Goal: Task Accomplishment & Management: Manage account settings

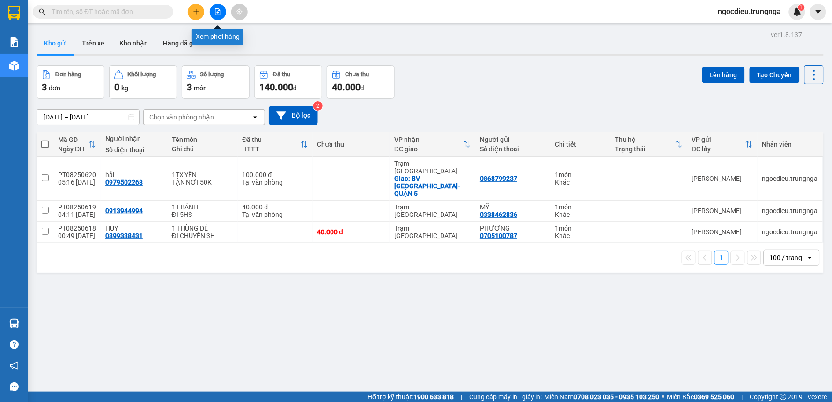
click at [198, 7] on button at bounding box center [196, 12] width 16 height 16
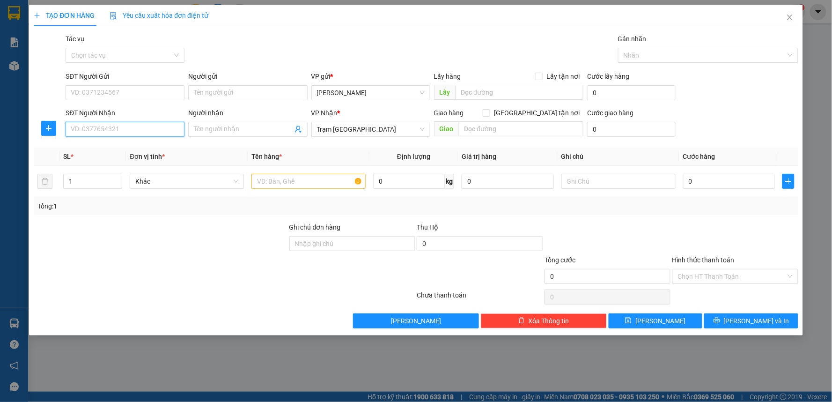
click at [80, 130] on input "SĐT Người Nhận" at bounding box center [125, 129] width 119 height 15
click at [76, 146] on div "0949843770" at bounding box center [125, 148] width 108 height 10
type input "0949843770"
type input "30.000"
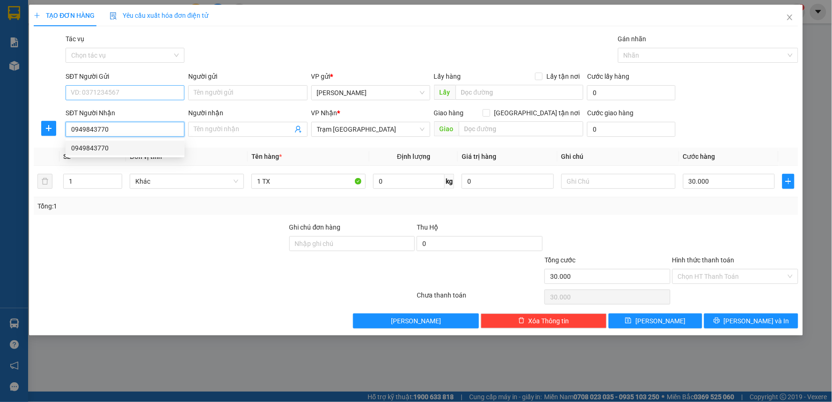
type input "0949843770"
click at [92, 91] on input "SĐT Người Gửi" at bounding box center [125, 92] width 119 height 15
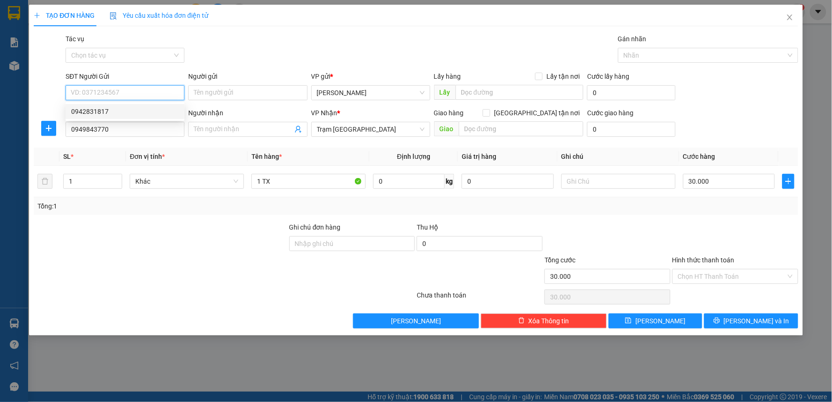
click at [86, 113] on div "0942831817" at bounding box center [125, 111] width 108 height 10
type input "0942831817"
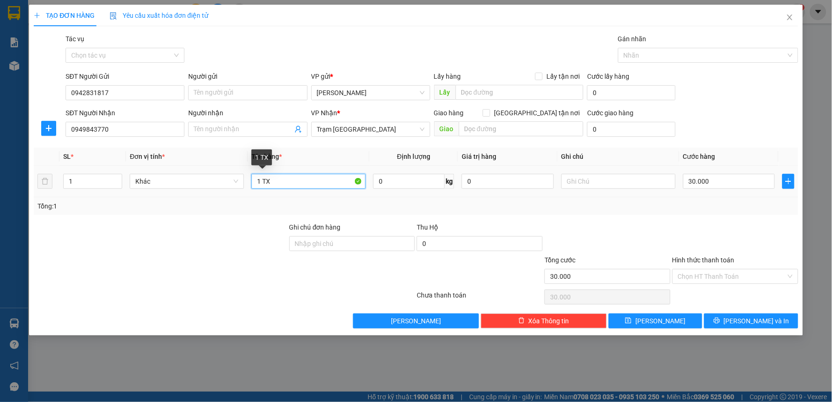
click at [269, 185] on input "1 TX" at bounding box center [308, 181] width 114 height 15
type input "1 BỊCH ĐỒ ĂN"
click at [703, 276] on input "Hình thức thanh toán" at bounding box center [732, 276] width 108 height 14
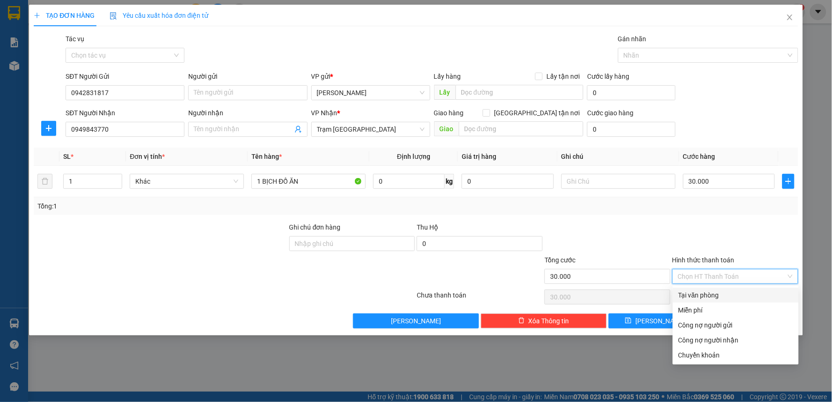
click at [701, 293] on div "Tại văn phòng" at bounding box center [735, 295] width 115 height 10
type input "0"
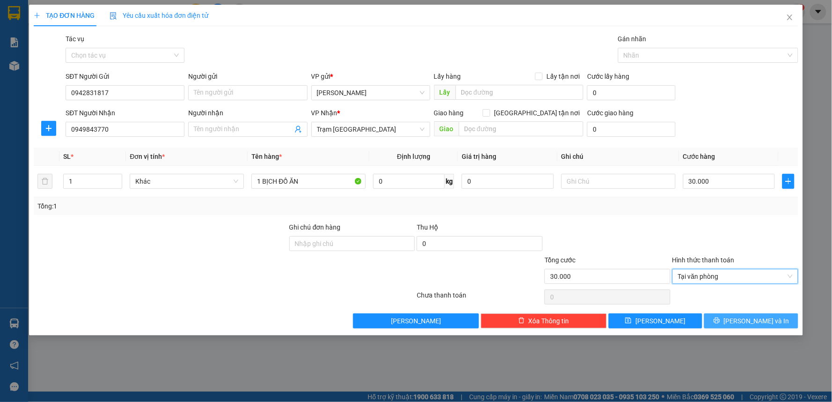
click at [719, 322] on icon "printer" at bounding box center [716, 320] width 6 height 6
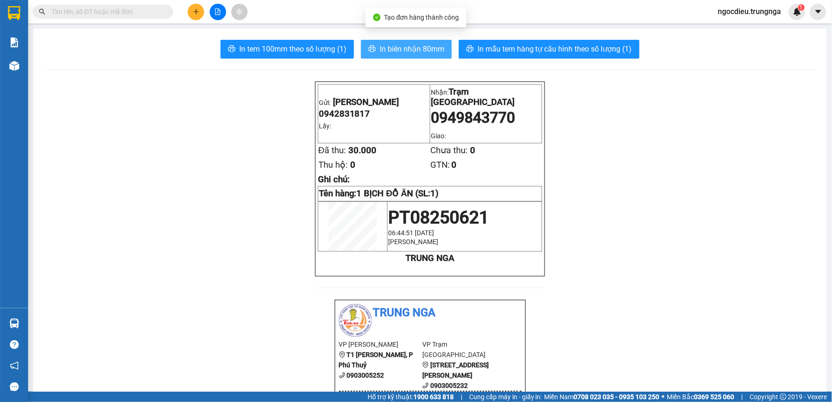
click at [386, 57] on button "In biên nhận 80mm" at bounding box center [406, 49] width 91 height 19
click at [385, 56] on button "In biên nhận 80mm" at bounding box center [406, 49] width 91 height 19
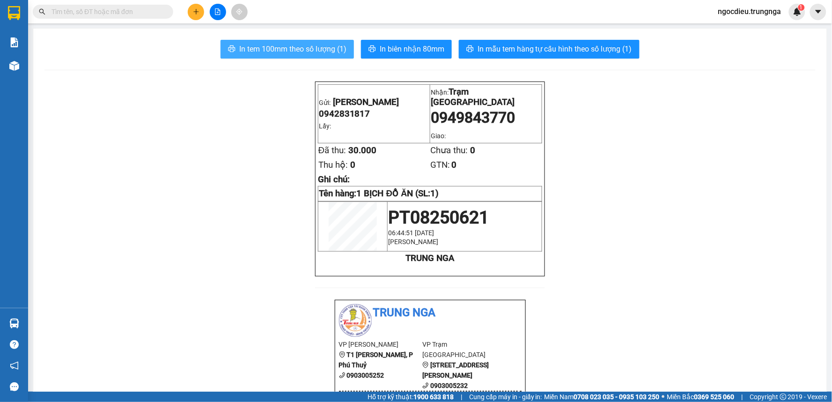
click at [303, 43] on button "In tem 100mm theo số lượng (1)" at bounding box center [286, 49] width 133 height 19
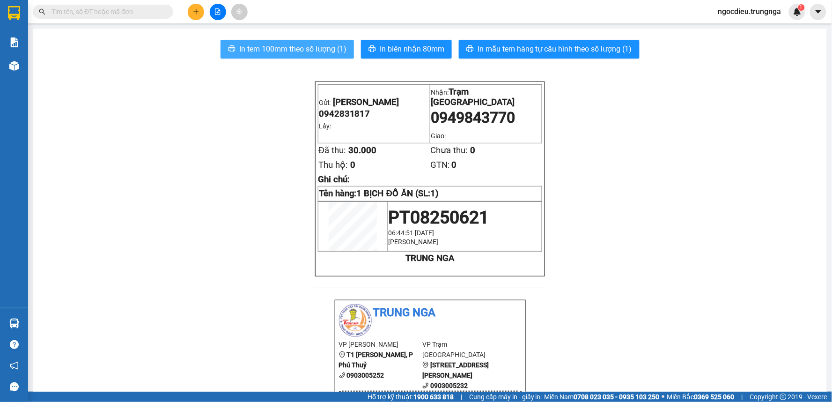
click at [303, 43] on button "In tem 100mm theo số lượng (1)" at bounding box center [286, 49] width 133 height 19
click at [200, 14] on button at bounding box center [196, 12] width 16 height 16
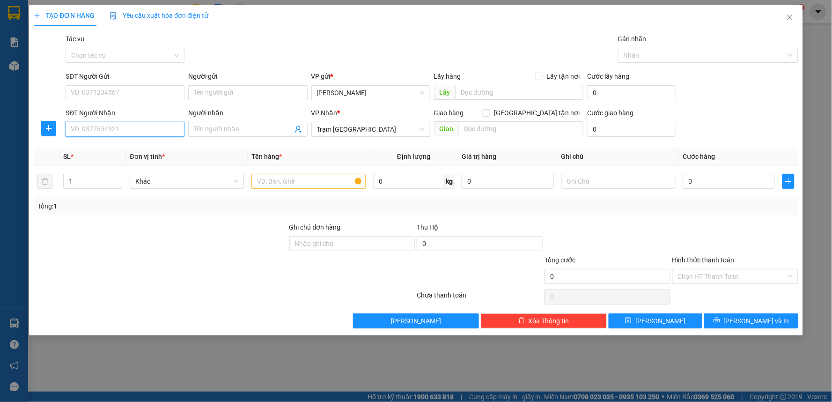
click at [72, 128] on input "SĐT Người Nhận" at bounding box center [125, 129] width 119 height 15
click at [107, 94] on input "SĐT Người Gửi" at bounding box center [125, 92] width 119 height 15
click at [123, 133] on input "SĐT Người Nhận" at bounding box center [125, 129] width 119 height 15
click at [86, 93] on input "SĐT Người Gửi" at bounding box center [125, 92] width 119 height 15
click at [92, 129] on input "SĐT Người Nhận" at bounding box center [125, 129] width 119 height 15
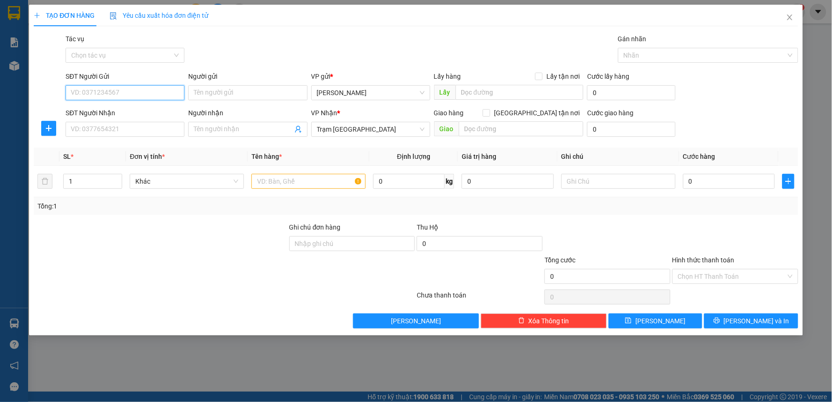
click at [106, 92] on input "SĐT Người Gửi" at bounding box center [125, 92] width 119 height 15
click at [95, 129] on input "SĐT Người Nhận" at bounding box center [125, 129] width 119 height 15
type input "0902917798"
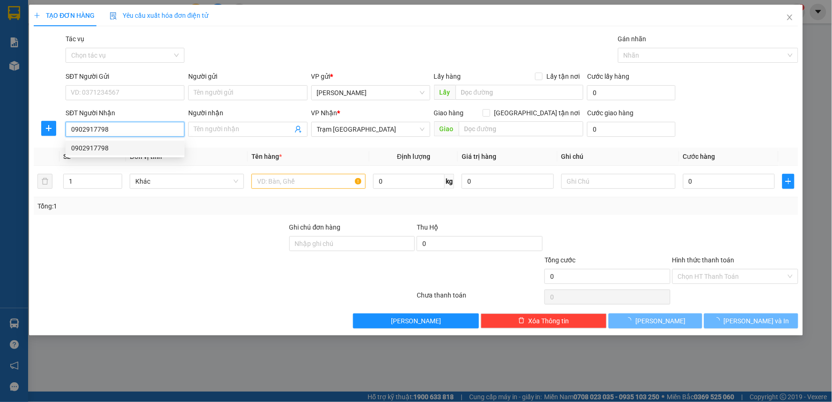
click at [124, 147] on div "0902917798" at bounding box center [125, 148] width 108 height 10
checkbox input "true"
type input "NGUYỄN ĐÌNH CHIỂU Q3"
type input "60.000"
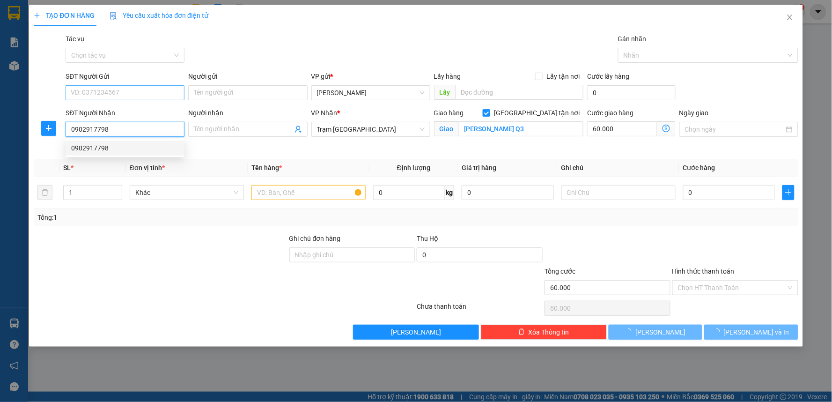
type input "0902917798"
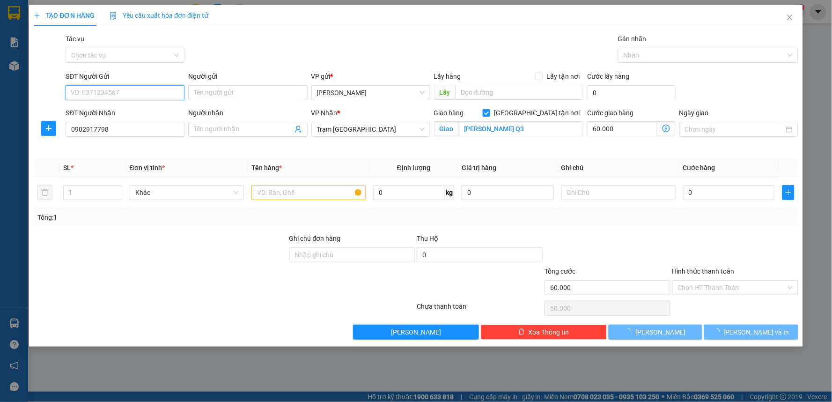
click at [116, 95] on input "SĐT Người Gửi" at bounding box center [125, 92] width 119 height 15
click at [115, 113] on div "0966602877" at bounding box center [125, 111] width 108 height 10
type input "0966602877"
type input "120.000"
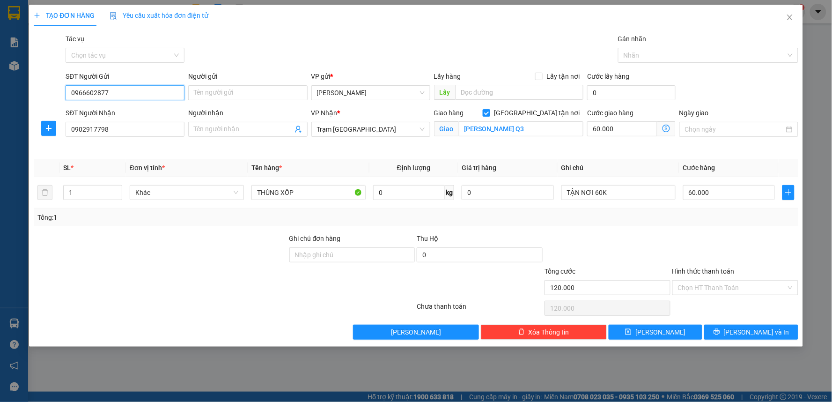
drag, startPoint x: 117, startPoint y: 92, endPoint x: 51, endPoint y: 92, distance: 65.5
click at [51, 92] on div "SĐT Người Gửi 0966602877 0966602877 Người gửi Tên người gửi VP gửi * Phan Thiết…" at bounding box center [416, 87] width 766 height 33
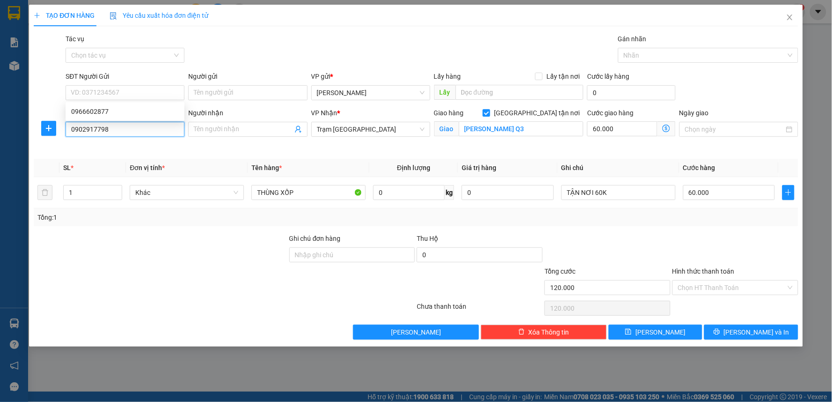
click at [115, 133] on input "0902917798" at bounding box center [125, 129] width 119 height 15
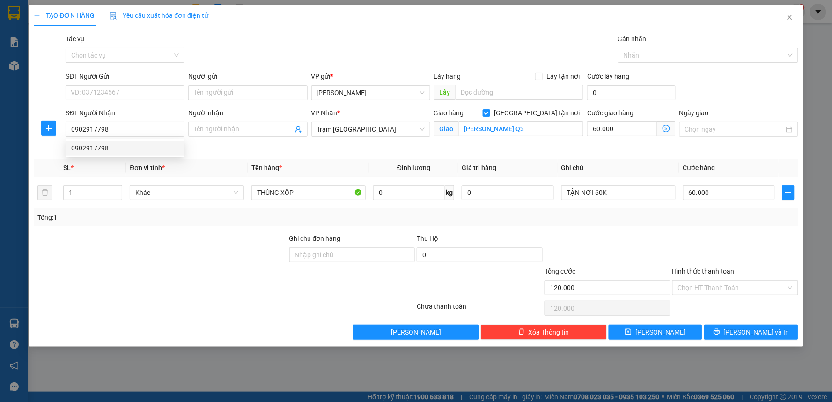
click at [212, 146] on div "Người nhận Tên người nhận" at bounding box center [247, 130] width 123 height 44
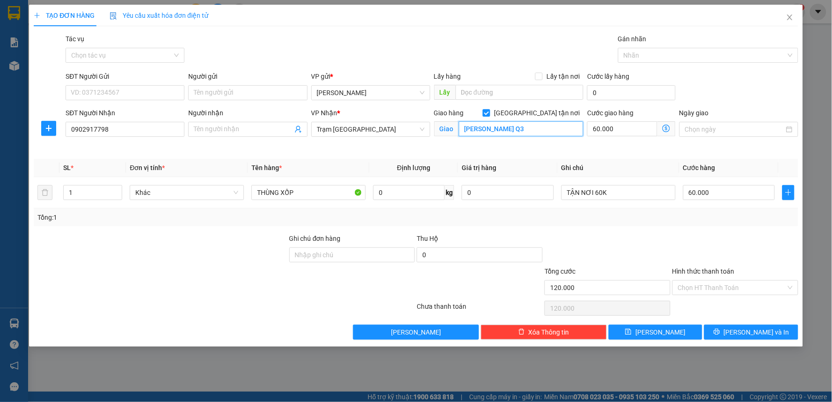
click at [546, 126] on input "NGUYỄN ĐÌNH CHIỂU Q3" at bounding box center [521, 128] width 125 height 15
click at [461, 130] on input "NGUYỄN ĐÌNH CHIỂU Q3" at bounding box center [521, 128] width 125 height 15
click at [551, 128] on input "543/27 NGUYỄN ĐÌNH CHIỂU Q3" at bounding box center [521, 128] width 125 height 15
type input "543/27 NGUYỄN ĐÌNH CHIỂU, P.2 Q3"
click at [161, 87] on input "SĐT Người Gửi" at bounding box center [125, 92] width 119 height 15
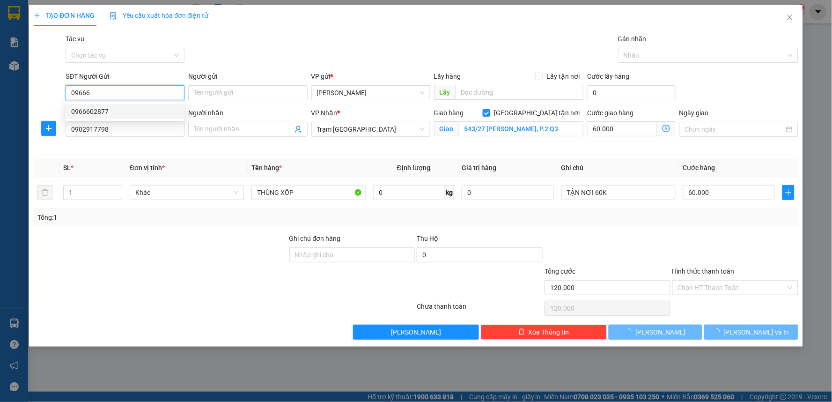
click at [92, 116] on div "0966602877" at bounding box center [125, 111] width 108 height 10
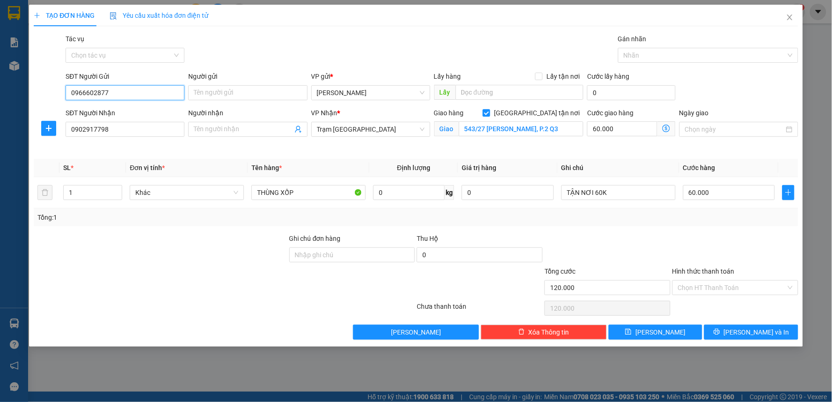
type input "0966602877"
click at [188, 271] on div at bounding box center [161, 282] width 256 height 33
click at [719, 288] on input "Hình thức thanh toán" at bounding box center [732, 287] width 108 height 14
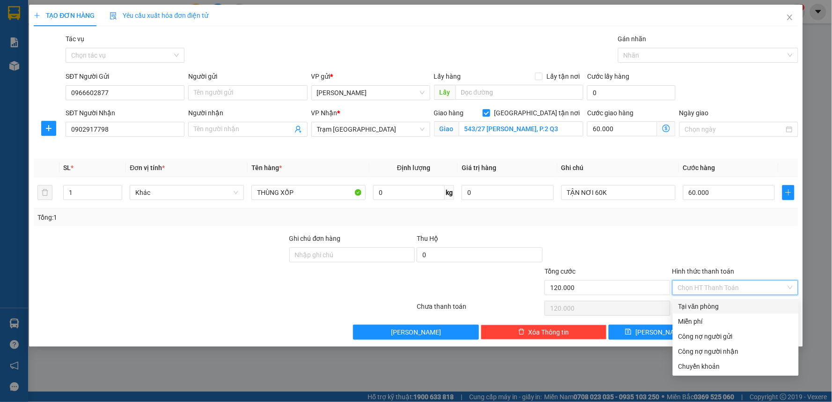
click at [704, 309] on div "Tại văn phòng" at bounding box center [735, 306] width 115 height 10
type input "0"
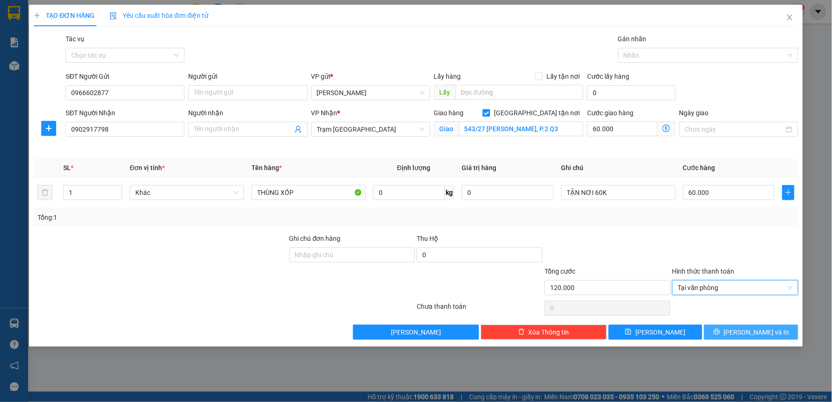
click at [744, 330] on span "[PERSON_NAME] và In" at bounding box center [757, 332] width 66 height 10
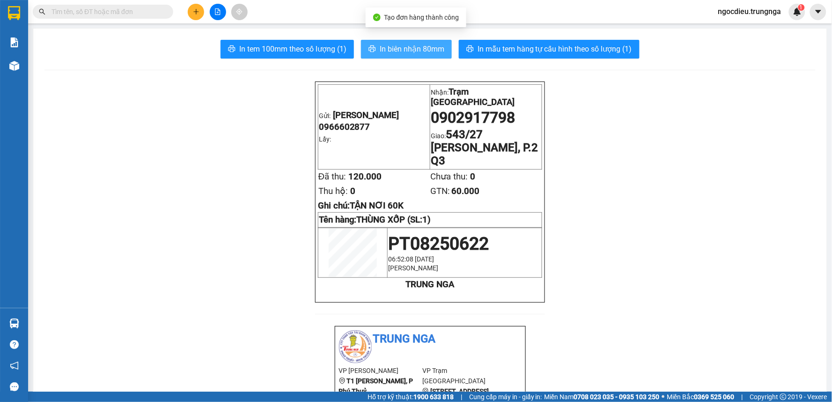
click at [395, 52] on span "In biên nhận 80mm" at bounding box center [412, 49] width 65 height 12
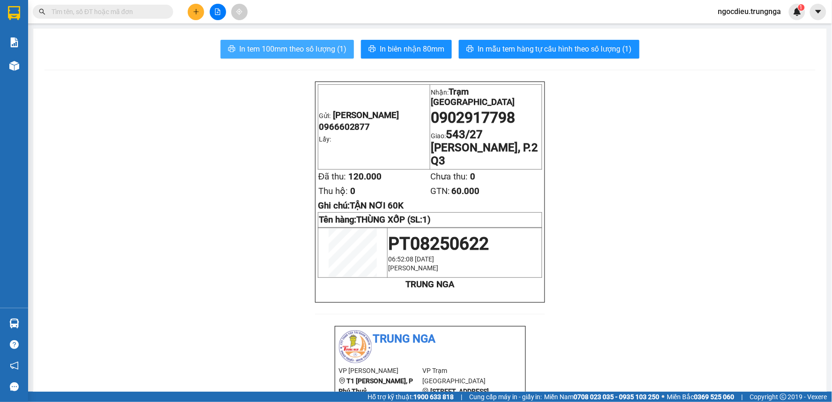
click at [254, 49] on span "In tem 100mm theo số lượng (1)" at bounding box center [292, 49] width 107 height 12
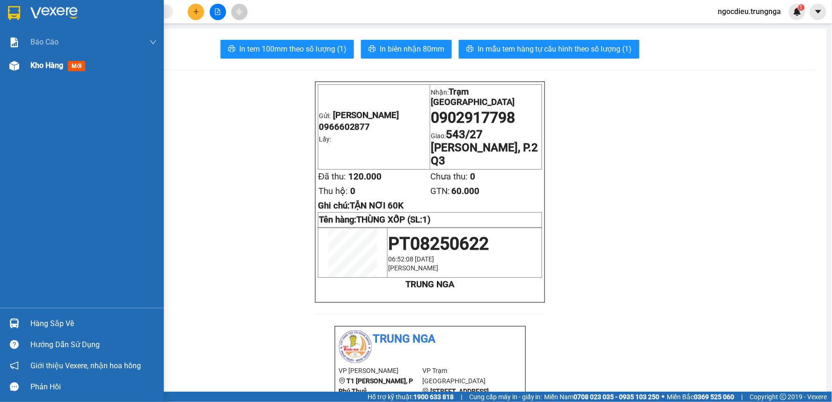
click at [49, 69] on span "Kho hàng" at bounding box center [46, 65] width 33 height 9
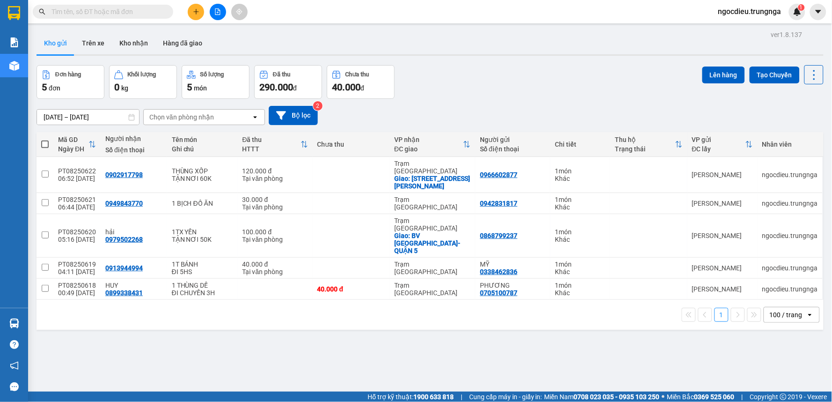
click at [102, 124] on div "[DATE] – [DATE]" at bounding box center [88, 117] width 103 height 16
click at [104, 118] on input "[DATE] – [DATE]" at bounding box center [88, 117] width 102 height 15
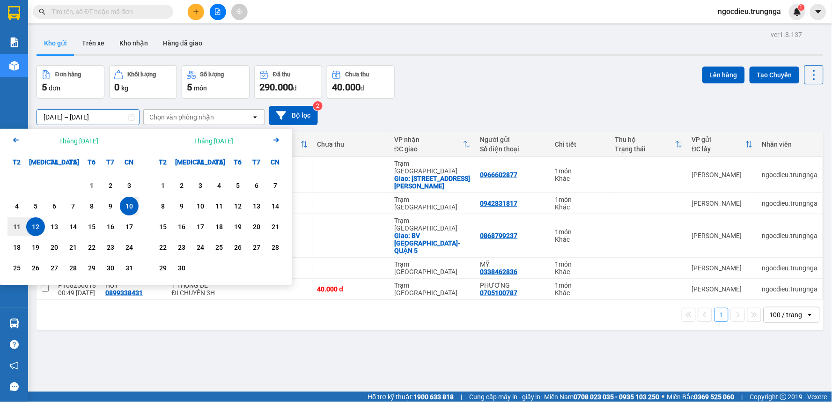
click at [125, 206] on div "10" at bounding box center [129, 205] width 13 height 11
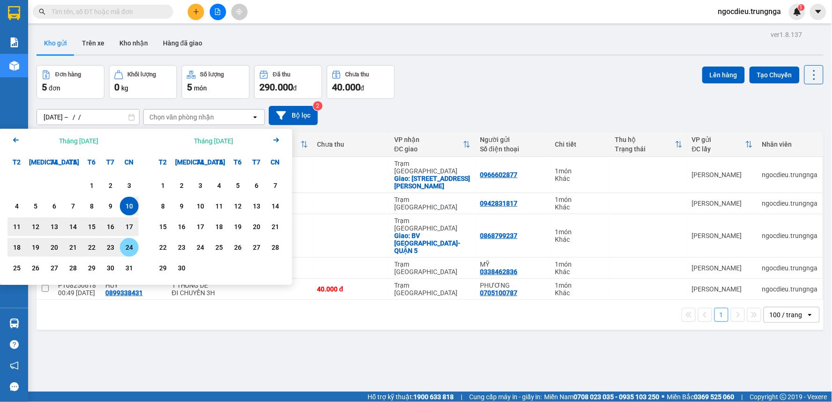
click at [120, 267] on div "31" at bounding box center [129, 267] width 19 height 19
type input "[DATE] – [DATE]"
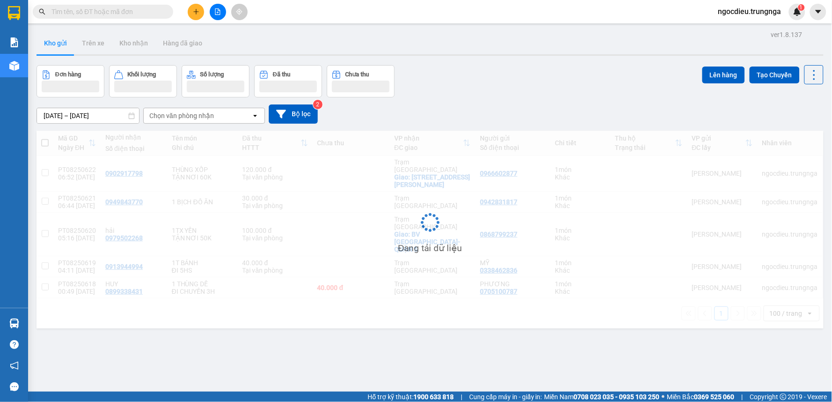
click at [192, 122] on div "Chọn văn phòng nhận" at bounding box center [198, 115] width 108 height 15
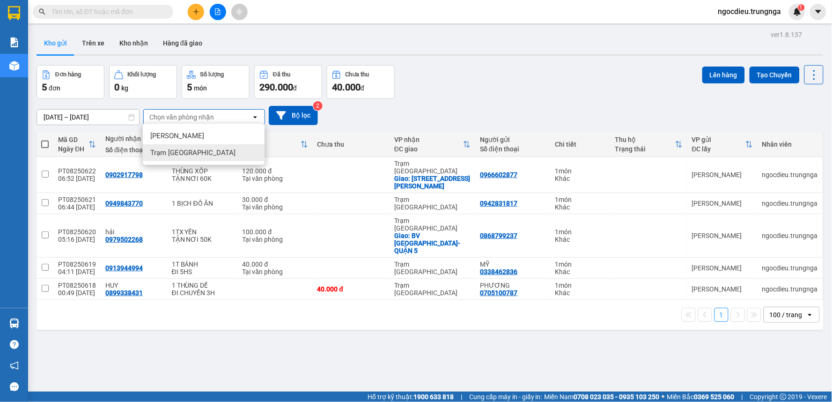
click at [183, 149] on span "Trạm [GEOGRAPHIC_DATA]" at bounding box center [192, 152] width 85 height 9
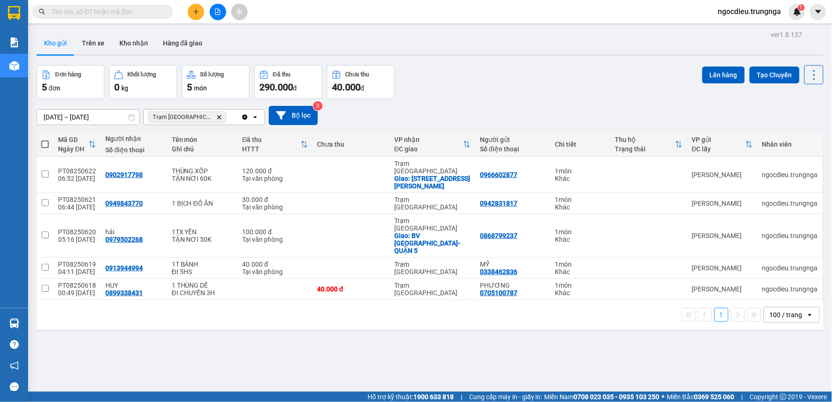
click at [778, 8] on span "ngocdieu.trungnga" at bounding box center [749, 12] width 78 height 12
click at [737, 29] on span "Đăng xuất" at bounding box center [753, 29] width 59 height 10
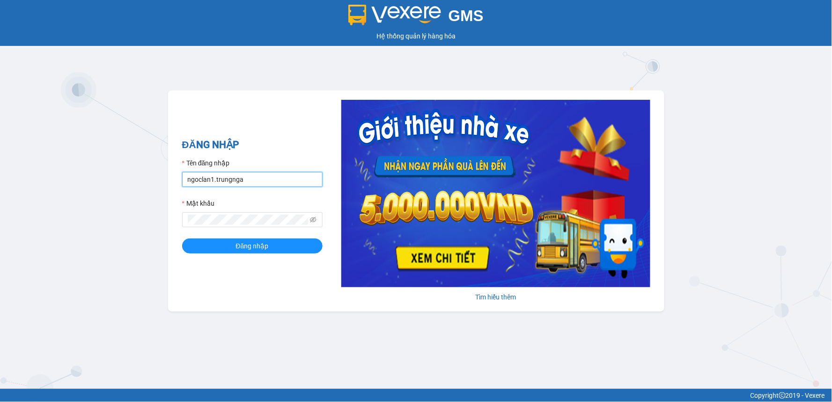
click at [194, 185] on input "ngoclan1.trungnga" at bounding box center [252, 179] width 140 height 15
type input "kimhoan.trungnga"
click at [182, 238] on button "Đăng nhập" at bounding box center [252, 245] width 140 height 15
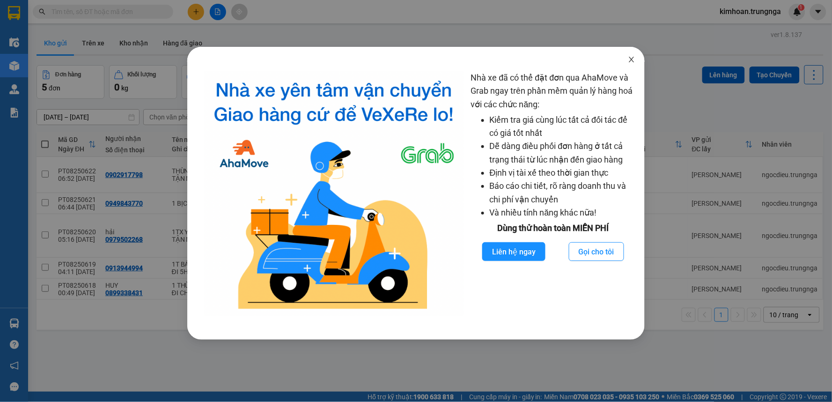
click at [638, 59] on span "Close" at bounding box center [631, 60] width 26 height 26
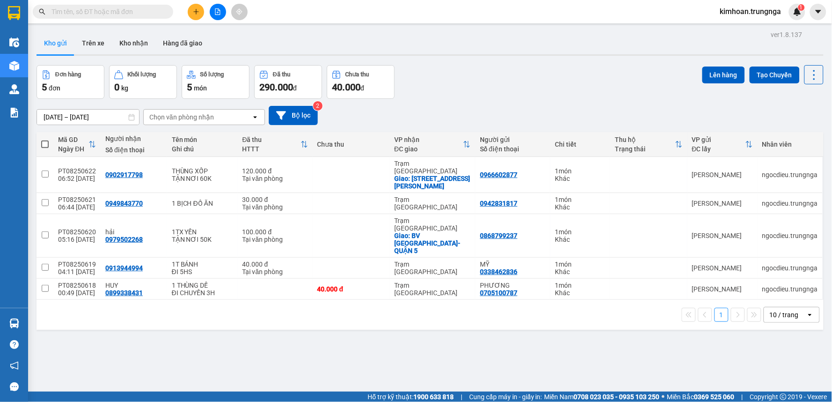
click at [184, 114] on div "Chọn văn phòng nhận" at bounding box center [181, 116] width 65 height 9
click at [179, 154] on span "Trạm [GEOGRAPHIC_DATA]" at bounding box center [192, 153] width 85 height 9
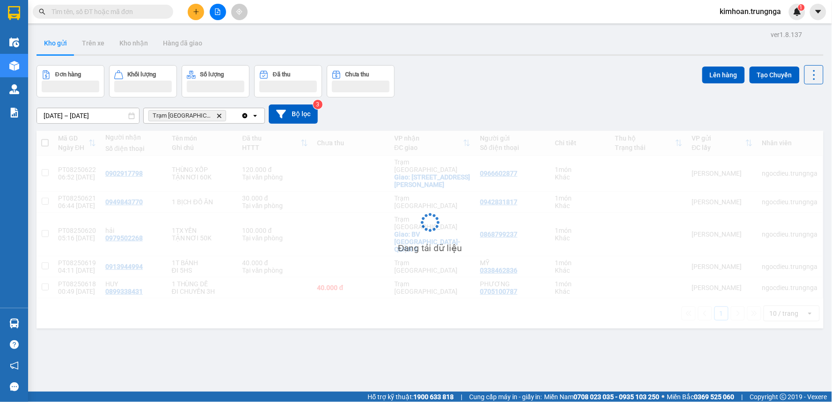
click at [102, 119] on div "ver 1.8.137 Kho gửi Trên xe Kho nhận Hàng đã giao Đơn hàng Khối lượng Số lượng …" at bounding box center [430, 229] width 794 height 402
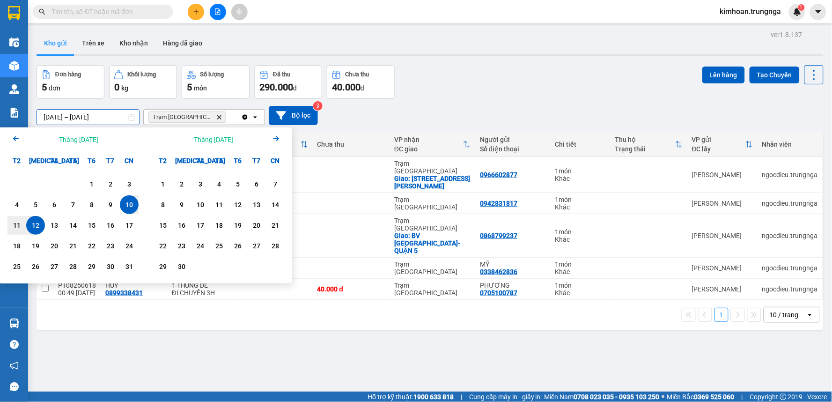
click at [130, 205] on div "10" at bounding box center [129, 204] width 13 height 11
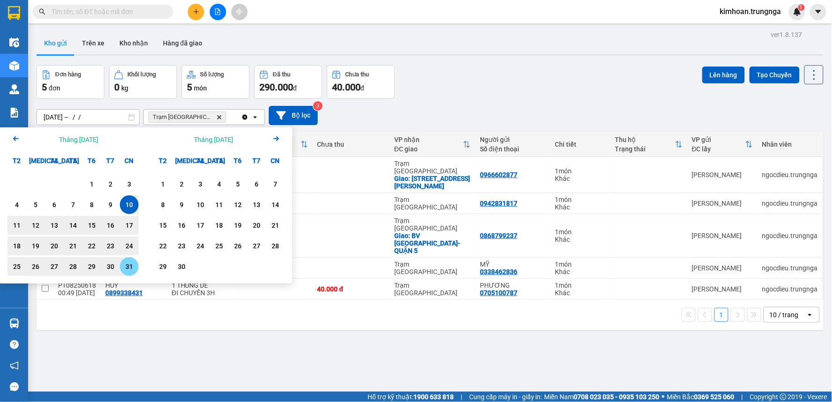
click at [126, 272] on div "31" at bounding box center [129, 266] width 13 height 11
type input "[DATE] – [DATE]"
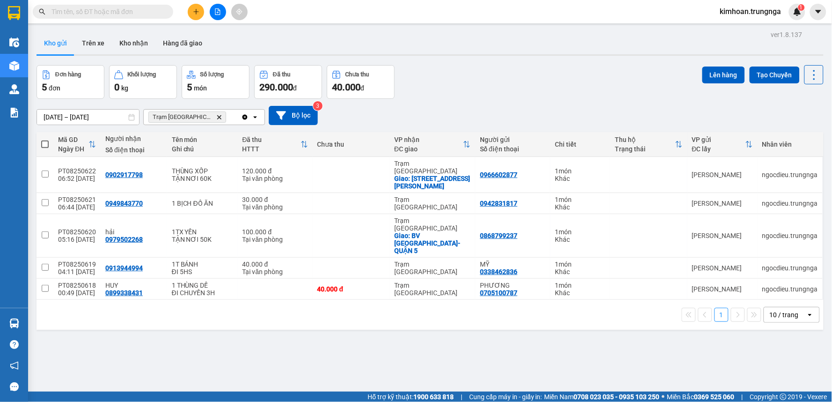
click at [774, 307] on div "10 / trang open" at bounding box center [791, 315] width 56 height 16
click at [774, 273] on span "100 / trang" at bounding box center [780, 272] width 34 height 9
click at [197, 19] on button at bounding box center [196, 12] width 16 height 16
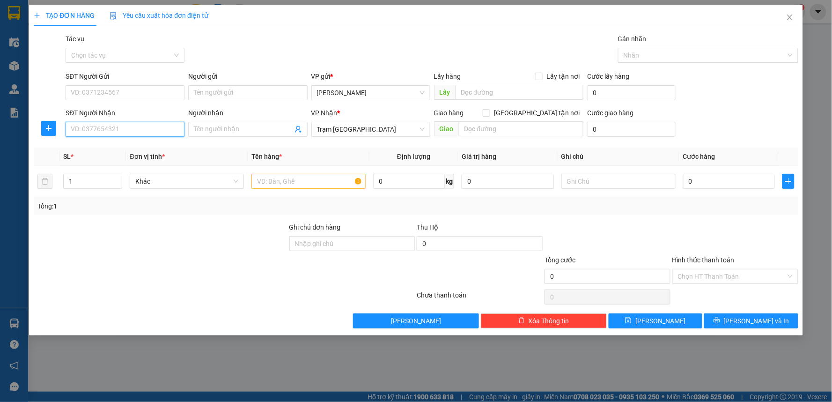
click at [128, 127] on input "SĐT Người Nhận" at bounding box center [125, 129] width 119 height 15
type input "0396248182"
click at [78, 94] on input "SĐT Người Gửi" at bounding box center [125, 92] width 119 height 15
click at [490, 110] on span at bounding box center [486, 112] width 7 height 7
click at [489, 110] on input "Giao tận nơi" at bounding box center [486, 112] width 7 height 7
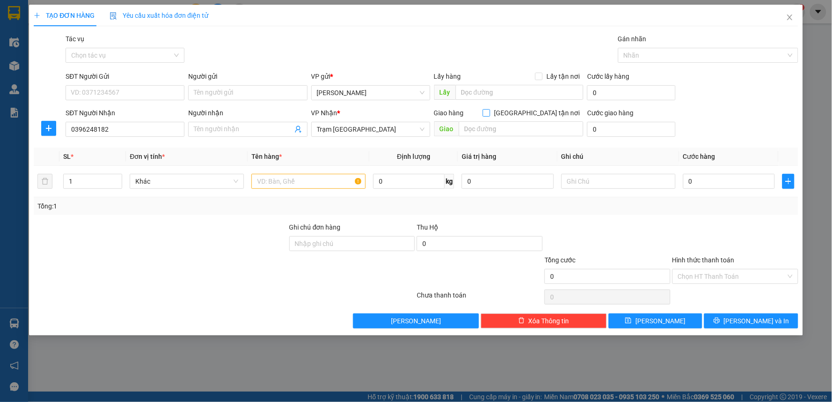
checkbox input "true"
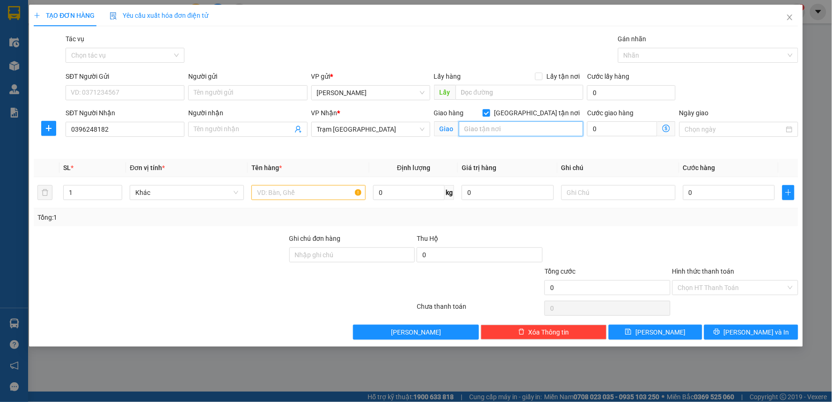
click at [526, 124] on input "text" at bounding box center [521, 128] width 125 height 15
type input "159 Đường [GEOGRAPHIC_DATA][PERSON_NAME], [GEOGRAPHIC_DATA]"
click at [325, 195] on input "text" at bounding box center [308, 192] width 114 height 15
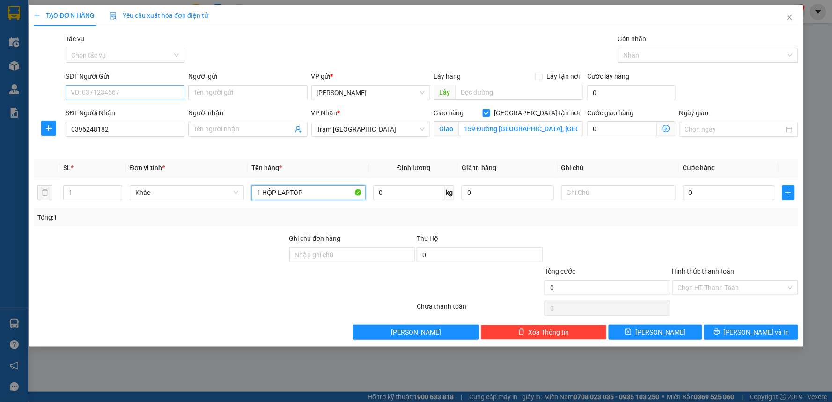
type input "1 HỘP LAPTOP"
click at [114, 92] on input "SĐT Người Gửi" at bounding box center [125, 92] width 119 height 15
type input "0979196931"
click at [86, 130] on input "0396248182" at bounding box center [125, 129] width 119 height 15
click at [96, 130] on input "0396248182" at bounding box center [125, 129] width 119 height 15
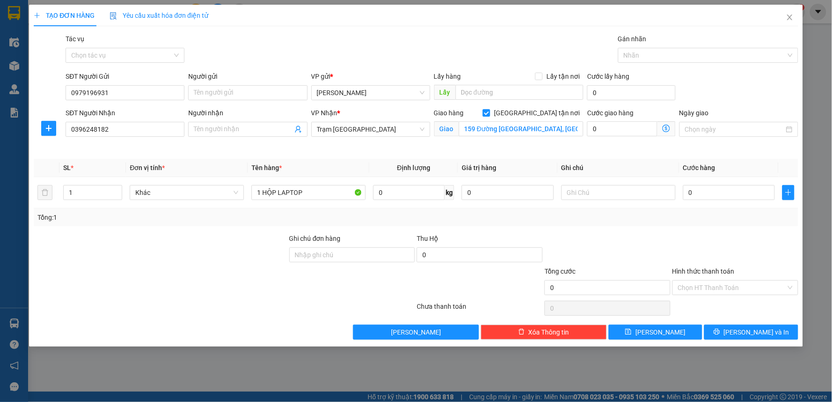
click at [173, 139] on div "SĐT Người Nhận 0396248182" at bounding box center [125, 124] width 119 height 33
click at [612, 190] on input "text" at bounding box center [618, 192] width 114 height 15
type input "Tận nơi 150k"
click at [612, 124] on input "0" at bounding box center [622, 128] width 70 height 15
type input "1"
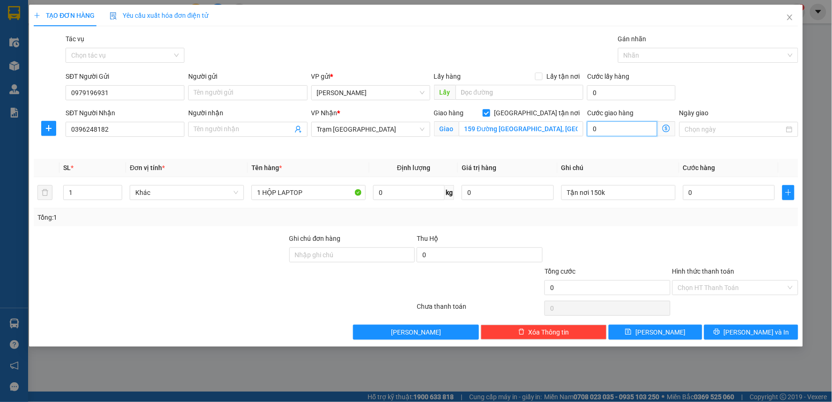
type input "1"
type input "15"
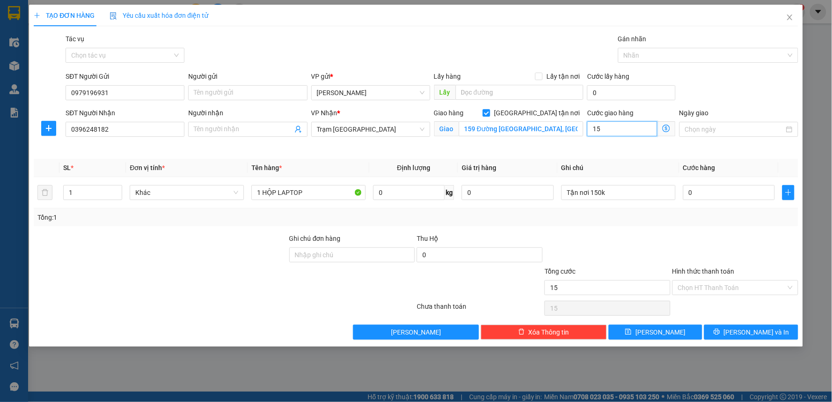
type input "150"
type input "150.000"
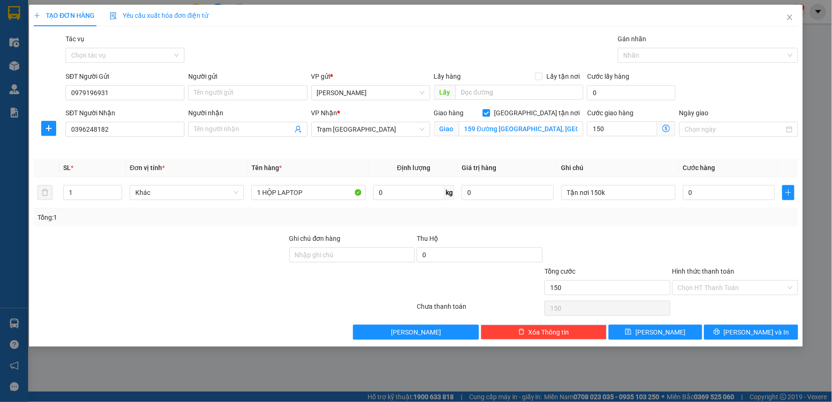
type input "150.000"
drag, startPoint x: 624, startPoint y: 226, endPoint x: 607, endPoint y: 231, distance: 17.3
click at [624, 226] on div "Transit Pickup Surcharge Ids Transit Deliver Surcharge Ids Transit Deliver Surc…" at bounding box center [416, 187] width 764 height 306
click at [690, 192] on input "0" at bounding box center [729, 192] width 92 height 15
type input "12"
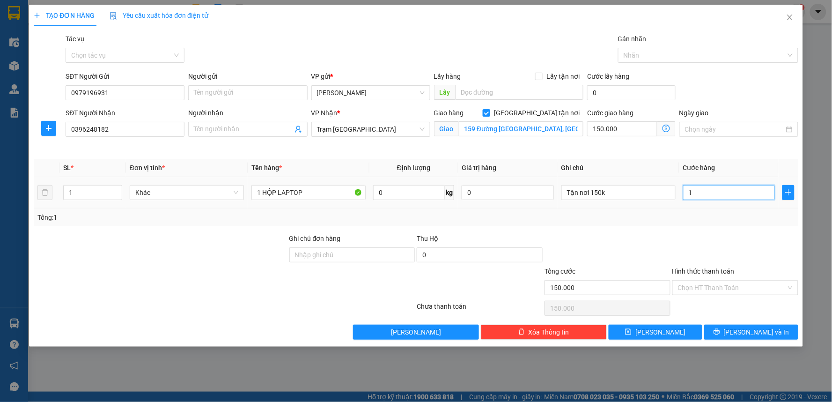
type input "150.012"
type input "120"
type input "150.120"
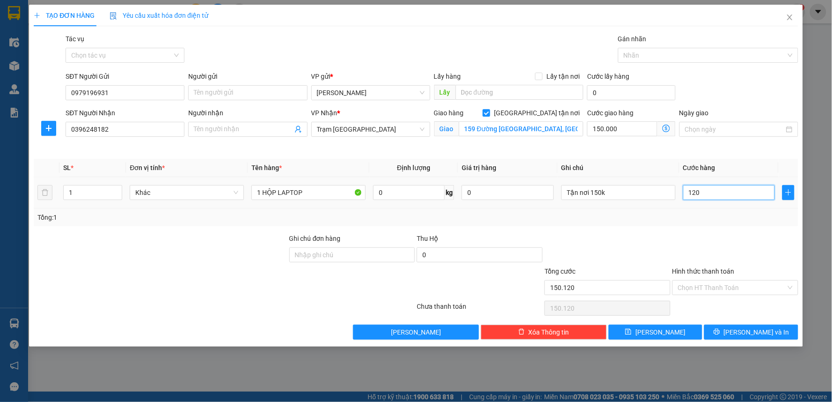
type input "1.200"
type input "151.200"
click at [707, 194] on input "1.200" at bounding box center [729, 192] width 92 height 15
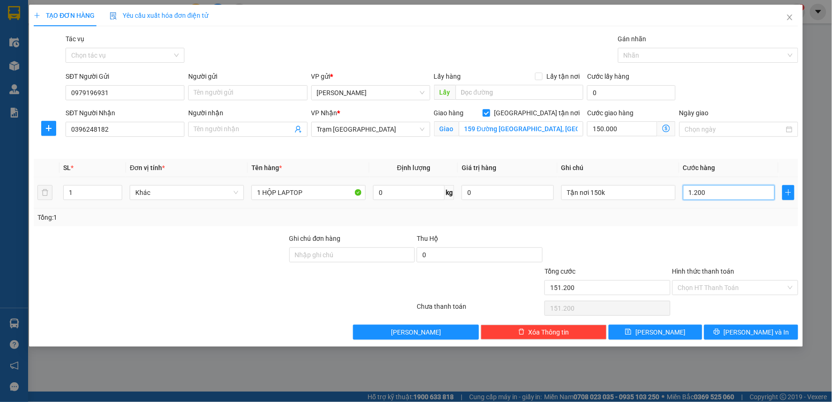
click at [707, 194] on input "1.200" at bounding box center [729, 192] width 92 height 15
type input "1"
type input "150.001"
type input "10"
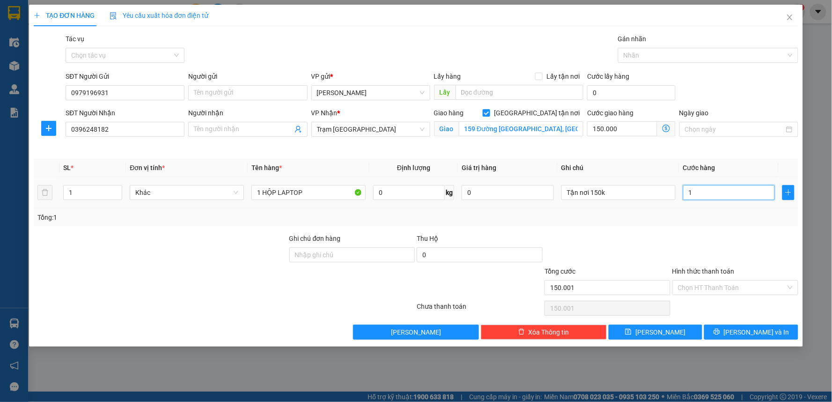
type input "150.010"
type input "100"
type input "150.100"
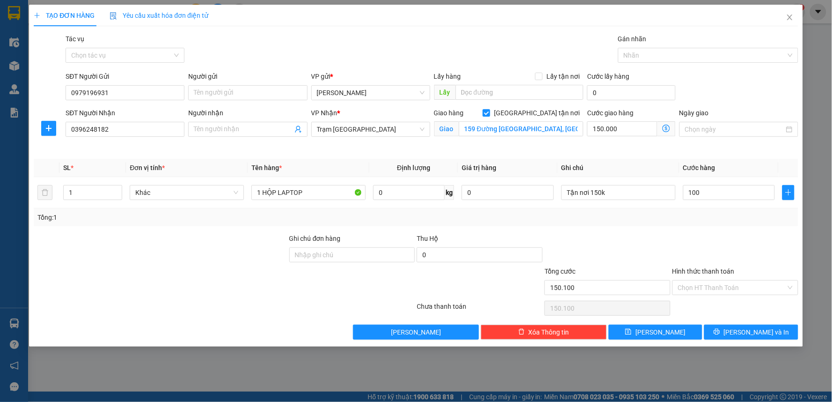
type input "100.000"
type input "250.000"
click at [686, 229] on div "Transit Pickup Surcharge Ids Transit Deliver Surcharge Ids Transit Deliver Surc…" at bounding box center [416, 187] width 764 height 306
click at [697, 288] on input "Hình thức thanh toán" at bounding box center [732, 287] width 108 height 14
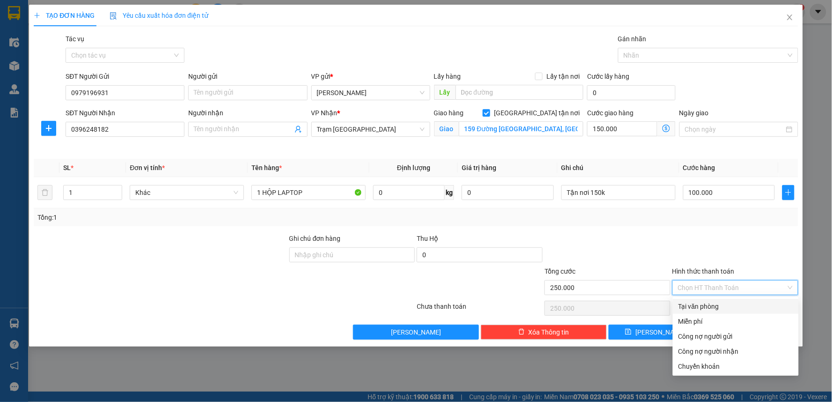
click at [702, 306] on div "Tại văn phòng" at bounding box center [735, 306] width 115 height 10
type input "0"
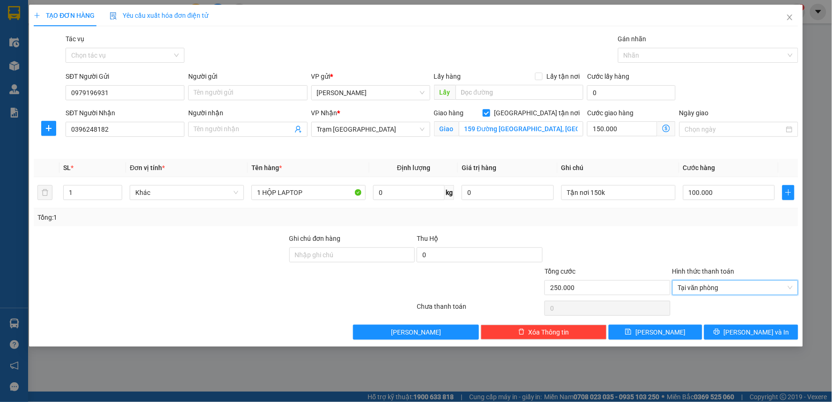
click at [763, 340] on div "TẠO ĐƠN HÀNG Yêu cầu xuất hóa đơn điện tử Transit Pickup Surcharge Ids Transit …" at bounding box center [416, 176] width 774 height 342
click at [763, 336] on span "[PERSON_NAME] và In" at bounding box center [757, 332] width 66 height 10
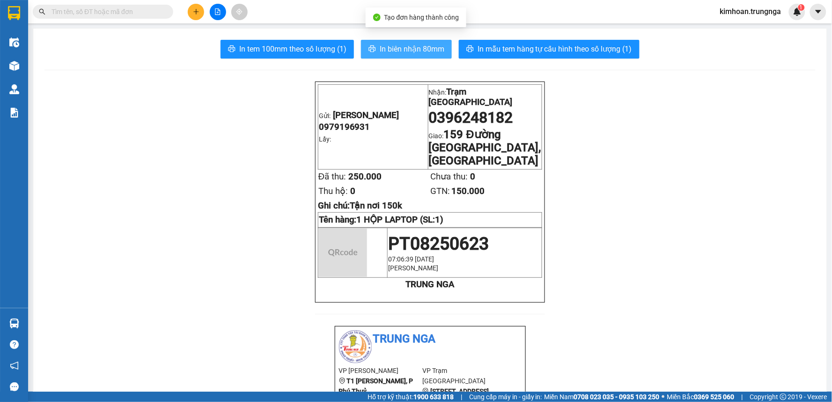
click at [424, 44] on span "In biên nhận 80mm" at bounding box center [412, 49] width 65 height 12
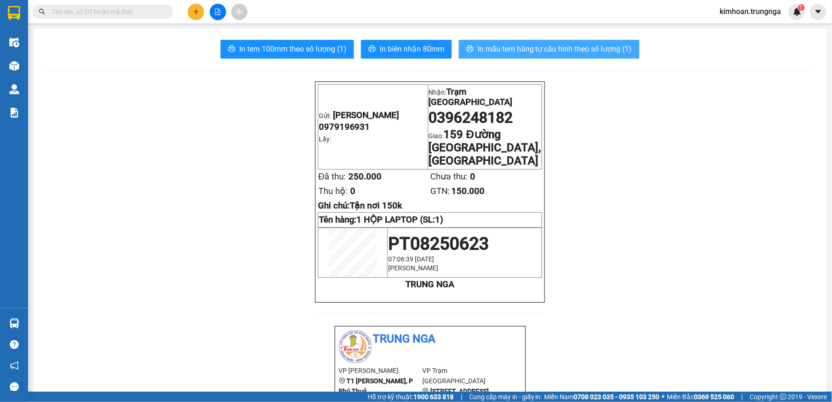
click at [582, 47] on span "In mẫu tem hàng tự cấu hình theo số lượng (1)" at bounding box center [554, 49] width 154 height 12
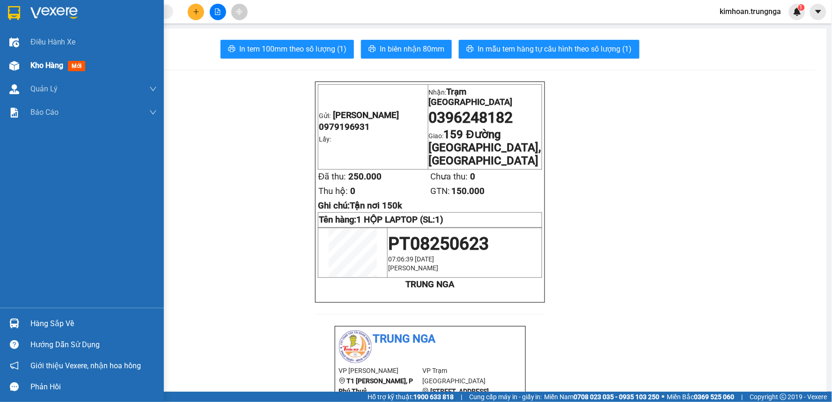
click at [13, 61] on img at bounding box center [14, 66] width 10 height 10
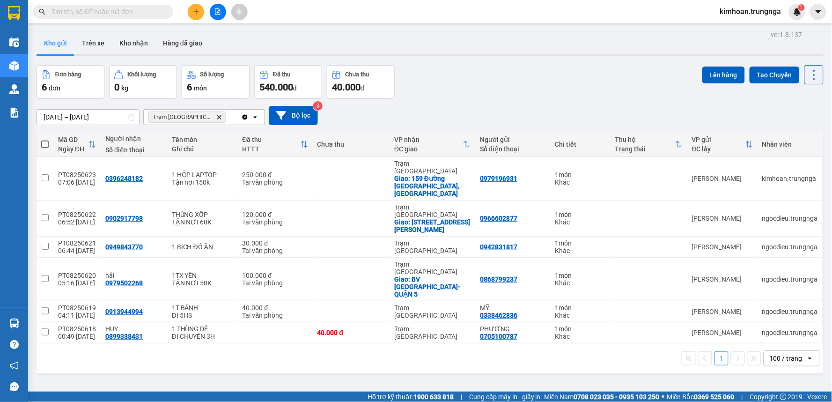
click at [202, 15] on button at bounding box center [196, 12] width 16 height 16
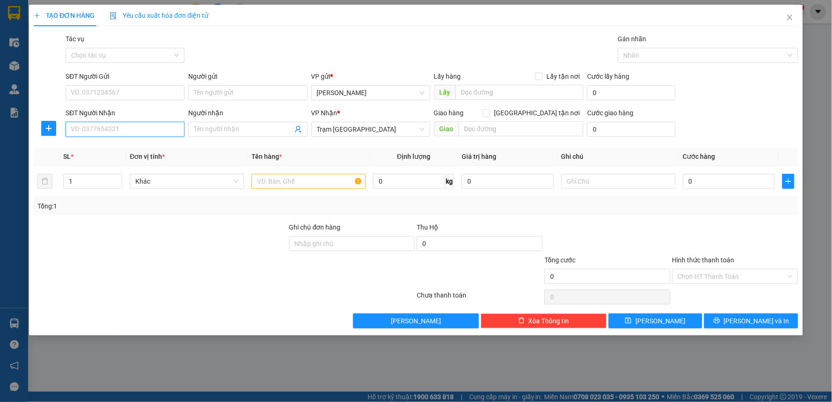
click at [143, 127] on input "SĐT Người Nhận" at bounding box center [125, 129] width 119 height 15
type input "0942362672"
click at [146, 152] on div "0942362672" at bounding box center [125, 148] width 108 height 10
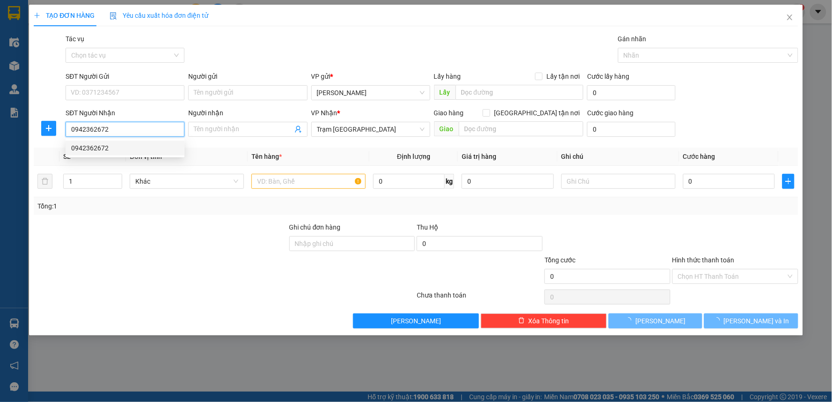
type input "40.000"
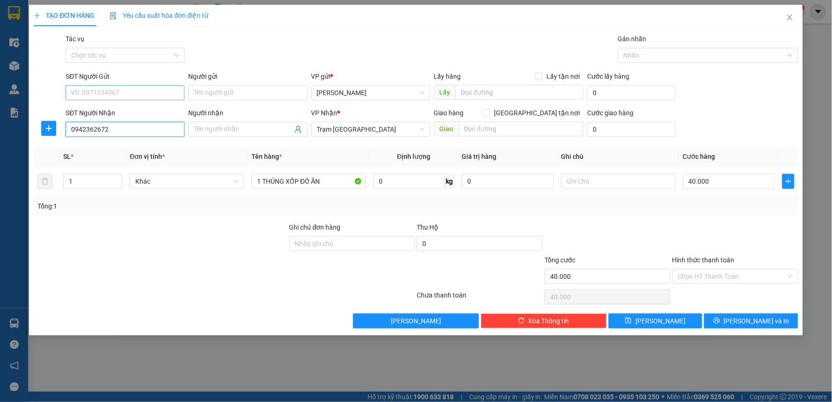
type input "0942362672"
click at [153, 91] on input "SĐT Người Gửi" at bounding box center [125, 92] width 119 height 15
click at [138, 114] on div "0982186471" at bounding box center [125, 111] width 108 height 10
type input "0982186471"
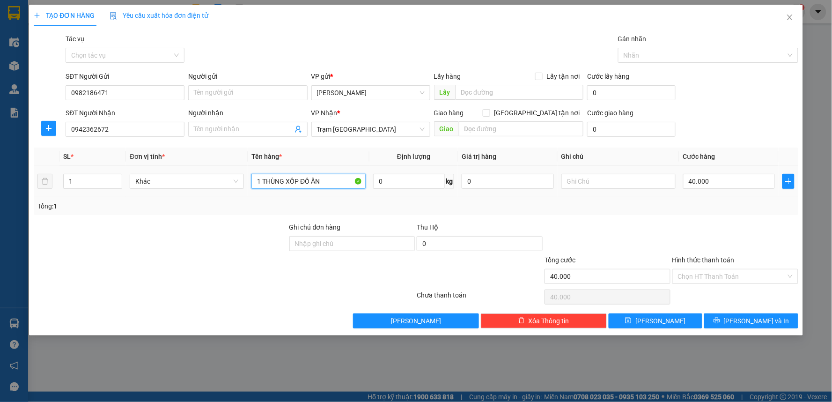
click at [327, 180] on input "1 THÙNG XỐP ĐỒ ĂN" at bounding box center [308, 181] width 114 height 15
type input "1 THÙNG XỐP + 1 CÂY QUẠT"
type input "2"
click at [117, 180] on span "up" at bounding box center [117, 179] width 6 height 6
click at [712, 179] on input "40.000" at bounding box center [729, 181] width 92 height 15
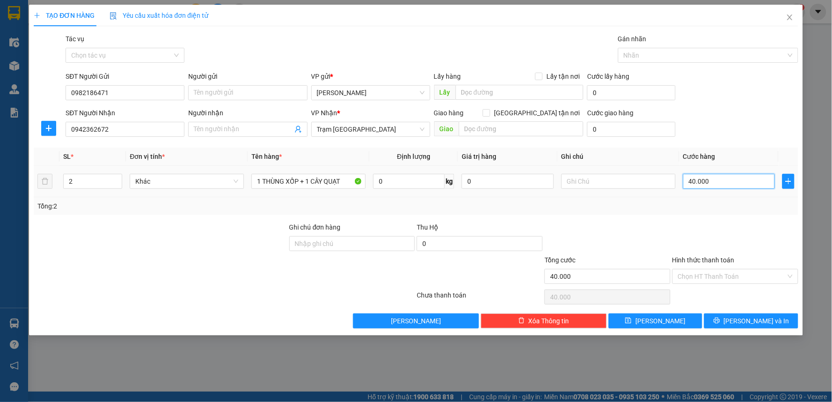
type input "6"
type input "60"
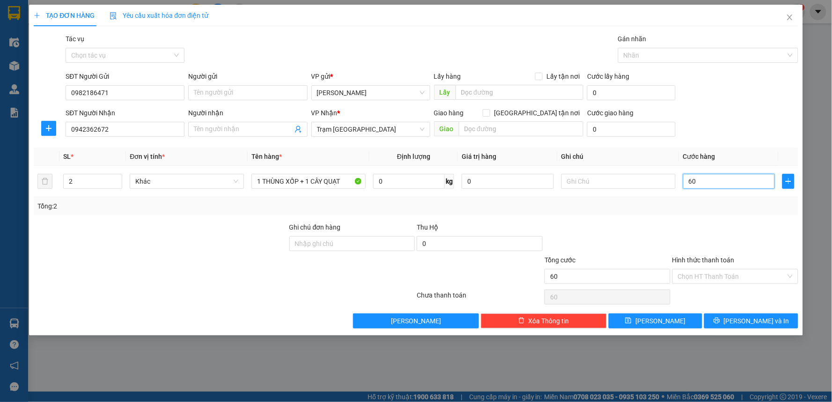
type input "60"
type input "60.000"
click at [671, 216] on div "Transit Pickup Surcharge Ids Transit Deliver Surcharge Ids Transit Deliver Surc…" at bounding box center [416, 181] width 764 height 294
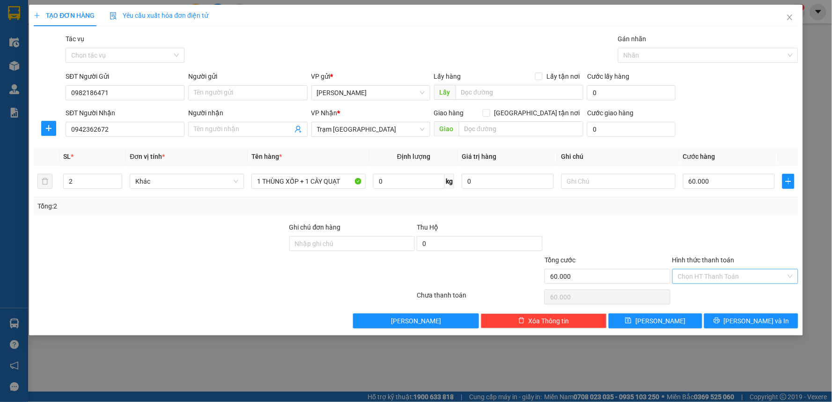
click at [692, 277] on input "Hình thức thanh toán" at bounding box center [732, 276] width 108 height 14
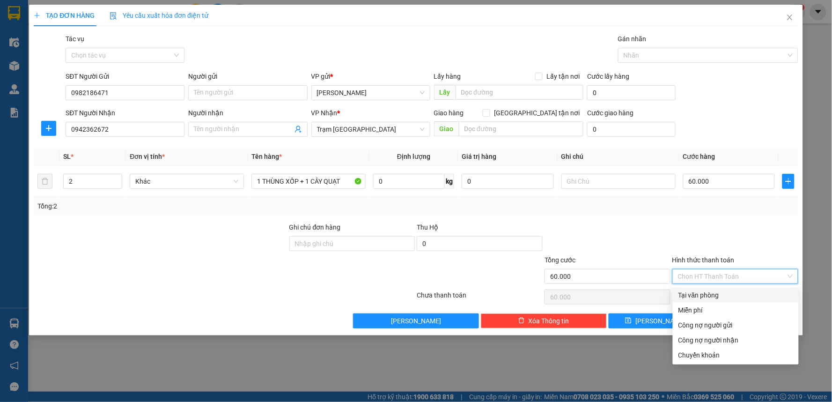
click at [698, 301] on div "Tại văn phòng" at bounding box center [736, 294] width 126 height 15
type input "0"
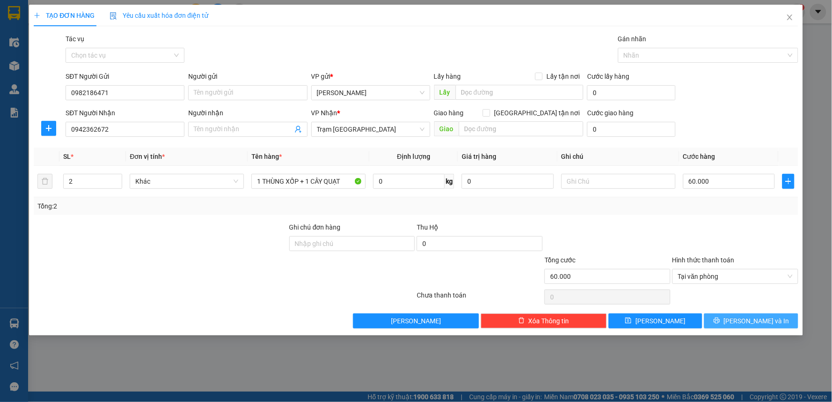
click at [720, 317] on icon "printer" at bounding box center [716, 320] width 7 height 7
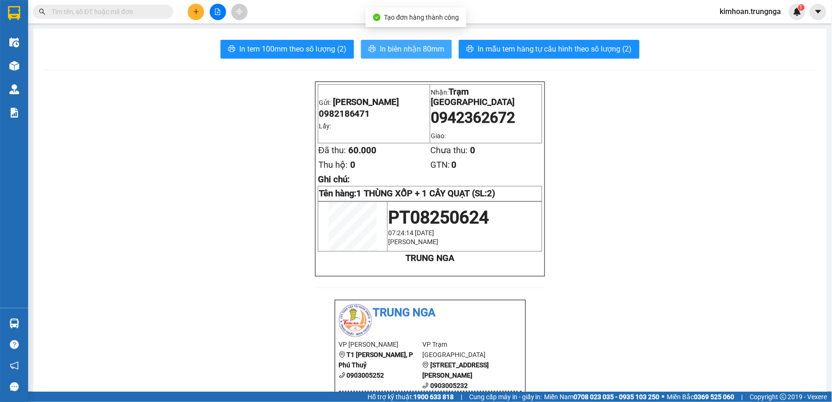
click at [424, 50] on span "In biên nhận 80mm" at bounding box center [412, 49] width 65 height 12
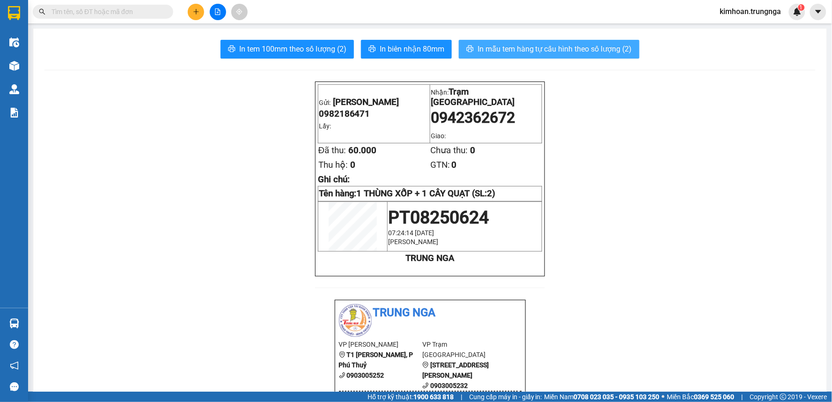
click at [496, 51] on span "In mẫu tem hàng tự cấu hình theo số lượng (2)" at bounding box center [554, 49] width 154 height 12
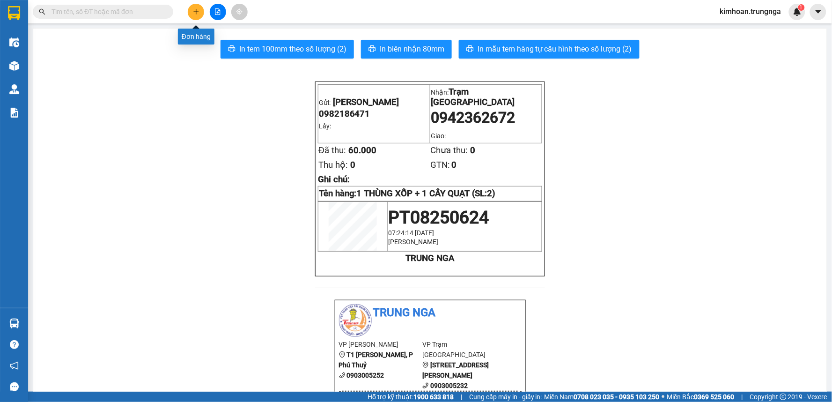
click at [203, 11] on button at bounding box center [196, 12] width 16 height 16
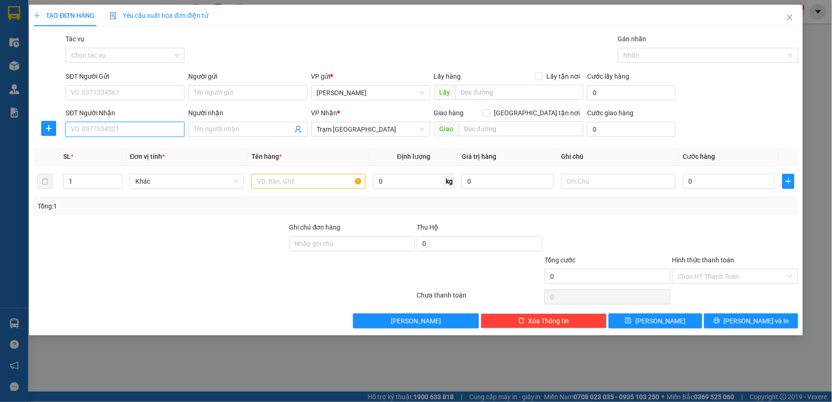
click at [125, 123] on input "SĐT Người Nhận" at bounding box center [125, 129] width 119 height 15
type input "0336577162"
click at [489, 115] on input "[GEOGRAPHIC_DATA] tận nơi" at bounding box center [486, 112] width 7 height 7
checkbox input "true"
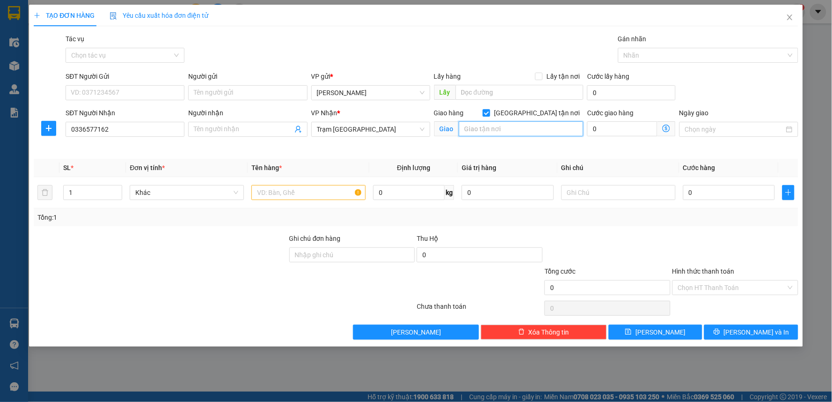
click at [530, 128] on input "text" at bounding box center [521, 128] width 125 height 15
type input "1168/9 Lê Văn Lương, Phước Kiển, Nhà Bè"
click at [612, 128] on input "0" at bounding box center [622, 128] width 70 height 15
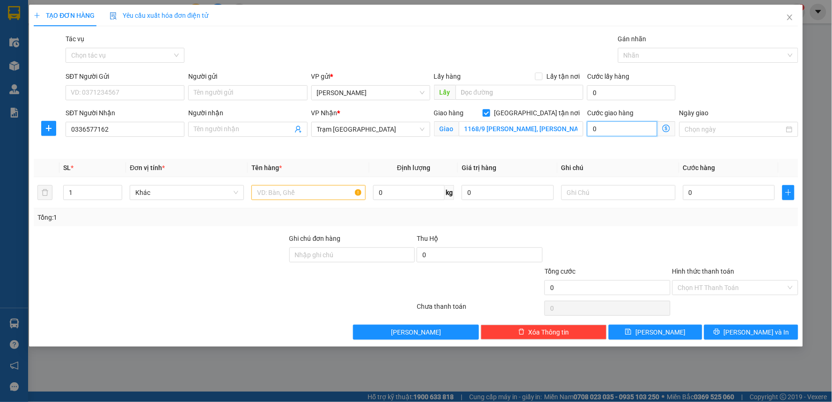
type input "1"
type input "10"
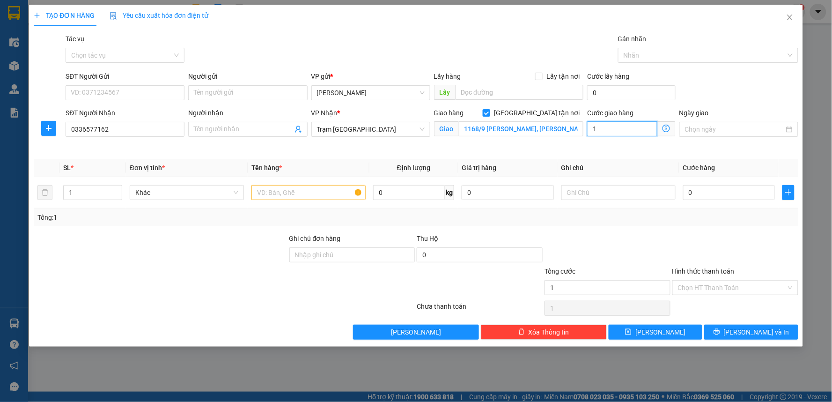
type input "10"
type input "100"
type input "100.000"
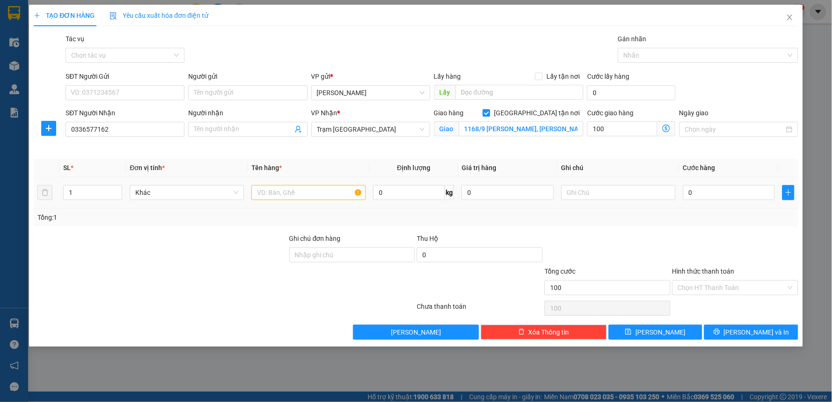
type input "100.000"
click at [586, 165] on th "Ghi chú" at bounding box center [618, 168] width 122 height 18
click at [328, 185] on div at bounding box center [308, 192] width 114 height 19
click at [327, 199] on input "text" at bounding box center [308, 192] width 114 height 15
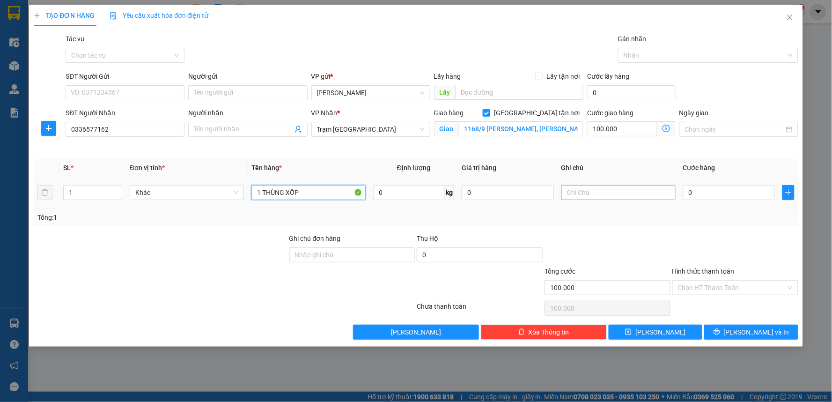
type input "1 THÙNG XỐP"
click at [601, 197] on input "text" at bounding box center [618, 192] width 114 height 15
type input "Tận nơi 100k"
click at [702, 195] on input "0" at bounding box center [729, 192] width 92 height 15
type input "4"
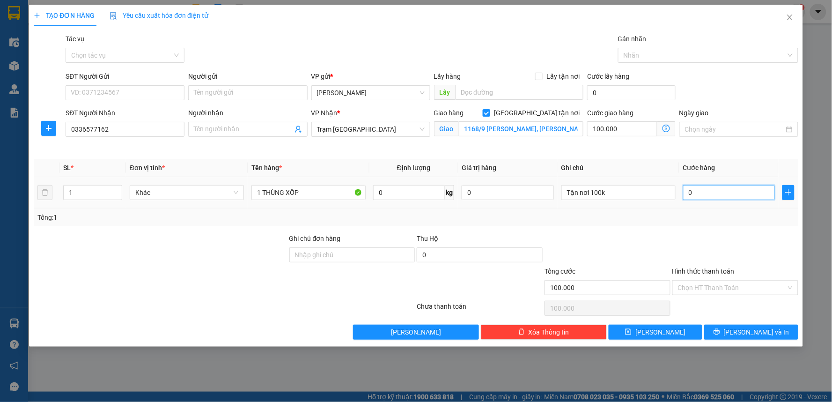
type input "100.004"
type input "40"
type input "100.040"
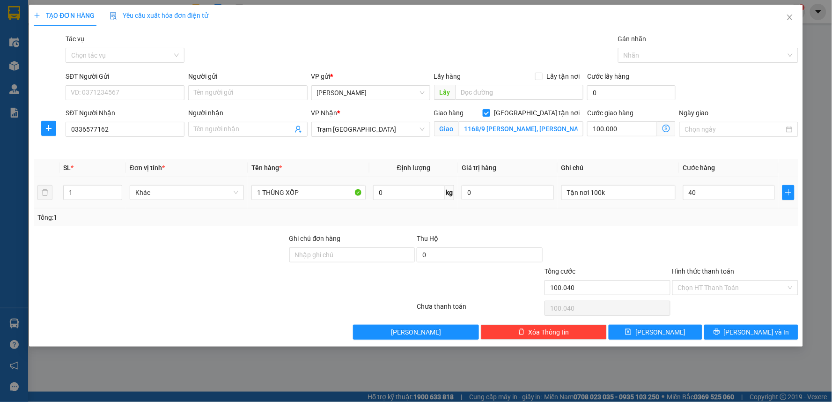
type input "40.000"
type input "140.000"
click at [683, 232] on div "Transit Pickup Surcharge Ids Transit Deliver Surcharge Ids Transit Deliver Surc…" at bounding box center [416, 187] width 764 height 306
click at [692, 289] on input "Hình thức thanh toán" at bounding box center [732, 287] width 108 height 14
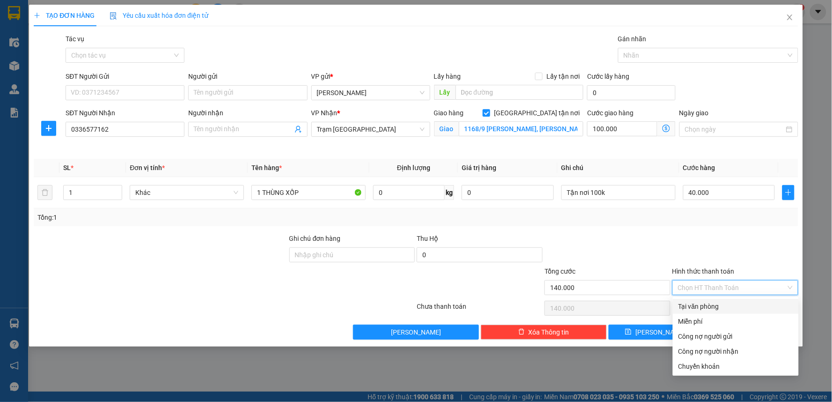
click at [693, 305] on div "Tại văn phòng" at bounding box center [735, 306] width 115 height 10
type input "0"
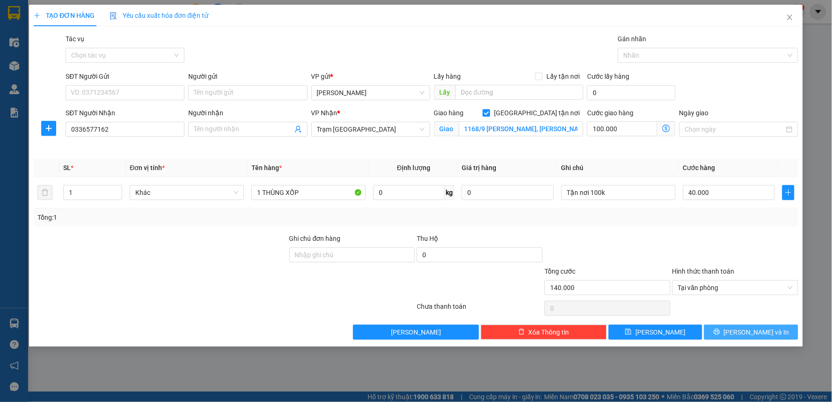
click at [746, 334] on span "[PERSON_NAME] và In" at bounding box center [757, 332] width 66 height 10
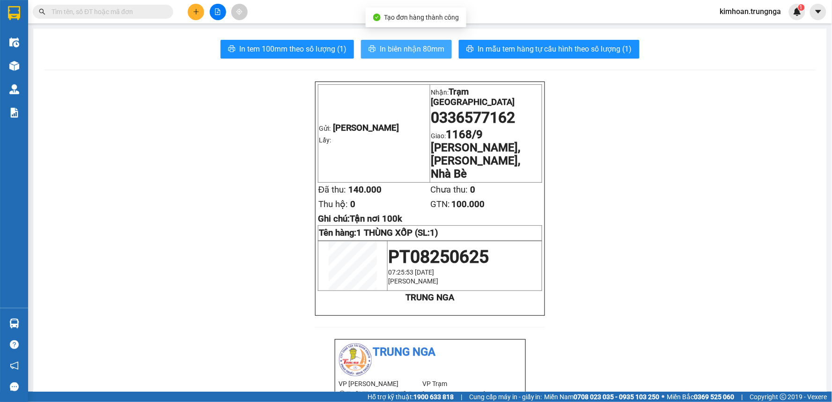
click at [409, 42] on button "In biên nhận 80mm" at bounding box center [406, 49] width 91 height 19
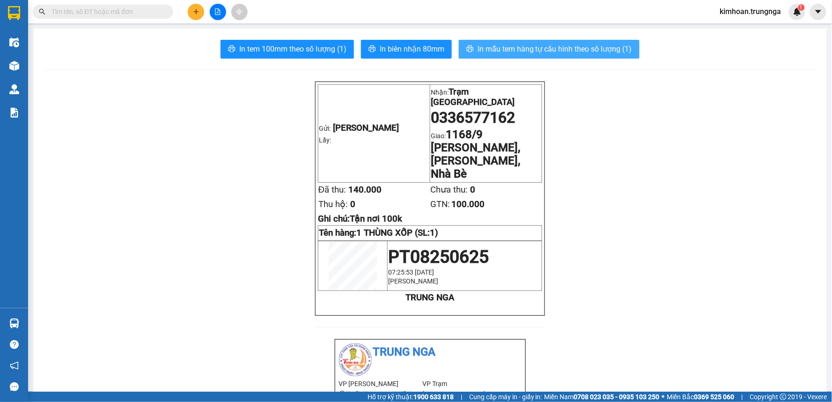
click at [516, 42] on button "In mẫu tem hàng tự cấu hình theo số lượng (1)" at bounding box center [549, 49] width 181 height 19
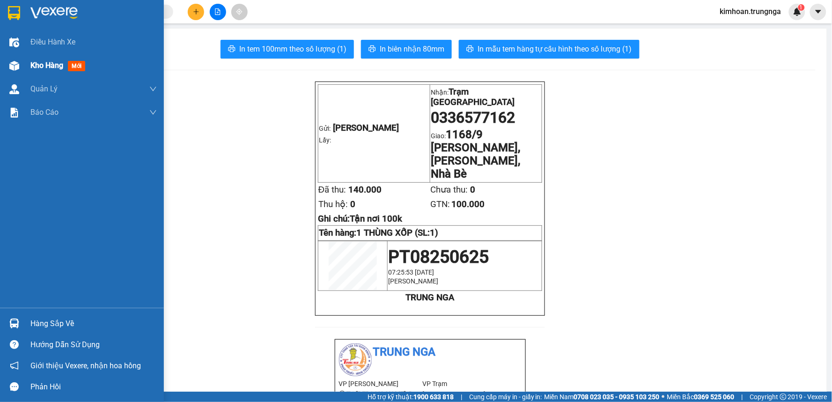
click at [67, 64] on div "Kho hàng mới" at bounding box center [59, 65] width 59 height 12
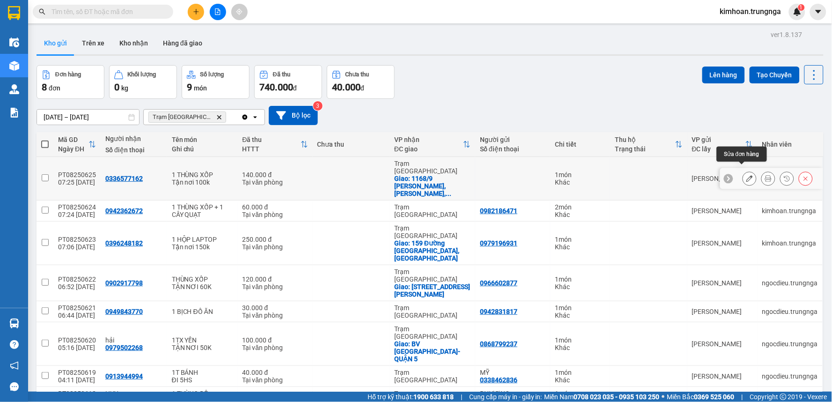
click at [746, 175] on icon at bounding box center [749, 178] width 7 height 7
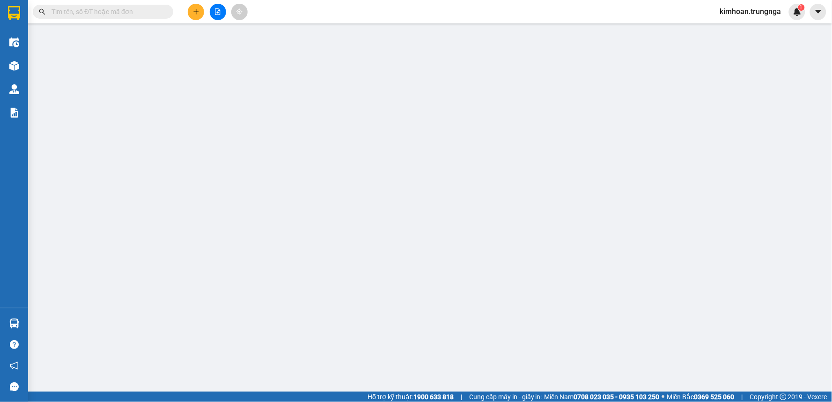
type input "0336577162"
checkbox input "true"
type input "1168/9 Lê Văn Lương, Phước Kiển, Nhà Bè"
type input "140.000"
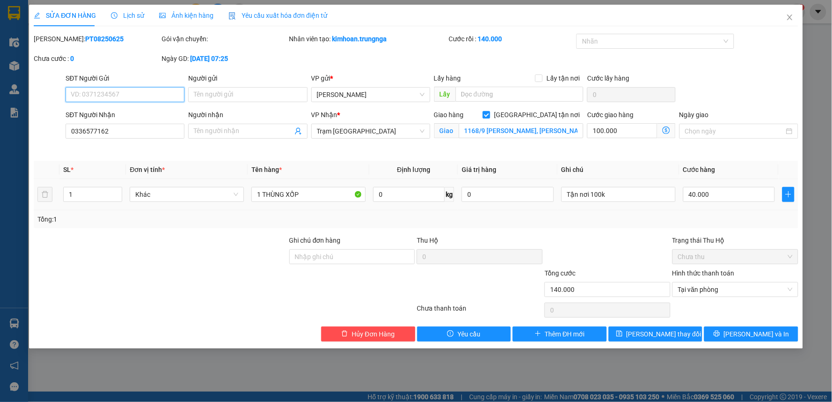
click at [150, 96] on input "SĐT Người Gửi" at bounding box center [125, 94] width 119 height 15
type input "0393174657"
click at [732, 331] on button "[PERSON_NAME] và In" at bounding box center [751, 333] width 94 height 15
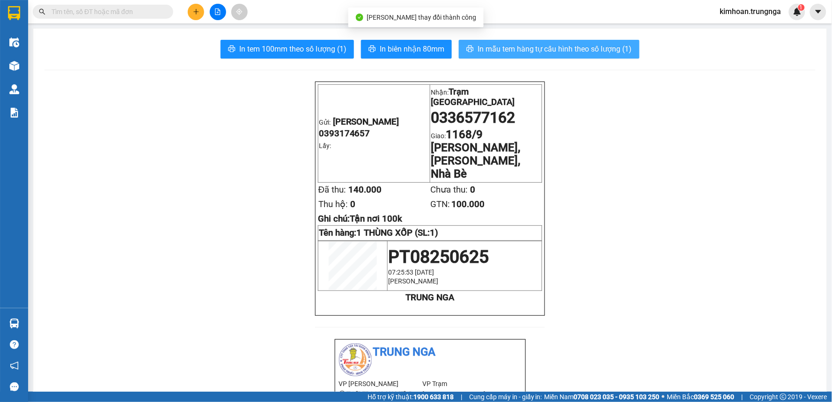
click at [479, 53] on span "In mẫu tem hàng tự cấu hình theo số lượng (1)" at bounding box center [554, 49] width 154 height 12
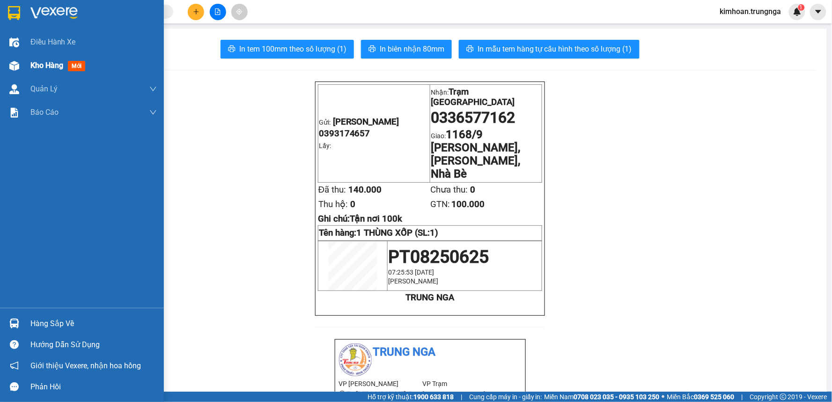
click at [43, 71] on div "Kho hàng mới" at bounding box center [59, 65] width 59 height 12
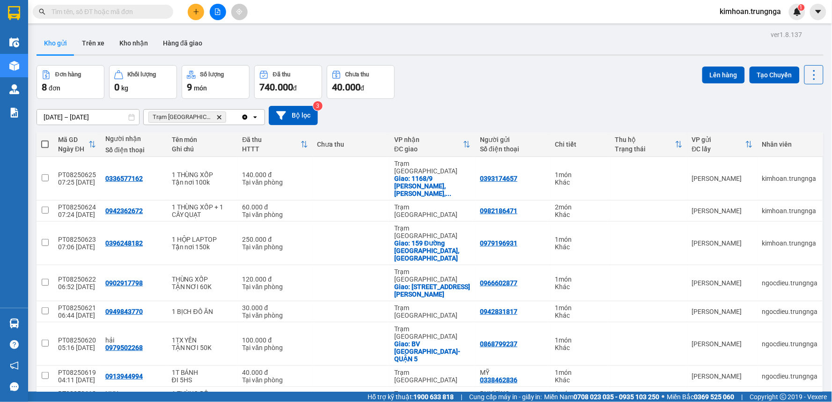
click at [41, 144] on span at bounding box center [44, 143] width 7 height 7
click at [45, 139] on input "checkbox" at bounding box center [45, 139] width 0 height 0
checkbox input "true"
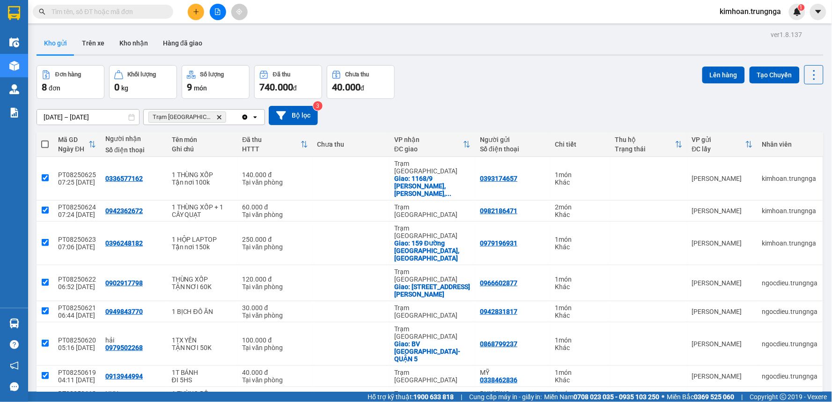
checkbox input "true"
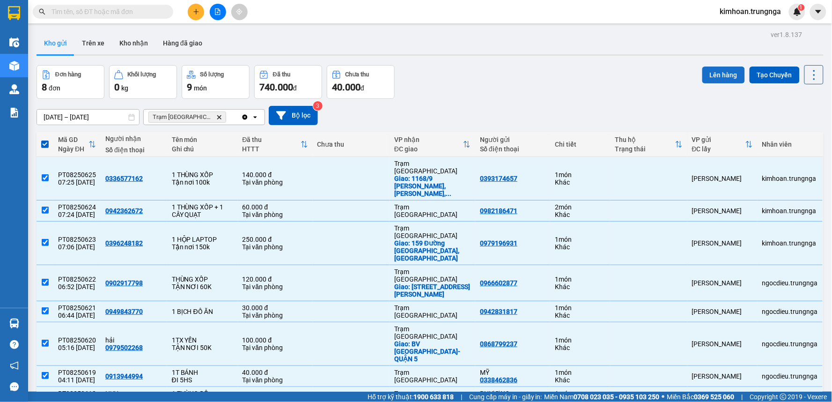
click at [722, 76] on button "Lên hàng" at bounding box center [723, 74] width 43 height 17
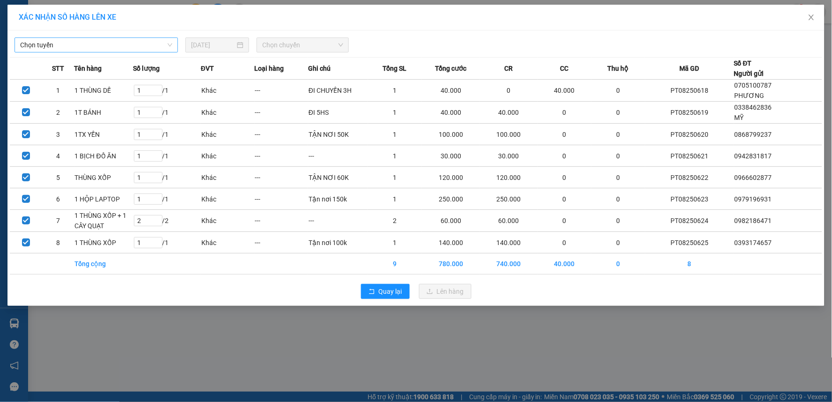
click at [123, 51] on span "Chọn tuyến" at bounding box center [96, 45] width 152 height 14
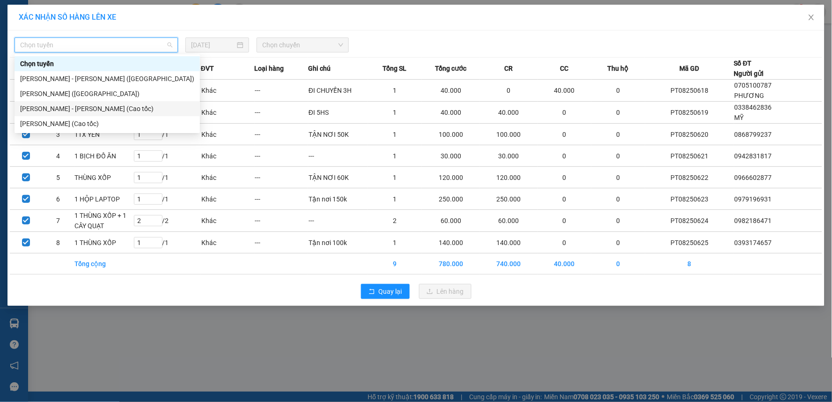
click at [88, 110] on div "Phan Thiết - Hồ Chí Minh (Cao tốc)" at bounding box center [107, 108] width 174 height 10
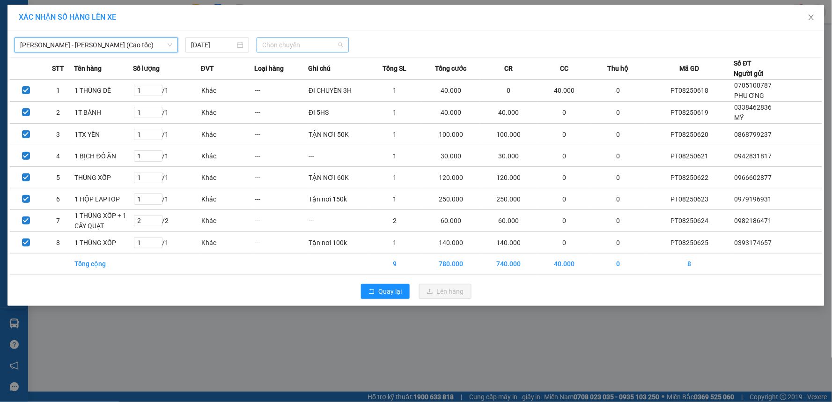
click at [298, 48] on span "Chọn chuyến" at bounding box center [302, 45] width 81 height 14
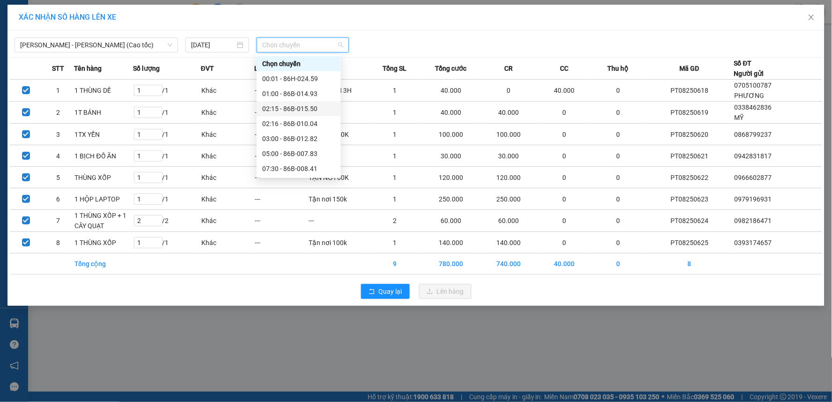
scroll to position [52, 0]
click at [290, 115] on div "07:30 - 86B-008.41" at bounding box center [298, 116] width 73 height 10
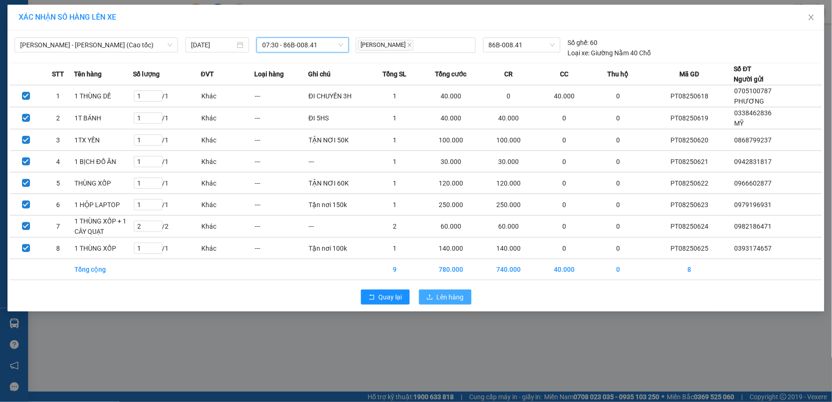
click at [439, 300] on span "Lên hàng" at bounding box center [450, 297] width 27 height 10
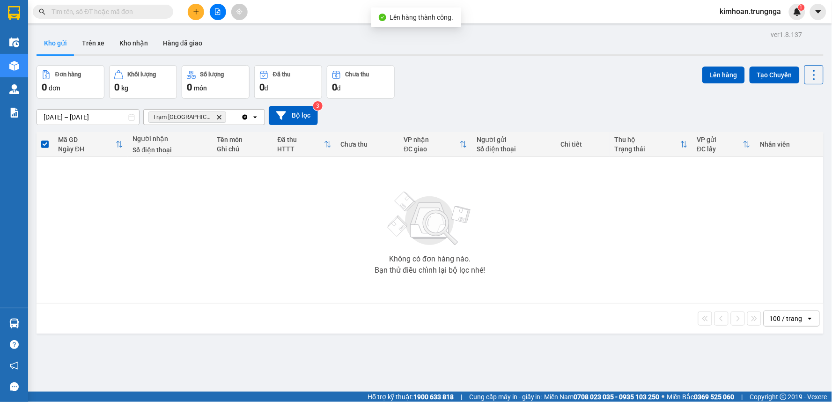
click at [217, 14] on icon "file-add" at bounding box center [217, 11] width 7 height 7
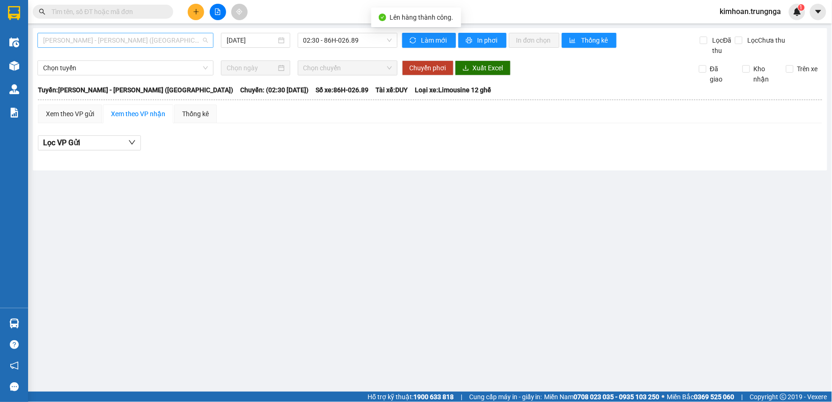
click at [193, 33] on span "Phan Thiết - Hồ Chí Minh (Ghế)" at bounding box center [125, 40] width 165 height 14
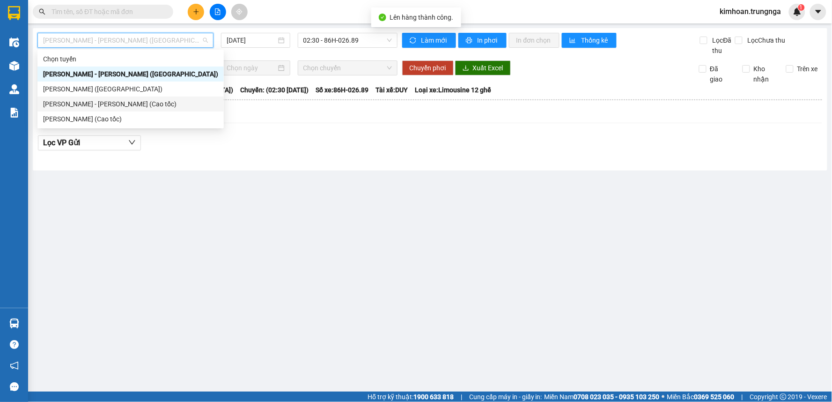
click at [152, 106] on div "Phan Thiết - Hồ Chí Minh (Cao tốc)" at bounding box center [130, 104] width 175 height 10
type input "[DATE]"
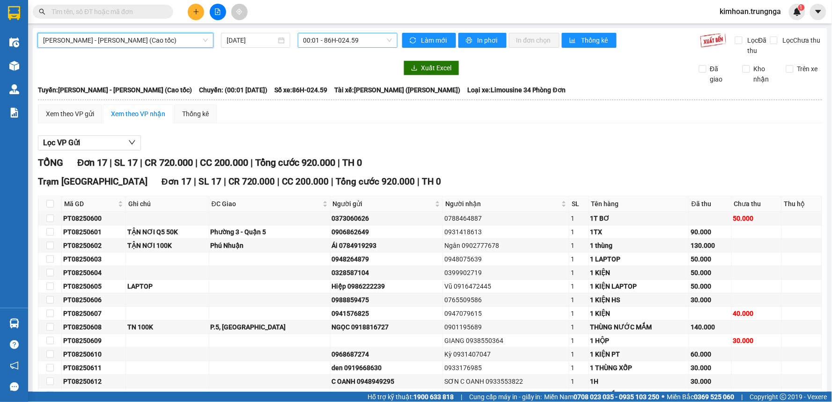
click at [305, 44] on span "00:01 - 86H-024.59" at bounding box center [347, 40] width 88 height 14
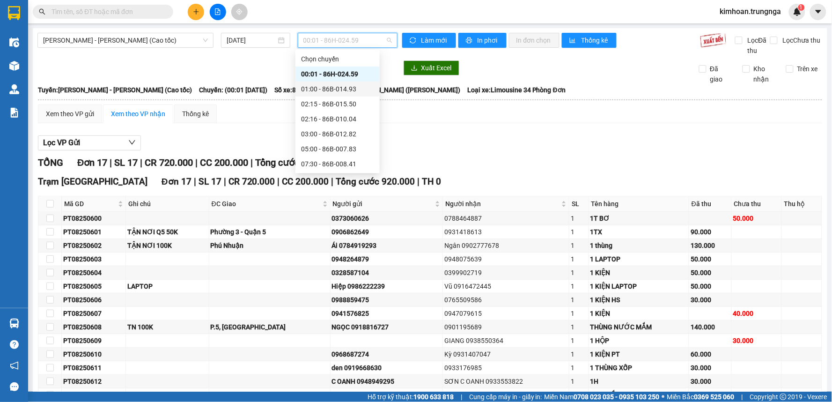
scroll to position [52, 0]
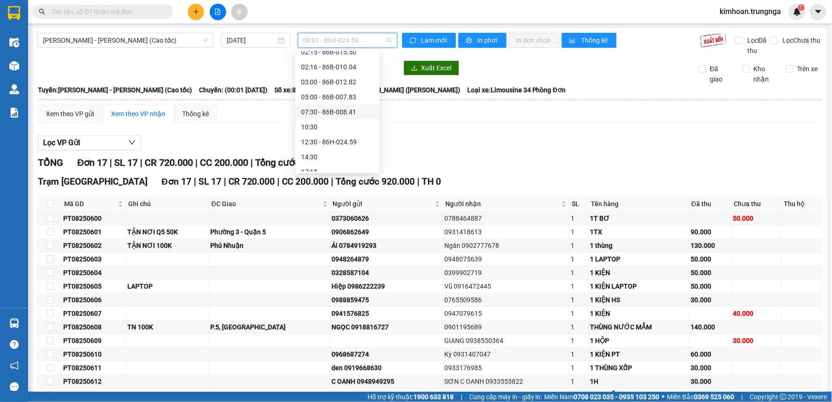
click at [323, 113] on div "07:30 - 86B-008.41" at bounding box center [337, 112] width 73 height 10
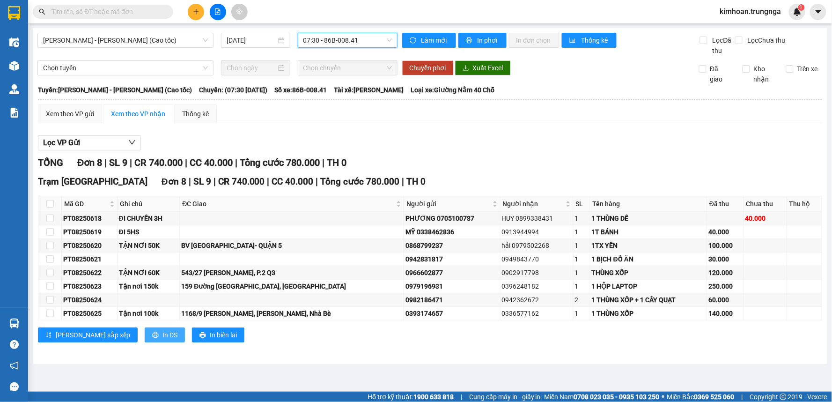
click at [162, 335] on span "In DS" at bounding box center [169, 334] width 15 height 10
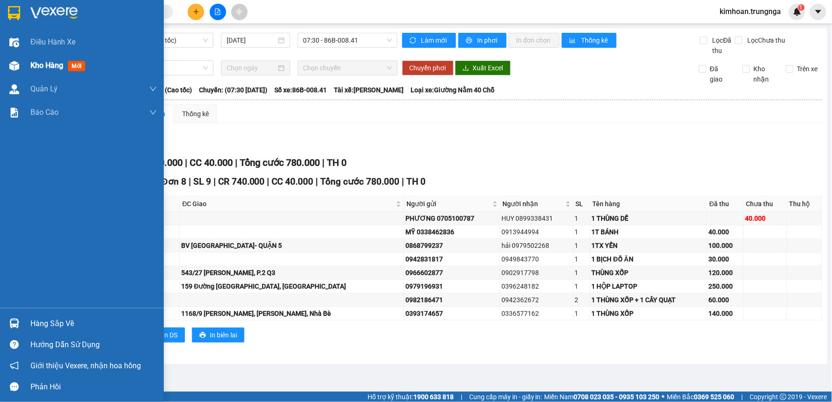
click at [22, 66] on div at bounding box center [14, 66] width 16 height 16
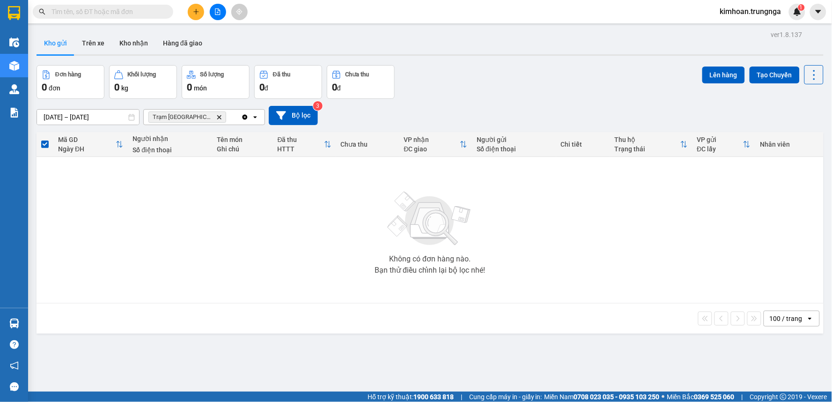
click at [125, 15] on input "text" at bounding box center [106, 12] width 110 height 10
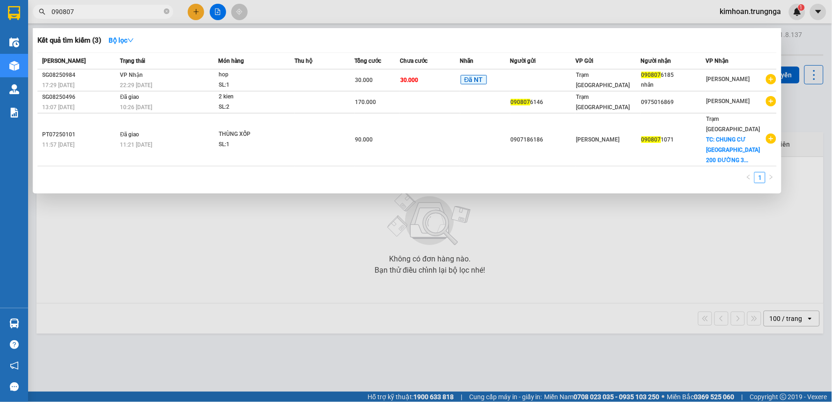
click at [223, 254] on div at bounding box center [416, 201] width 832 height 402
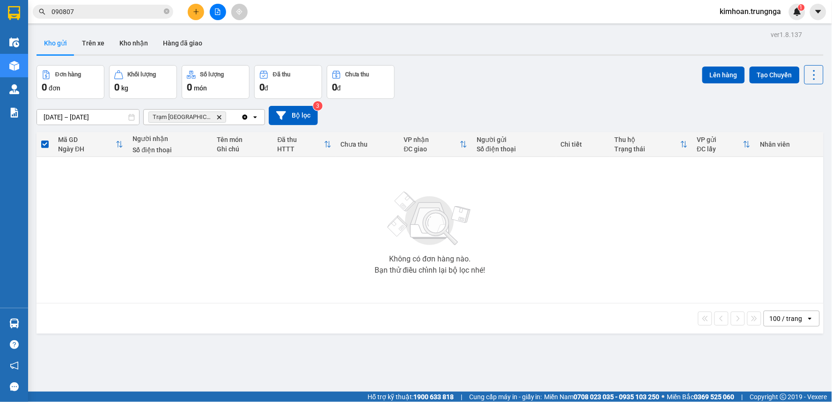
click at [245, 118] on icon "Clear all" at bounding box center [244, 116] width 7 height 7
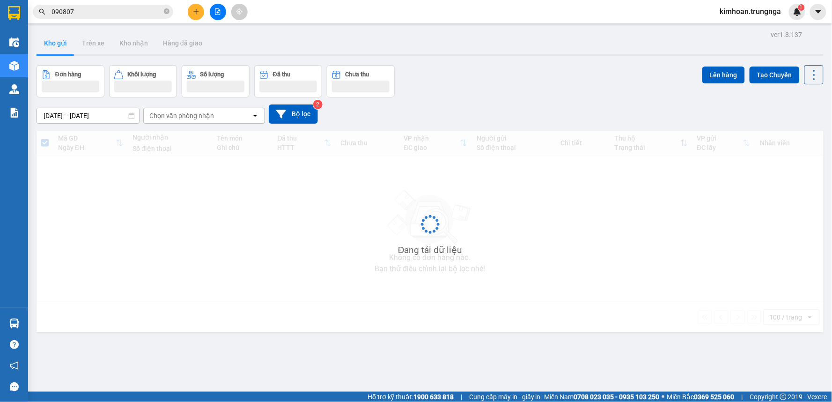
click at [234, 119] on div "Chọn văn phòng nhận" at bounding box center [198, 115] width 108 height 15
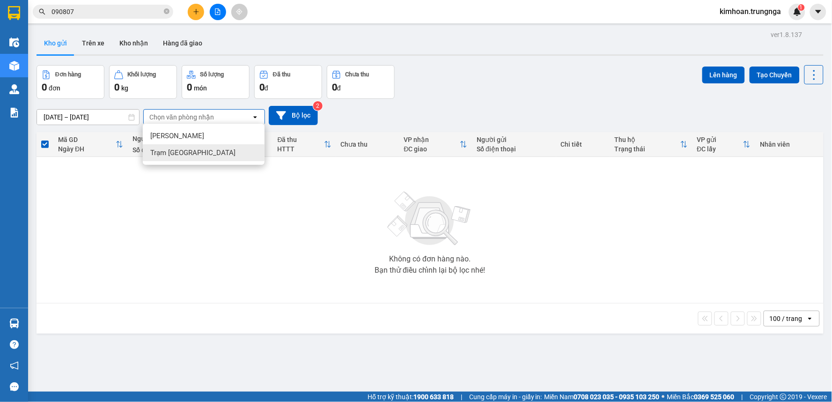
click at [197, 138] on div "[PERSON_NAME]" at bounding box center [204, 135] width 122 height 17
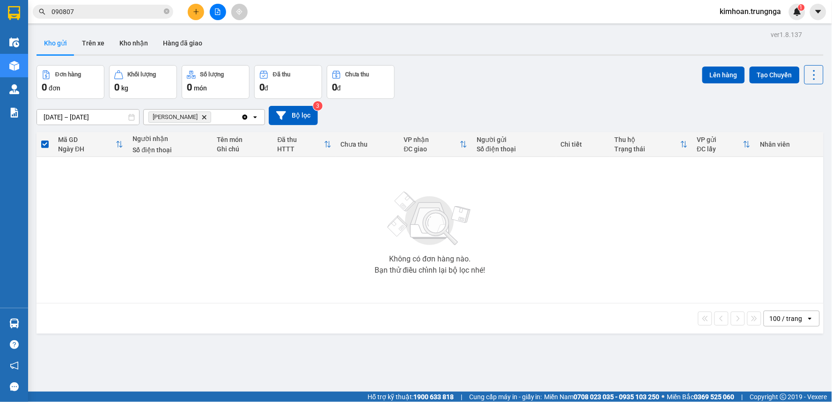
click at [133, 15] on input "090807" at bounding box center [106, 12] width 110 height 10
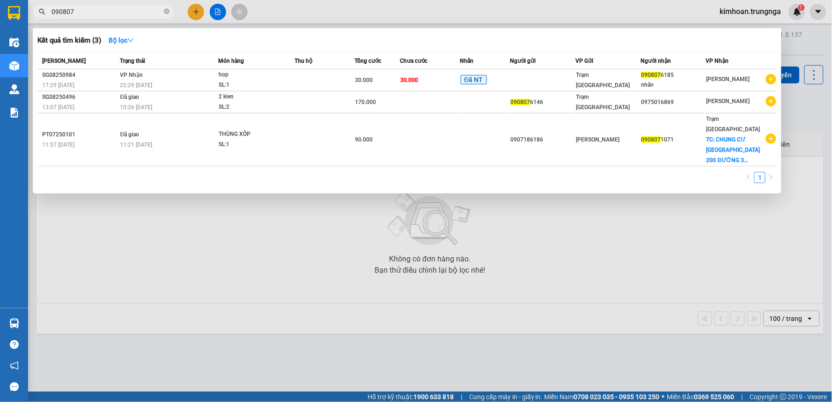
click at [133, 15] on input "090807" at bounding box center [106, 12] width 110 height 10
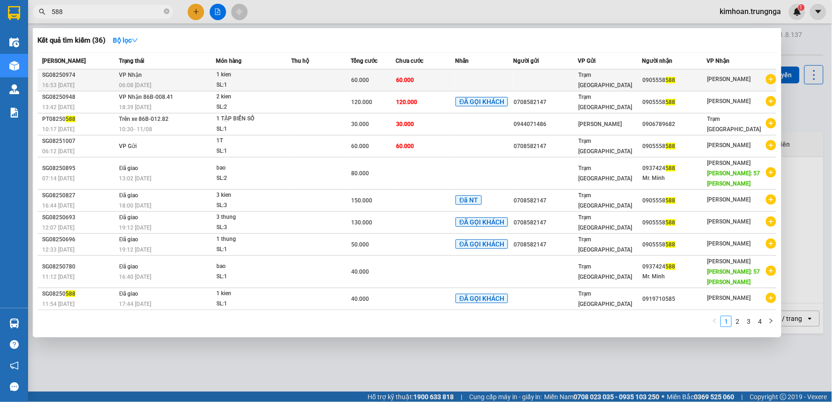
type input "588"
click at [137, 80] on div "06:08 - 12/08" at bounding box center [167, 85] width 96 height 10
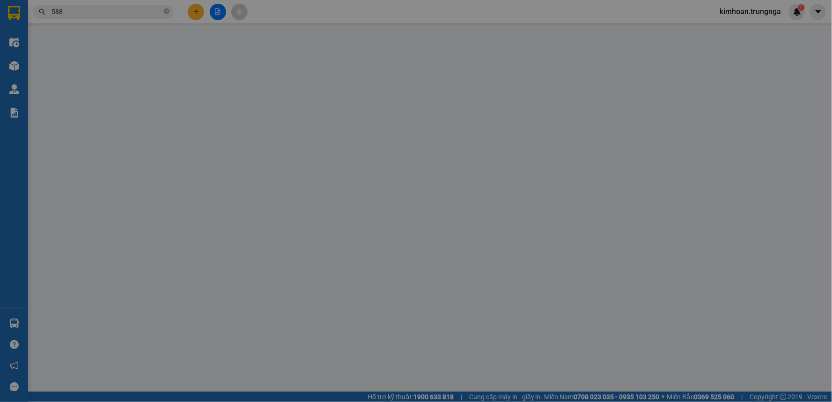
type input "0905558588"
type input "Giảm 20k"
type input "60.000"
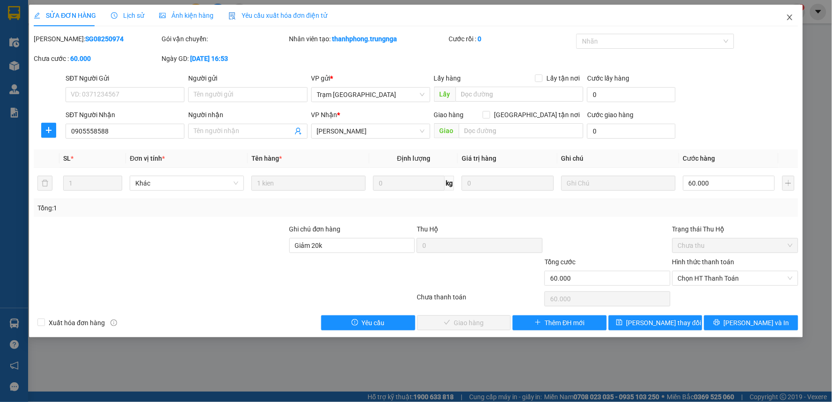
click at [788, 13] on span "Close" at bounding box center [789, 18] width 26 height 26
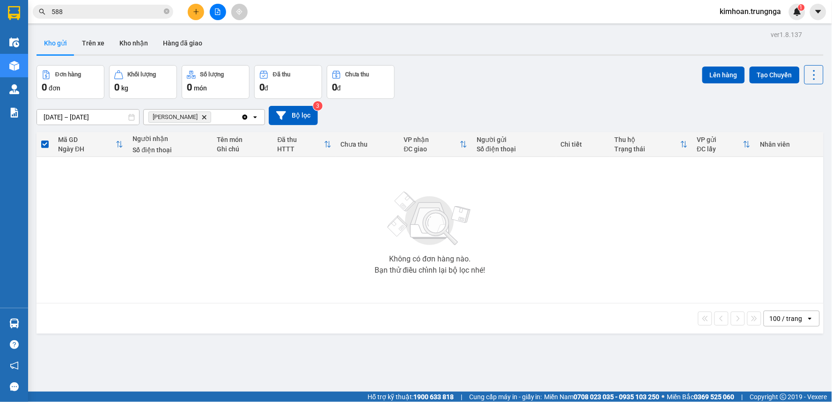
click at [201, 118] on icon "Delete" at bounding box center [204, 117] width 6 height 6
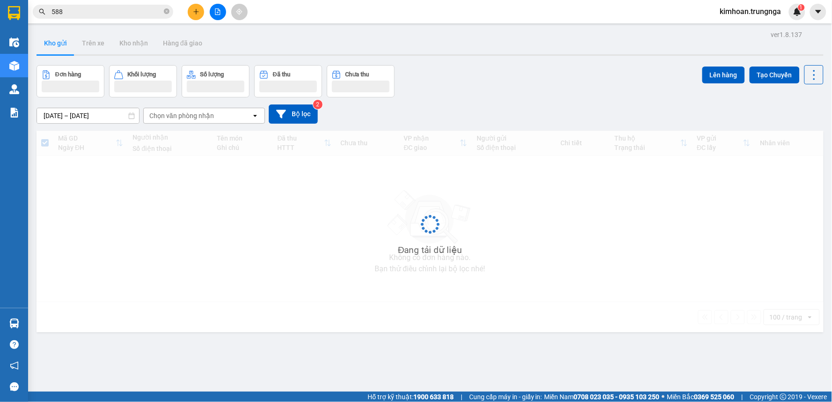
click at [209, 116] on div "Chọn văn phòng nhận" at bounding box center [181, 115] width 65 height 9
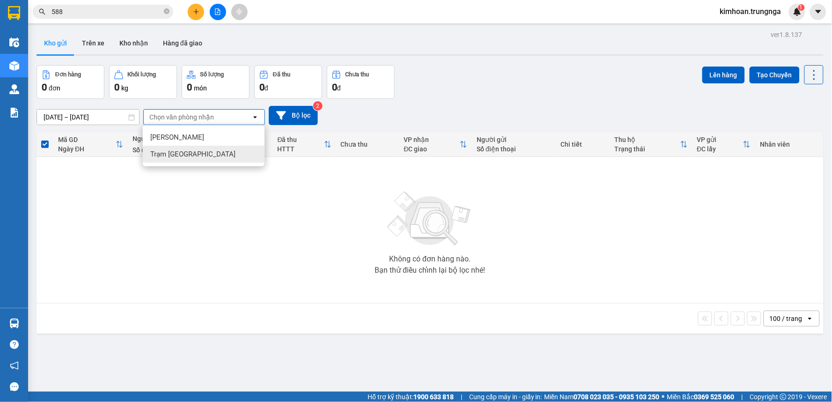
click at [192, 150] on div "Trạm [GEOGRAPHIC_DATA]" at bounding box center [204, 154] width 122 height 17
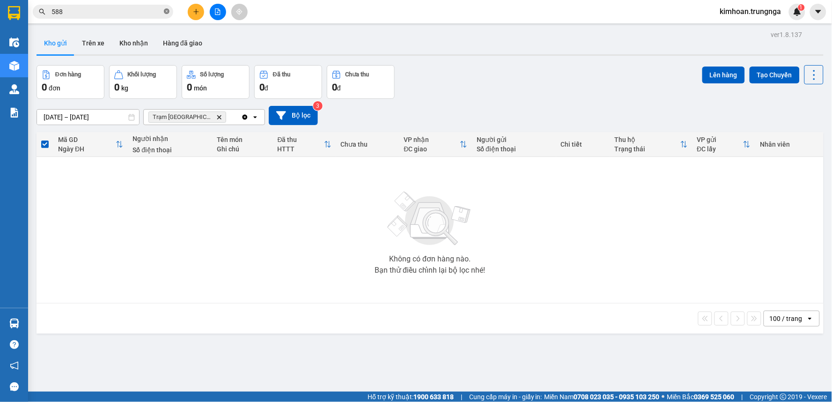
click at [164, 13] on icon "close-circle" at bounding box center [167, 11] width 6 height 6
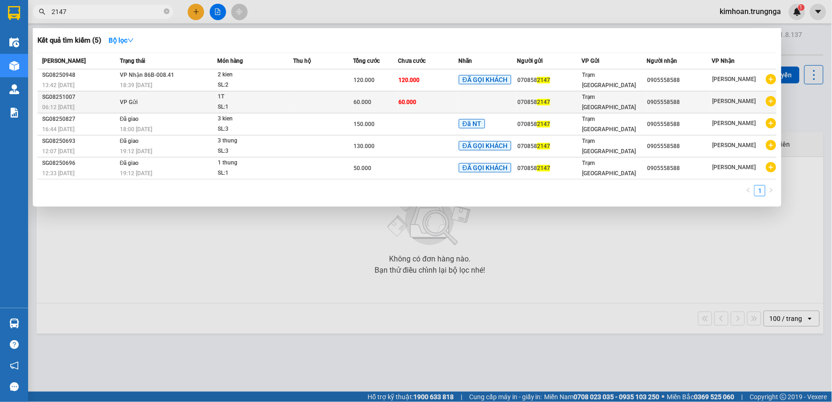
type input "2147"
click at [446, 104] on td "60.000" at bounding box center [428, 102] width 60 height 22
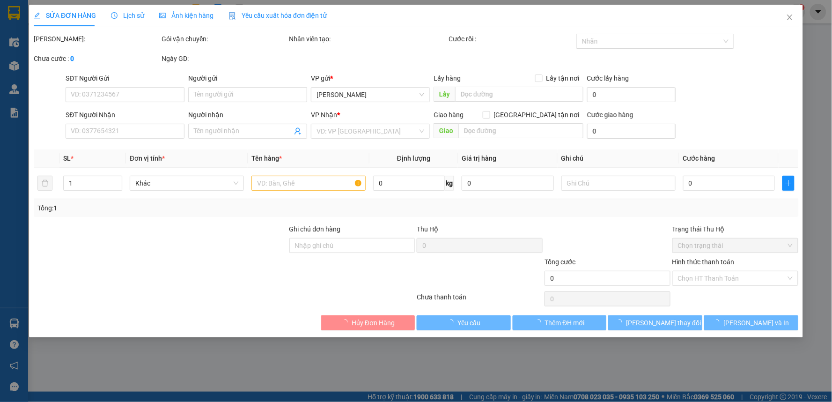
type input "0708582147"
type input "0905558588"
type input "NỢ TÍ LẤY HÀNG TÍNH LUÔN"
type input "60.000"
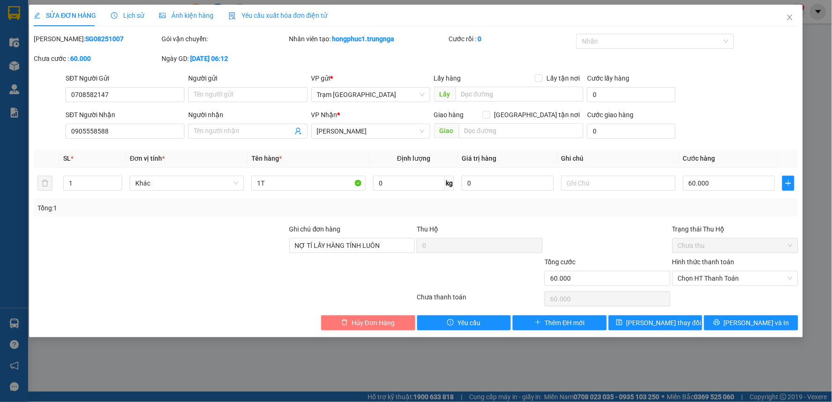
click at [363, 321] on span "Hủy Đơn Hàng" at bounding box center [372, 322] width 43 height 10
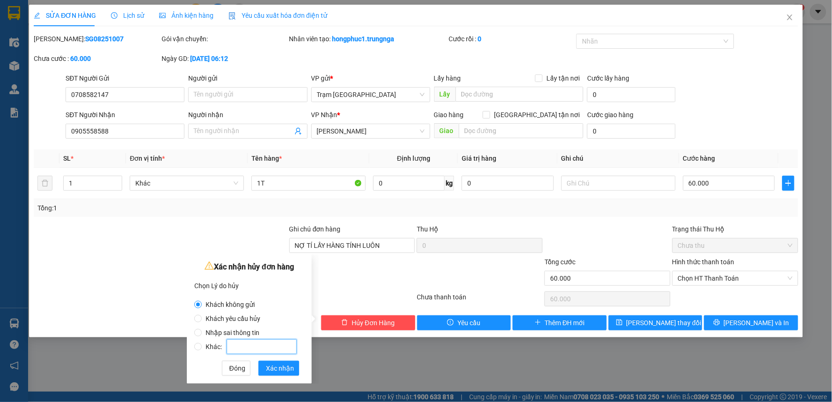
click at [237, 343] on input "Khác:" at bounding box center [262, 346] width 70 height 15
radio input "false"
radio input "true"
type input "n"
type input "chị Phúc ghi thêm"
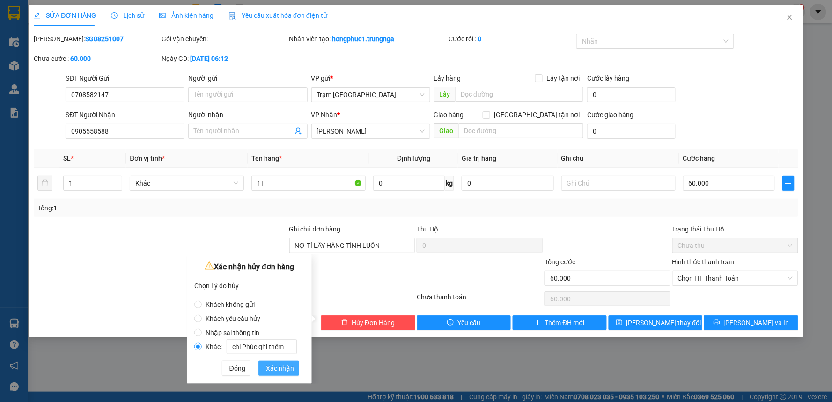
click at [271, 366] on span "Xác nhận" at bounding box center [280, 368] width 28 height 10
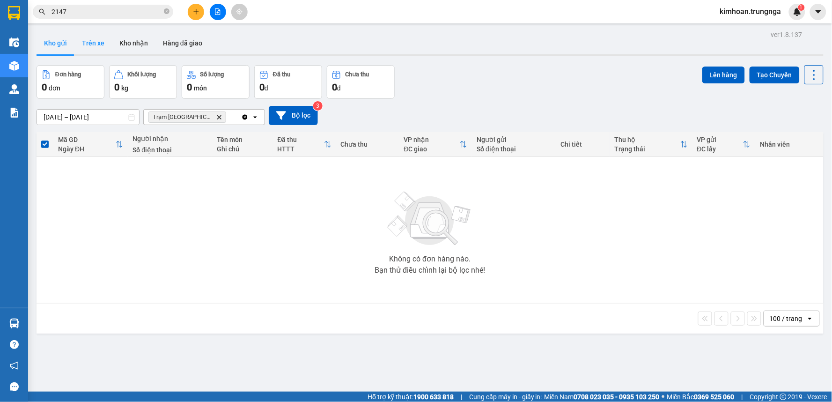
click at [95, 44] on button "Trên xe" at bounding box center [92, 43] width 37 height 22
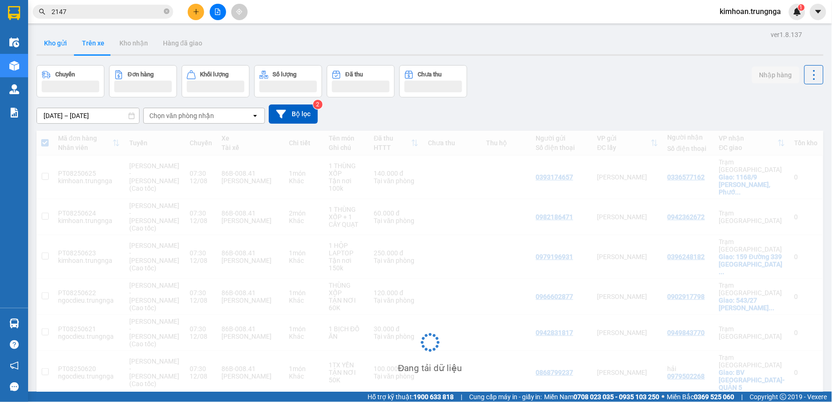
click at [56, 46] on button "Kho gửi" at bounding box center [56, 43] width 38 height 22
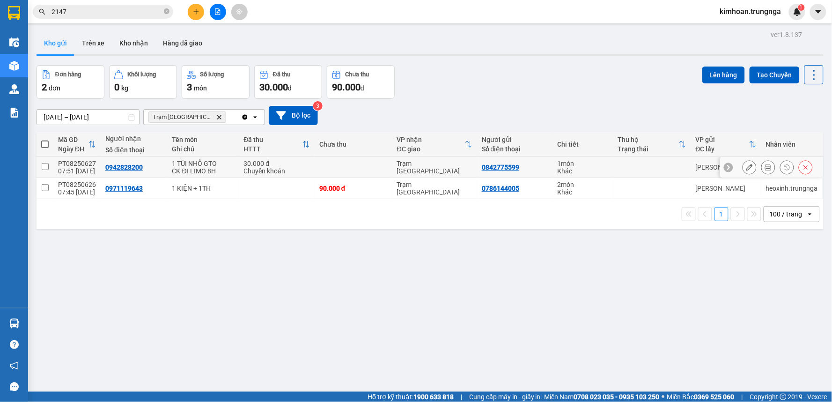
click at [764, 168] on button at bounding box center [767, 167] width 13 height 16
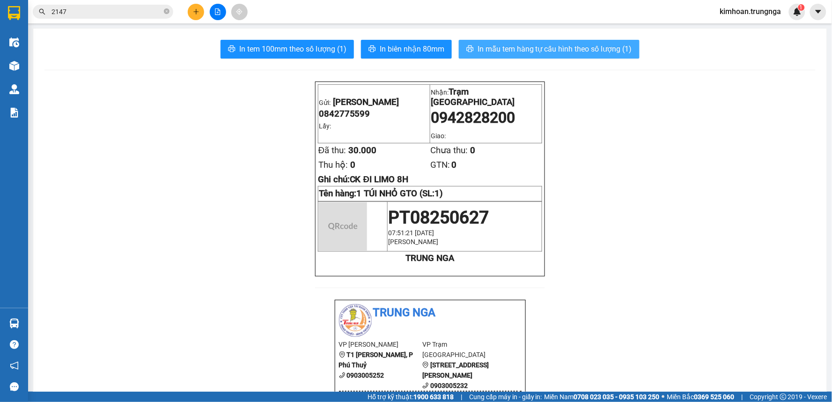
click at [547, 49] on span "In mẫu tem hàng tự cấu hình theo số lượng (1)" at bounding box center [554, 49] width 154 height 12
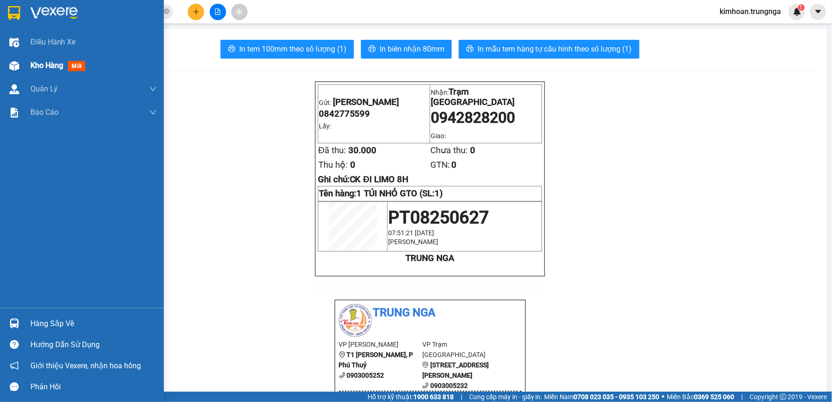
click at [27, 66] on div "Kho hàng mới" at bounding box center [82, 65] width 164 height 23
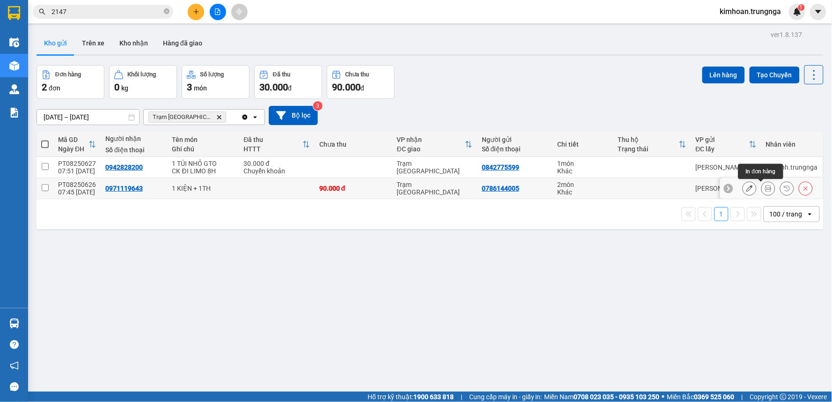
click at [764, 188] on button at bounding box center [767, 188] width 13 height 16
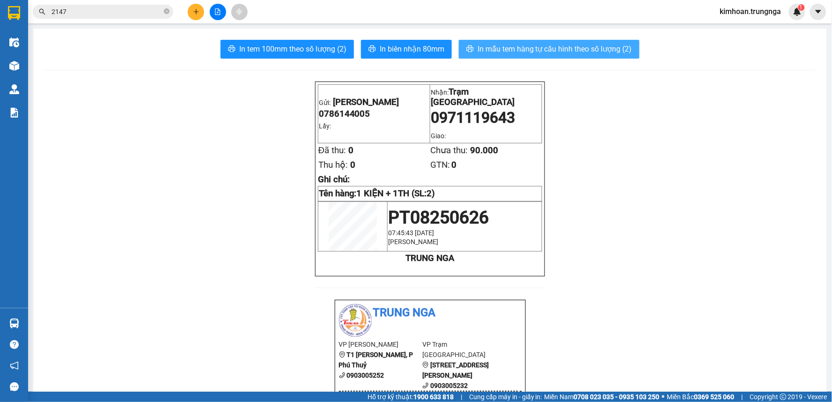
click at [600, 54] on span "In mẫu tem hàng tự cấu hình theo số lượng (2)" at bounding box center [554, 49] width 154 height 12
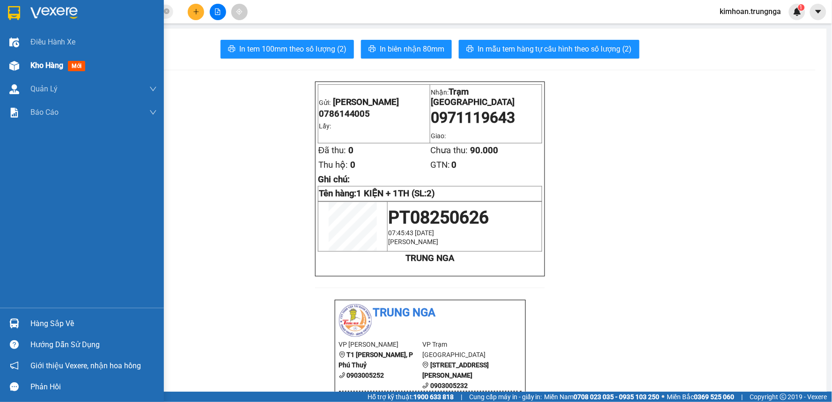
click at [24, 59] on div "Kho hàng mới" at bounding box center [82, 65] width 164 height 23
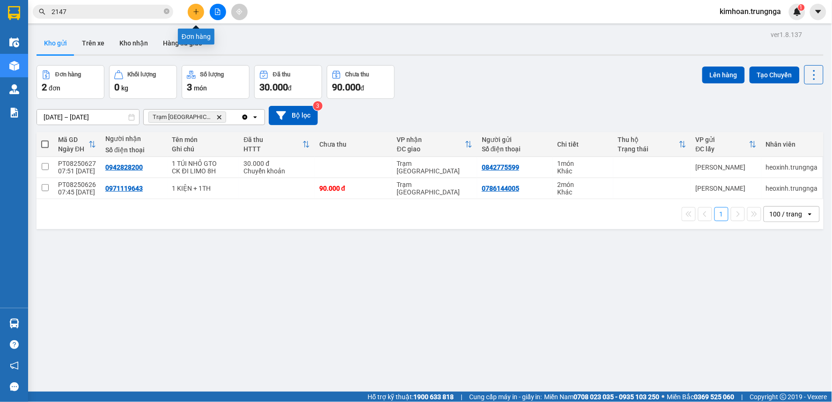
click at [196, 11] on icon "plus" at bounding box center [195, 11] width 5 height 0
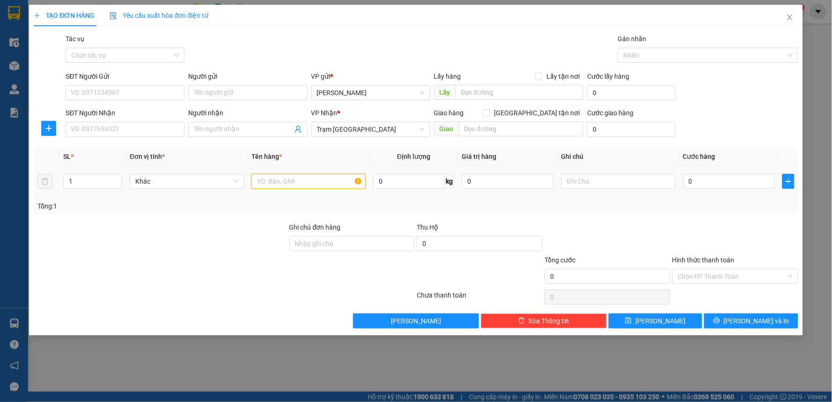
click at [279, 181] on input "text" at bounding box center [308, 181] width 114 height 15
type input "1 HỘP"
click at [691, 181] on input "0" at bounding box center [729, 181] width 92 height 15
type input "3"
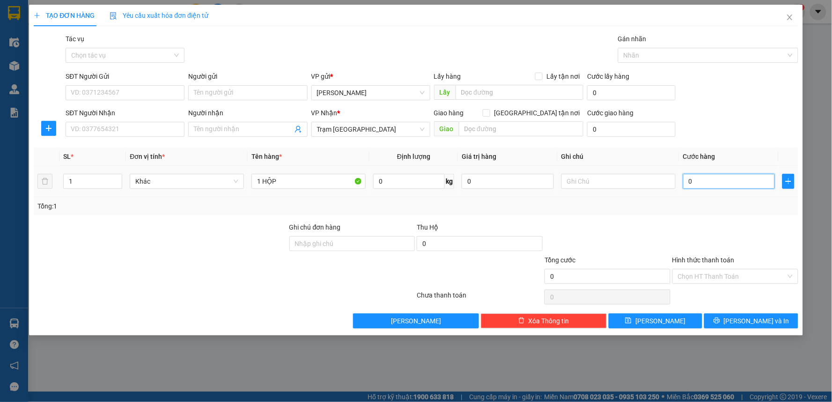
type input "3"
type input "30"
type input "30.000"
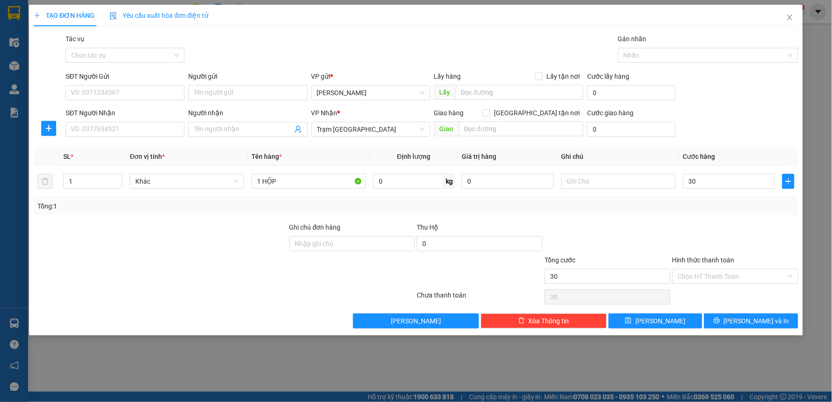
type input "30.000"
click at [683, 213] on div "Tổng: 1" at bounding box center [416, 206] width 764 height 18
click at [167, 129] on input "SĐT Người Nhận" at bounding box center [125, 129] width 119 height 15
type input "0839062984"
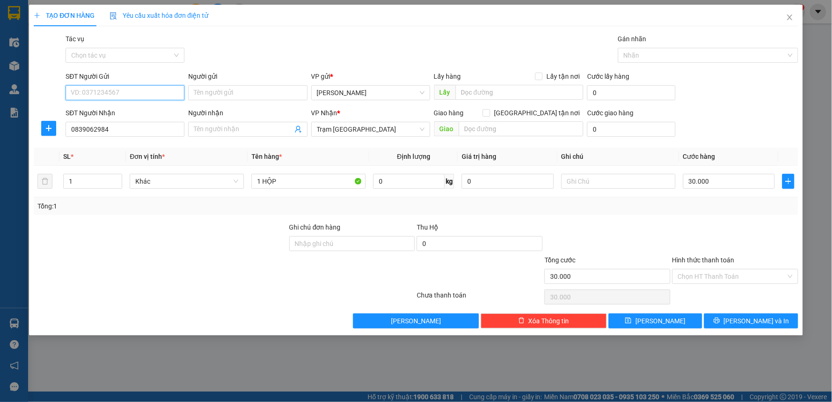
click at [135, 95] on input "SĐT Người Gửi" at bounding box center [125, 92] width 119 height 15
type input "0933279755"
click at [702, 277] on input "Hình thức thanh toán" at bounding box center [732, 276] width 108 height 14
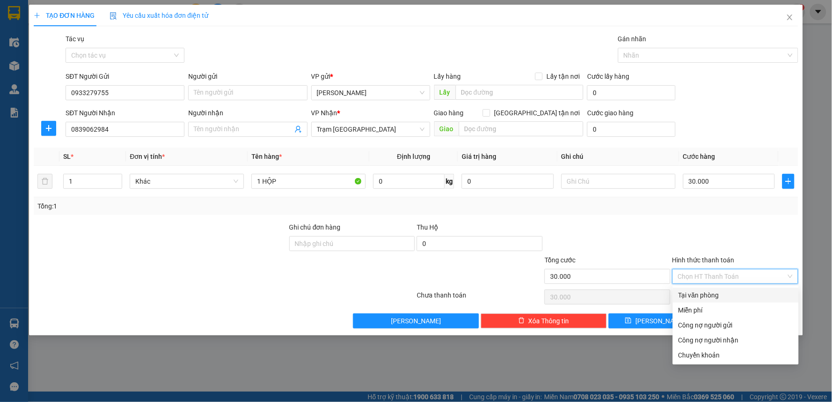
drag, startPoint x: 698, startPoint y: 296, endPoint x: 681, endPoint y: 220, distance: 78.1
click at [681, 220] on div "Transit Pickup Surcharge Ids Transit Deliver Surcharge Ids Transit Deliver Surc…" at bounding box center [416, 181] width 764 height 294
click at [668, 224] on div at bounding box center [607, 238] width 128 height 33
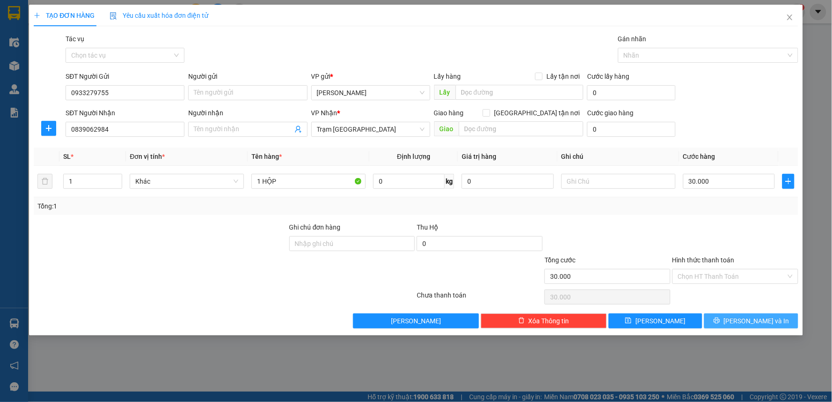
click at [727, 318] on button "[PERSON_NAME] và In" at bounding box center [751, 320] width 94 height 15
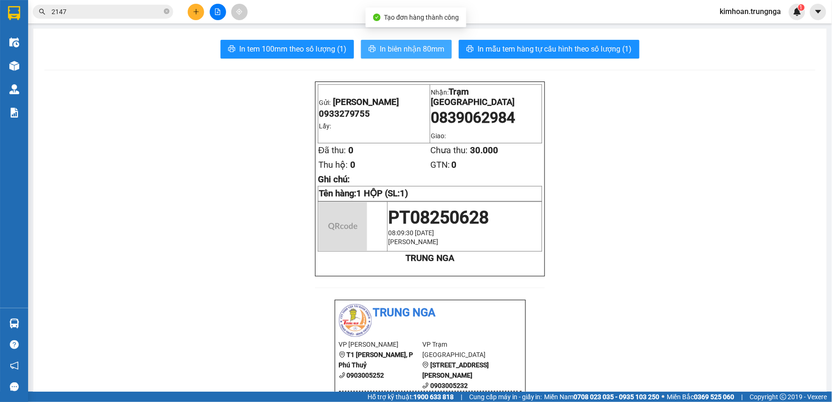
click at [420, 47] on span "In biên nhận 80mm" at bounding box center [412, 49] width 65 height 12
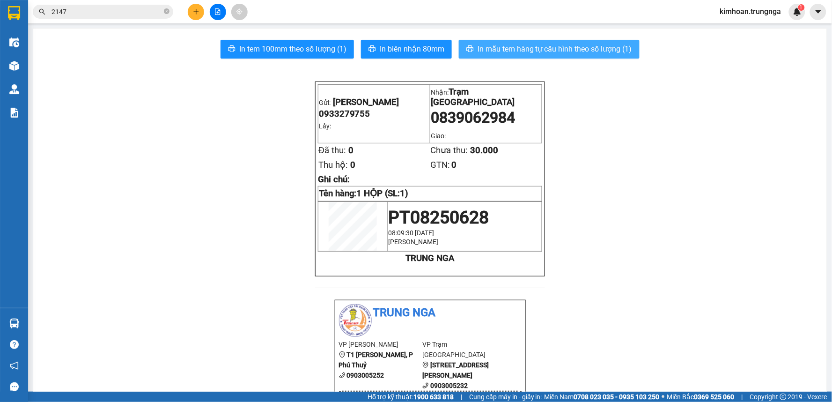
click at [537, 41] on button "In mẫu tem hàng tự cấu hình theo số lượng (1)" at bounding box center [549, 49] width 181 height 19
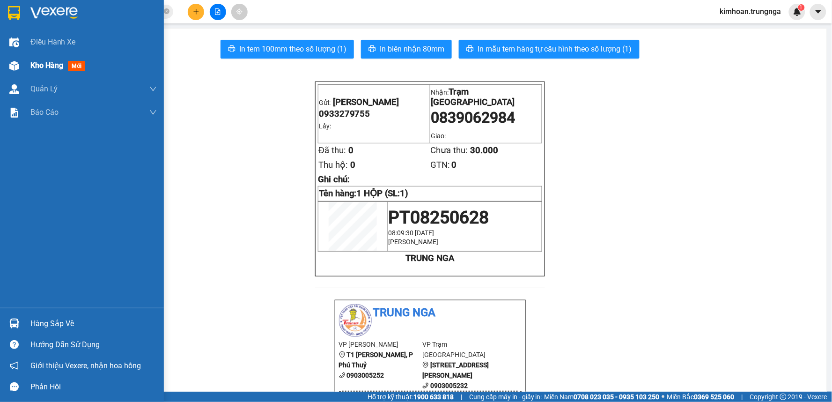
click at [20, 64] on div at bounding box center [14, 66] width 16 height 16
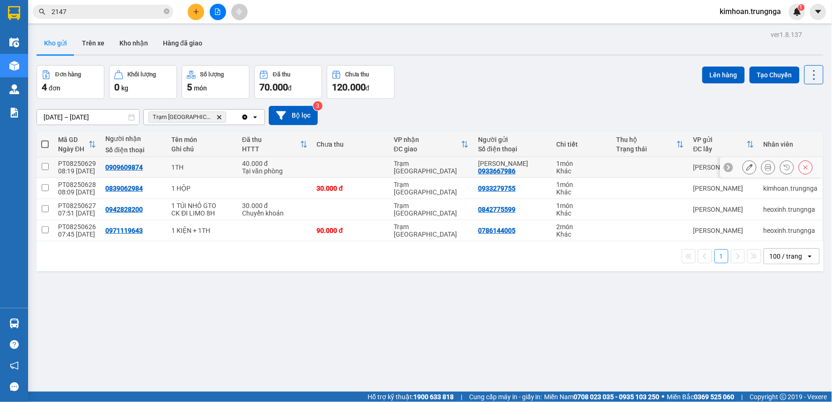
click at [764, 168] on button at bounding box center [767, 167] width 13 height 16
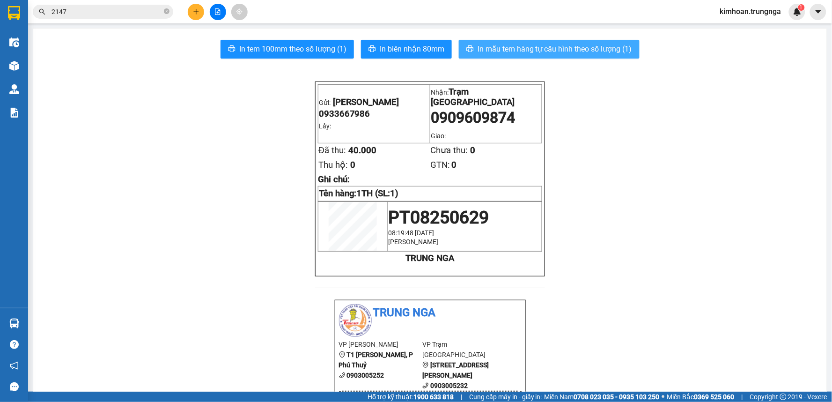
click at [530, 47] on span "In mẫu tem hàng tự cấu hình theo số lượng (1)" at bounding box center [554, 49] width 154 height 12
click at [194, 13] on icon "plus" at bounding box center [196, 11] width 7 height 7
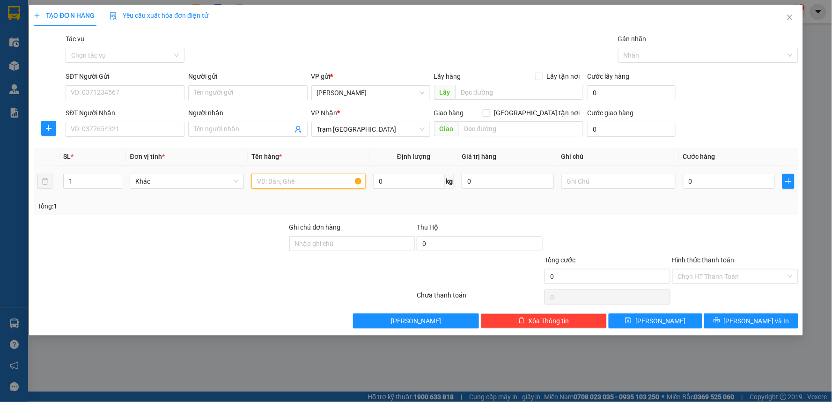
click at [272, 179] on input "text" at bounding box center [308, 181] width 114 height 15
type input "1 BALO ĐEN"
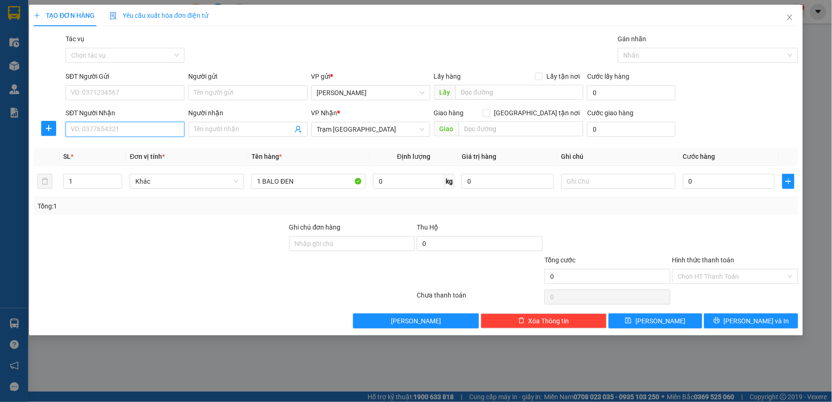
click at [122, 135] on input "SĐT Người Nhận" at bounding box center [125, 129] width 119 height 15
type input "0945119366"
click at [115, 90] on input "SĐT Người Gửi" at bounding box center [125, 92] width 119 height 15
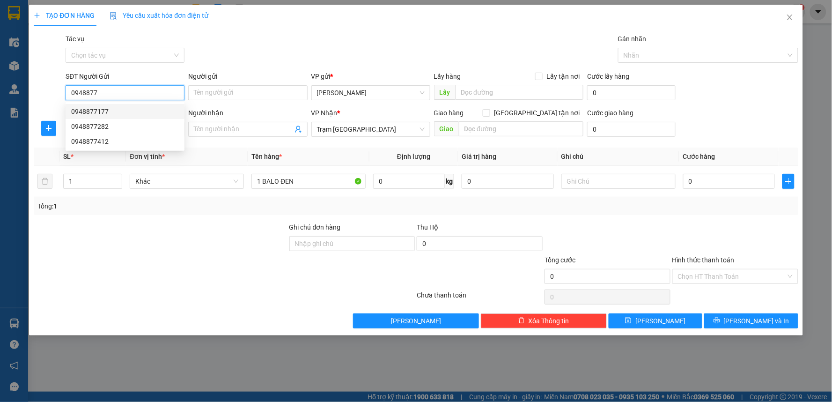
click at [73, 110] on div "0948877177" at bounding box center [125, 111] width 108 height 10
type input "0948877177"
type input "30.000"
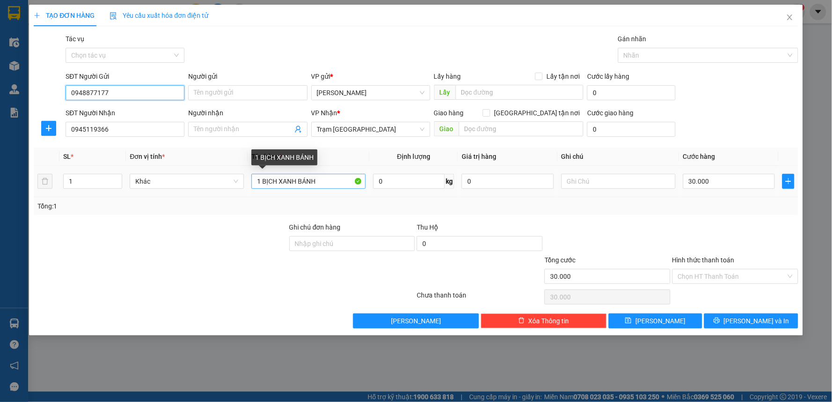
type input "0948877177"
drag, startPoint x: 329, startPoint y: 180, endPoint x: 248, endPoint y: 181, distance: 80.5
click at [249, 181] on td "1 BỊCH XANH BÁNH" at bounding box center [309, 181] width 122 height 31
type input "1 BALO ĐEN"
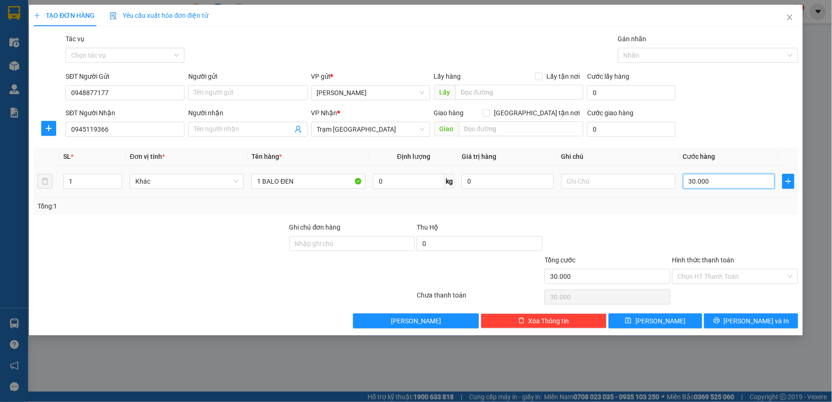
click at [707, 185] on input "30.000" at bounding box center [729, 181] width 92 height 15
type input "4"
type input "40"
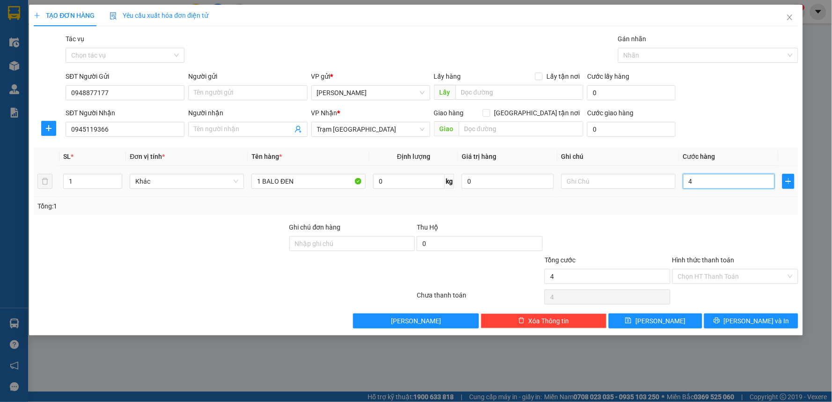
type input "40"
type input "40.000"
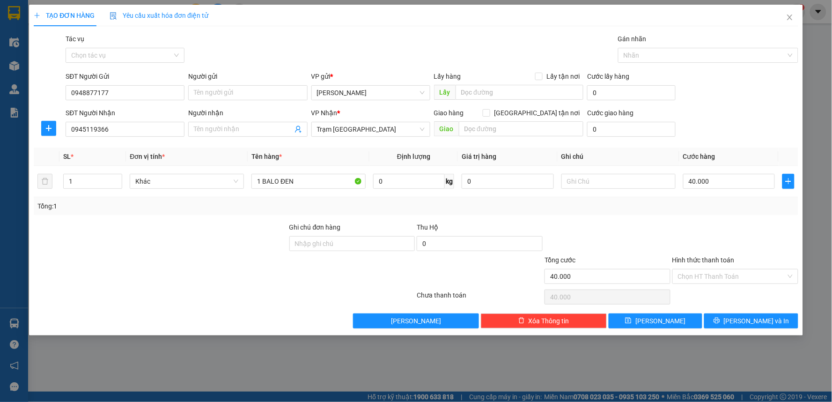
click at [607, 223] on div at bounding box center [607, 238] width 128 height 33
click at [709, 276] on input "Hình thức thanh toán" at bounding box center [732, 276] width 108 height 14
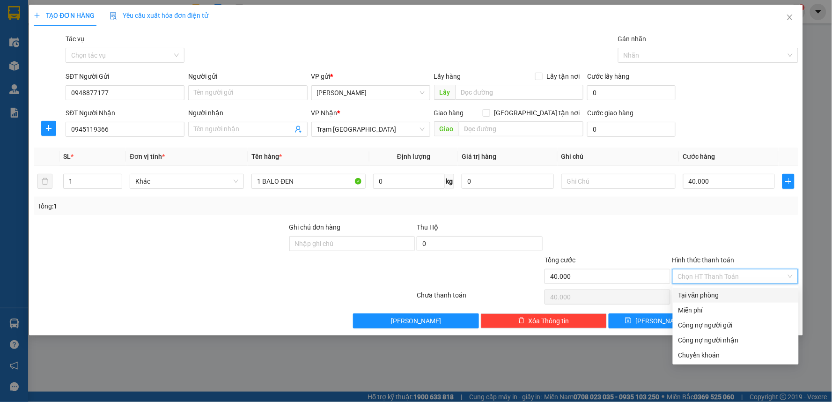
click at [690, 234] on div at bounding box center [735, 238] width 128 height 33
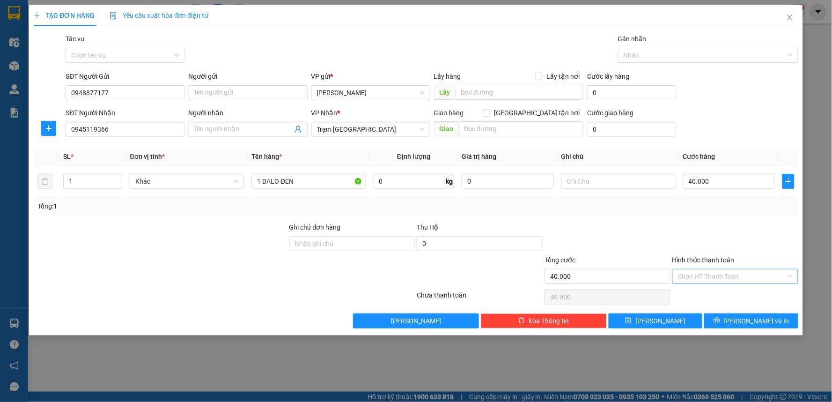
click at [707, 274] on input "Hình thức thanh toán" at bounding box center [732, 276] width 108 height 14
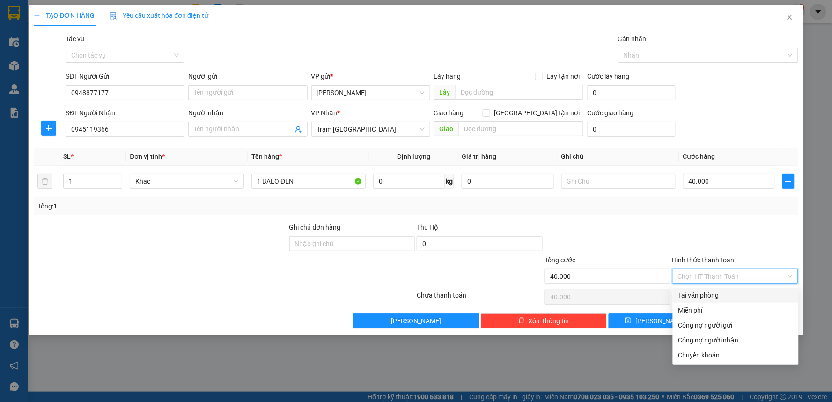
click at [703, 292] on div "Tại văn phòng" at bounding box center [735, 295] width 115 height 10
type input "0"
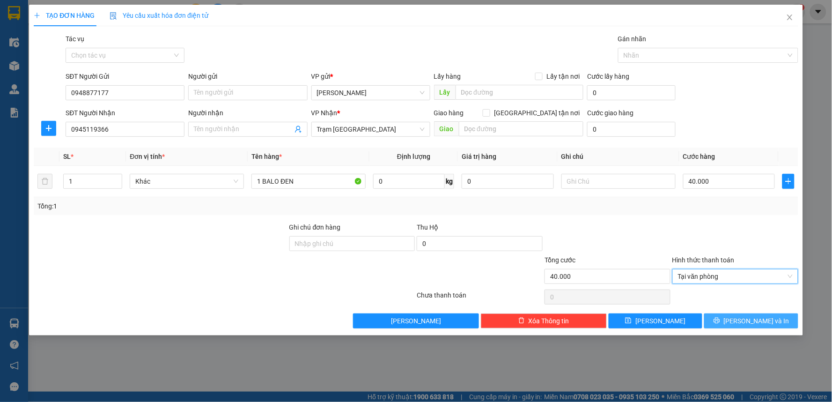
click at [740, 322] on button "[PERSON_NAME] và In" at bounding box center [751, 320] width 94 height 15
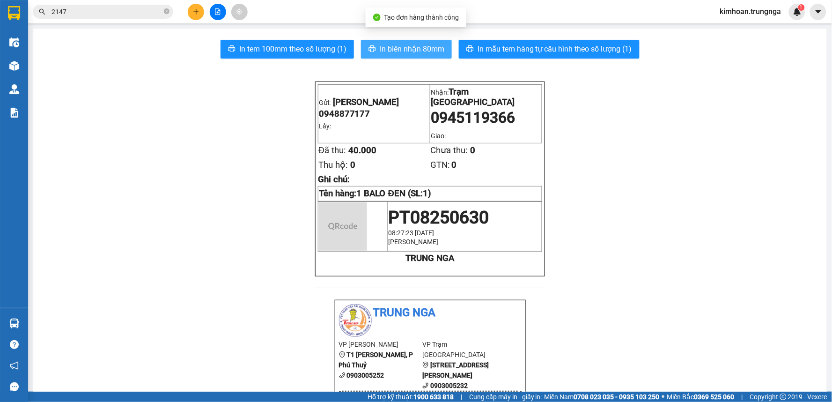
click at [385, 57] on button "In biên nhận 80mm" at bounding box center [406, 49] width 91 height 19
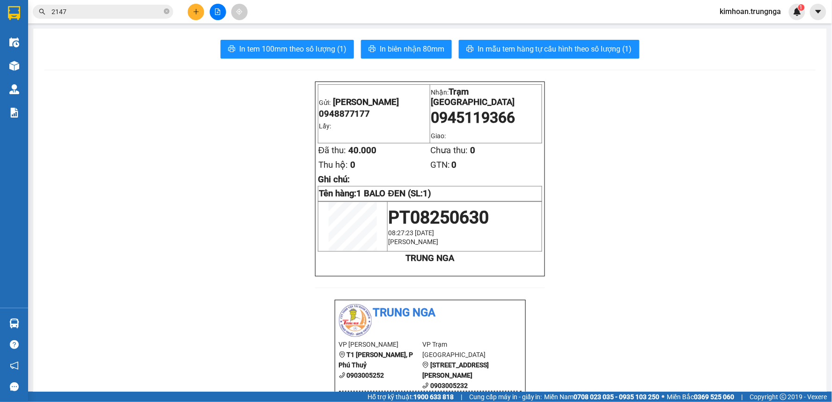
click at [597, 52] on span "In mẫu tem hàng tự cấu hình theo số lượng (1)" at bounding box center [554, 49] width 154 height 12
click at [195, 13] on icon "plus" at bounding box center [196, 11] width 7 height 7
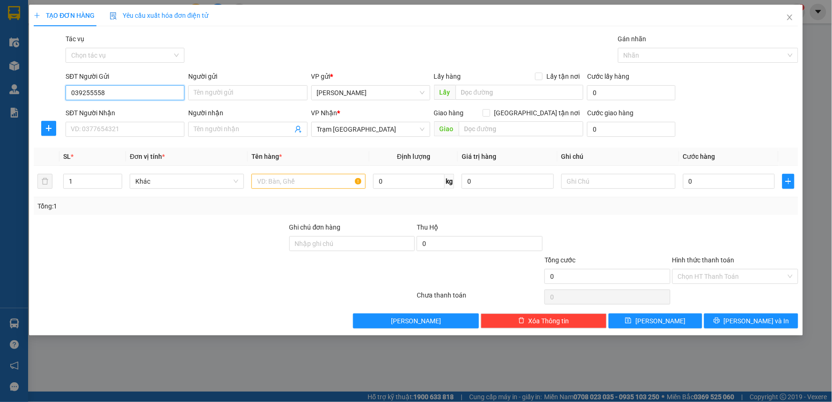
type input "0392555580"
click at [126, 110] on div "0392555580" at bounding box center [125, 111] width 108 height 10
type input "100.000"
type input "0392555580"
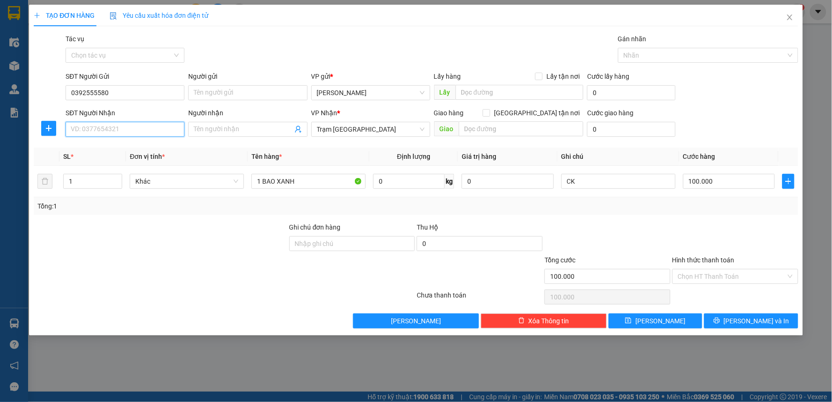
click at [126, 128] on input "SĐT Người Nhận" at bounding box center [125, 129] width 119 height 15
click at [119, 147] on div "0944601923" at bounding box center [125, 148] width 108 height 10
type input "0944601923"
click at [691, 282] on input "Hình thức thanh toán" at bounding box center [732, 276] width 108 height 14
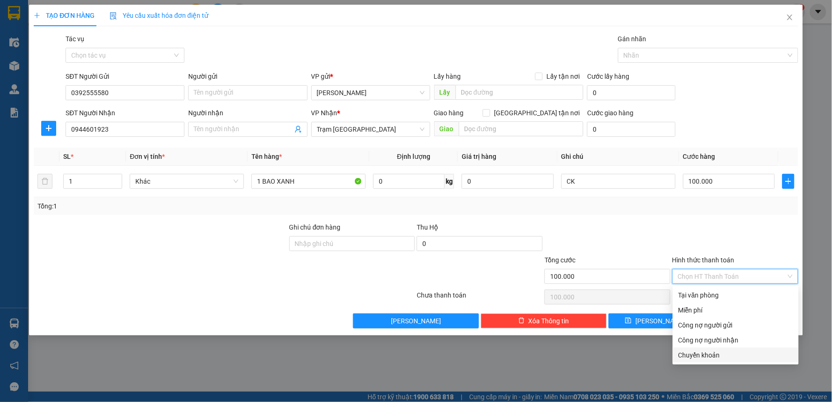
click at [687, 353] on div "Chuyển khoản" at bounding box center [735, 355] width 115 height 10
type input "0"
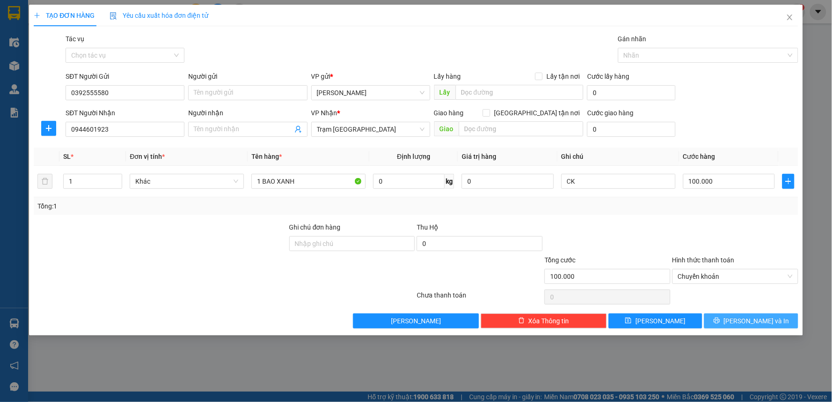
click at [720, 320] on icon "printer" at bounding box center [716, 320] width 7 height 7
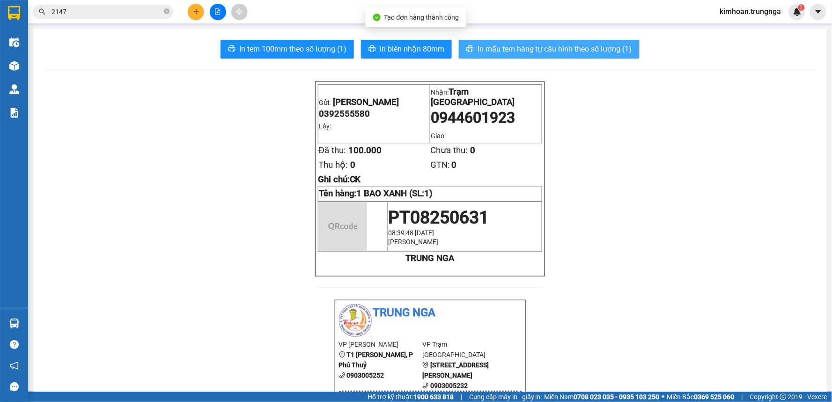
click at [498, 40] on button "In mẫu tem hàng tự cấu hình theo số lượng (1)" at bounding box center [549, 49] width 181 height 19
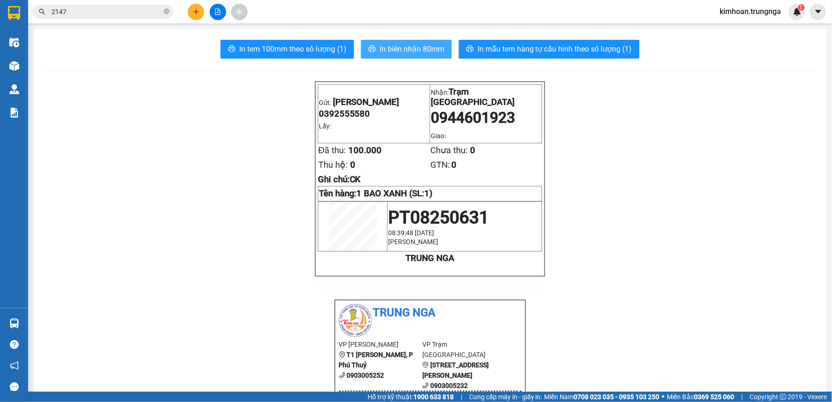
click at [433, 51] on span "In biên nhận 80mm" at bounding box center [412, 49] width 65 height 12
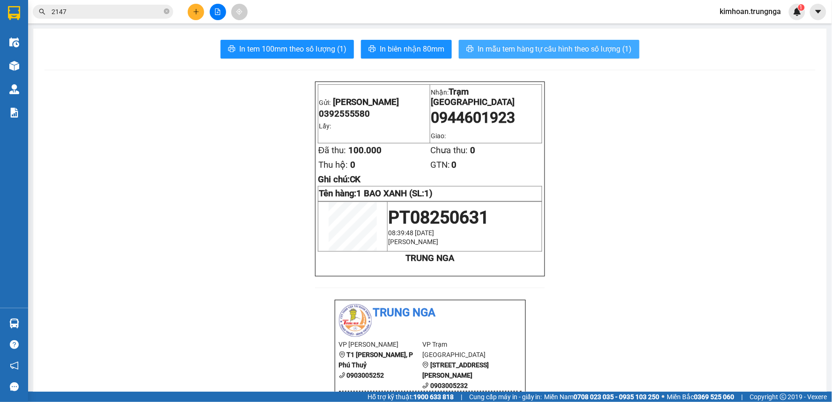
click at [479, 44] on span "In mẫu tem hàng tự cấu hình theo số lượng (1)" at bounding box center [554, 49] width 154 height 12
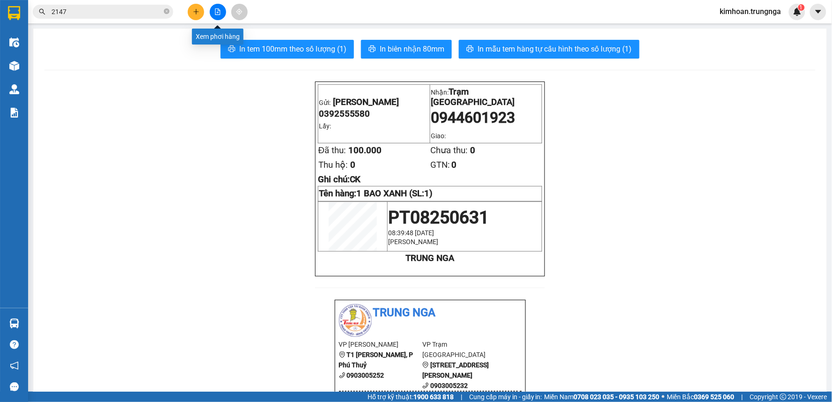
click at [220, 13] on icon "file-add" at bounding box center [217, 11] width 5 height 7
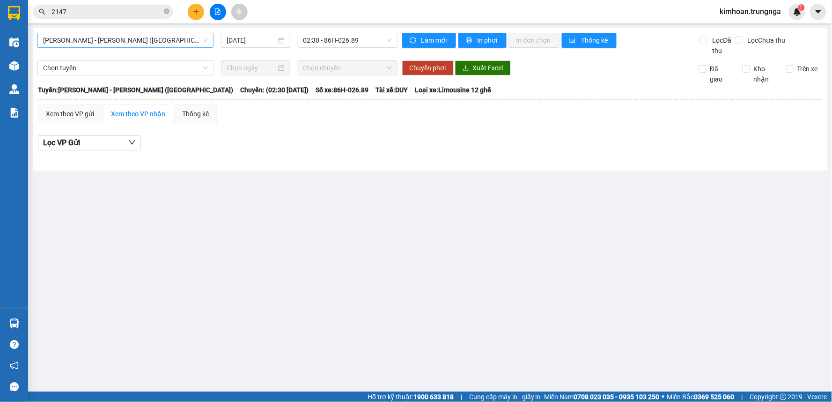
click at [176, 42] on span "Phan Thiết - Hồ Chí Minh (Ghế)" at bounding box center [125, 40] width 165 height 14
click at [292, 199] on main "Phan Thiết - Hồ Chí Minh (Ghế) 12/08/2025 02:30 - 86H-026.89 Làm mới In phơi In…" at bounding box center [416, 195] width 832 height 391
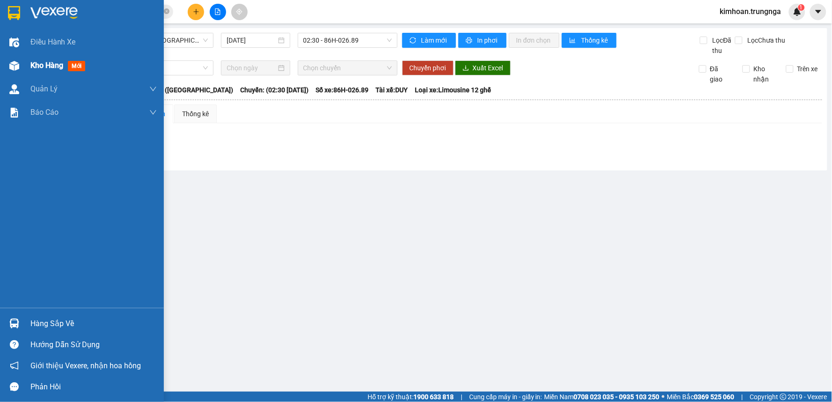
click at [15, 64] on img at bounding box center [14, 66] width 10 height 10
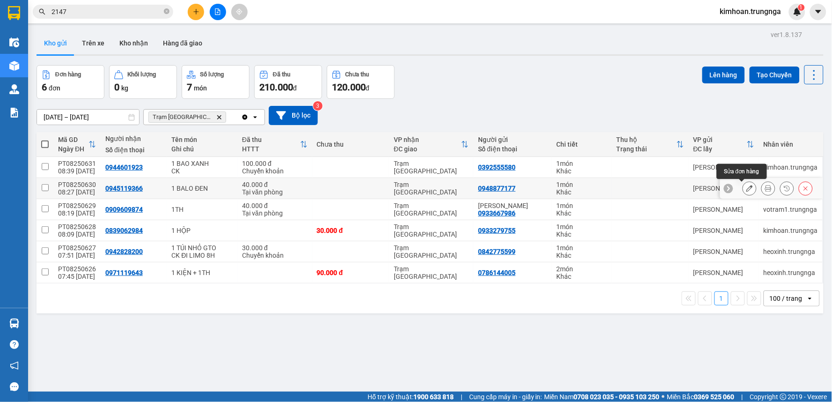
click at [746, 190] on button at bounding box center [749, 188] width 13 height 16
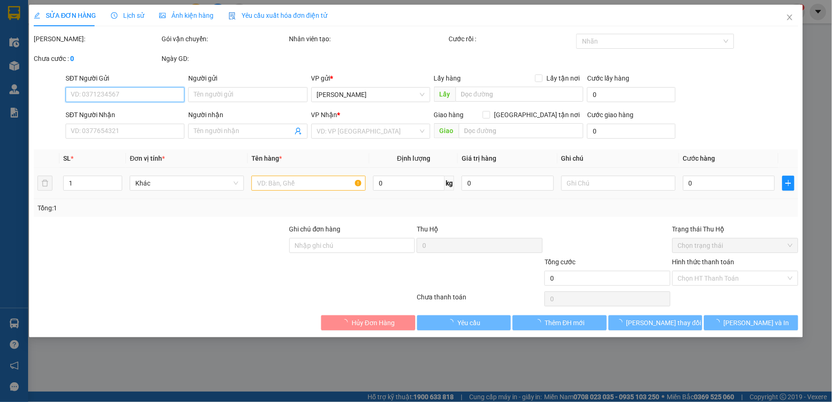
type input "0948877177"
type input "0945119366"
type input "40.000"
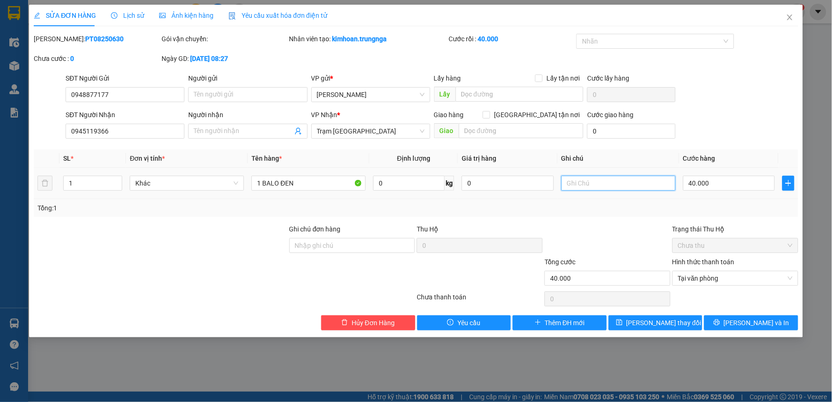
click at [623, 185] on input "text" at bounding box center [618, 183] width 114 height 15
type input "limo 10h"
click at [642, 331] on div "SỬA ĐƠN HÀNG Lịch sử Ảnh kiện hàng Yêu cầu xuất hóa đơn điện tử Total Paid Fee …" at bounding box center [416, 171] width 774 height 332
click at [649, 325] on span "[PERSON_NAME] thay đổi" at bounding box center [663, 322] width 75 height 10
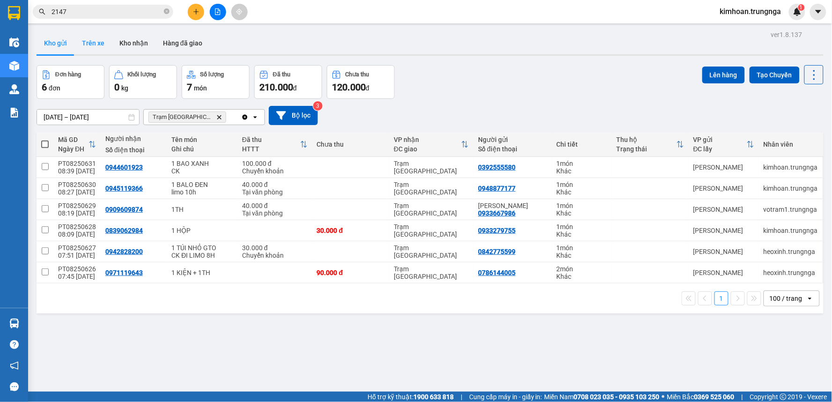
click at [92, 37] on button "Trên xe" at bounding box center [92, 43] width 37 height 22
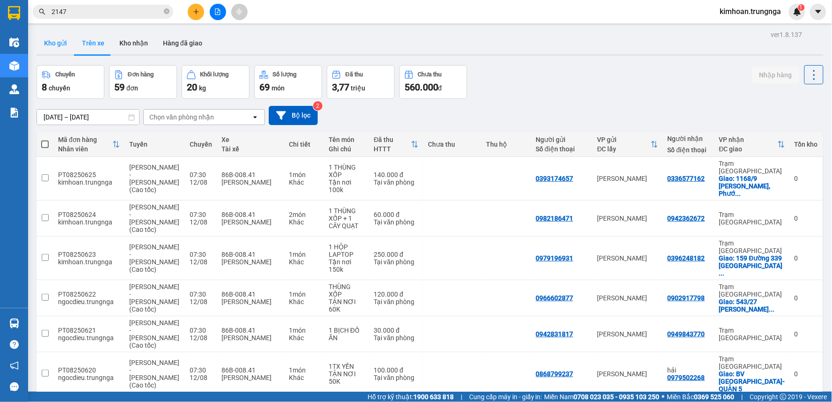
click at [59, 42] on button "Kho gửi" at bounding box center [56, 43] width 38 height 22
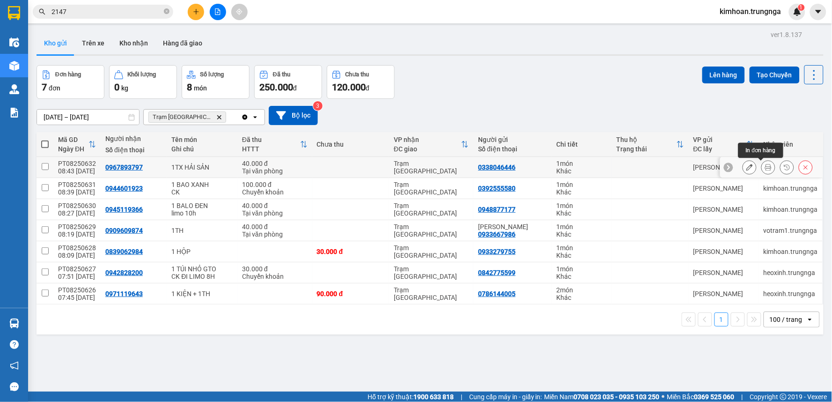
click at [765, 165] on icon at bounding box center [768, 167] width 7 height 7
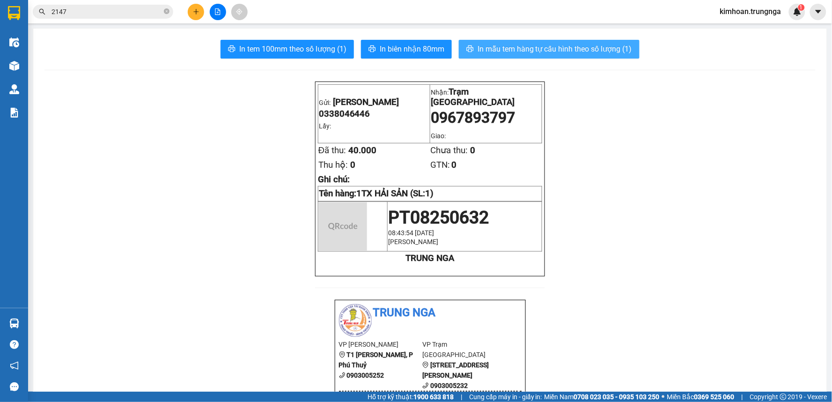
click at [539, 48] on span "In mẫu tem hàng tự cấu hình theo số lượng (1)" at bounding box center [554, 49] width 154 height 12
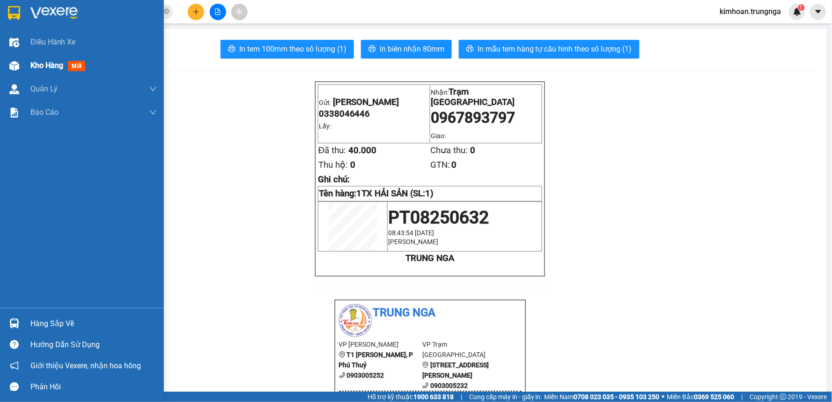
click at [20, 67] on div at bounding box center [14, 66] width 16 height 16
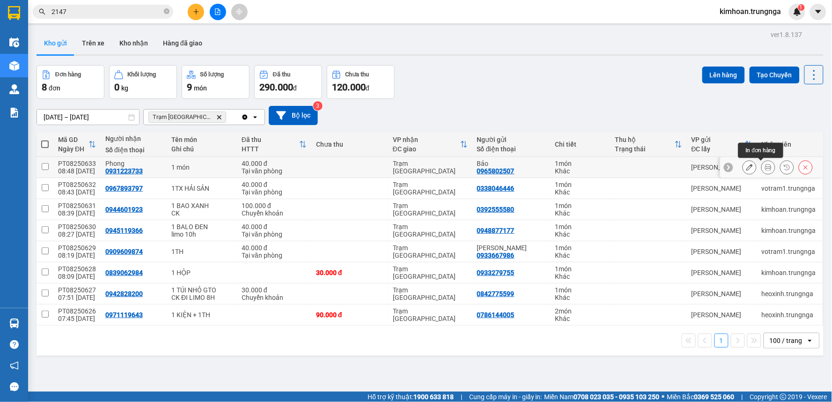
click at [761, 171] on button at bounding box center [767, 167] width 13 height 16
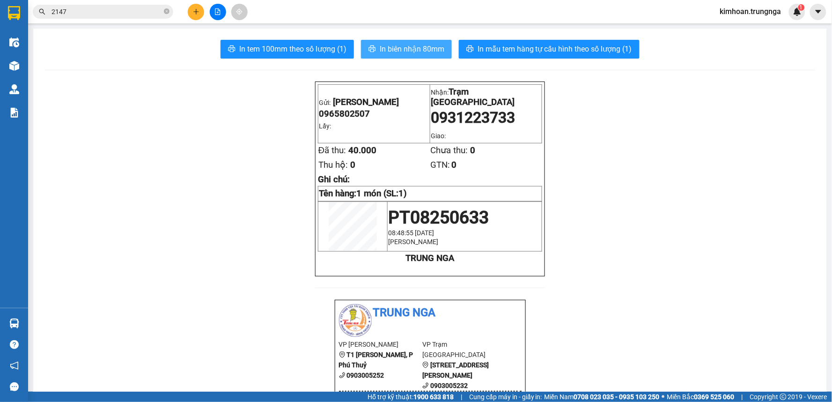
click at [403, 44] on span "In biên nhận 80mm" at bounding box center [412, 49] width 65 height 12
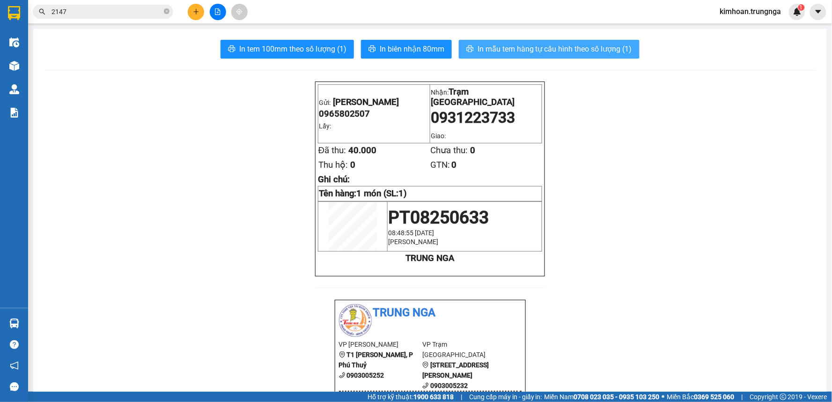
click at [477, 47] on span "In mẫu tem hàng tự cấu hình theo số lượng (1)" at bounding box center [554, 49] width 154 height 12
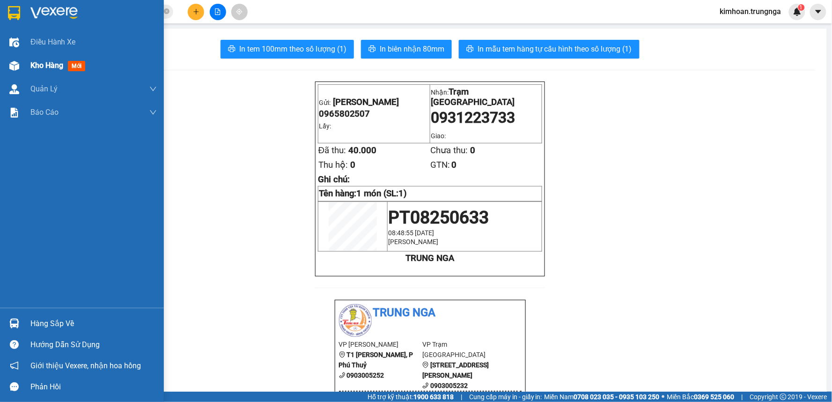
click at [35, 66] on span "Kho hàng" at bounding box center [46, 65] width 33 height 9
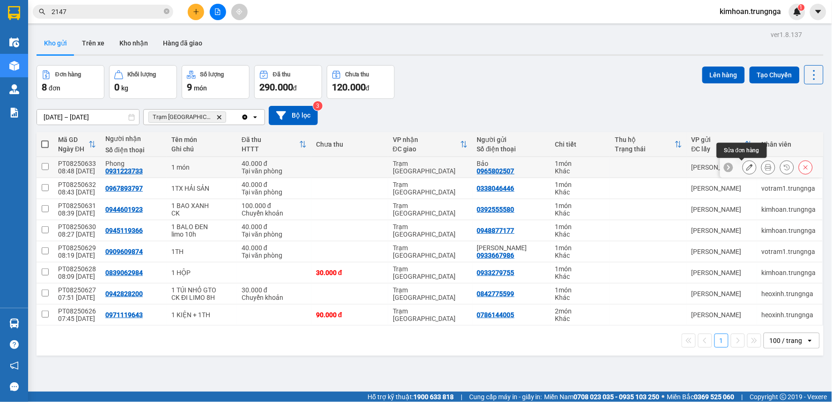
click at [746, 166] on icon at bounding box center [749, 167] width 7 height 7
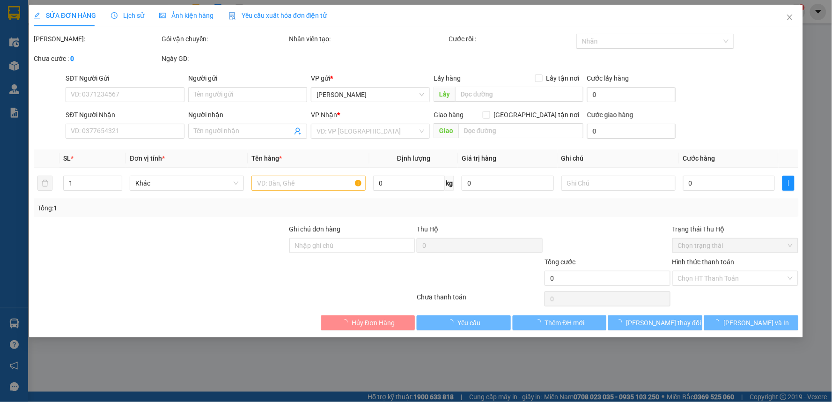
type input "0965802507"
type input "Bảo"
type input "0931223733"
type input "Phong"
type input "40.000"
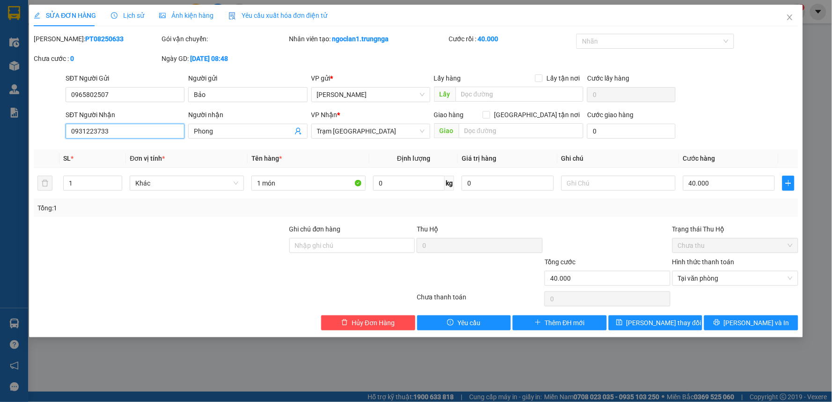
drag, startPoint x: 123, startPoint y: 130, endPoint x: 86, endPoint y: 132, distance: 37.5
click at [86, 132] on input "0931223733" at bounding box center [125, 131] width 119 height 15
click at [84, 132] on input "0931223733" at bounding box center [125, 131] width 119 height 15
click at [95, 132] on input "0931223733" at bounding box center [125, 131] width 119 height 15
type input "0931222733"
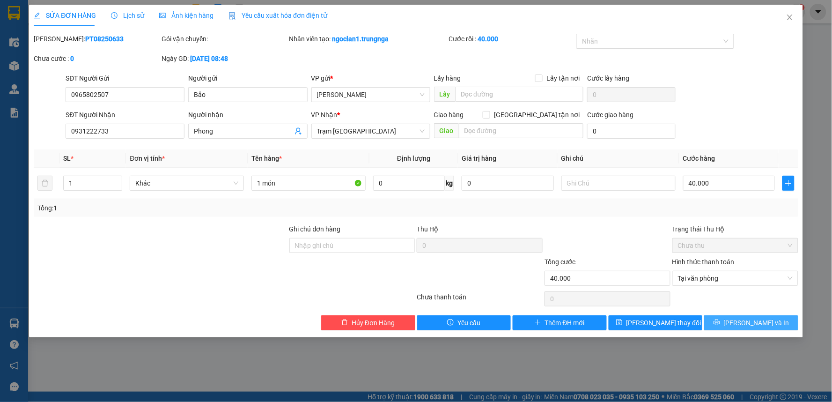
click at [722, 319] on button "[PERSON_NAME] và In" at bounding box center [751, 322] width 94 height 15
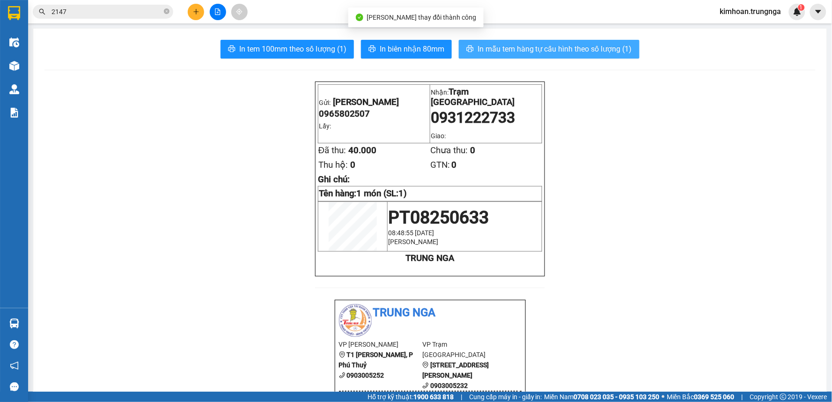
click at [516, 53] on span "In mẫu tem hàng tự cấu hình theo số lượng (1)" at bounding box center [554, 49] width 154 height 12
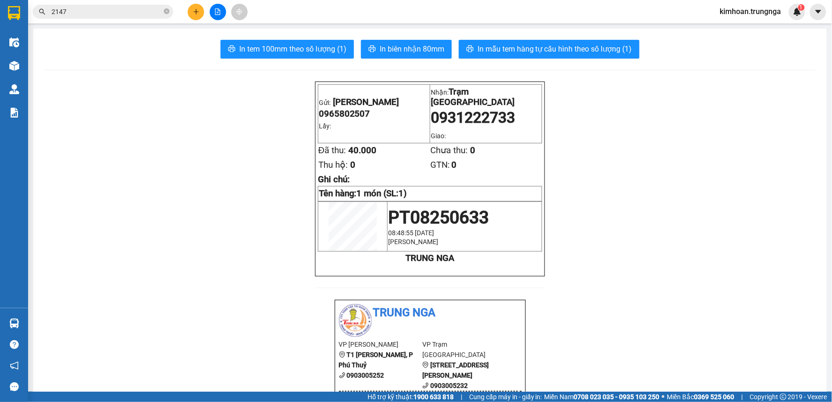
click at [190, 13] on button at bounding box center [196, 12] width 16 height 16
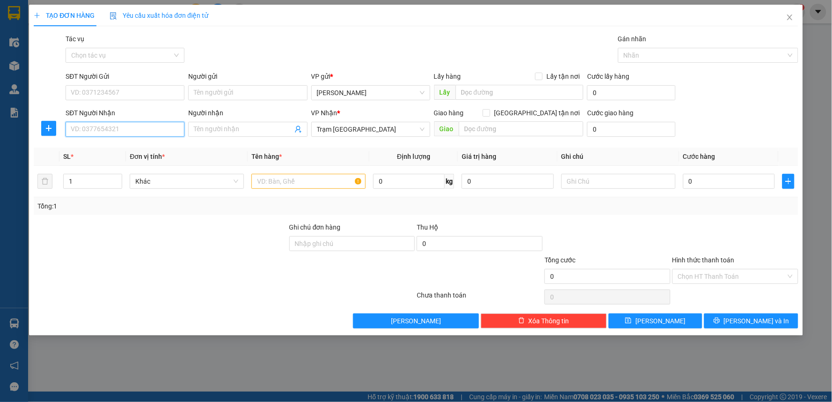
click at [121, 132] on input "SĐT Người Nhận" at bounding box center [125, 129] width 119 height 15
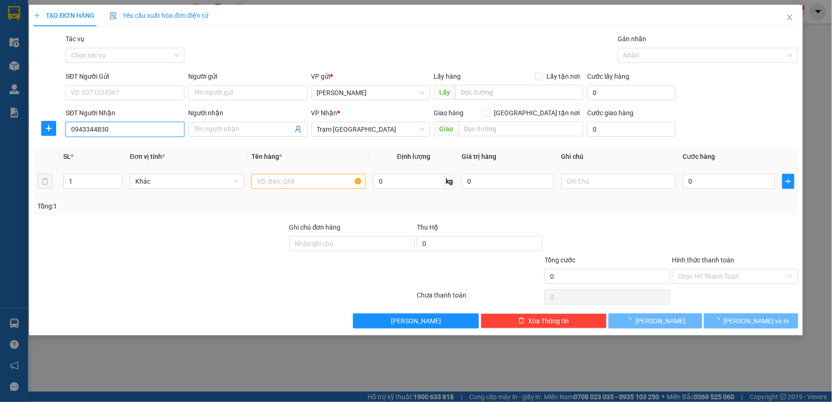
type input "0943344830"
click at [339, 179] on input "text" at bounding box center [308, 181] width 114 height 15
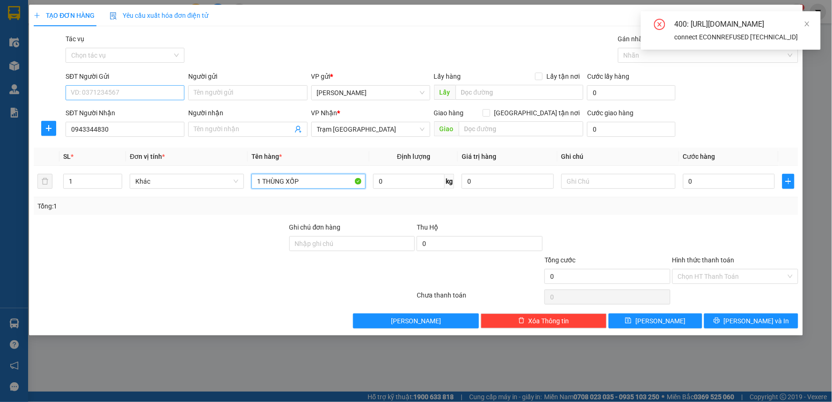
type input "1 THÙNG XỐP"
click at [132, 88] on input "SĐT Người Gửi" at bounding box center [125, 92] width 119 height 15
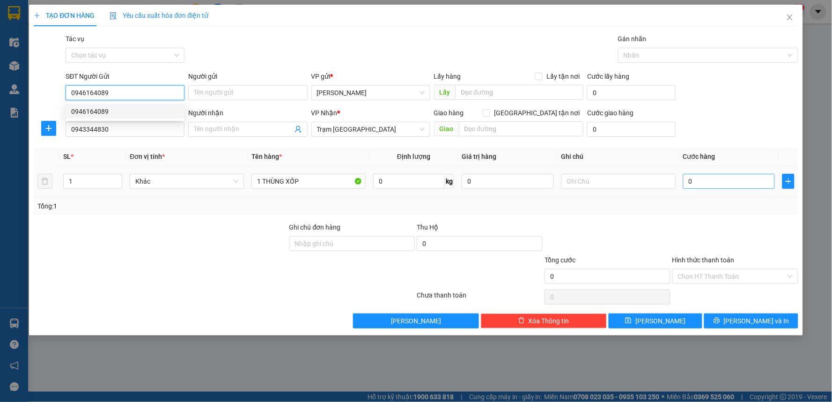
type input "0946164089"
click at [701, 183] on input "0" at bounding box center [729, 181] width 92 height 15
type input "3"
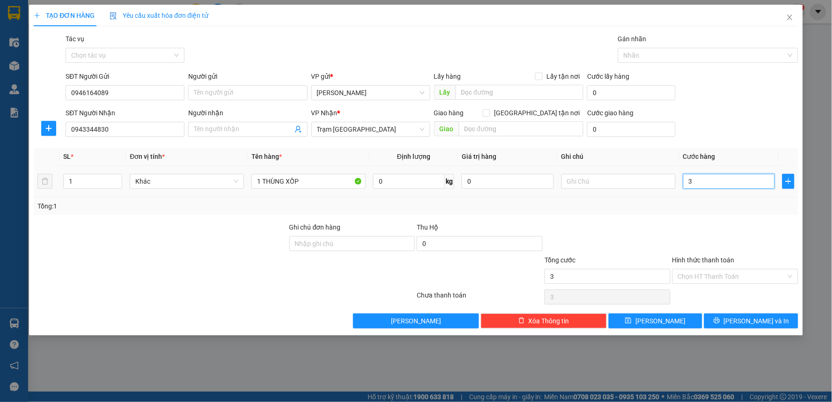
type input "30"
type input "30.000"
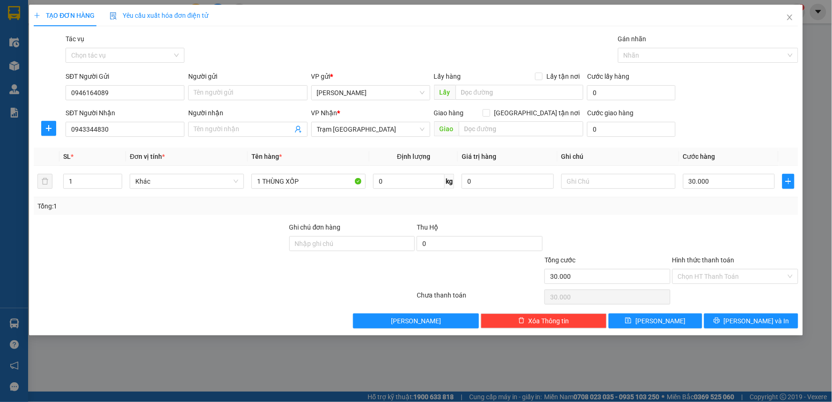
click at [684, 249] on div at bounding box center [735, 238] width 128 height 33
click at [712, 279] on input "Hình thức thanh toán" at bounding box center [732, 276] width 108 height 14
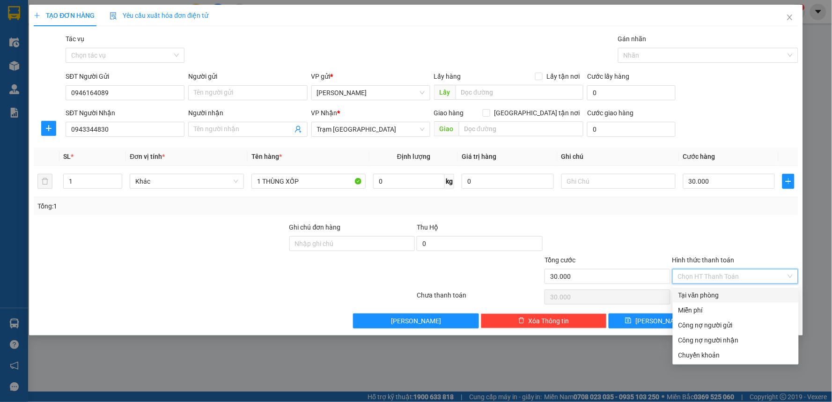
click at [695, 295] on div "Tại văn phòng" at bounding box center [735, 295] width 115 height 10
type input "0"
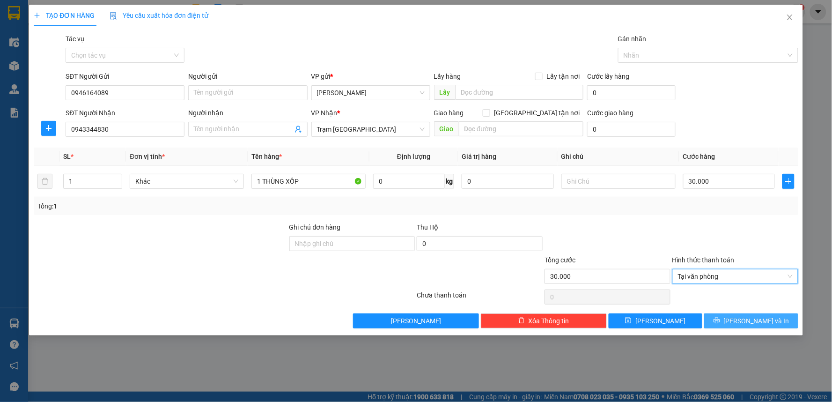
click at [755, 320] on span "[PERSON_NAME] và In" at bounding box center [757, 320] width 66 height 10
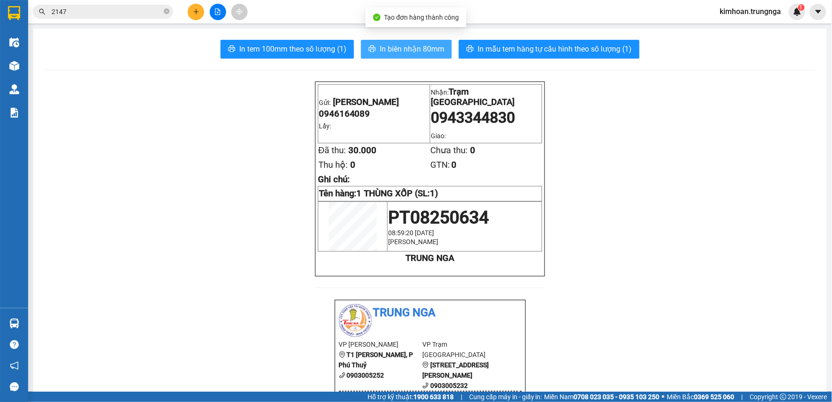
click at [413, 52] on span "In biên nhận 80mm" at bounding box center [412, 49] width 65 height 12
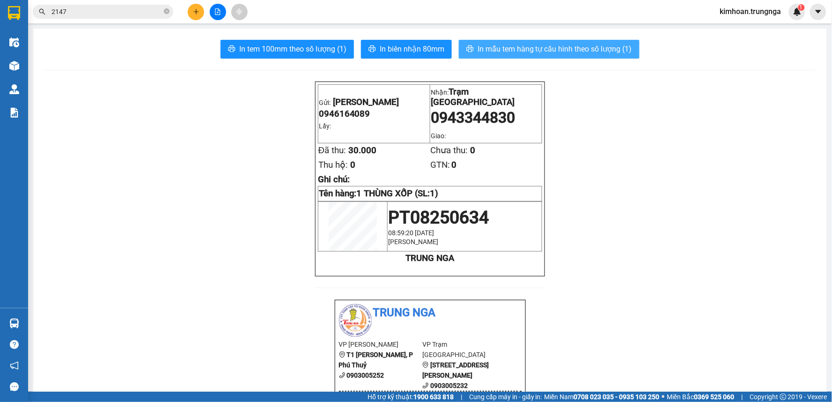
click at [553, 54] on span "In mẫu tem hàng tự cấu hình theo số lượng (1)" at bounding box center [554, 49] width 154 height 12
click at [193, 12] on icon "plus" at bounding box center [196, 11] width 7 height 7
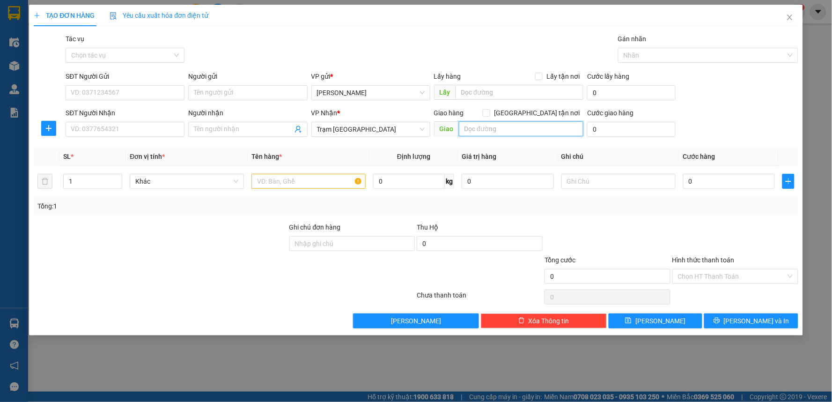
click at [503, 132] on input "text" at bounding box center [521, 128] width 125 height 15
click at [793, 17] on span "Close" at bounding box center [789, 18] width 26 height 26
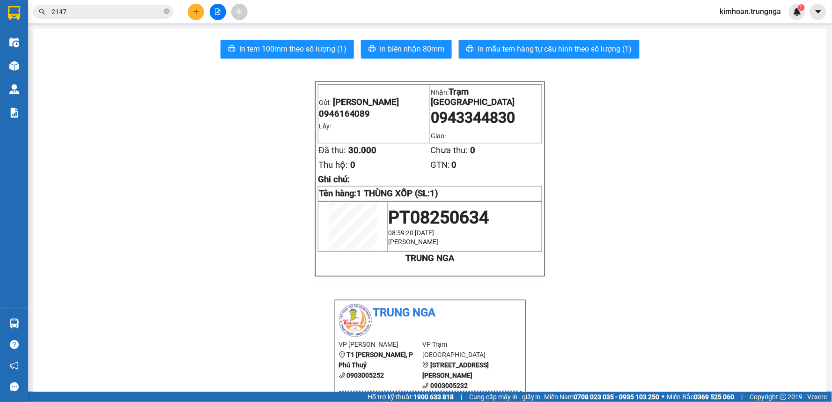
click at [199, 12] on icon "plus" at bounding box center [196, 11] width 7 height 7
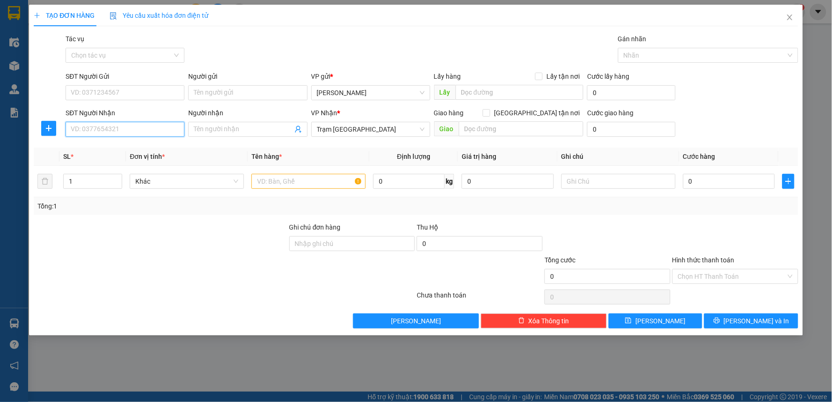
click at [132, 129] on input "SĐT Người Nhận" at bounding box center [125, 129] width 119 height 15
type input "0914910568"
click at [161, 101] on div "SĐT Người Gửi VD: 0371234567" at bounding box center [125, 87] width 119 height 33
click at [164, 99] on input "SĐT Người Gửi" at bounding box center [125, 92] width 119 height 15
type input "0825222445"
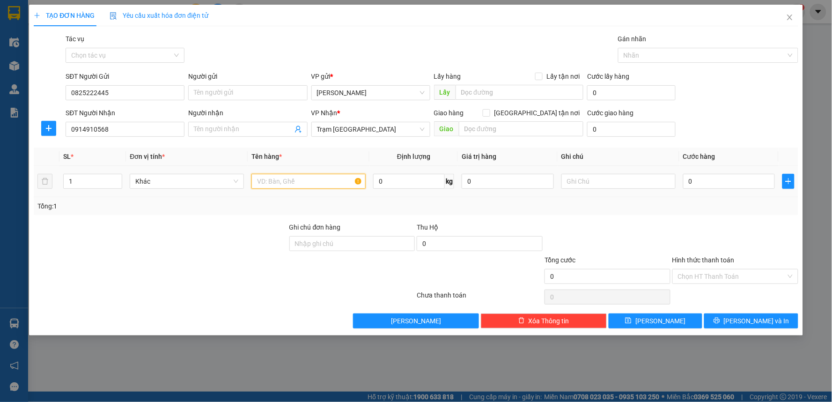
click at [320, 180] on input "text" at bounding box center [308, 181] width 114 height 15
type input "1 KIỆN ĐEN"
click at [699, 183] on input "0" at bounding box center [729, 181] width 92 height 15
type input "4"
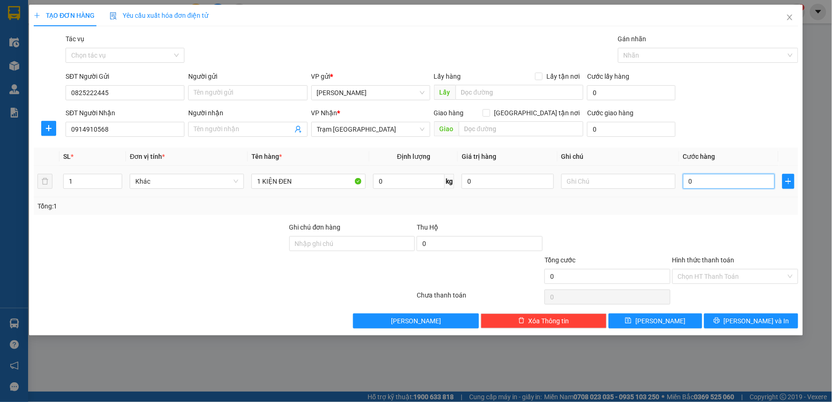
type input "4"
type input "40"
type input "40.000"
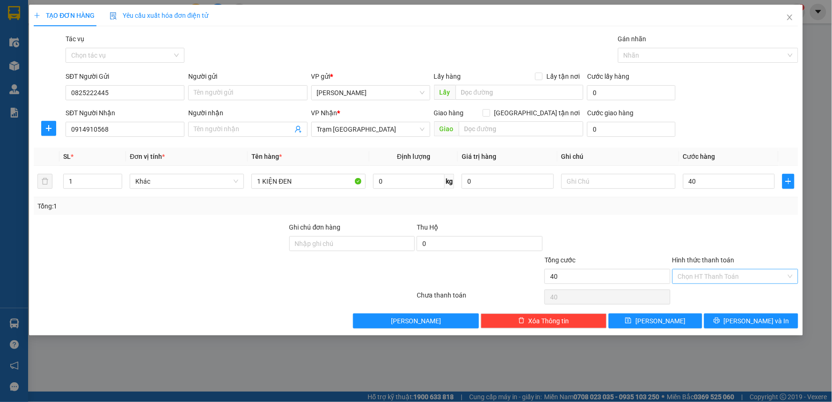
type input "40.000"
click at [733, 274] on input "Hình thức thanh toán" at bounding box center [732, 276] width 108 height 14
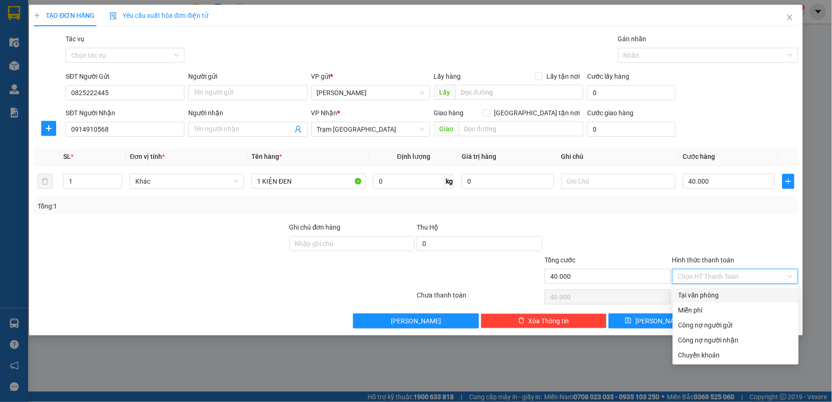
drag, startPoint x: 721, startPoint y: 294, endPoint x: 720, endPoint y: 300, distance: 6.2
click at [721, 295] on div "Tại văn phòng" at bounding box center [735, 295] width 115 height 10
type input "0"
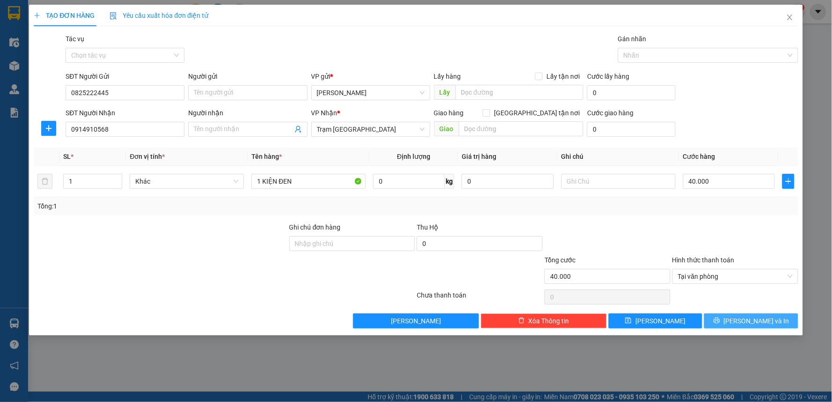
click at [722, 320] on button "[PERSON_NAME] và In" at bounding box center [751, 320] width 94 height 15
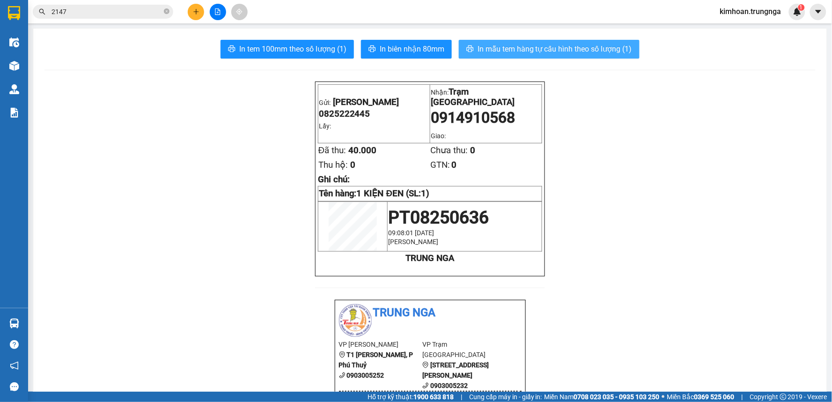
click at [548, 43] on span "In mẫu tem hàng tự cấu hình theo số lượng (1)" at bounding box center [554, 49] width 154 height 12
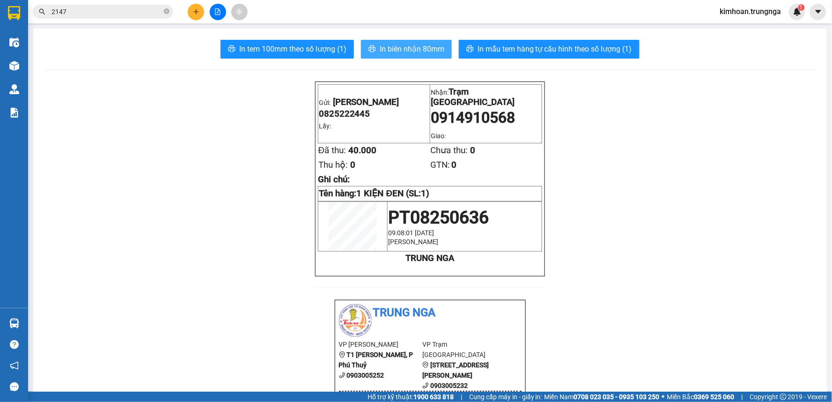
click at [406, 45] on span "In biên nhận 80mm" at bounding box center [412, 49] width 65 height 12
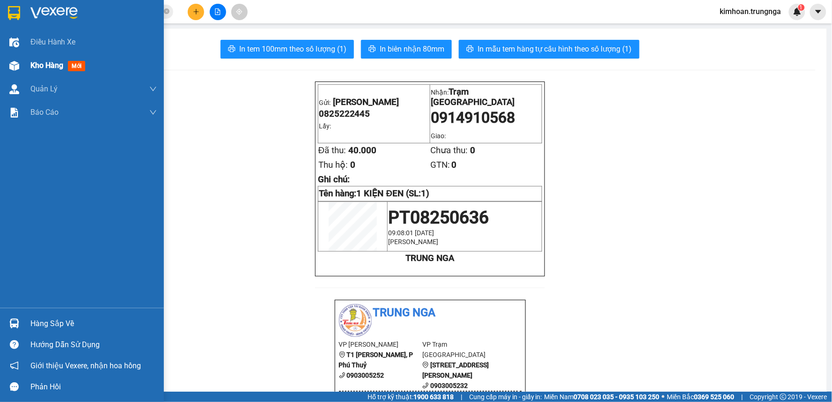
click at [40, 63] on span "Kho hàng" at bounding box center [46, 65] width 33 height 9
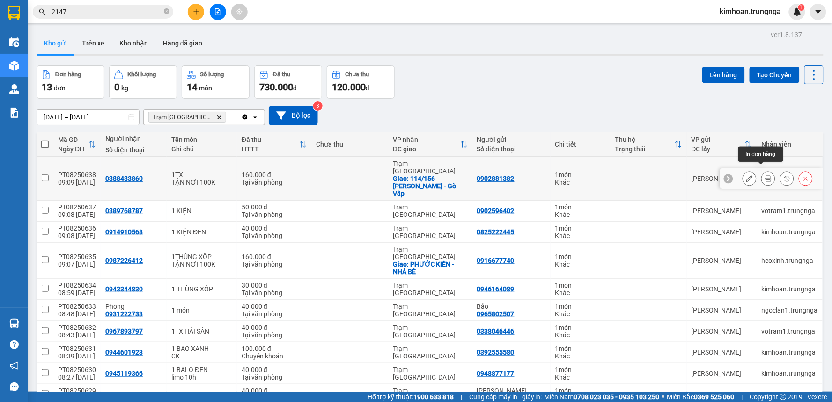
click at [765, 175] on icon at bounding box center [768, 178] width 7 height 7
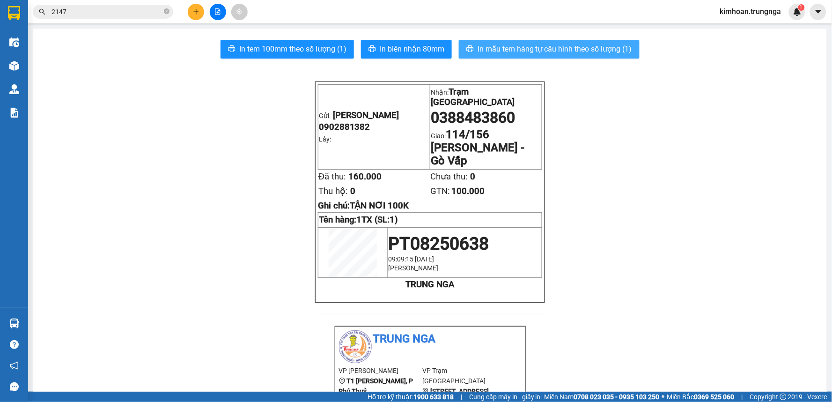
click at [573, 53] on span "In mẫu tem hàng tự cấu hình theo số lượng (1)" at bounding box center [554, 49] width 154 height 12
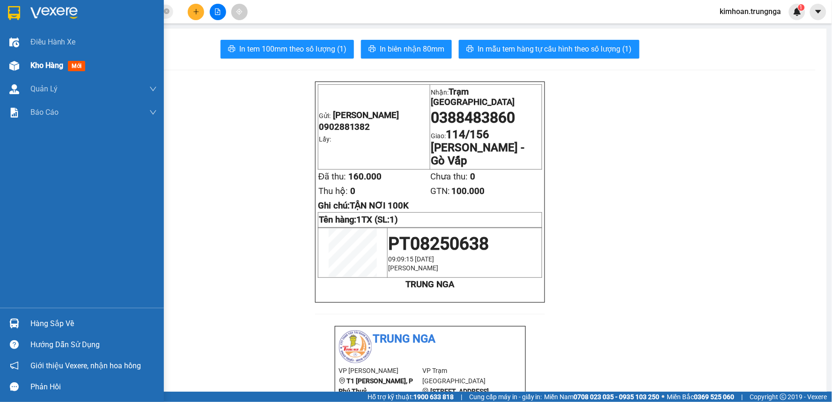
click at [20, 63] on div at bounding box center [14, 66] width 16 height 16
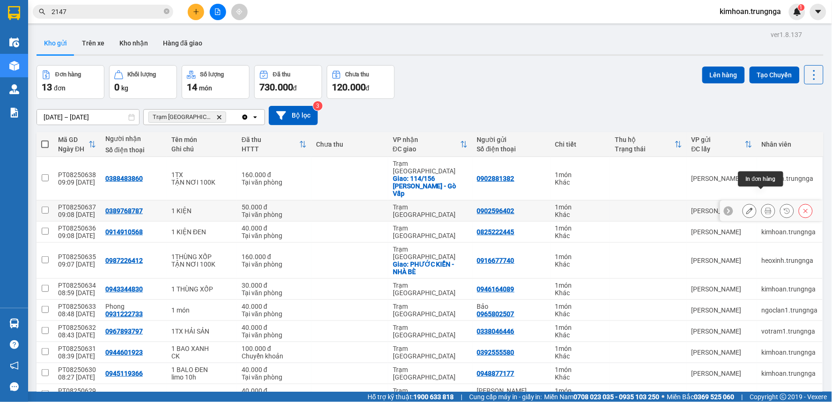
click at [765, 207] on icon at bounding box center [768, 210] width 7 height 7
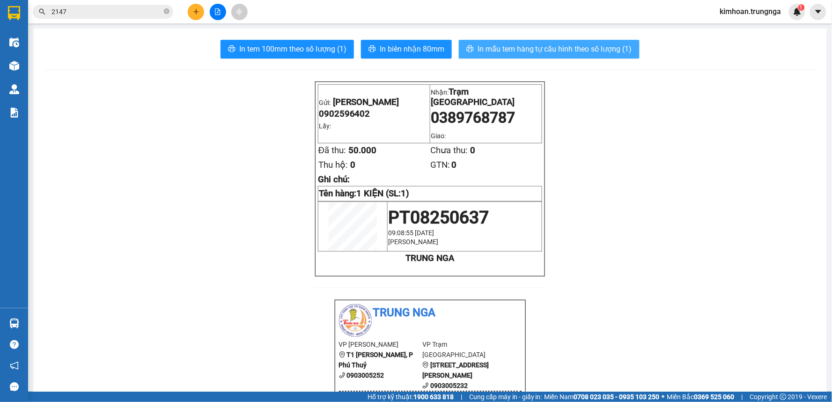
click at [501, 51] on span "In mẫu tem hàng tự cấu hình theo số lượng (1)" at bounding box center [554, 49] width 154 height 12
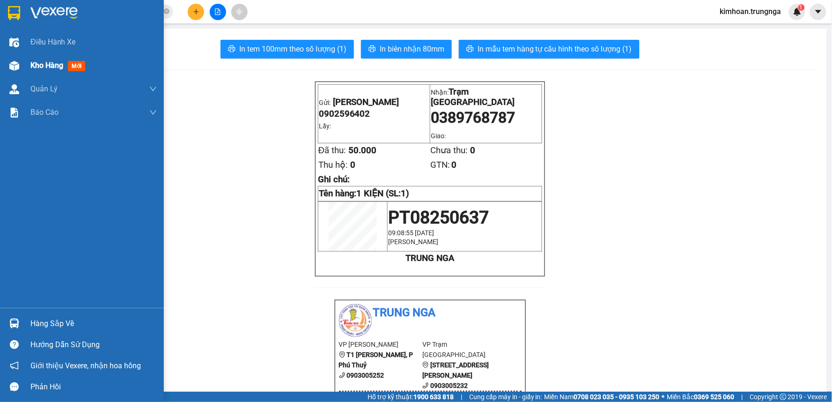
click at [24, 67] on div "Kho hàng mới" at bounding box center [82, 65] width 164 height 23
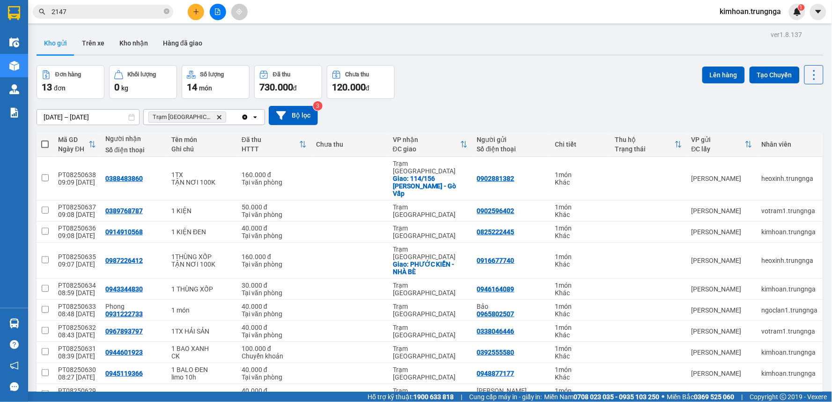
click at [118, 13] on input "2147" at bounding box center [106, 12] width 110 height 10
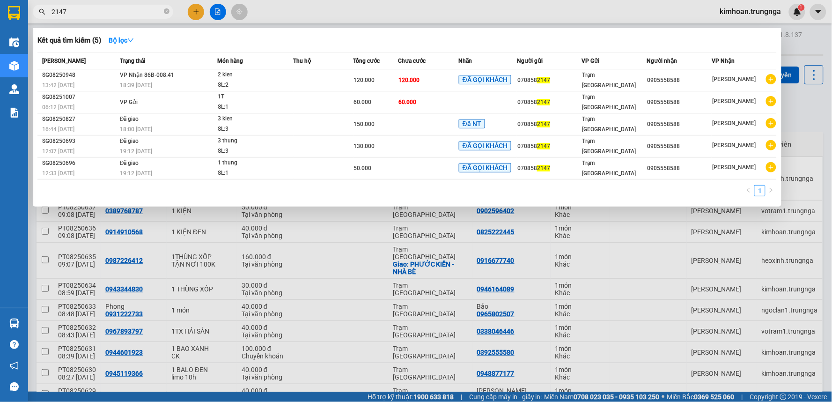
click at [118, 13] on input "2147" at bounding box center [106, 12] width 110 height 10
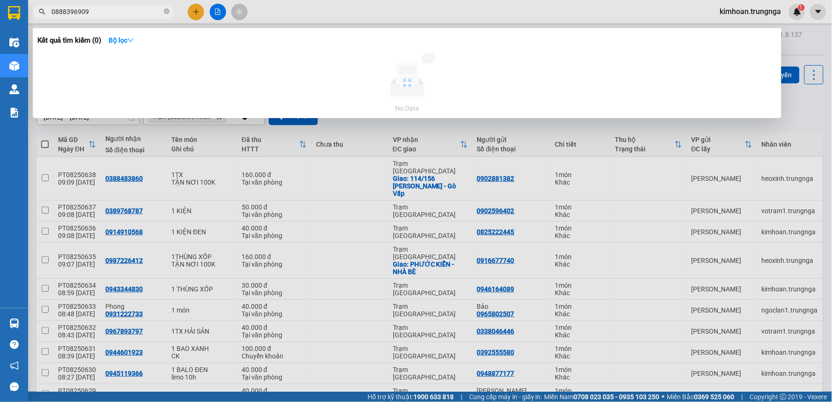
drag, startPoint x: 106, startPoint y: 15, endPoint x: 48, endPoint y: 7, distance: 58.5
click at [48, 7] on span "0888396909" at bounding box center [103, 12] width 140 height 14
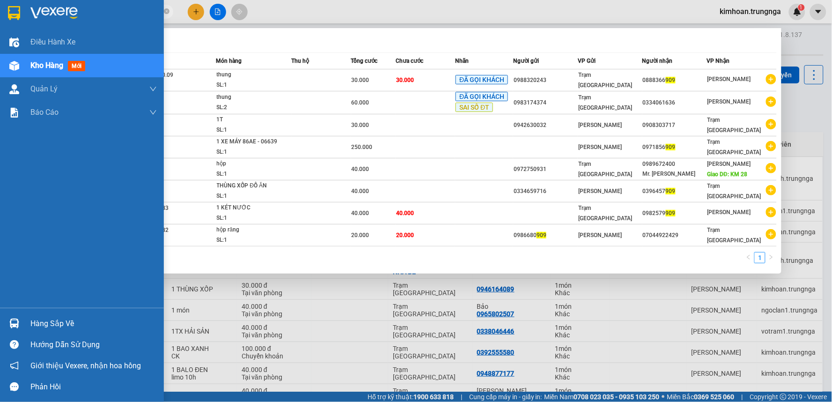
type input "909"
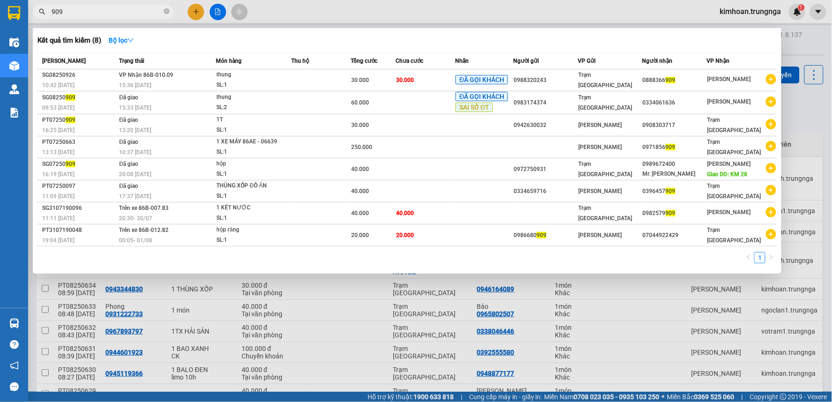
click at [597, 14] on div at bounding box center [416, 201] width 832 height 402
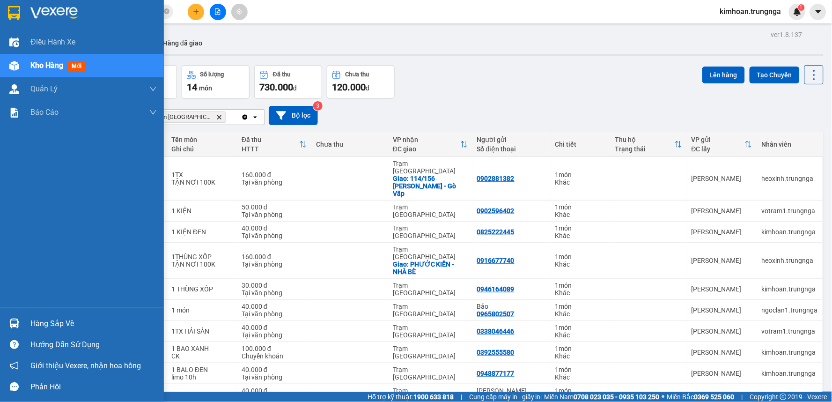
click at [20, 64] on div at bounding box center [14, 66] width 16 height 16
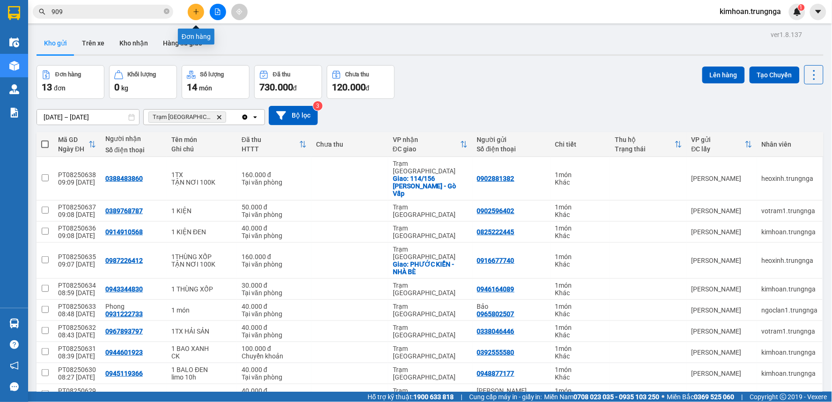
click at [197, 15] on button at bounding box center [196, 12] width 16 height 16
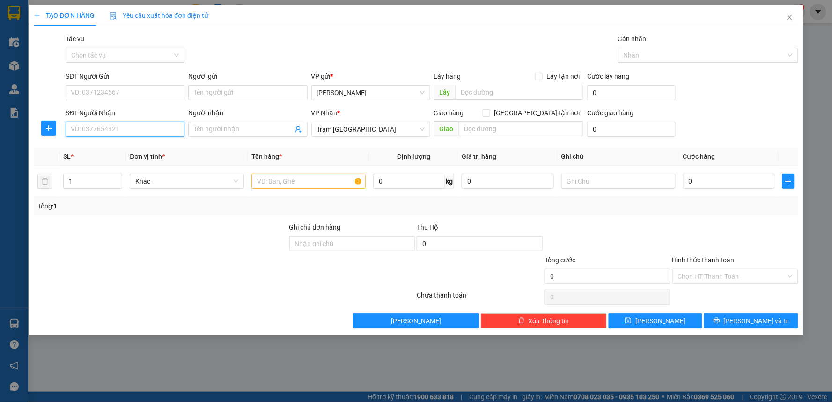
click at [124, 130] on input "SĐT Người Nhận" at bounding box center [125, 129] width 119 height 15
paste input "0977412071"
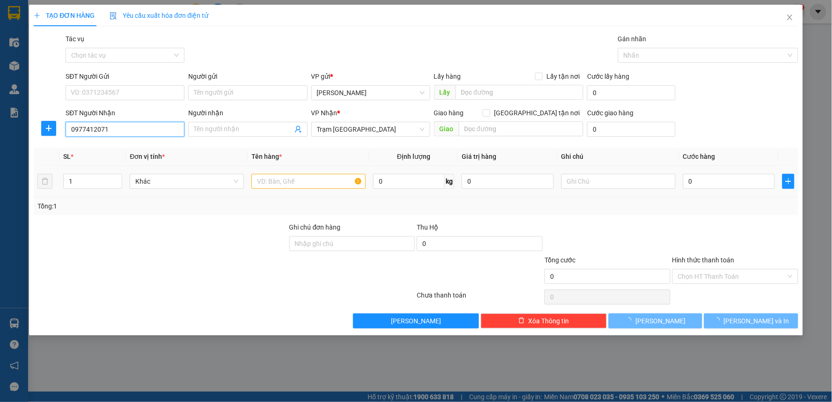
type input "0977412071"
click at [306, 184] on input "text" at bounding box center [308, 181] width 114 height 15
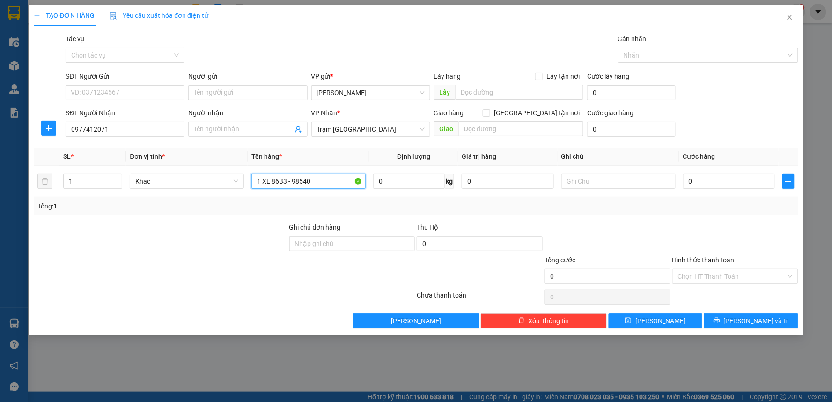
type input "1 XE 86B3 - 98540"
click at [709, 183] on input "0" at bounding box center [729, 181] width 92 height 15
type input "02"
type input "2"
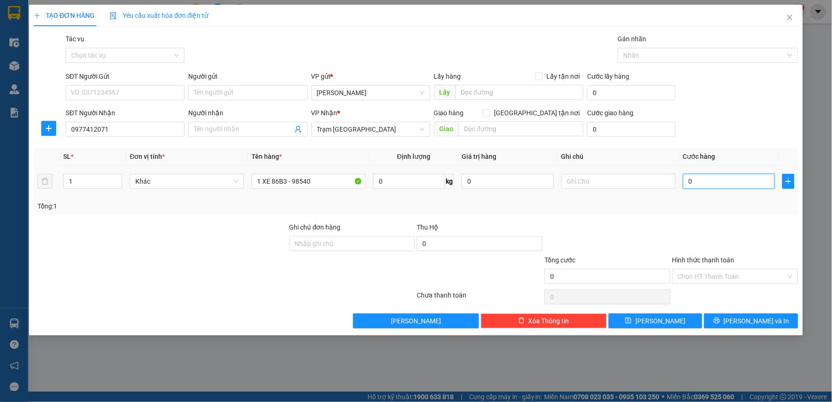
type input "2"
type input "025"
type input "25"
type input "0.250"
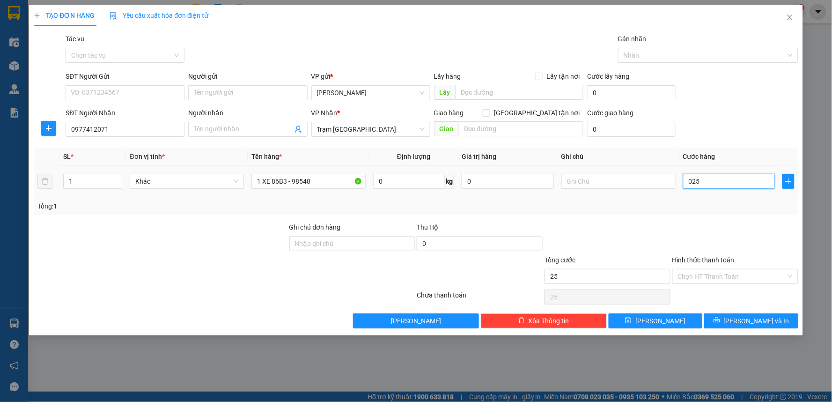
type input "250"
type input "025"
type input "25"
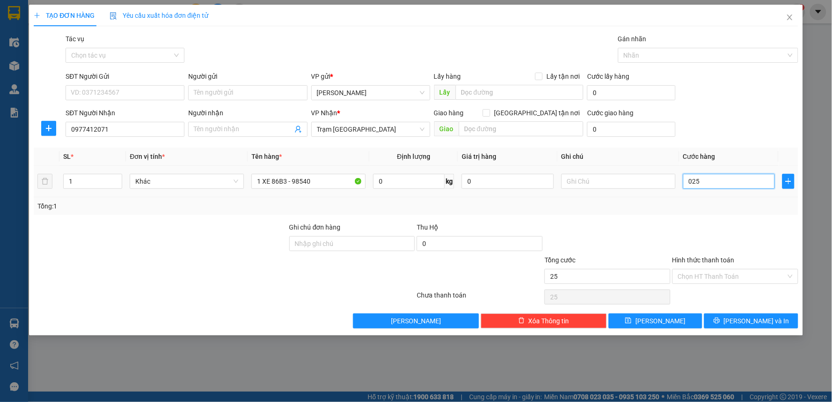
type input "02"
type input "2"
click at [699, 209] on div "Tổng: 1" at bounding box center [415, 206] width 757 height 10
click at [707, 276] on input "Hình thức thanh toán" at bounding box center [732, 276] width 108 height 14
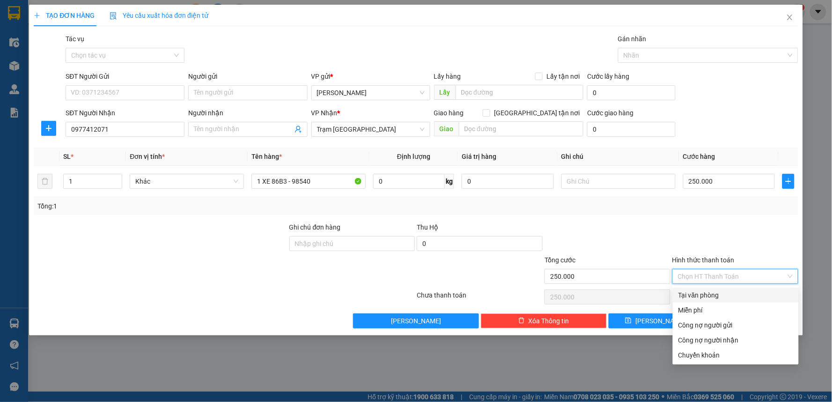
click at [703, 295] on div "Tại văn phòng" at bounding box center [735, 295] width 115 height 10
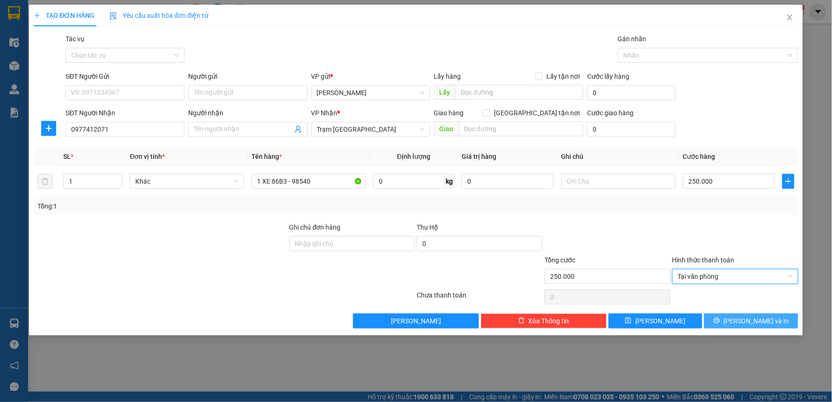
click at [759, 327] on button "[PERSON_NAME] và In" at bounding box center [751, 320] width 94 height 15
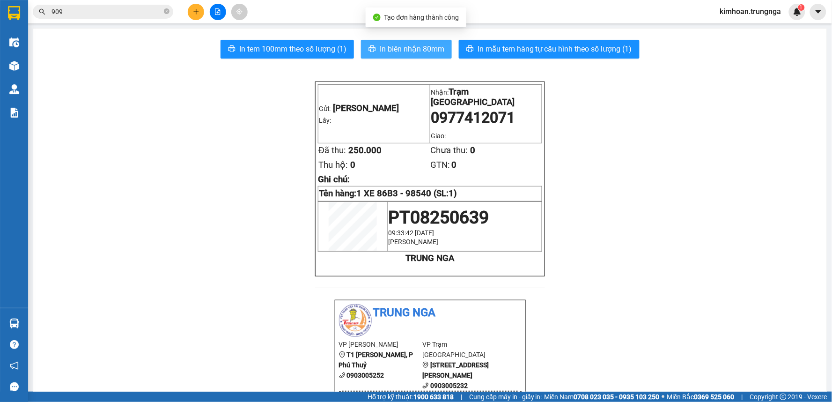
click at [407, 57] on button "In biên nhận 80mm" at bounding box center [406, 49] width 91 height 19
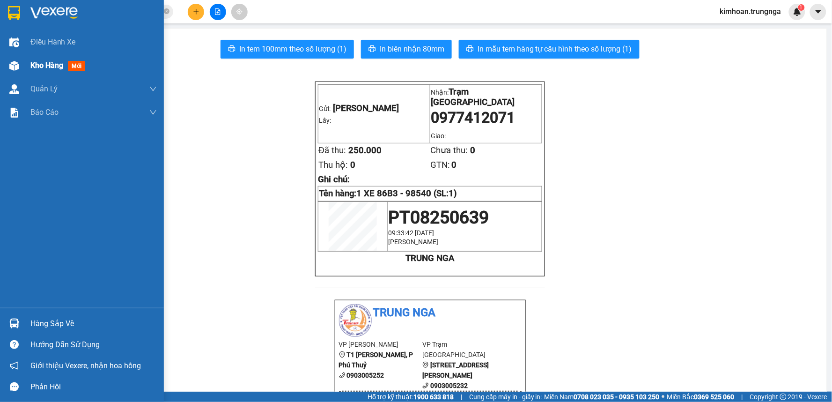
click at [25, 68] on div "Kho hàng mới" at bounding box center [82, 65] width 164 height 23
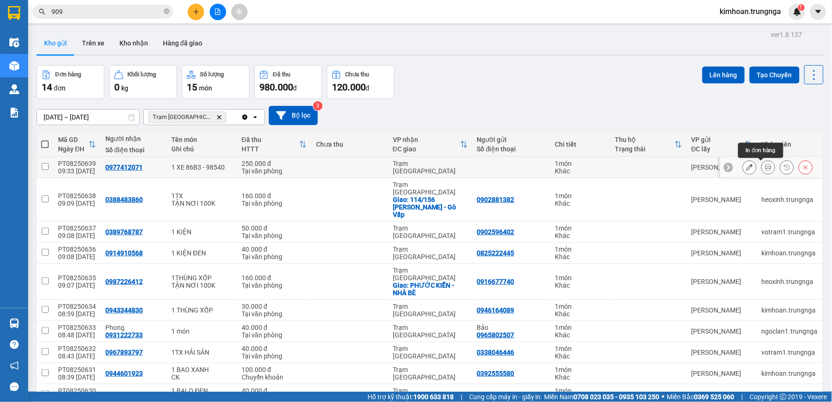
click at [745, 167] on button at bounding box center [749, 167] width 13 height 16
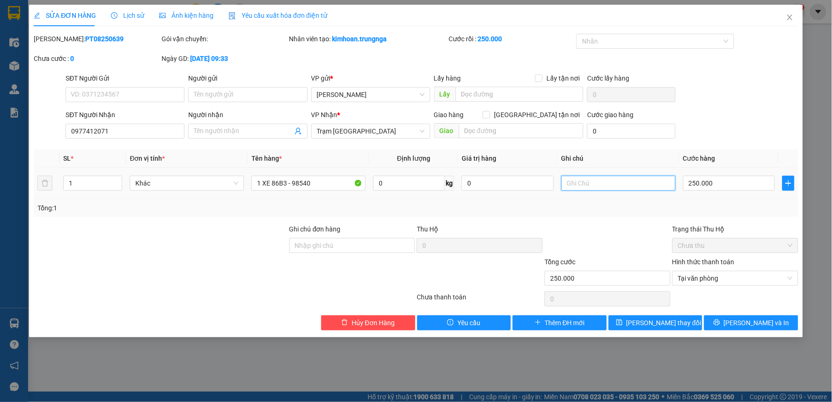
click at [586, 181] on input "text" at bounding box center [618, 183] width 114 height 15
click at [743, 326] on span "[PERSON_NAME] và In" at bounding box center [757, 322] width 66 height 10
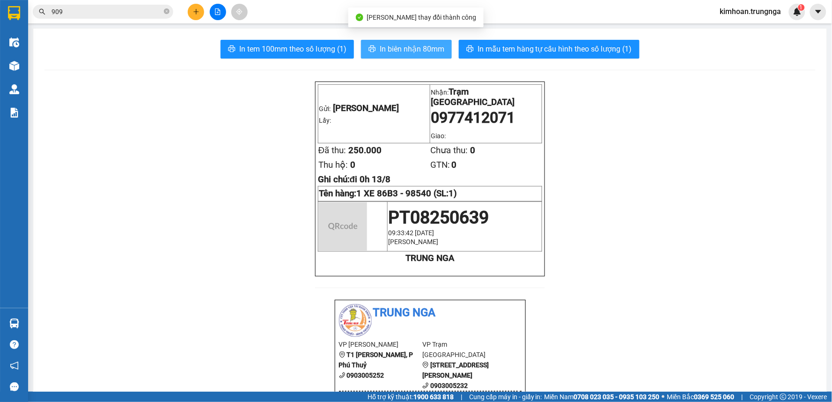
click at [413, 50] on span "In biên nhận 80mm" at bounding box center [412, 49] width 65 height 12
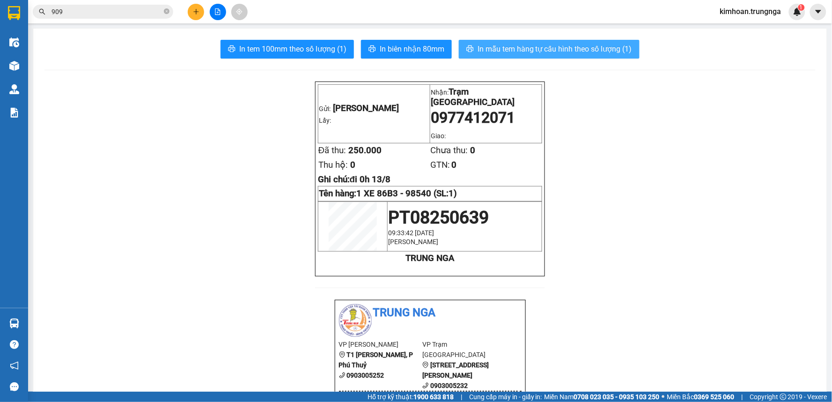
click at [541, 51] on span "In mẫu tem hàng tự cấu hình theo số lượng (1)" at bounding box center [554, 49] width 154 height 12
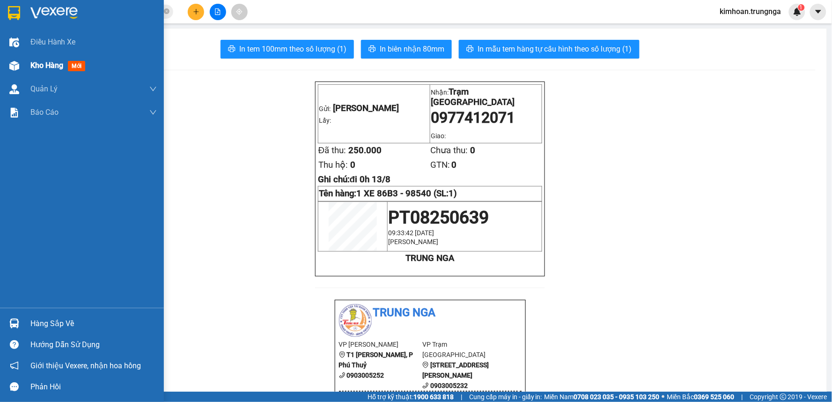
click at [21, 62] on div at bounding box center [14, 66] width 16 height 16
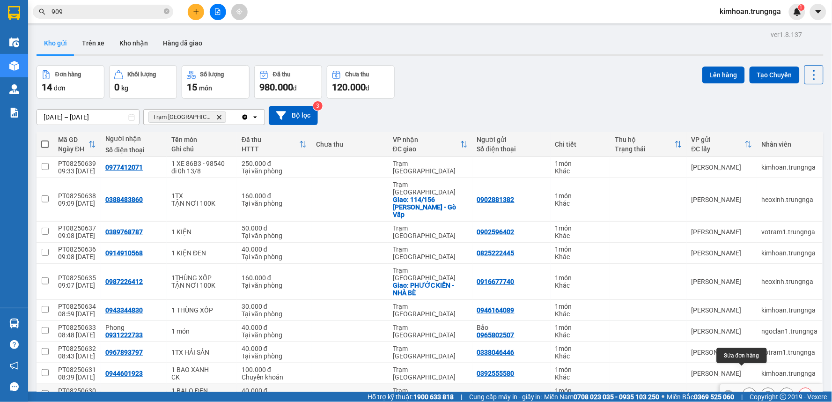
click at [765, 391] on icon at bounding box center [768, 394] width 7 height 7
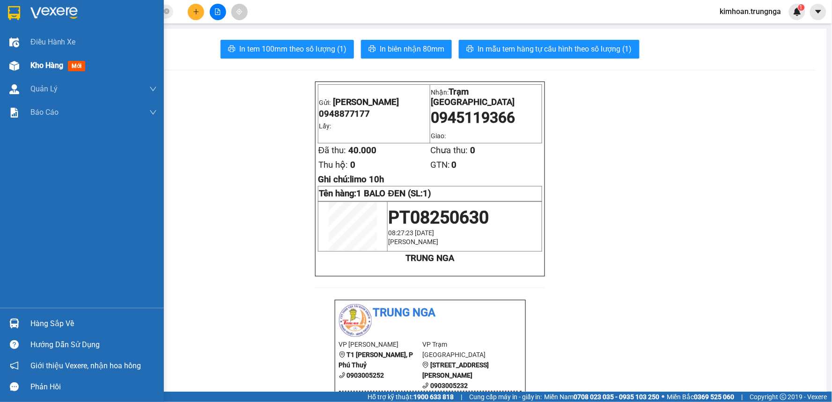
click at [20, 62] on div at bounding box center [14, 66] width 16 height 16
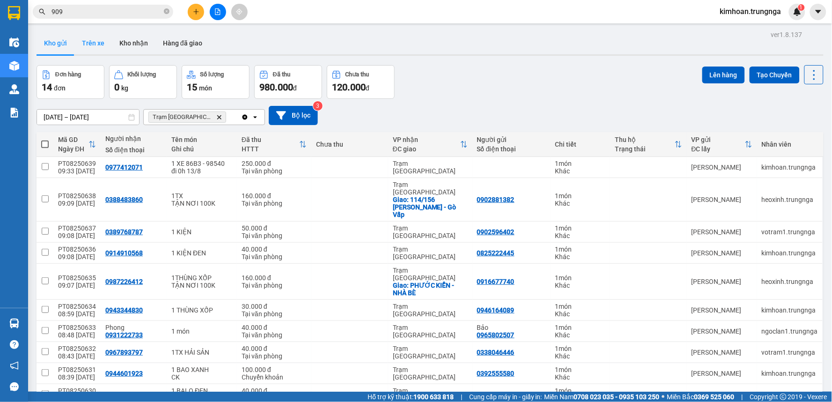
click at [78, 41] on button "Trên xe" at bounding box center [92, 43] width 37 height 22
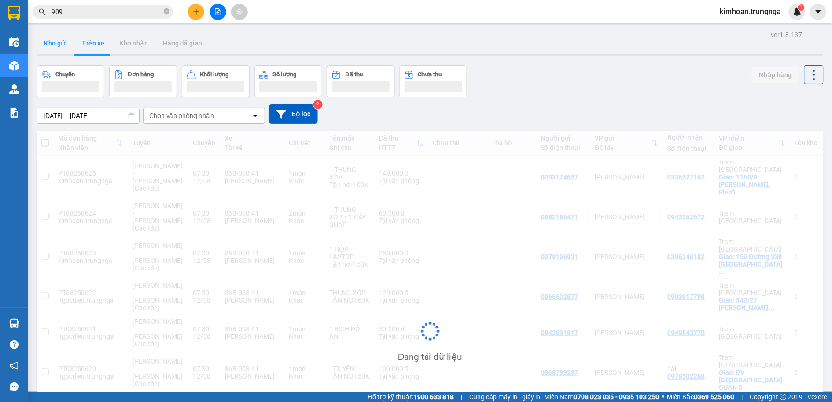
click at [58, 44] on button "Kho gửi" at bounding box center [56, 43] width 38 height 22
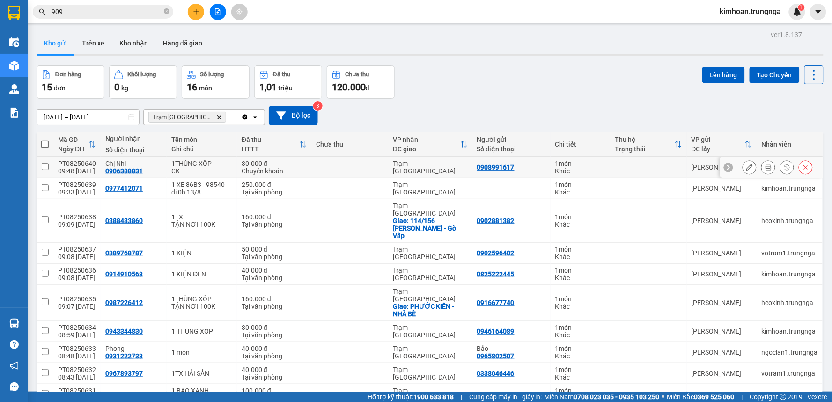
click at [765, 167] on icon at bounding box center [768, 167] width 7 height 7
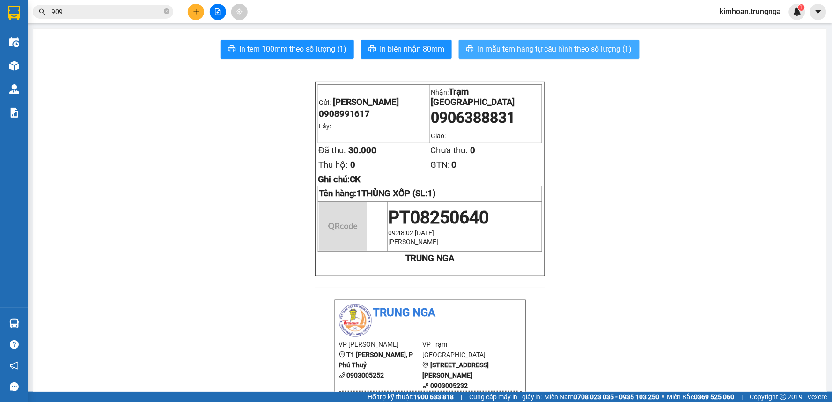
click at [501, 45] on span "In mẫu tem hàng tự cấu hình theo số lượng (1)" at bounding box center [554, 49] width 154 height 12
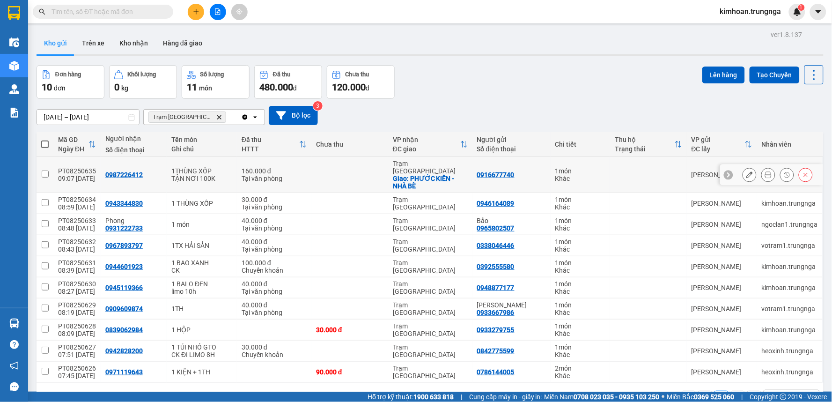
click at [765, 171] on icon at bounding box center [768, 174] width 7 height 7
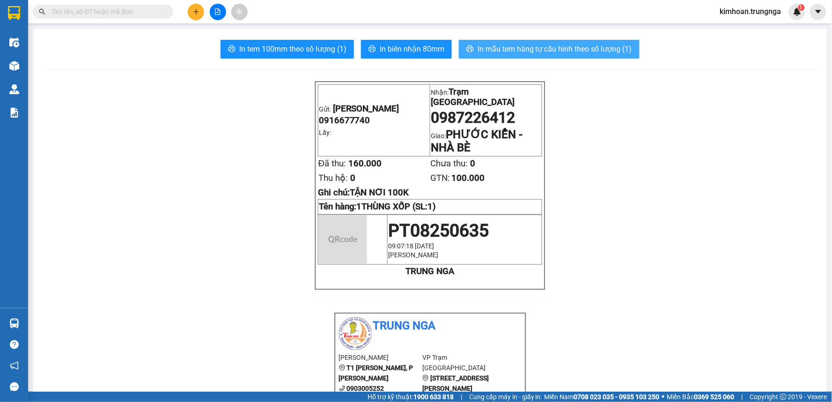
click at [522, 48] on span "In mẫu tem hàng tự cấu hình theo số lượng (1)" at bounding box center [554, 49] width 154 height 12
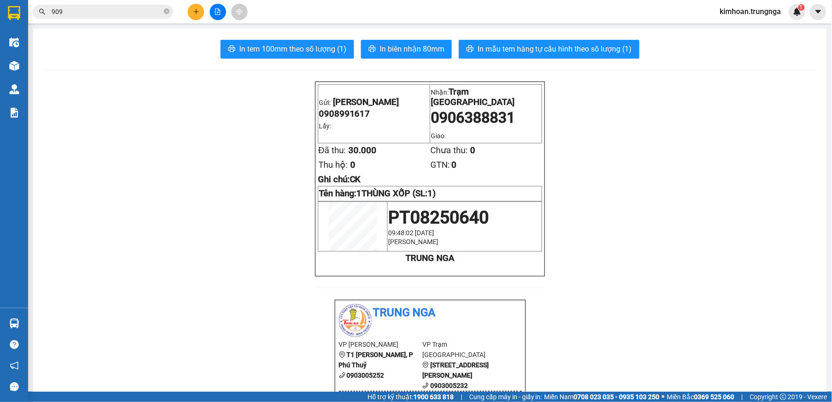
click at [191, 10] on button at bounding box center [196, 12] width 16 height 16
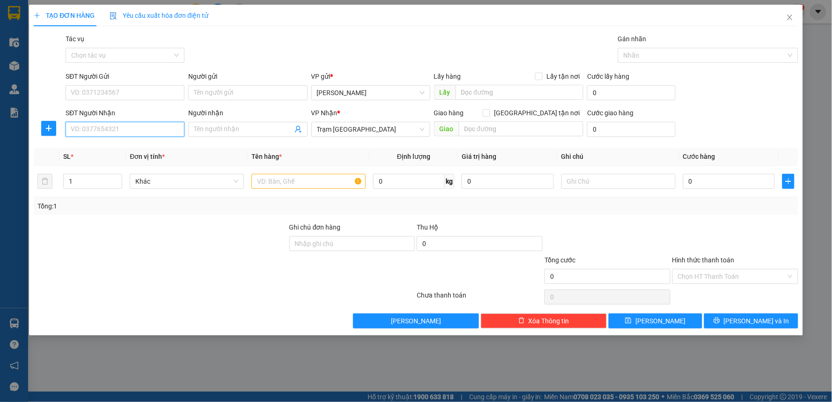
click at [105, 128] on input "SĐT Người Nhận" at bounding box center [125, 129] width 119 height 15
type input "0384620663"
click at [116, 154] on div "0384620663" at bounding box center [125, 147] width 119 height 15
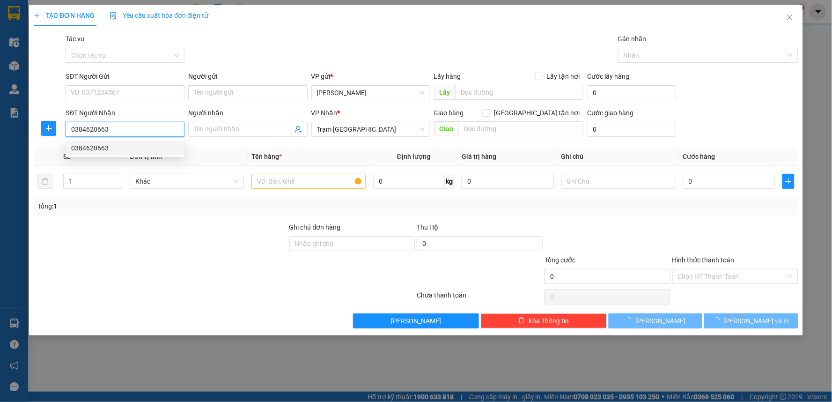
type input "50.000"
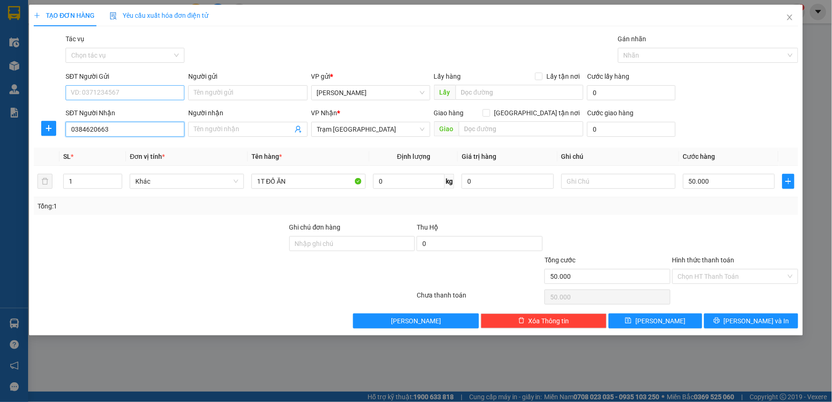
type input "0384620663"
click at [113, 95] on input "SĐT Người Gửi" at bounding box center [125, 92] width 119 height 15
click at [113, 108] on div "0383861728" at bounding box center [125, 111] width 108 height 10
type input "0383861728"
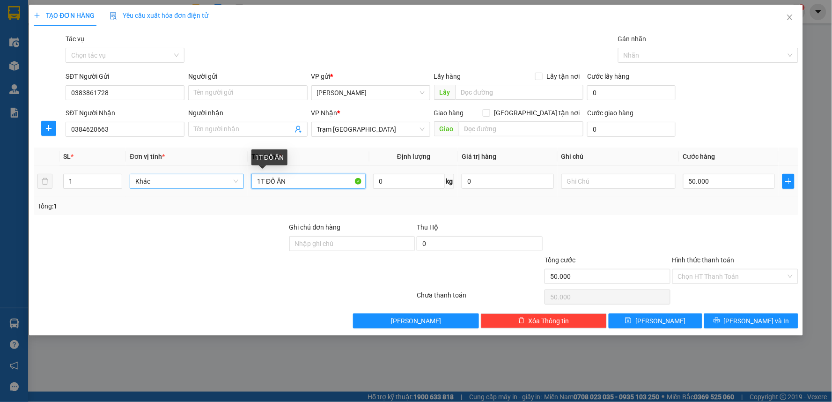
drag, startPoint x: 298, startPoint y: 179, endPoint x: 220, endPoint y: 184, distance: 77.9
click at [220, 184] on tr "1 Khác 1T ĐỒ ĂN 0 kg 0 50.000" at bounding box center [416, 181] width 764 height 31
type input "1 THÙNG GIẤY ĐỒ ĂN"
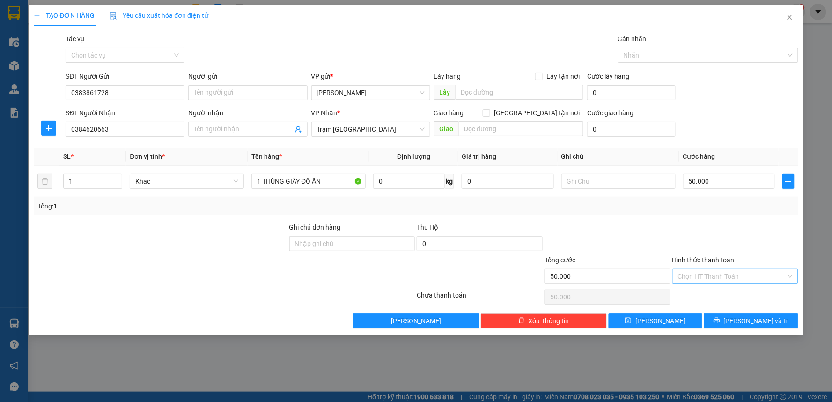
click at [727, 271] on input "Hình thức thanh toán" at bounding box center [732, 276] width 108 height 14
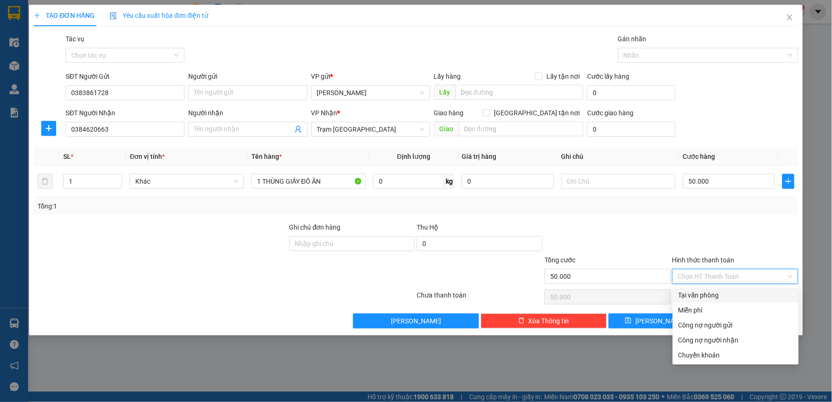
click at [714, 292] on div "Tại văn phòng" at bounding box center [735, 295] width 115 height 10
type input "0"
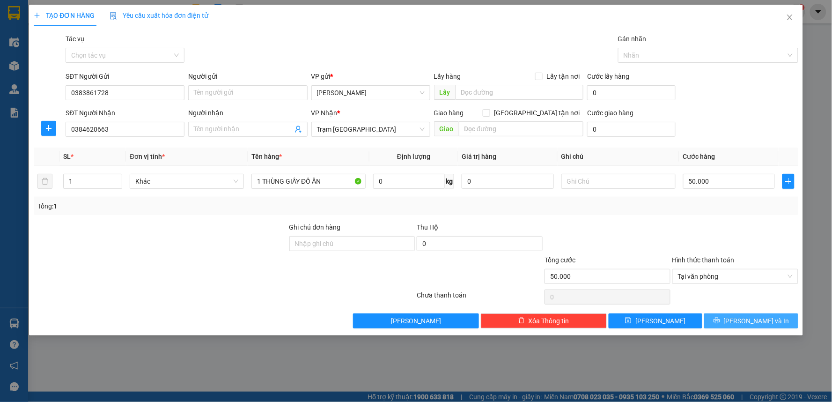
click at [720, 322] on icon "printer" at bounding box center [716, 320] width 7 height 7
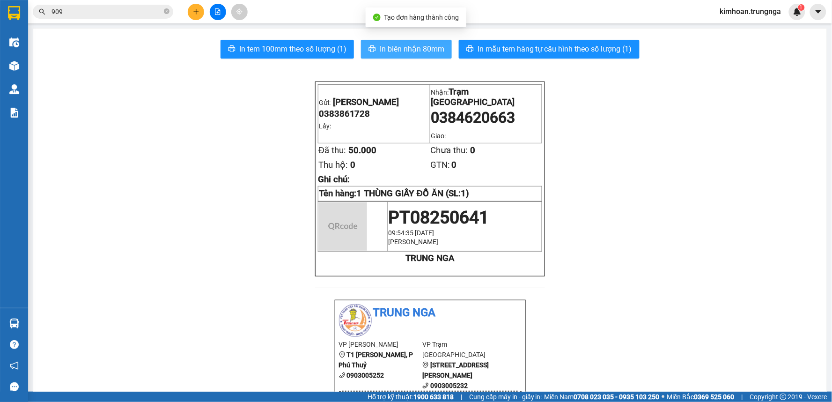
click at [401, 47] on span "In biên nhận 80mm" at bounding box center [412, 49] width 65 height 12
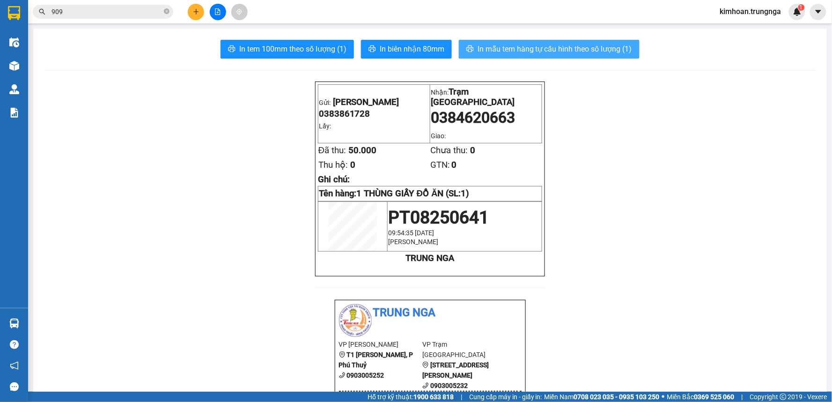
click at [486, 47] on span "In mẫu tem hàng tự cấu hình theo số lượng (1)" at bounding box center [554, 49] width 154 height 12
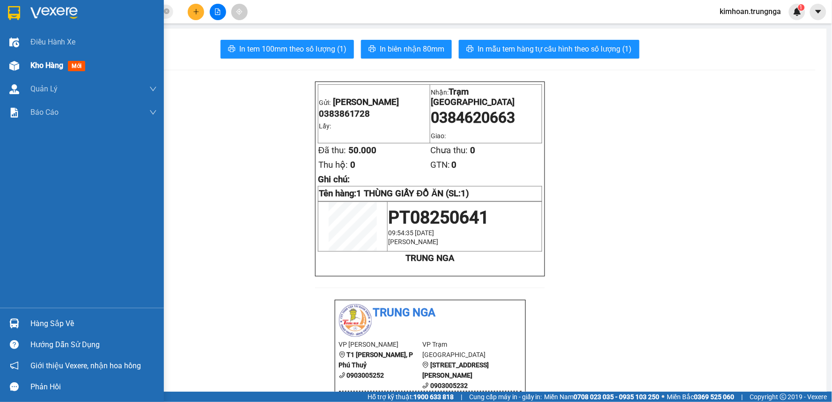
click at [11, 59] on div at bounding box center [14, 66] width 16 height 16
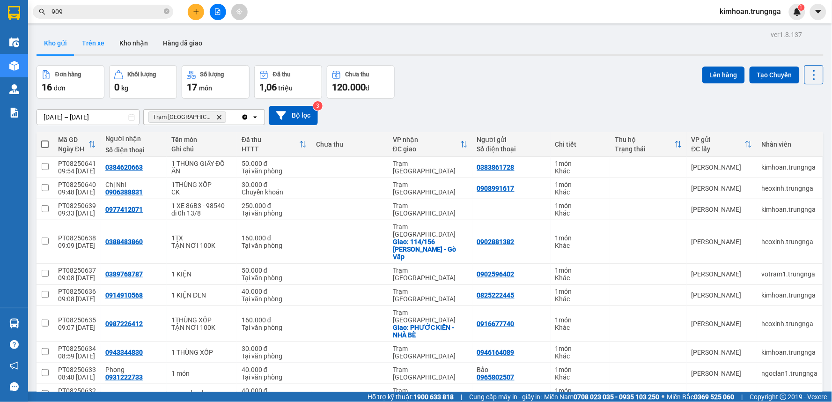
click at [83, 43] on button "Trên xe" at bounding box center [92, 43] width 37 height 22
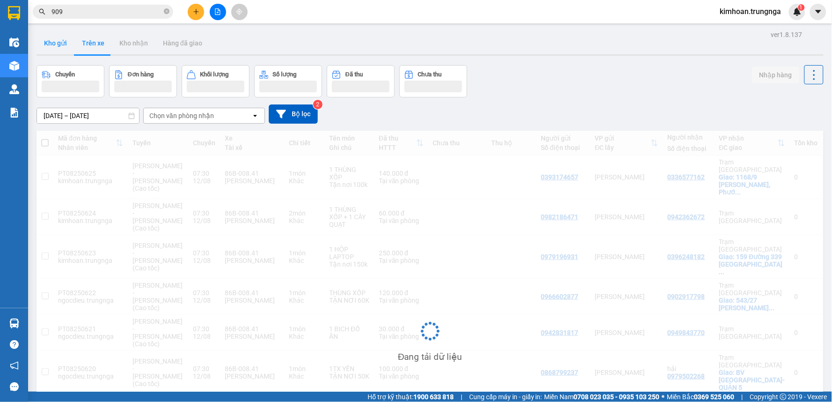
click at [57, 44] on button "Kho gửi" at bounding box center [56, 43] width 38 height 22
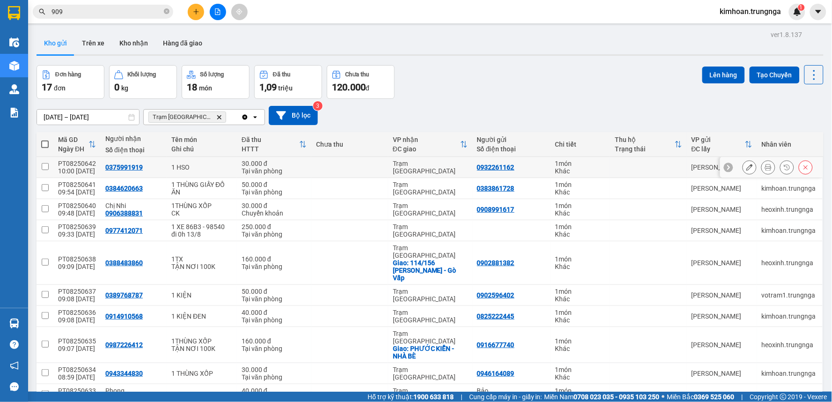
click at [766, 170] on button at bounding box center [767, 167] width 13 height 16
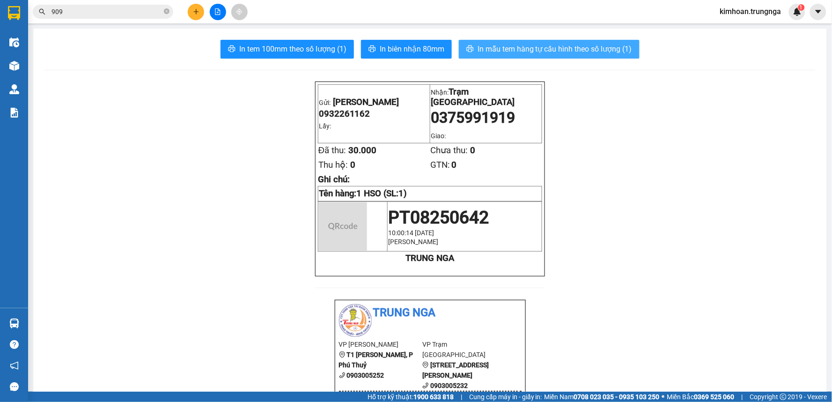
click at [527, 48] on span "In mẫu tem hàng tự cấu hình theo số lượng (1)" at bounding box center [554, 49] width 154 height 12
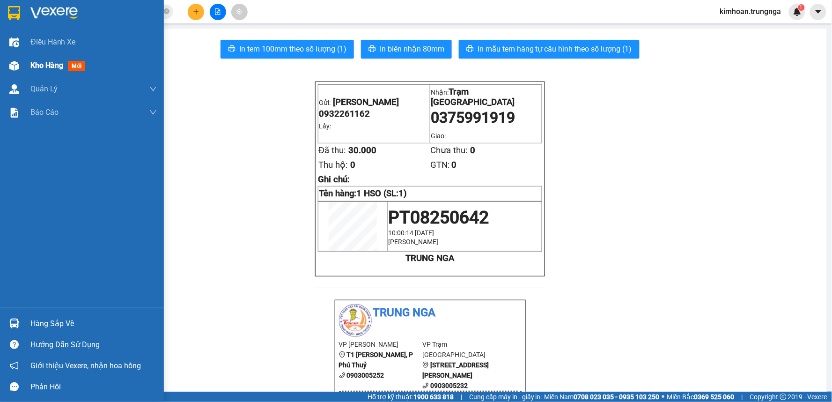
click at [22, 64] on div "Kho hàng mới" at bounding box center [82, 65] width 164 height 23
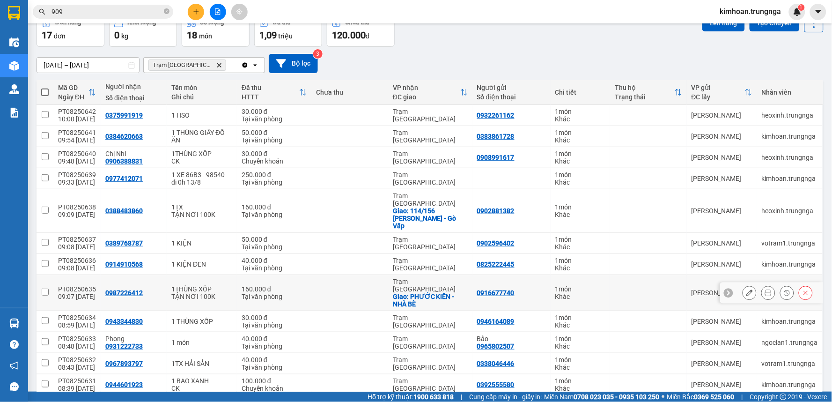
scroll to position [178, 0]
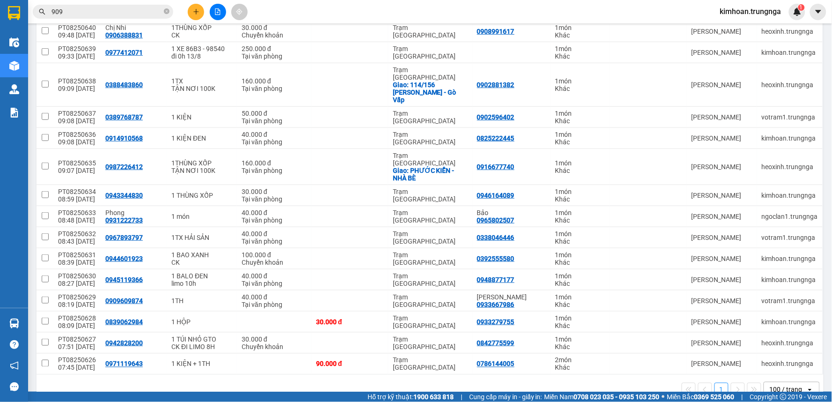
click at [151, 11] on input "909" at bounding box center [106, 12] width 110 height 10
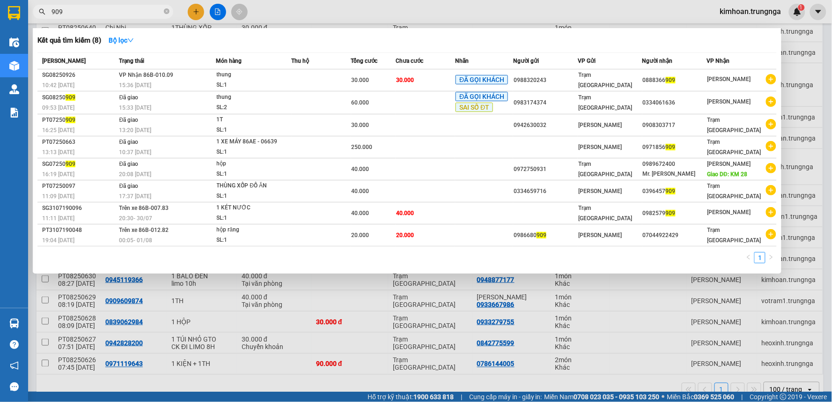
click at [151, 11] on input "909" at bounding box center [106, 12] width 110 height 10
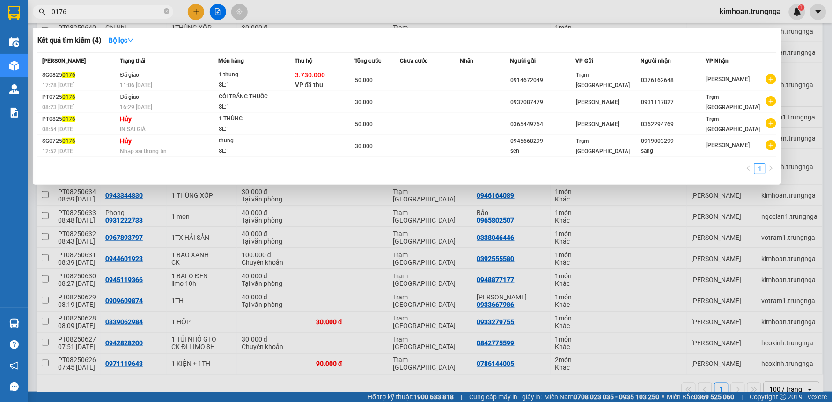
type input "0176"
click at [351, 15] on div at bounding box center [416, 201] width 832 height 402
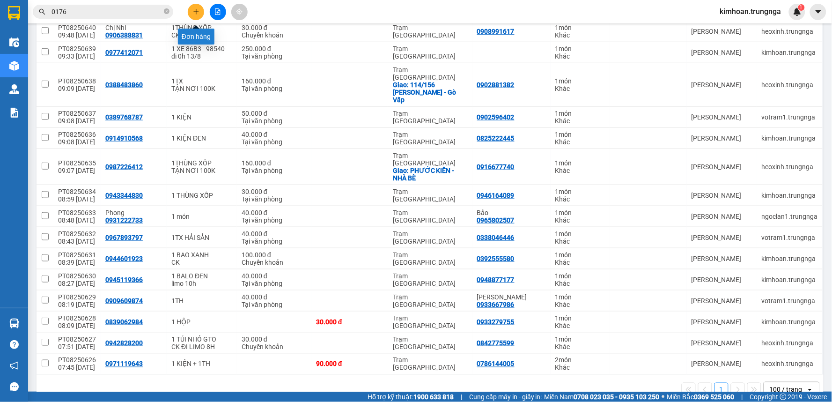
click at [197, 15] on button at bounding box center [196, 12] width 16 height 16
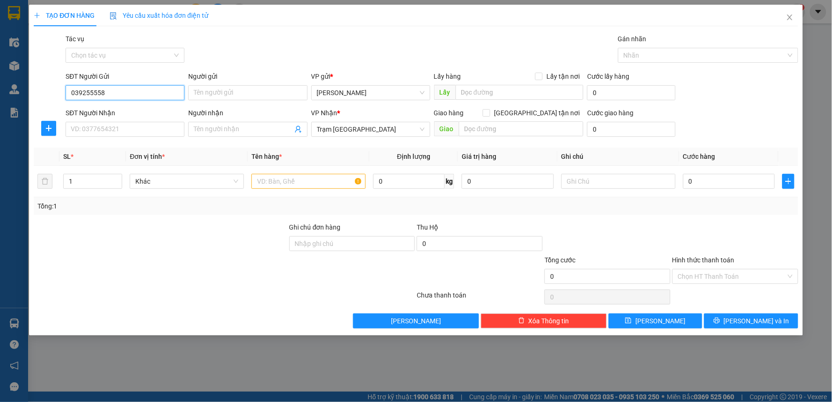
type input "0392555580"
click at [137, 110] on div "0392555580" at bounding box center [125, 111] width 108 height 10
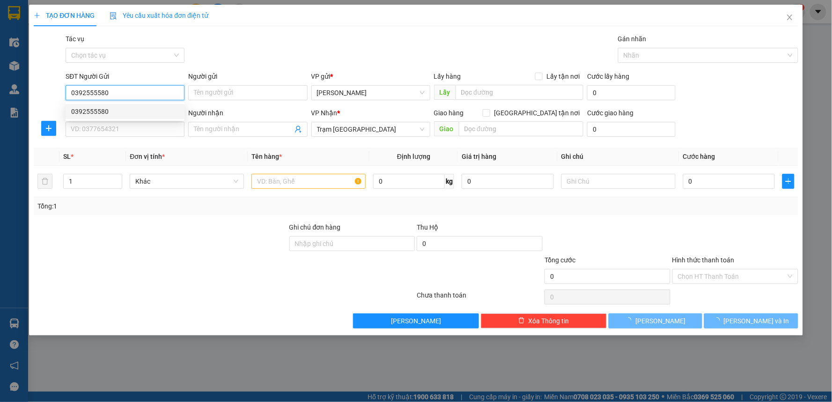
type input "100.000"
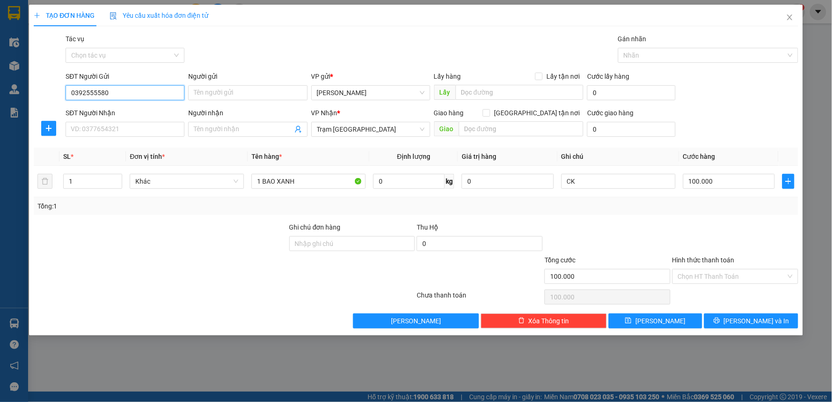
type input "0392555580"
click at [696, 272] on input "Hình thức thanh toán" at bounding box center [732, 276] width 108 height 14
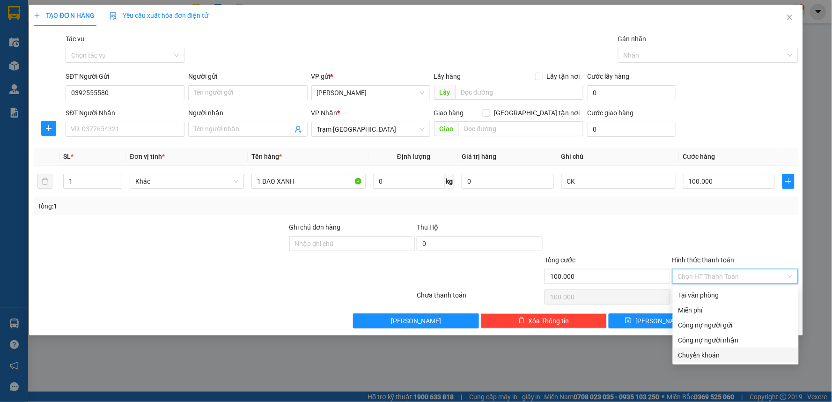
click at [695, 356] on div "Chuyển khoản" at bounding box center [735, 355] width 115 height 10
type input "0"
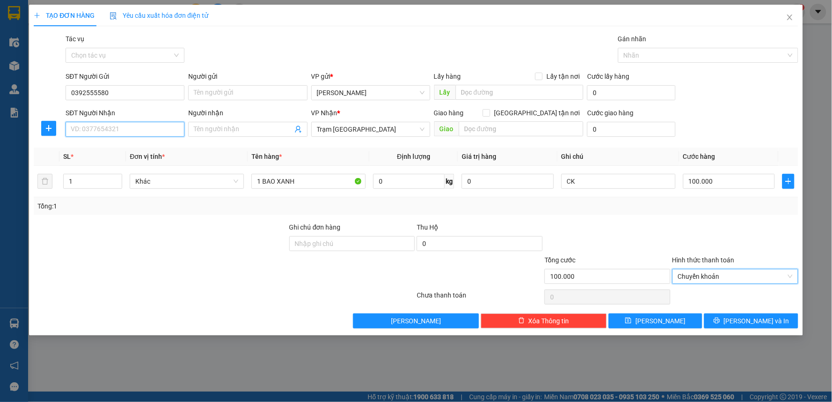
click at [149, 122] on input "SĐT Người Nhận" at bounding box center [125, 129] width 119 height 15
click at [129, 152] on div "0944601923" at bounding box center [125, 148] width 108 height 10
type input "0944601923"
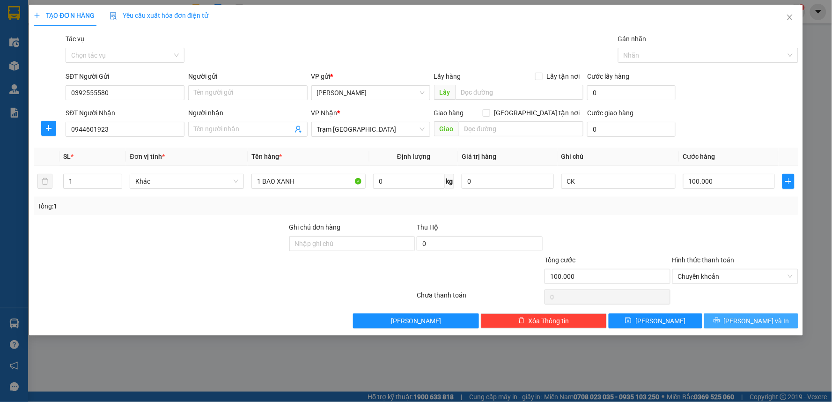
click at [727, 325] on button "[PERSON_NAME] và In" at bounding box center [751, 320] width 94 height 15
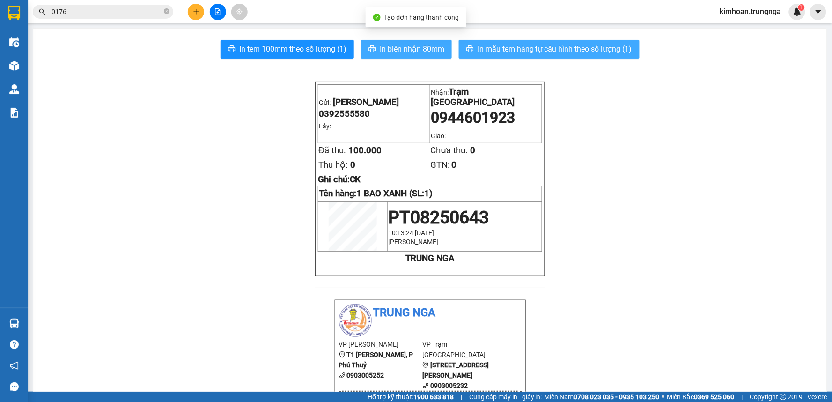
drag, startPoint x: 534, startPoint y: 52, endPoint x: 403, endPoint y: 44, distance: 130.8
click at [426, 58] on div "In tem 100mm theo số lượng (1) In biên nhận 80mm In mẫu tem hàng tự cấu hình th…" at bounding box center [429, 49] width 771 height 19
click at [403, 44] on span "In biên nhận 80mm" at bounding box center [412, 49] width 65 height 12
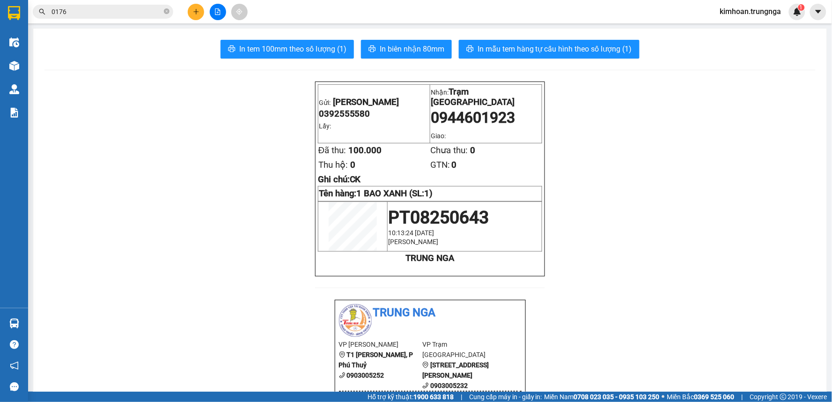
click at [567, 51] on span "In mẫu tem hàng tự cấu hình theo số lượng (1)" at bounding box center [554, 49] width 154 height 12
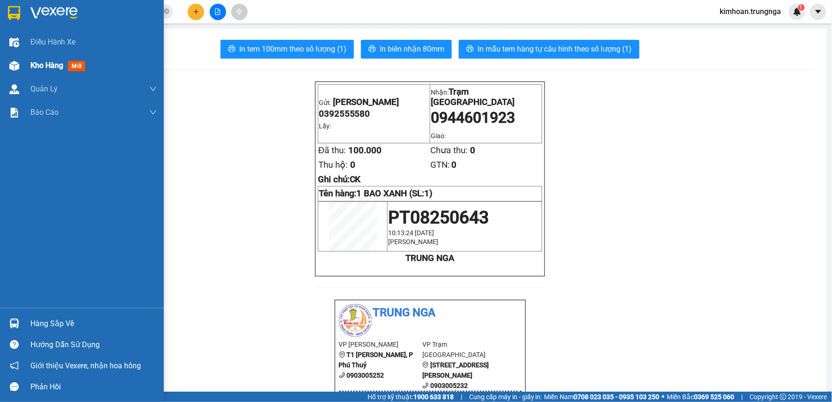
click at [31, 66] on span "Kho hàng" at bounding box center [46, 65] width 33 height 9
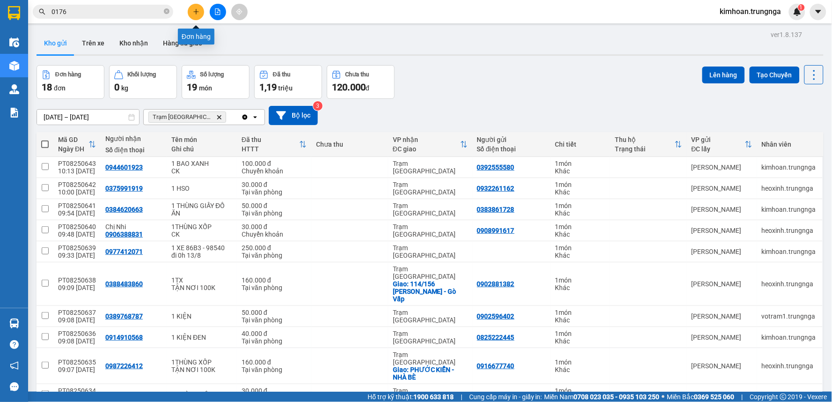
click at [195, 11] on icon "plus" at bounding box center [195, 11] width 5 height 0
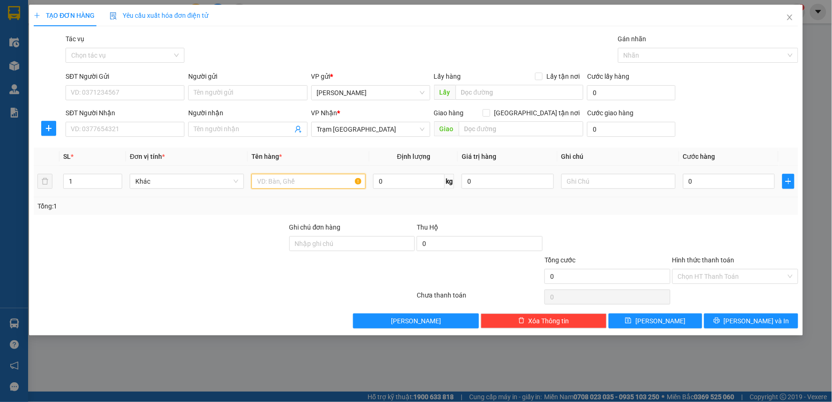
click at [279, 183] on input "text" at bounding box center [308, 181] width 114 height 15
type input "1 HỒ SƠ"
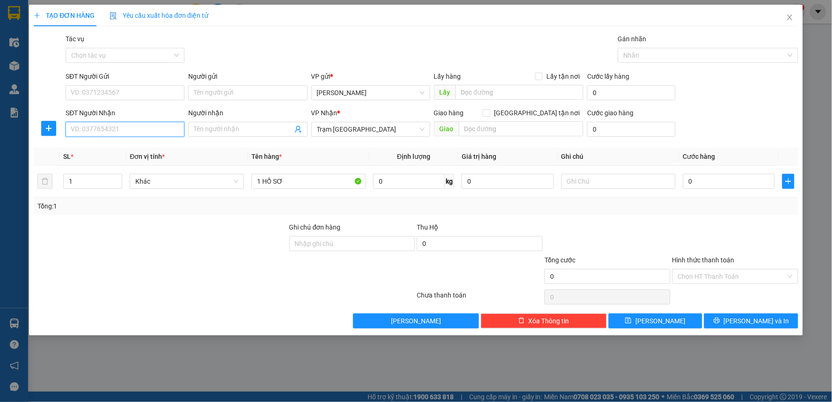
click at [120, 132] on input "SĐT Người Nhận" at bounding box center [125, 129] width 119 height 15
type input "0916530493"
click at [151, 91] on input "SĐT Người Gửi" at bounding box center [125, 92] width 119 height 15
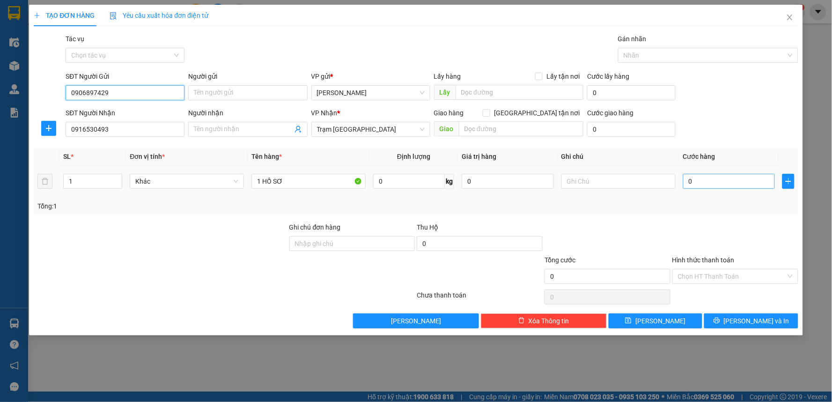
type input "0906897429"
click at [700, 176] on input "0" at bounding box center [729, 181] width 92 height 15
type input "3"
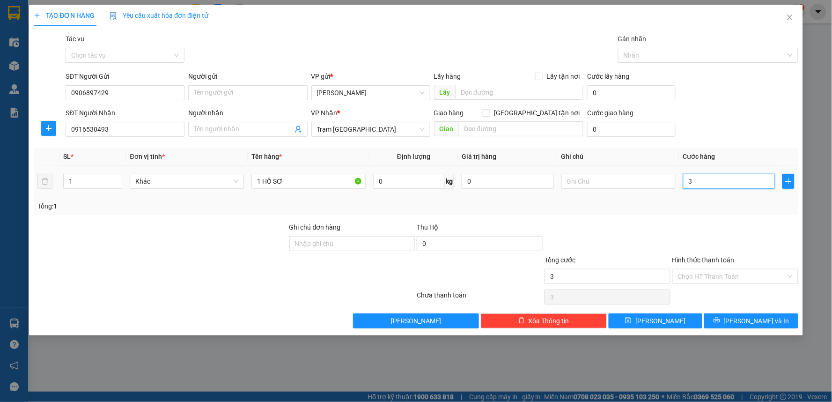
type input "30"
type input "30.000"
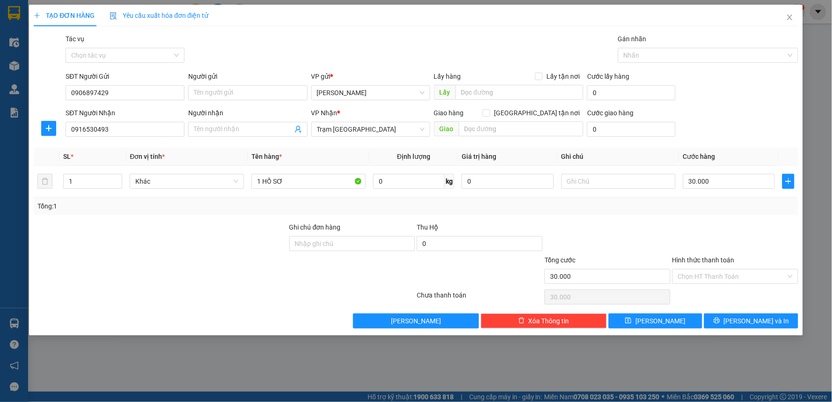
click at [671, 221] on div "Transit Pickup Surcharge Ids Transit Deliver Surcharge Ids Transit Deliver Surc…" at bounding box center [416, 181] width 764 height 294
click at [712, 278] on input "Hình thức thanh toán" at bounding box center [732, 276] width 108 height 14
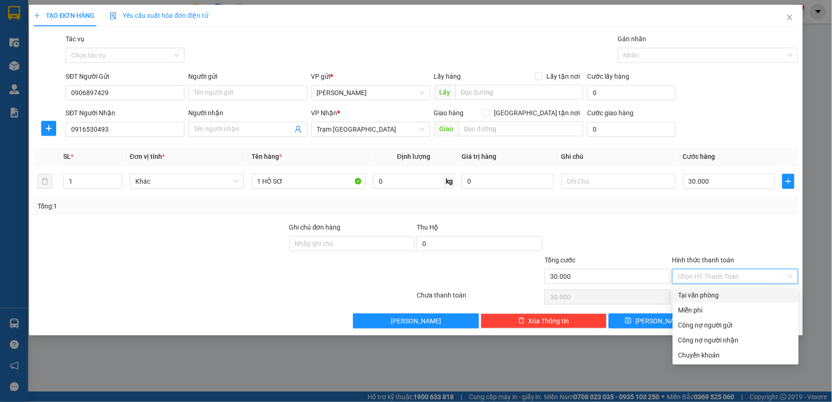
click at [703, 294] on div "Tại văn phòng" at bounding box center [735, 295] width 115 height 10
type input "0"
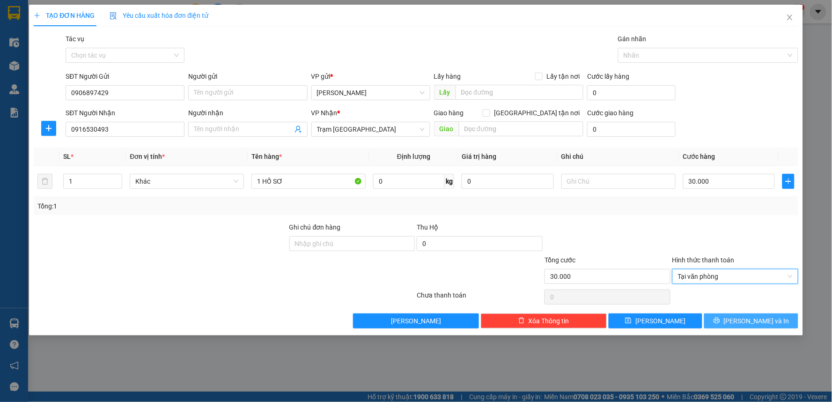
click at [741, 324] on button "[PERSON_NAME] và In" at bounding box center [751, 320] width 94 height 15
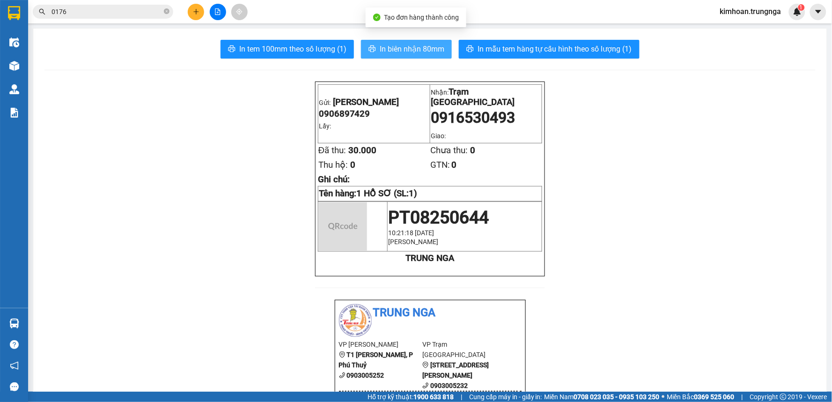
click at [375, 45] on button "In biên nhận 80mm" at bounding box center [406, 49] width 91 height 19
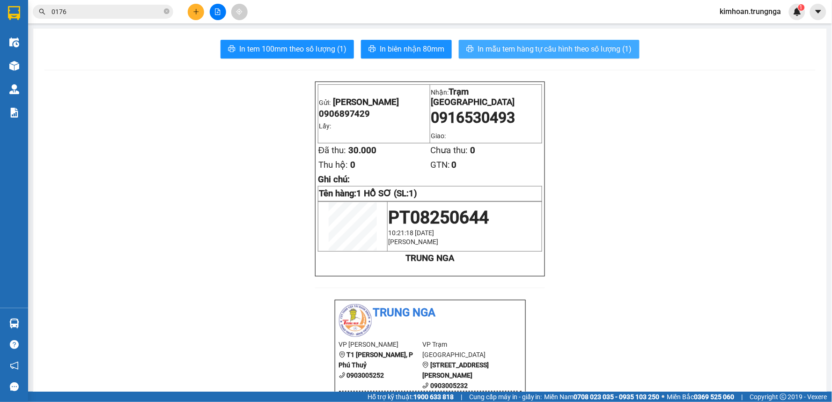
click at [578, 48] on span "In mẫu tem hàng tự cấu hình theo số lượng (1)" at bounding box center [554, 49] width 154 height 12
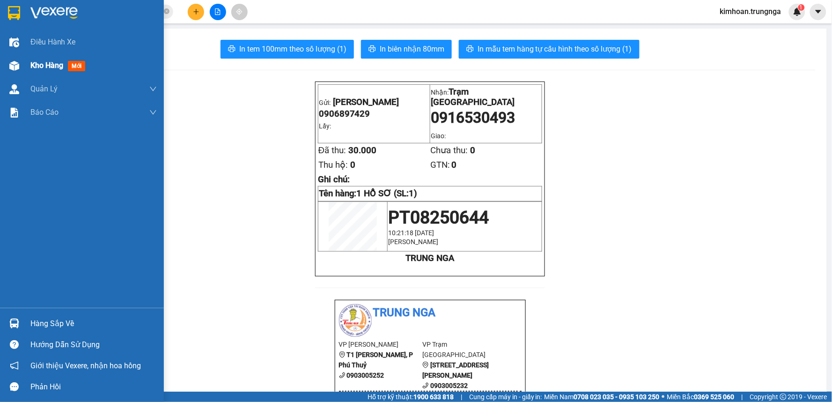
click at [49, 61] on span "Kho hàng" at bounding box center [46, 65] width 33 height 9
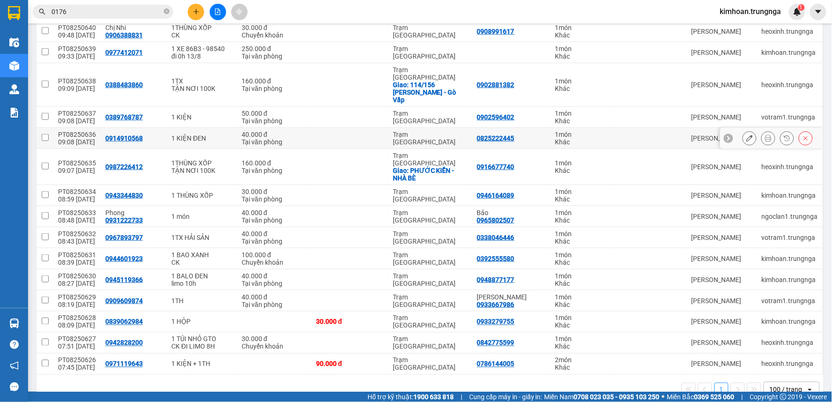
scroll to position [12, 0]
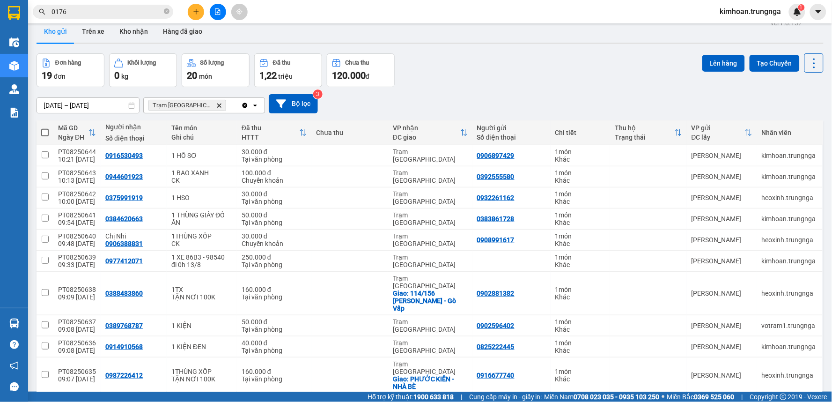
click at [49, 134] on th at bounding box center [45, 132] width 17 height 25
click at [47, 133] on span at bounding box center [44, 132] width 7 height 7
click at [45, 128] on input "checkbox" at bounding box center [45, 128] width 0 height 0
checkbox input "true"
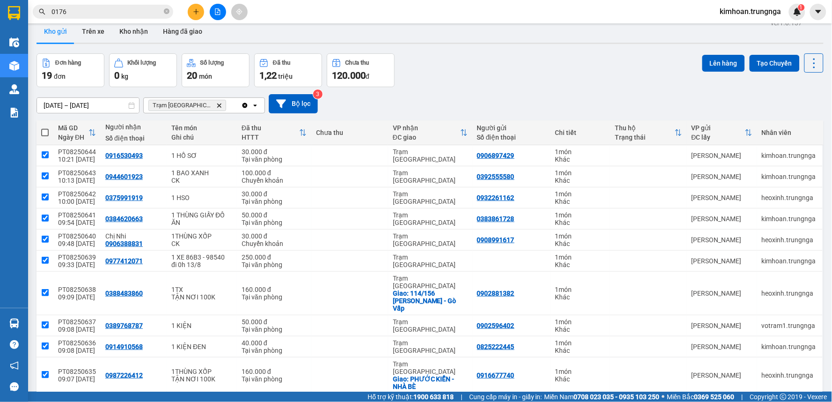
checkbox input "true"
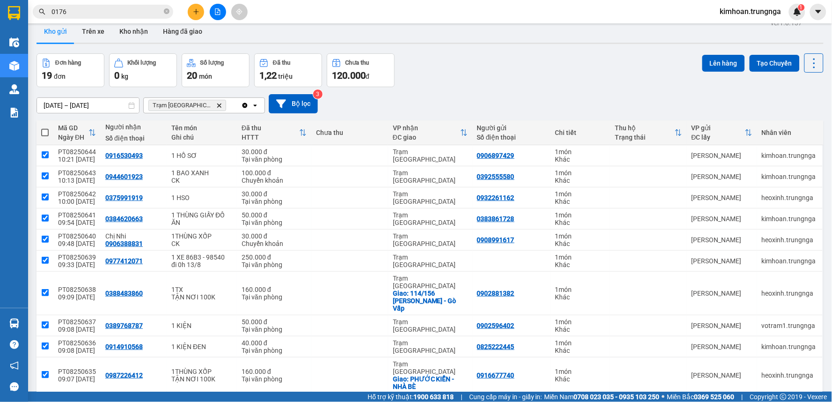
checkbox input "true"
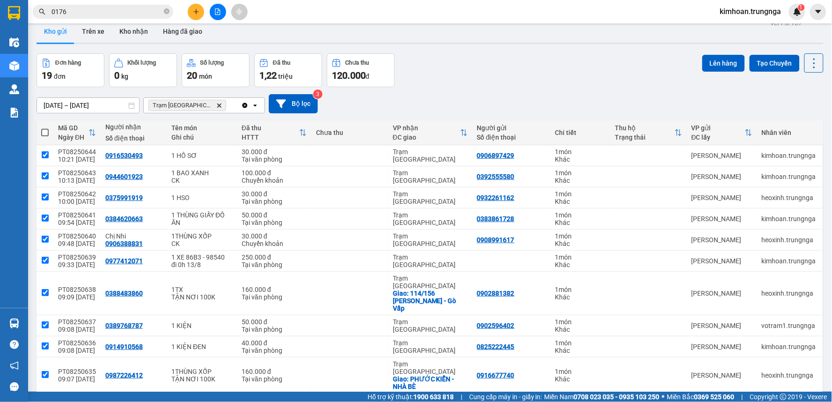
checkbox input "true"
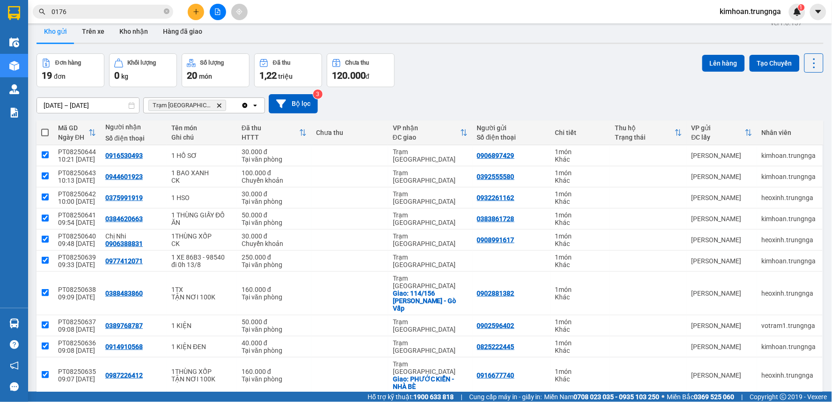
checkbox input "true"
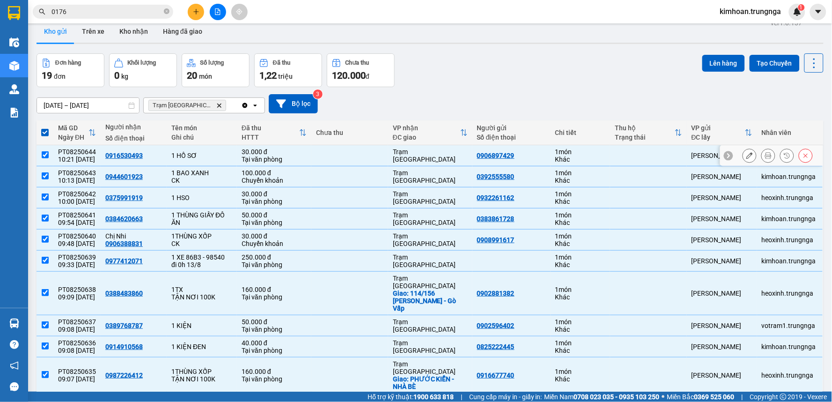
scroll to position [64, 0]
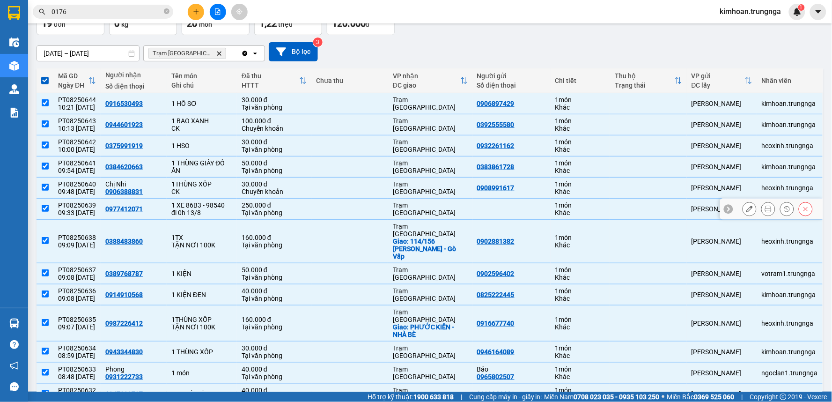
click at [45, 208] on input "checkbox" at bounding box center [45, 208] width 7 height 7
checkbox input "false"
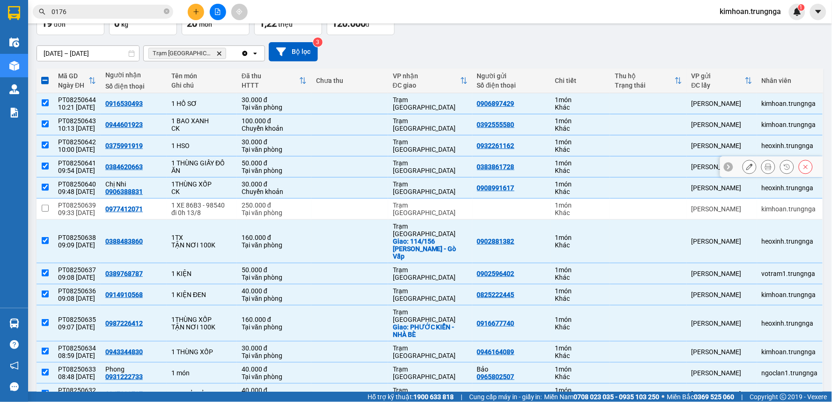
scroll to position [0, 0]
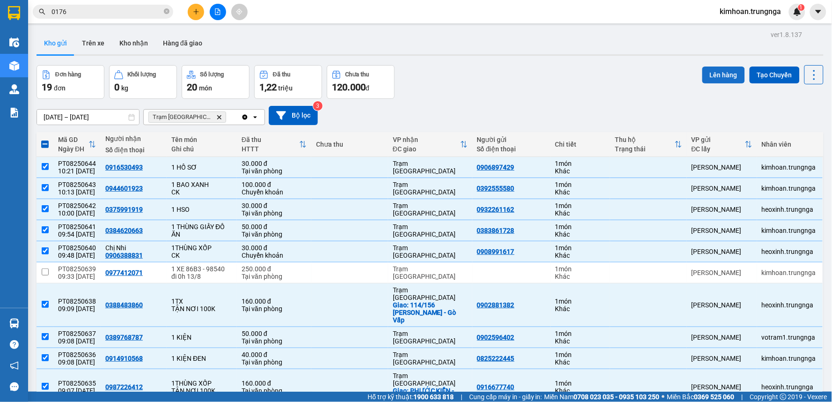
click at [707, 80] on button "Lên hàng" at bounding box center [723, 74] width 43 height 17
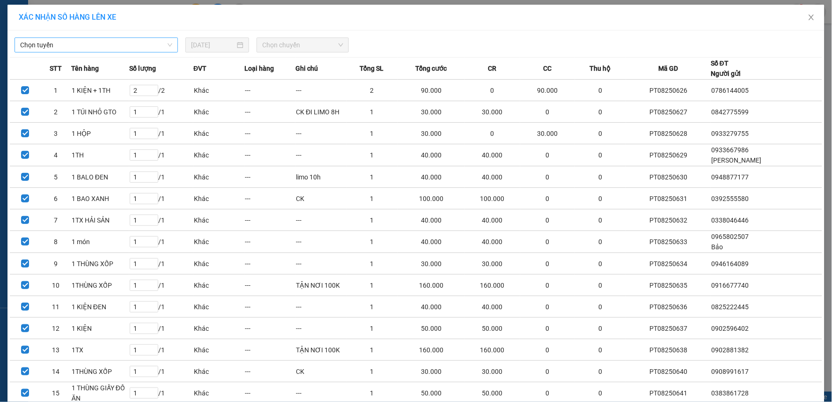
click at [92, 44] on span "Chọn tuyến" at bounding box center [96, 45] width 152 height 14
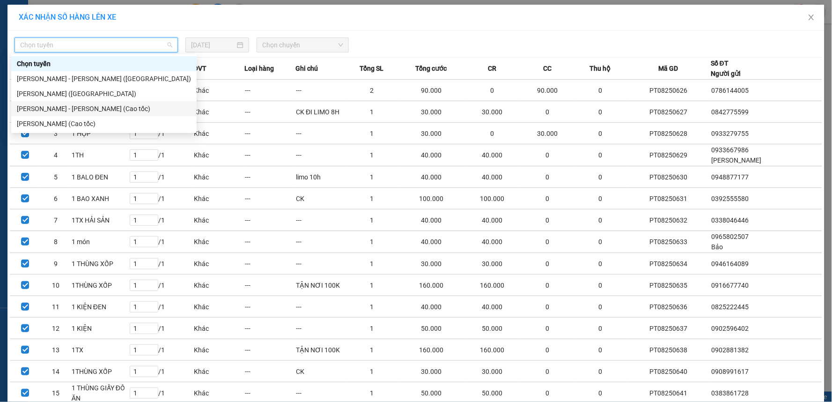
click at [87, 110] on div "Phan Thiết - Hồ Chí Minh (Cao tốc)" at bounding box center [104, 108] width 174 height 10
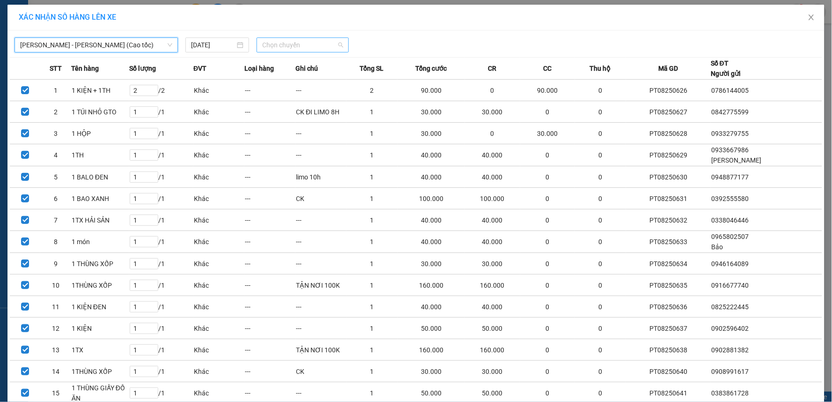
click at [314, 45] on span "Chọn chuyến" at bounding box center [302, 45] width 81 height 14
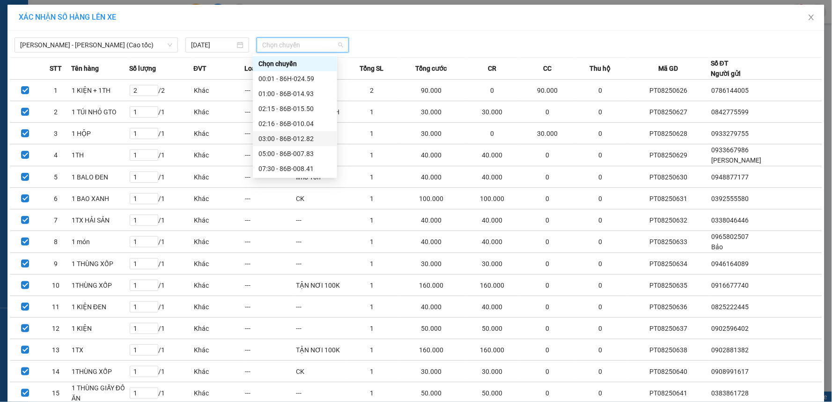
scroll to position [52, 0]
click at [282, 143] on div "12:30 - 86H-024.59" at bounding box center [294, 146] width 73 height 10
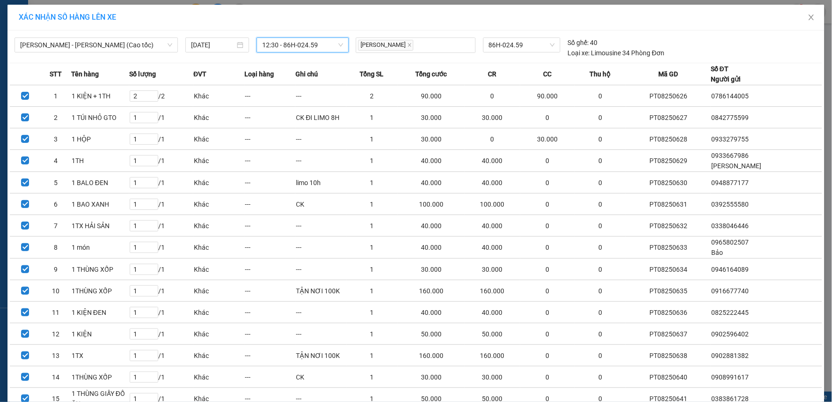
click at [280, 53] on div "Phan Thiết - Hồ Chí Minh (Cao tốc) 12/08/2025 12:30 12:30 - 86H-024.59" at bounding box center [183, 47] width 337 height 21
click at [286, 46] on span "12:30 - 86H-024.59" at bounding box center [302, 45] width 81 height 14
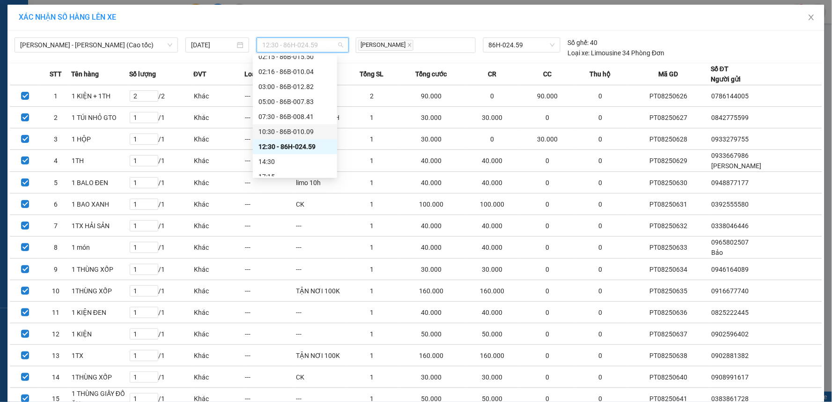
click at [287, 130] on div "10:30 - 86B-010.09" at bounding box center [294, 131] width 73 height 10
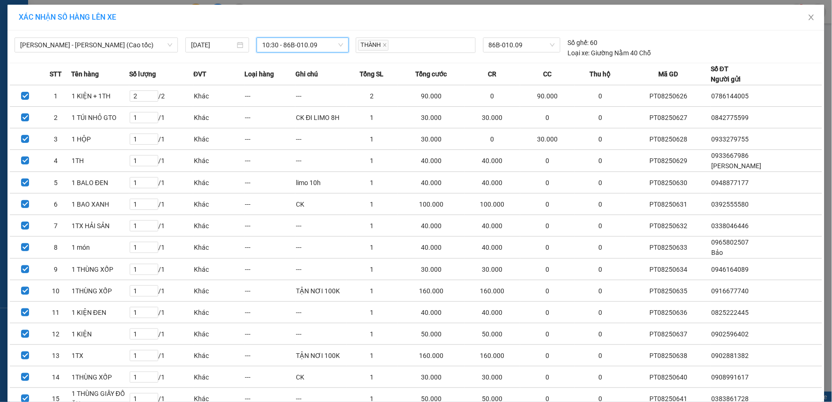
scroll to position [137, 0]
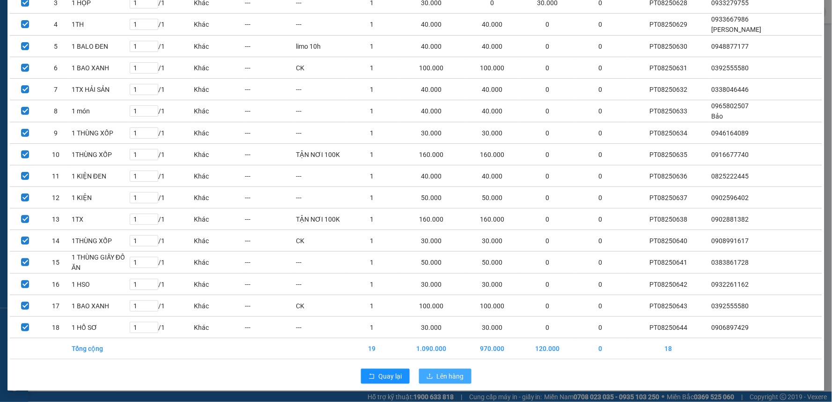
click at [444, 378] on span "Lên hàng" at bounding box center [450, 376] width 27 height 10
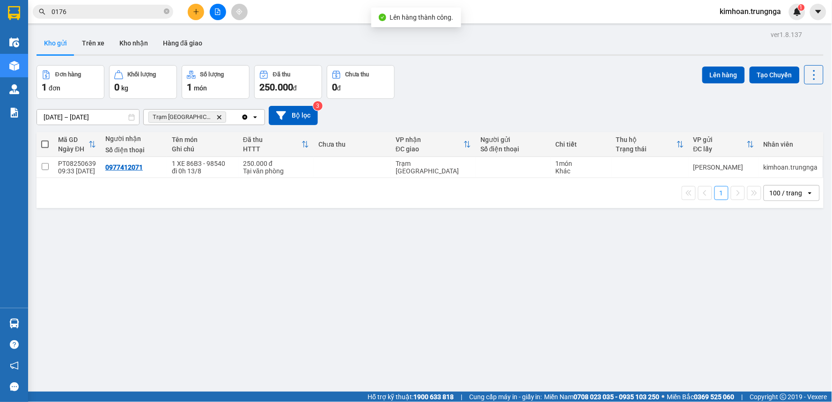
click at [216, 12] on icon "file-add" at bounding box center [217, 11] width 7 height 7
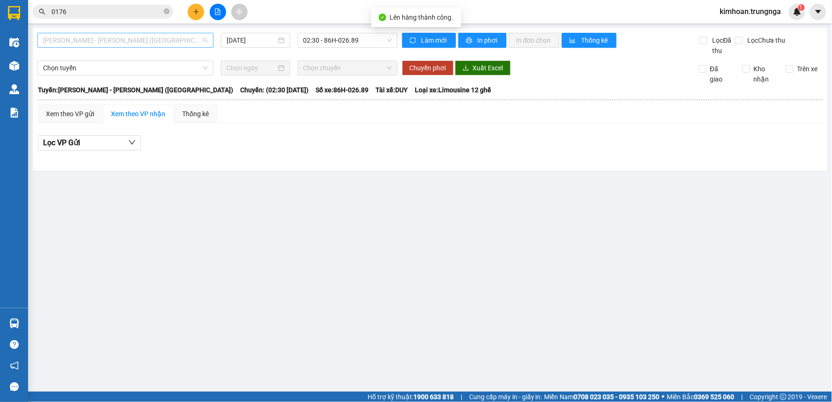
click at [123, 37] on span "Phan Thiết - Hồ Chí Minh (Ghế)" at bounding box center [125, 40] width 165 height 14
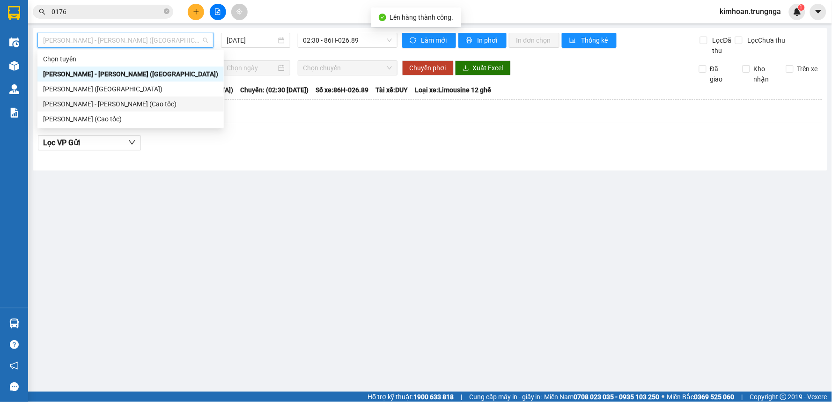
click at [119, 102] on div "Phan Thiết - Hồ Chí Minh (Cao tốc)" at bounding box center [130, 104] width 175 height 10
type input "[DATE]"
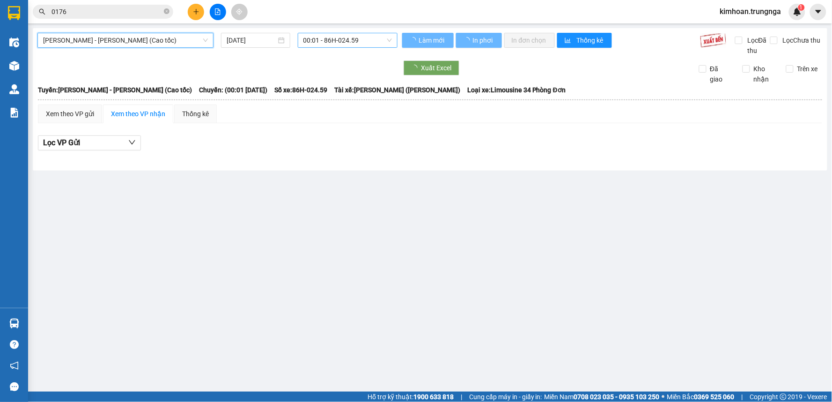
click at [350, 41] on span "00:01 - 86H-024.59" at bounding box center [347, 40] width 88 height 14
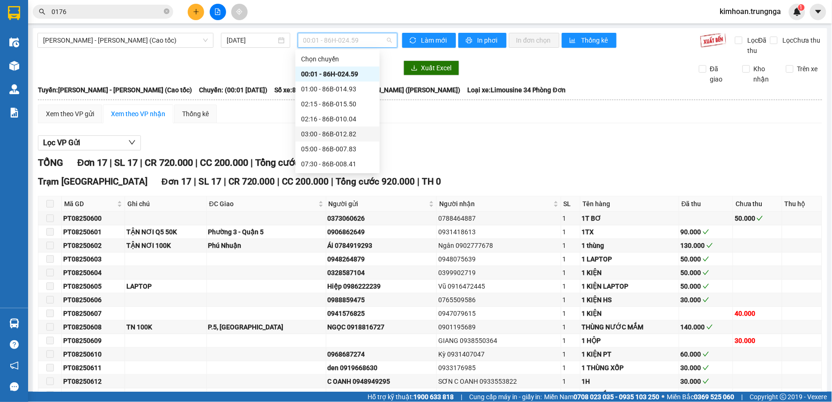
scroll to position [52, 0]
click at [329, 124] on div "10:30 - 86B-010.09" at bounding box center [337, 127] width 73 height 10
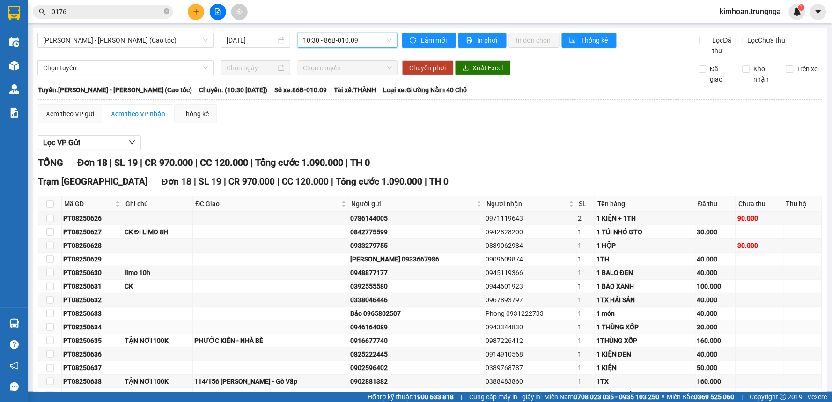
scroll to position [113, 0]
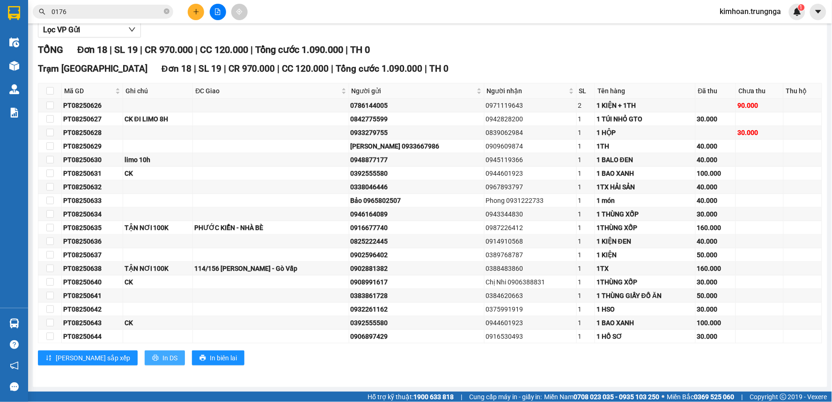
click at [162, 357] on span "In DS" at bounding box center [169, 357] width 15 height 10
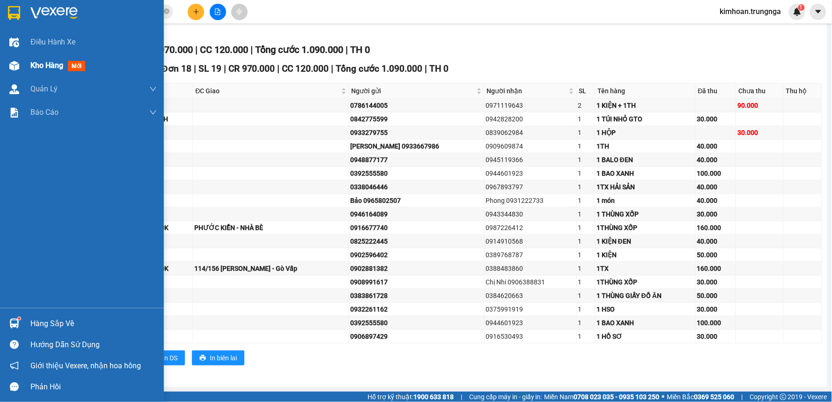
click at [48, 65] on span "Kho hàng" at bounding box center [46, 65] width 33 height 9
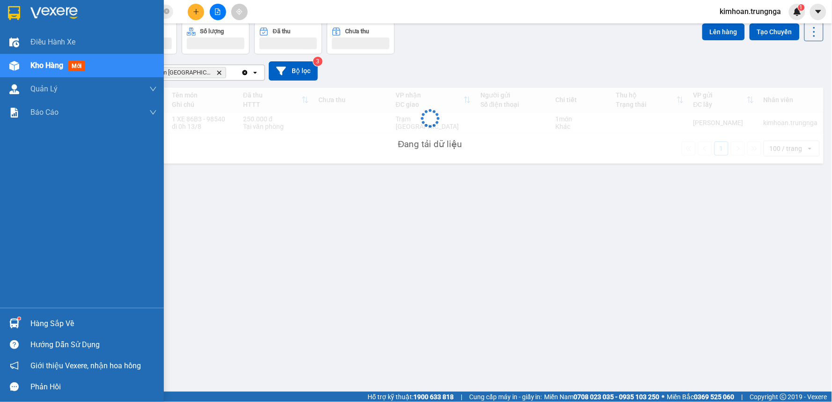
scroll to position [43, 0]
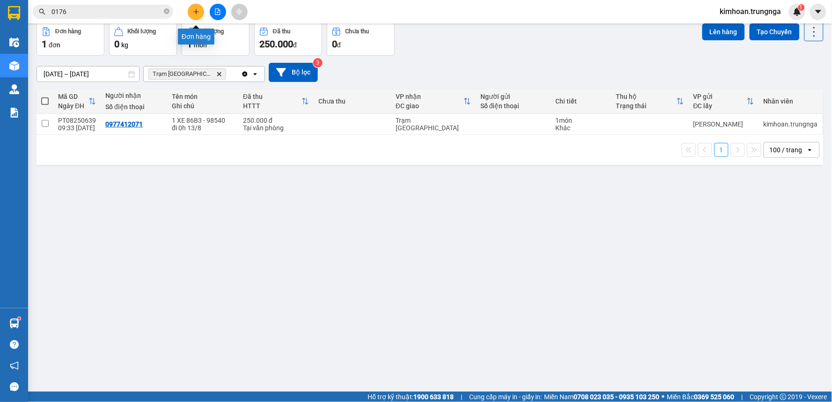
click at [199, 15] on button at bounding box center [196, 12] width 16 height 16
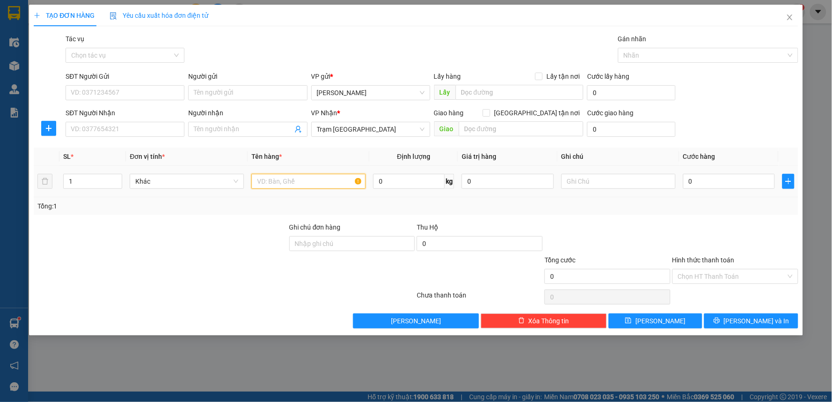
click at [340, 184] on input "text" at bounding box center [308, 181] width 114 height 15
type input "1 BỊCH PT"
click at [697, 186] on input "0" at bounding box center [729, 181] width 92 height 15
type input "4"
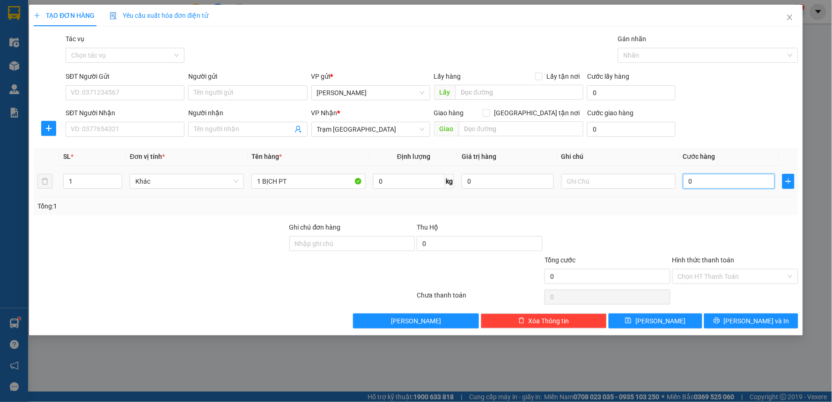
type input "4"
type input "40"
type input "40.000"
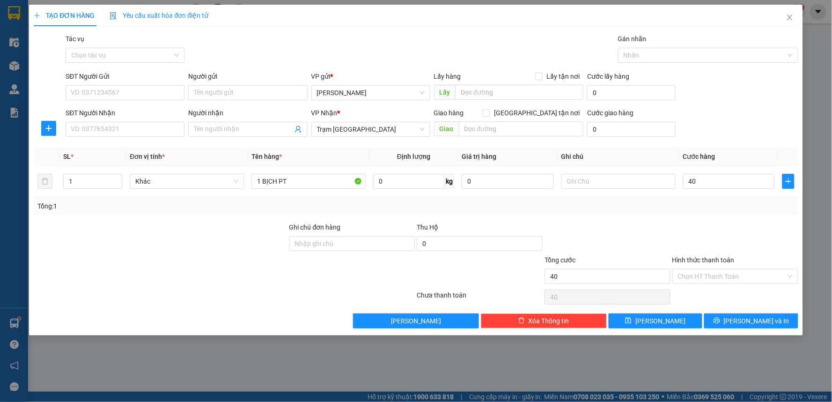
type input "40.000"
click at [670, 212] on div "Tổng: 1" at bounding box center [416, 206] width 764 height 18
click at [123, 87] on input "SĐT Người Gửi" at bounding box center [125, 92] width 119 height 15
type input "0909958115"
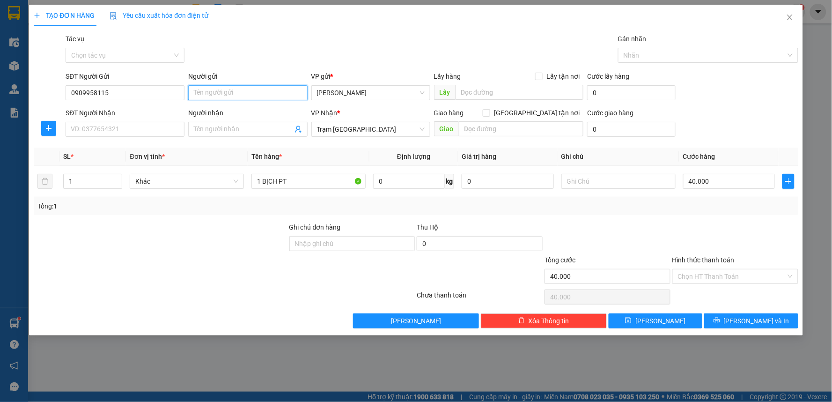
click at [202, 87] on input "Người gửi" at bounding box center [247, 92] width 119 height 15
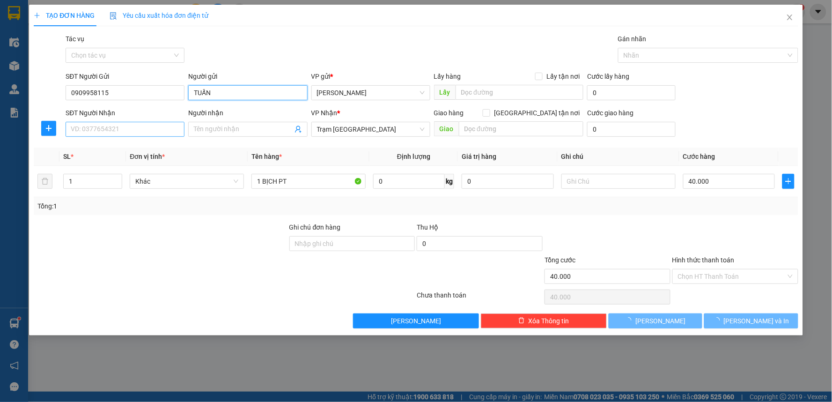
type input "TUẤN"
click at [148, 125] on input "SĐT Người Nhận" at bounding box center [125, 129] width 119 height 15
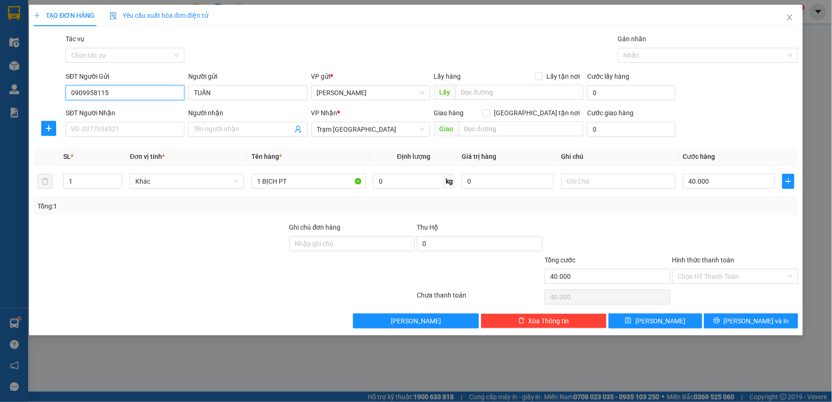
drag, startPoint x: 122, startPoint y: 94, endPoint x: 60, endPoint y: 96, distance: 61.8
click at [60, 96] on div "SĐT Người Gửi 0909958115 0909958115 Người gửi TUẤN VP gửi * Phan Thiết Lấy hàng…" at bounding box center [416, 87] width 766 height 33
click at [91, 127] on input "SĐT Người Nhận" at bounding box center [125, 129] width 119 height 15
paste input "0909958115"
type input "0909958115"
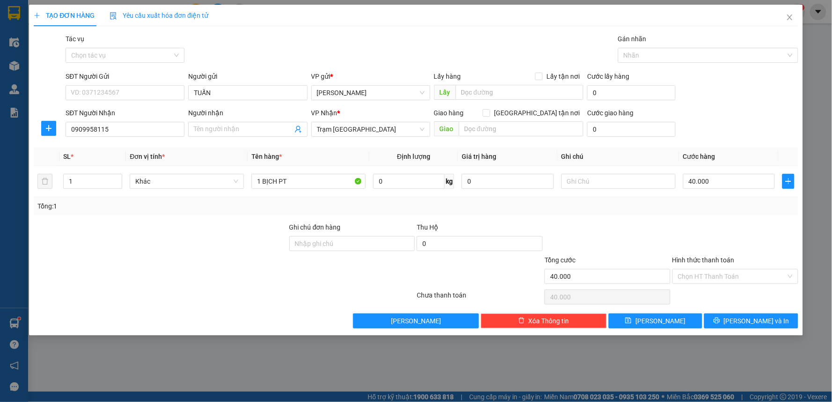
click at [208, 120] on div "Người nhận" at bounding box center [247, 115] width 119 height 14
click at [207, 130] on input "Người nhận" at bounding box center [243, 129] width 98 height 10
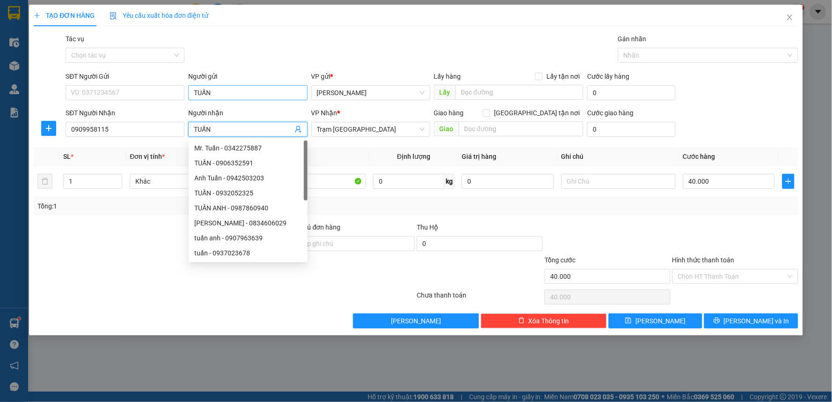
type input "TUẤN"
click at [234, 89] on input "TUẤN" at bounding box center [247, 92] width 119 height 15
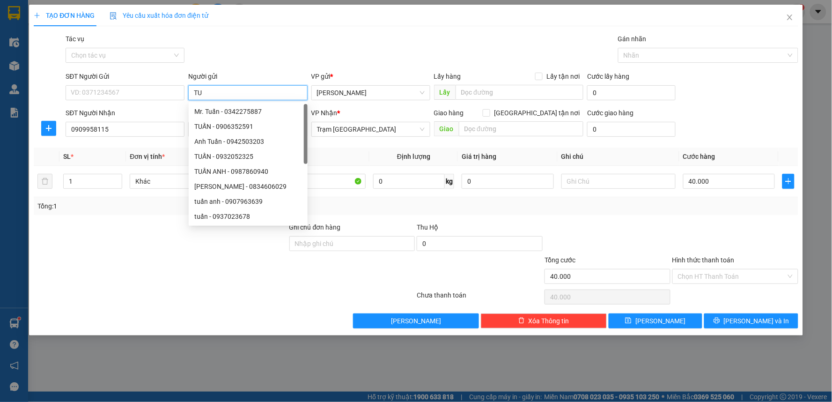
type input "T"
click at [117, 88] on input "SĐT Người Gửi" at bounding box center [125, 92] width 119 height 15
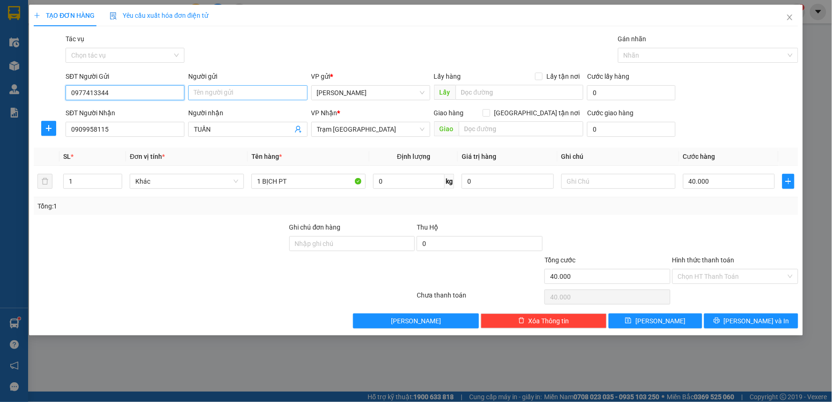
type input "0977413344"
click at [191, 94] on input "Người gửi" at bounding box center [247, 92] width 119 height 15
type input "HẰNG"
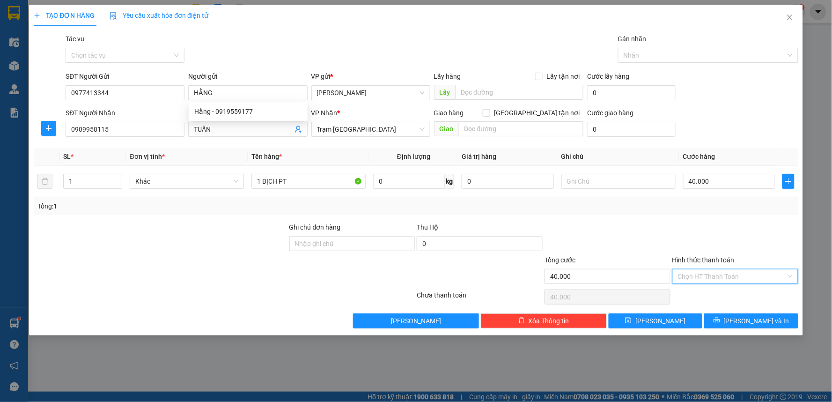
click at [710, 275] on input "Hình thức thanh toán" at bounding box center [732, 276] width 108 height 14
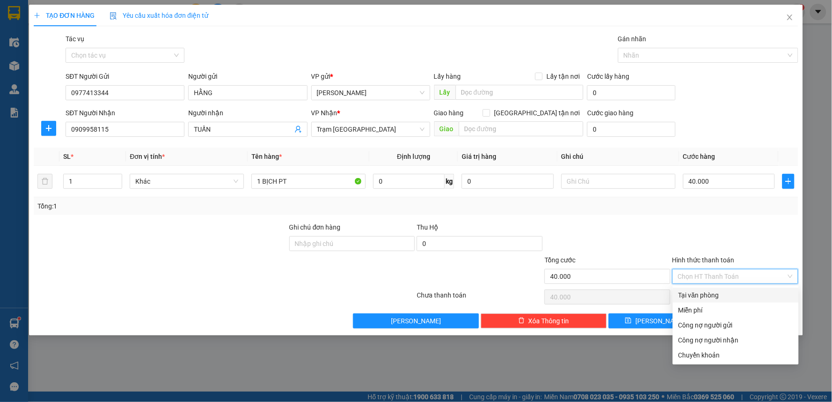
click at [702, 295] on div "Tại văn phòng" at bounding box center [735, 295] width 115 height 10
type input "0"
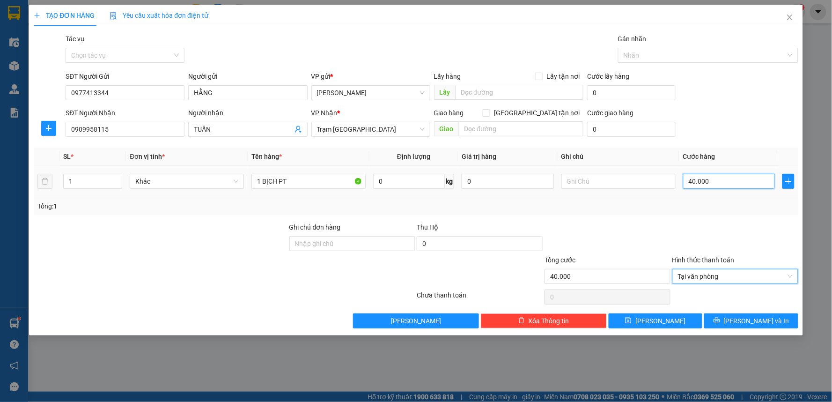
click at [693, 175] on input "40.000" at bounding box center [729, 181] width 92 height 15
type input "3"
type input "30"
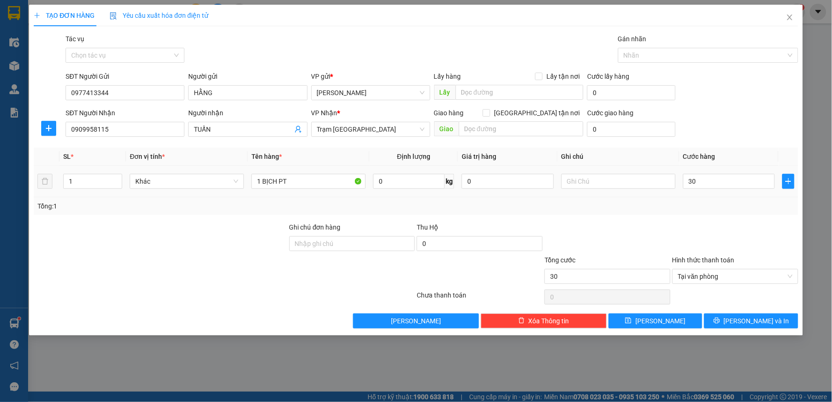
type input "30.000"
drag, startPoint x: 690, startPoint y: 221, endPoint x: 676, endPoint y: 221, distance: 14.0
click at [689, 222] on div at bounding box center [735, 238] width 128 height 33
click at [747, 322] on span "[PERSON_NAME] và In" at bounding box center [757, 320] width 66 height 10
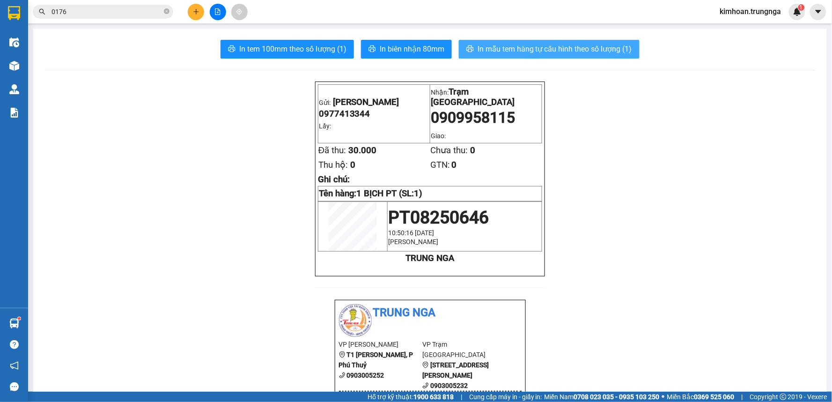
click at [515, 51] on span "In mẫu tem hàng tự cấu hình theo số lượng (1)" at bounding box center [554, 49] width 154 height 12
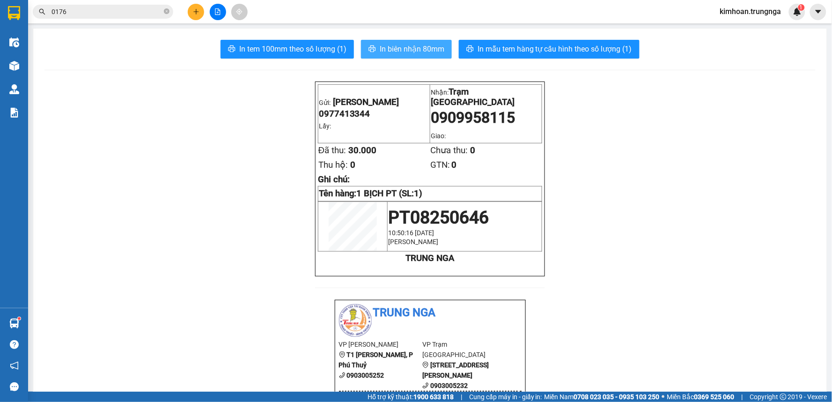
click at [380, 47] on span "In biên nhận 80mm" at bounding box center [412, 49] width 65 height 12
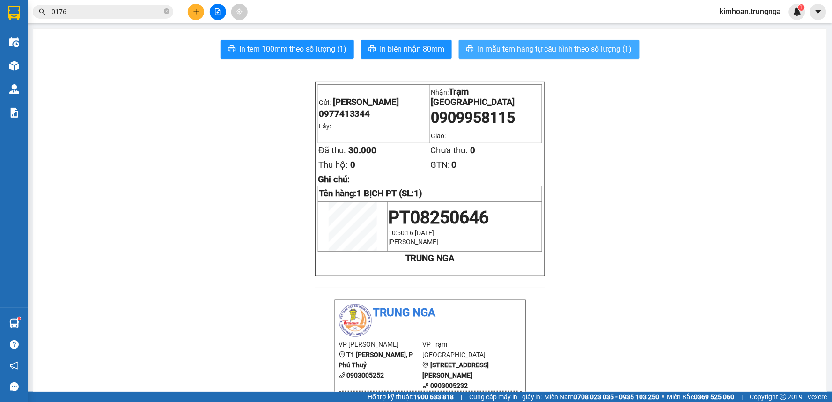
click at [481, 48] on span "In mẫu tem hàng tự cấu hình theo số lượng (1)" at bounding box center [554, 49] width 154 height 12
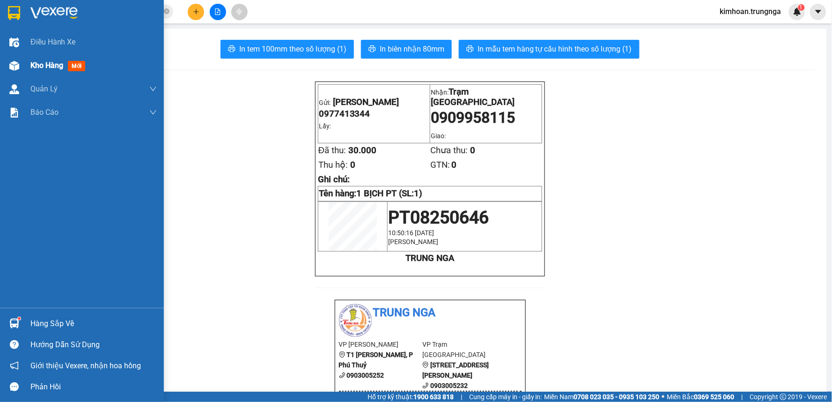
click at [24, 64] on div "Kho hàng mới" at bounding box center [82, 65] width 164 height 23
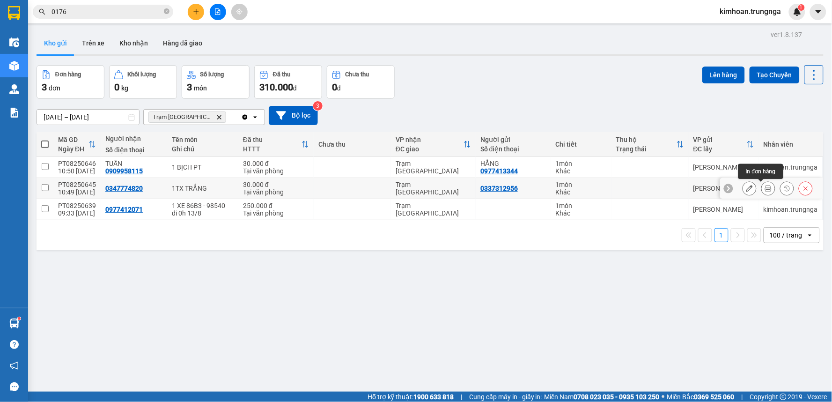
click at [765, 187] on icon at bounding box center [768, 188] width 7 height 7
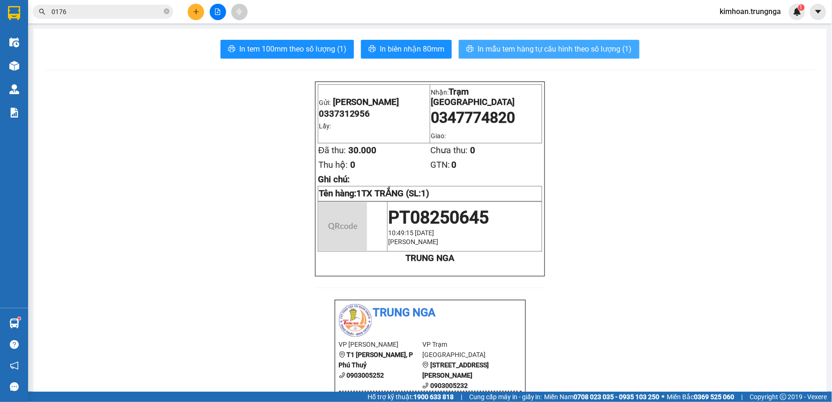
click at [478, 51] on span "In mẫu tem hàng tự cấu hình theo số lượng (1)" at bounding box center [554, 49] width 154 height 12
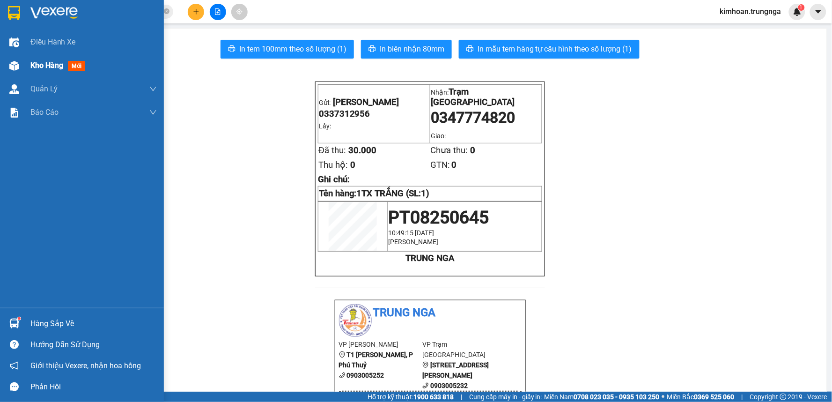
click at [18, 68] on img at bounding box center [14, 66] width 10 height 10
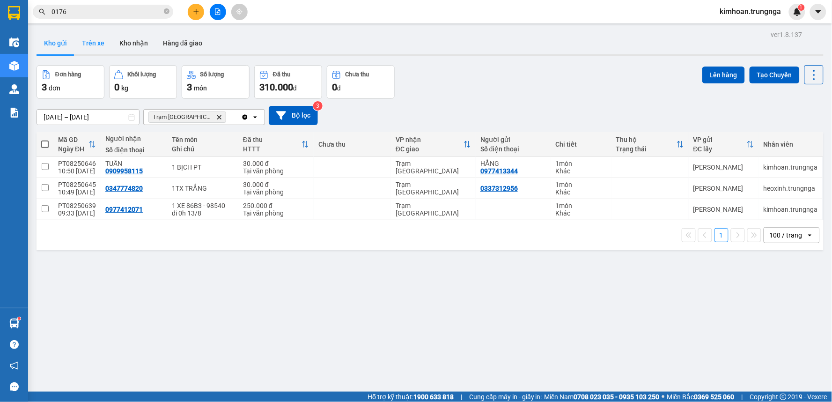
click at [88, 41] on button "Trên xe" at bounding box center [92, 43] width 37 height 22
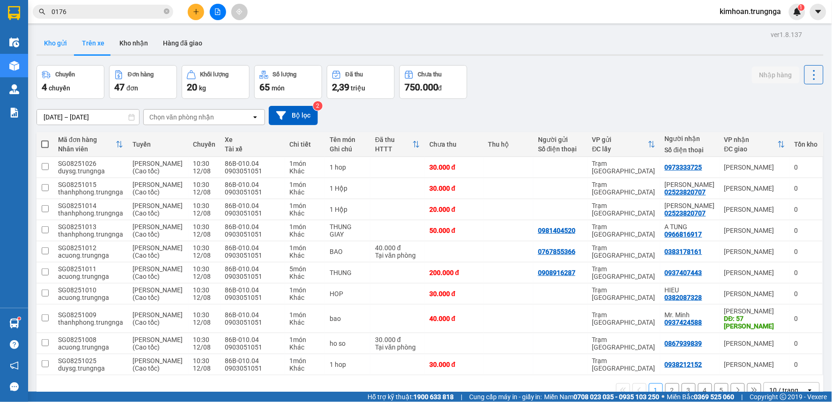
click at [60, 40] on button "Kho gửi" at bounding box center [56, 43] width 38 height 22
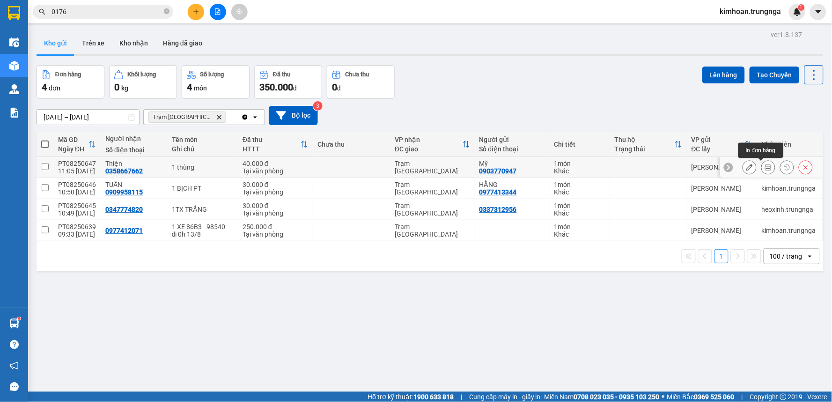
click at [765, 166] on icon at bounding box center [768, 167] width 7 height 7
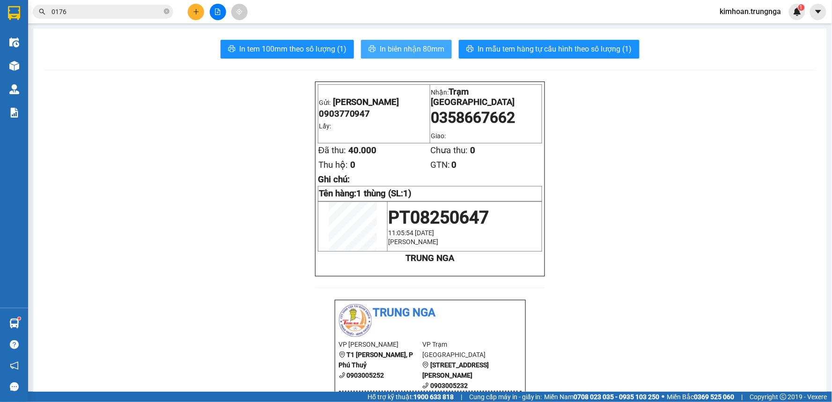
click at [400, 47] on span "In biên nhận 80mm" at bounding box center [412, 49] width 65 height 12
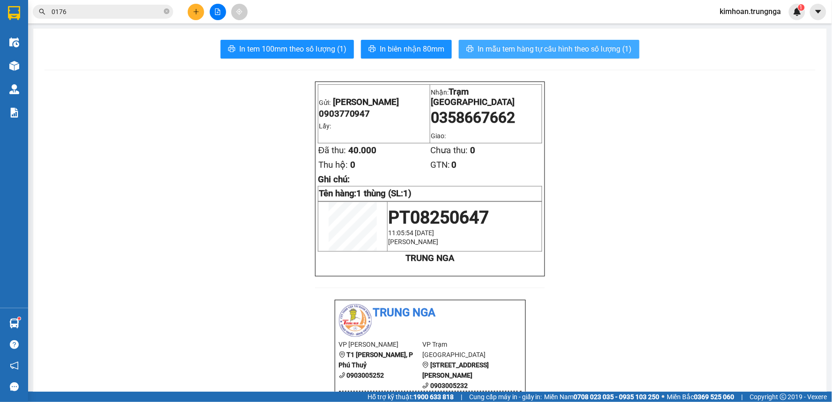
click at [511, 55] on button "In mẫu tem hàng tự cấu hình theo số lượng (1)" at bounding box center [549, 49] width 181 height 19
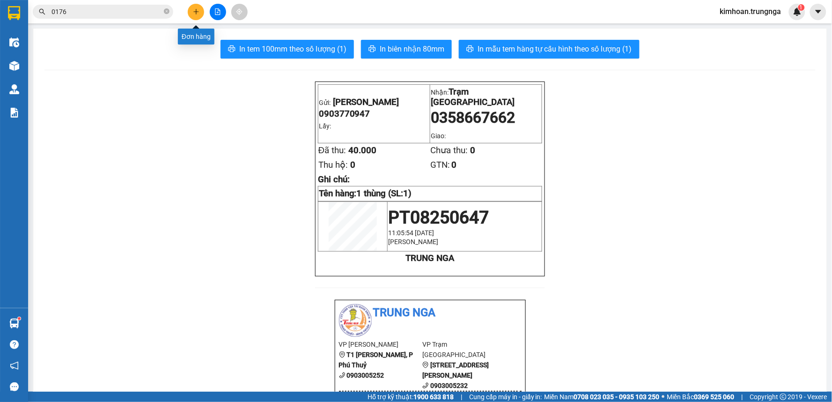
click at [197, 15] on icon "plus" at bounding box center [196, 11] width 7 height 7
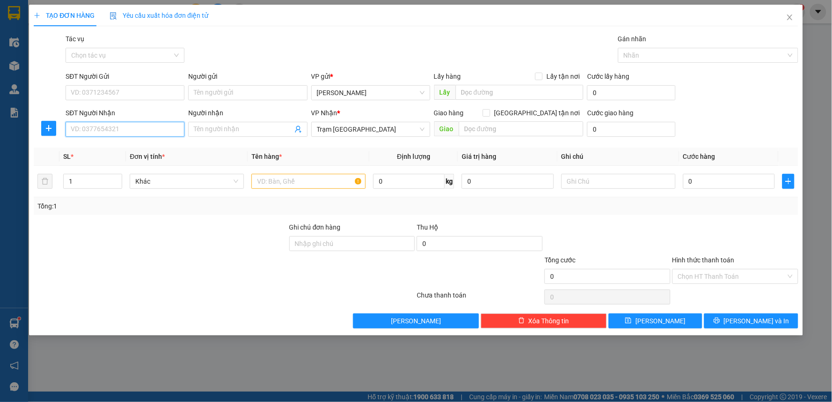
click at [125, 130] on input "SĐT Người Nhận" at bounding box center [125, 129] width 119 height 15
click at [306, 180] on input "text" at bounding box center [308, 181] width 114 height 15
type input "1 TÚI ĐỒ ĂN"
click at [96, 129] on input "SĐT Người Nhận" at bounding box center [125, 129] width 119 height 15
type input "0387625534"
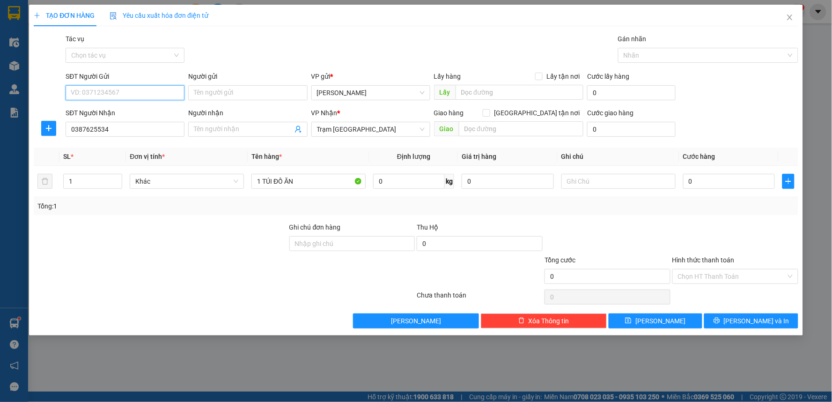
click at [124, 94] on input "SĐT Người Gửi" at bounding box center [125, 92] width 119 height 15
type input "0838853575"
click at [703, 181] on input "0" at bounding box center [729, 181] width 92 height 15
type input "3"
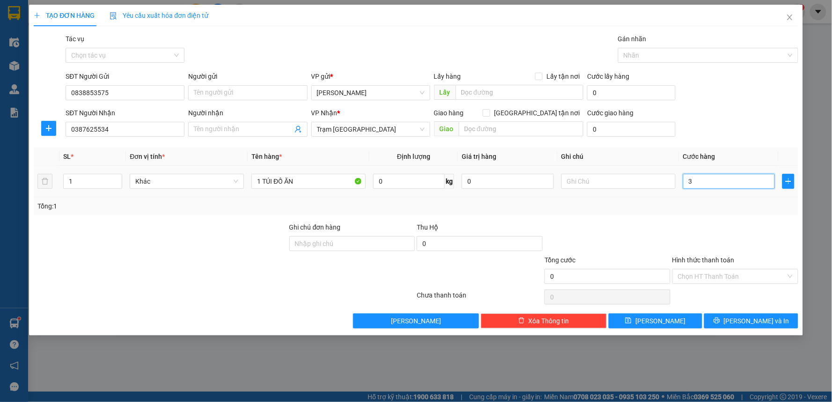
type input "3"
type input "30"
type input "30.000"
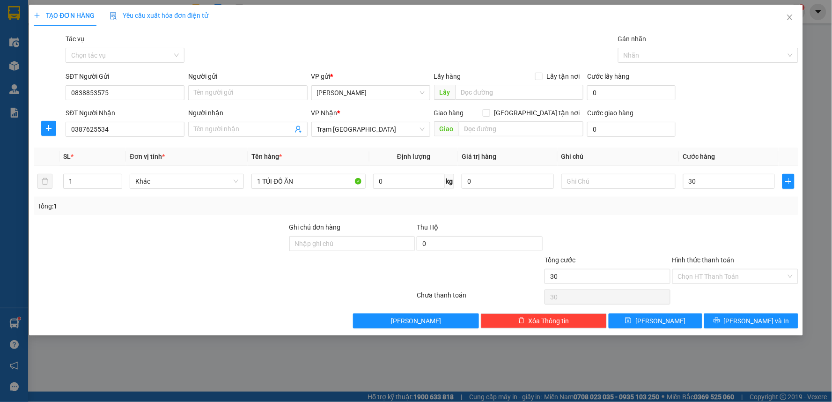
type input "30.000"
click at [671, 227] on div at bounding box center [607, 238] width 128 height 33
click at [729, 317] on button "[PERSON_NAME] và In" at bounding box center [751, 320] width 94 height 15
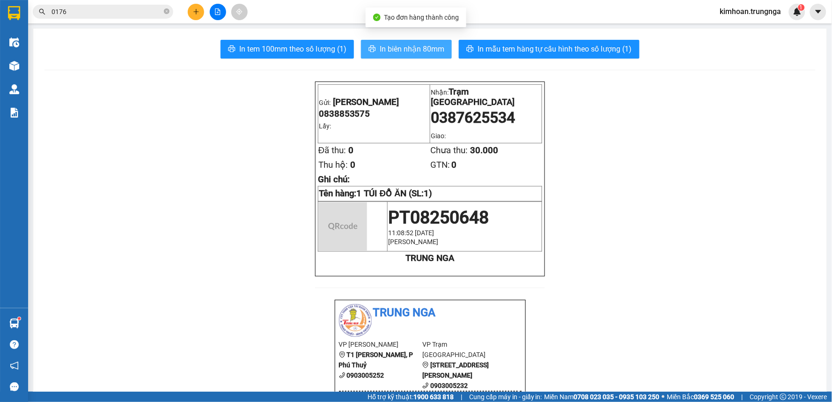
click at [395, 51] on span "In biên nhận 80mm" at bounding box center [412, 49] width 65 height 12
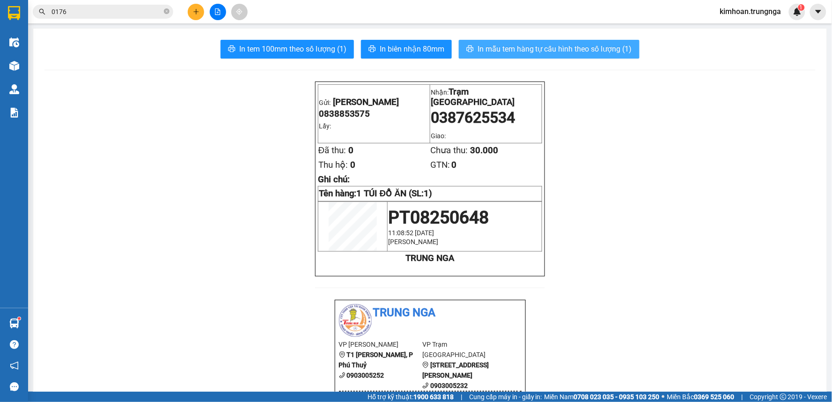
click at [490, 43] on button "In mẫu tem hàng tự cấu hình theo số lượng (1)" at bounding box center [549, 49] width 181 height 19
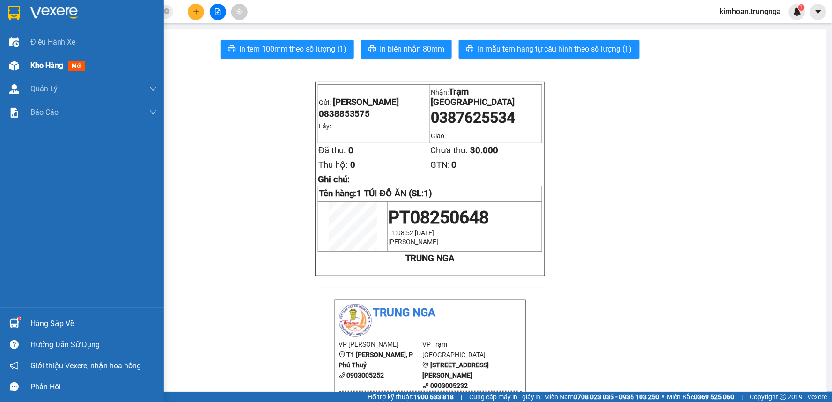
click at [44, 63] on span "Kho hàng" at bounding box center [46, 65] width 33 height 9
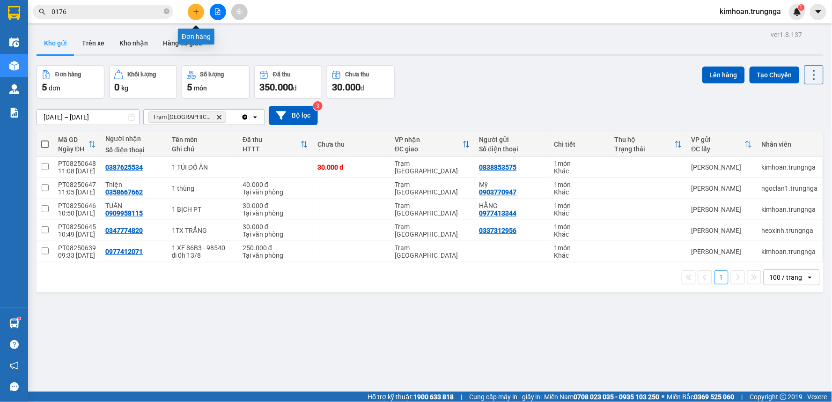
click at [194, 9] on icon "plus" at bounding box center [196, 11] width 7 height 7
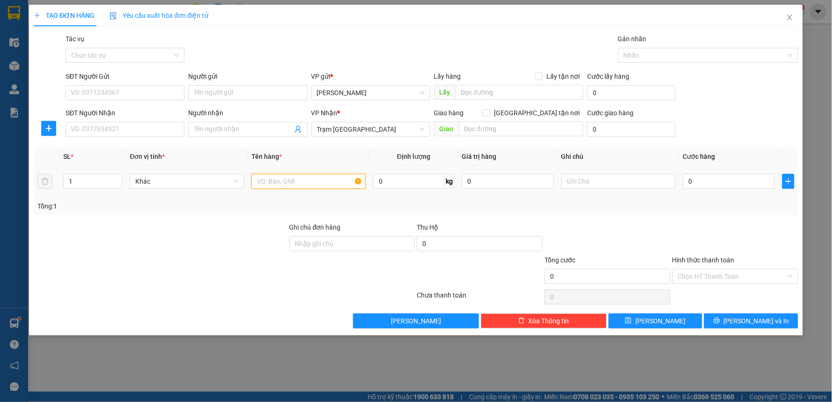
click at [302, 181] on input "text" at bounding box center [308, 181] width 114 height 15
type input "1 THÙNG XỐP"
click at [695, 176] on input "0" at bounding box center [729, 181] width 92 height 15
type input "5"
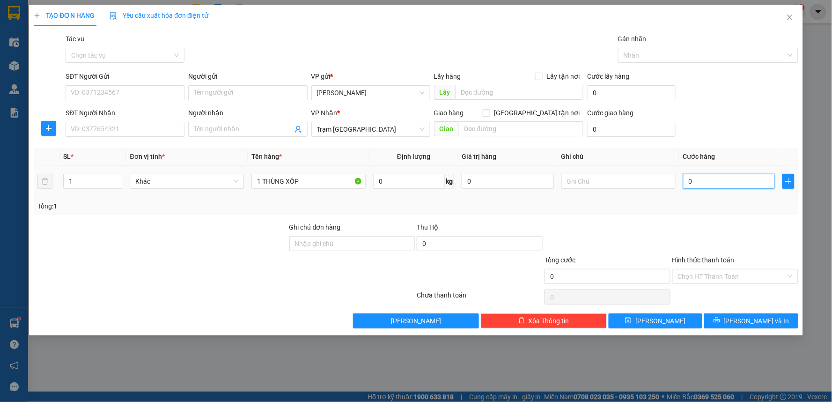
type input "5"
type input "50"
type input "50.000"
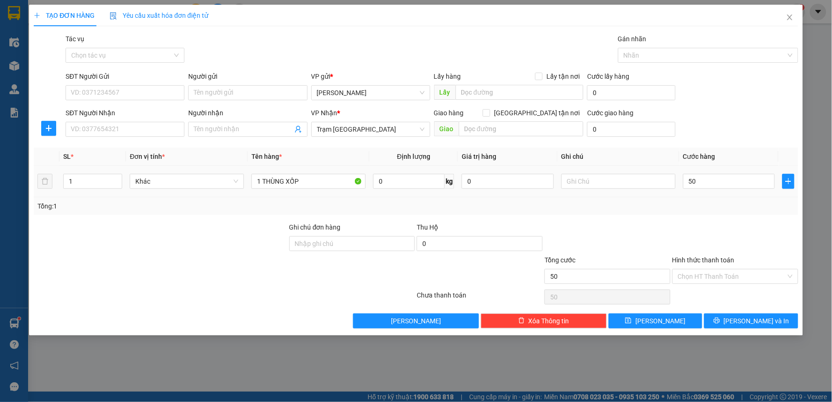
type input "50.000"
click at [682, 228] on div at bounding box center [735, 238] width 128 height 33
click at [125, 136] on input "SĐT Người Nhận" at bounding box center [125, 129] width 119 height 15
type input "0914964772"
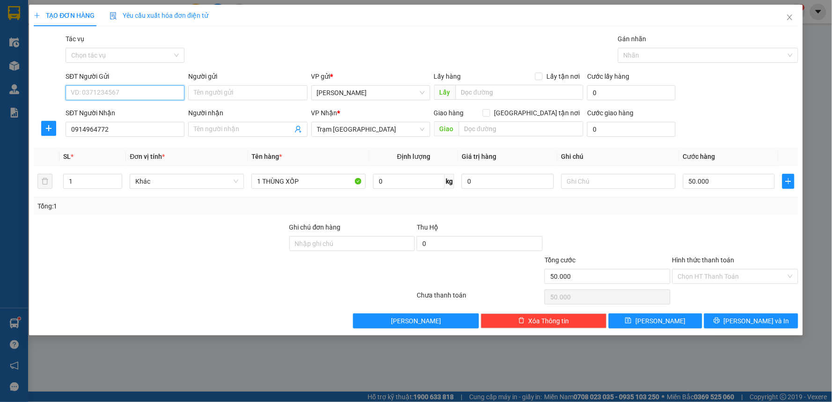
click at [90, 92] on input "SĐT Người Gửi" at bounding box center [125, 92] width 119 height 15
type input "0378292844"
click at [691, 275] on input "Hình thức thanh toán" at bounding box center [732, 276] width 108 height 14
click at [615, 230] on div at bounding box center [607, 238] width 128 height 33
click at [732, 277] on input "Hình thức thanh toán" at bounding box center [732, 276] width 108 height 14
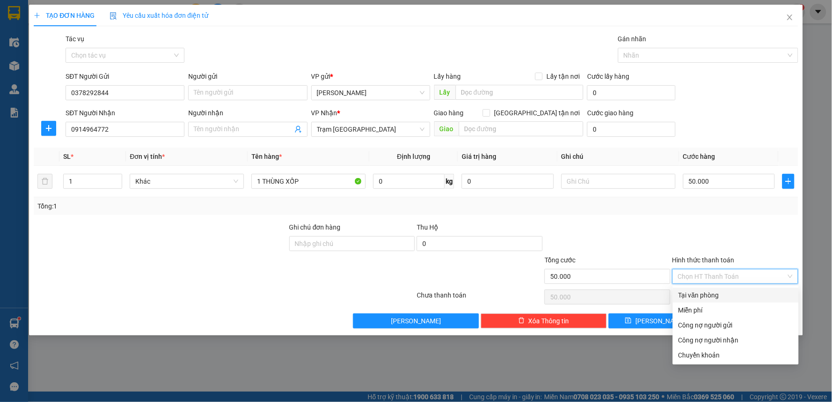
click at [684, 288] on div "Tại văn phòng" at bounding box center [736, 294] width 126 height 15
type input "0"
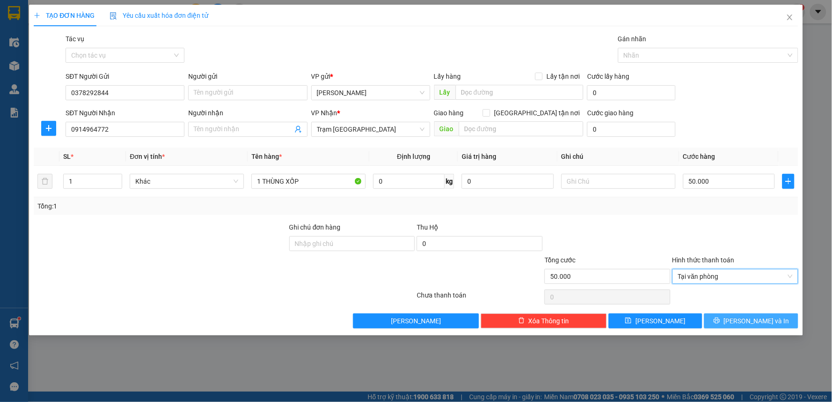
click at [752, 321] on span "[PERSON_NAME] và In" at bounding box center [757, 320] width 66 height 10
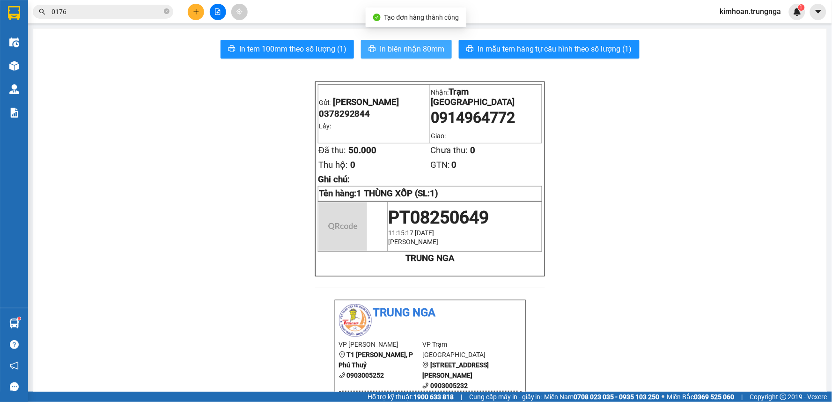
click at [418, 53] on span "In biên nhận 80mm" at bounding box center [412, 49] width 65 height 12
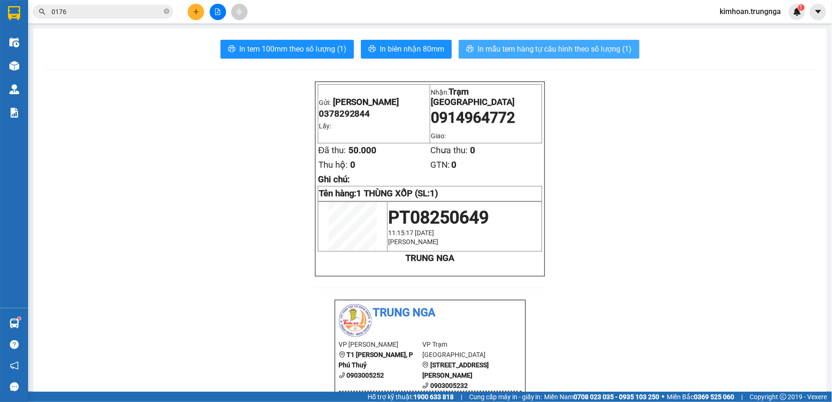
click at [535, 41] on button "In mẫu tem hàng tự cấu hình theo số lượng (1)" at bounding box center [549, 49] width 181 height 19
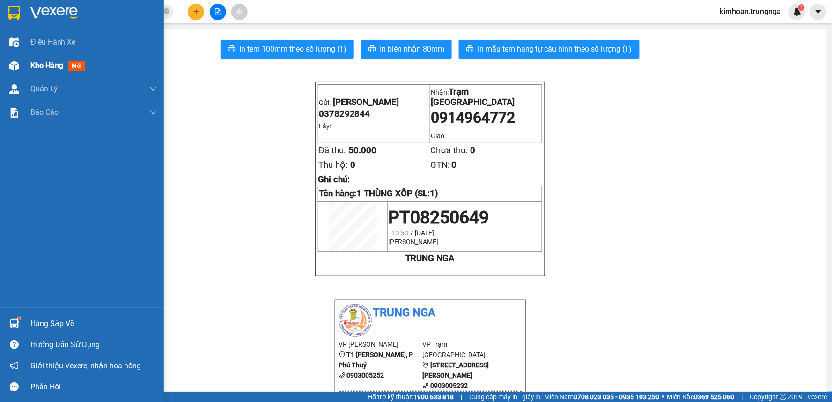
click at [25, 66] on div "Kho hàng mới" at bounding box center [82, 65] width 164 height 23
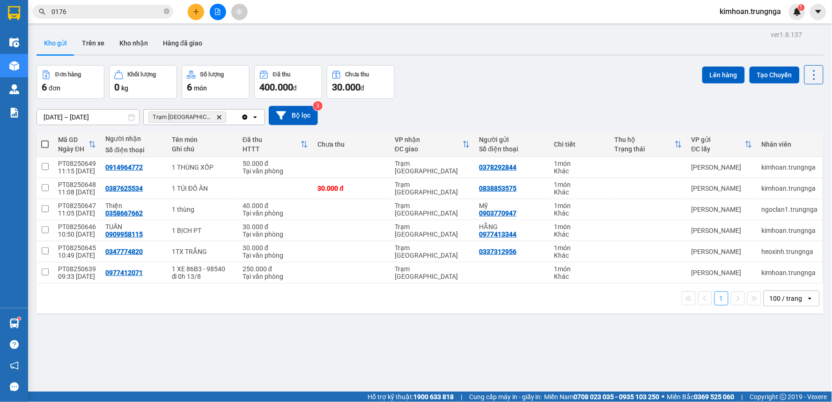
click at [198, 13] on icon "plus" at bounding box center [196, 11] width 7 height 7
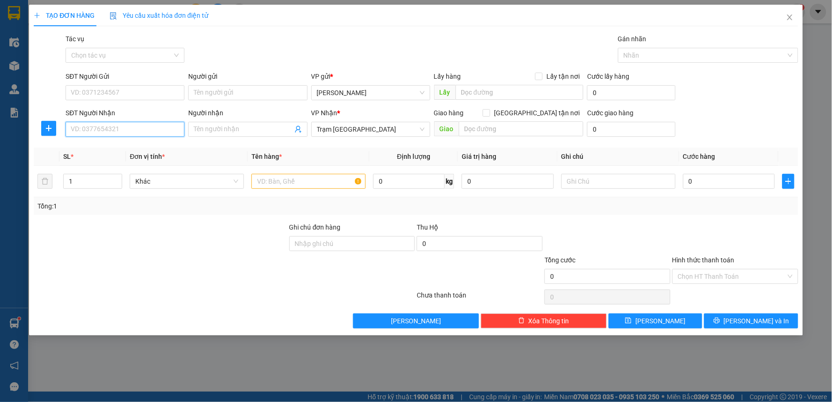
click at [144, 134] on input "SĐT Người Nhận" at bounding box center [125, 129] width 119 height 15
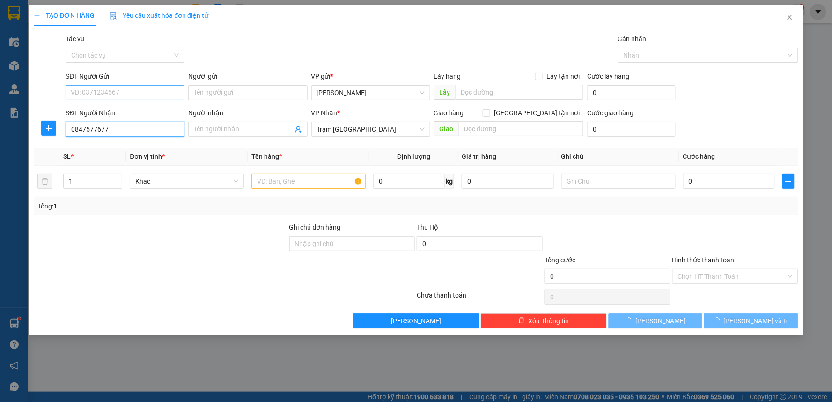
type input "0847577677"
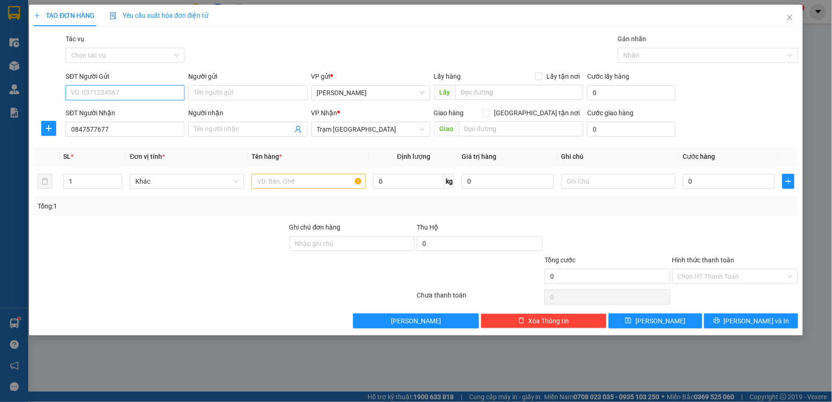
click at [166, 95] on input "SĐT Người Gửi" at bounding box center [125, 92] width 119 height 15
type input "0906351888"
click at [279, 180] on input "text" at bounding box center [308, 181] width 114 height 15
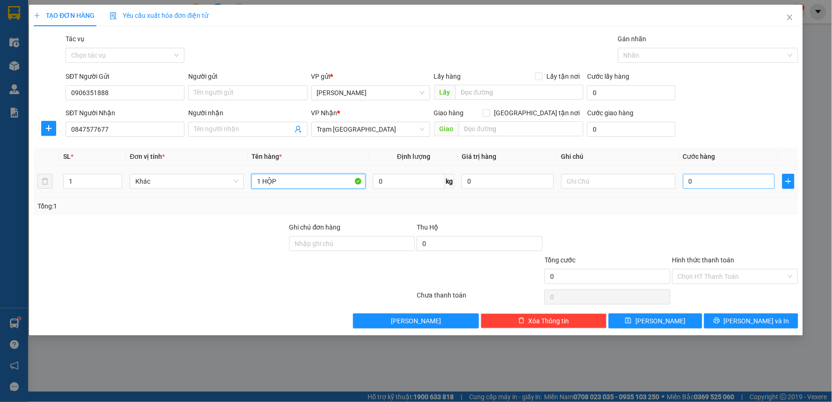
type input "1 HỘP"
click at [695, 176] on input "0" at bounding box center [729, 181] width 92 height 15
type input "3"
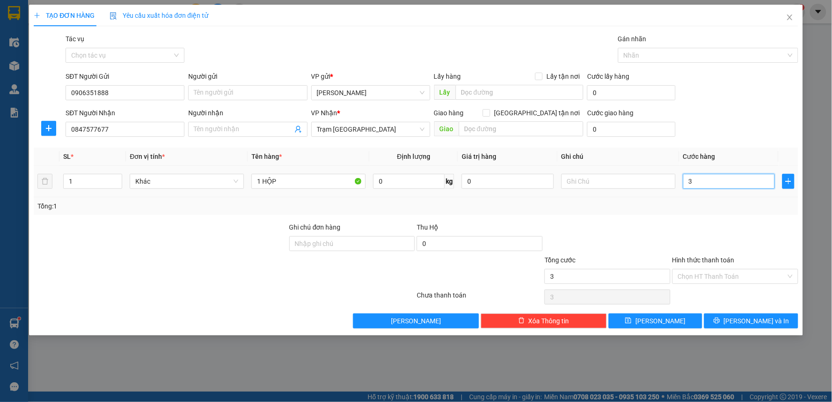
type input "30"
type input "30.000"
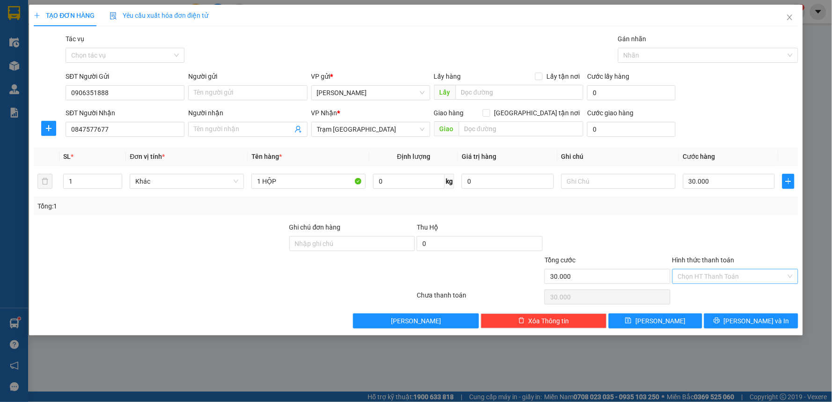
click at [684, 274] on input "Hình thức thanh toán" at bounding box center [732, 276] width 108 height 14
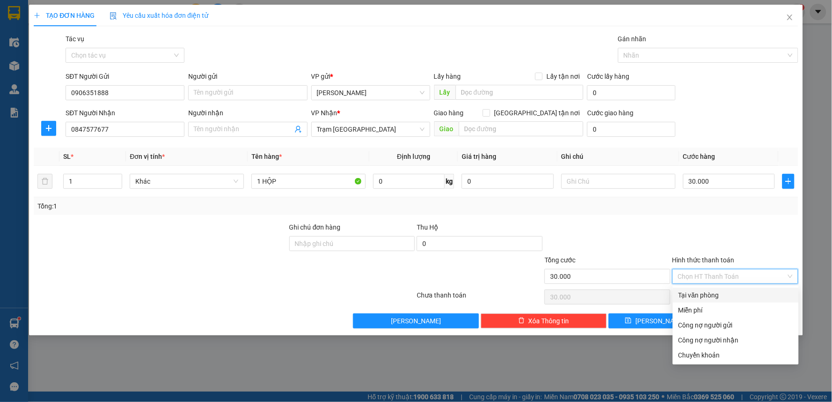
click at [691, 292] on div "Tại văn phòng" at bounding box center [735, 295] width 115 height 10
type input "0"
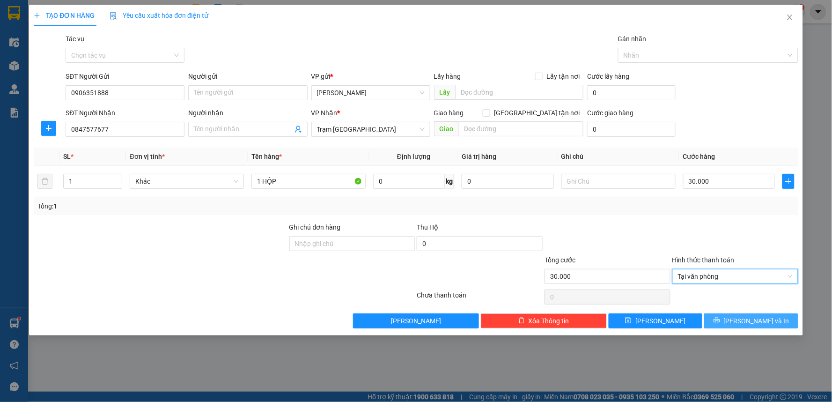
click at [729, 315] on button "[PERSON_NAME] và In" at bounding box center [751, 320] width 94 height 15
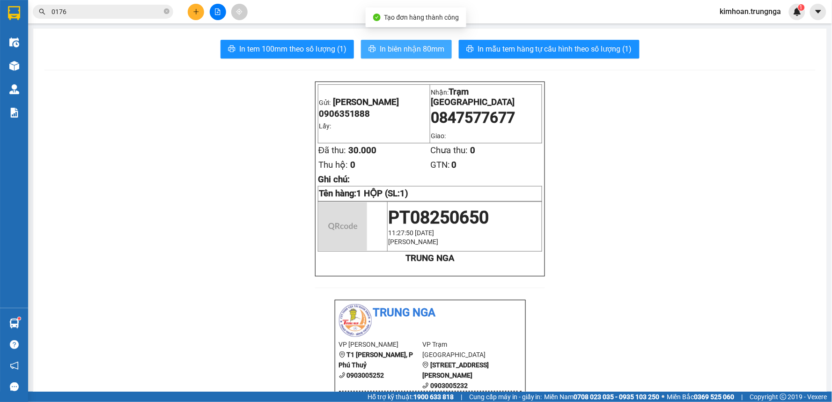
click at [418, 48] on span "In biên nhận 80mm" at bounding box center [412, 49] width 65 height 12
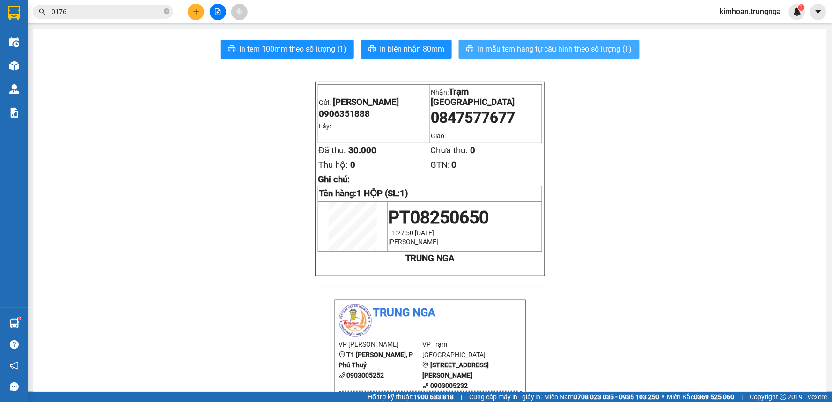
click at [546, 56] on button "In mẫu tem hàng tự cấu hình theo số lượng (1)" at bounding box center [549, 49] width 181 height 19
click at [200, 5] on button at bounding box center [196, 12] width 16 height 16
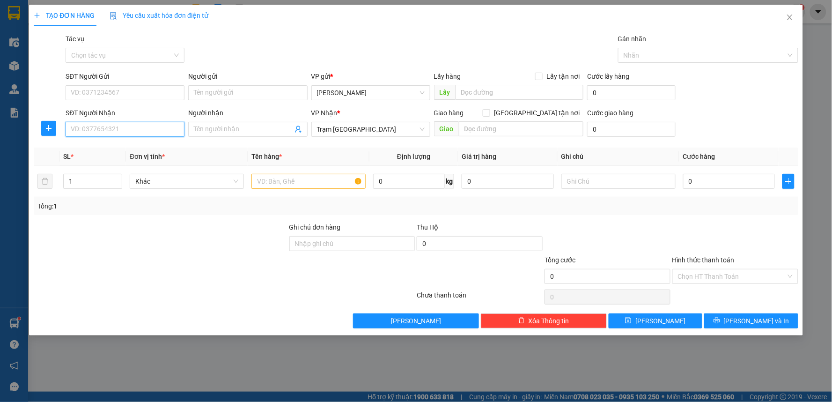
click at [143, 129] on input "SĐT Người Nhận" at bounding box center [125, 129] width 119 height 15
type input "0939421270"
click at [108, 90] on input "SĐT Người Gửi" at bounding box center [125, 92] width 119 height 15
type input "0822055422"
click at [282, 181] on input "text" at bounding box center [308, 181] width 114 height 15
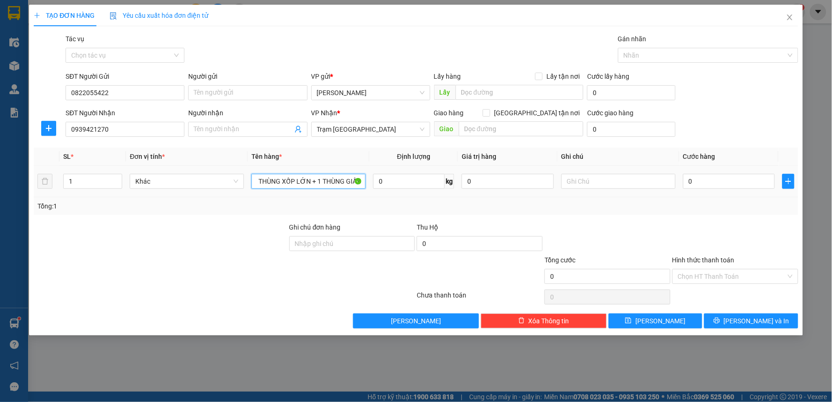
scroll to position [0, 5]
type input "1 THÙNG XỐP LỚN + 1 THÙNG GIẤY"
type input "2"
click at [118, 177] on icon "up" at bounding box center [117, 178] width 3 height 3
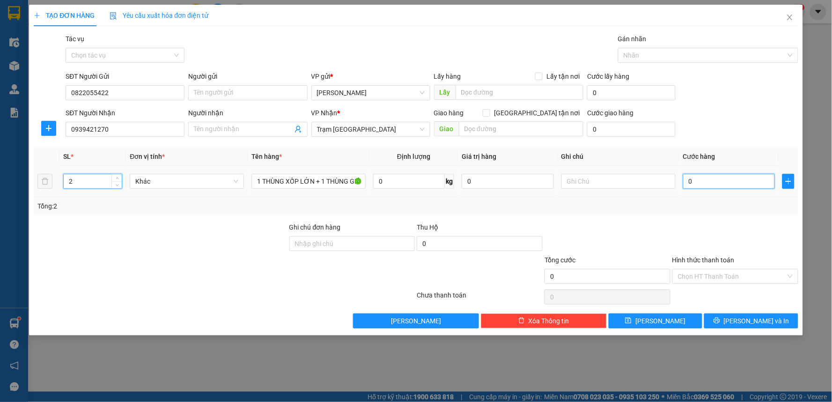
click at [694, 181] on input "0" at bounding box center [729, 181] width 92 height 15
type input "1"
type input "11"
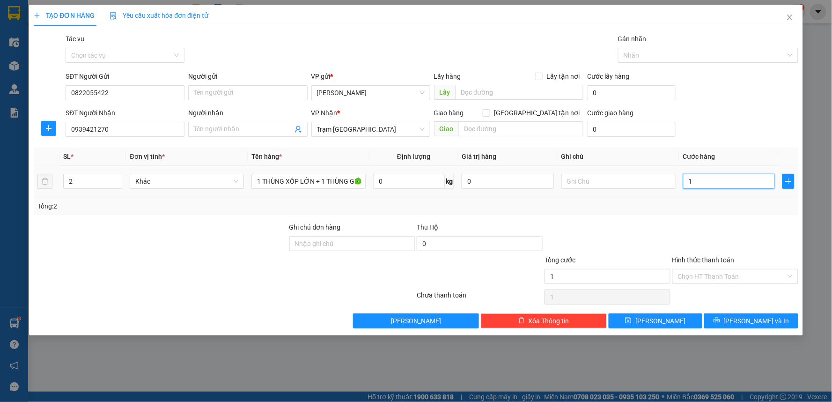
type input "11"
type input "110"
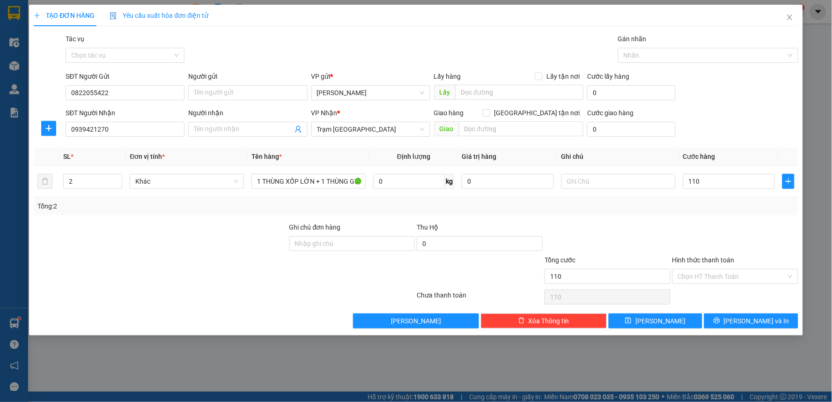
type input "110.000"
click at [698, 225] on div at bounding box center [735, 238] width 128 height 33
click at [714, 281] on input "Hình thức thanh toán" at bounding box center [732, 276] width 108 height 14
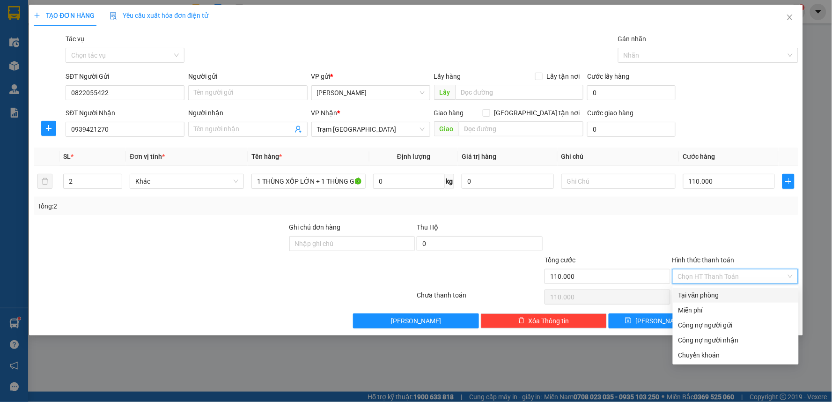
click at [710, 300] on div "Tại văn phòng" at bounding box center [736, 294] width 126 height 15
type input "0"
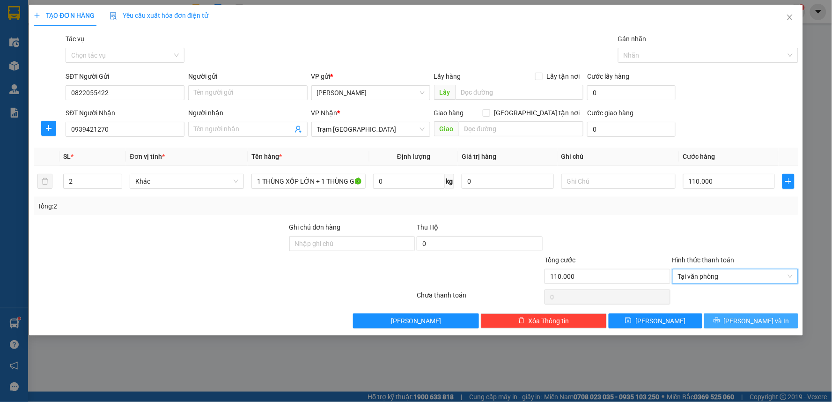
click at [742, 323] on button "[PERSON_NAME] và In" at bounding box center [751, 320] width 94 height 15
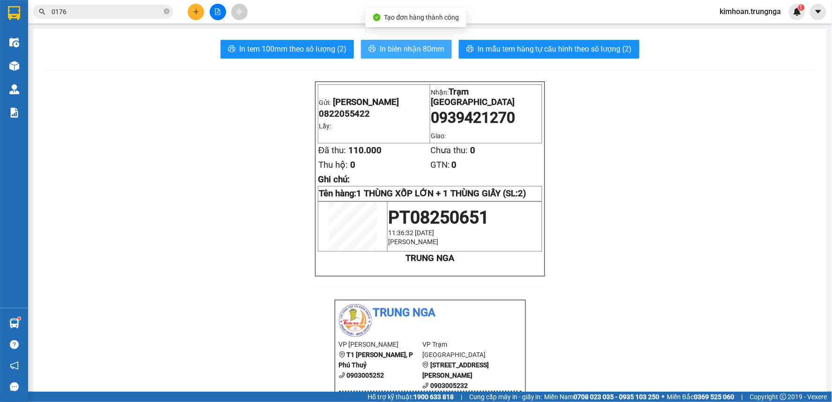
click at [420, 47] on span "In biên nhận 80mm" at bounding box center [412, 49] width 65 height 12
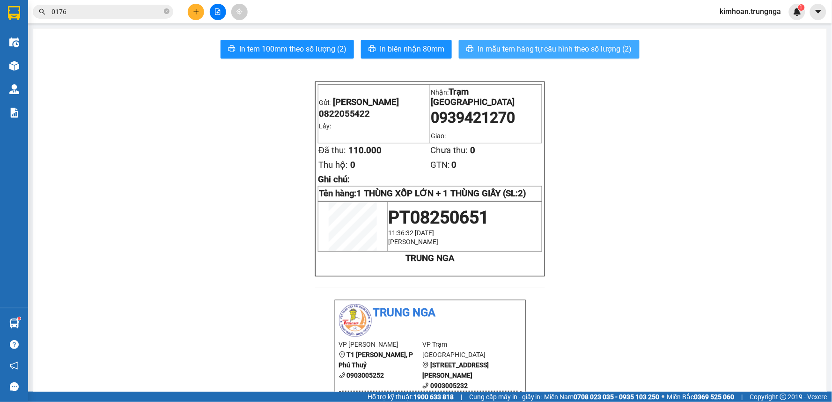
click at [569, 53] on span "In mẫu tem hàng tự cấu hình theo số lượng (2)" at bounding box center [554, 49] width 154 height 12
click at [196, 18] on button at bounding box center [196, 12] width 16 height 16
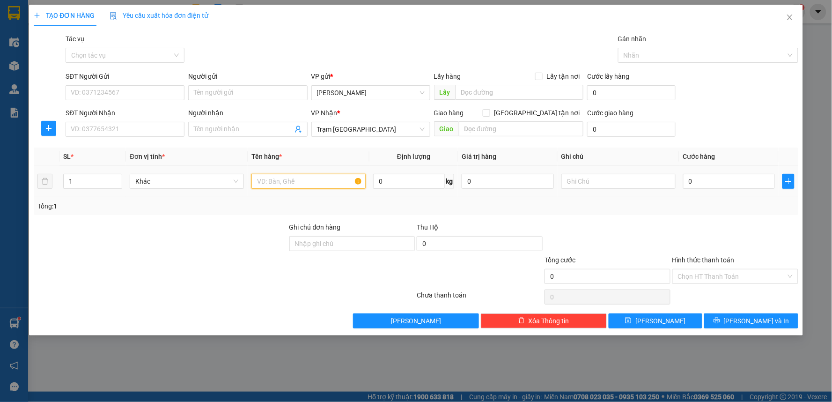
click at [297, 185] on input "text" at bounding box center [308, 181] width 114 height 15
type input "1 HỒ SƠ"
click at [741, 183] on input "0" at bounding box center [729, 181] width 92 height 15
type input "3"
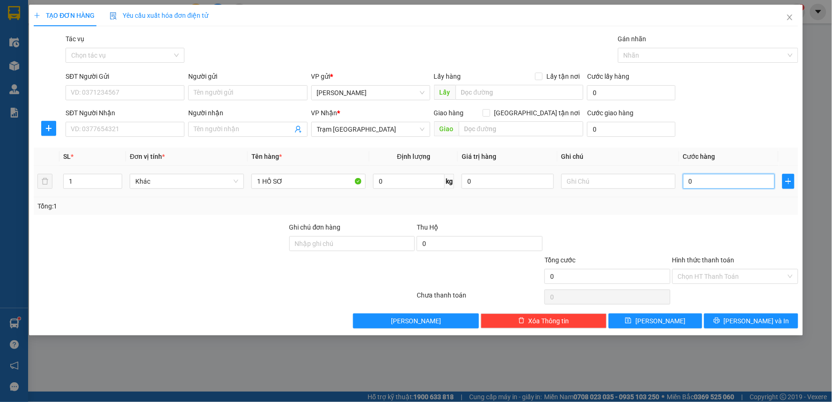
type input "3"
type input "30"
type input "30.000"
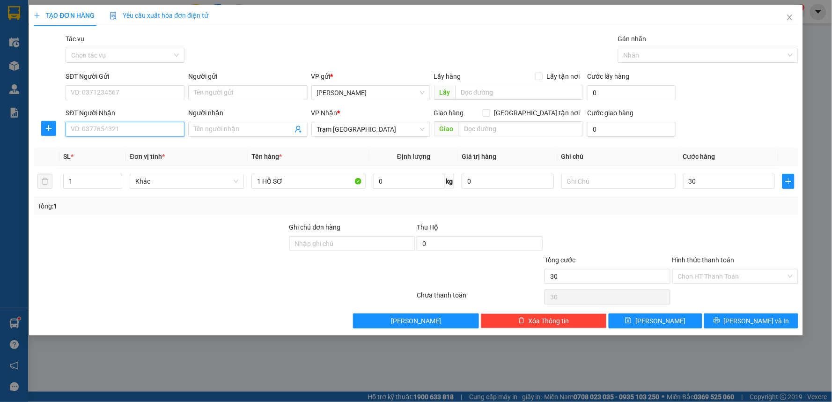
type input "30.000"
click at [120, 128] on input "SĐT Người Nhận" at bounding box center [125, 129] width 119 height 15
type input "0903687541"
drag, startPoint x: 147, startPoint y: 87, endPoint x: 151, endPoint y: 83, distance: 5.0
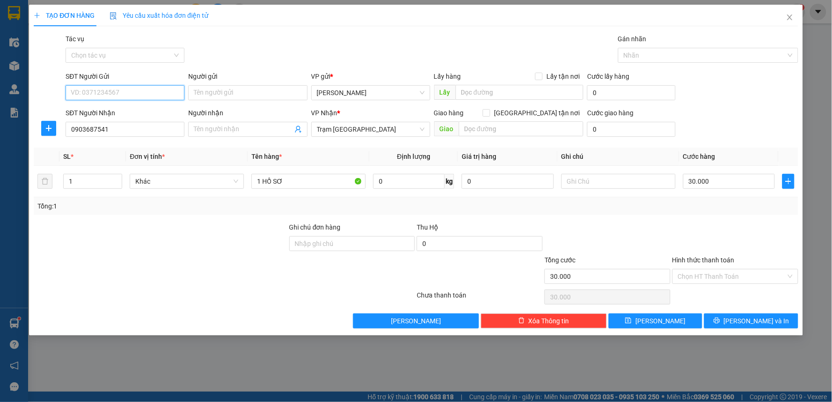
click at [150, 84] on div "SĐT Người Gửi VD: 0371234567" at bounding box center [125, 87] width 119 height 33
type input "02523838825"
click at [728, 272] on input "Hình thức thanh toán" at bounding box center [732, 276] width 108 height 14
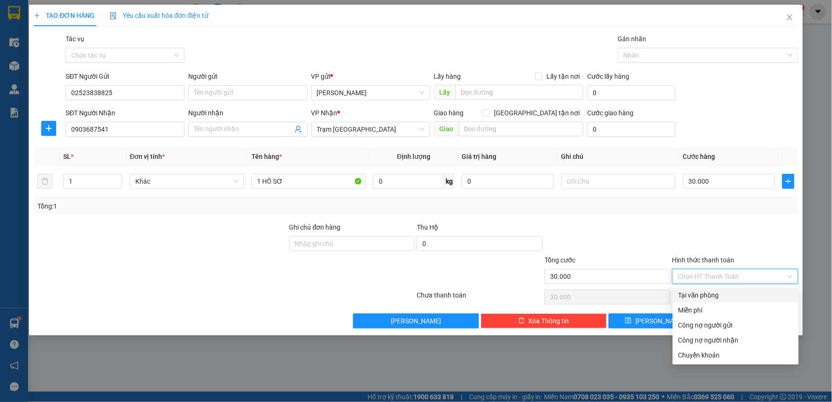
click at [705, 296] on div "Tại văn phòng" at bounding box center [735, 295] width 115 height 10
type input "0"
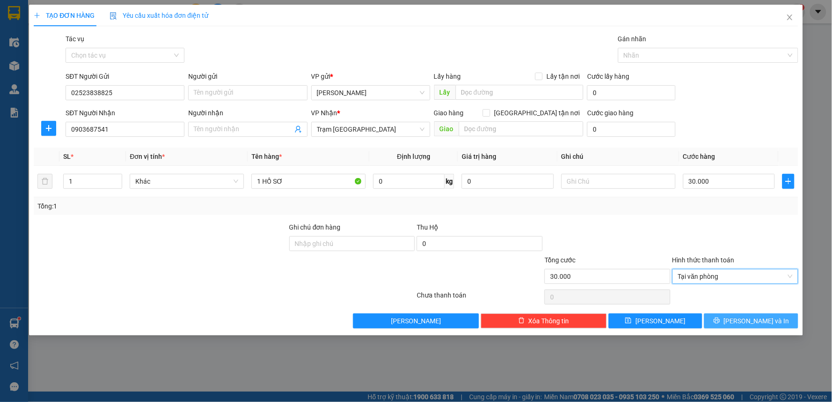
click at [766, 317] on span "[PERSON_NAME] và In" at bounding box center [757, 320] width 66 height 10
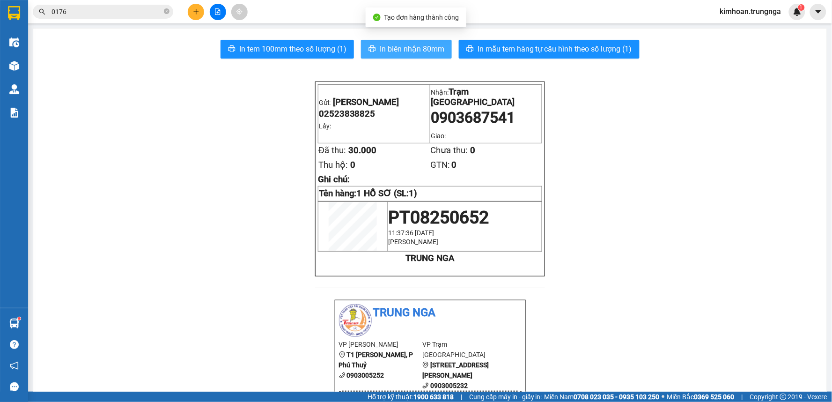
click at [417, 51] on span "In biên nhận 80mm" at bounding box center [412, 49] width 65 height 12
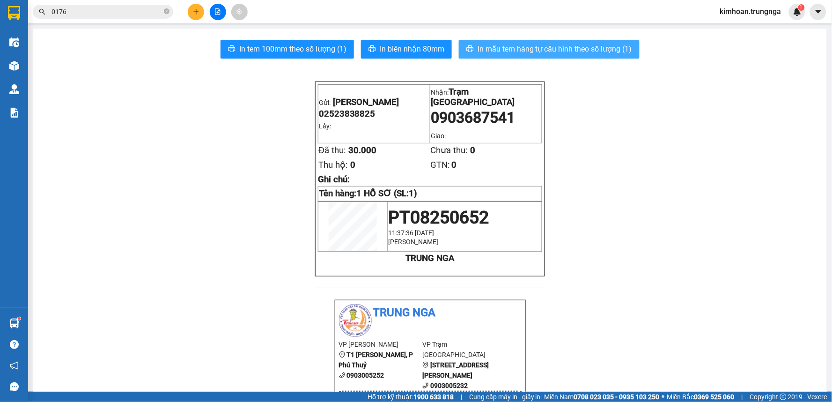
click at [509, 47] on span "In mẫu tem hàng tự cấu hình theo số lượng (1)" at bounding box center [554, 49] width 154 height 12
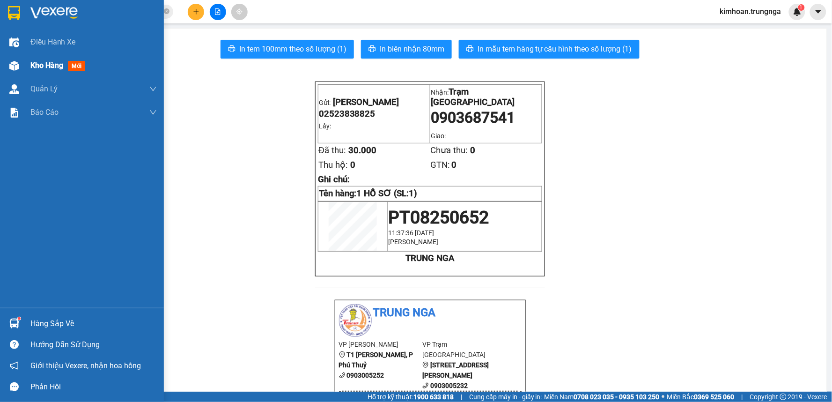
click at [29, 62] on div "Kho hàng mới" at bounding box center [82, 65] width 164 height 23
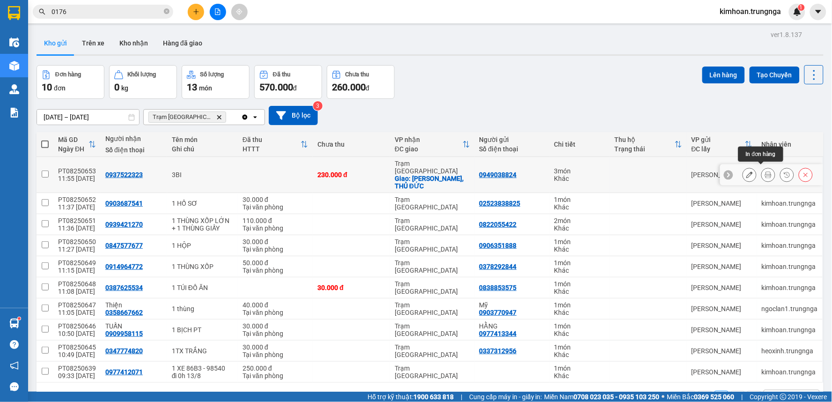
click at [746, 173] on icon at bounding box center [749, 174] width 7 height 7
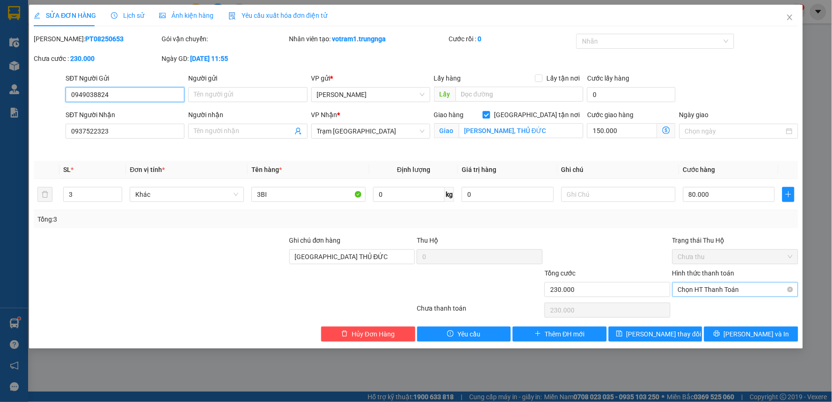
click at [742, 295] on span "Chọn HT Thanh Toán" at bounding box center [735, 289] width 115 height 14
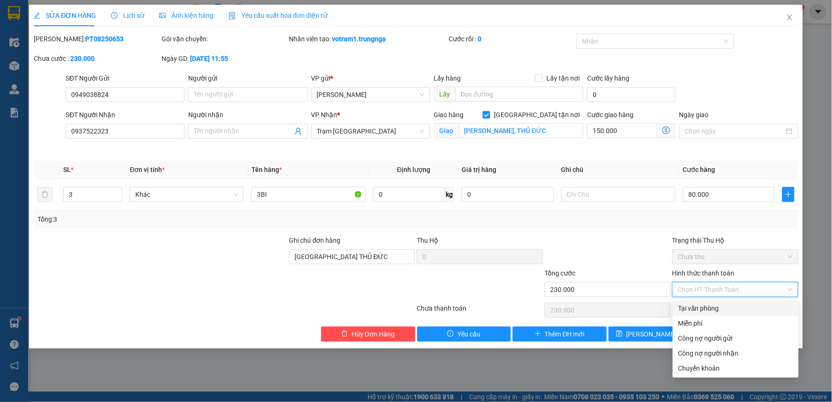
click at [698, 312] on div "Tại văn phòng" at bounding box center [735, 308] width 115 height 10
type input "0"
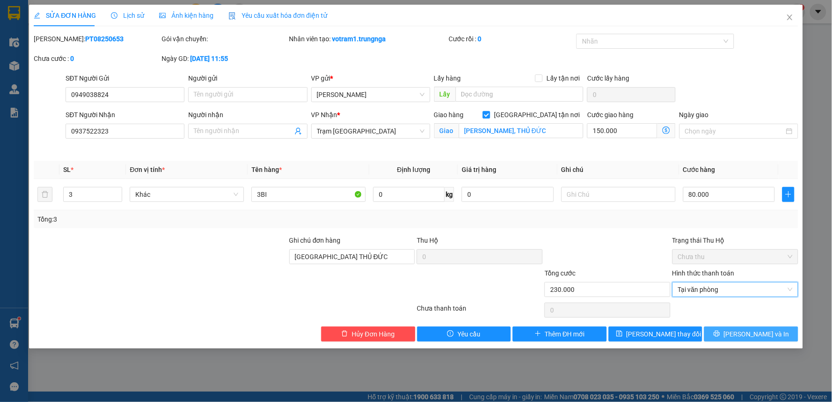
click at [720, 336] on icon "printer" at bounding box center [716, 333] width 7 height 7
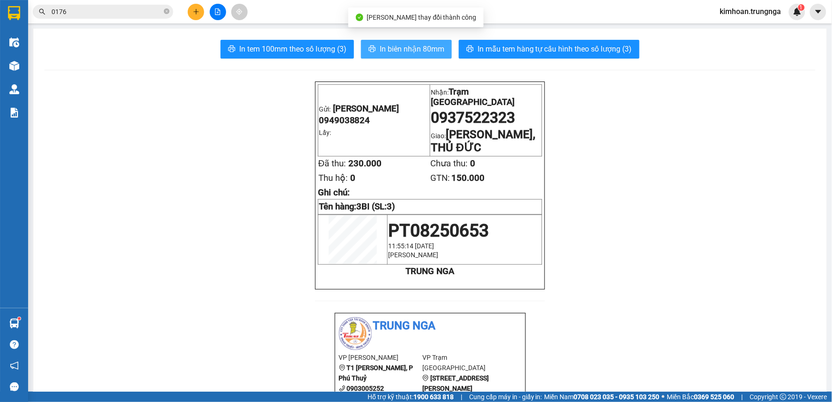
click at [390, 53] on span "In biên nhận 80mm" at bounding box center [412, 49] width 65 height 12
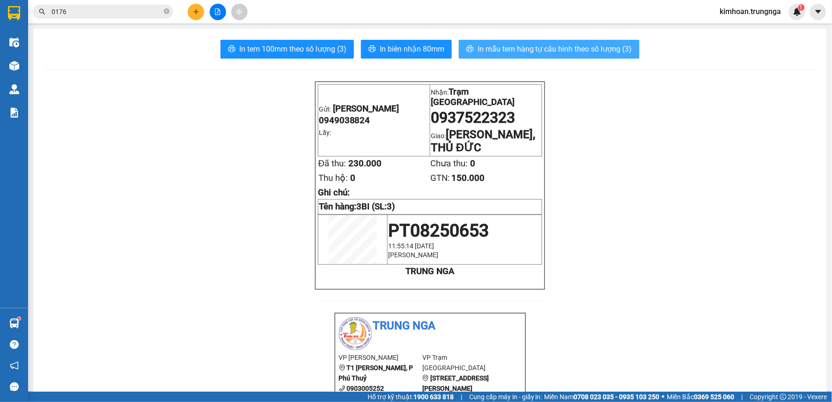
click at [523, 50] on span "In mẫu tem hàng tự cấu hình theo số lượng (3)" at bounding box center [554, 49] width 154 height 12
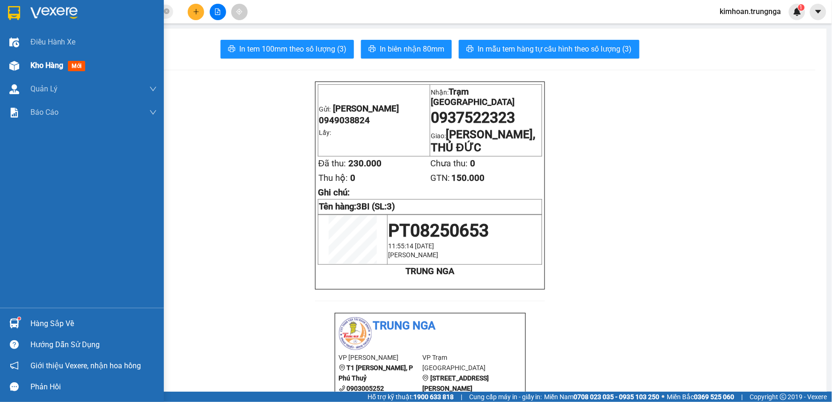
click at [20, 68] on div at bounding box center [14, 66] width 16 height 16
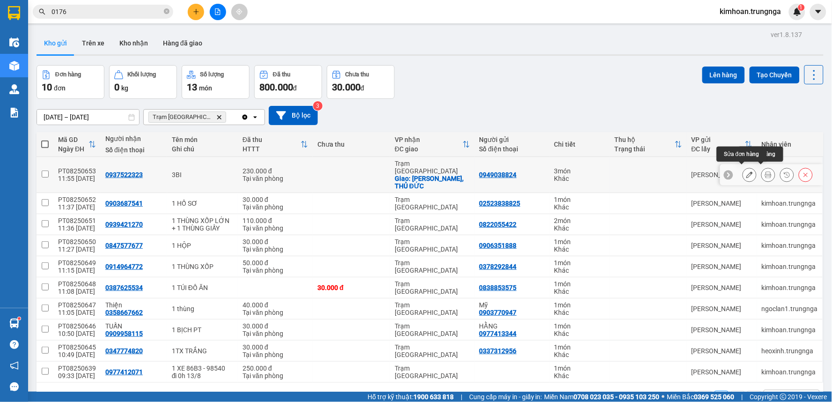
click at [746, 172] on button at bounding box center [749, 175] width 13 height 16
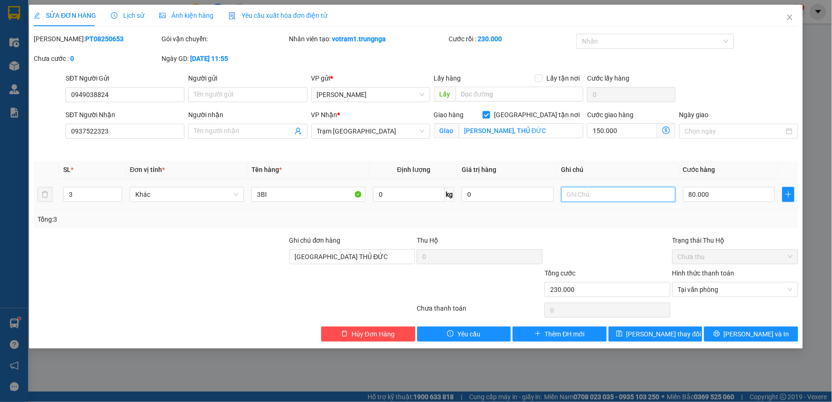
click at [612, 193] on input "text" at bounding box center [618, 194] width 114 height 15
type input "Tận nơi 150k"
click at [742, 335] on button "[PERSON_NAME] và In" at bounding box center [751, 333] width 94 height 15
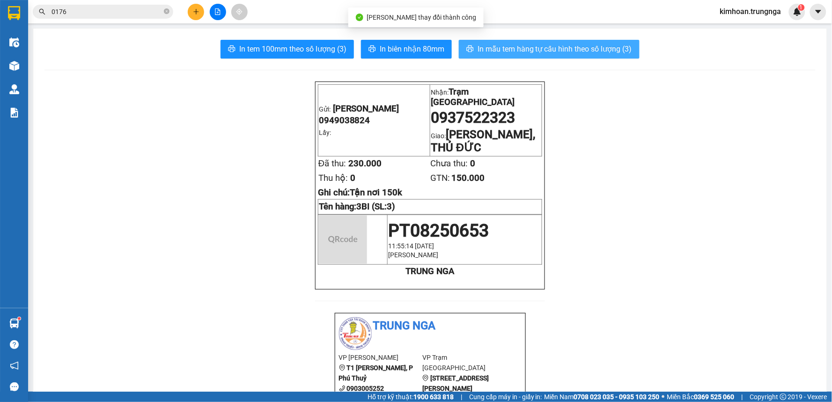
click at [498, 51] on span "In mẫu tem hàng tự cấu hình theo số lượng (3)" at bounding box center [554, 49] width 154 height 12
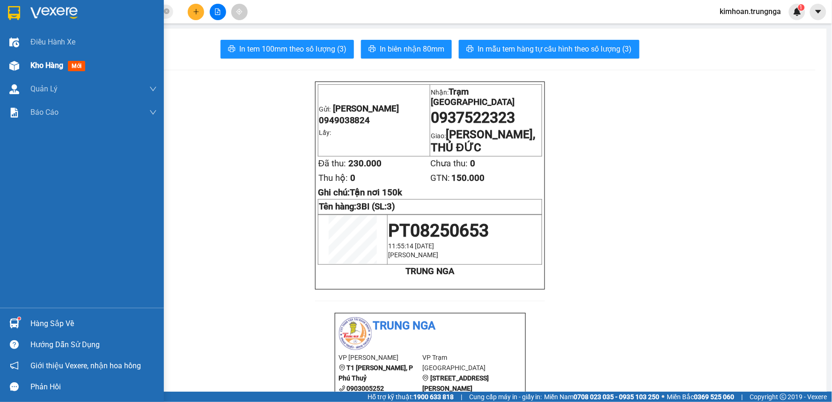
click at [42, 64] on span "Kho hàng" at bounding box center [46, 65] width 33 height 9
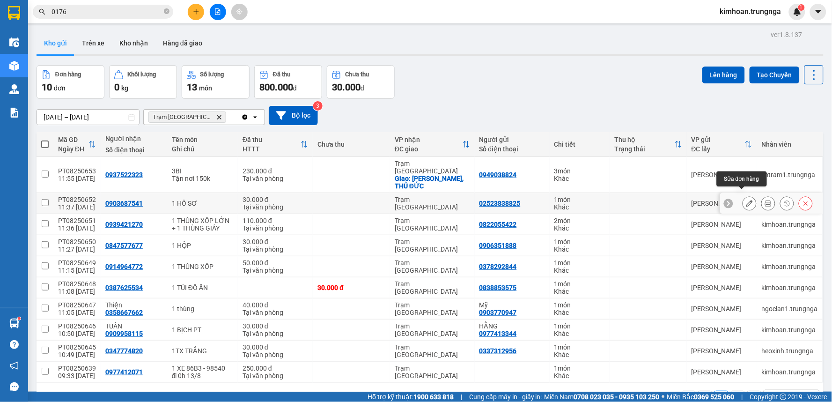
click at [746, 200] on icon at bounding box center [749, 203] width 7 height 7
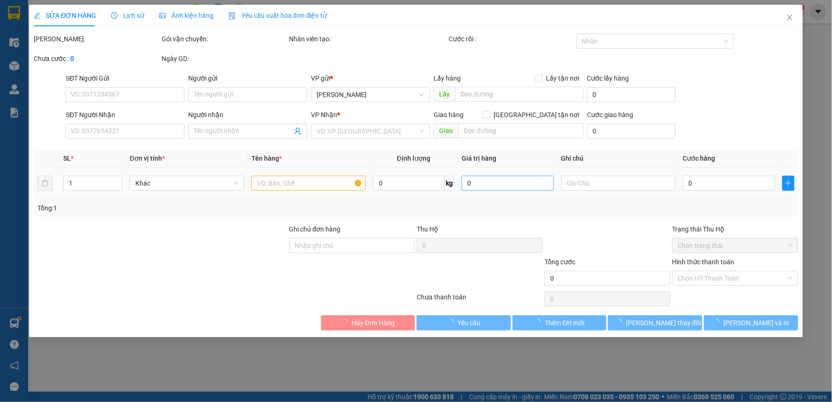
type input "02523838825"
type input "0903687541"
type input "30.000"
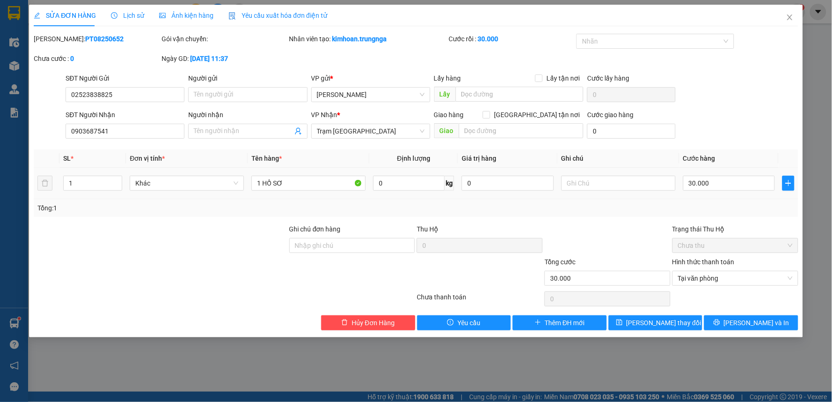
click at [604, 190] on div at bounding box center [618, 183] width 114 height 19
click at [611, 188] on input "text" at bounding box center [618, 183] width 114 height 15
type input "d"
drag, startPoint x: 611, startPoint y: 188, endPoint x: 561, endPoint y: 177, distance: 51.3
click at [561, 177] on input "đi limo 12h" at bounding box center [618, 183] width 114 height 15
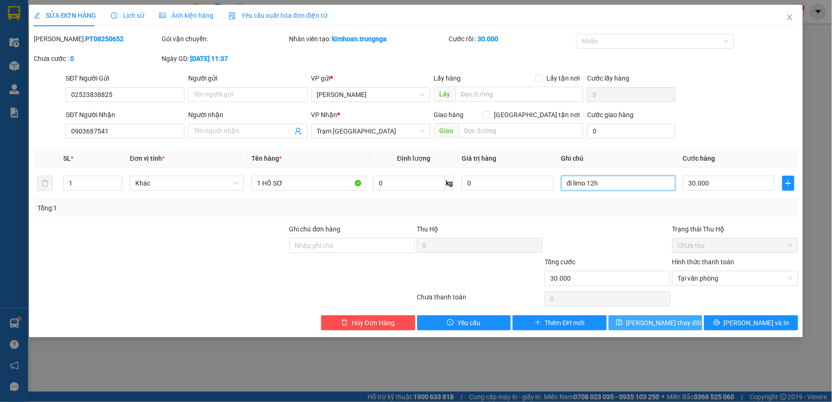
type input "đi limo 12h"
click at [678, 323] on span "[PERSON_NAME] thay đổi" at bounding box center [663, 322] width 75 height 10
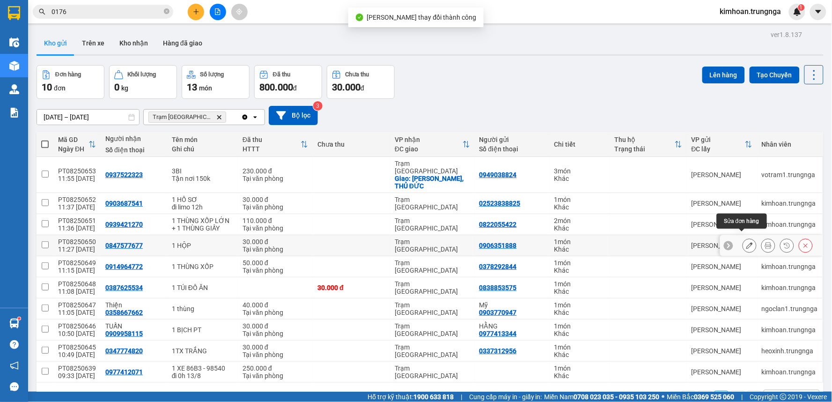
click at [746, 242] on icon at bounding box center [749, 245] width 7 height 7
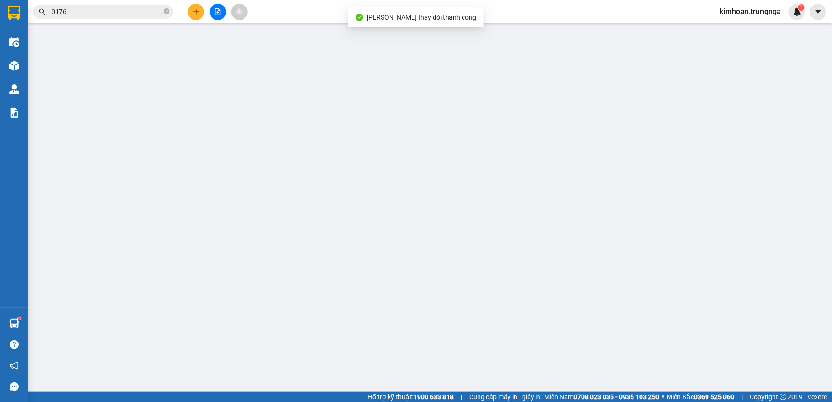
type input "0906351888"
type input "0847577677"
type input "30.000"
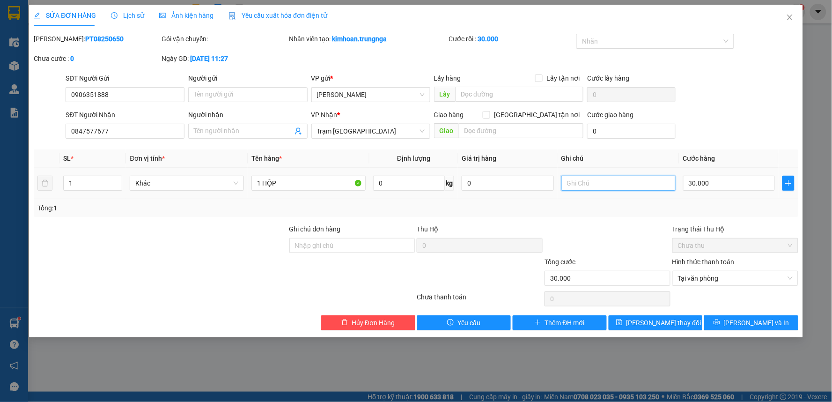
click at [604, 181] on input "text" at bounding box center [618, 183] width 114 height 15
paste input "đi limo 12h"
type input "đi limo 12h"
click at [660, 322] on span "[PERSON_NAME] thay đổi" at bounding box center [663, 322] width 75 height 10
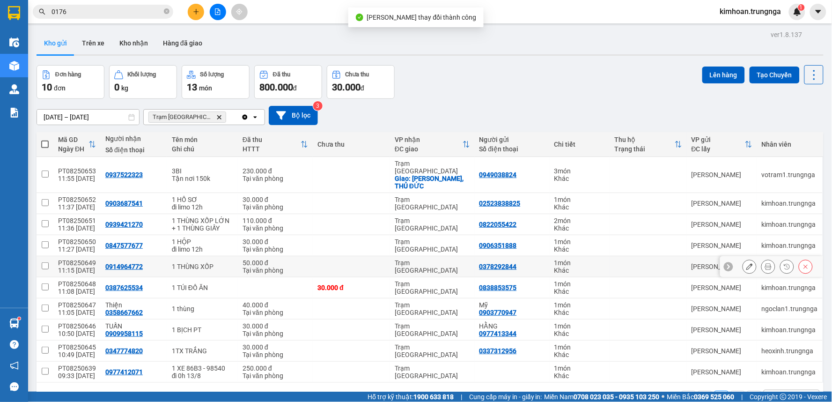
scroll to position [43, 0]
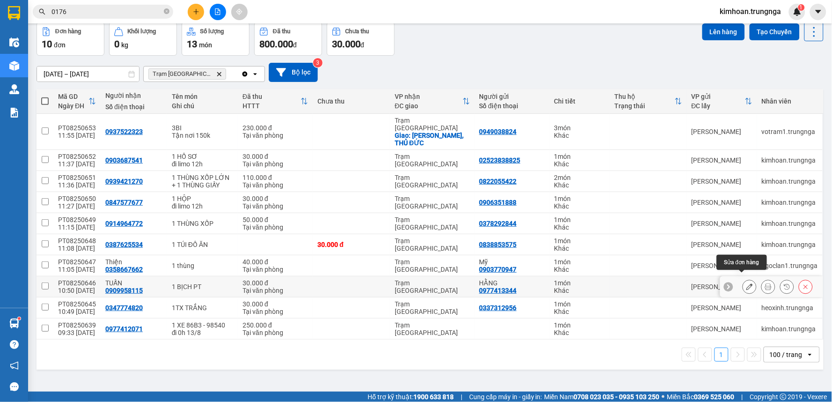
click at [746, 278] on button at bounding box center [749, 286] width 13 height 16
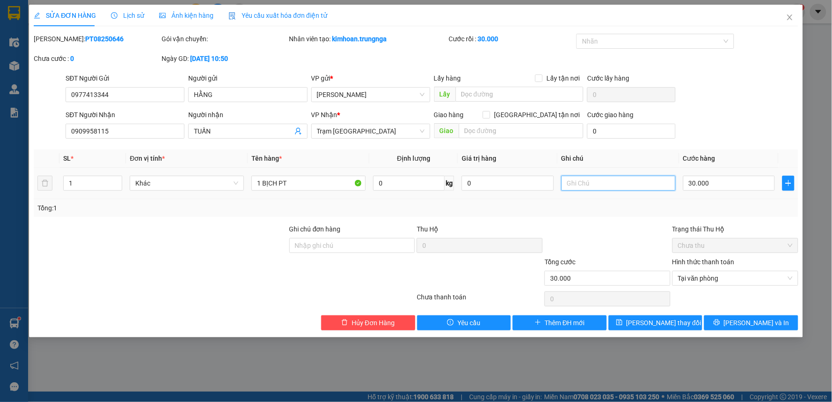
click at [601, 183] on input "text" at bounding box center [618, 183] width 114 height 15
paste input "đi limo 12h"
type input "đi limo 12h"
click at [663, 319] on span "[PERSON_NAME] thay đổi" at bounding box center [663, 322] width 75 height 10
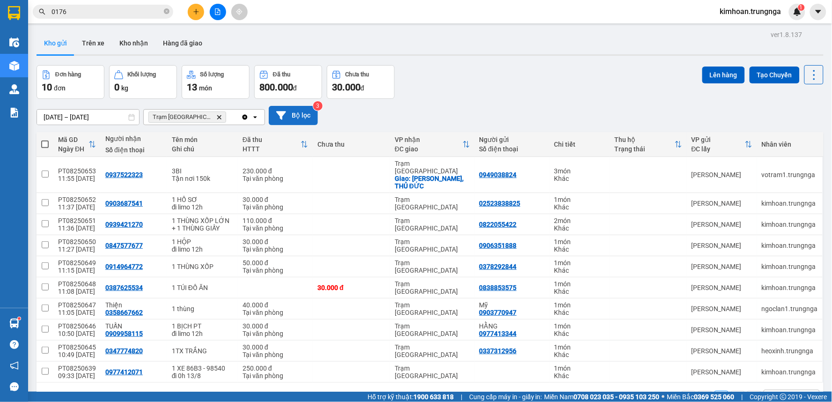
scroll to position [43, 0]
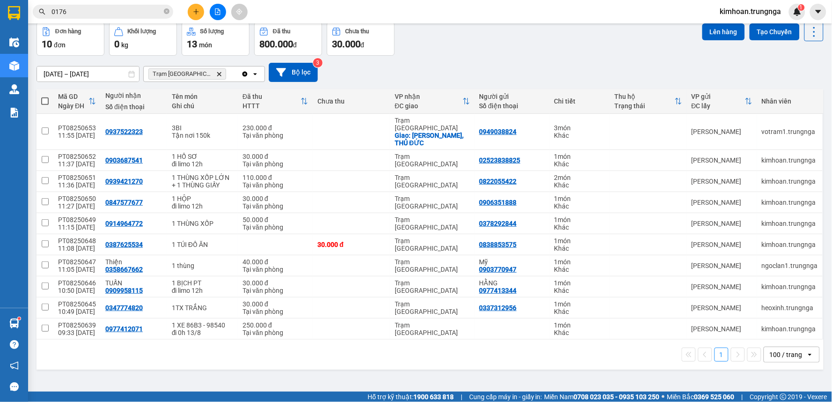
click at [44, 102] on span at bounding box center [44, 100] width 7 height 7
click at [45, 96] on input "checkbox" at bounding box center [45, 96] width 0 height 0
checkbox input "true"
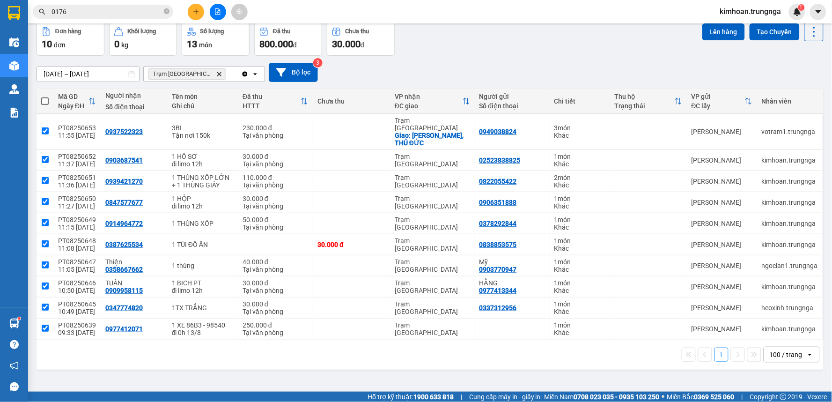
checkbox input "true"
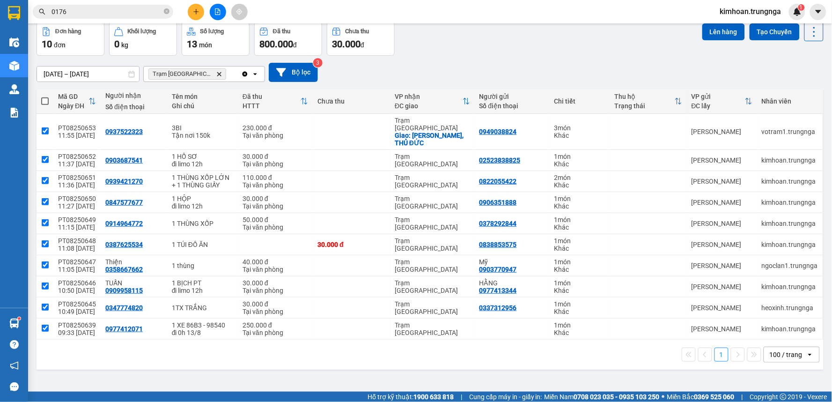
checkbox input "true"
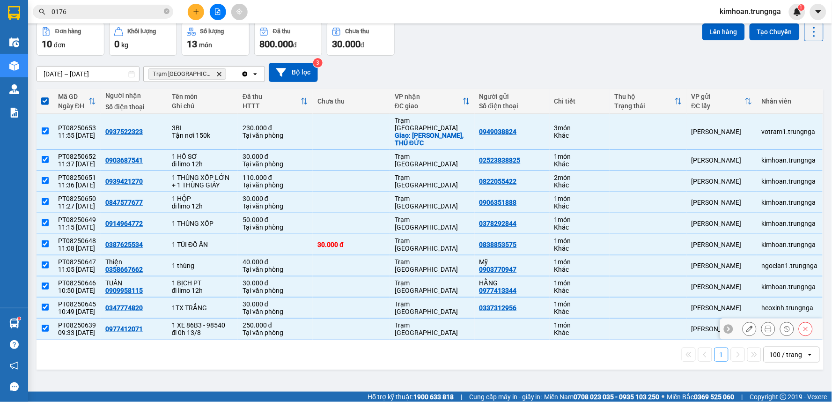
click at [42, 324] on input "checkbox" at bounding box center [45, 327] width 7 height 7
checkbox input "false"
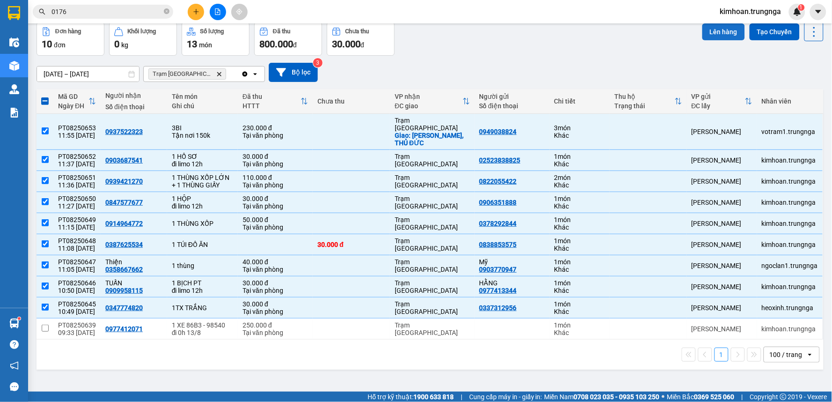
click at [714, 31] on button "Lên hàng" at bounding box center [723, 31] width 43 height 17
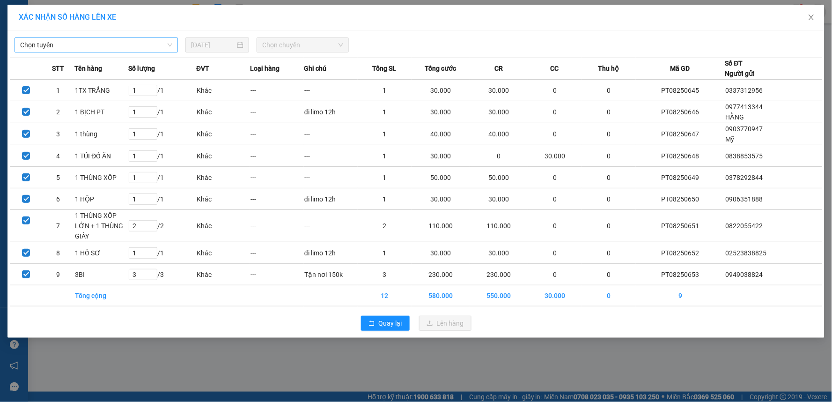
click at [146, 50] on span "Chọn tuyến" at bounding box center [96, 45] width 152 height 14
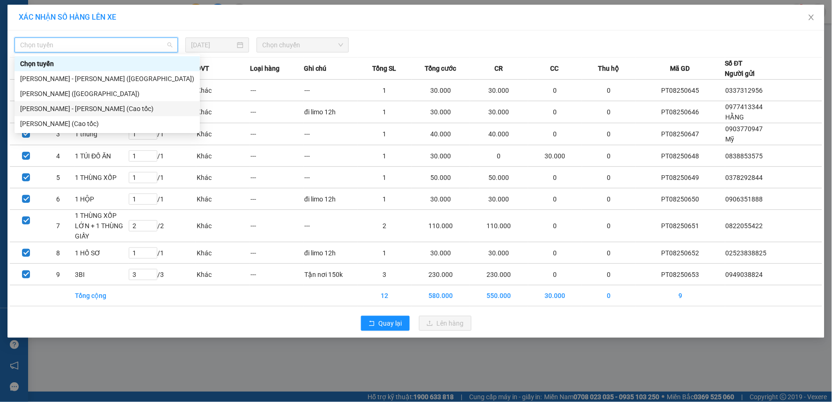
click at [113, 107] on div "Phan Thiết - Hồ Chí Minh (Cao tốc)" at bounding box center [107, 108] width 174 height 10
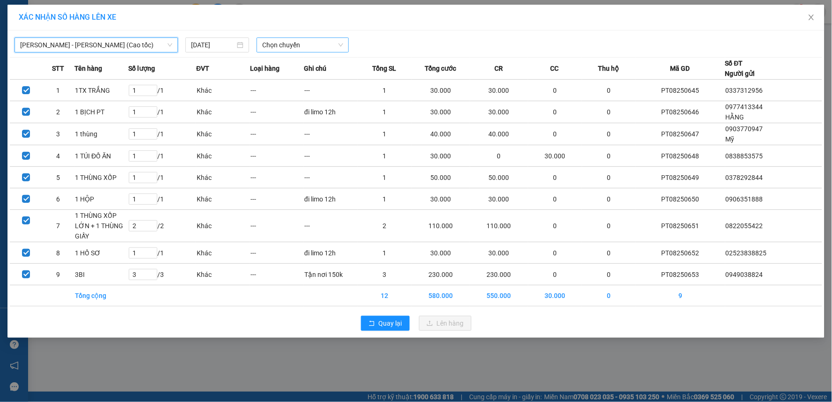
click at [297, 46] on span "Chọn chuyến" at bounding box center [302, 45] width 81 height 14
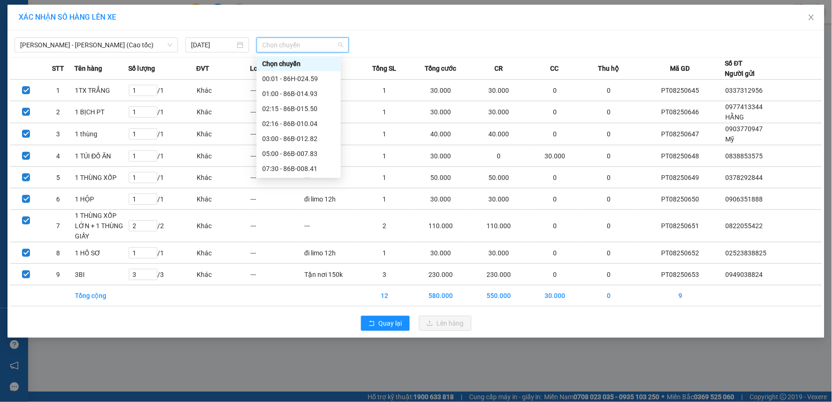
scroll to position [52, 0]
click at [300, 142] on div "12:30 - 86H-024.59" at bounding box center [298, 146] width 73 height 10
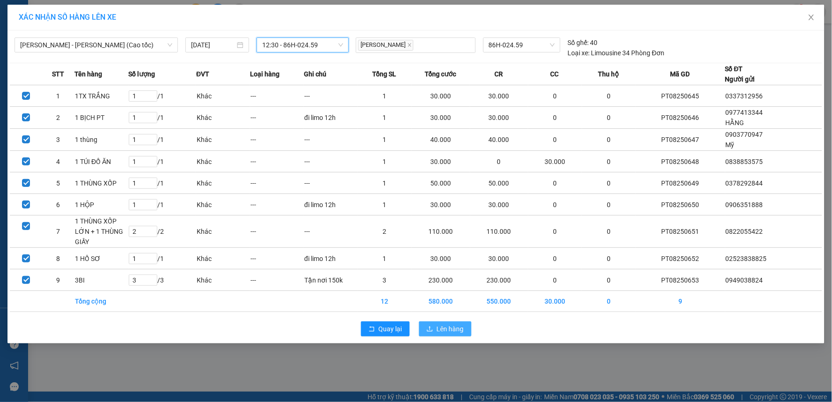
click at [443, 328] on span "Lên hàng" at bounding box center [450, 328] width 27 height 10
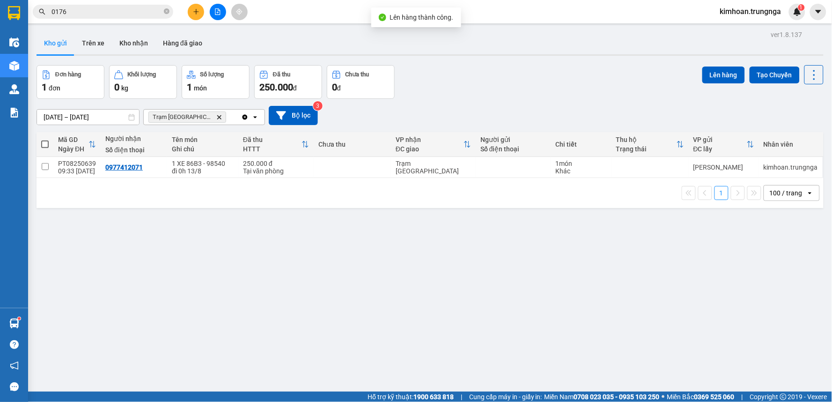
click at [216, 14] on icon "file-add" at bounding box center [217, 11] width 7 height 7
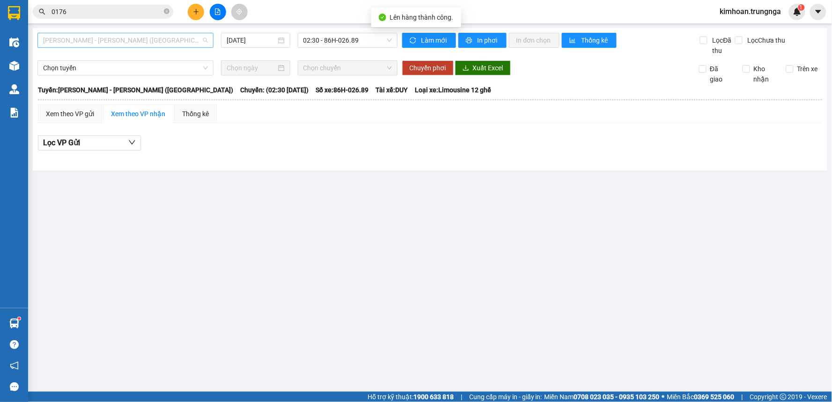
click at [80, 40] on span "Phan Thiết - Hồ Chí Minh (Ghế)" at bounding box center [125, 40] width 165 height 14
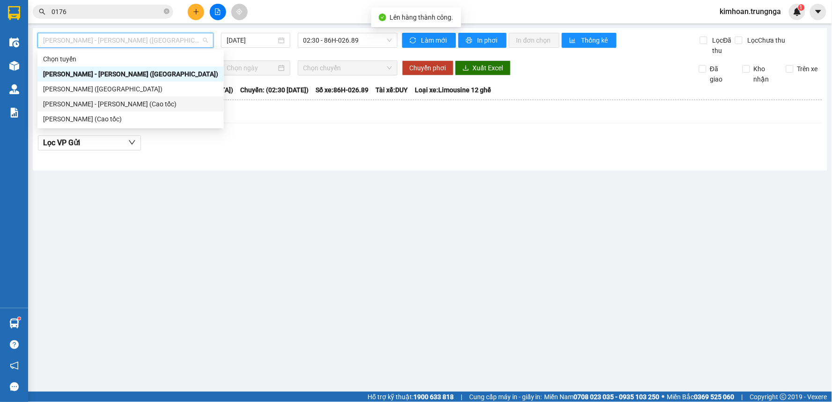
click at [83, 108] on div "Phan Thiết - Hồ Chí Minh (Cao tốc)" at bounding box center [130, 104] width 175 height 10
type input "[DATE]"
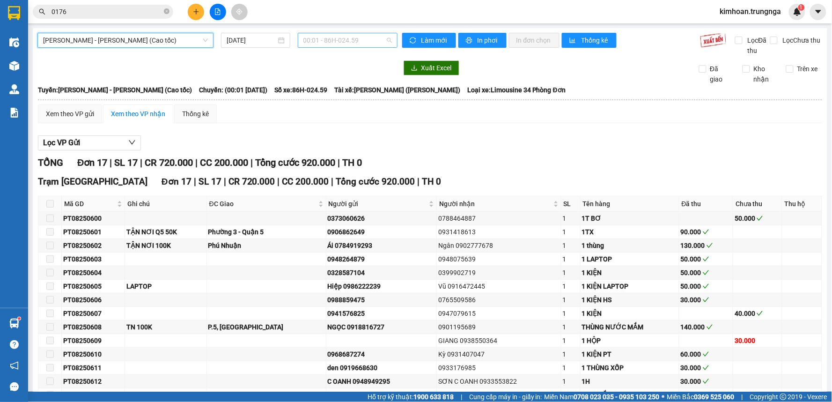
click at [353, 38] on span "00:01 - 86H-024.59" at bounding box center [347, 40] width 88 height 14
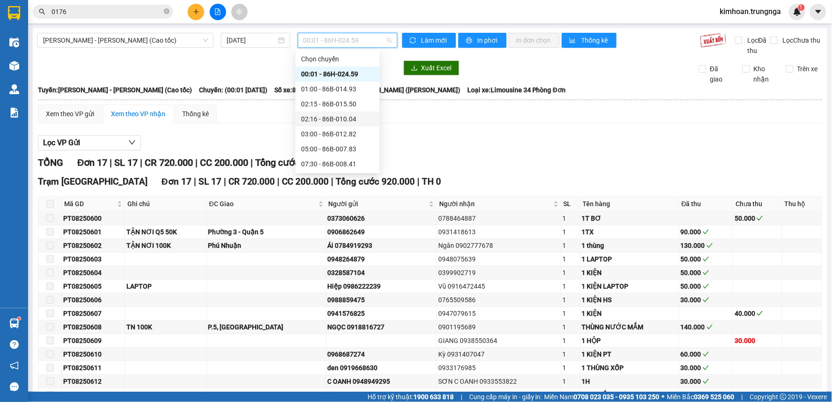
scroll to position [60, 0]
click at [326, 134] on div "12:30 - 86H-024.59" at bounding box center [337, 134] width 73 height 10
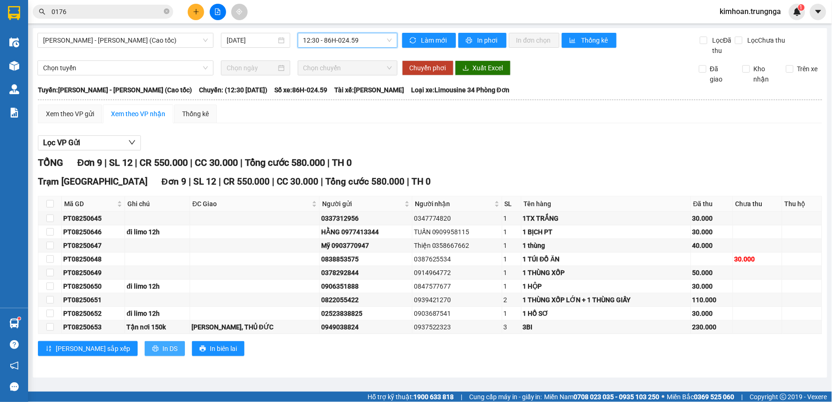
click at [152, 351] on icon "printer" at bounding box center [155, 348] width 7 height 7
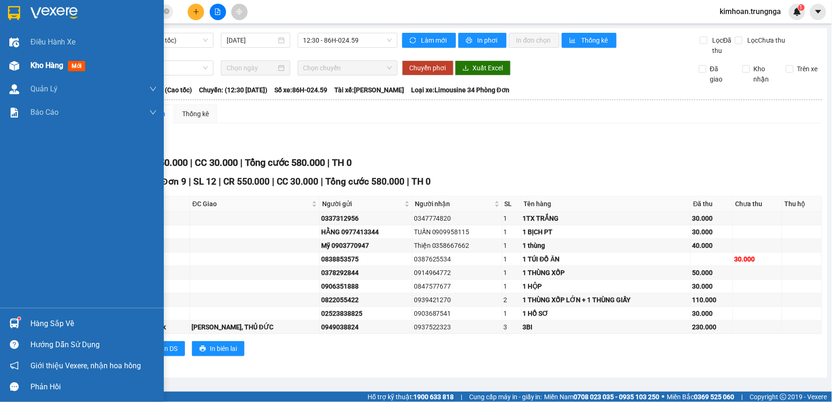
click at [29, 64] on div "Kho hàng mới" at bounding box center [82, 65] width 164 height 23
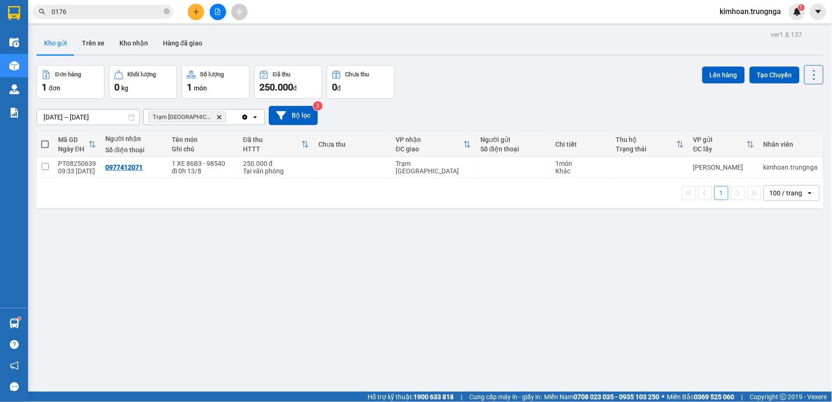
click at [198, 12] on icon "plus" at bounding box center [195, 11] width 5 height 0
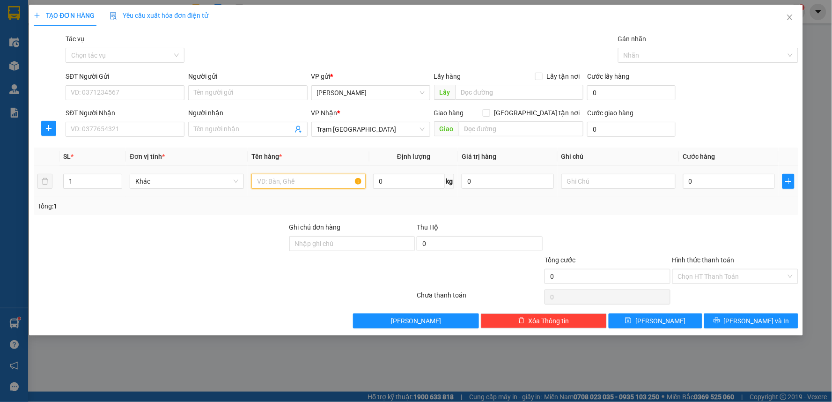
click at [273, 182] on input "text" at bounding box center [308, 181] width 114 height 15
type input "1 BỊCH SẦU RIÊNG"
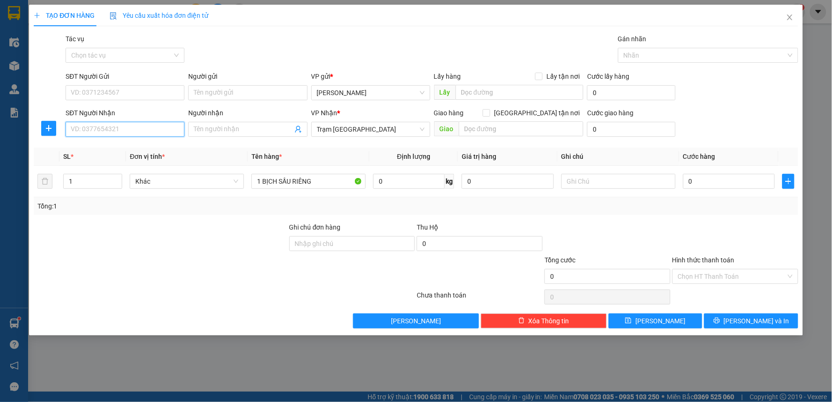
click at [172, 134] on input "SĐT Người Nhận" at bounding box center [125, 129] width 119 height 15
type input "0982086473"
click at [100, 89] on input "SĐT Người Gửi" at bounding box center [125, 92] width 119 height 15
click at [723, 175] on input "0" at bounding box center [729, 181] width 92 height 15
type input "4"
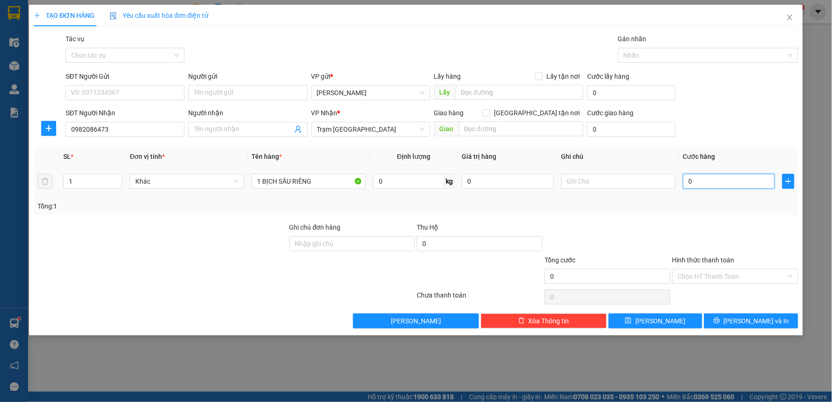
type input "4"
type input "40"
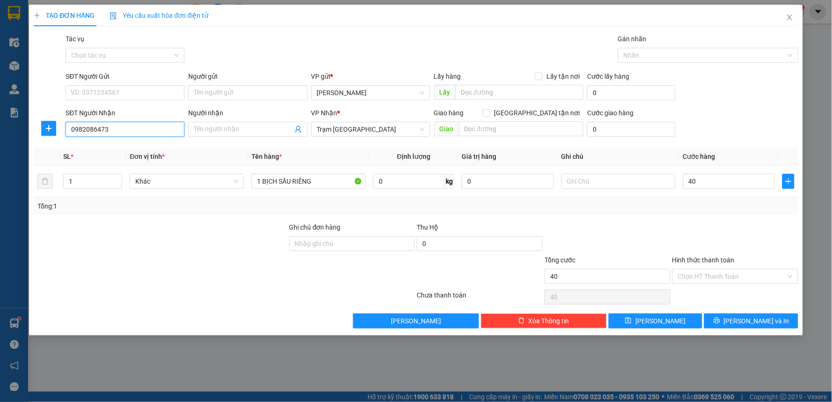
type input "40.000"
click at [149, 127] on input "0982086473" at bounding box center [125, 129] width 119 height 15
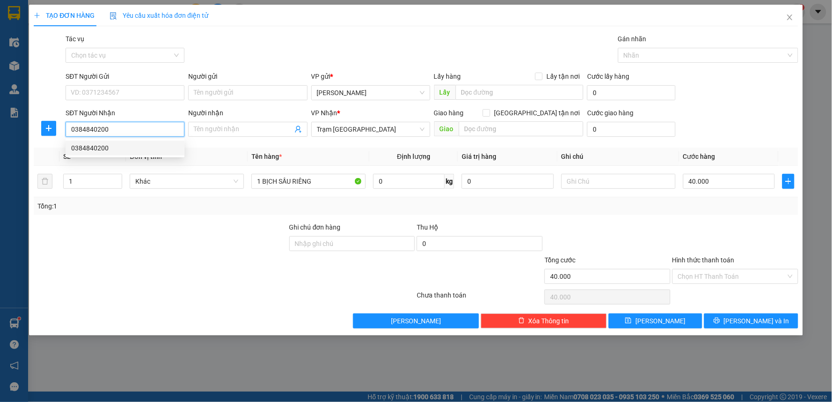
click at [125, 146] on div "0384840200" at bounding box center [125, 148] width 108 height 10
type input "0384840200"
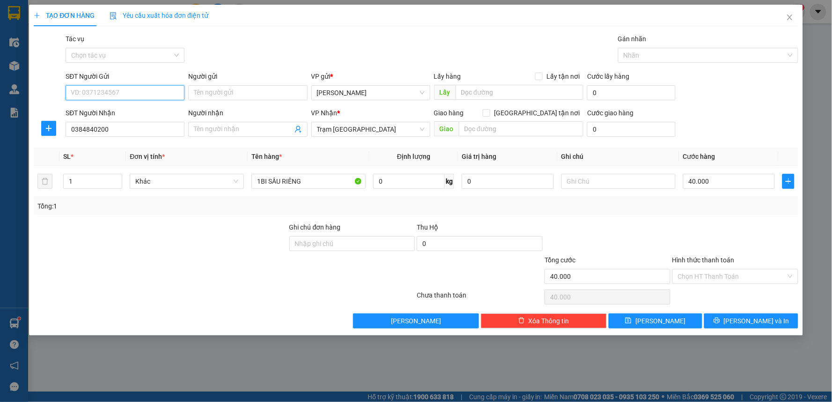
click at [131, 90] on input "SĐT Người Gửi" at bounding box center [125, 92] width 119 height 15
click at [126, 112] on div "0982086473" at bounding box center [125, 111] width 108 height 10
type input "0982086473"
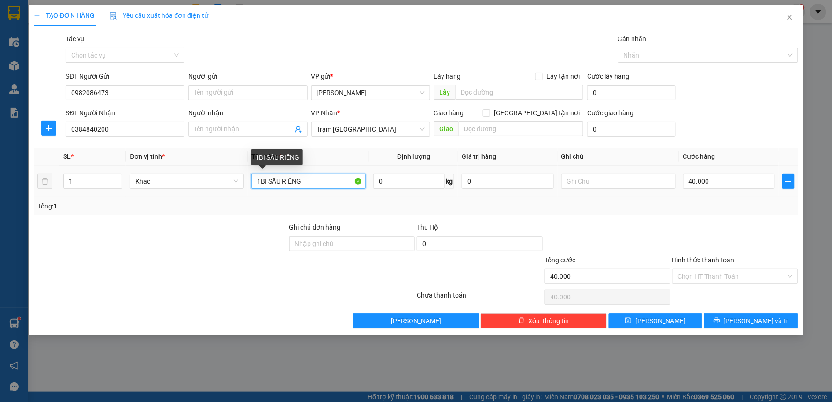
click at [261, 182] on input "1BI SẦU RIÊNG" at bounding box center [308, 181] width 114 height 15
type input "1 BI SẦU RIÊNG"
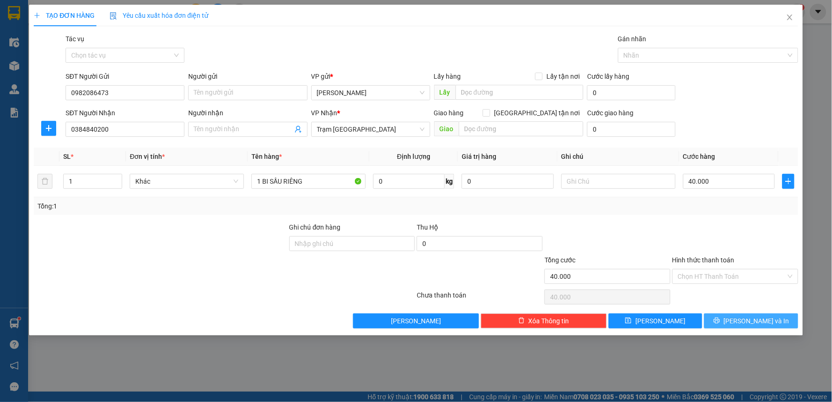
click at [764, 324] on span "[PERSON_NAME] và In" at bounding box center [757, 320] width 66 height 10
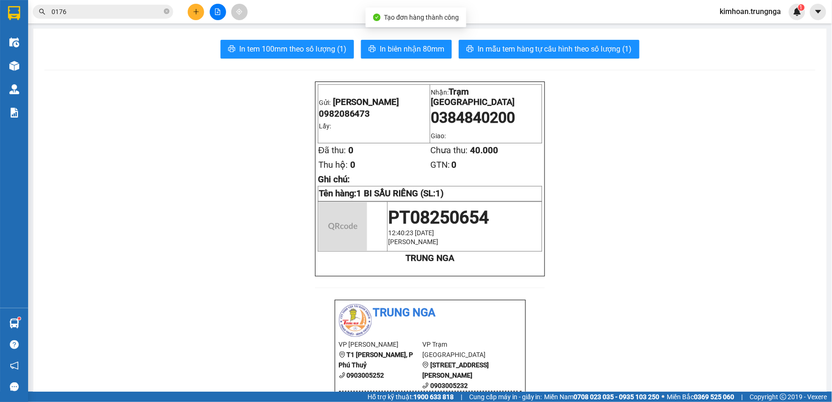
click at [409, 49] on span "In biên nhận 80mm" at bounding box center [412, 49] width 65 height 12
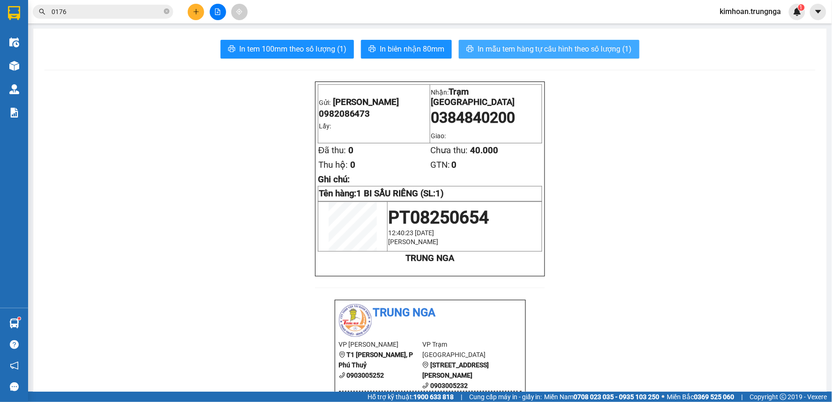
click at [560, 50] on span "In mẫu tem hàng tự cấu hình theo số lượng (1)" at bounding box center [554, 49] width 154 height 12
click at [152, 7] on input "0176" at bounding box center [106, 12] width 110 height 10
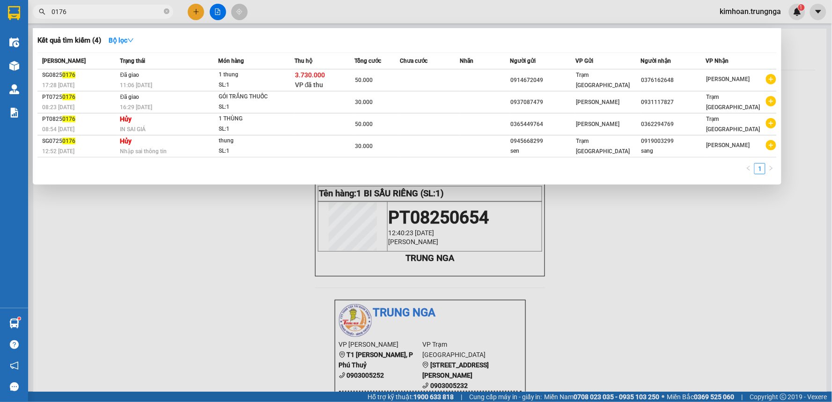
click at [152, 7] on input "0176" at bounding box center [106, 12] width 110 height 10
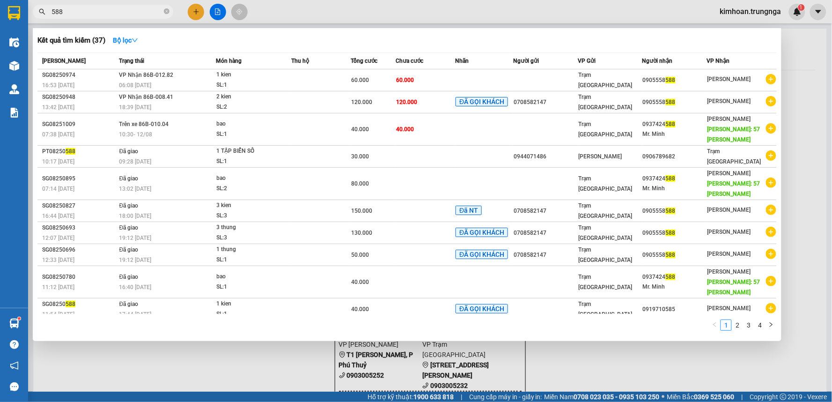
type input "588"
click at [474, 8] on div at bounding box center [416, 201] width 832 height 402
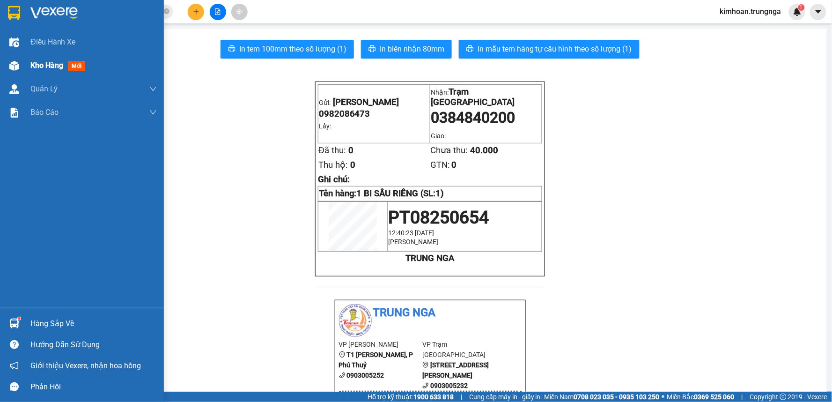
click at [39, 69] on span "Kho hàng" at bounding box center [46, 65] width 33 height 9
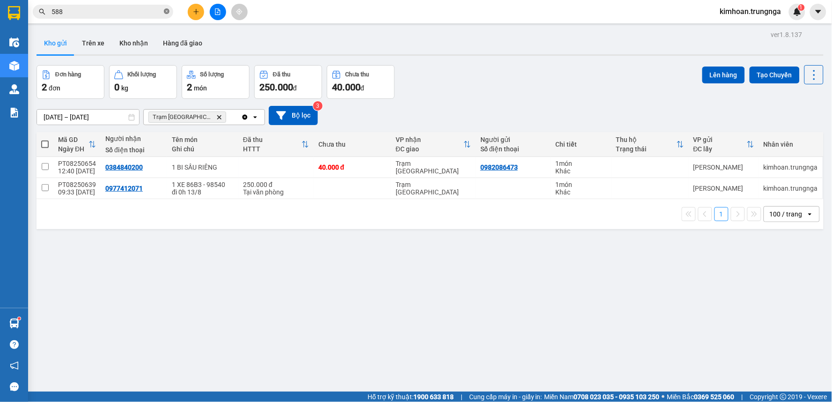
click at [167, 12] on icon "close-circle" at bounding box center [167, 11] width 6 height 6
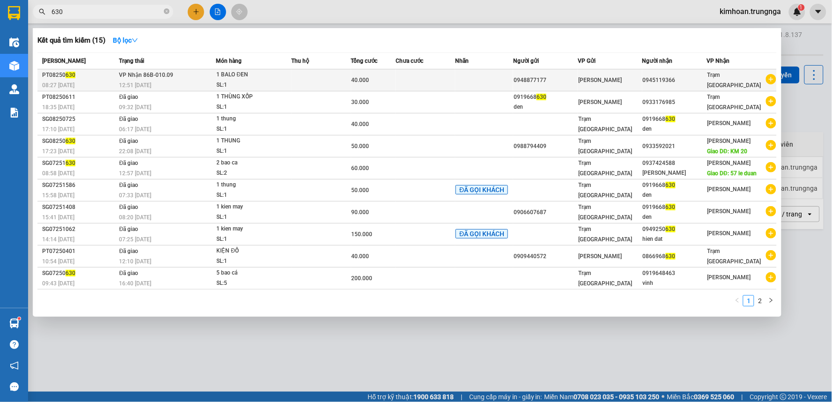
type input "630"
click at [678, 80] on div "0945119366" at bounding box center [675, 80] width 64 height 10
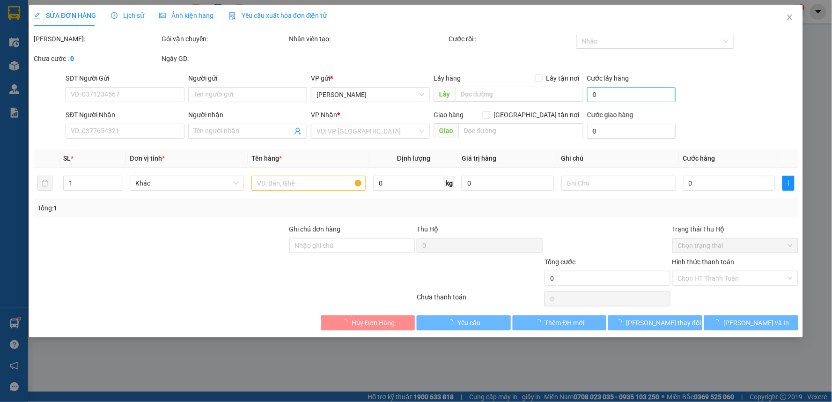
type input "0948877177"
type input "0945119366"
type input "40.000"
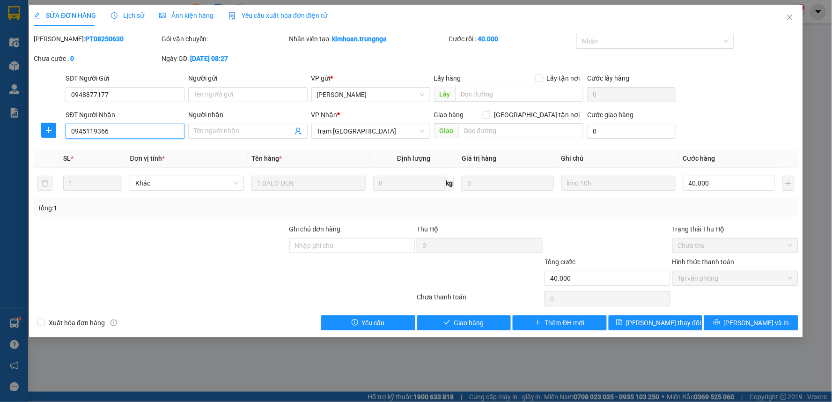
click at [111, 127] on input "0945119366" at bounding box center [125, 131] width 119 height 15
click at [111, 92] on input "0948877177" at bounding box center [125, 94] width 119 height 15
click at [130, 132] on input "0945119366" at bounding box center [125, 131] width 119 height 15
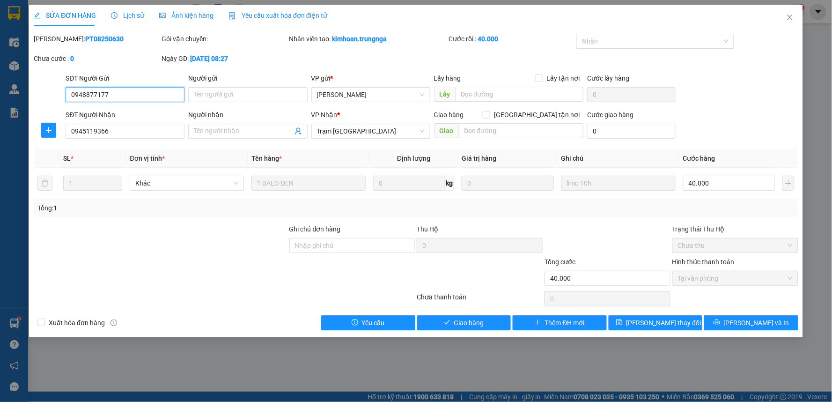
click at [125, 95] on input "0948877177" at bounding box center [125, 94] width 119 height 15
type input "0948877177"
click at [795, 15] on span "Close" at bounding box center [789, 18] width 26 height 26
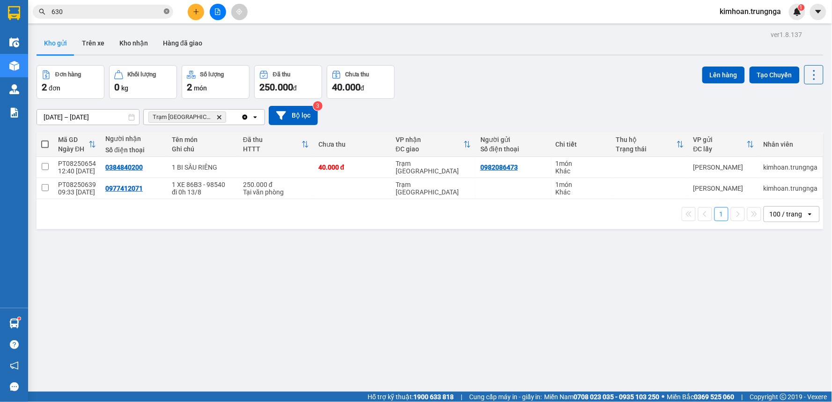
click at [164, 12] on icon "close-circle" at bounding box center [167, 11] width 6 height 6
paste input "PT08250627"
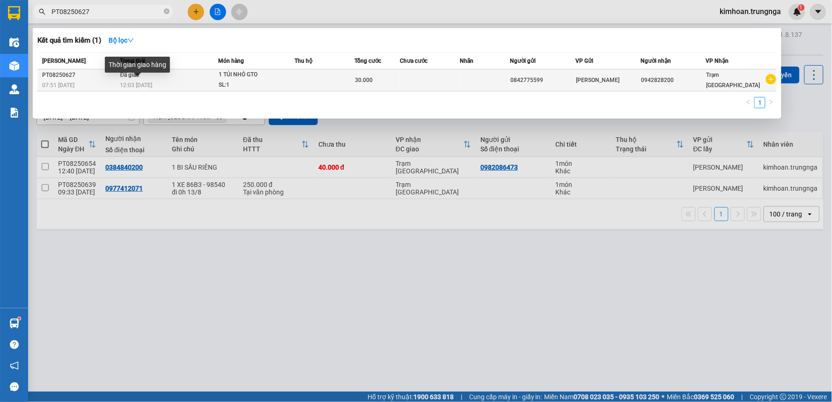
type input "PT08250627"
click at [153, 84] on span "12:03 - 12/08" at bounding box center [136, 85] width 32 height 7
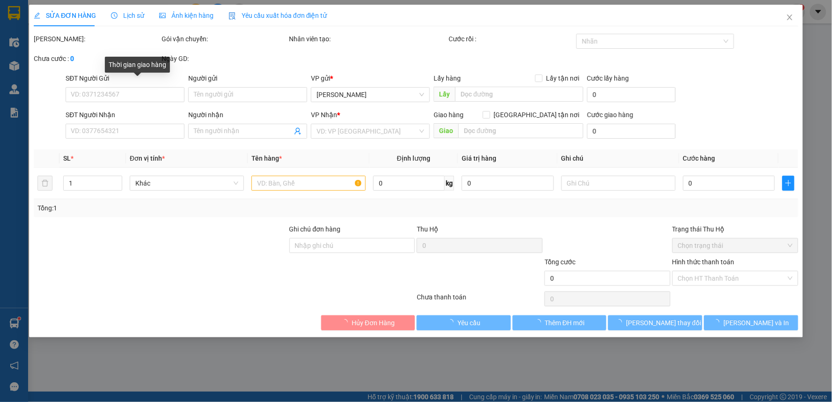
type input "0842775599"
type input "0942828200"
type input "30.000"
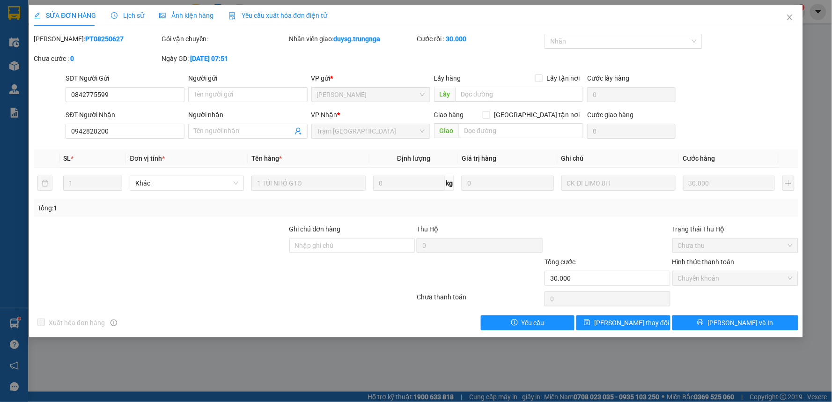
click at [282, 14] on span "Yêu cầu xuất hóa đơn điện tử" at bounding box center [277, 15] width 99 height 7
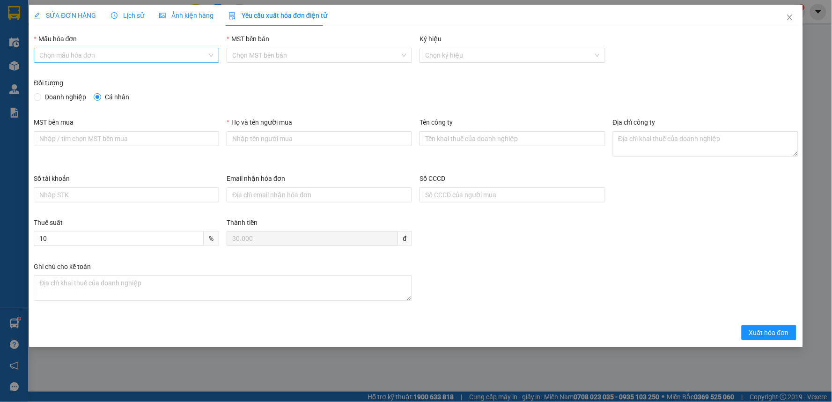
click at [126, 58] on input "Mẫu hóa đơn" at bounding box center [123, 55] width 168 height 14
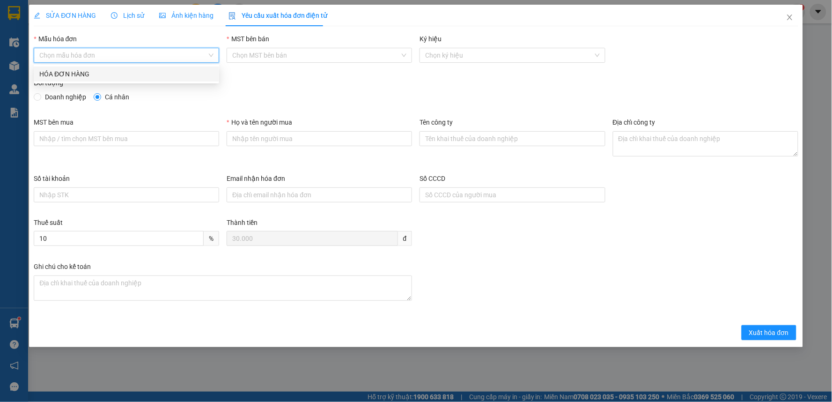
click at [126, 72] on div "HÓA ĐƠN HÀNG" at bounding box center [126, 74] width 174 height 10
type input "8"
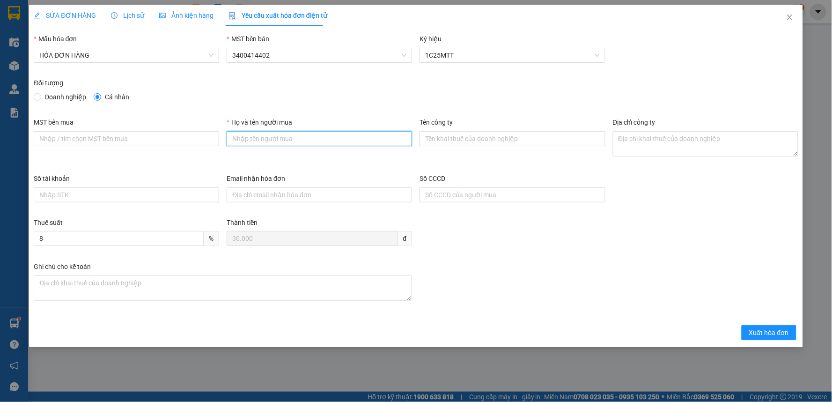
click at [317, 140] on input "Họ và tên người mua" at bounding box center [319, 138] width 185 height 15
type input "Khách lẻ ( Vexere )"
click at [289, 135] on input "Khách lẻ ( Vexere )" at bounding box center [319, 138] width 185 height 15
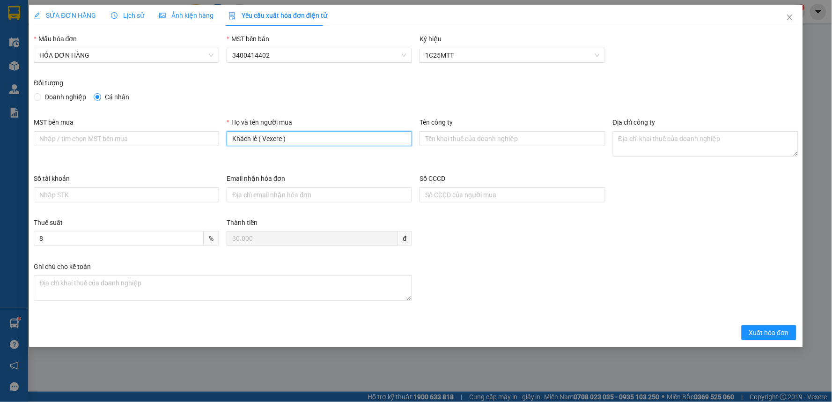
click at [289, 135] on input "Khách lẻ ( Vexere )" at bounding box center [319, 138] width 185 height 15
click at [256, 136] on input "Họ và tên người mua" at bounding box center [319, 138] width 185 height 15
type input "Khách lẻ"
click at [764, 334] on span "Xuất hóa đơn" at bounding box center [769, 332] width 40 height 10
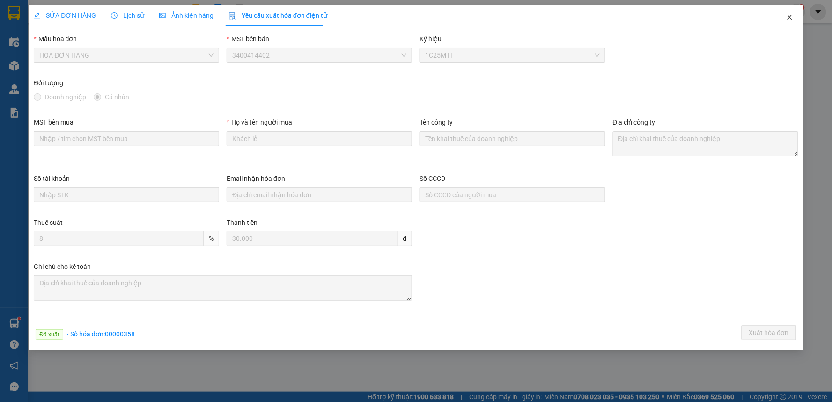
click at [792, 15] on icon "close" at bounding box center [789, 17] width 7 height 7
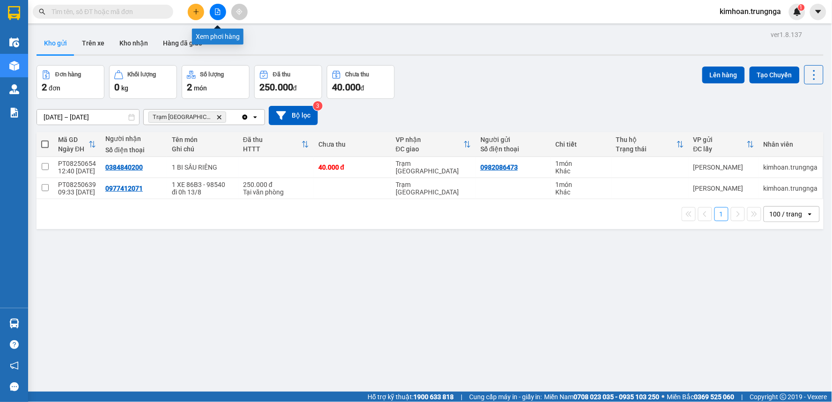
click at [222, 16] on button at bounding box center [218, 12] width 16 height 16
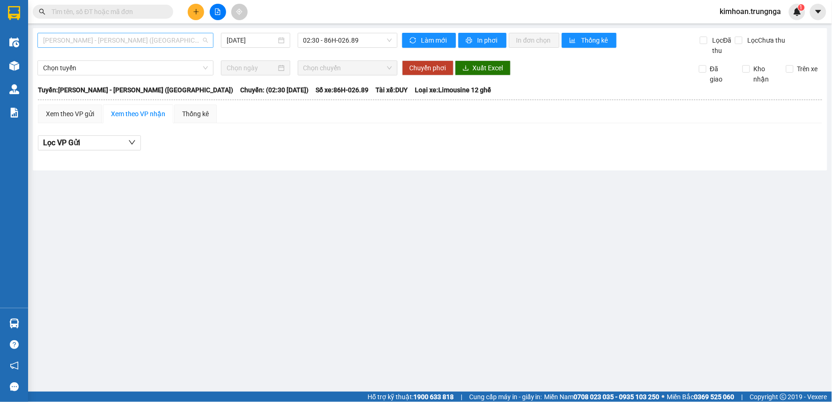
click at [128, 39] on span "[PERSON_NAME] - [PERSON_NAME] ([GEOGRAPHIC_DATA])" at bounding box center [125, 40] width 165 height 14
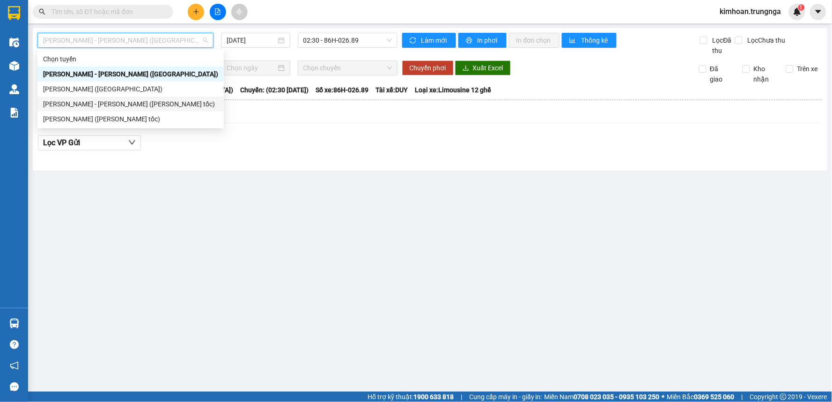
click at [124, 103] on div "[PERSON_NAME] - [PERSON_NAME] ([PERSON_NAME] tốc)" at bounding box center [130, 104] width 175 height 10
type input "[DATE]"
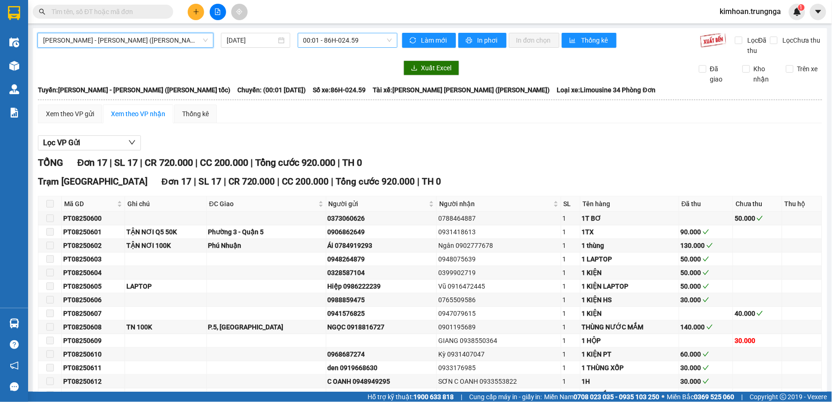
click at [321, 44] on span "00:01 - 86H-024.59" at bounding box center [347, 40] width 88 height 14
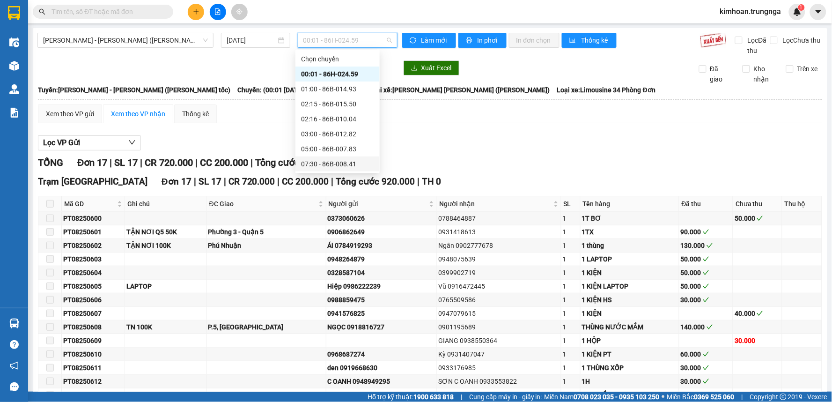
click at [321, 161] on div "07:30 - 86B-008.41" at bounding box center [337, 164] width 73 height 10
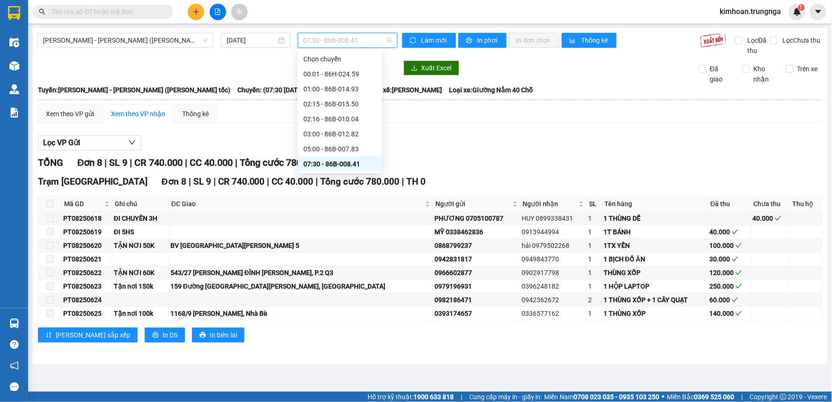
click at [338, 40] on span "07:30 - 86B-008.41" at bounding box center [347, 40] width 88 height 14
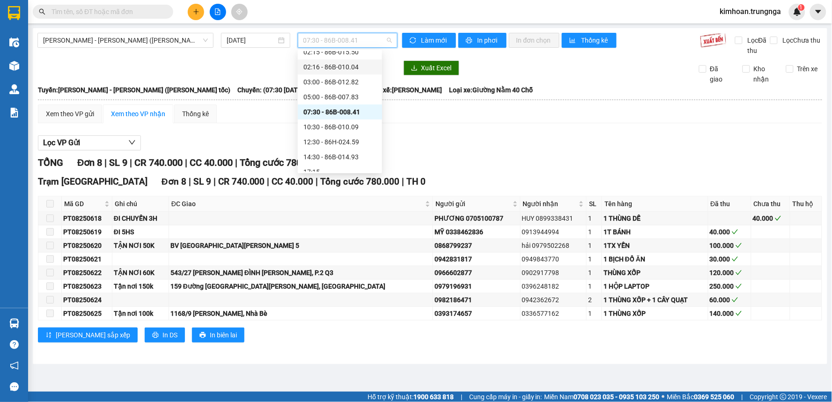
scroll to position [60, 0]
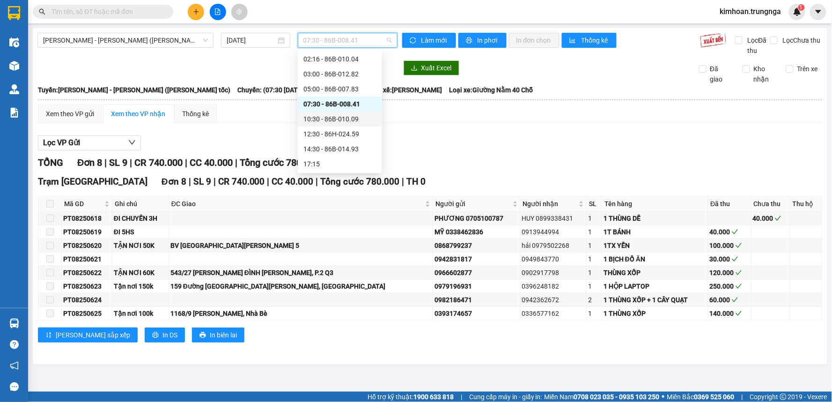
click at [322, 115] on div "10:30 - 86B-010.09" at bounding box center [339, 119] width 73 height 10
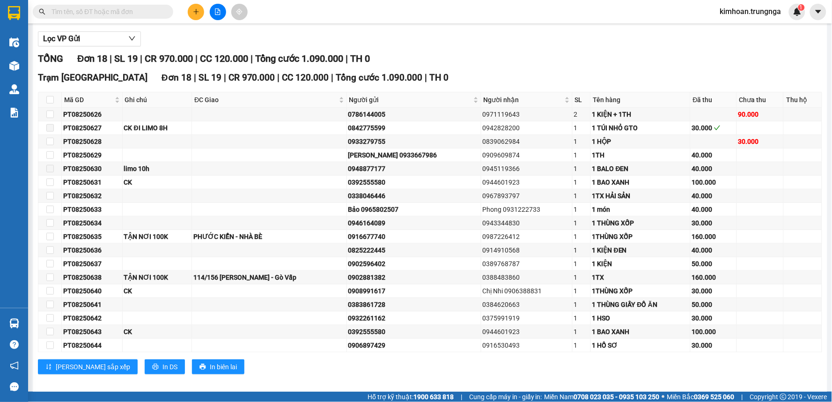
scroll to position [113, 0]
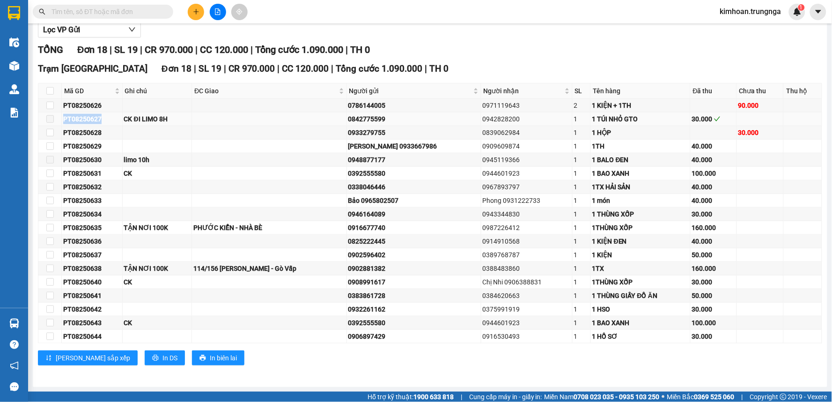
drag, startPoint x: 100, startPoint y: 118, endPoint x: 56, endPoint y: 118, distance: 44.0
click at [56, 118] on tr "PT08250627 CK ĐI LIMO 8H 0842775599 0942828200 1 1 TÚI NHỎ GTO 30.000" at bounding box center [429, 119] width 783 height 14
copy tr "PT08250627"
drag, startPoint x: 102, startPoint y: 171, endPoint x: 59, endPoint y: 171, distance: 43.1
click at [59, 171] on tr "PT08250631 CK 0392555580 0944601923 1 1 BAO XANH 100.000" at bounding box center [429, 174] width 783 height 14
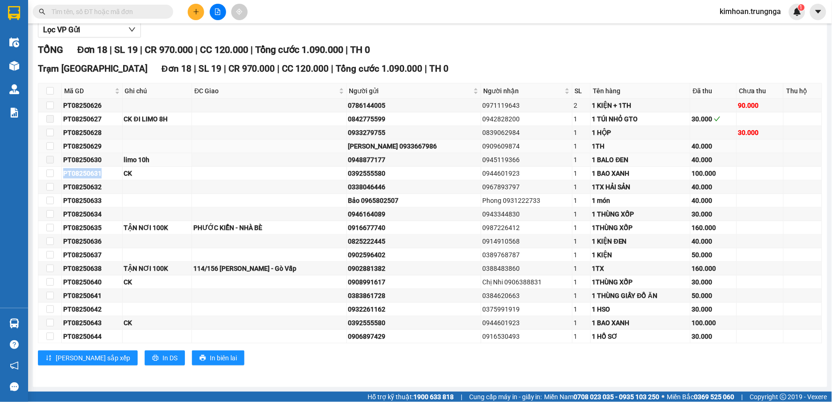
copy tr "PT08250631"
drag, startPoint x: 102, startPoint y: 283, endPoint x: 62, endPoint y: 278, distance: 40.1
click at [62, 278] on td "PT08250640" at bounding box center [92, 282] width 61 height 14
copy div "PT08250640"
drag, startPoint x: 101, startPoint y: 321, endPoint x: 63, endPoint y: 322, distance: 37.9
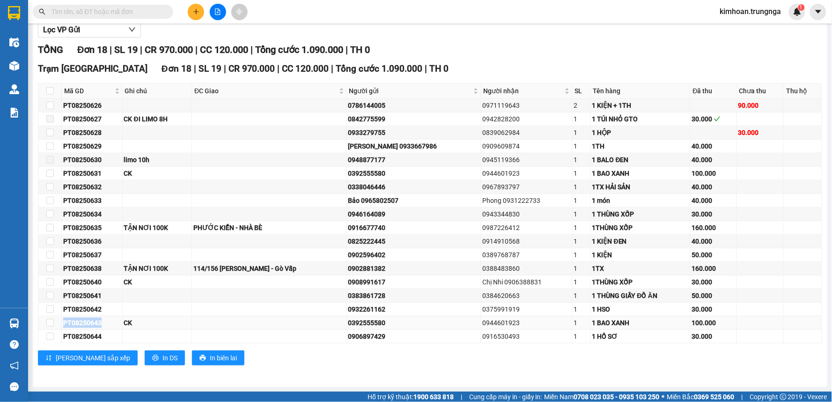
click at [63, 322] on div "PT08250643" at bounding box center [92, 322] width 58 height 10
copy div "PT08250643"
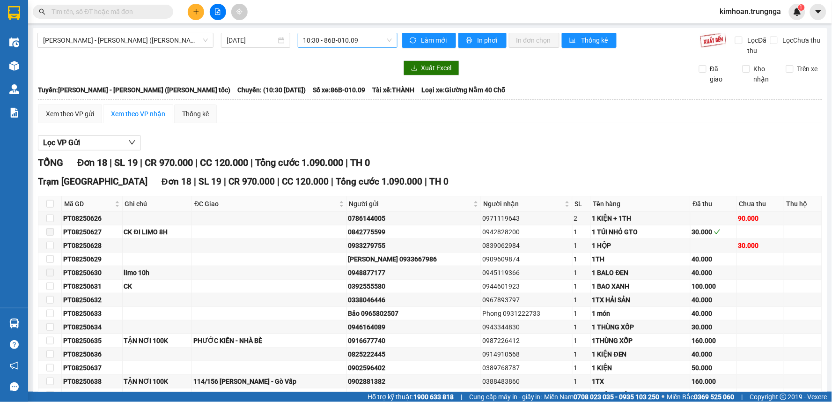
click at [353, 43] on span "10:30 - 86B-010.09" at bounding box center [347, 40] width 88 height 14
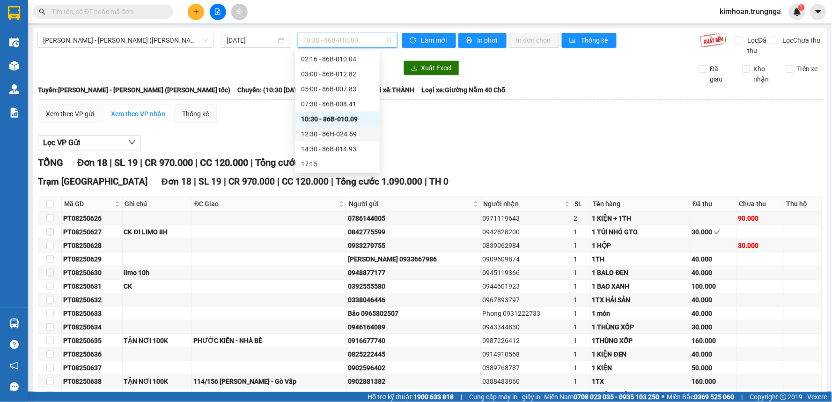
click at [329, 130] on div "12:30 - 86H-024.59" at bounding box center [337, 134] width 73 height 10
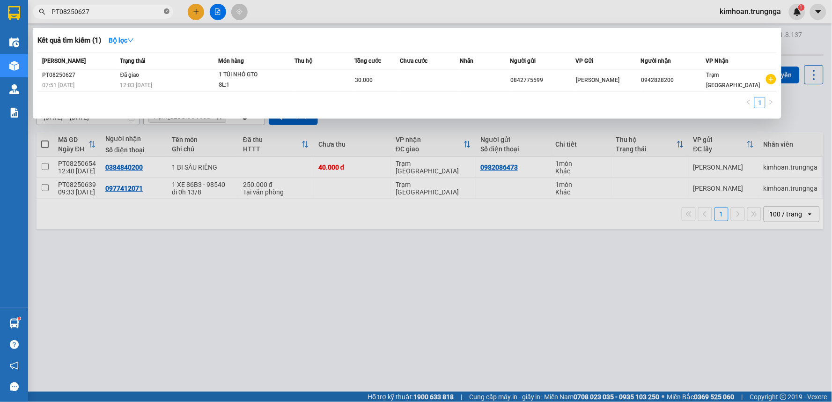
click at [165, 10] on icon "close-circle" at bounding box center [167, 11] width 6 height 6
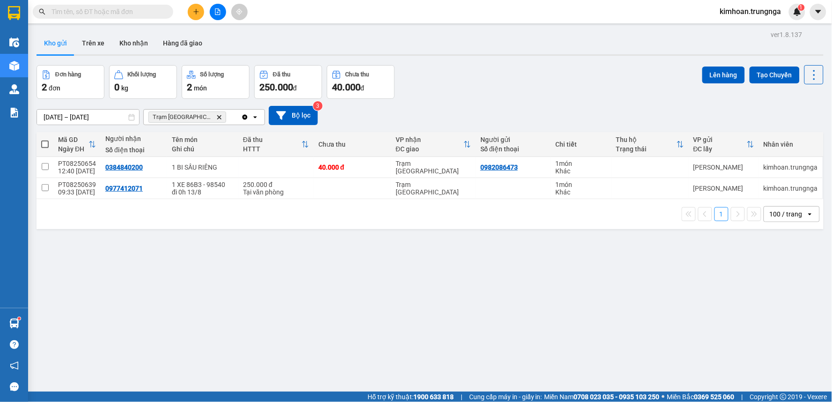
paste input "PT08250631"
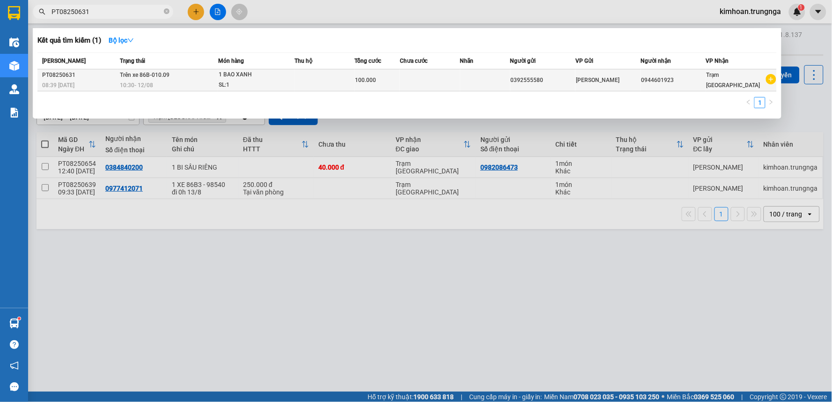
type input "PT08250631"
click at [134, 82] on span "10:30 [DATE]" at bounding box center [136, 85] width 33 height 7
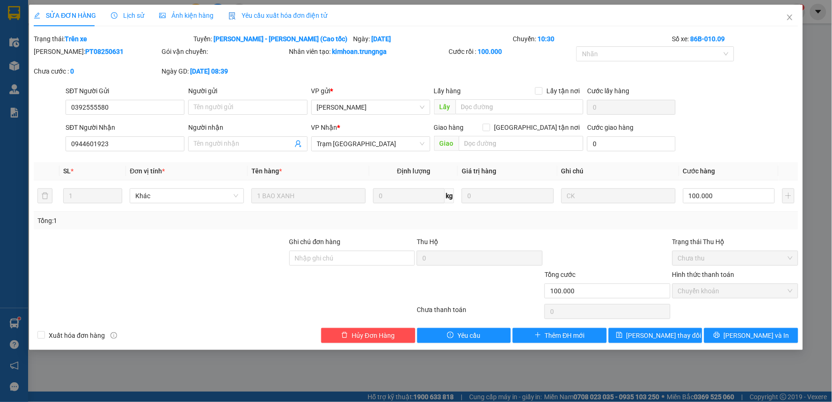
click at [290, 18] on span "Yêu cầu xuất hóa đơn điện tử" at bounding box center [277, 15] width 99 height 7
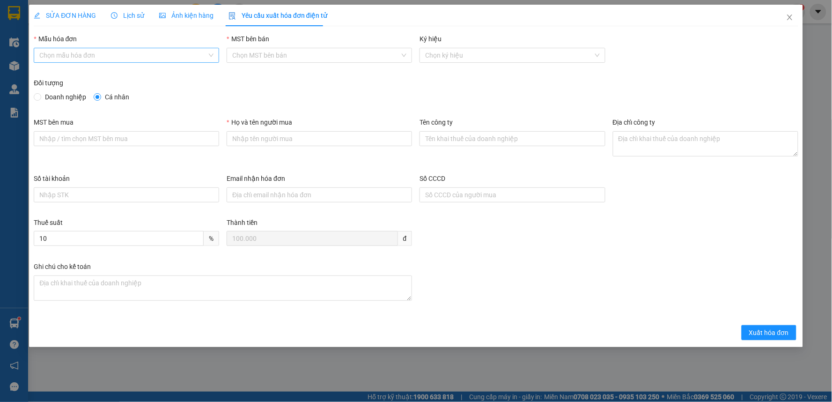
click at [141, 58] on input "Mẫu hóa đơn" at bounding box center [123, 55] width 168 height 14
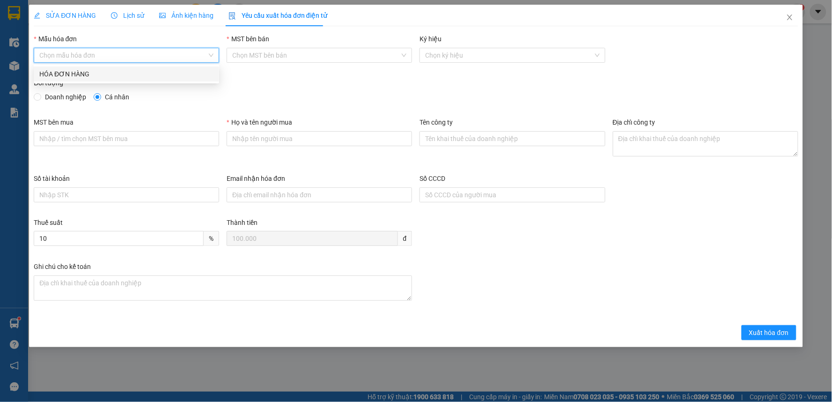
click at [129, 81] on body "Kết quả tìm kiếm ( 1 ) Bộ lọc Mã ĐH Trạng thái Món hàng Thu hộ Tổng cước Chưa c…" at bounding box center [416, 201] width 832 height 402
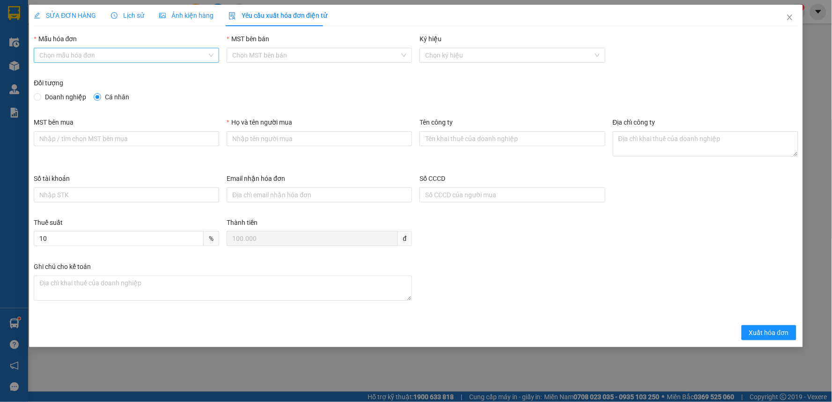
click at [158, 59] on input "Mẫu hóa đơn" at bounding box center [123, 55] width 168 height 14
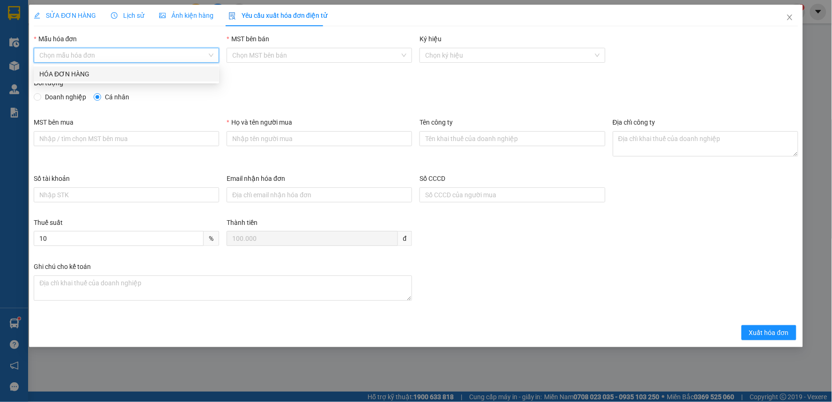
click at [141, 69] on div "HÓA ĐƠN HÀNG" at bounding box center [126, 74] width 174 height 10
type input "8"
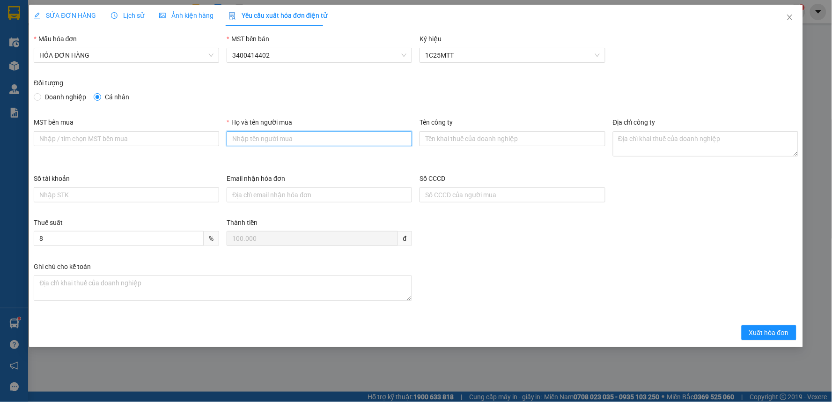
click at [279, 140] on input "Họ và tên người mua" at bounding box center [319, 138] width 185 height 15
type input "Khách lẻ"
click at [746, 326] on button "Xuất hóa đơn" at bounding box center [768, 332] width 55 height 15
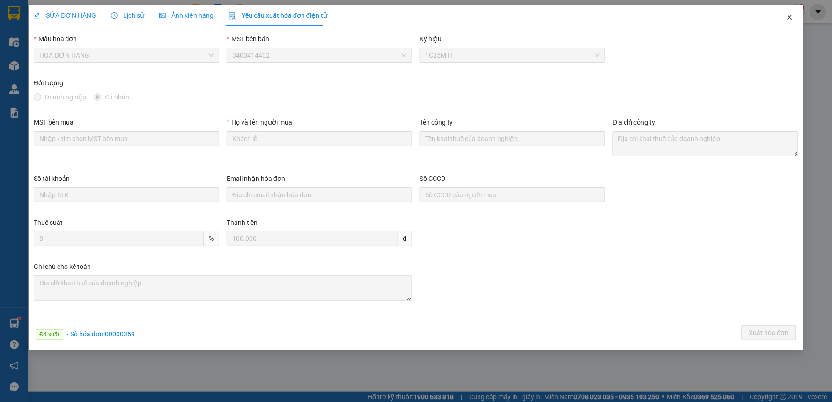
click at [789, 17] on icon "close" at bounding box center [789, 18] width 5 height 6
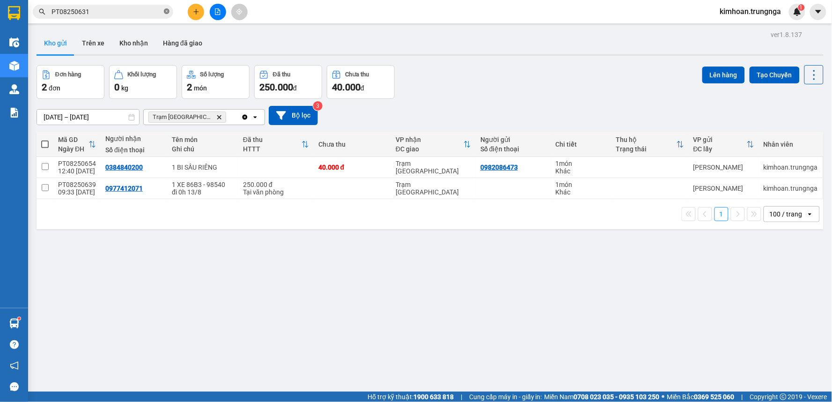
click at [168, 12] on icon "close-circle" at bounding box center [167, 11] width 6 height 6
paste input "PT08250640"
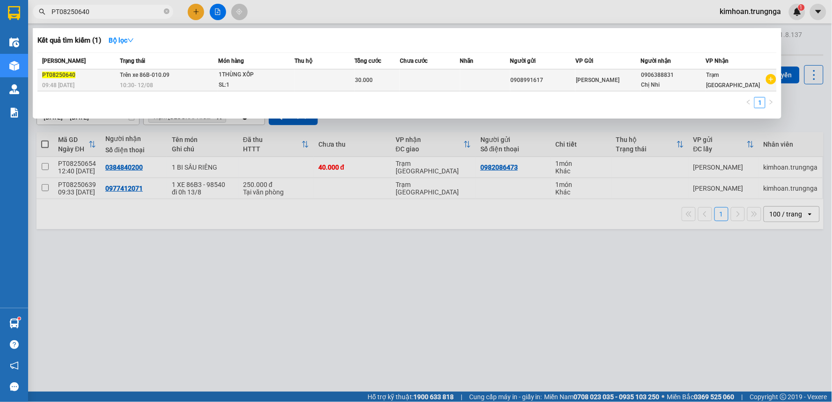
type input "PT08250640"
click at [168, 82] on div "10:30 [DATE]" at bounding box center [168, 85] width 97 height 10
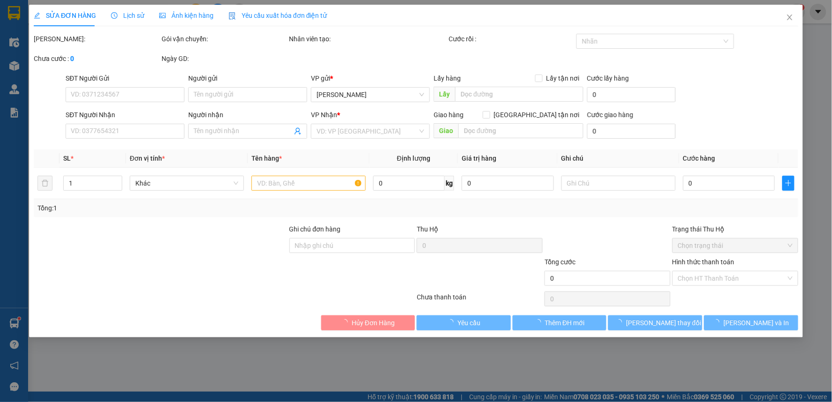
type input "0908991617"
type input "0906388831"
type input "Chị Nhi"
type input "30.000"
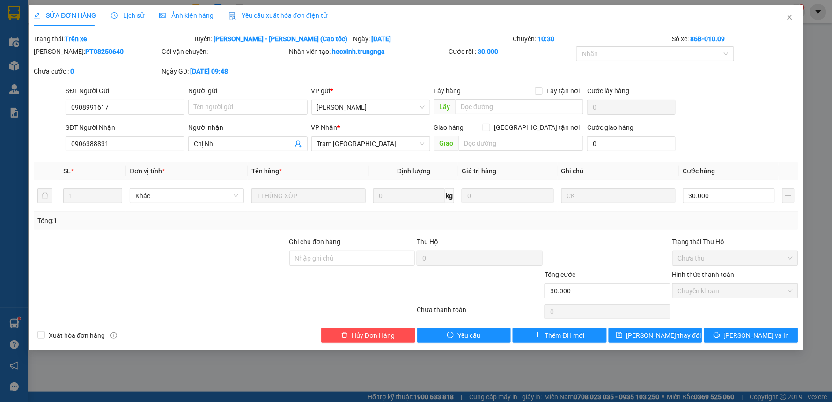
click at [296, 15] on span "Yêu cầu xuất hóa đơn điện tử" at bounding box center [277, 15] width 99 height 7
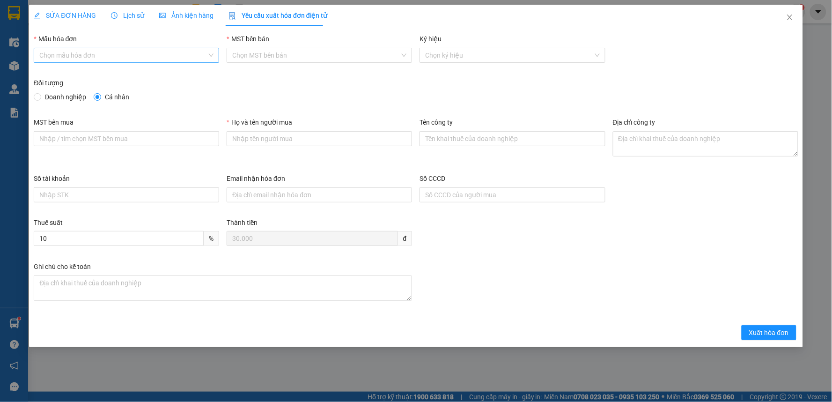
click at [162, 54] on input "Mẫu hóa đơn" at bounding box center [123, 55] width 168 height 14
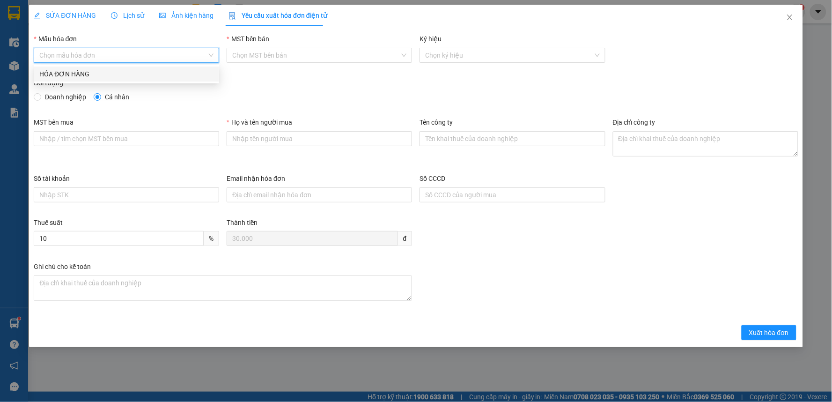
click at [164, 71] on div "HÓA ĐƠN HÀNG" at bounding box center [126, 74] width 174 height 10
type input "8"
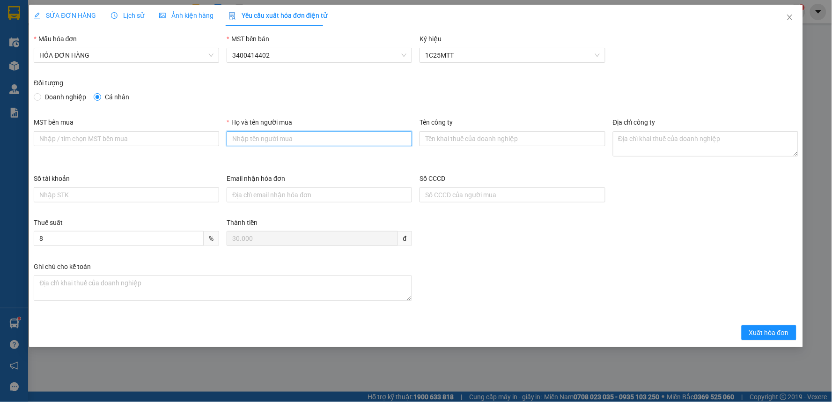
click at [285, 139] on input "Họ và tên người mua" at bounding box center [319, 138] width 185 height 15
type input "Khách lẻ"
click at [766, 334] on span "Xuất hóa đơn" at bounding box center [769, 332] width 40 height 10
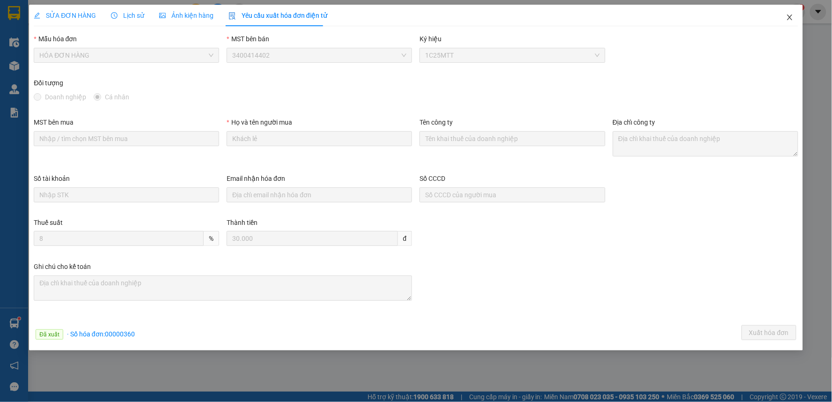
click at [794, 18] on span "Close" at bounding box center [789, 18] width 26 height 26
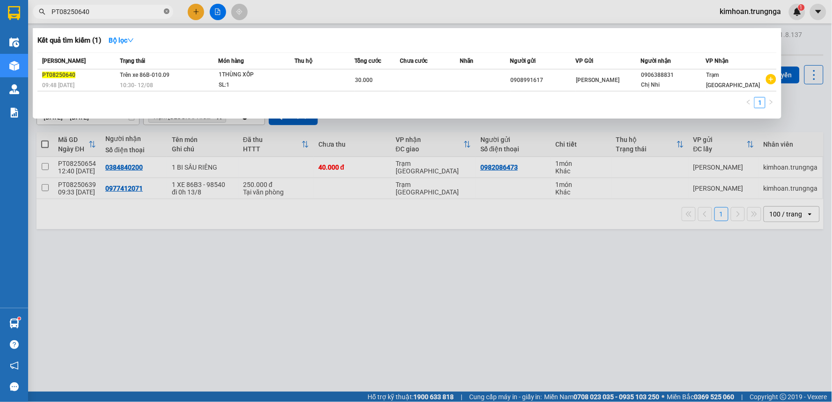
click at [168, 10] on icon "close-circle" at bounding box center [167, 11] width 6 height 6
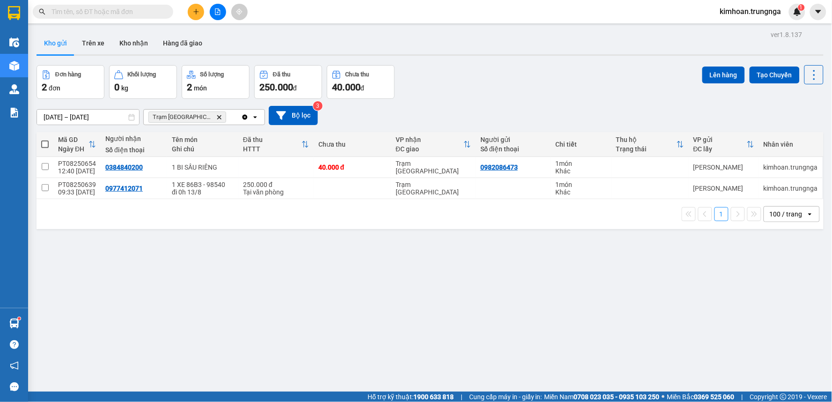
paste input "PT08250643"
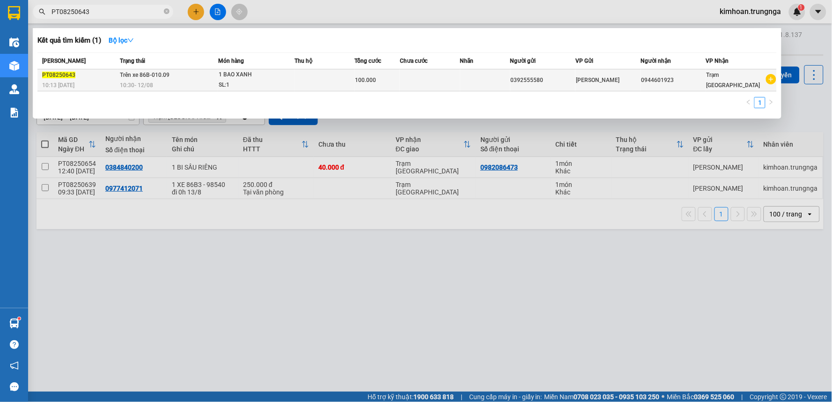
type input "PT08250643"
click at [217, 71] on td "Trên xe 86B-010.09 10:30 [DATE]" at bounding box center [168, 80] width 100 height 22
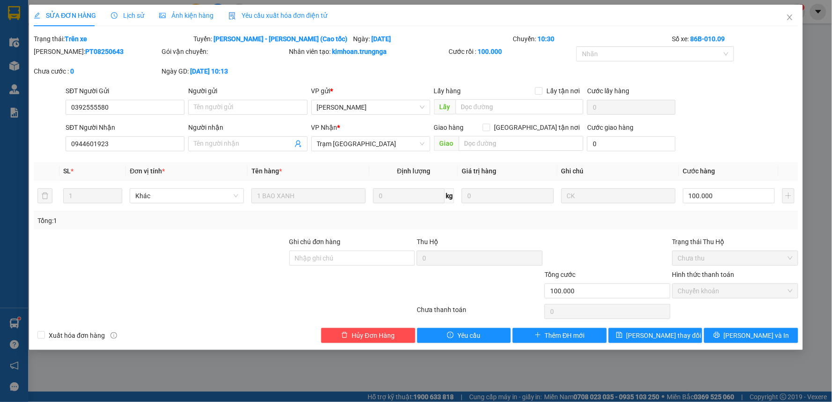
click at [267, 17] on span "Yêu cầu xuất hóa đơn điện tử" at bounding box center [277, 15] width 99 height 7
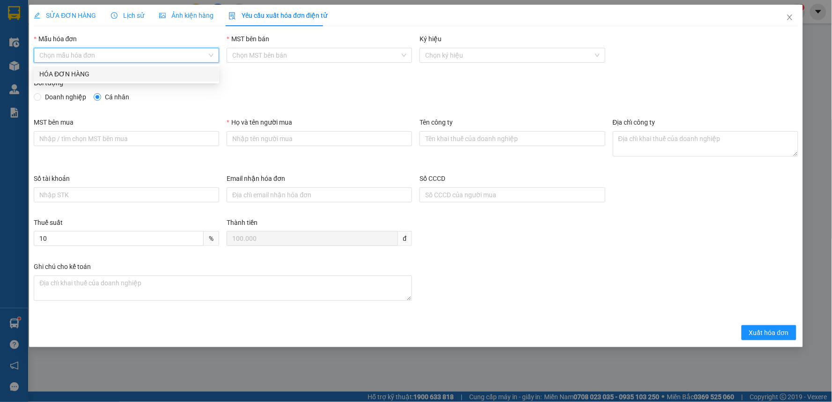
click at [169, 58] on input "Mẫu hóa đơn" at bounding box center [123, 55] width 168 height 14
click at [161, 76] on div "HÓA ĐƠN HÀNG" at bounding box center [126, 74] width 174 height 10
type input "8"
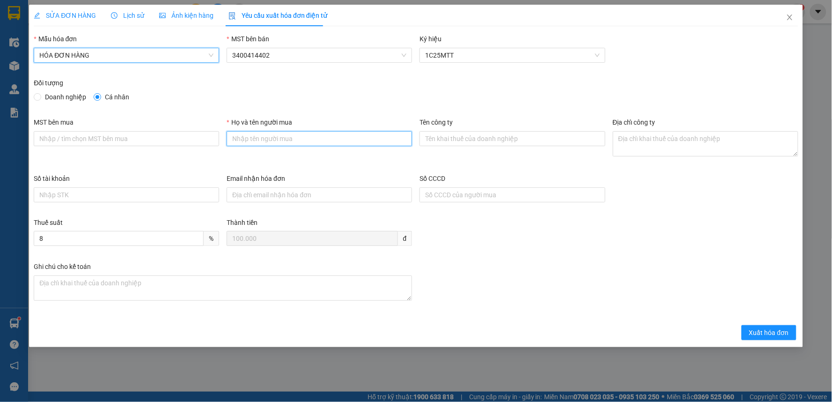
drag, startPoint x: 304, startPoint y: 137, endPoint x: 303, endPoint y: 143, distance: 6.2
click at [304, 137] on input "Họ và tên người mua" at bounding box center [319, 138] width 185 height 15
type input "Khách lẻ"
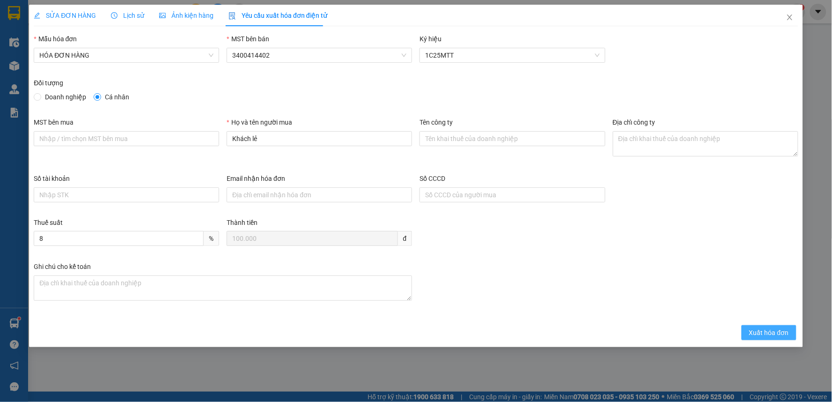
click at [760, 334] on span "Xuất hóa đơn" at bounding box center [769, 332] width 40 height 10
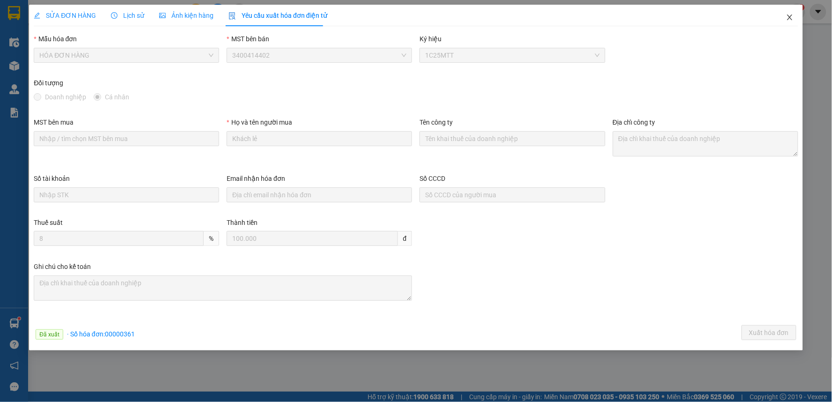
click at [793, 23] on span "Close" at bounding box center [789, 18] width 26 height 26
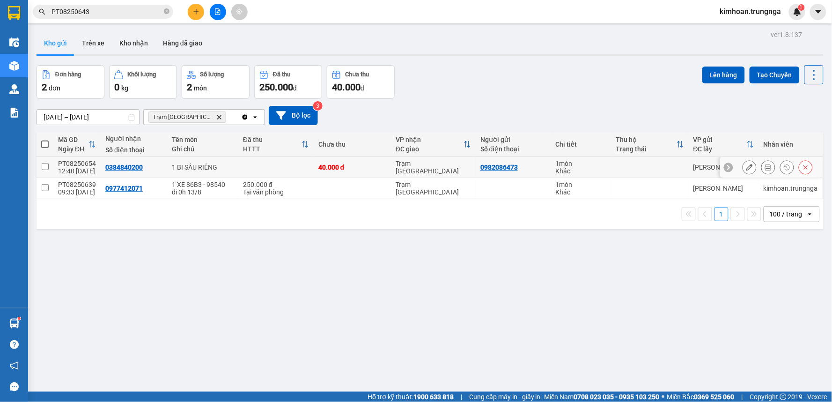
click at [765, 168] on icon at bounding box center [768, 167] width 7 height 7
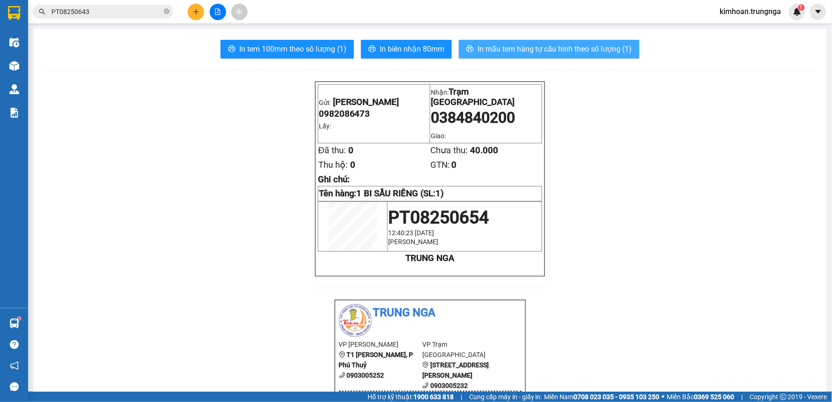
click at [517, 44] on span "In mẫu tem hàng tự cấu hình theo số lượng (1)" at bounding box center [554, 49] width 154 height 12
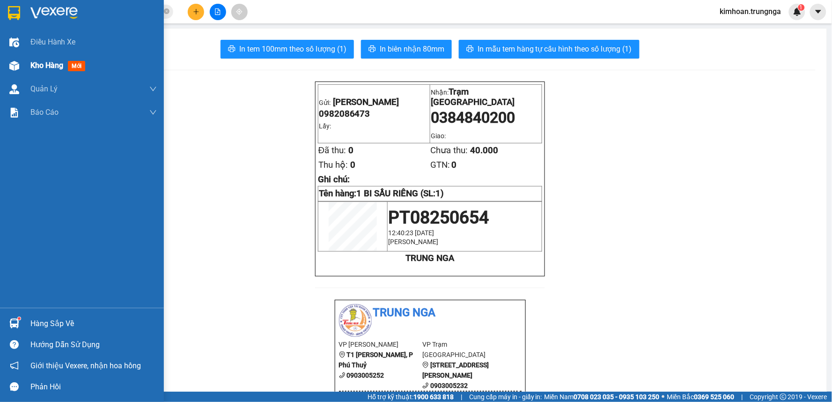
click at [48, 66] on span "Kho hàng" at bounding box center [46, 65] width 33 height 9
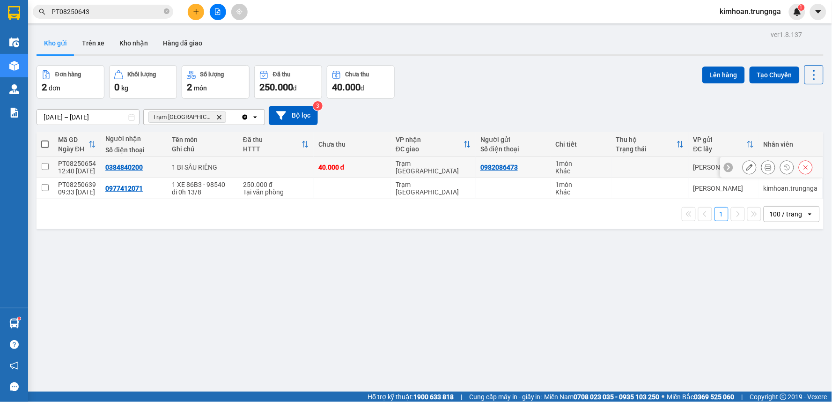
click at [746, 168] on icon at bounding box center [749, 167] width 7 height 7
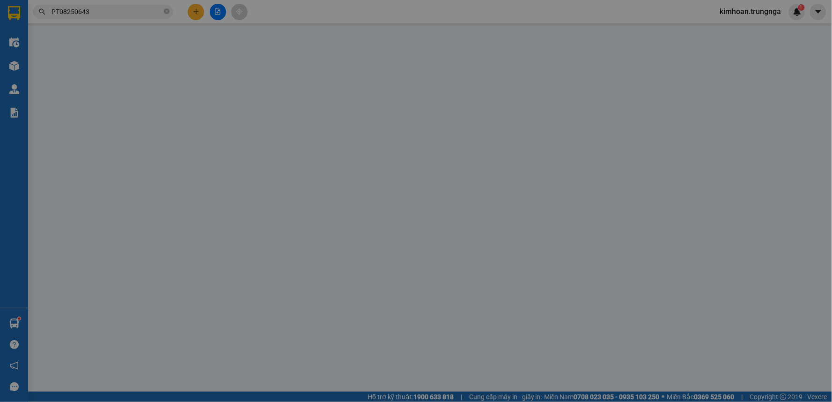
type input "0982086473"
type input "0384840200"
type input "40.000"
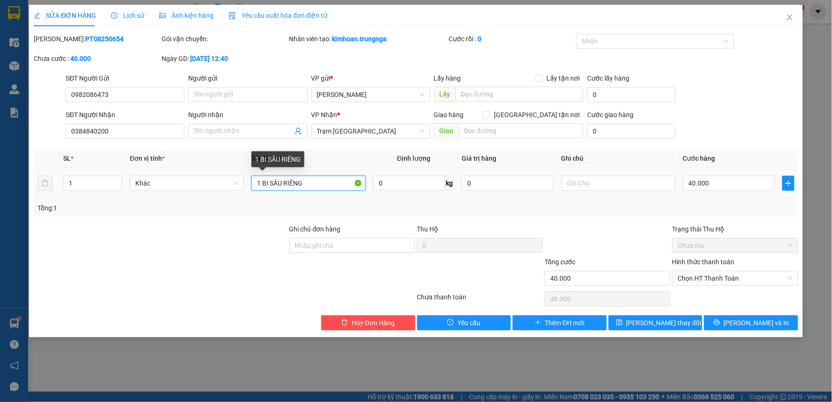
click at [268, 183] on input "1 BI SẦU RIÊNG" at bounding box center [308, 183] width 114 height 15
type input "1 THÙNG SẦU RIÊNG"
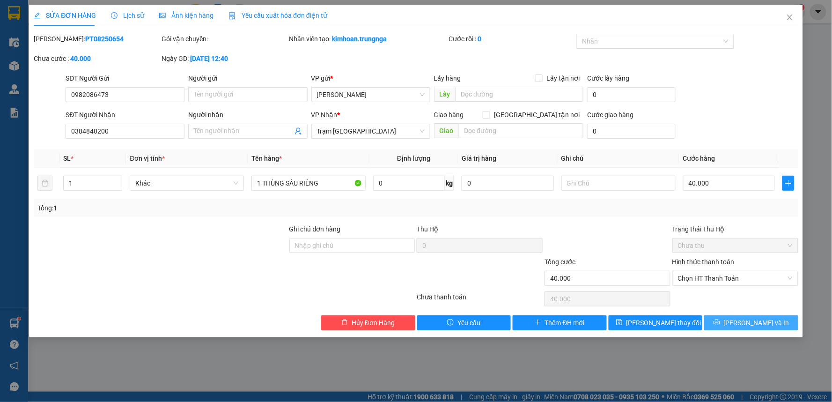
click at [760, 321] on span "[PERSON_NAME] và In" at bounding box center [757, 322] width 66 height 10
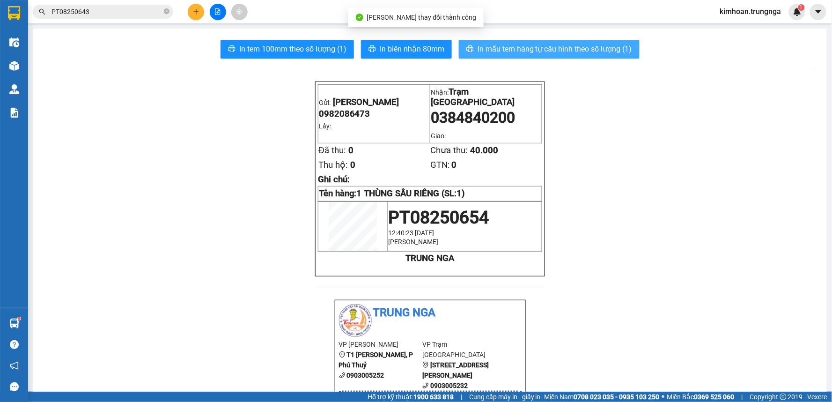
click at [535, 53] on span "In mẫu tem hàng tự cấu hình theo số lượng (1)" at bounding box center [554, 49] width 154 height 12
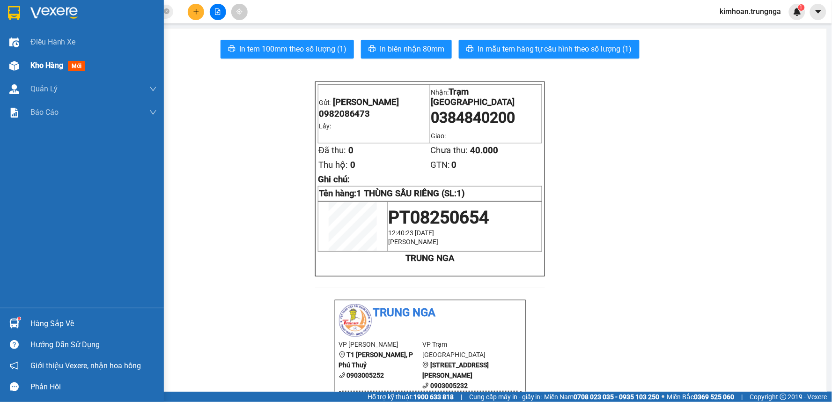
click at [22, 67] on div "Kho hàng mới" at bounding box center [82, 65] width 164 height 23
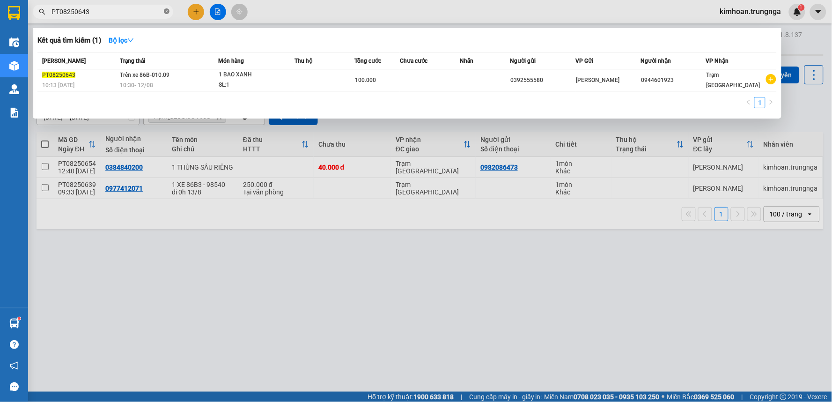
click at [168, 14] on icon "close-circle" at bounding box center [167, 11] width 6 height 6
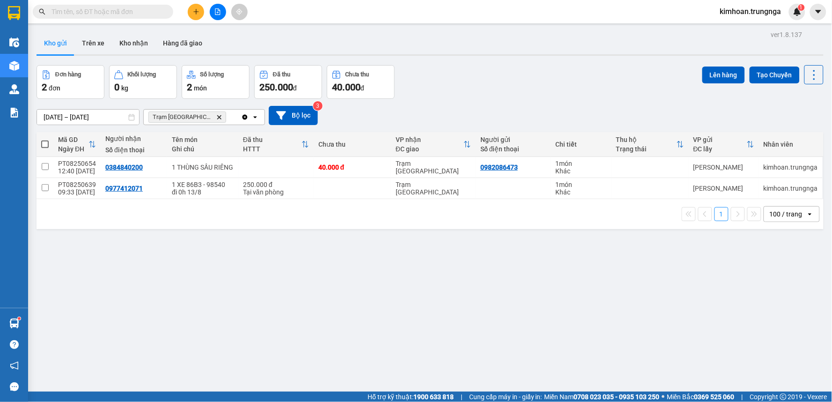
click at [114, 14] on input "text" at bounding box center [106, 12] width 110 height 10
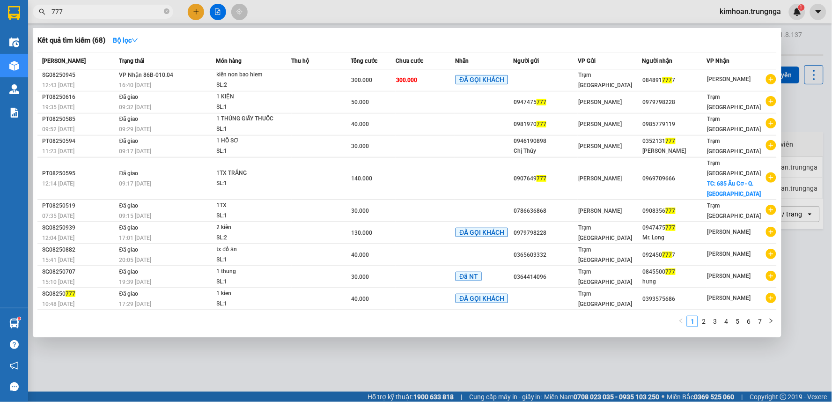
type input "777"
click at [342, 12] on div at bounding box center [416, 201] width 832 height 402
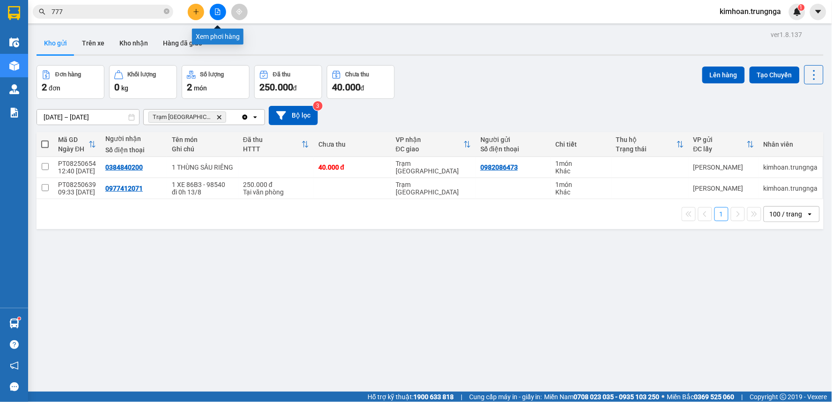
click at [221, 13] on button at bounding box center [218, 12] width 16 height 16
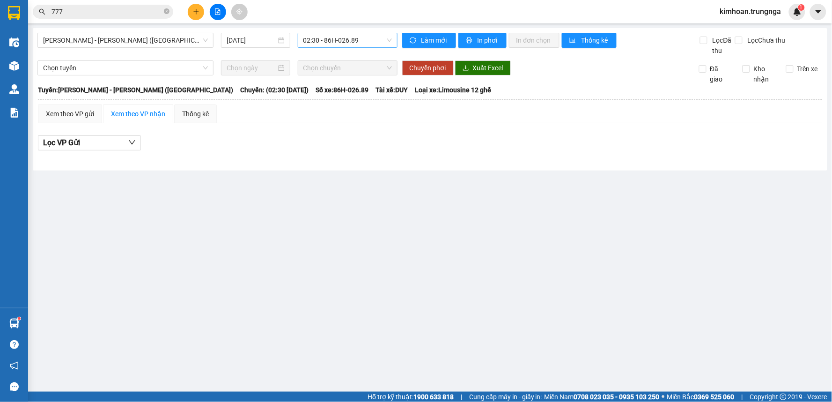
click at [320, 33] on span "02:30 - 86H-026.89" at bounding box center [347, 40] width 88 height 14
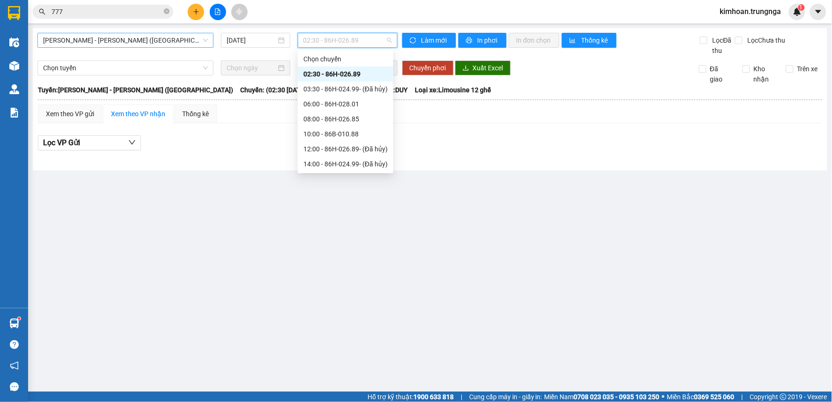
click at [138, 34] on span "Phan Thiết - Hồ Chí Minh (Ghế)" at bounding box center [125, 40] width 165 height 14
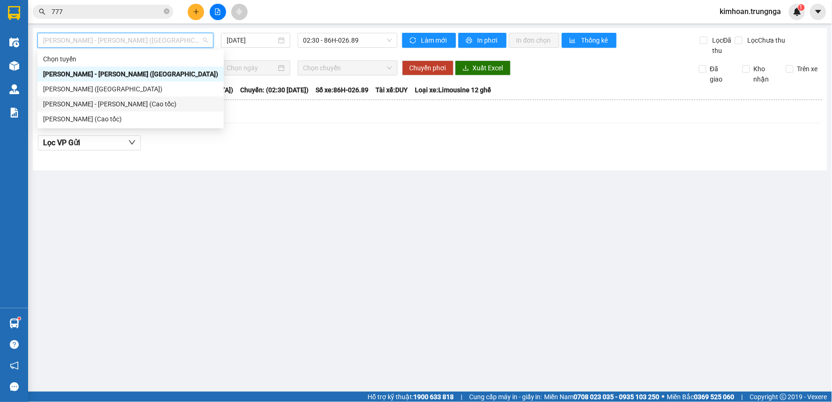
click at [144, 101] on div "Phan Thiết - Hồ Chí Minh (Cao tốc)" at bounding box center [130, 104] width 175 height 10
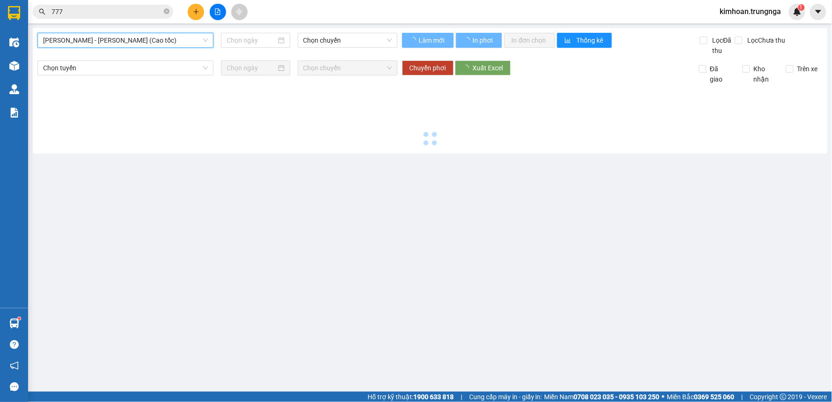
type input "[DATE]"
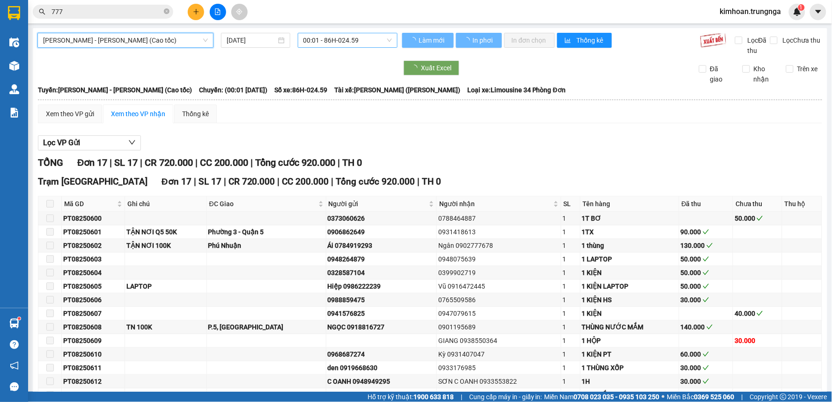
click at [331, 41] on span "00:01 - 86H-024.59" at bounding box center [347, 40] width 88 height 14
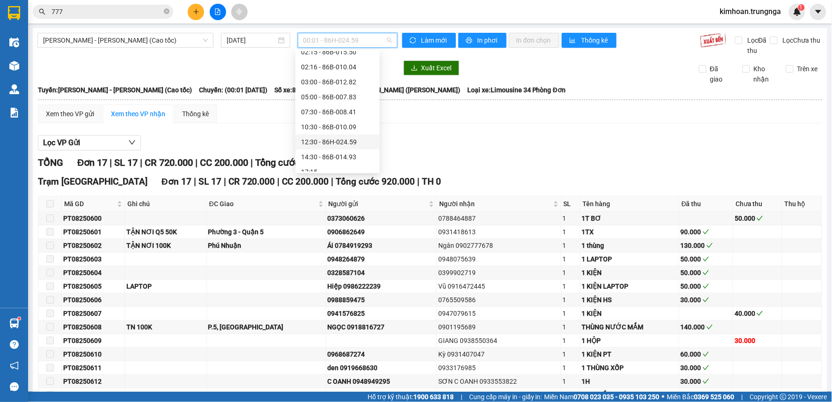
scroll to position [60, 0]
click at [313, 134] on div "12:30 - 86H-024.59" at bounding box center [337, 134] width 73 height 10
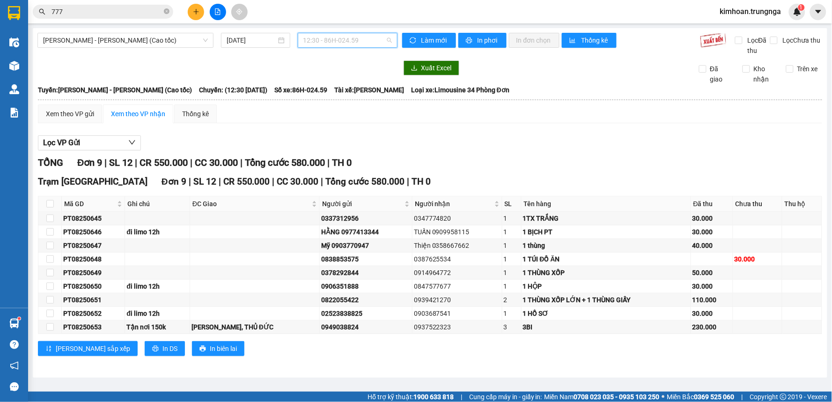
click at [335, 38] on span "12:30 - 86H-024.59" at bounding box center [347, 40] width 88 height 14
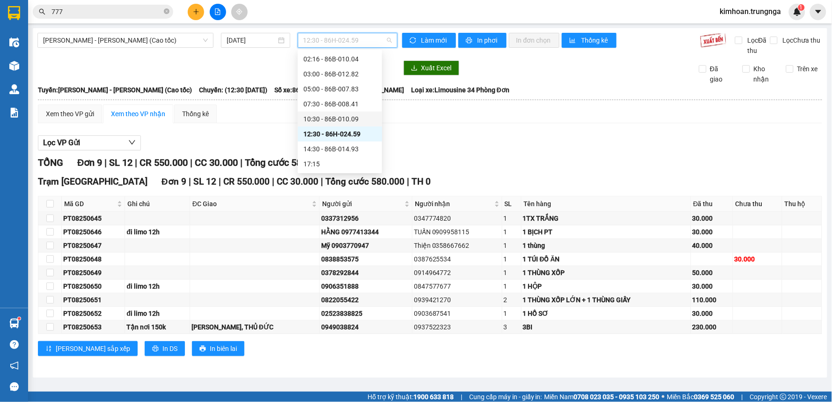
click at [312, 119] on div "10:30 - 86B-010.09" at bounding box center [339, 119] width 73 height 10
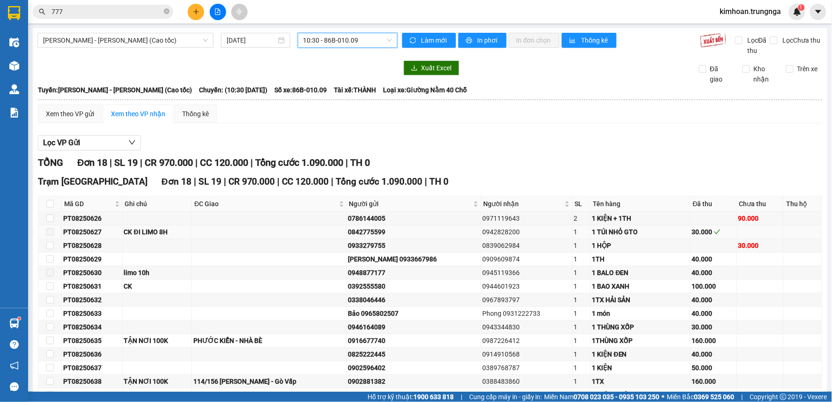
scroll to position [113, 0]
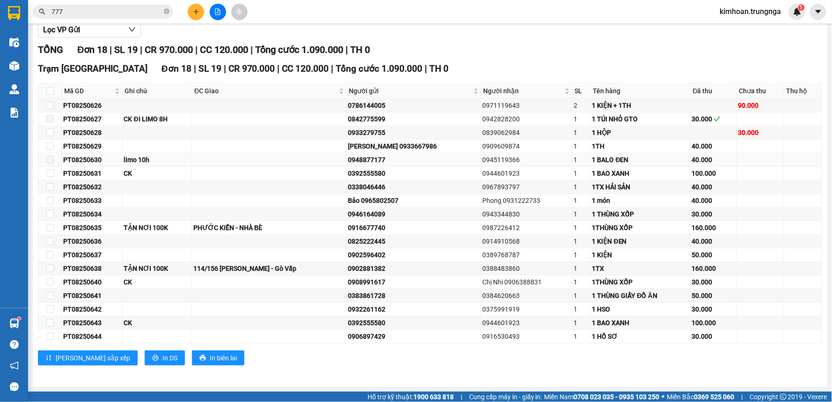
drag, startPoint x: 382, startPoint y: 157, endPoint x: 349, endPoint y: 161, distance: 33.9
click at [349, 161] on div "0948877177" at bounding box center [413, 159] width 131 height 10
drag, startPoint x: 496, startPoint y: 160, endPoint x: 461, endPoint y: 160, distance: 34.6
click at [483, 160] on div "0945119366" at bounding box center [527, 159] width 88 height 10
copy div "0945119366"
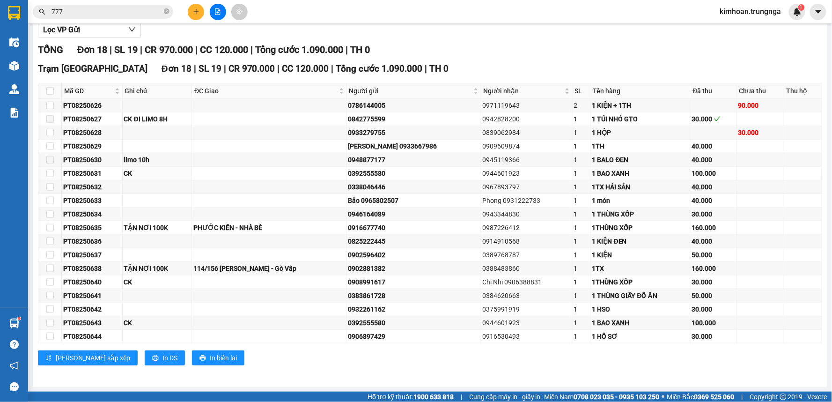
scroll to position [0, 0]
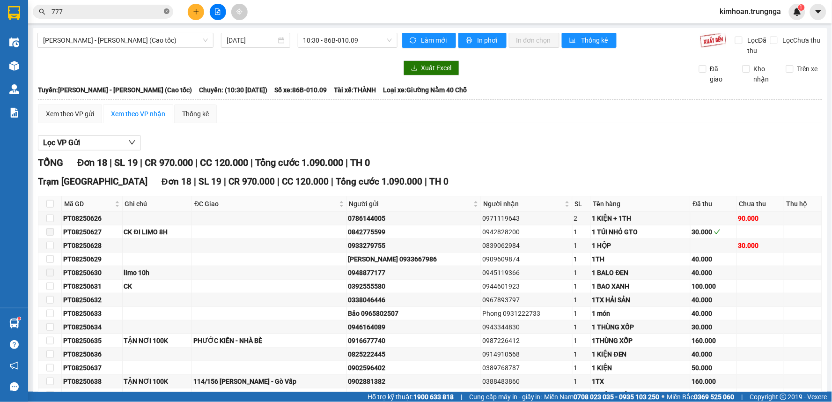
click at [168, 11] on icon "close-circle" at bounding box center [167, 11] width 6 height 6
click at [114, 11] on input "text" at bounding box center [106, 12] width 110 height 10
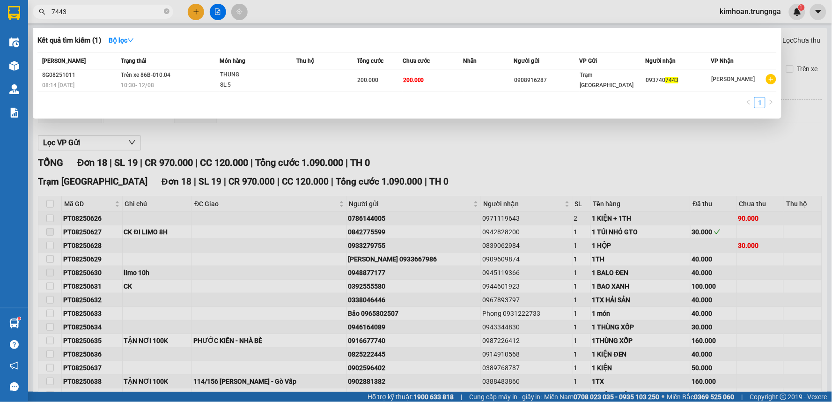
type input "7443"
click at [308, 237] on div at bounding box center [416, 201] width 832 height 402
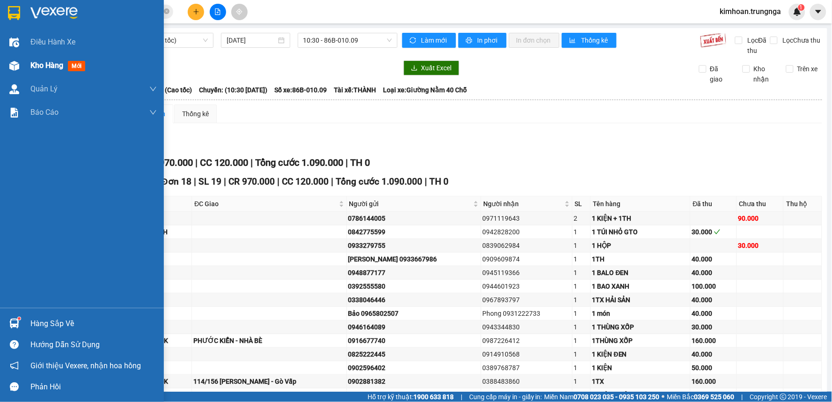
click at [34, 62] on span "Kho hàng" at bounding box center [46, 65] width 33 height 9
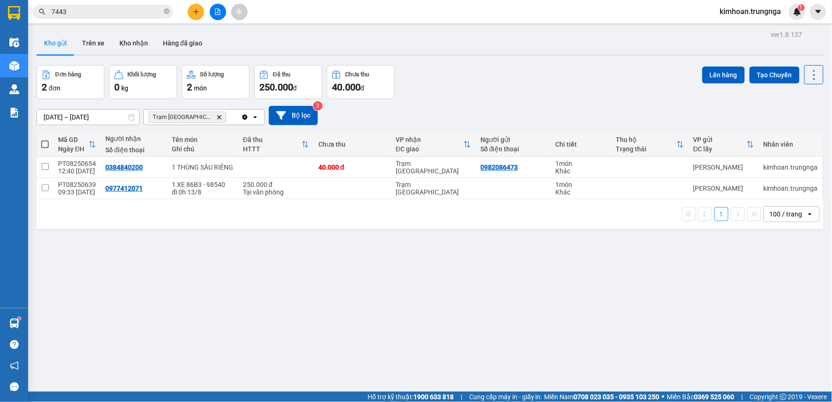
click at [194, 13] on icon "plus" at bounding box center [196, 11] width 7 height 7
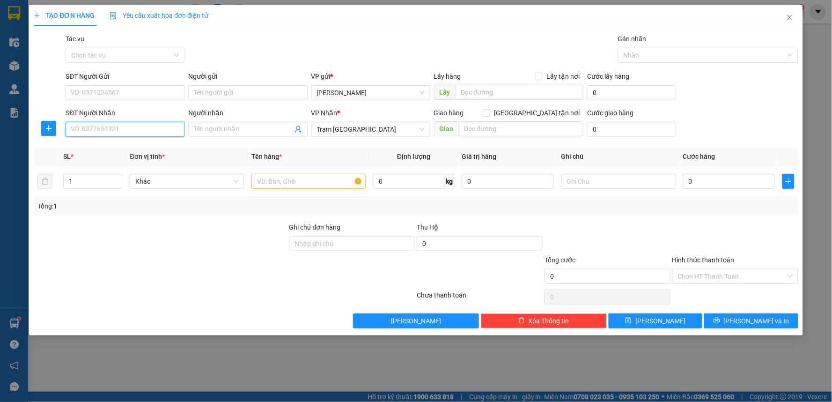
click at [149, 129] on input "SĐT Người Nhận" at bounding box center [125, 129] width 119 height 15
type input "0944159363"
click at [130, 95] on input "SĐT Người Gửi" at bounding box center [125, 92] width 119 height 15
click at [110, 128] on input "0944159363" at bounding box center [125, 129] width 119 height 15
click at [307, 180] on input "text" at bounding box center [308, 181] width 114 height 15
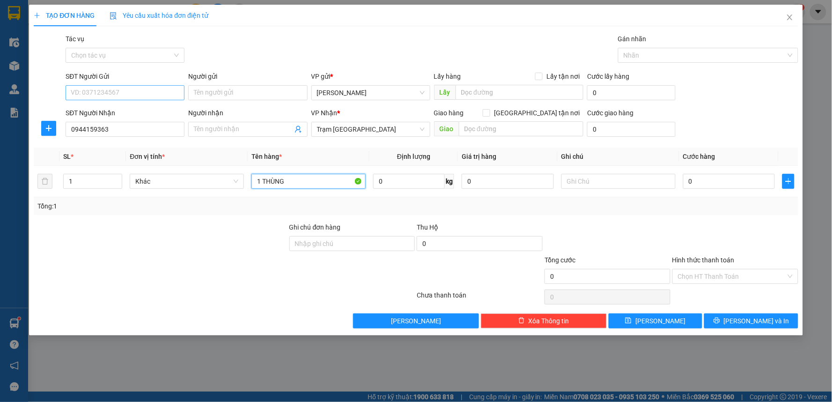
type input "1 THÙNG"
click at [167, 92] on input "SĐT Người Gửi" at bounding box center [125, 92] width 119 height 15
type input "0916676596"
click at [305, 184] on input "1 THÙNG" at bounding box center [308, 181] width 114 height 15
type input "1 THÙNG GIẤY ĐỒ ĂN"
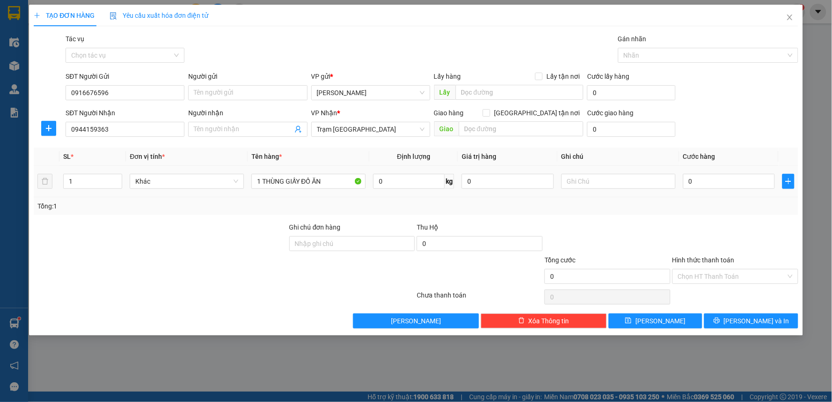
click at [704, 167] on td "0" at bounding box center [729, 181] width 100 height 31
click at [703, 179] on input "0" at bounding box center [729, 181] width 92 height 15
type input "4"
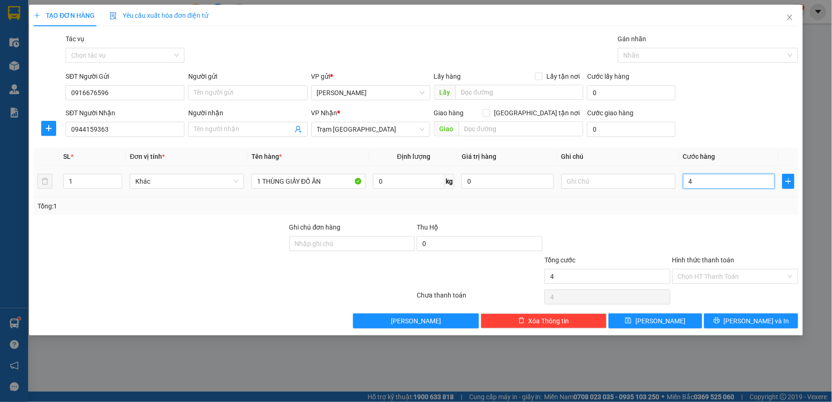
type input "40"
type input "40.000"
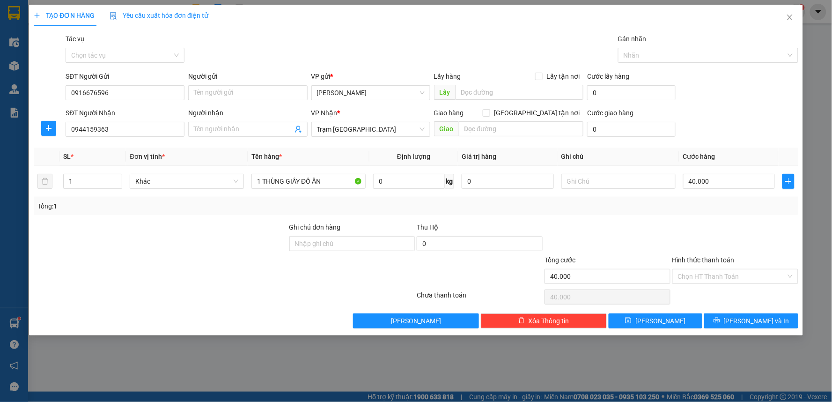
click at [717, 205] on div "Tổng: 1" at bounding box center [415, 206] width 757 height 10
click at [722, 277] on input "Hình thức thanh toán" at bounding box center [732, 276] width 108 height 14
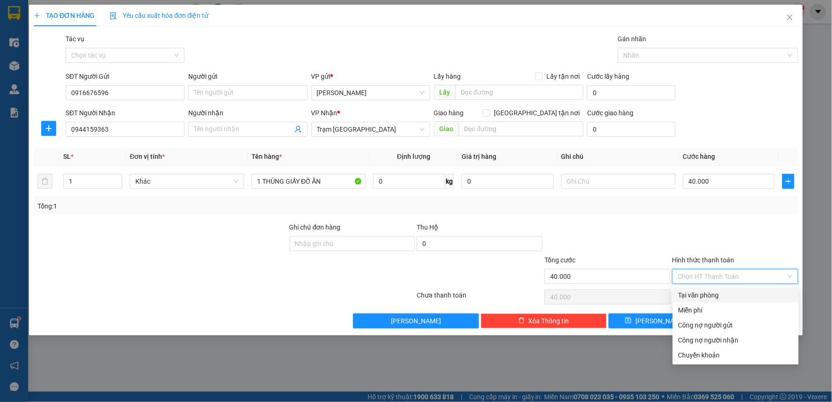
click at [719, 292] on div "Tại văn phòng" at bounding box center [735, 295] width 115 height 10
type input "0"
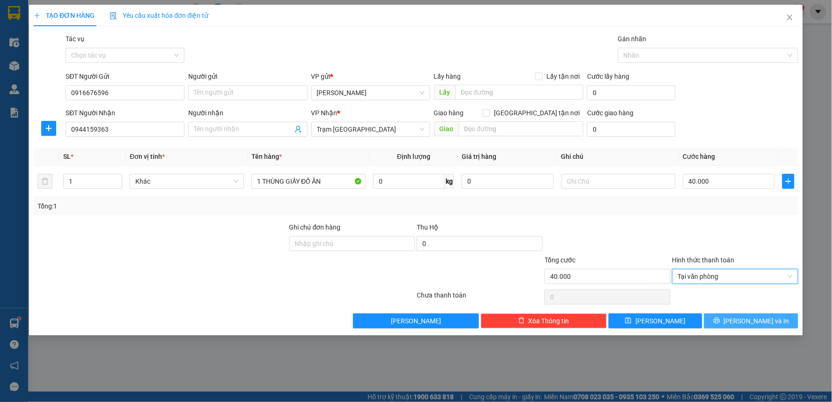
click at [750, 314] on button "[PERSON_NAME] và In" at bounding box center [751, 320] width 94 height 15
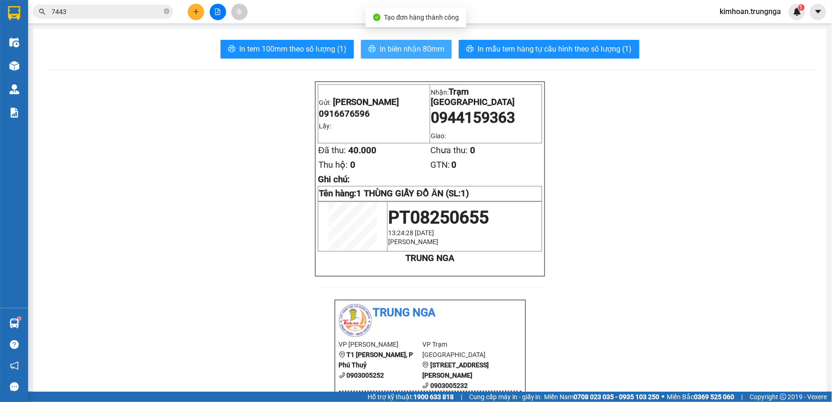
click at [414, 53] on span "In biên nhận 80mm" at bounding box center [412, 49] width 65 height 12
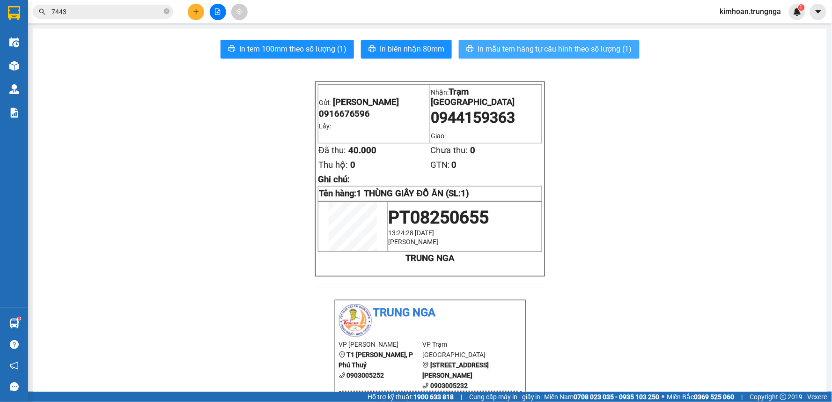
click at [519, 51] on span "In mẫu tem hàng tự cấu hình theo số lượng (1)" at bounding box center [554, 49] width 154 height 12
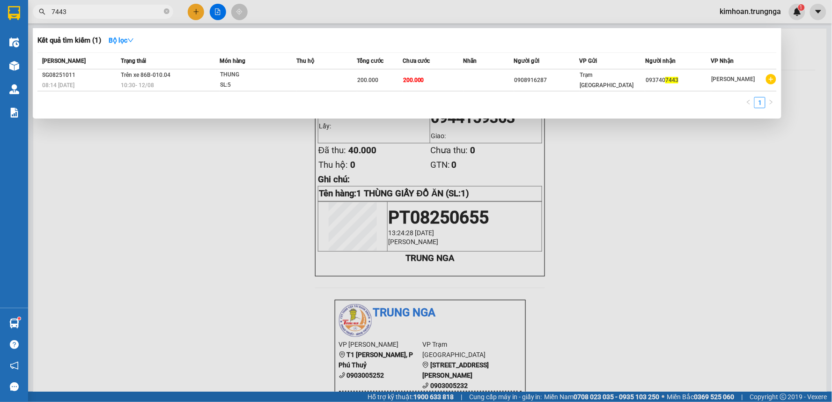
click at [128, 10] on input "7443" at bounding box center [106, 12] width 110 height 10
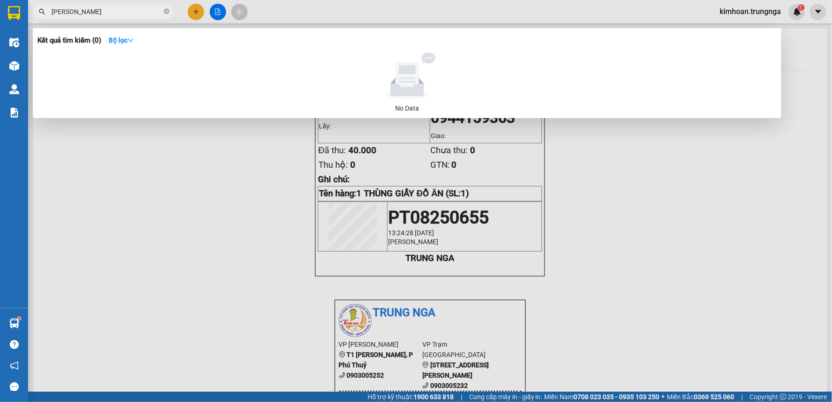
type input "MINH H"
click at [166, 16] on span at bounding box center [167, 12] width 6 height 10
drag, startPoint x: 176, startPoint y: 10, endPoint x: 167, endPoint y: 11, distance: 9.9
click at [175, 10] on div "MINH H" at bounding box center [91, 12] width 183 height 14
click at [167, 11] on icon "close-circle" at bounding box center [167, 11] width 6 height 6
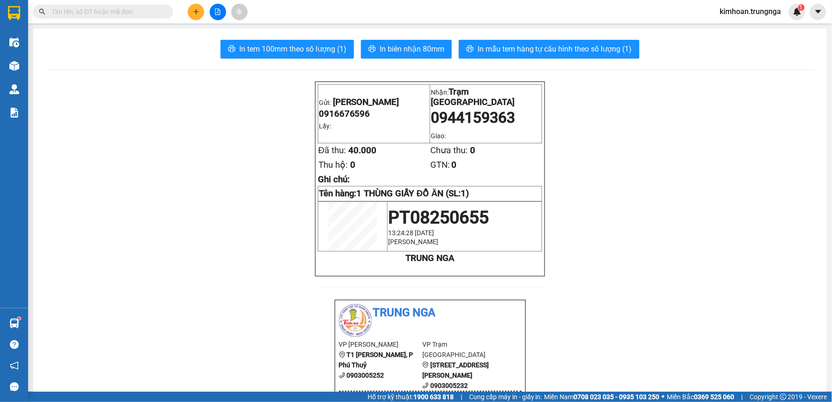
drag, startPoint x: 291, startPoint y: 12, endPoint x: 225, endPoint y: 4, distance: 67.0
click at [291, 12] on div "Kết quả tìm kiếm ( 0 ) Bộ lọc No Data kimhoan.trungnga 1" at bounding box center [416, 11] width 832 height 23
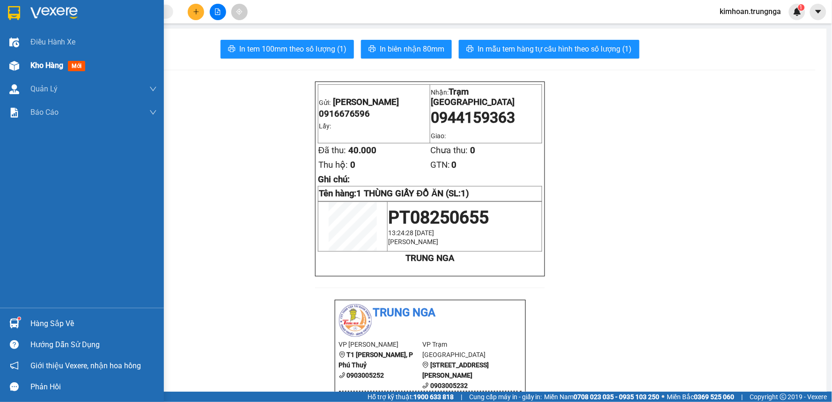
click at [15, 66] on img at bounding box center [14, 66] width 10 height 10
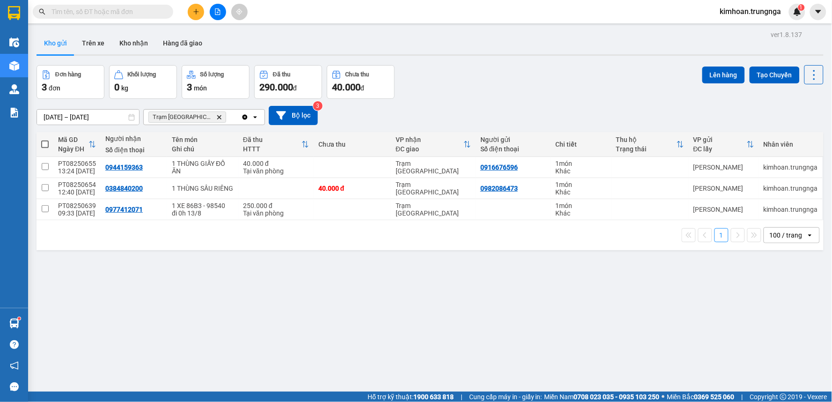
drag, startPoint x: 144, startPoint y: 14, endPoint x: 139, endPoint y: 15, distance: 4.8
click at [139, 15] on input "text" at bounding box center [106, 12] width 110 height 10
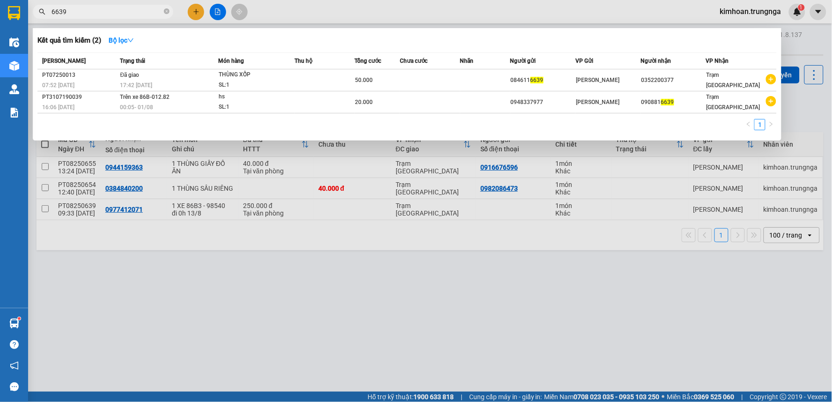
type input "6639"
click at [302, 308] on div at bounding box center [416, 201] width 832 height 402
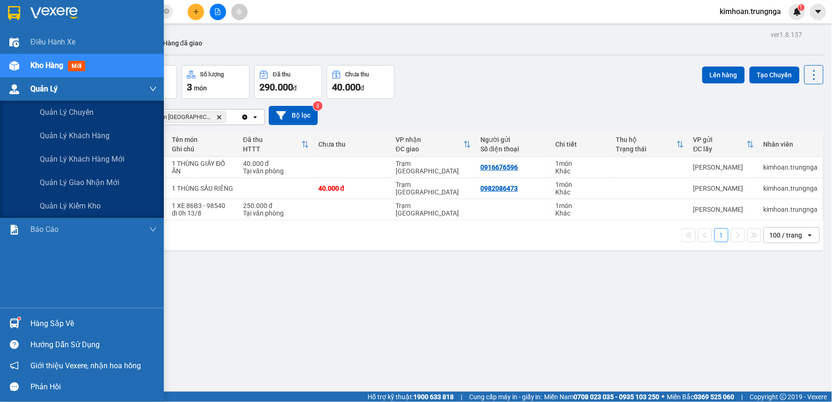
click at [22, 92] on div at bounding box center [14, 89] width 16 height 16
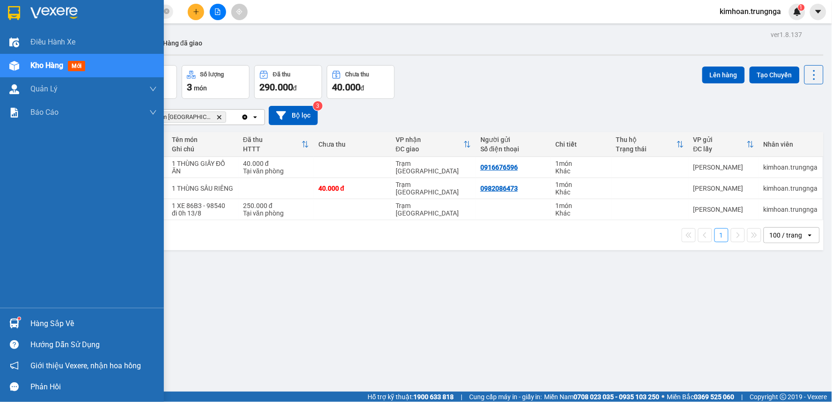
click at [22, 60] on div "Kho hàng mới" at bounding box center [82, 65] width 164 height 23
click at [26, 45] on div "Điều hành xe" at bounding box center [82, 41] width 164 height 23
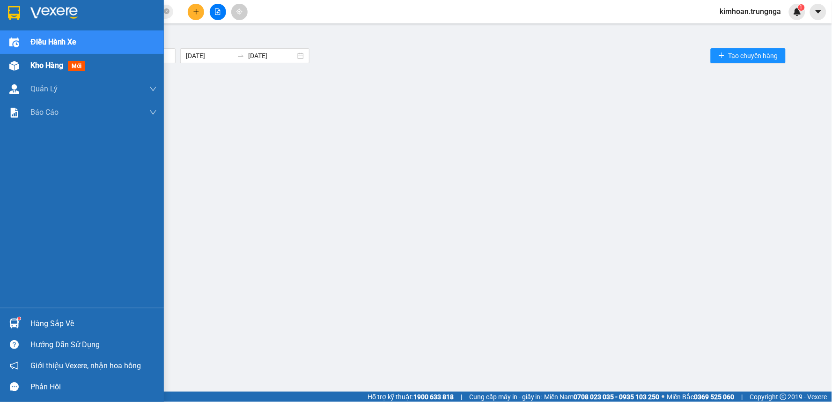
click at [30, 61] on span "Kho hàng" at bounding box center [46, 65] width 33 height 9
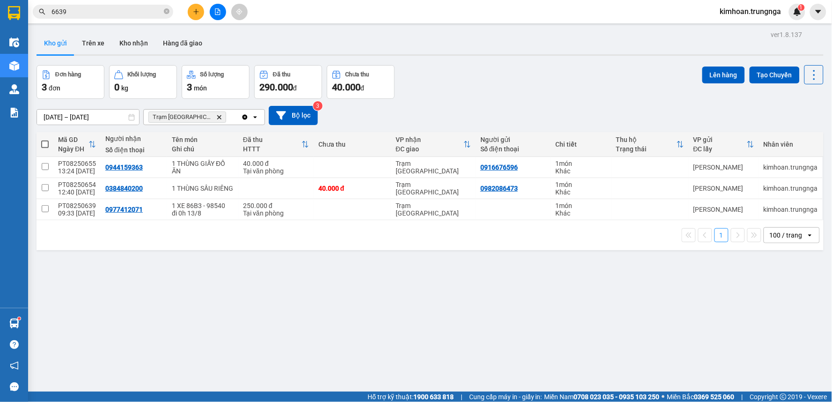
click at [191, 11] on button at bounding box center [196, 12] width 16 height 16
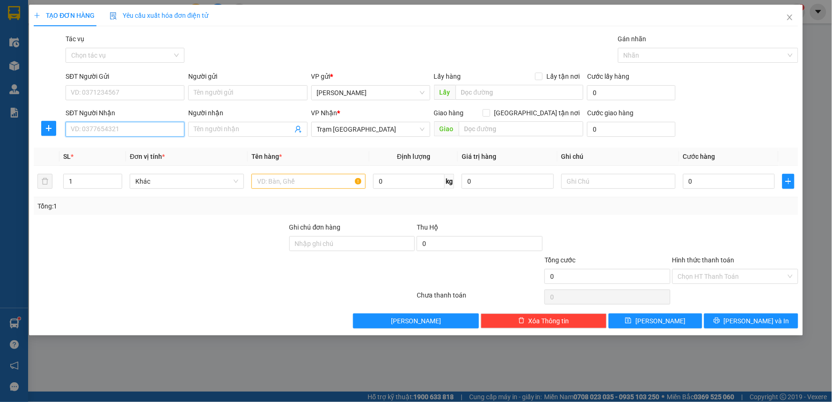
click at [115, 128] on input "SĐT Người Nhận" at bounding box center [125, 129] width 119 height 15
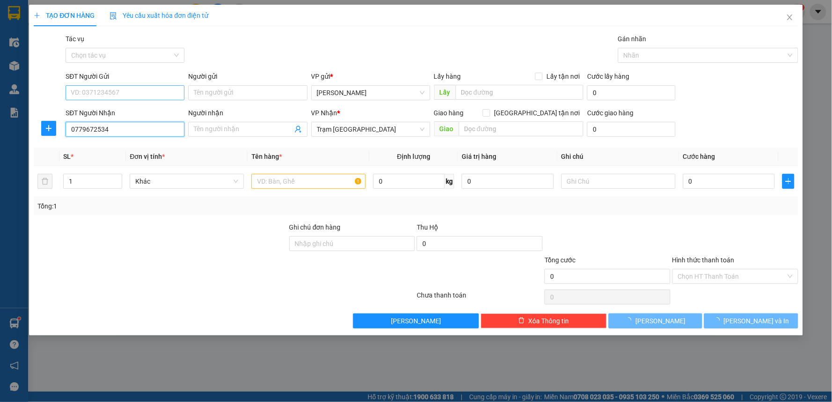
type input "0779672534"
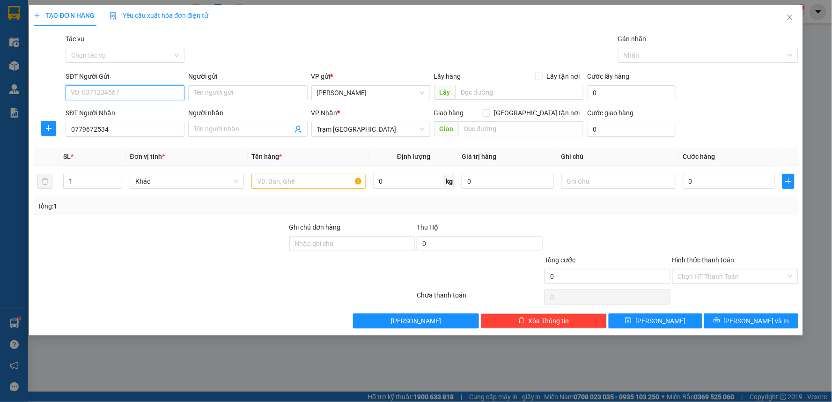
click at [130, 89] on input "SĐT Người Gửi" at bounding box center [125, 92] width 119 height 15
click at [119, 125] on input "0779672534" at bounding box center [125, 129] width 119 height 15
click at [134, 92] on input "SĐT Người Gửi" at bounding box center [125, 92] width 119 height 15
type input "0948528482"
click at [277, 180] on input "text" at bounding box center [308, 181] width 114 height 15
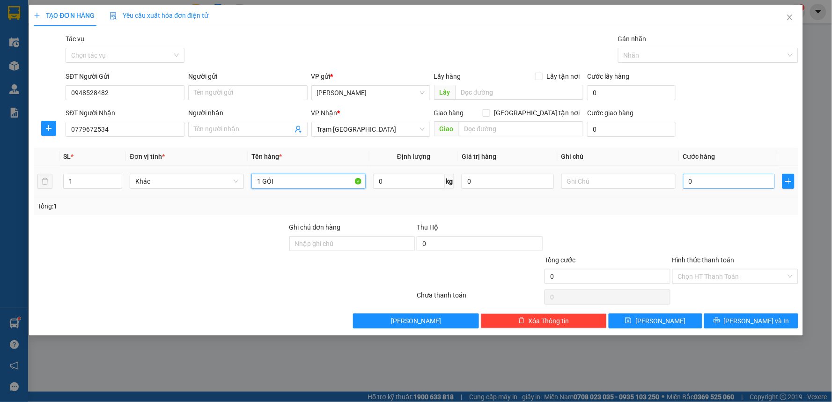
type input "1 GÓI"
click at [716, 184] on input "0" at bounding box center [729, 181] width 92 height 15
click at [534, 119] on div "Giao hàng Giao tận nơi" at bounding box center [509, 115] width 150 height 14
click at [535, 118] on div "Giao hàng Giao tận nơi" at bounding box center [509, 115] width 150 height 14
click at [489, 110] on input "[GEOGRAPHIC_DATA] tận nơi" at bounding box center [486, 112] width 7 height 7
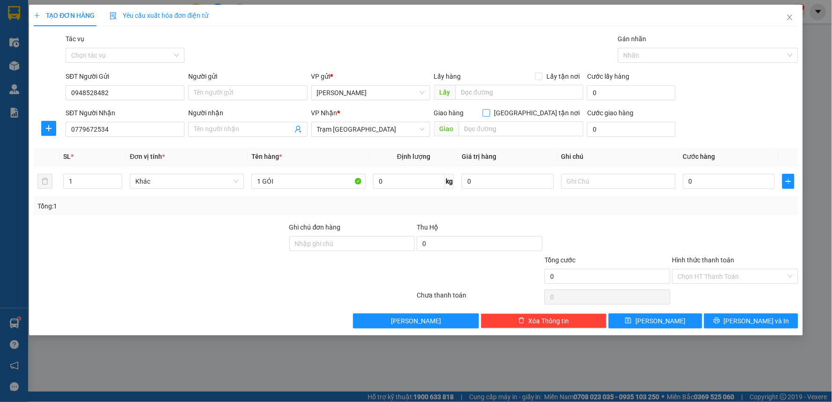
checkbox input "true"
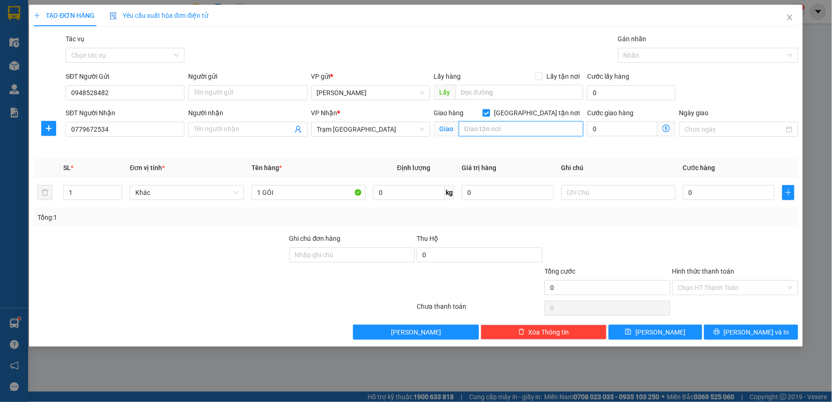
click at [485, 129] on input "text" at bounding box center [521, 128] width 125 height 15
drag, startPoint x: 558, startPoint y: 127, endPoint x: 456, endPoint y: 122, distance: 102.6
click at [456, 122] on span "Giao 249 Lý Thường Kiệt, P15, Q11" at bounding box center [509, 128] width 150 height 15
type input "249 Lý Thường Kiệt, P15, Q11"
click at [634, 132] on input "0" at bounding box center [622, 128] width 70 height 15
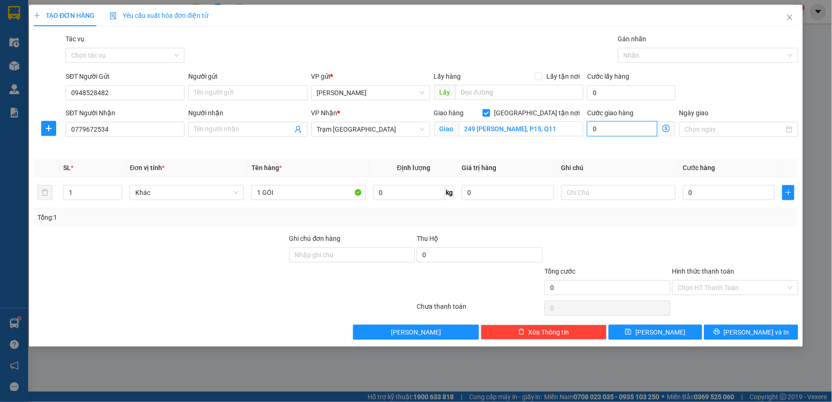
type input "5"
type input "50"
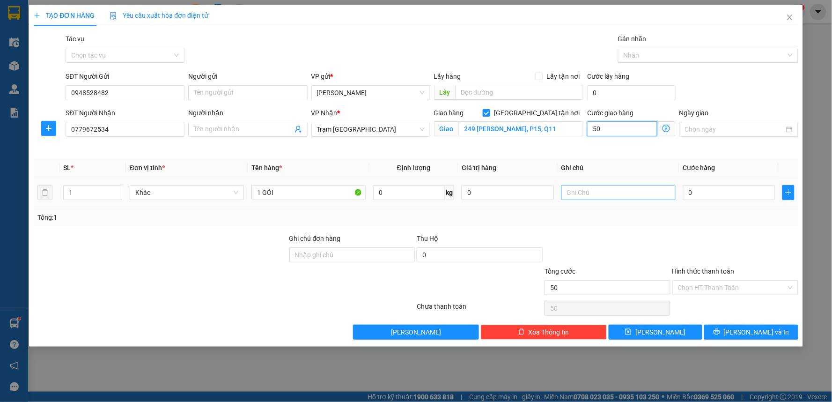
type input "50"
type input "50.000"
click at [578, 197] on input "text" at bounding box center [618, 192] width 114 height 15
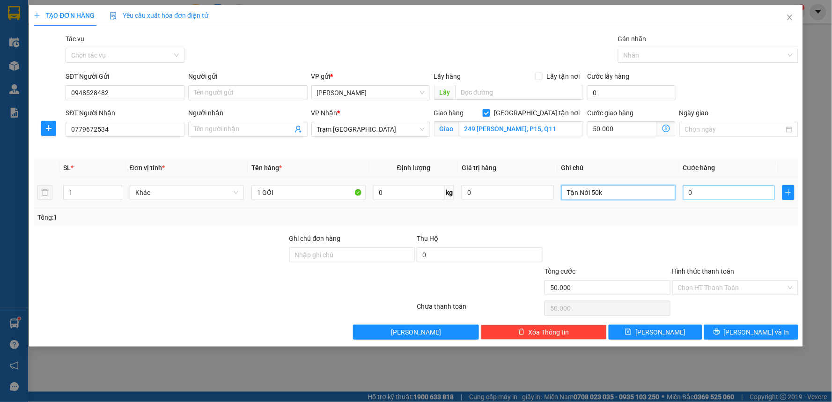
type input "Tận Nới 50k"
click at [714, 190] on input "0" at bounding box center [729, 192] width 92 height 15
type input "3"
type input "50.003"
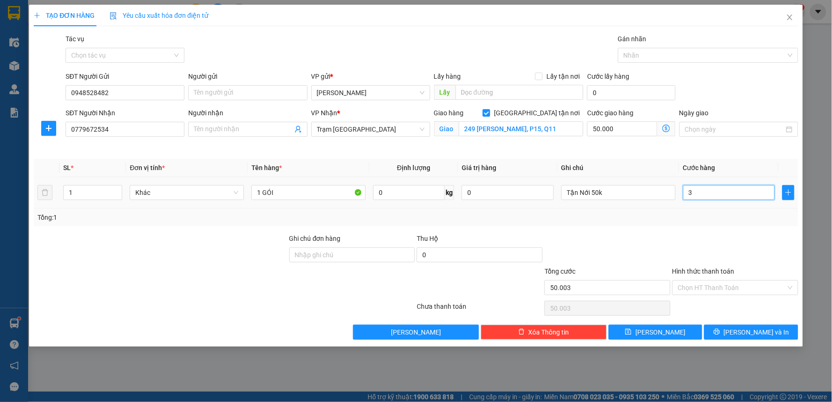
type input "30"
type input "50.030"
type input "30.000"
type input "80.000"
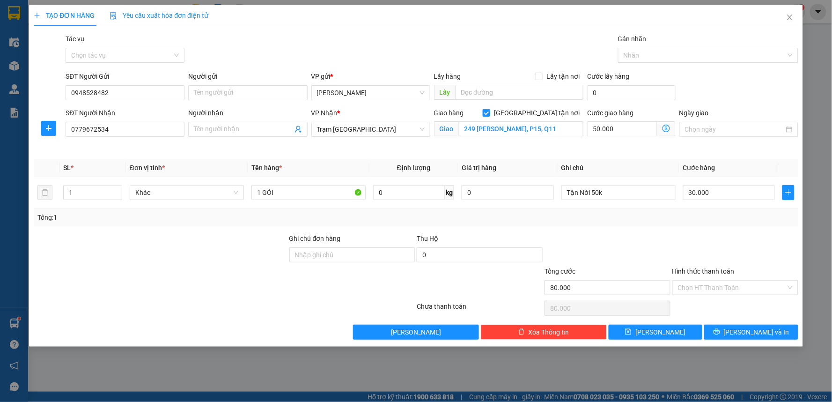
click at [678, 232] on div "Transit Pickup Surcharge Ids Transit Deliver Surcharge Ids Transit Deliver Surc…" at bounding box center [416, 187] width 764 height 306
click at [711, 291] on input "Hình thức thanh toán" at bounding box center [732, 287] width 108 height 14
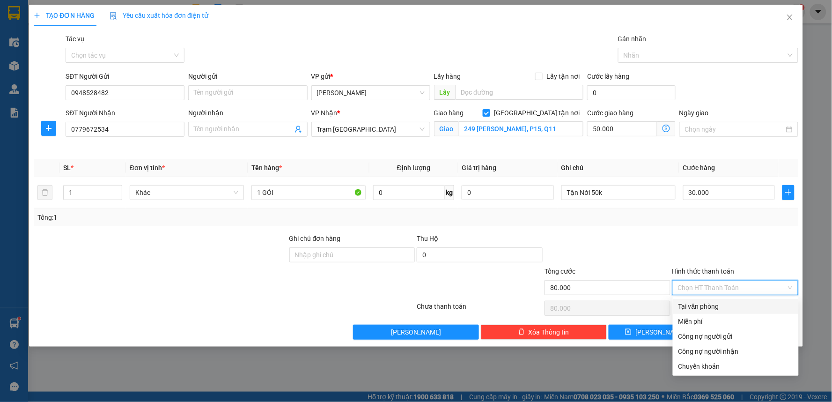
click at [710, 309] on div "Tại văn phòng" at bounding box center [735, 306] width 115 height 10
type input "0"
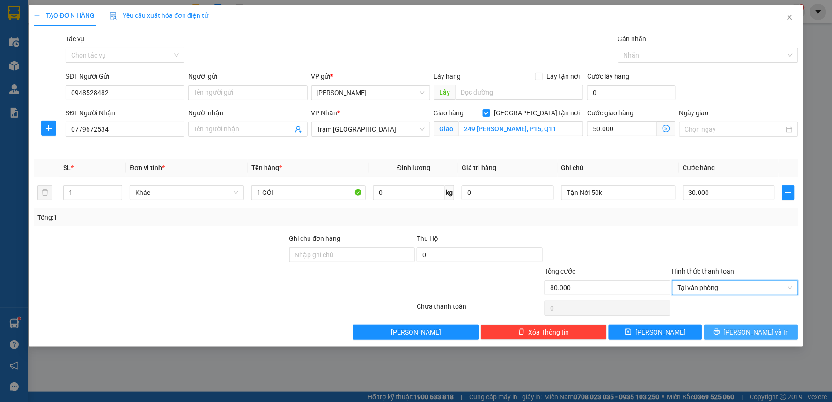
click at [763, 335] on span "[PERSON_NAME] và In" at bounding box center [757, 332] width 66 height 10
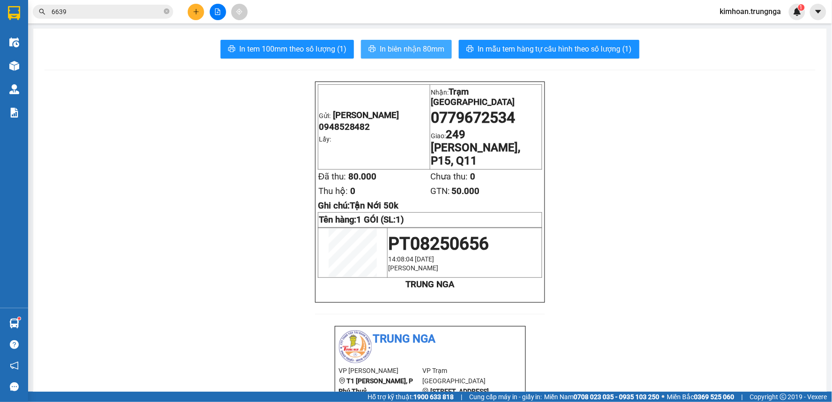
click at [447, 50] on button "In biên nhận 80mm" at bounding box center [406, 49] width 91 height 19
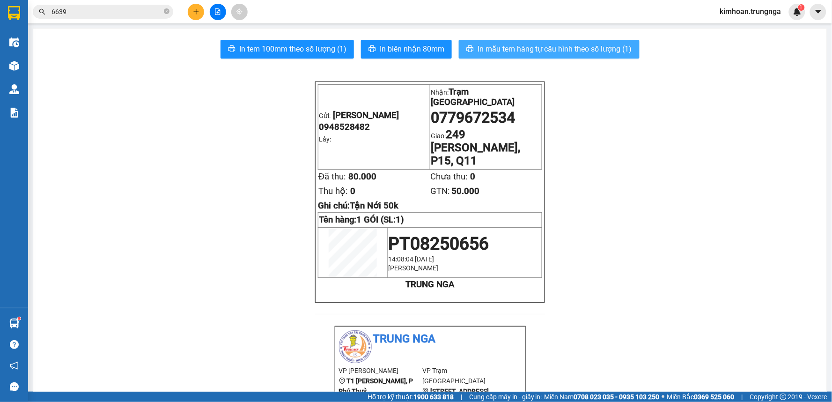
click at [559, 40] on button "In mẫu tem hàng tự cấu hình theo số lượng (1)" at bounding box center [549, 49] width 181 height 19
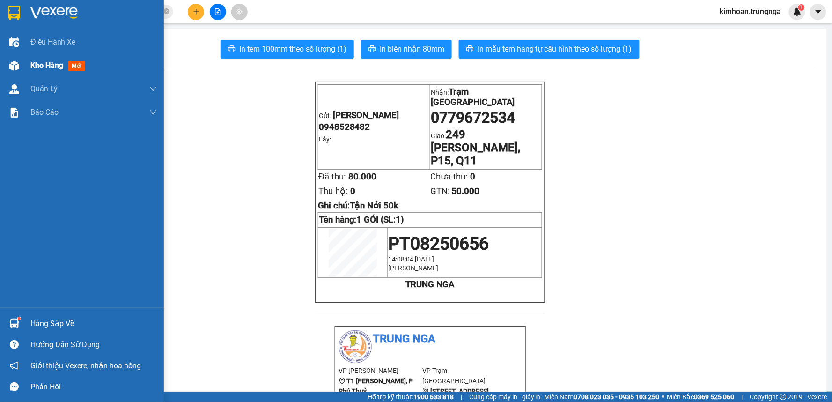
click at [16, 62] on img at bounding box center [14, 66] width 10 height 10
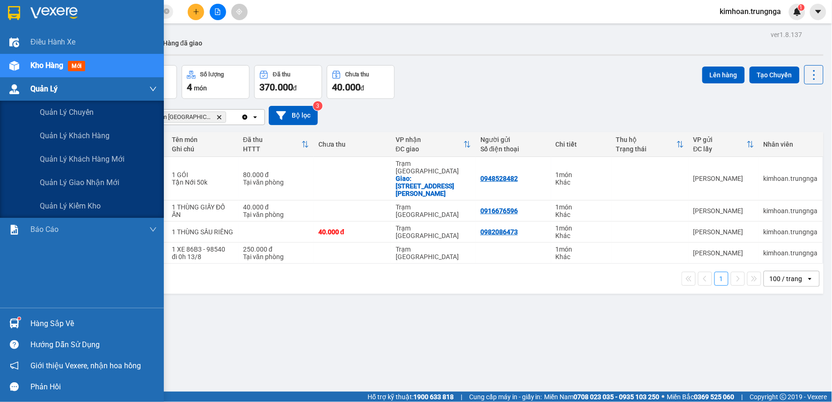
click at [20, 89] on div at bounding box center [14, 89] width 16 height 16
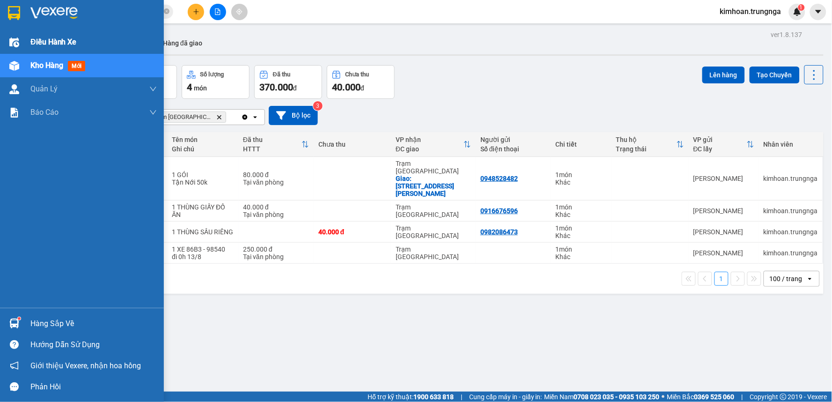
click at [34, 39] on span "Điều hành xe" at bounding box center [53, 42] width 46 height 12
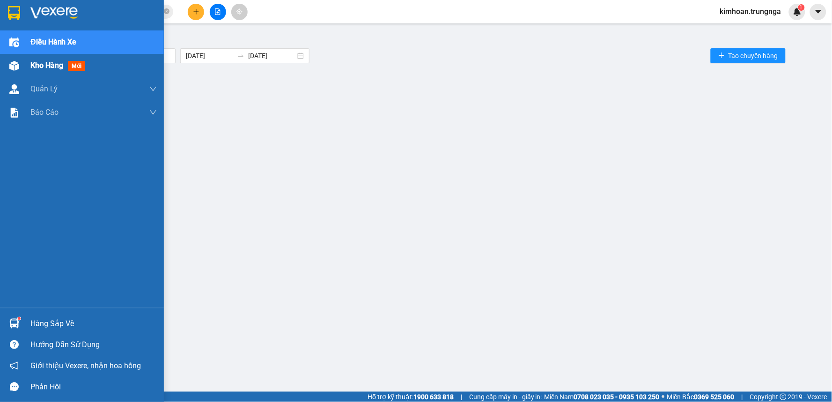
click at [35, 62] on span "Kho hàng" at bounding box center [46, 65] width 33 height 9
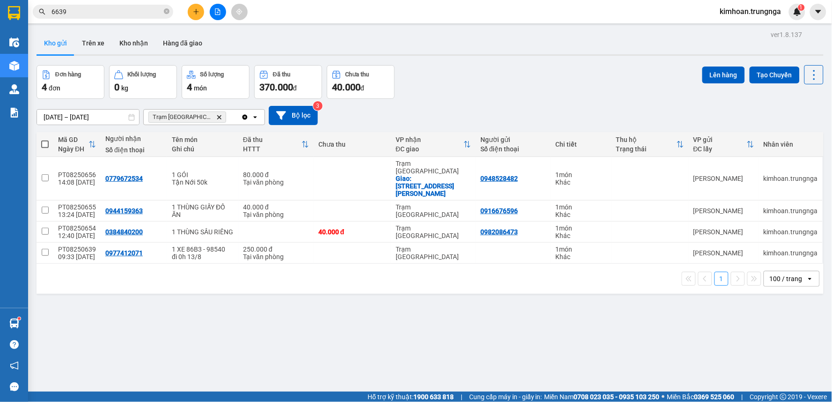
click at [43, 144] on span at bounding box center [44, 143] width 7 height 7
click at [45, 139] on input "checkbox" at bounding box center [45, 139] width 0 height 0
checkbox input "true"
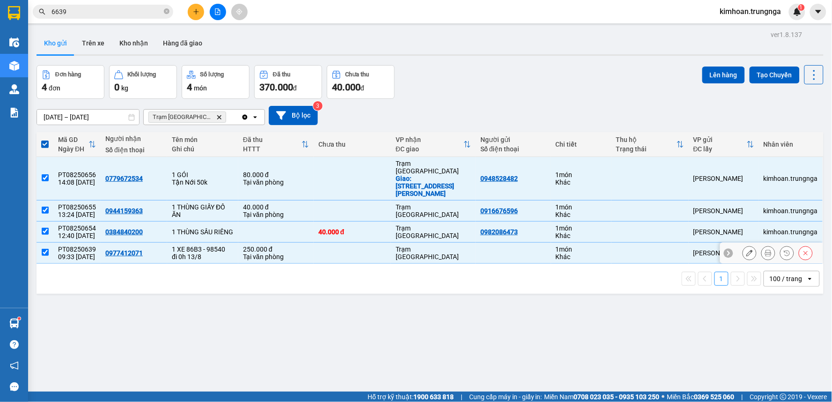
click at [46, 249] on input "checkbox" at bounding box center [45, 252] width 7 height 7
checkbox input "false"
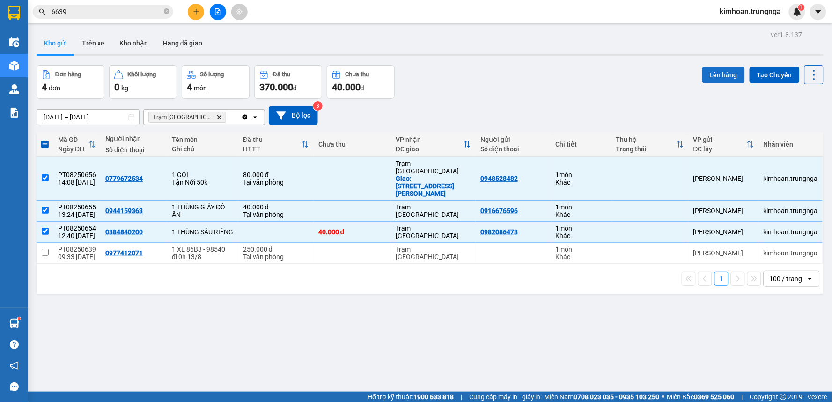
click at [718, 79] on button "Lên hàng" at bounding box center [723, 74] width 43 height 17
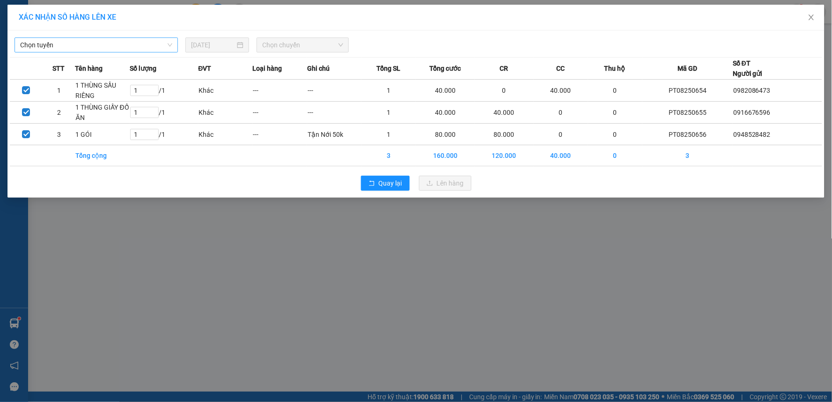
click at [136, 48] on span "Chọn tuyến" at bounding box center [96, 45] width 152 height 14
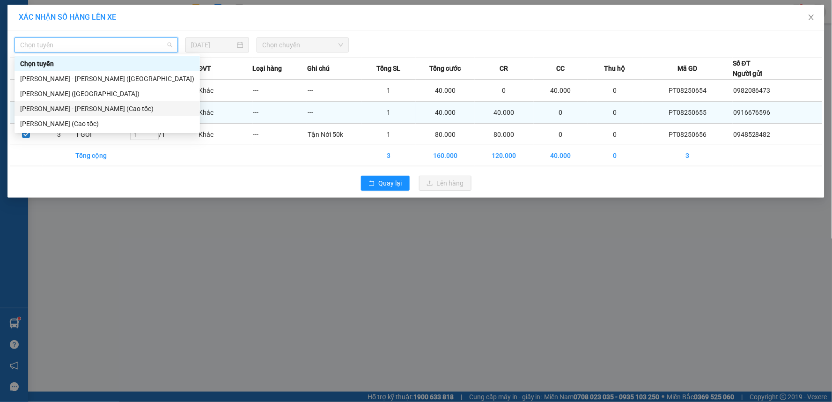
drag, startPoint x: 132, startPoint y: 104, endPoint x: 144, endPoint y: 101, distance: 12.2
click at [132, 106] on div "Phan Thiết - Hồ Chí Minh (Cao tốc)" at bounding box center [107, 108] width 174 height 10
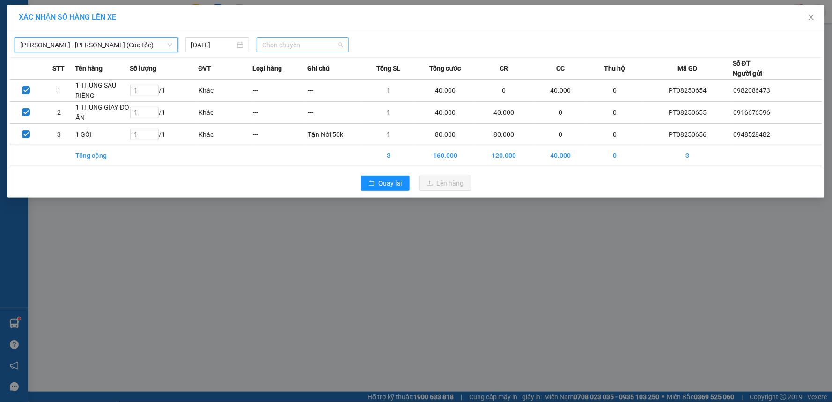
click at [294, 43] on span "Chọn chuyến" at bounding box center [302, 45] width 81 height 14
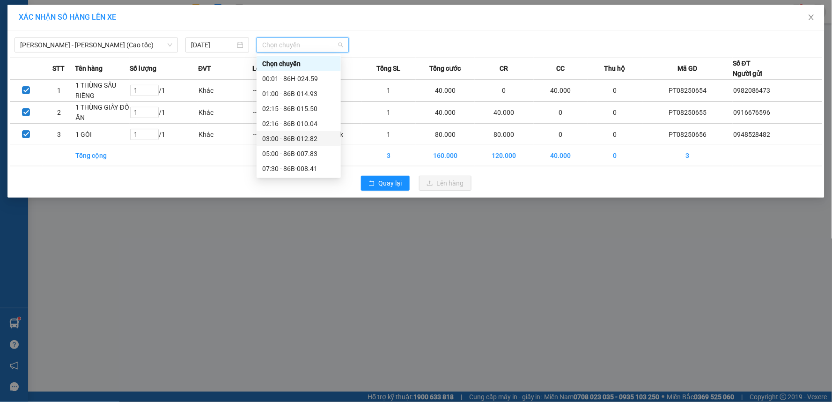
scroll to position [60, 0]
click at [284, 153] on div "14:30 - 86B-014.93" at bounding box center [298, 153] width 73 height 10
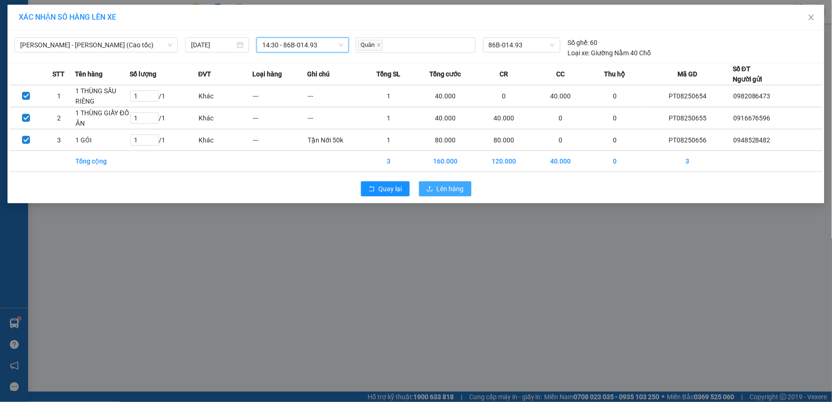
click at [459, 187] on span "Lên hàng" at bounding box center [450, 188] width 27 height 10
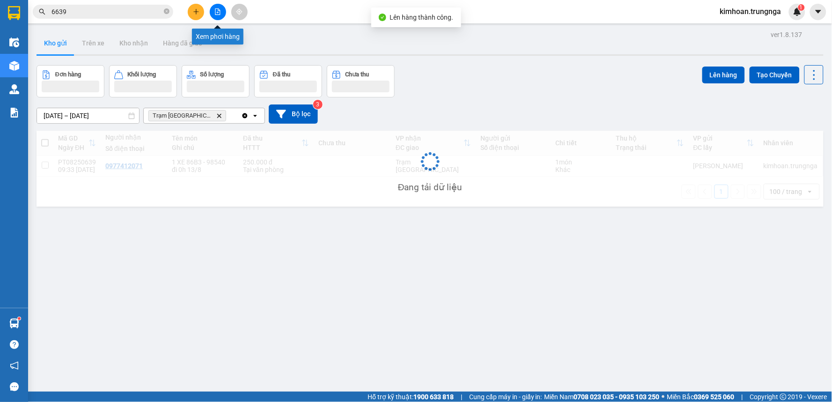
click at [214, 12] on icon "file-add" at bounding box center [217, 11] width 7 height 7
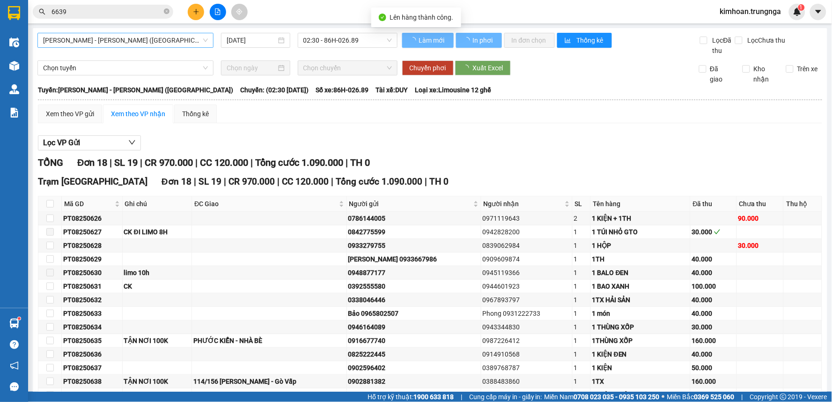
click at [119, 42] on span "Phan Thiết - Hồ Chí Minh (Ghế)" at bounding box center [125, 40] width 165 height 14
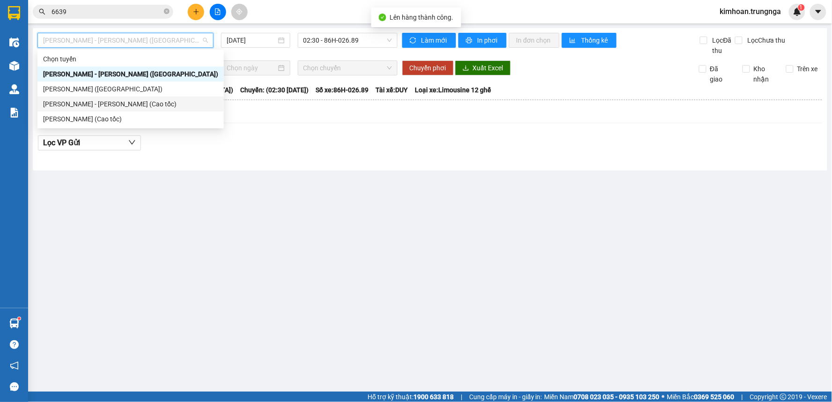
click at [96, 104] on div "Phan Thiết - Hồ Chí Minh (Cao tốc)" at bounding box center [130, 104] width 175 height 10
type input "[DATE]"
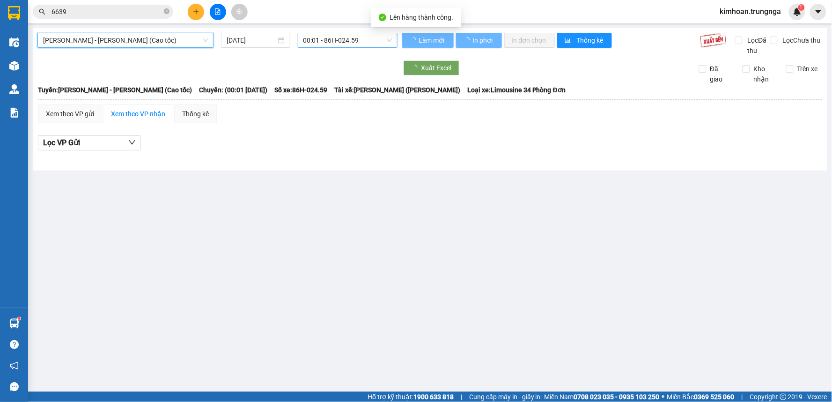
click at [348, 43] on span "00:01 - 86H-024.59" at bounding box center [347, 40] width 88 height 14
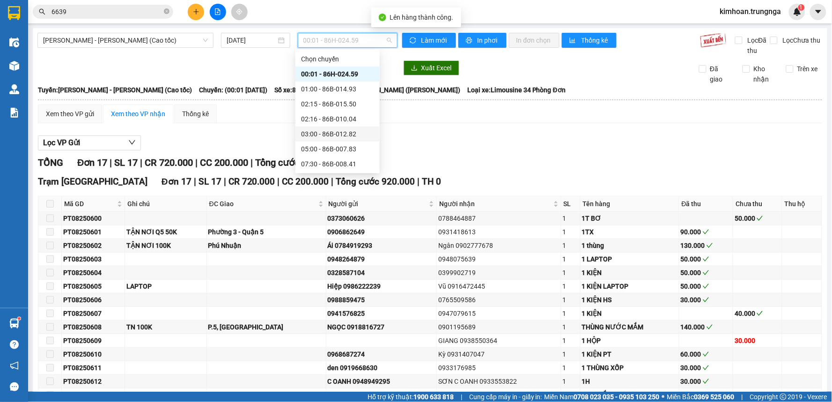
scroll to position [60, 0]
click at [318, 147] on div "14:30 - 86B-014.93" at bounding box center [337, 149] width 73 height 10
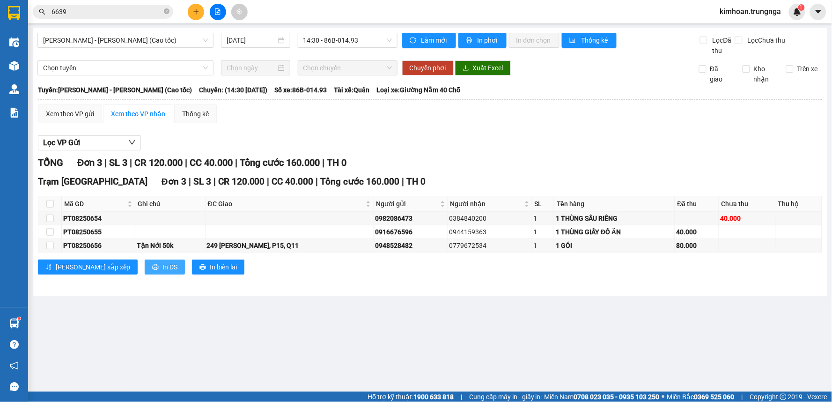
click at [162, 268] on span "In DS" at bounding box center [169, 267] width 15 height 10
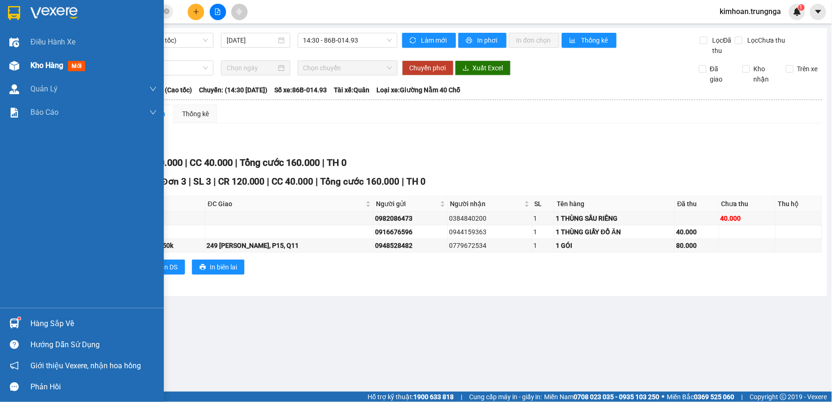
click at [25, 64] on div "Kho hàng mới" at bounding box center [82, 65] width 164 height 23
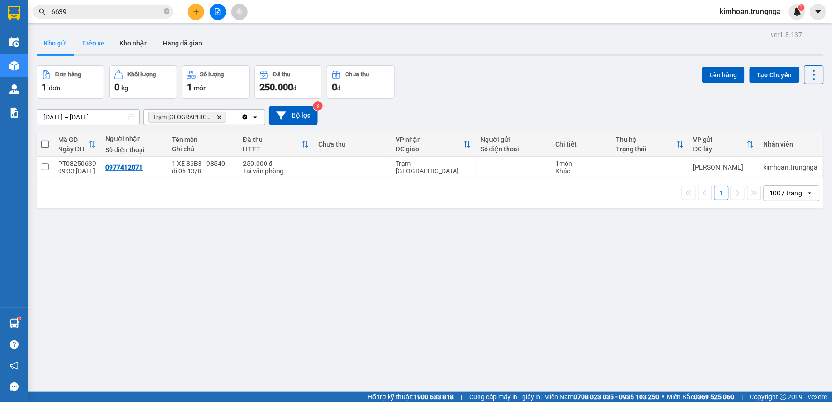
click at [87, 41] on button "Trên xe" at bounding box center [92, 43] width 37 height 22
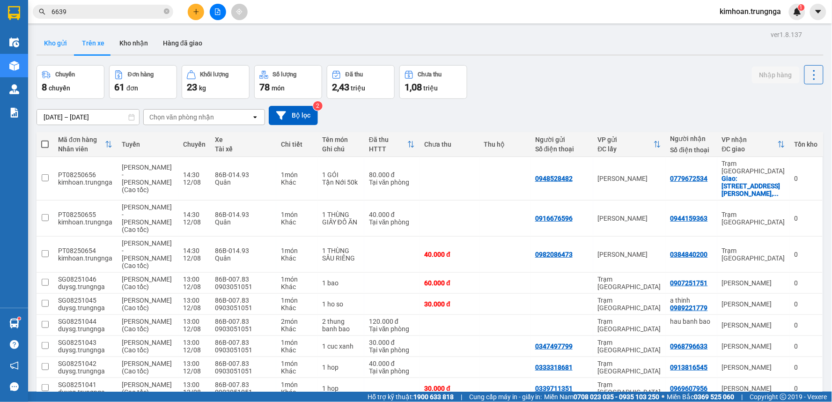
click at [55, 43] on button "Kho gửi" at bounding box center [56, 43] width 38 height 22
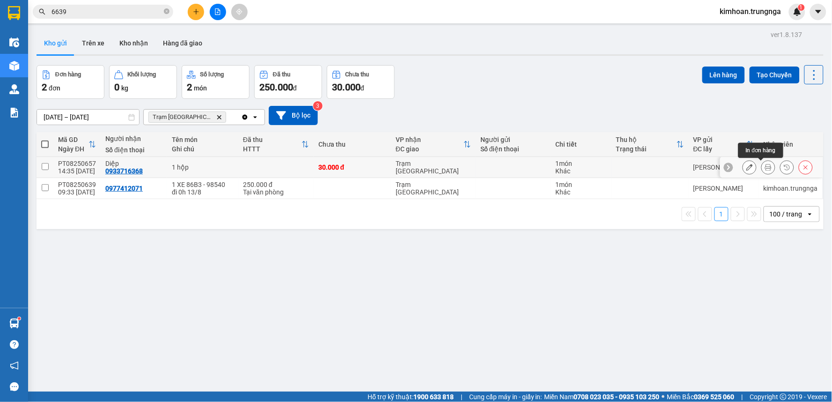
click at [765, 166] on icon at bounding box center [768, 167] width 7 height 7
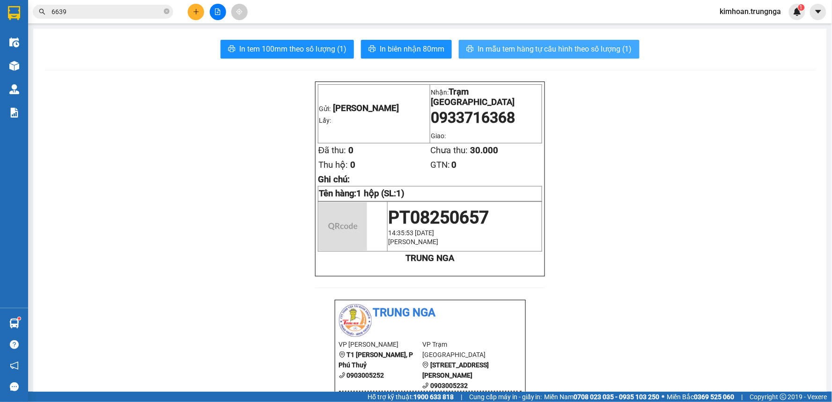
click at [535, 51] on span "In mẫu tem hàng tự cấu hình theo số lượng (1)" at bounding box center [554, 49] width 154 height 12
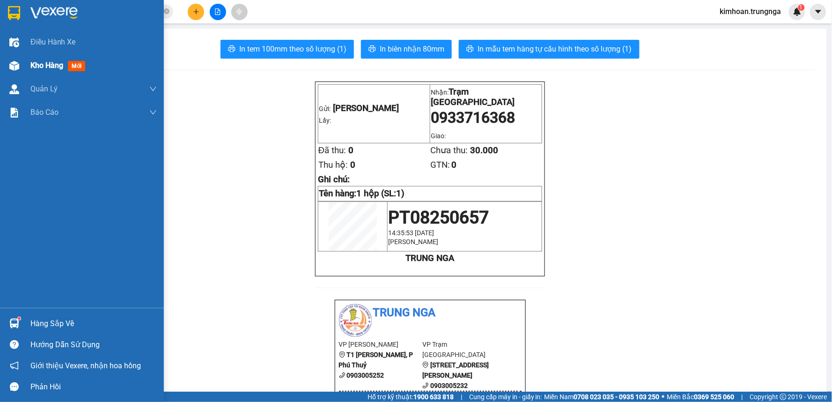
click at [34, 71] on div "Kho hàng mới" at bounding box center [59, 65] width 59 height 12
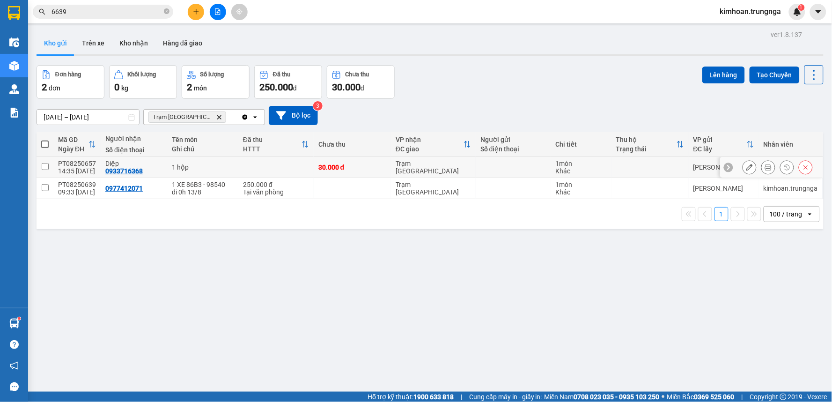
click at [746, 168] on icon at bounding box center [749, 167] width 7 height 7
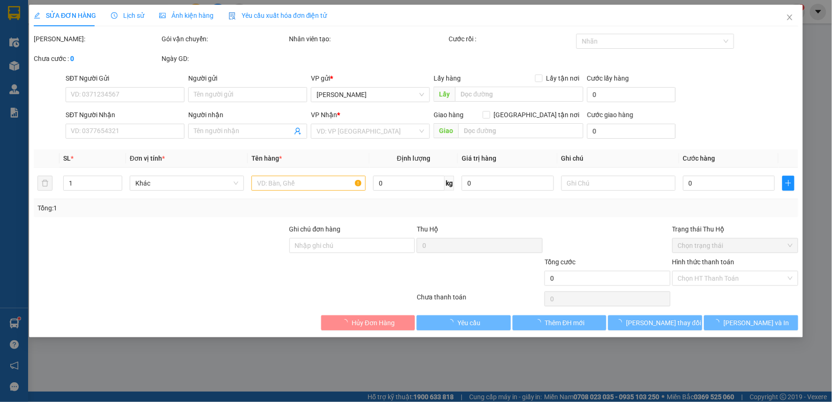
type input "0933716368"
type input "Diệp"
type input "30.000"
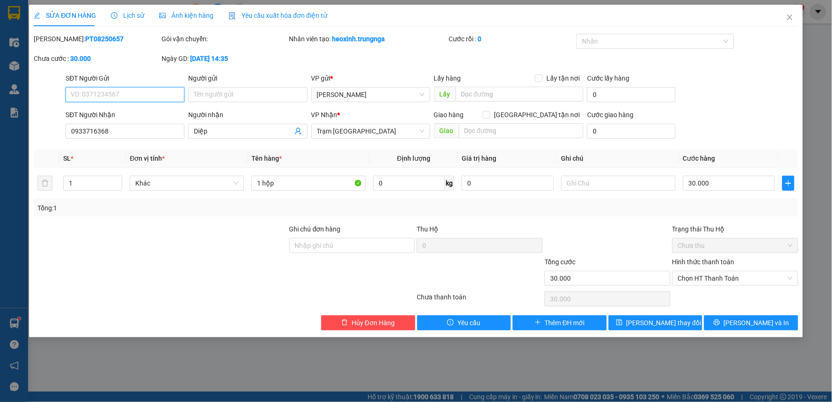
click at [101, 90] on input "SĐT Người Gửi" at bounding box center [125, 94] width 119 height 15
click at [108, 131] on input "0933716368" at bounding box center [125, 131] width 119 height 15
type input "0933716368"
click at [122, 95] on input "SĐT Người Gửi" at bounding box center [125, 94] width 119 height 15
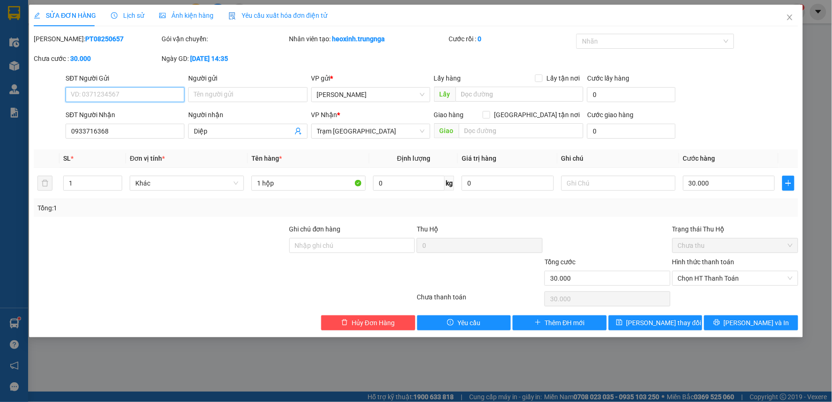
click at [122, 95] on input "SĐT Người Gửi" at bounding box center [125, 94] width 119 height 15
click at [791, 14] on icon "close" at bounding box center [789, 17] width 7 height 7
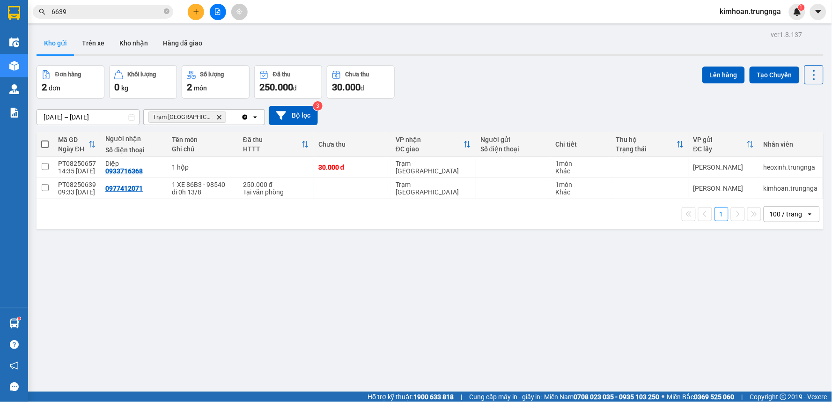
click at [748, 13] on span "kimhoan.trungnga" at bounding box center [750, 12] width 76 height 12
click at [742, 29] on span "Đăng xuất" at bounding box center [754, 29] width 57 height 10
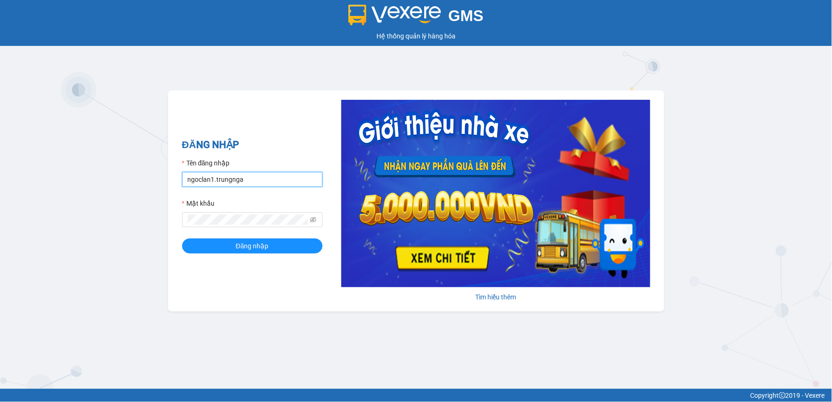
click at [212, 181] on input "ngoclan1.trungnga" at bounding box center [252, 179] width 140 height 15
click at [213, 181] on input "ngoclan1.trungnga" at bounding box center [252, 179] width 140 height 15
type input "ngocdieu.trungnga"
click at [166, 228] on div "GMS Hệ thống quản lý hàng hóa ĐĂNG NHẬP Tên đăng nhập ngocdieu.trungnga Mật khẩ…" at bounding box center [416, 194] width 832 height 388
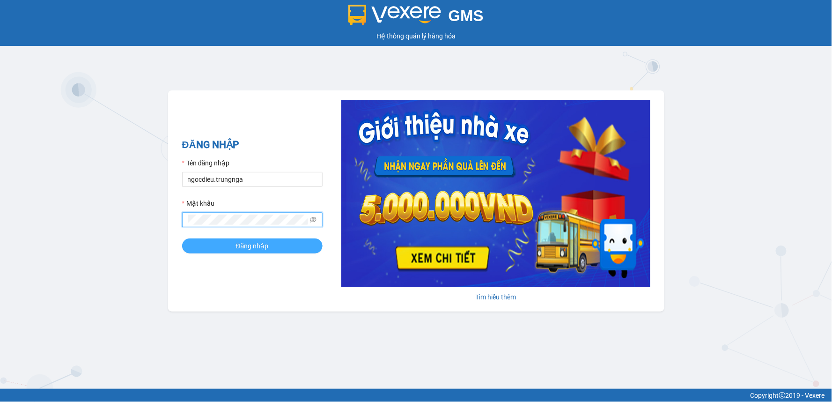
click at [236, 250] on span "Đăng nhập" at bounding box center [252, 246] width 33 height 10
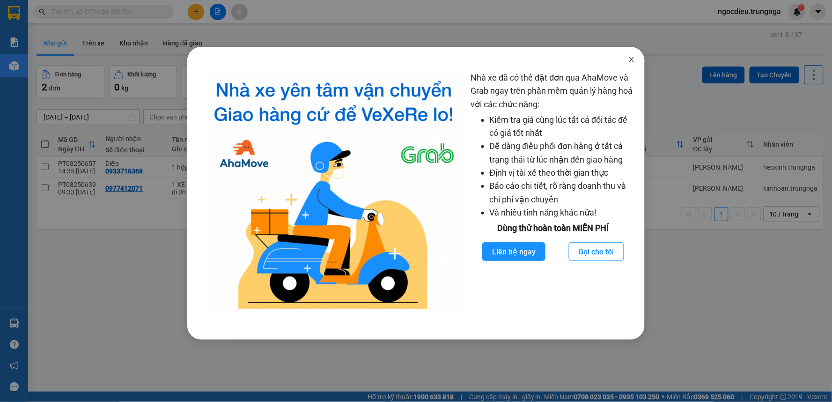
click at [631, 63] on icon "close" at bounding box center [631, 59] width 7 height 7
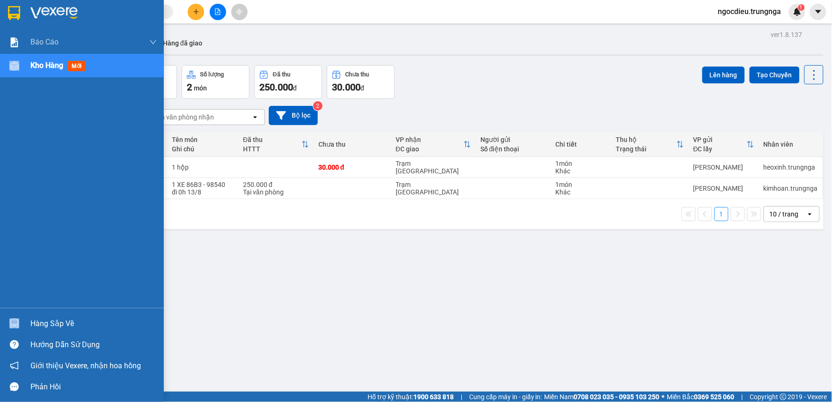
drag, startPoint x: 11, startPoint y: 314, endPoint x: 22, endPoint y: 376, distance: 62.6
click at [22, 375] on div "Báo cáo Báo cáo dòng tiền (nhân viên) - chỉ tính tiền mặt Kho hàng mới Hàng sắp…" at bounding box center [82, 201] width 164 height 402
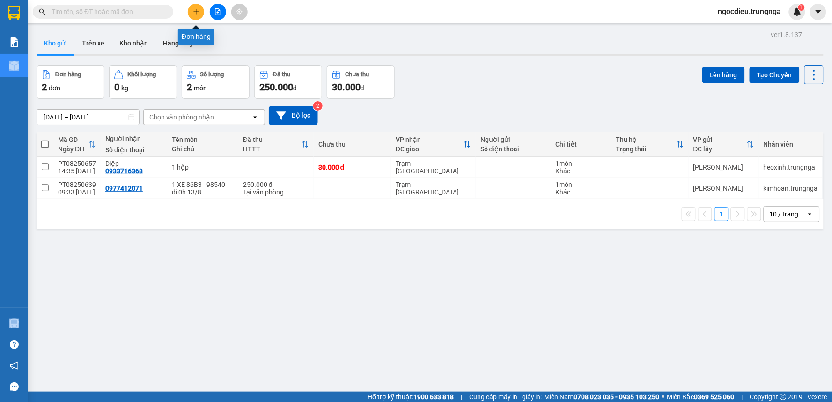
click at [197, 7] on button at bounding box center [196, 12] width 16 height 16
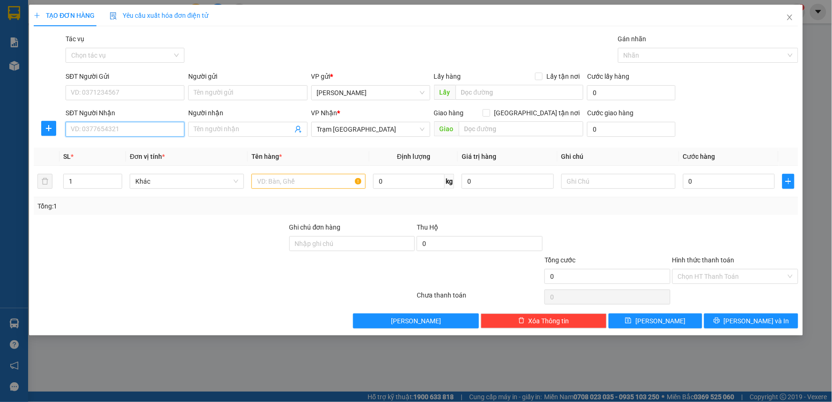
click at [78, 130] on input "SĐT Người Nhận" at bounding box center [125, 129] width 119 height 15
type input "0854776796"
click at [87, 151] on div "0854776796" at bounding box center [125, 148] width 108 height 10
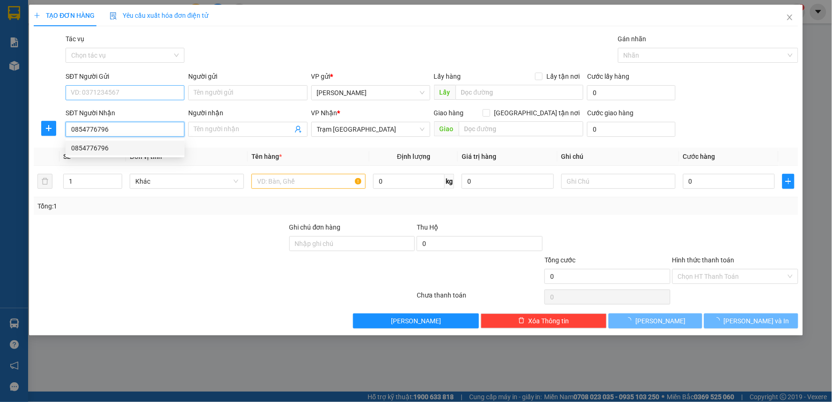
type input "30.000"
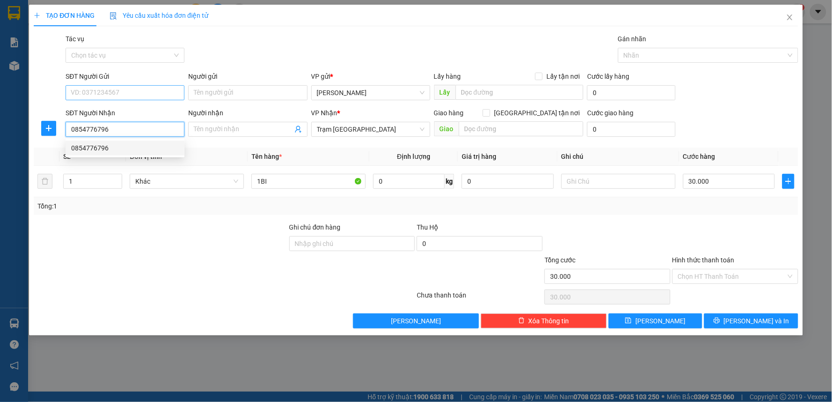
type input "0854776796"
click at [99, 91] on input "SĐT Người Gửi" at bounding box center [125, 92] width 119 height 15
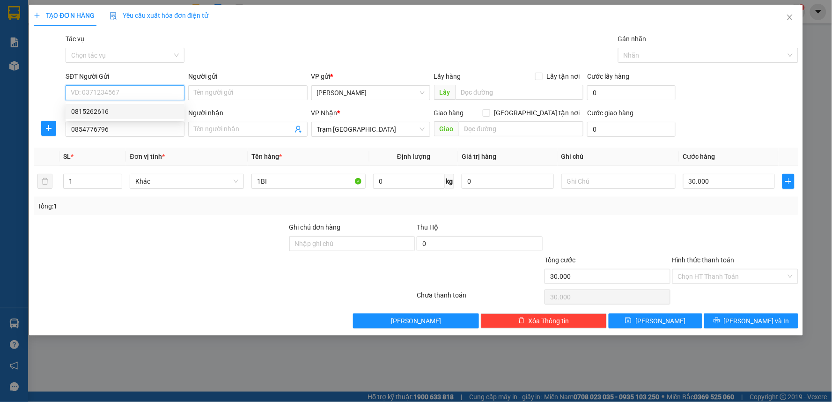
click at [87, 114] on div "0815262616" at bounding box center [125, 111] width 108 height 10
type input "0815262616"
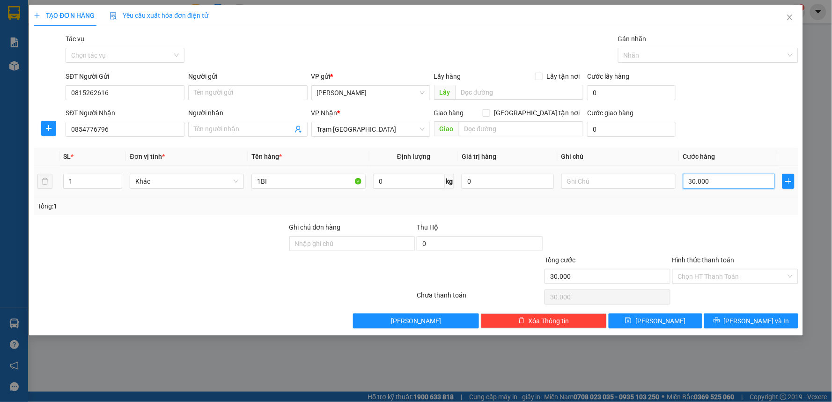
type input "5"
type input "50"
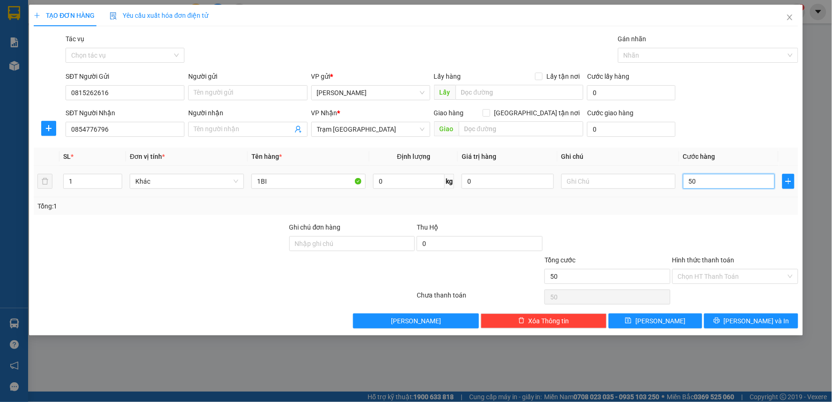
type input "50"
type input "50.000"
click at [712, 207] on div "Tổng: 1" at bounding box center [415, 206] width 757 height 10
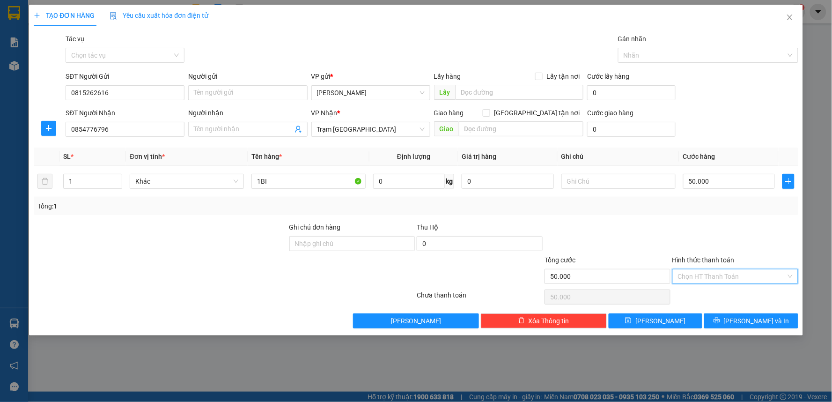
click at [738, 278] on input "Hình thức thanh toán" at bounding box center [732, 276] width 108 height 14
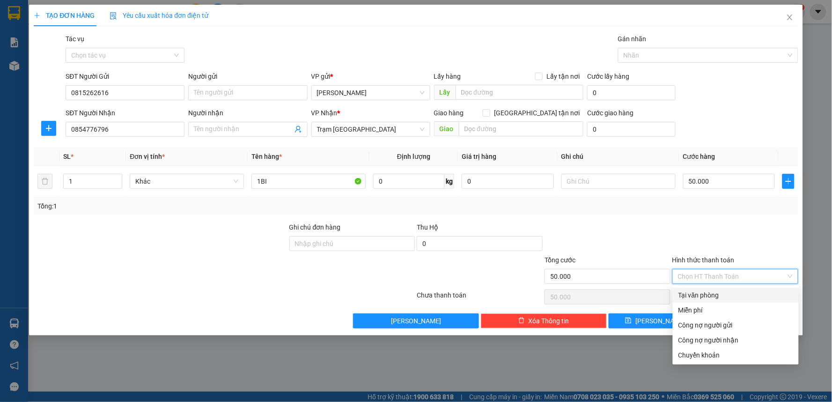
click at [664, 227] on div at bounding box center [607, 238] width 128 height 33
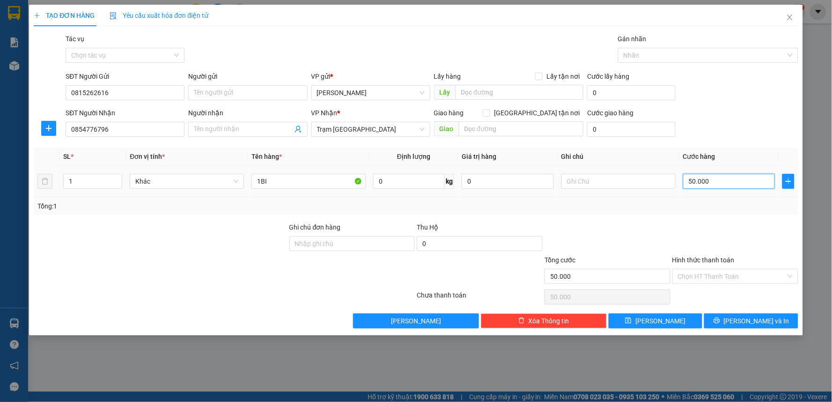
click at [718, 183] on input "50.000" at bounding box center [729, 181] width 92 height 15
type input "0"
type input "4"
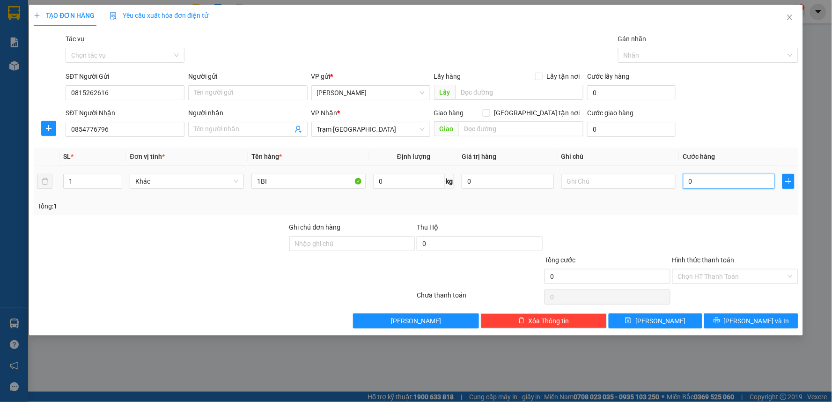
type input "4"
type input "04"
type input "40"
type input "040"
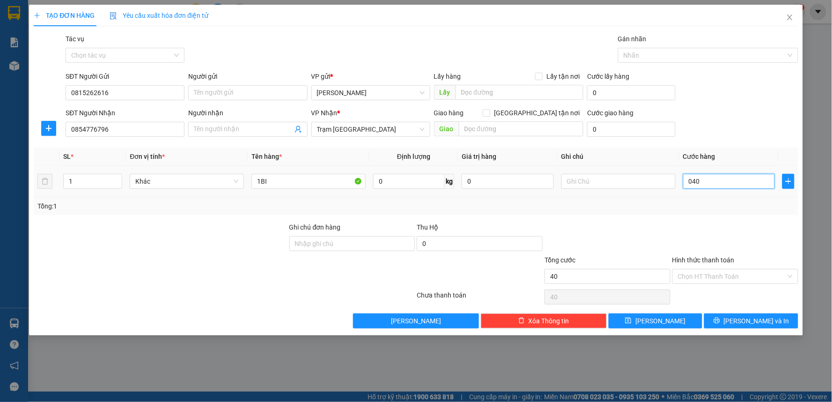
drag, startPoint x: 708, startPoint y: 181, endPoint x: 665, endPoint y: 193, distance: 44.2
click at [665, 193] on tr "1 Khác 1BI 0 kg 0 040" at bounding box center [416, 181] width 764 height 31
type input "0"
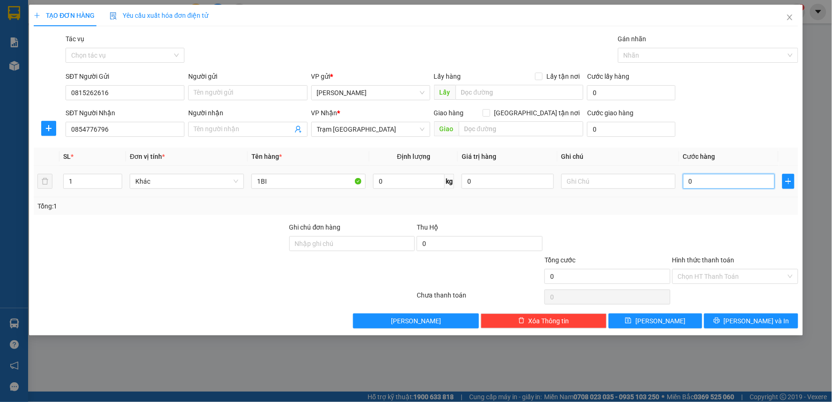
type input "4"
type input "04"
type input "40"
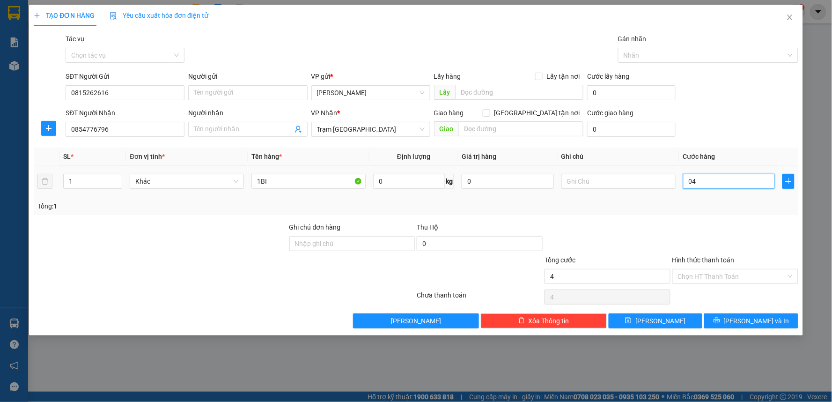
type input "040"
type input "0"
type input "4"
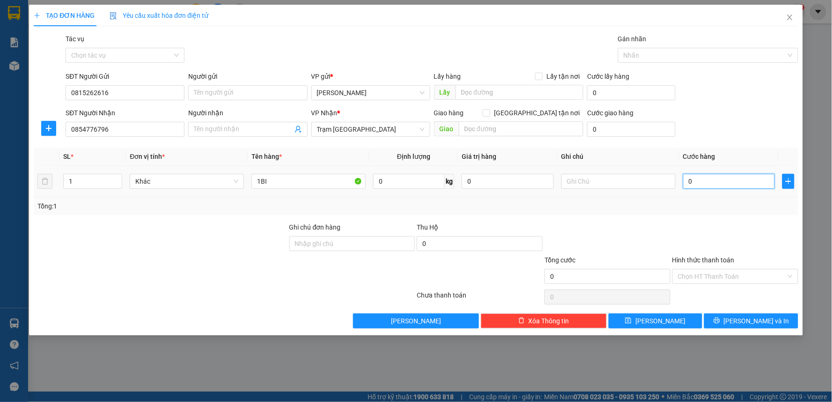
type input "4"
type input "04"
type input "40"
type input "040"
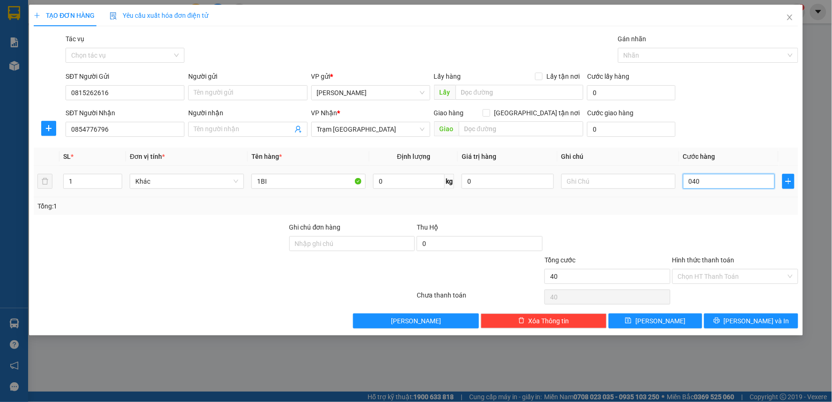
drag, startPoint x: 698, startPoint y: 181, endPoint x: 681, endPoint y: 181, distance: 16.8
click at [681, 181] on td "040" at bounding box center [729, 181] width 100 height 31
type input "0"
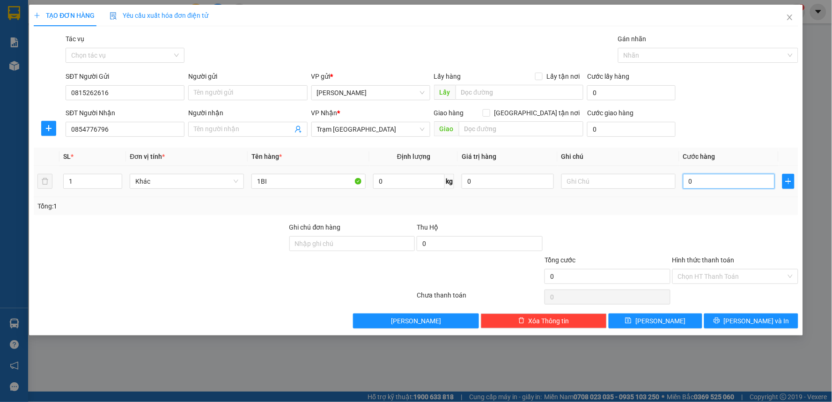
type input "4"
type input "04"
type input "40"
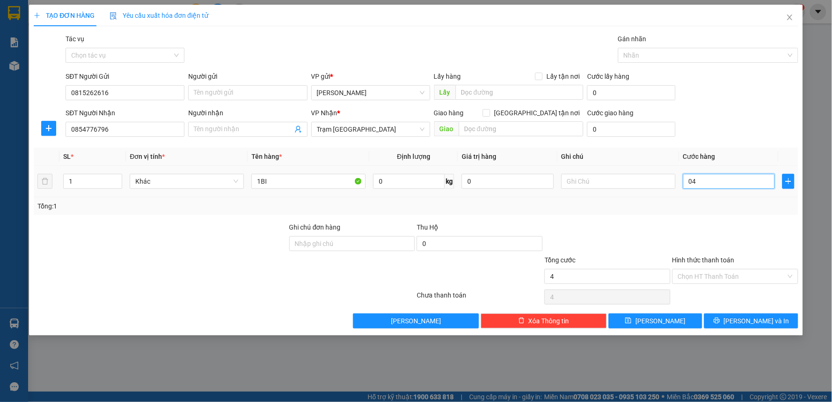
type input "040"
type input "4"
type input "04"
type input "0"
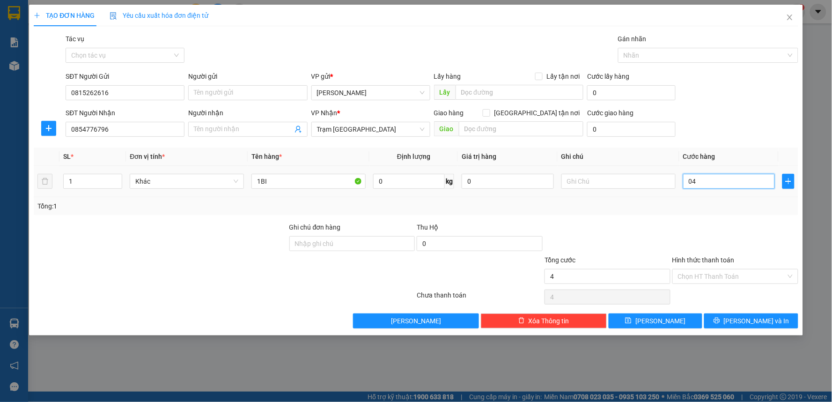
type input "0"
type input "4"
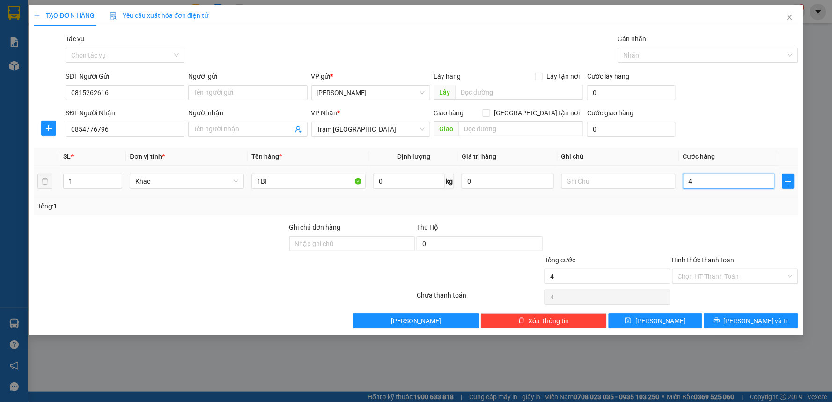
type input "40"
type input "40.000"
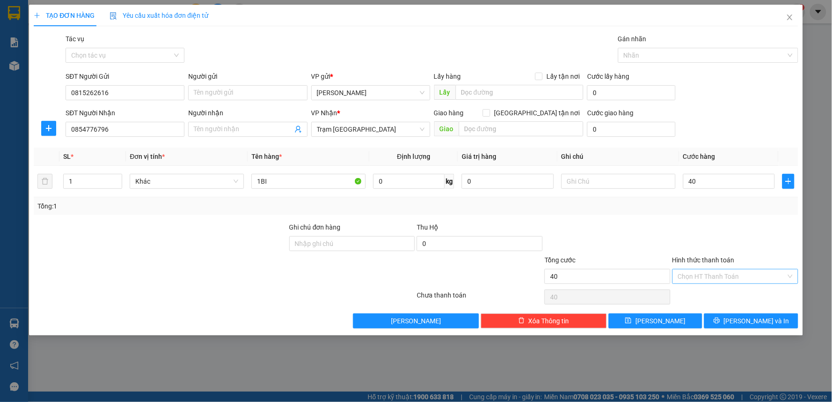
type input "40.000"
click at [741, 274] on input "Hình thức thanh toán" at bounding box center [732, 276] width 108 height 14
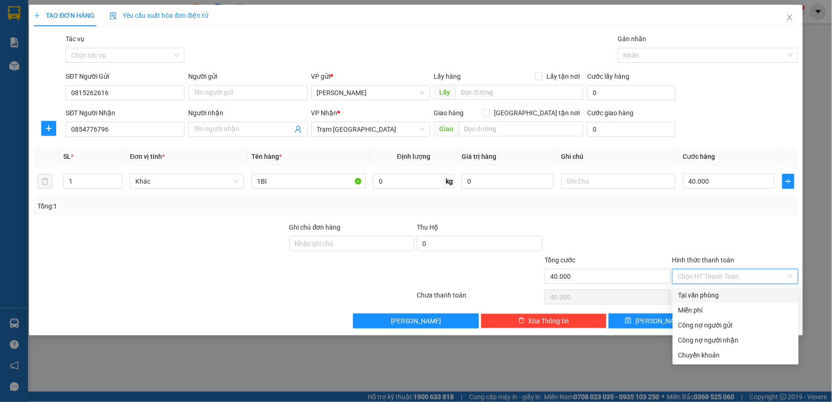
click at [696, 293] on div "Tại văn phòng" at bounding box center [735, 295] width 115 height 10
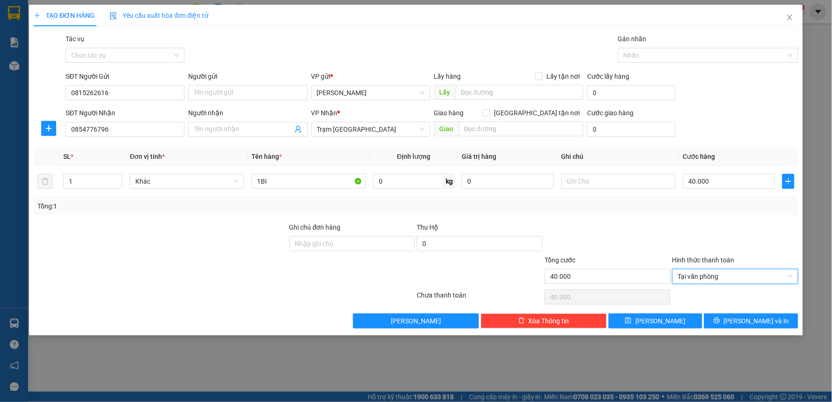
type input "0"
click at [740, 326] on button "[PERSON_NAME] và In" at bounding box center [751, 320] width 94 height 15
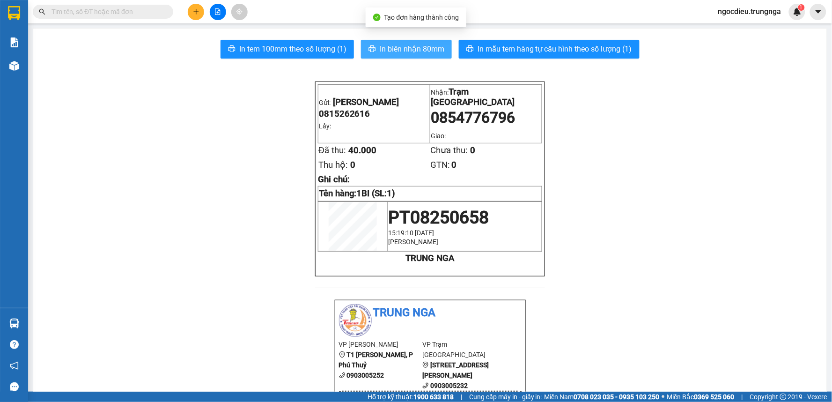
click at [397, 51] on span "In biên nhận 80mm" at bounding box center [412, 49] width 65 height 12
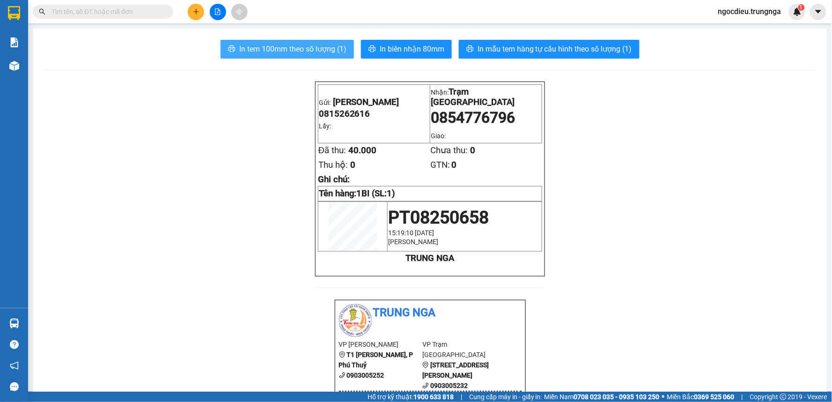
click at [247, 49] on span "In tem 100mm theo số lượng (1)" at bounding box center [292, 49] width 107 height 12
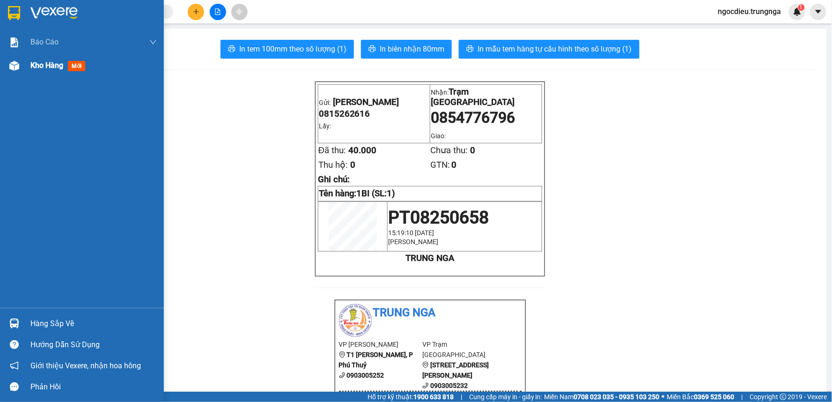
click at [27, 64] on div "Kho hàng mới" at bounding box center [82, 65] width 164 height 23
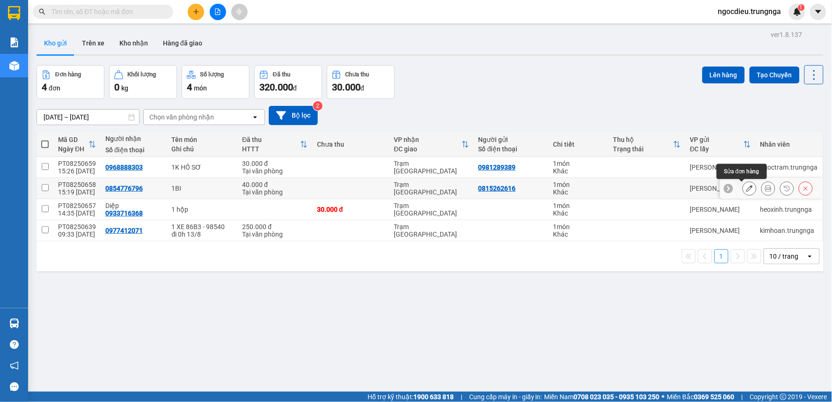
click at [746, 190] on icon at bounding box center [749, 188] width 7 height 7
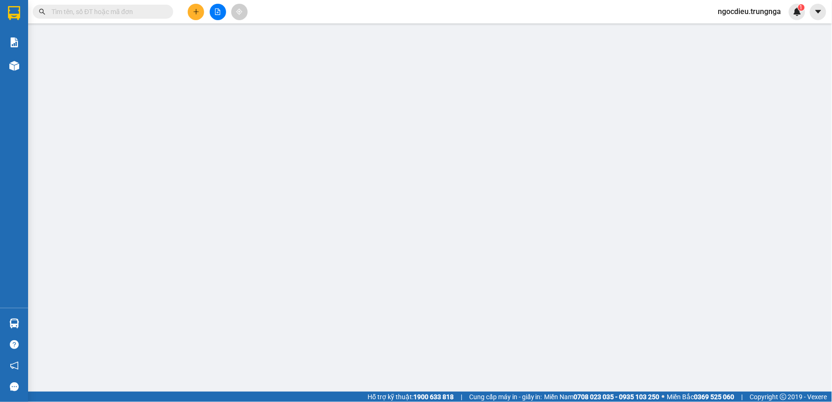
type input "0815262616"
type input "0854776796"
type input "40.000"
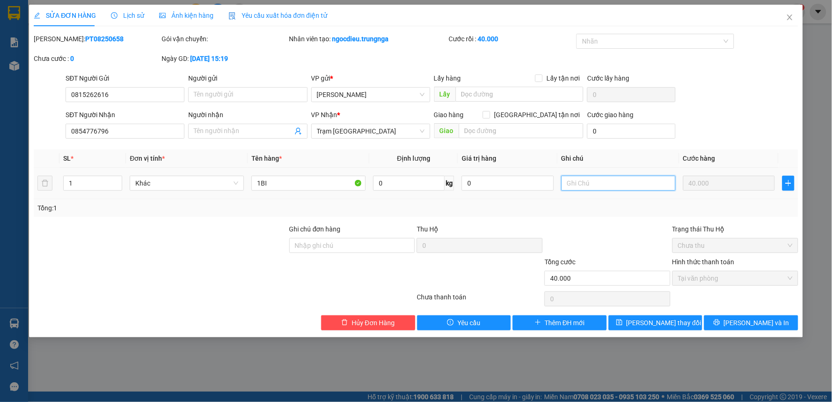
click at [596, 189] on input "text" at bounding box center [618, 183] width 114 height 15
type input "D"
type input "ĐI LIMO 16H 12/8"
click at [641, 319] on button "[PERSON_NAME] thay đổi" at bounding box center [655, 322] width 94 height 15
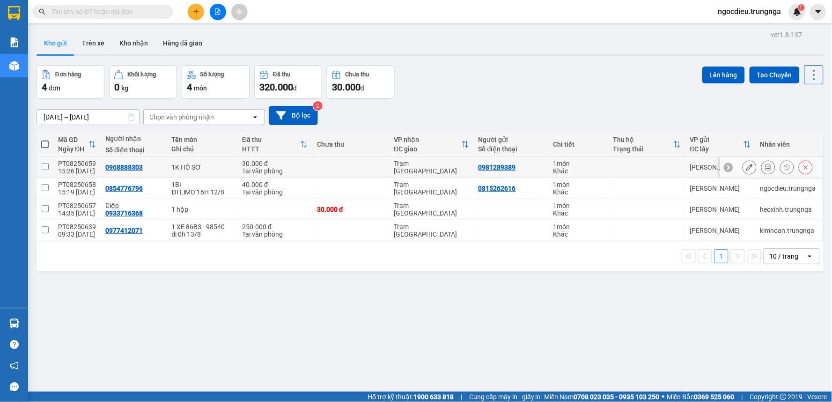
click at [765, 168] on icon at bounding box center [768, 167] width 7 height 7
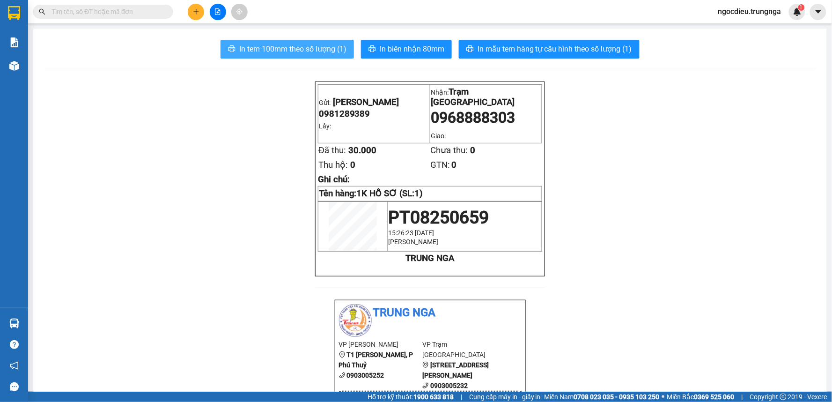
click at [309, 41] on button "In tem 100mm theo số lượng (1)" at bounding box center [286, 49] width 133 height 19
click at [198, 8] on icon "plus" at bounding box center [196, 11] width 7 height 7
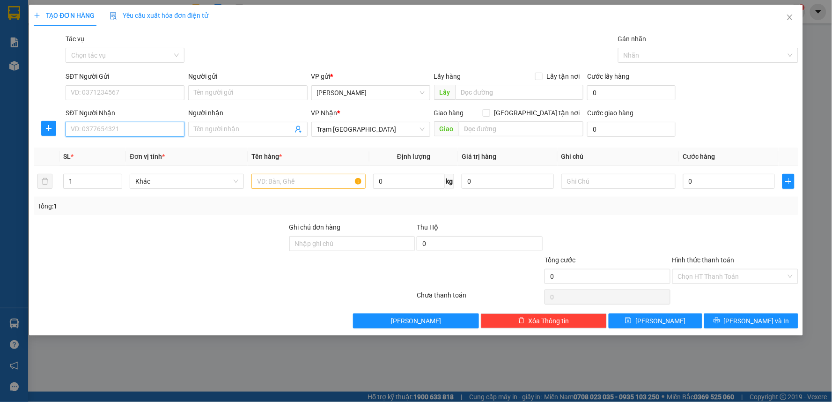
click at [85, 128] on input "SĐT Người Nhận" at bounding box center [125, 129] width 119 height 15
drag, startPoint x: 104, startPoint y: 143, endPoint x: 95, endPoint y: 145, distance: 9.1
click at [102, 146] on div "0938550364 - GIANG" at bounding box center [125, 148] width 108 height 10
type input "0938550364"
type input "GIANG"
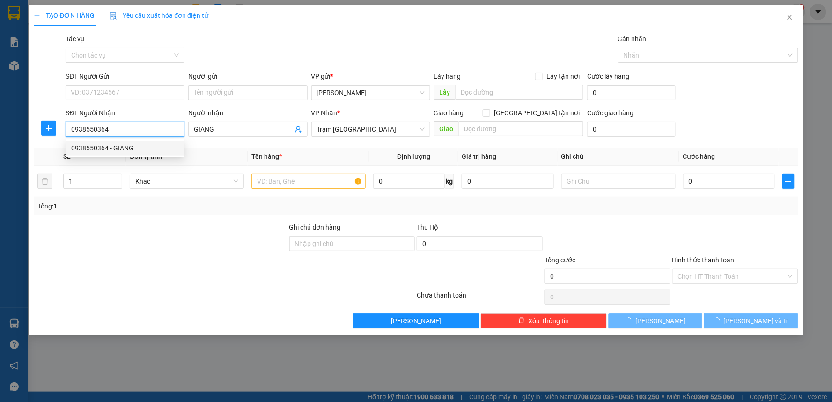
type input "30.000"
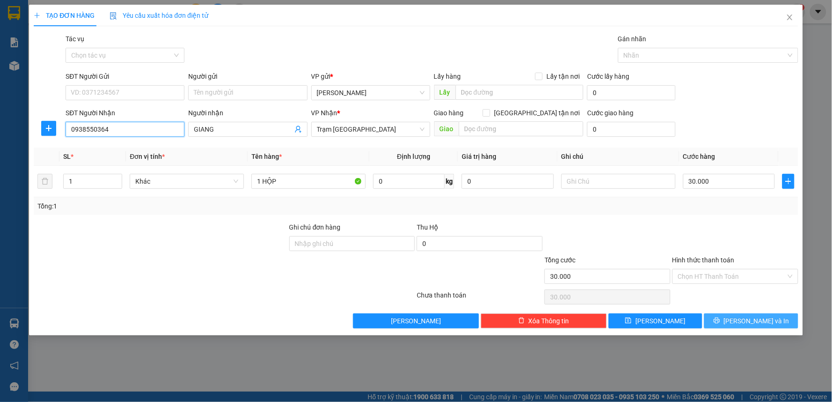
type input "0938550364"
click at [747, 325] on span "[PERSON_NAME] và In" at bounding box center [757, 320] width 66 height 10
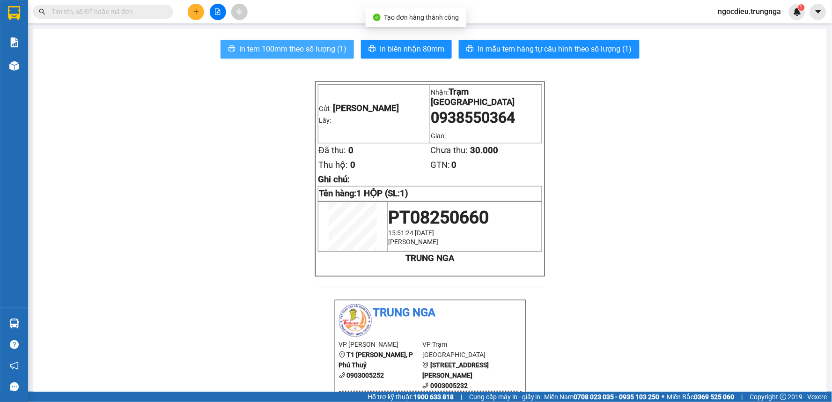
click at [316, 44] on span "In tem 100mm theo số lượng (1)" at bounding box center [292, 49] width 107 height 12
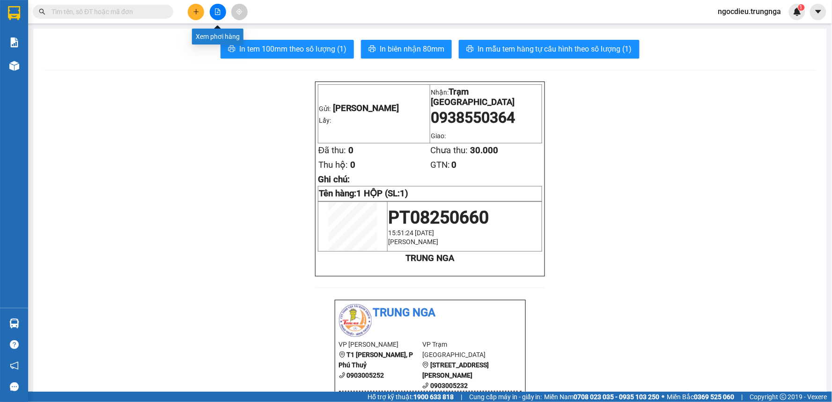
click at [201, 11] on button at bounding box center [196, 12] width 16 height 16
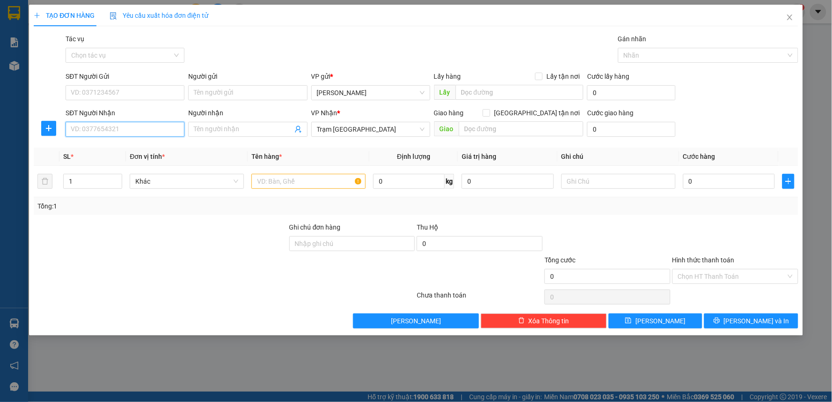
click at [81, 127] on input "SĐT Người Nhận" at bounding box center [125, 129] width 119 height 15
type input "0907808010"
click at [96, 147] on div "0907808010" at bounding box center [125, 148] width 108 height 10
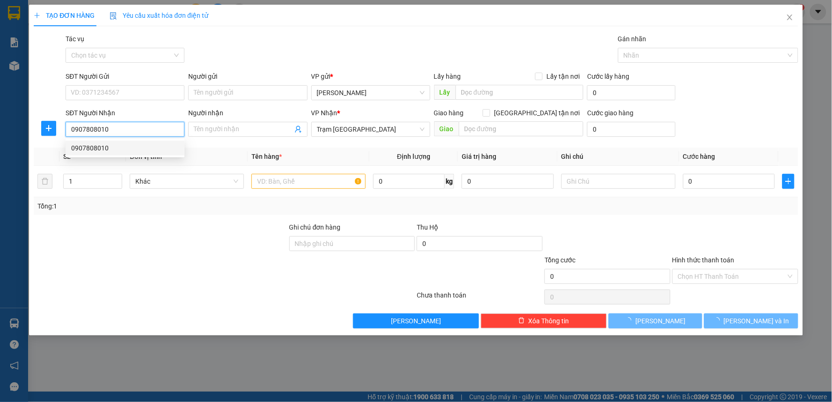
type input "30.000"
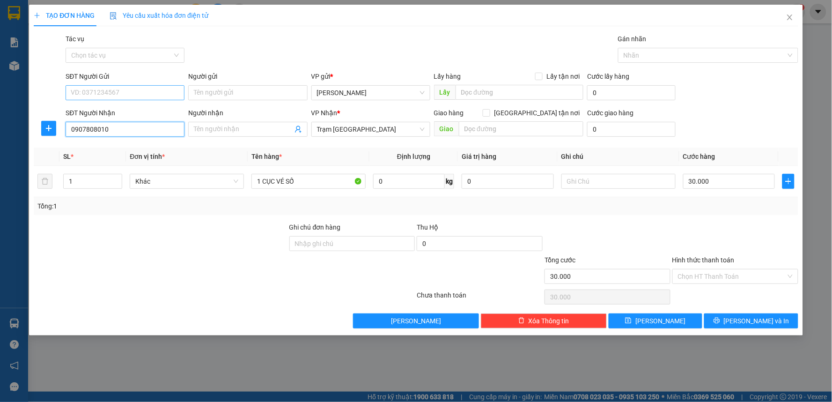
type input "0907808010"
click at [96, 92] on input "SĐT Người Gửi" at bounding box center [125, 92] width 119 height 15
click at [116, 107] on div "0918268136 - [PERSON_NAME]" at bounding box center [125, 111] width 108 height 10
type input "0918268136"
type input "[PERSON_NAME]"
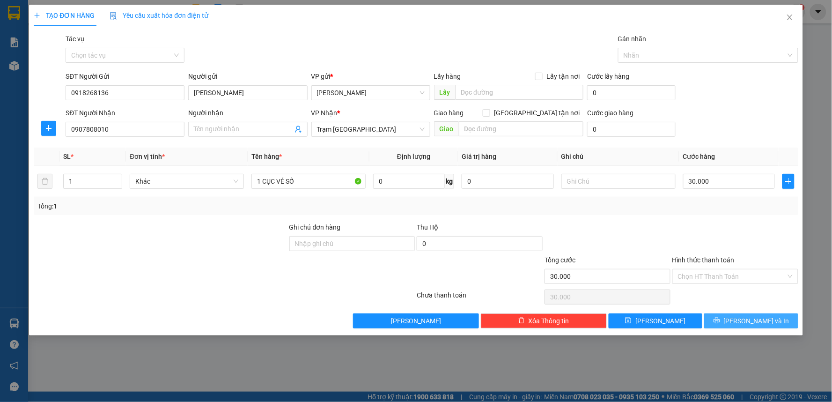
click at [757, 322] on span "[PERSON_NAME] và In" at bounding box center [757, 320] width 66 height 10
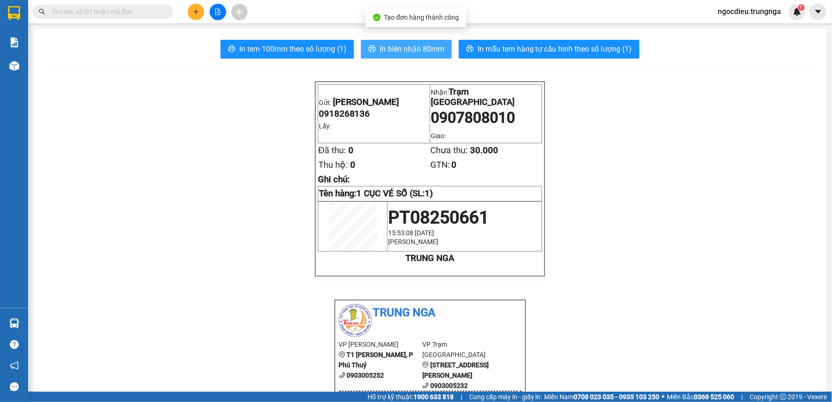
click at [385, 49] on span "In biên nhận 80mm" at bounding box center [412, 49] width 65 height 12
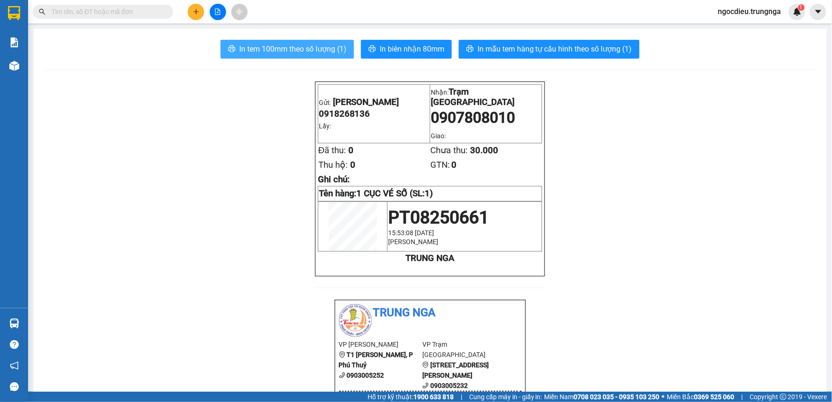
click at [303, 44] on span "In tem 100mm theo số lượng (1)" at bounding box center [292, 49] width 107 height 12
click at [301, 44] on span "In tem 100mm theo số lượng (1)" at bounding box center [292, 49] width 107 height 12
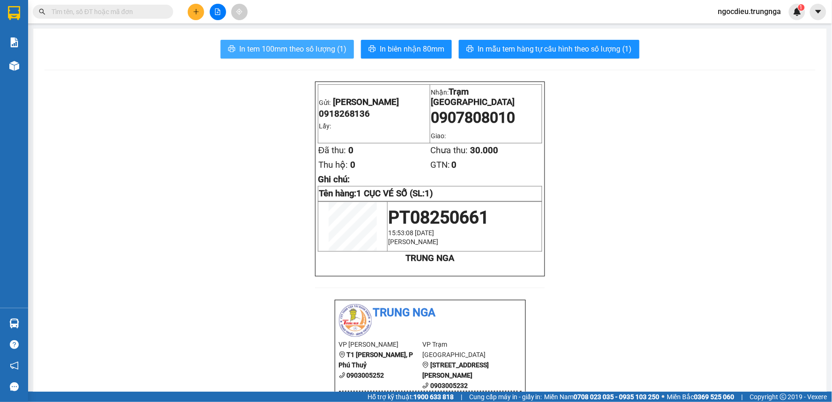
click at [301, 44] on span "In tem 100mm theo số lượng (1)" at bounding box center [292, 49] width 107 height 12
click at [193, 9] on icon "plus" at bounding box center [196, 11] width 7 height 7
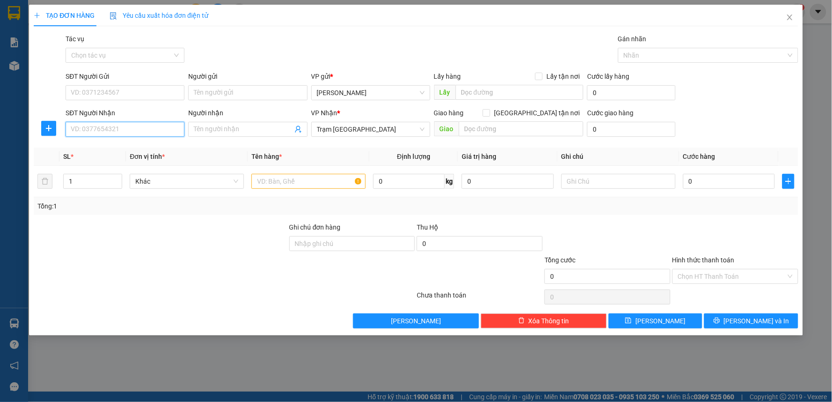
click at [100, 127] on input "SĐT Người Nhận" at bounding box center [125, 129] width 119 height 15
type input "0949093381"
click at [108, 151] on div "0949093381" at bounding box center [125, 148] width 108 height 10
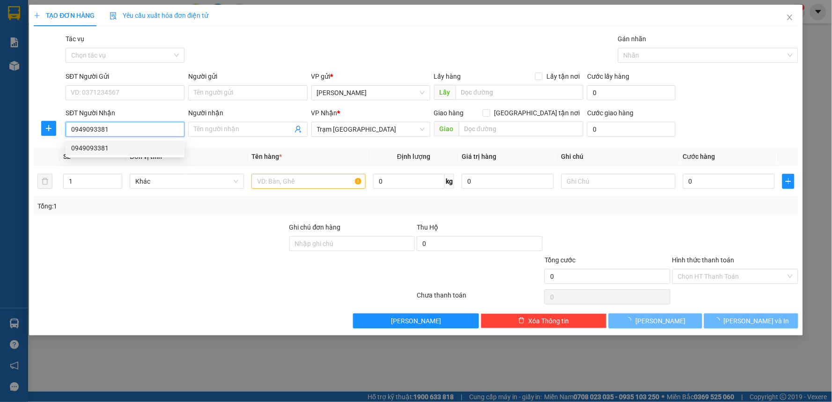
type input "30.000"
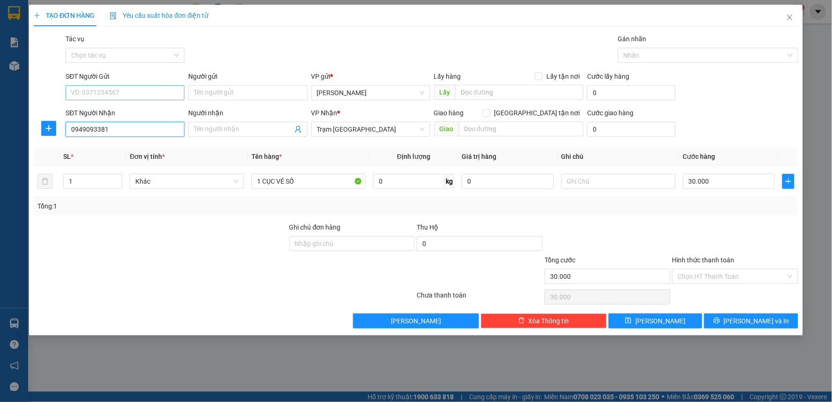
type input "0949093381"
click at [114, 91] on input "SĐT Người Gửi" at bounding box center [125, 92] width 119 height 15
click at [117, 110] on div "0918268136 - [PERSON_NAME]" at bounding box center [125, 111] width 108 height 10
type input "0918268136"
type input "[PERSON_NAME]"
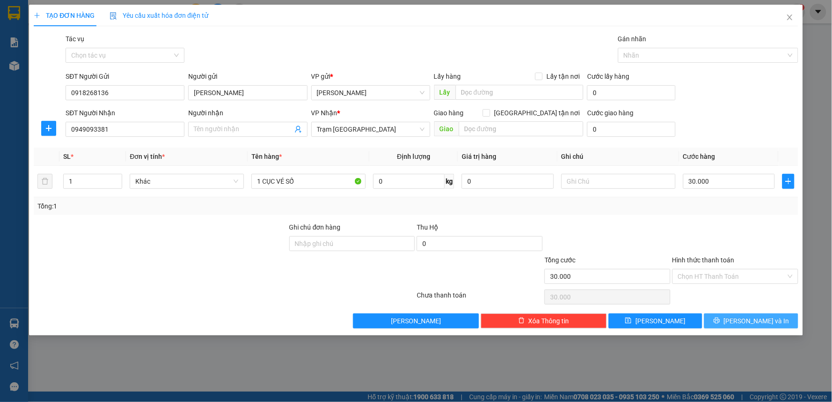
click at [719, 322] on icon "printer" at bounding box center [716, 320] width 6 height 6
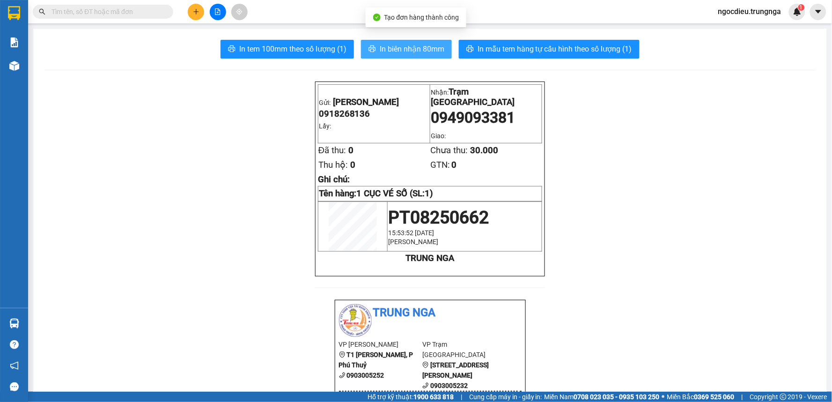
click at [380, 51] on span "In biên nhận 80mm" at bounding box center [412, 49] width 65 height 12
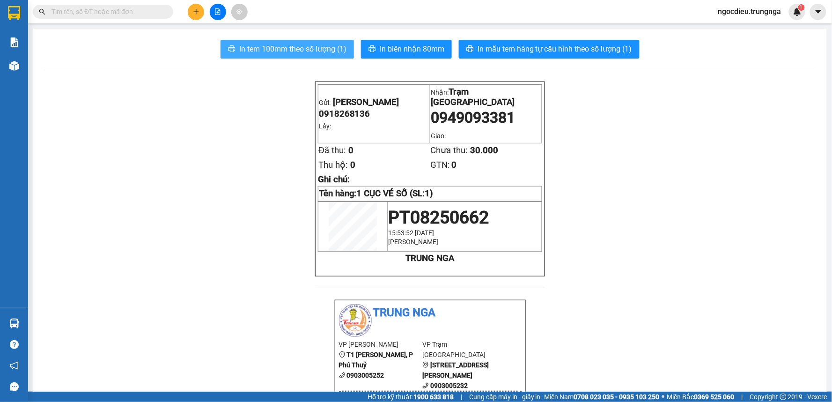
click at [295, 43] on button "In tem 100mm theo số lượng (1)" at bounding box center [286, 49] width 133 height 19
click at [295, 43] on span "In tem 100mm theo số lượng (1)" at bounding box center [292, 49] width 107 height 12
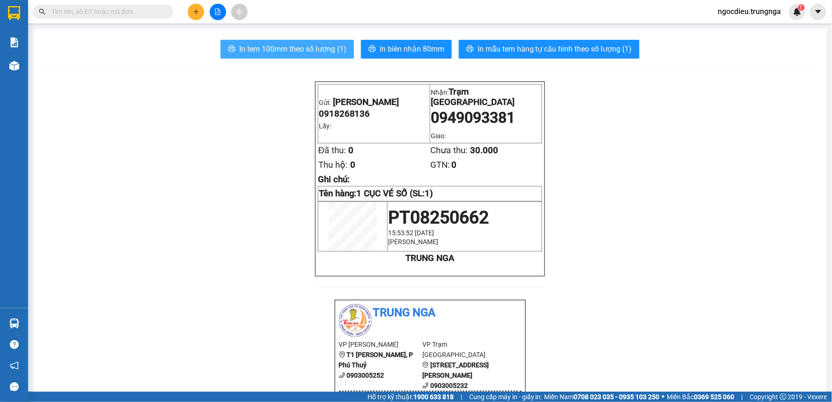
click at [295, 43] on span "In tem 100mm theo số lượng (1)" at bounding box center [292, 49] width 107 height 12
click at [296, 47] on span "In tem 100mm theo số lượng (1)" at bounding box center [292, 49] width 107 height 12
click at [195, 14] on icon "plus" at bounding box center [196, 11] width 7 height 7
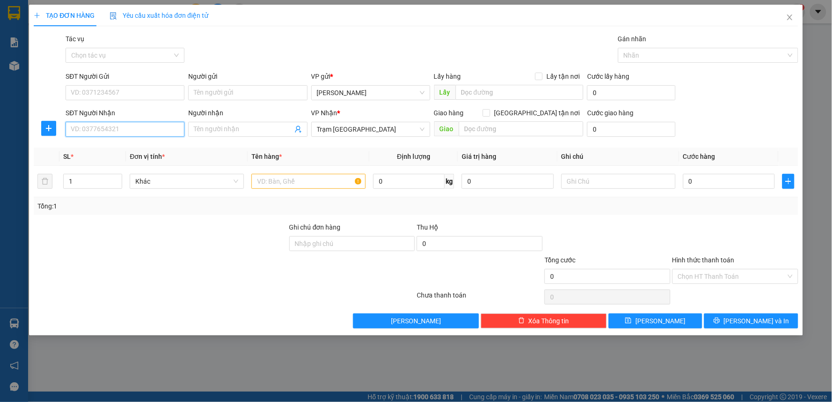
click at [113, 133] on input "SĐT Người Nhận" at bounding box center [125, 129] width 119 height 15
click at [87, 129] on input "0933480252" at bounding box center [125, 129] width 119 height 15
type input "0933480252"
click at [102, 95] on input "SĐT Người Gửi" at bounding box center [125, 92] width 119 height 15
click at [85, 125] on input "0933480252" at bounding box center [125, 129] width 119 height 15
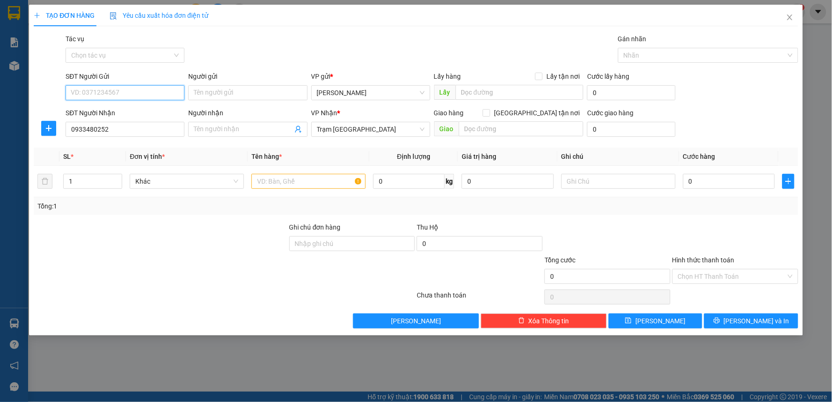
click at [96, 91] on input "SĐT Người Gửi" at bounding box center [125, 92] width 119 height 15
drag, startPoint x: 232, startPoint y: 92, endPoint x: 156, endPoint y: 95, distance: 76.4
click at [231, 92] on input "Người gửi" at bounding box center [247, 92] width 119 height 15
click at [144, 95] on input "SĐT Người Gửi" at bounding box center [125, 92] width 119 height 15
drag, startPoint x: 302, startPoint y: 168, endPoint x: 293, endPoint y: 179, distance: 13.7
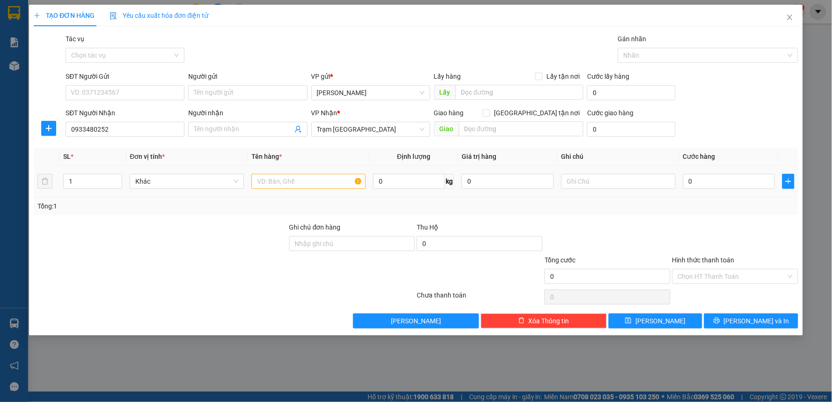
click at [301, 168] on td at bounding box center [309, 181] width 122 height 31
click at [293, 180] on input "text" at bounding box center [308, 181] width 114 height 15
click at [100, 87] on input "SĐT Người Gửi" at bounding box center [125, 92] width 119 height 15
click at [98, 89] on input "SĐT Người Gửi" at bounding box center [125, 92] width 119 height 15
click at [265, 184] on input "text" at bounding box center [308, 181] width 114 height 15
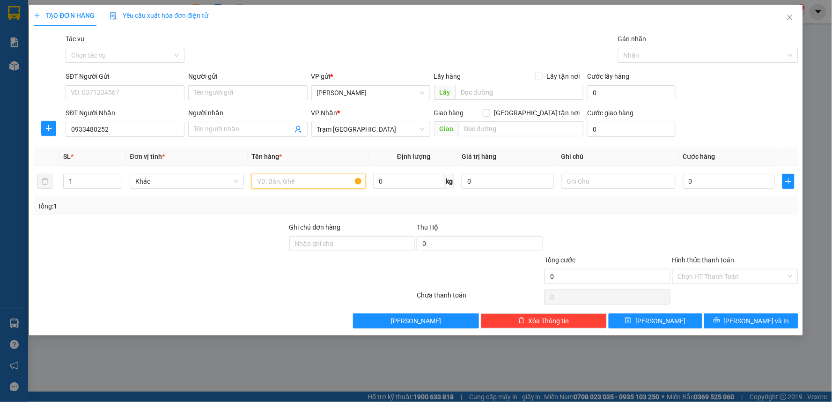
type input "c"
type input "1 cục vé số"
click at [218, 94] on input "Người gửi" at bounding box center [247, 92] width 119 height 15
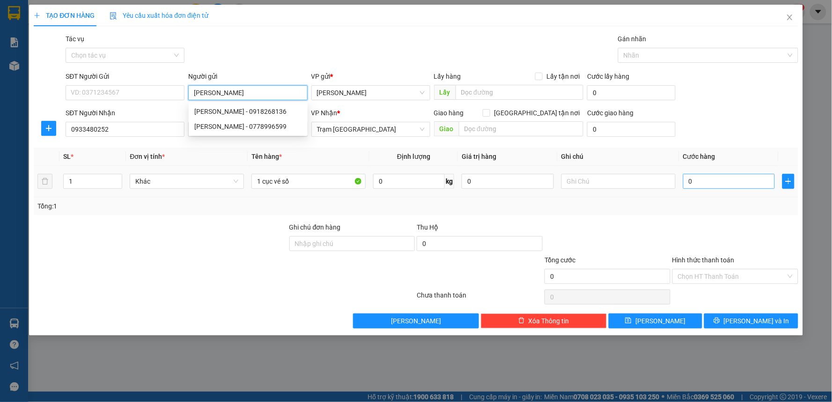
type input "[PERSON_NAME]"
click at [686, 181] on input "0" at bounding box center [729, 181] width 92 height 15
type input "3"
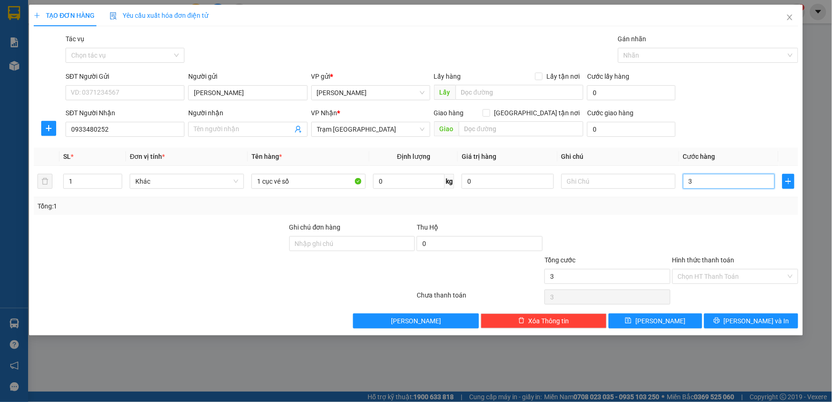
type input "30"
type input "30.000"
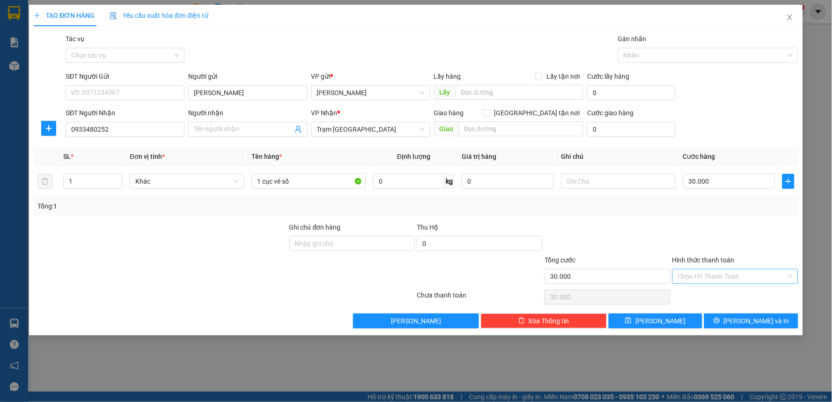
click at [710, 277] on input "Hình thức thanh toán" at bounding box center [732, 276] width 108 height 14
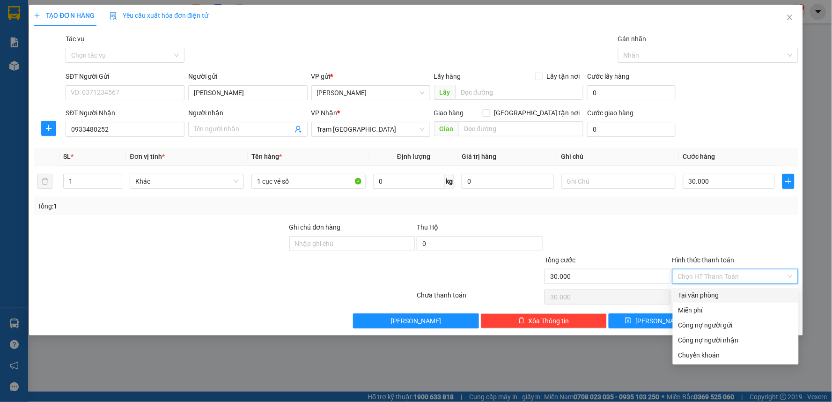
drag, startPoint x: 699, startPoint y: 291, endPoint x: 701, endPoint y: 284, distance: 6.7
click at [699, 291] on div "Tại văn phòng" at bounding box center [735, 295] width 115 height 10
type input "0"
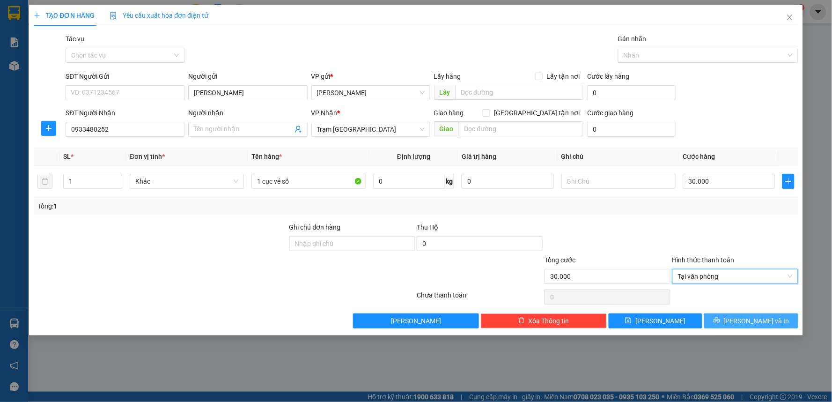
click at [720, 321] on icon "printer" at bounding box center [716, 320] width 7 height 7
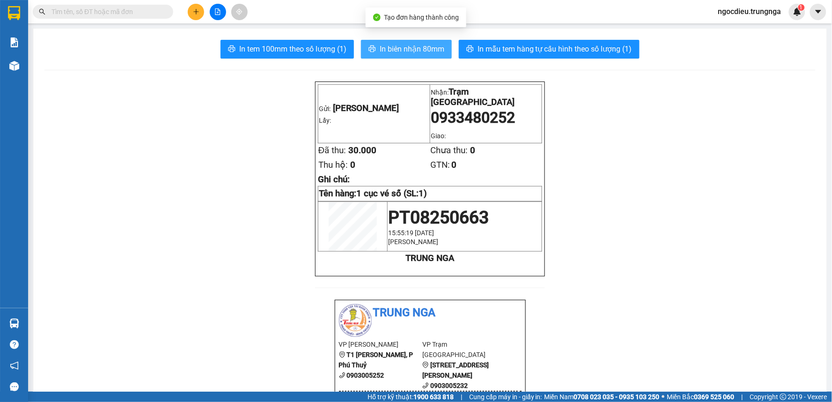
click at [412, 48] on span "In biên nhận 80mm" at bounding box center [412, 49] width 65 height 12
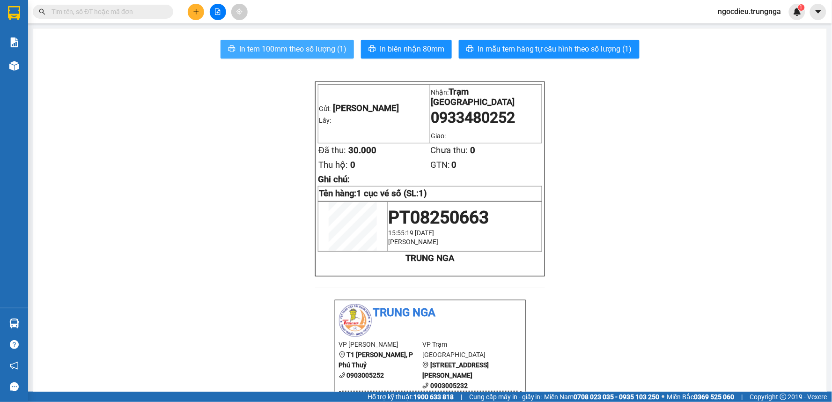
click at [325, 50] on span "In tem 100mm theo số lượng (1)" at bounding box center [292, 49] width 107 height 12
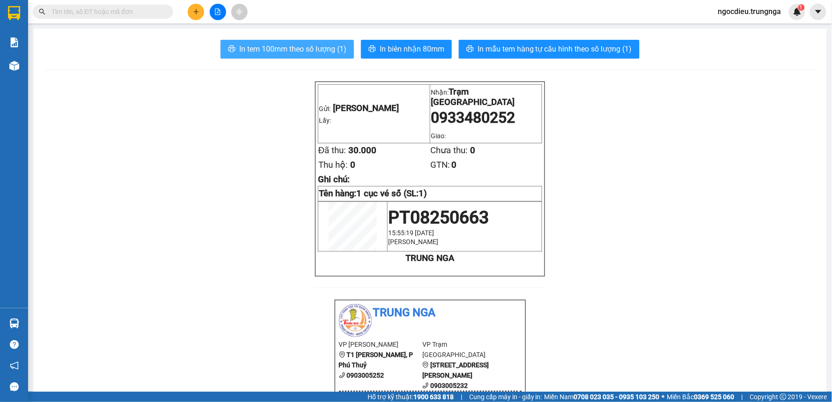
click at [325, 50] on span "In tem 100mm theo số lượng (1)" at bounding box center [292, 49] width 107 height 12
click at [193, 10] on icon "plus" at bounding box center [196, 11] width 7 height 7
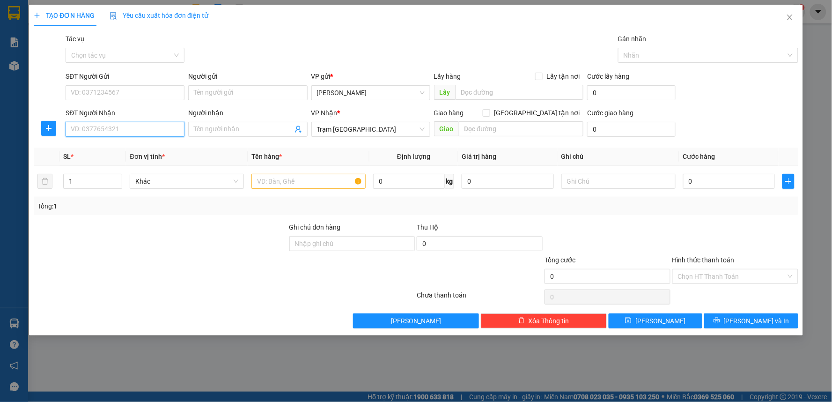
click at [74, 132] on input "SĐT Người Nhận" at bounding box center [125, 129] width 119 height 15
click at [283, 183] on input "text" at bounding box center [308, 181] width 114 height 15
click at [95, 181] on input "1" at bounding box center [93, 181] width 58 height 14
type input "3"
click at [83, 89] on input "SĐT Người Gửi" at bounding box center [125, 92] width 119 height 15
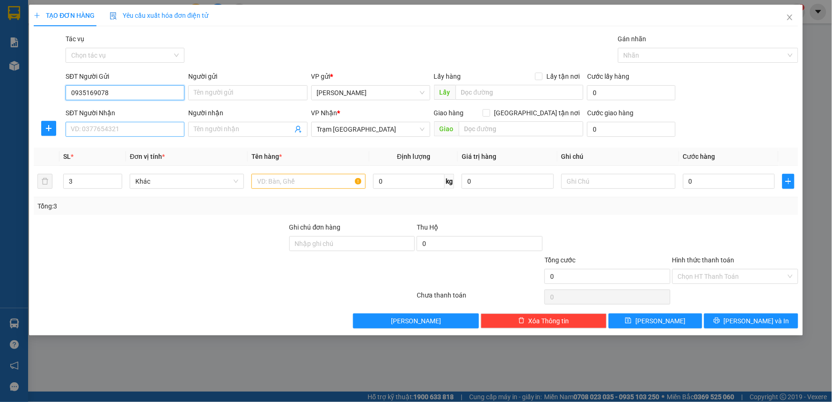
type input "0935169078"
click at [94, 133] on input "SĐT Người Nhận" at bounding box center [125, 129] width 119 height 15
type input "0913878393"
click at [193, 133] on span at bounding box center [247, 129] width 119 height 15
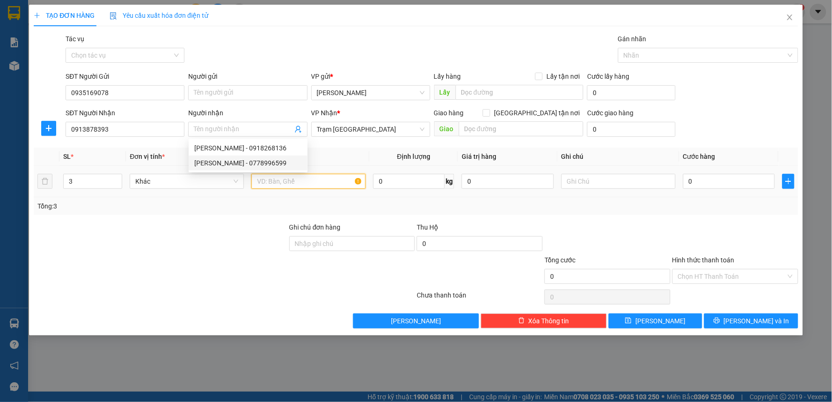
click at [308, 183] on input "text" at bounding box center [308, 181] width 114 height 15
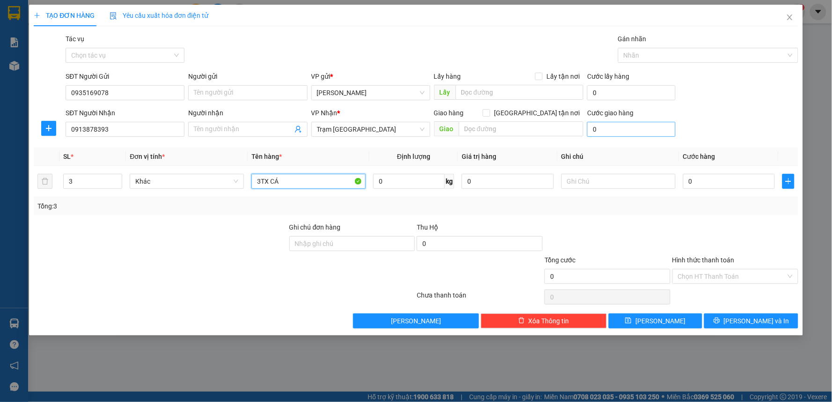
type input "3TX CÁ"
click at [633, 134] on input "0" at bounding box center [631, 129] width 88 height 15
click at [697, 176] on input "0" at bounding box center [729, 181] width 92 height 15
type input "1"
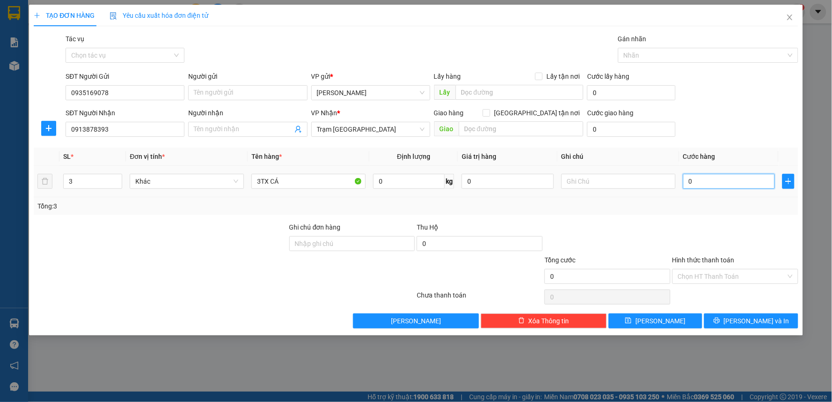
type input "1"
type input "12"
type input "120"
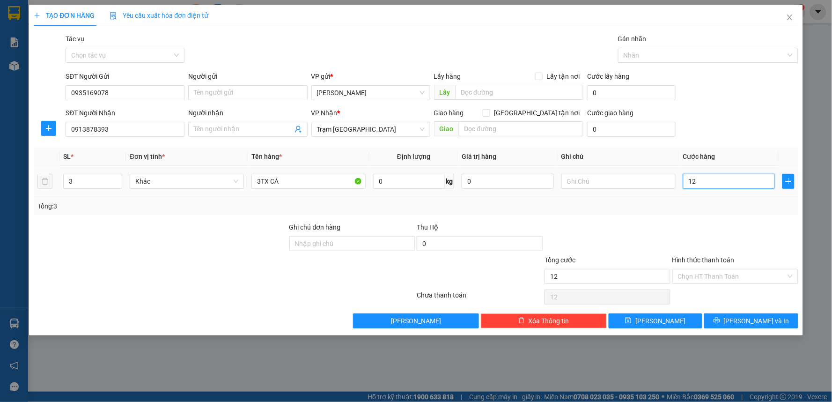
type input "120"
type input "120.000"
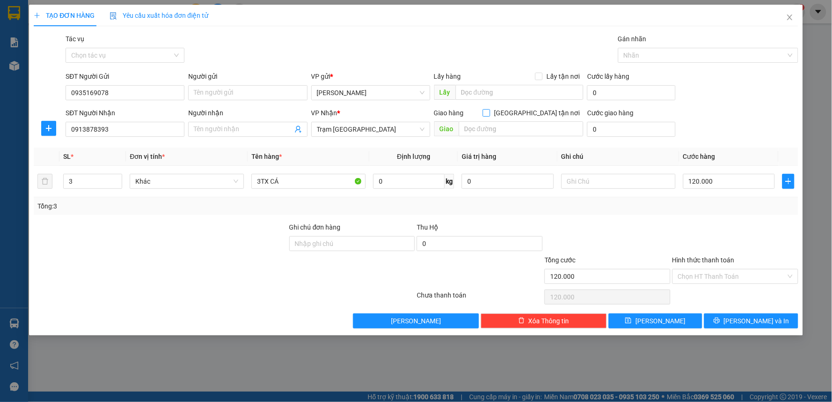
click at [489, 111] on input "[GEOGRAPHIC_DATA] tận nơi" at bounding box center [486, 112] width 7 height 7
checkbox input "true"
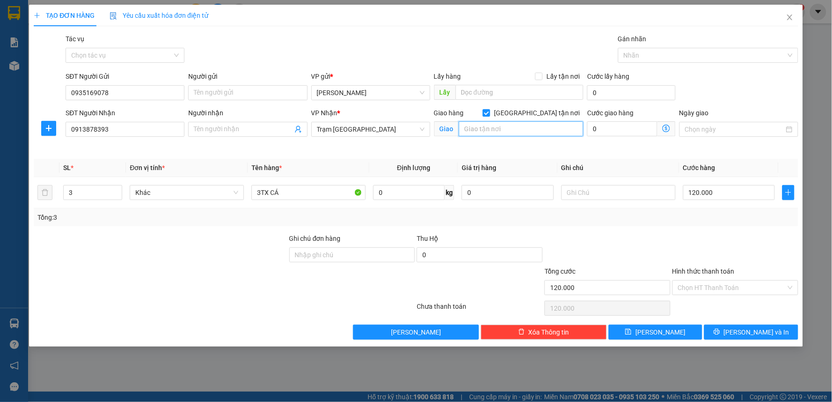
click at [508, 129] on input "text" at bounding box center [521, 128] width 125 height 15
type input "262"
click at [128, 90] on input "0935169078" at bounding box center [125, 92] width 119 height 15
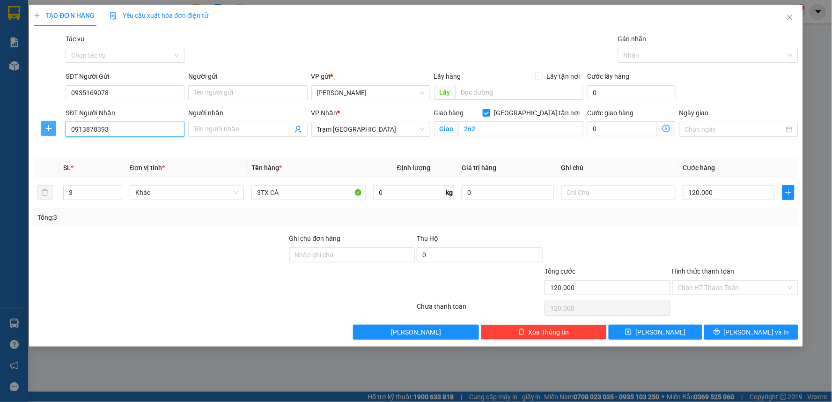
drag, startPoint x: 118, startPoint y: 129, endPoint x: 47, endPoint y: 132, distance: 71.2
click at [47, 132] on div "SĐT Người Nhận 0913878393 0913878393 Người nhận Tên người nhận VP Nhận * Trạm […" at bounding box center [416, 130] width 766 height 44
type input "0935169078"
drag, startPoint x: 90, startPoint y: 134, endPoint x: 53, endPoint y: 140, distance: 37.9
click at [53, 140] on div "SĐT Người Nhận 0935169078 0935169078 Người nhận Tên người nhận VP Nhận * Trạm […" at bounding box center [416, 130] width 766 height 44
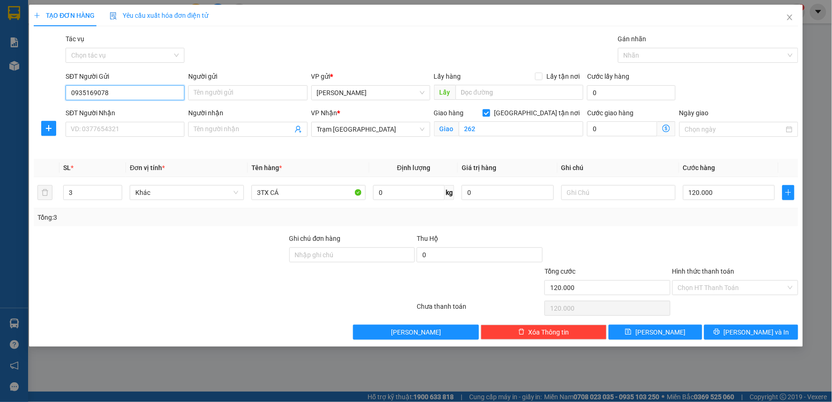
drag, startPoint x: 116, startPoint y: 94, endPoint x: 54, endPoint y: 92, distance: 61.8
click at [54, 92] on div "SĐT Người Gửi 0935169078 0935169078 Người gửi Tên người gửi VP gửi * [PERSON_NA…" at bounding box center [416, 87] width 766 height 33
click at [104, 130] on input "SĐT Người Nhận" at bounding box center [125, 129] width 119 height 15
type input "0913878393"
click at [510, 132] on input "262" at bounding box center [521, 128] width 125 height 15
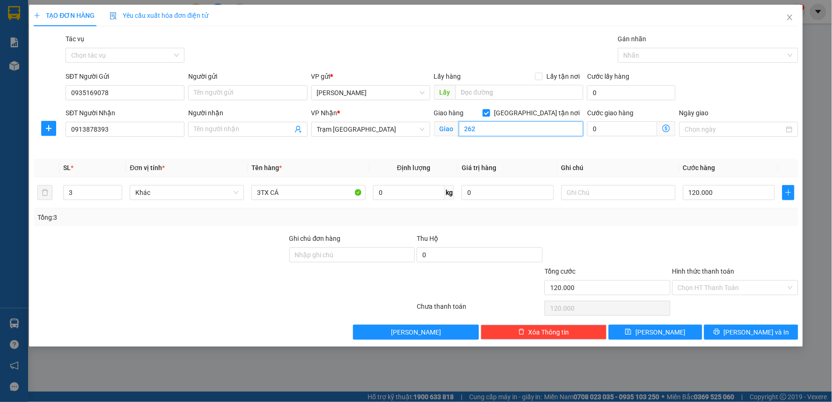
click at [489, 132] on input "262" at bounding box center [521, 128] width 125 height 15
click at [481, 132] on input "262" at bounding box center [521, 128] width 125 height 15
type input "[STREET_ADDRESS]"
click at [614, 127] on input "0" at bounding box center [622, 128] width 70 height 15
type input "120.001"
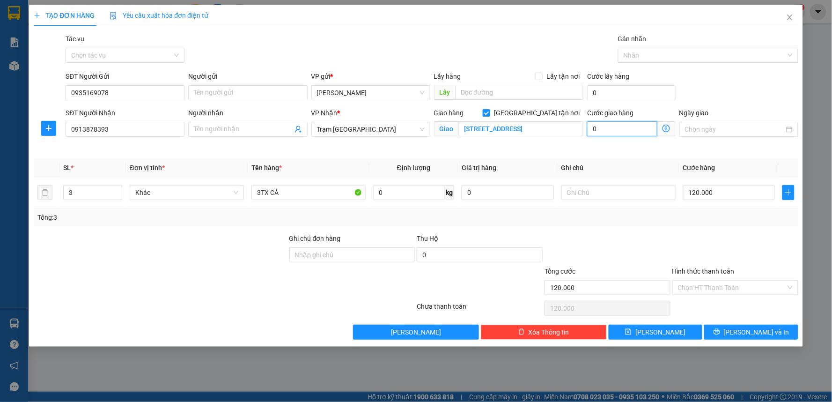
type input "120.001"
type input "1"
type input "120.010"
type input "10"
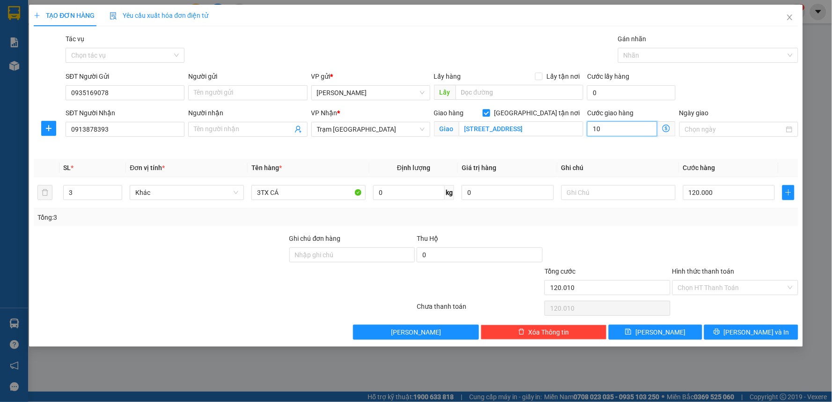
type input "120.100"
type input "100"
type input "220.000"
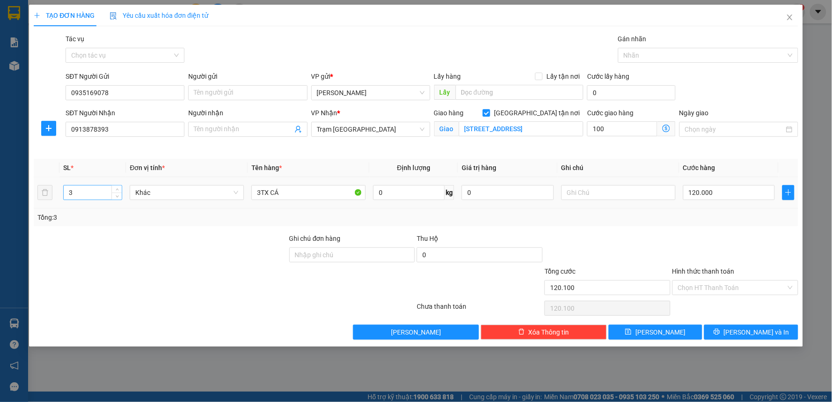
type input "100.000"
drag, startPoint x: 78, startPoint y: 196, endPoint x: 55, endPoint y: 197, distance: 23.0
click at [55, 197] on tr "3 Khác 3TX CÁ 0 kg 0 120.000" at bounding box center [416, 192] width 764 height 31
type input "1"
type input "4"
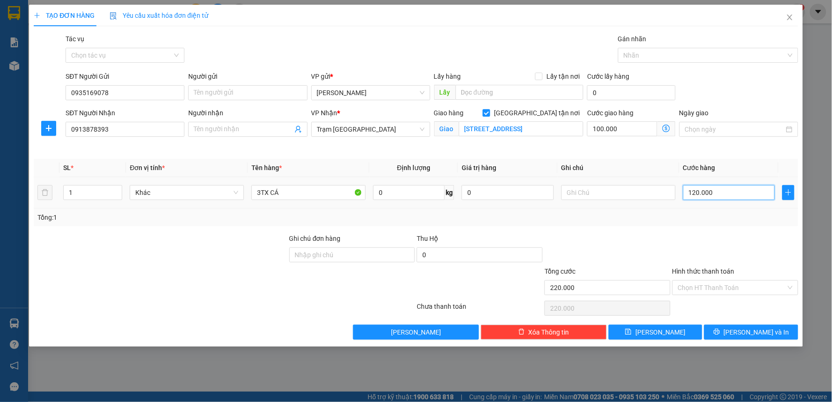
type input "100.004"
type input "40"
type input "100.040"
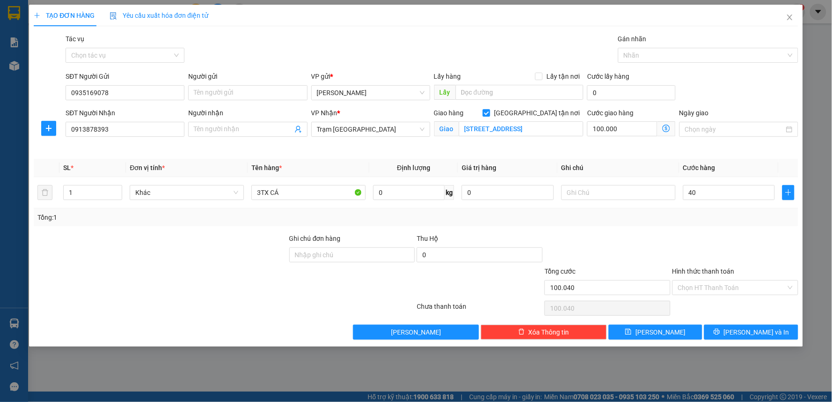
type input "40.000"
type input "140.000"
click at [719, 227] on div "Transit Pickup Surcharge Ids Transit Deliver Surcharge Ids Transit Deliver Surc…" at bounding box center [416, 187] width 764 height 306
click at [261, 192] on input "3TX CÁ" at bounding box center [308, 192] width 114 height 15
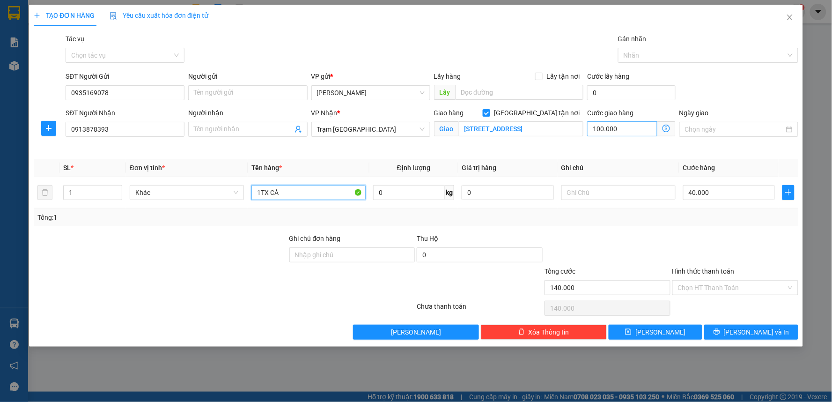
type input "1TX CÁ"
click at [629, 127] on input "100.000" at bounding box center [622, 128] width 70 height 15
click at [712, 197] on input "40.000" at bounding box center [729, 192] width 92 height 15
click at [623, 129] on input "100.000" at bounding box center [622, 128] width 70 height 15
type input "40.000"
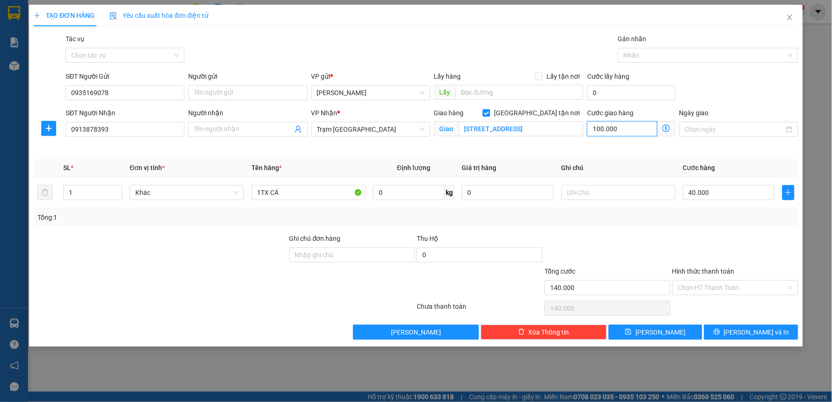
type input "40.000"
type input "0"
type input "40.008"
type input "8"
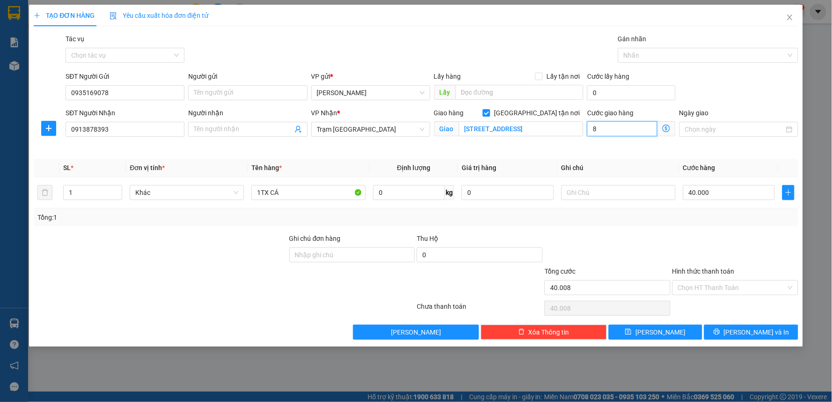
type input "40.080"
type input "80"
type input "120.000"
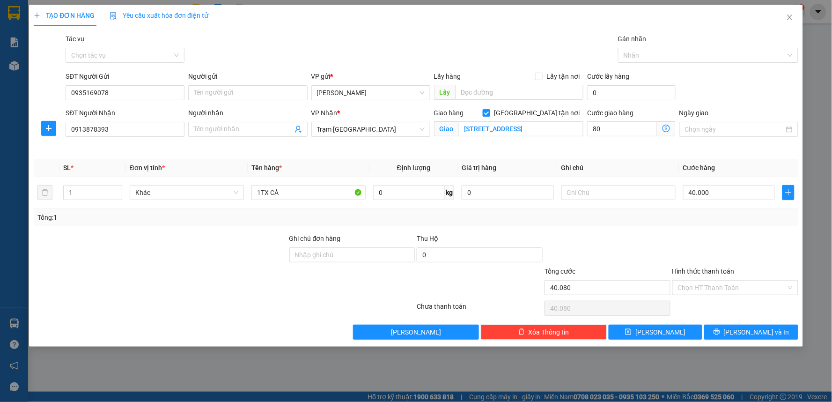
type input "80.000"
click at [629, 162] on th "Ghi chú" at bounding box center [618, 168] width 122 height 18
click at [726, 331] on button "[PERSON_NAME] và In" at bounding box center [751, 331] width 94 height 15
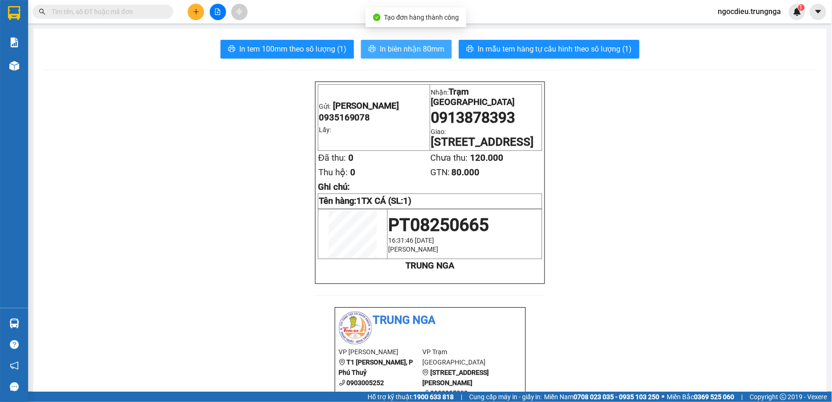
click at [400, 50] on span "In biên nhận 80mm" at bounding box center [412, 49] width 65 height 12
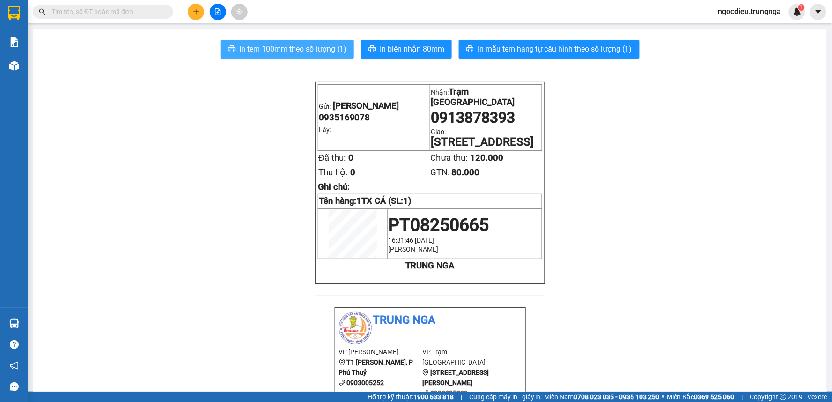
click at [310, 50] on span "In tem 100mm theo số lượng (1)" at bounding box center [292, 49] width 107 height 12
click at [309, 50] on span "In tem 100mm theo số lượng (1)" at bounding box center [292, 49] width 107 height 12
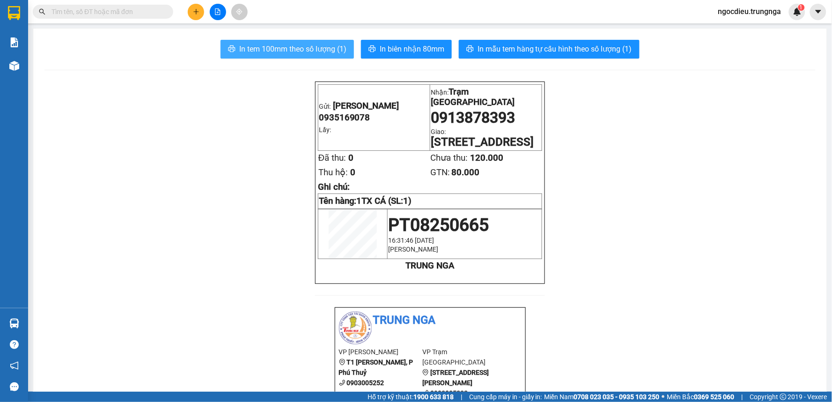
click at [309, 50] on span "In tem 100mm theo số lượng (1)" at bounding box center [292, 49] width 107 height 12
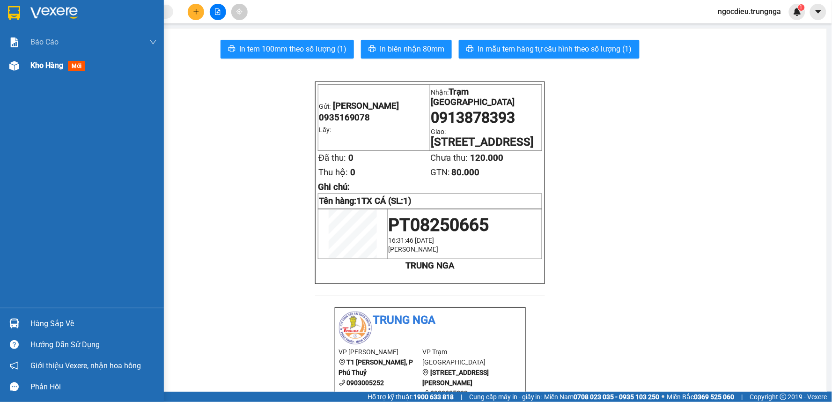
click at [33, 65] on span "Kho hàng" at bounding box center [46, 65] width 33 height 9
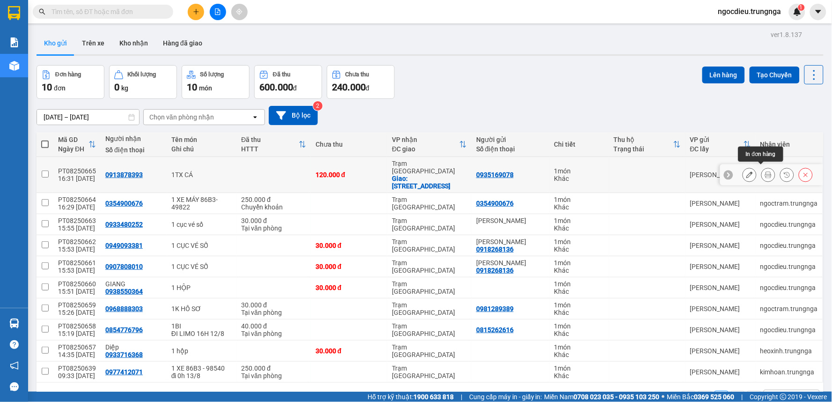
click at [746, 171] on icon at bounding box center [749, 174] width 7 height 7
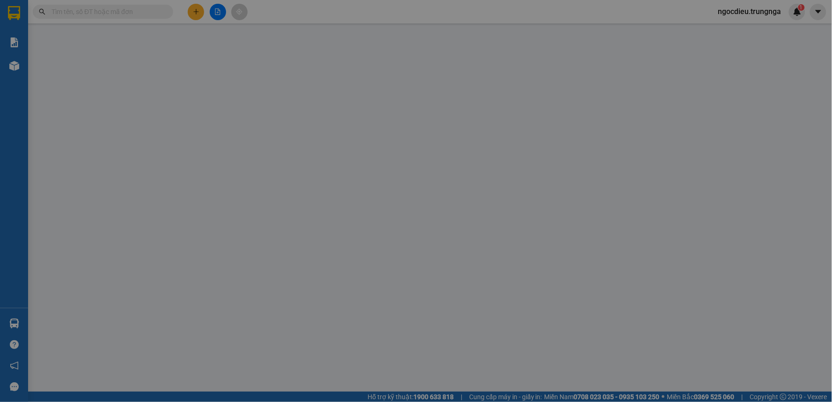
type input "0935169078"
type input "0913878393"
checkbox input "true"
type input "[STREET_ADDRESS]"
type input "120.000"
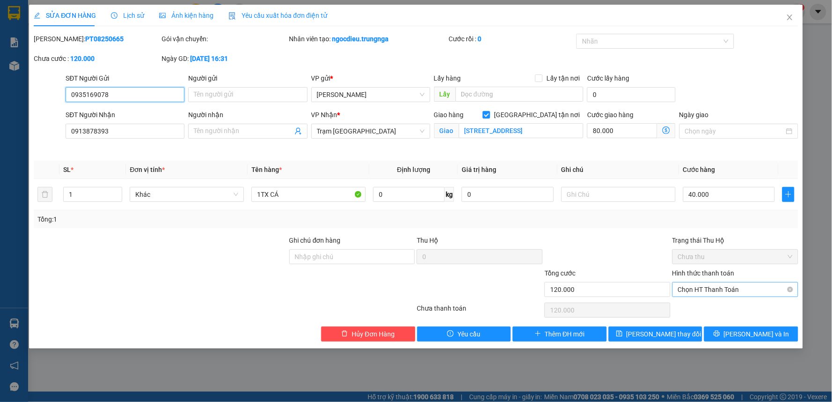
click at [717, 292] on span "Chọn HT Thanh Toán" at bounding box center [735, 289] width 115 height 14
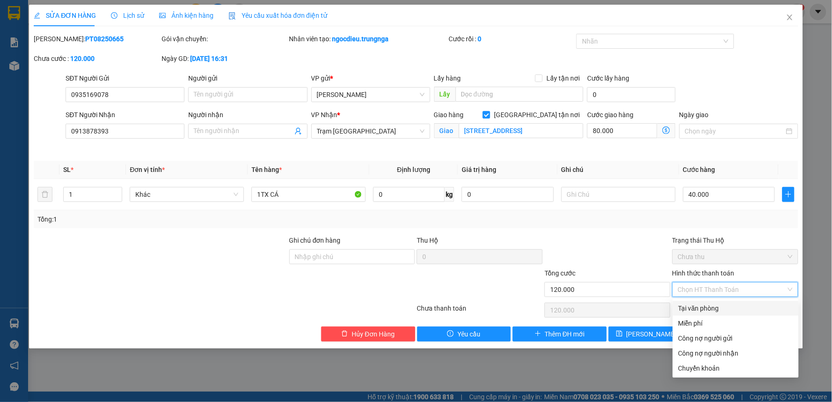
click at [707, 309] on div "Tại văn phòng" at bounding box center [735, 308] width 115 height 10
type input "0"
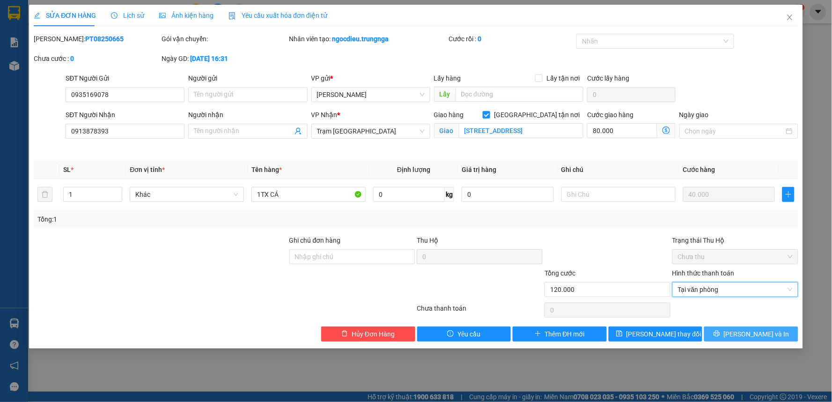
click at [720, 336] on icon "printer" at bounding box center [716, 333] width 7 height 7
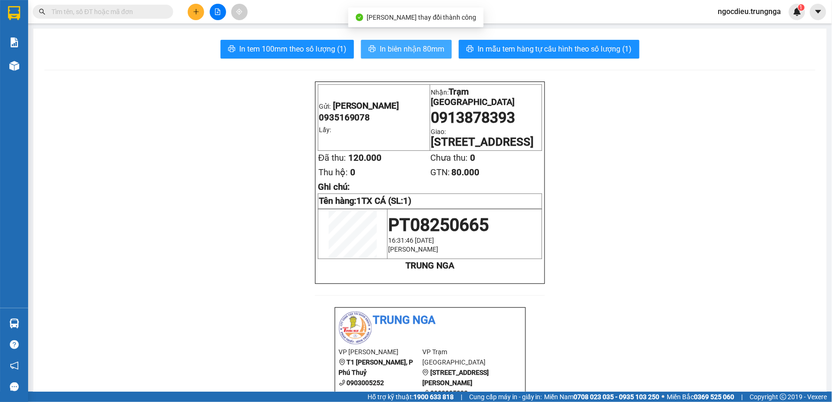
click at [395, 54] on button "In biên nhận 80mm" at bounding box center [406, 49] width 91 height 19
click at [395, 54] on span "In biên nhận 80mm" at bounding box center [412, 49] width 65 height 12
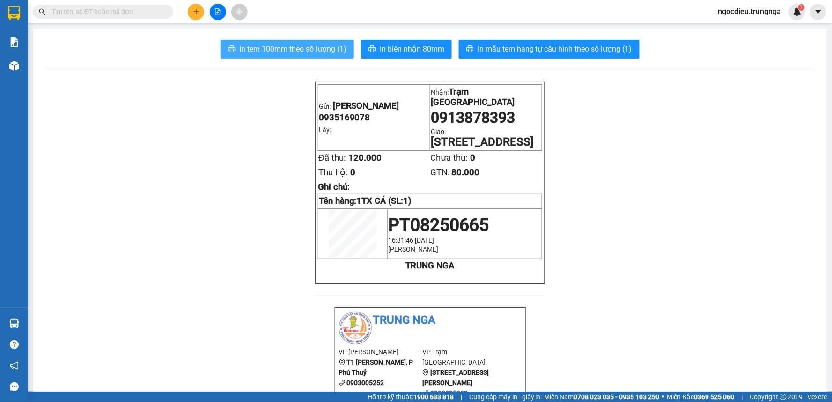
click at [286, 47] on span "In tem 100mm theo số lượng (1)" at bounding box center [292, 49] width 107 height 12
click at [198, 12] on icon "plus" at bounding box center [196, 11] width 7 height 7
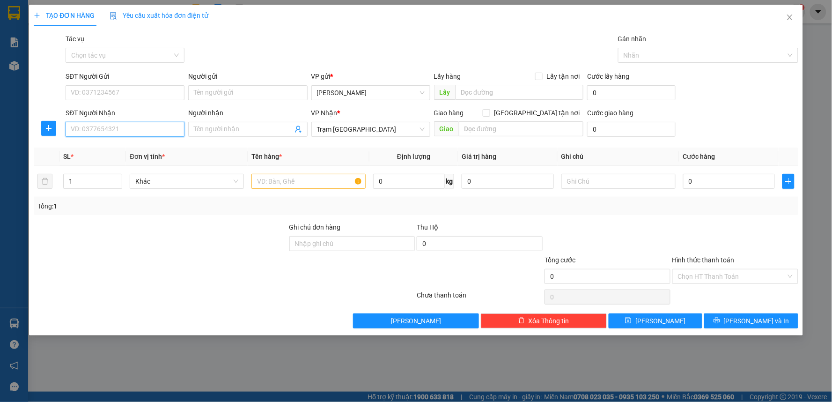
click at [86, 130] on input "SĐT Người Nhận" at bounding box center [125, 129] width 119 height 15
type input "0903815132"
click at [110, 91] on input "SĐT Người Gửi" at bounding box center [125, 92] width 119 height 15
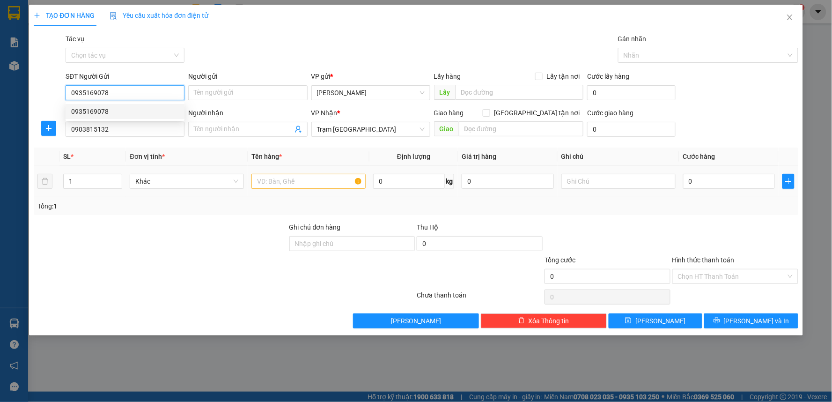
type input "0935169078"
click at [283, 183] on input "text" at bounding box center [308, 181] width 114 height 15
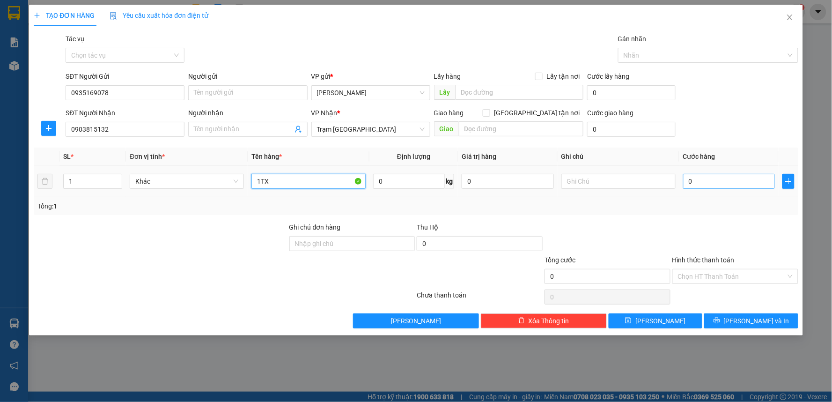
type input "1TX"
click at [711, 184] on input "0" at bounding box center [729, 181] width 92 height 15
type input "4"
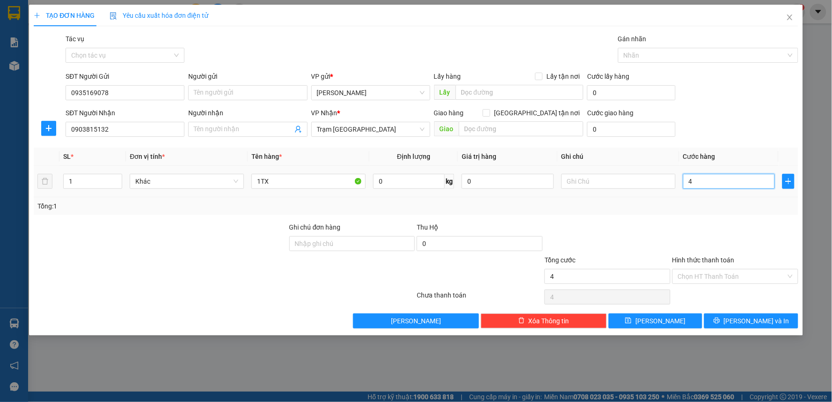
type input "40"
type input "40.000"
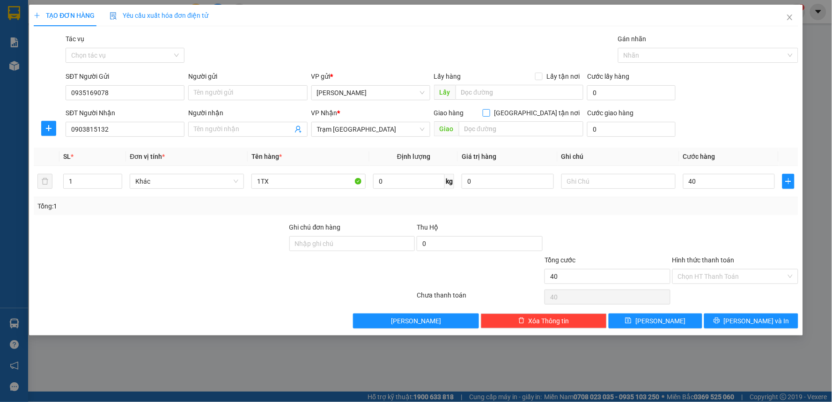
type input "40.000"
click at [489, 113] on input "[GEOGRAPHIC_DATA] tận nơi" at bounding box center [486, 112] width 7 height 7
checkbox input "true"
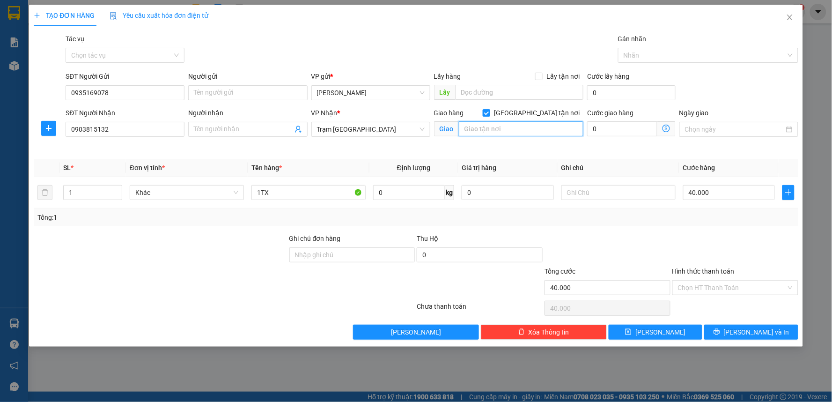
click at [509, 133] on input "text" at bounding box center [521, 128] width 125 height 15
type input "2"
type input "QUẬN 5"
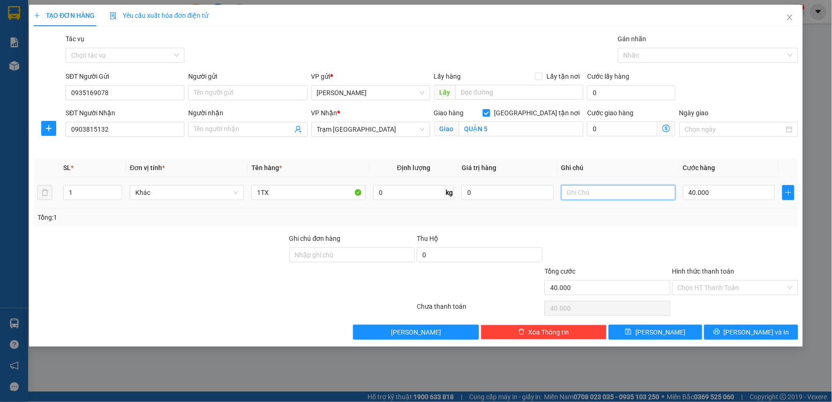
click at [588, 190] on input "text" at bounding box center [618, 192] width 114 height 15
type input "TẬN NƠI"
click at [620, 130] on input "0" at bounding box center [622, 128] width 70 height 15
type input "40.006"
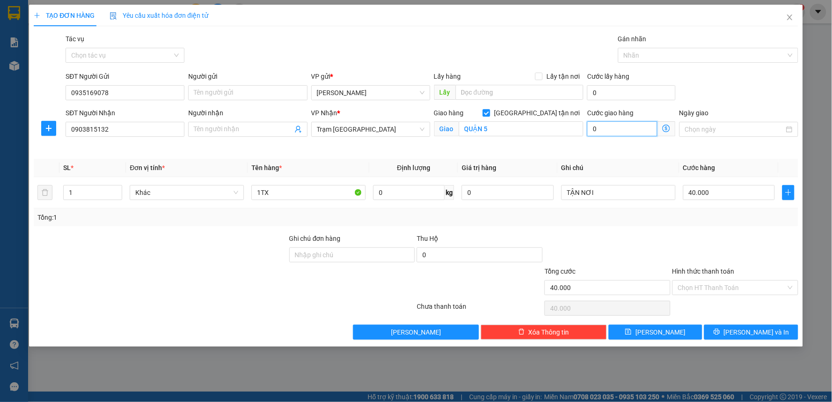
type input "6"
type input "40.060"
type input "60"
type input "100.000"
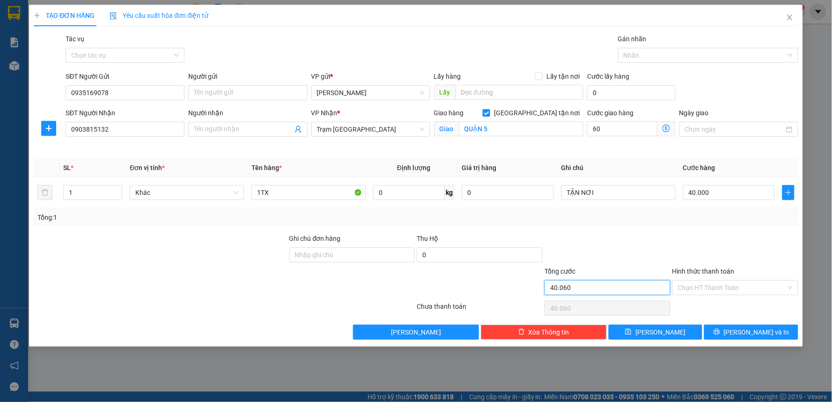
type input "100.000"
type input "60.000"
click at [664, 278] on div "Tổng cước 100.000" at bounding box center [607, 282] width 126 height 33
click at [645, 244] on div at bounding box center [607, 249] width 128 height 33
click at [621, 193] on input "TẬN NƠI" at bounding box center [618, 192] width 114 height 15
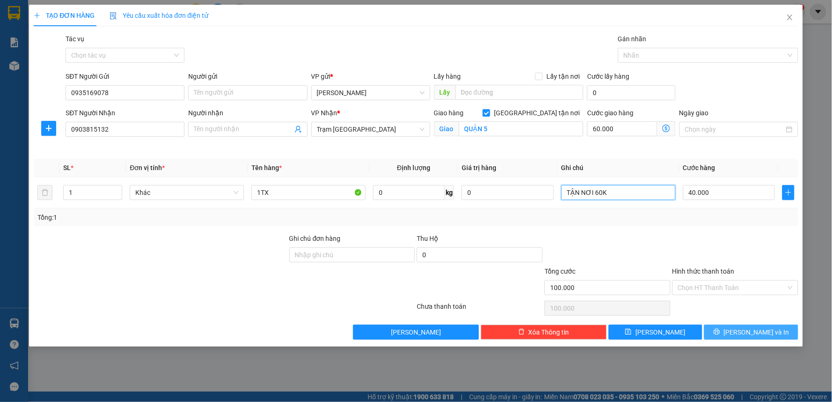
type input "TẬN NƠI 60K"
click at [751, 328] on span "[PERSON_NAME] và In" at bounding box center [757, 332] width 66 height 10
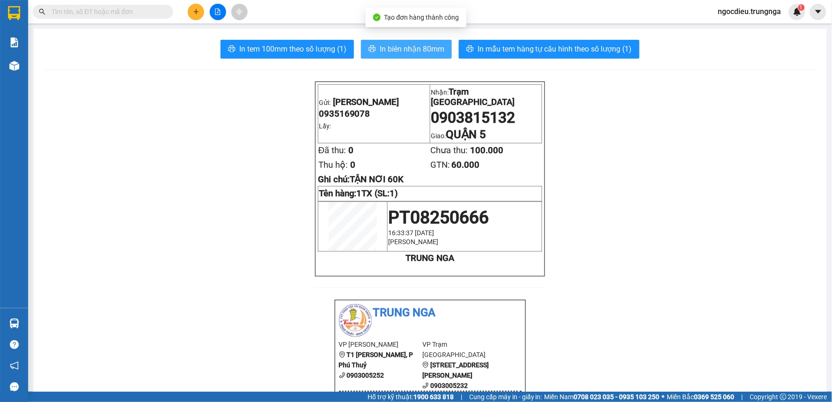
click at [386, 49] on span "In biên nhận 80mm" at bounding box center [412, 49] width 65 height 12
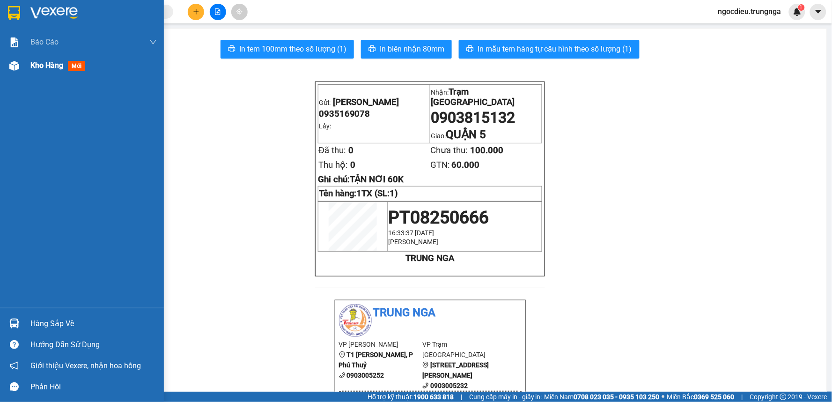
click at [40, 67] on span "Kho hàng" at bounding box center [46, 65] width 33 height 9
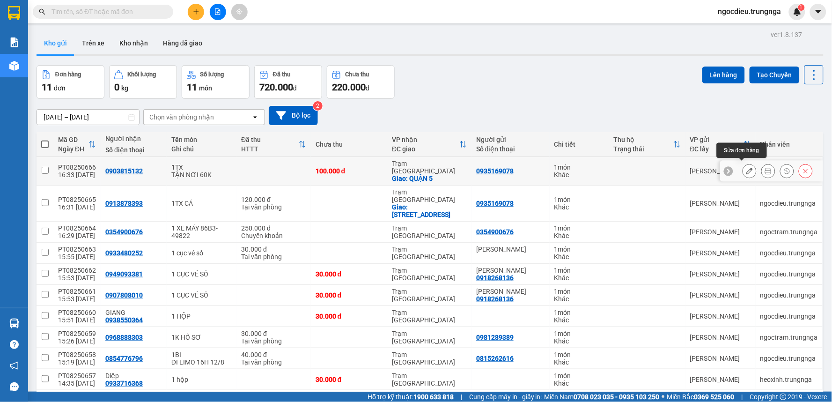
click at [746, 168] on icon at bounding box center [749, 171] width 7 height 7
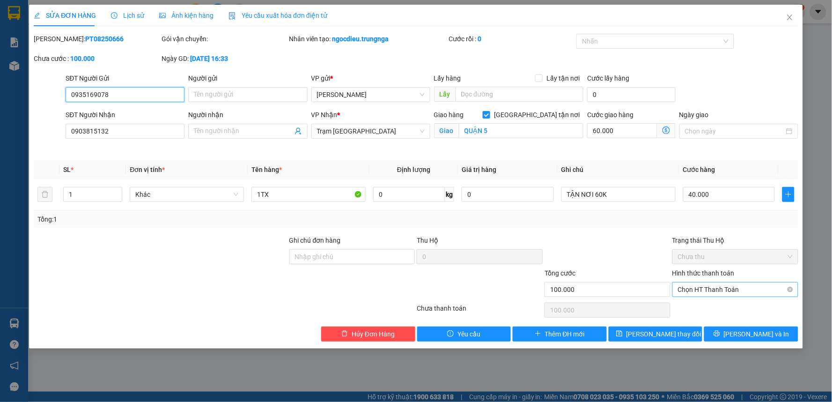
click at [737, 284] on span "Chọn HT Thanh Toán" at bounding box center [735, 289] width 115 height 14
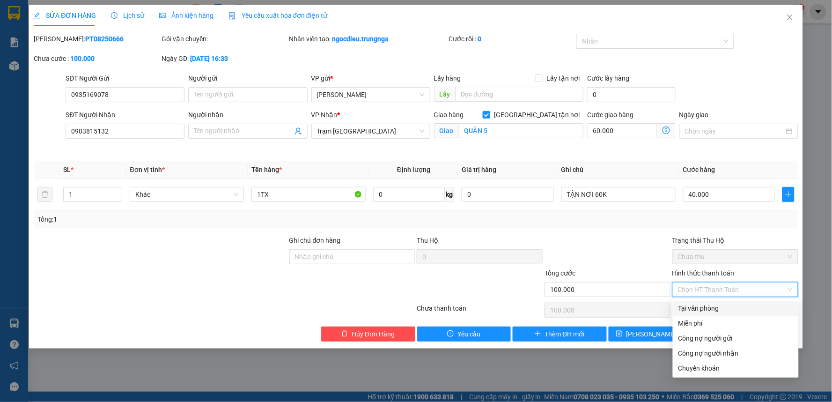
click at [724, 307] on div "Tại văn phòng" at bounding box center [735, 308] width 115 height 10
type input "0"
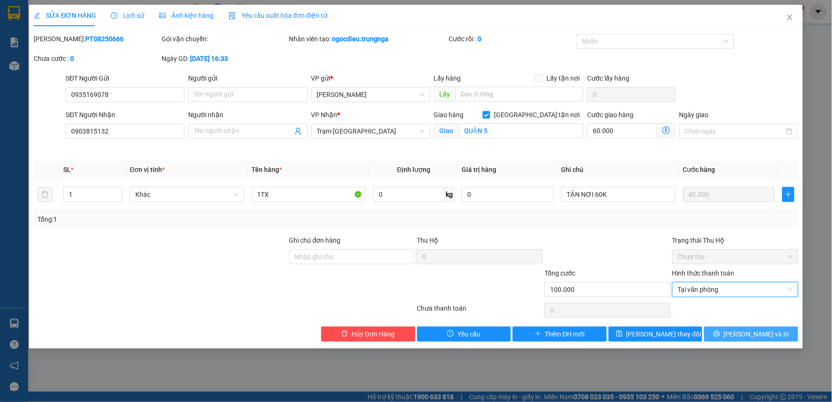
click at [735, 339] on button "[PERSON_NAME] và In" at bounding box center [751, 333] width 94 height 15
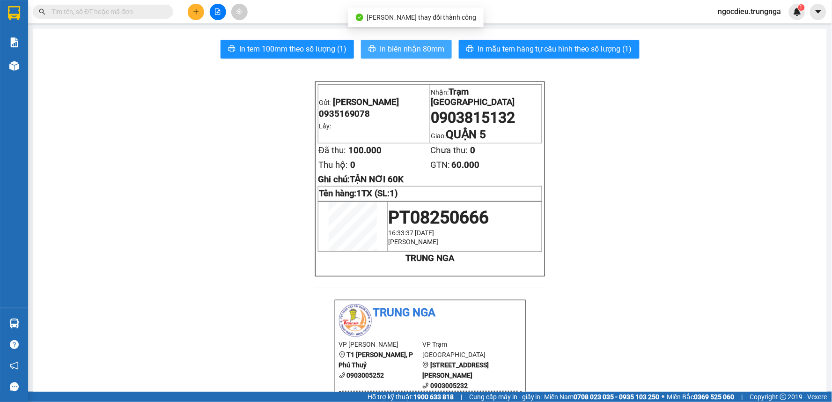
click at [408, 52] on span "In biên nhận 80mm" at bounding box center [412, 49] width 65 height 12
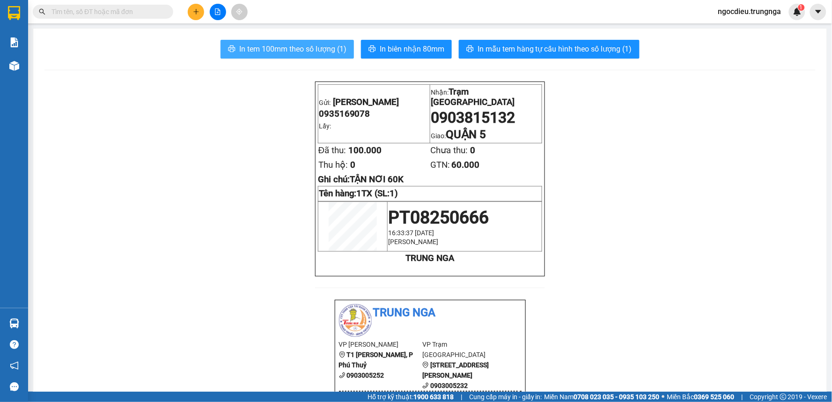
click at [279, 54] on span "In tem 100mm theo số lượng (1)" at bounding box center [292, 49] width 107 height 12
click at [279, 53] on span "In tem 100mm theo số lượng (1)" at bounding box center [292, 49] width 107 height 12
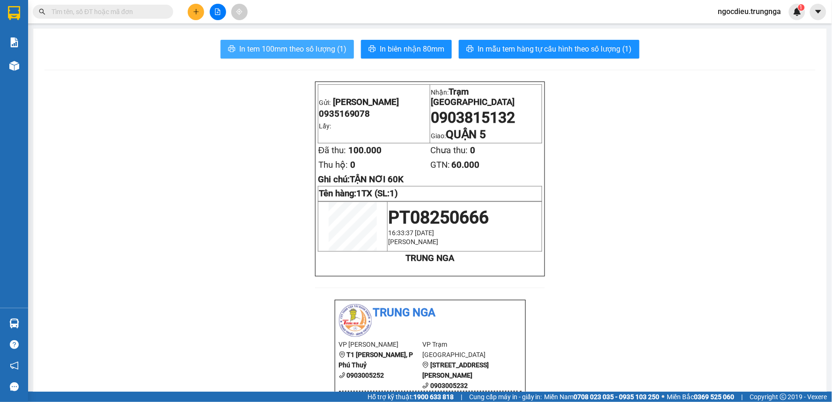
click at [279, 53] on span "In tem 100mm theo số lượng (1)" at bounding box center [292, 49] width 107 height 12
click at [197, 16] on button at bounding box center [196, 12] width 16 height 16
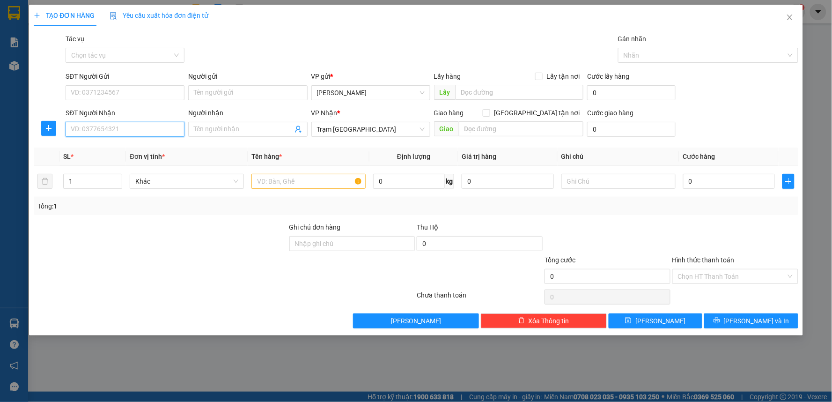
click at [83, 129] on input "SĐT Người Nhận" at bounding box center [125, 129] width 119 height 15
type input "0903742939"
drag, startPoint x: 118, startPoint y: 135, endPoint x: 87, endPoint y: 129, distance: 31.9
click at [67, 125] on input "0903742939" at bounding box center [125, 129] width 119 height 15
type input "0903742939"
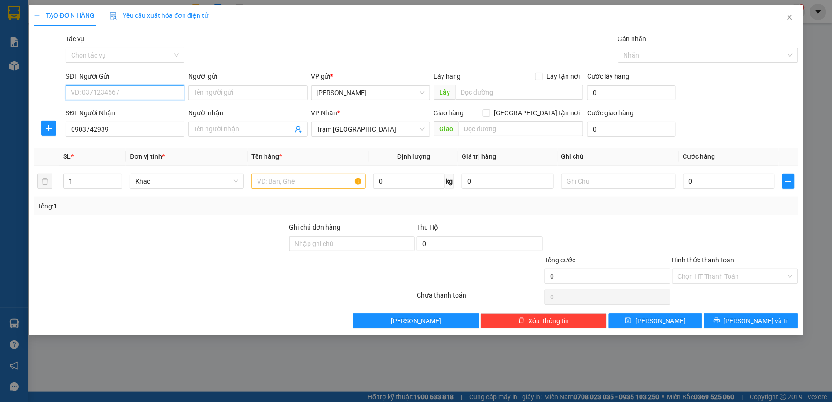
click at [95, 91] on input "SĐT Người Gửi" at bounding box center [125, 92] width 119 height 15
type input "0935169078"
click at [298, 190] on div at bounding box center [308, 181] width 114 height 19
click at [297, 183] on input "text" at bounding box center [308, 181] width 114 height 15
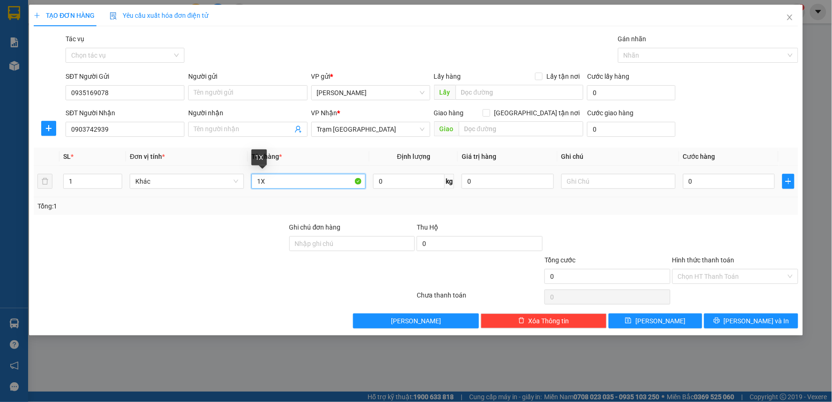
click at [258, 178] on input "1X" at bounding box center [308, 181] width 114 height 15
click at [259, 179] on input "1X" at bounding box center [308, 181] width 114 height 15
click at [265, 183] on input "1X" at bounding box center [308, 181] width 114 height 15
click at [259, 183] on input "1X" at bounding box center [308, 181] width 114 height 15
type input "1TX"
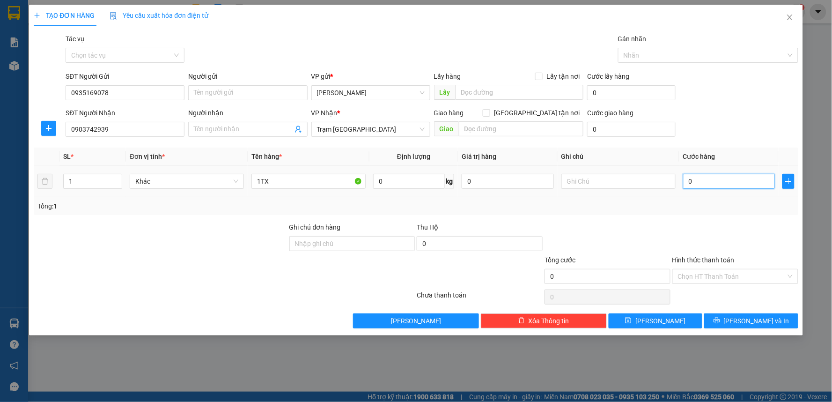
click at [701, 183] on input "0" at bounding box center [729, 181] width 92 height 15
type input "4"
type input "40"
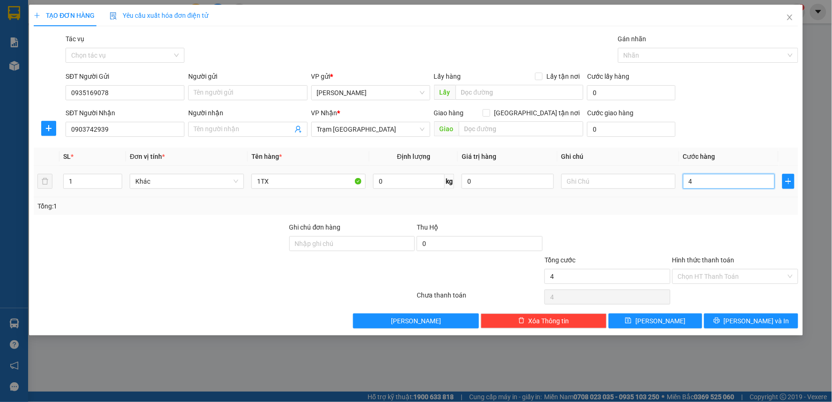
type input "40"
type input "40.000"
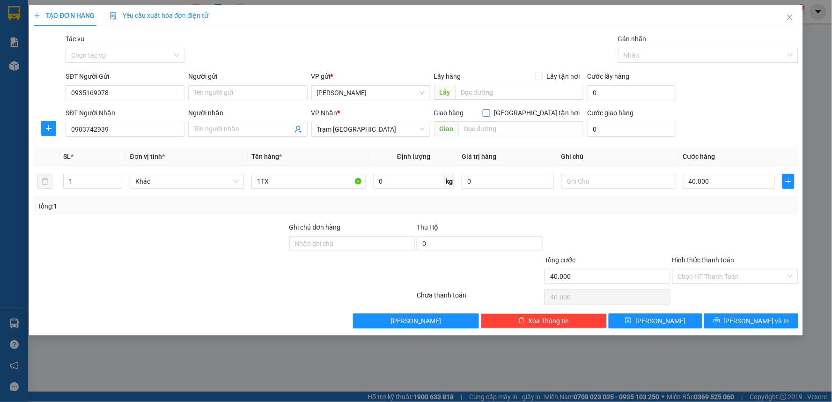
click at [489, 113] on input "[GEOGRAPHIC_DATA] tận nơi" at bounding box center [486, 112] width 7 height 7
checkbox input "true"
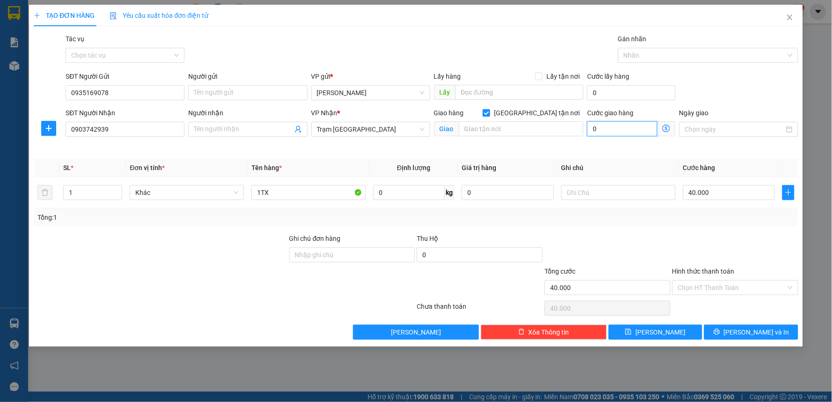
click at [614, 132] on input "0" at bounding box center [622, 128] width 70 height 15
type input "40.008"
type input "8"
type input "40.080"
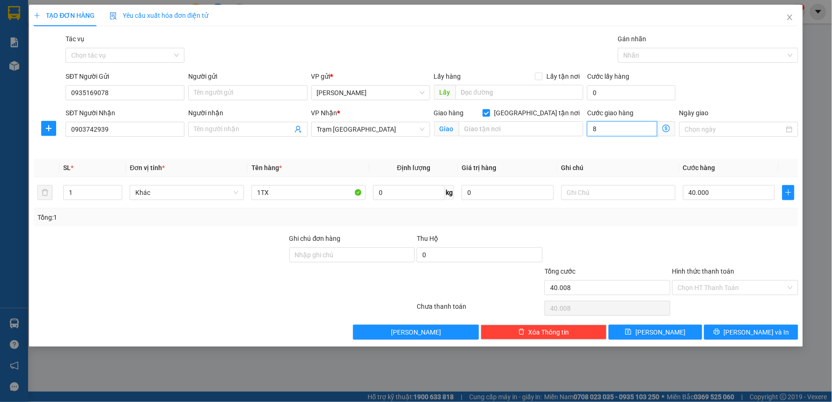
type input "40.080"
type input "80"
type input "120.000"
type input "80.000"
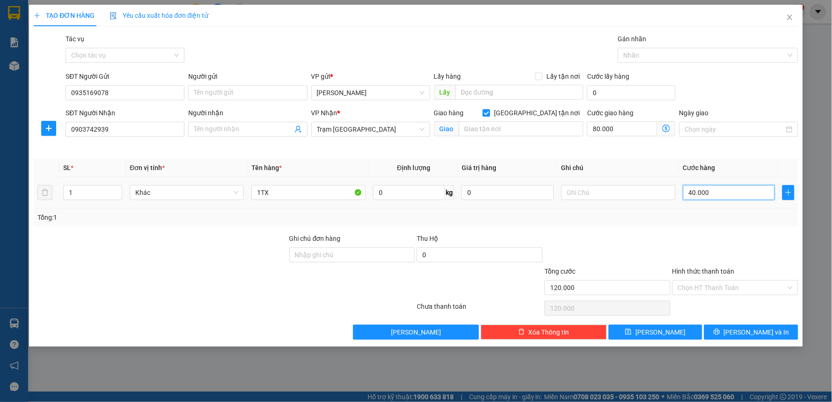
click at [717, 195] on input "40.000" at bounding box center [729, 192] width 92 height 15
click at [716, 288] on input "Hình thức thanh toán" at bounding box center [732, 287] width 108 height 14
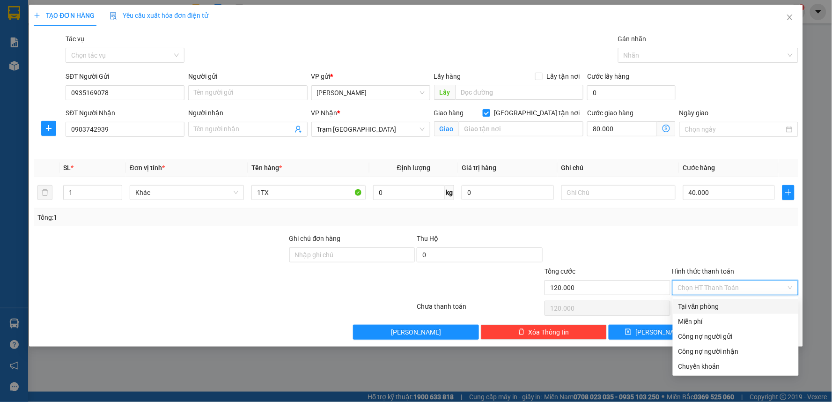
click at [702, 303] on div "Tại văn phòng" at bounding box center [735, 306] width 115 height 10
type input "0"
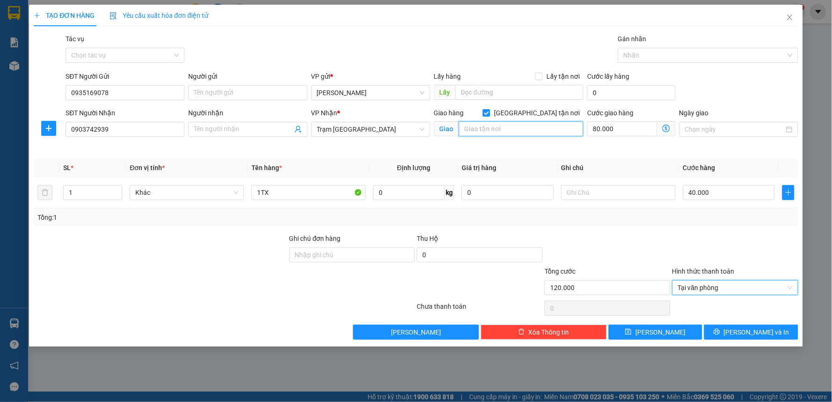
click at [485, 128] on input "text" at bounding box center [521, 128] width 125 height 15
type input "14 LÃNH BINH THĂNG, [GEOGRAPHIC_DATA]"
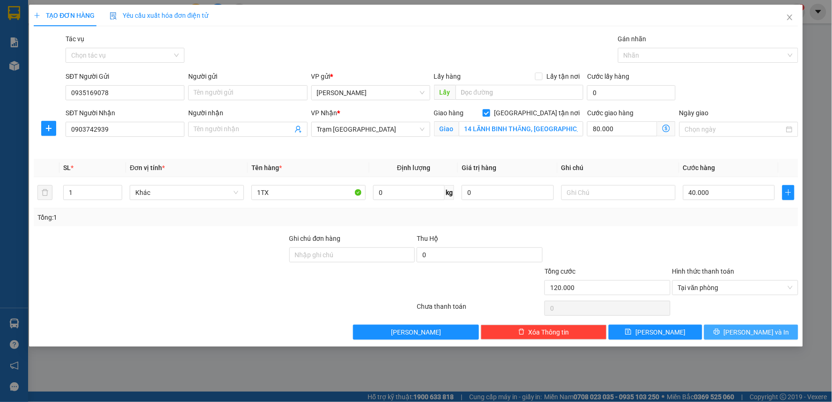
click at [720, 336] on span "printer" at bounding box center [716, 331] width 7 height 7
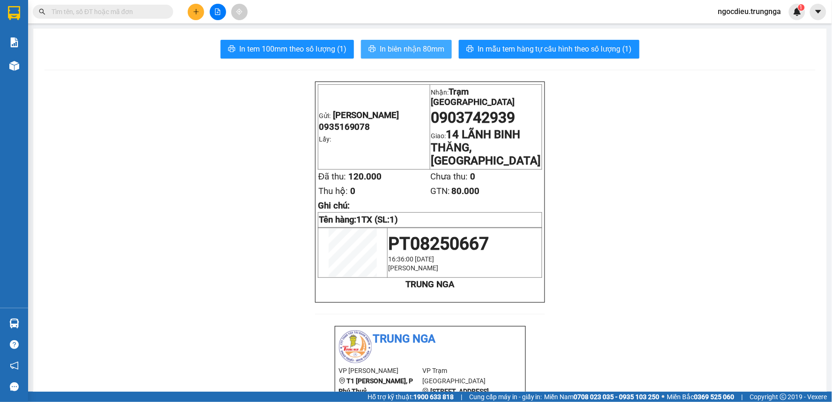
click at [396, 48] on span "In biên nhận 80mm" at bounding box center [412, 49] width 65 height 12
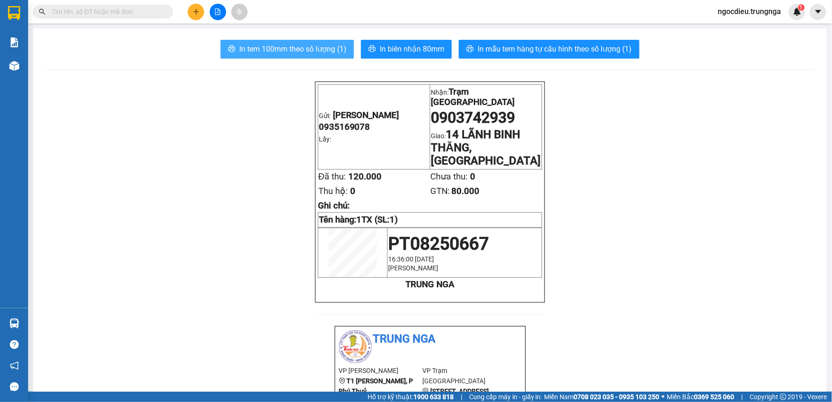
click at [293, 47] on span "In tem 100mm theo số lượng (1)" at bounding box center [292, 49] width 107 height 12
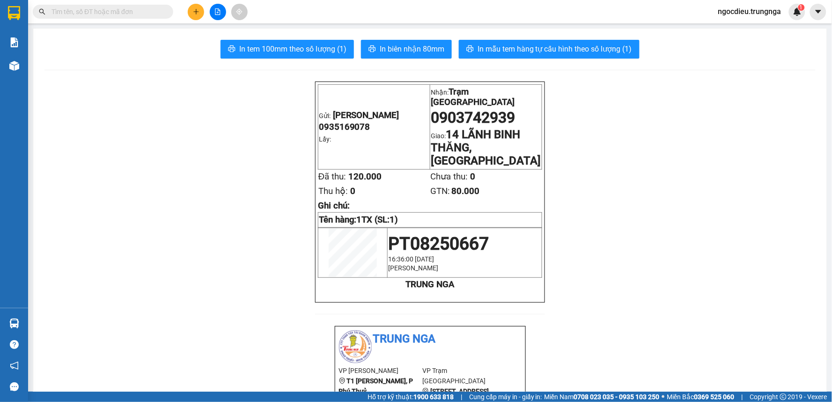
scroll to position [52, 0]
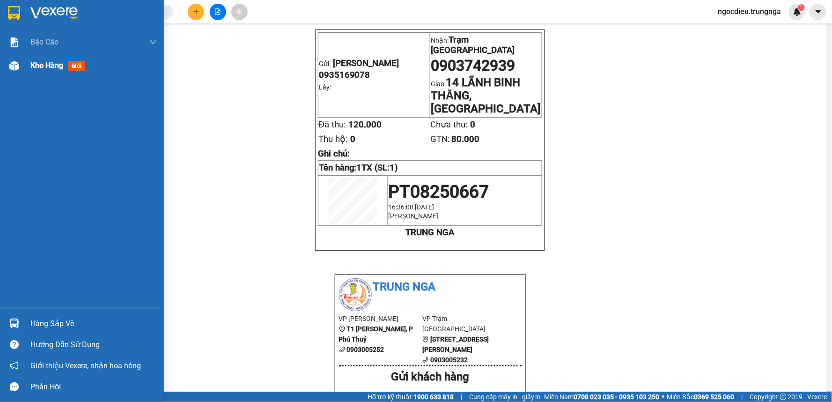
click at [25, 70] on div "Kho hàng mới" at bounding box center [82, 65] width 164 height 23
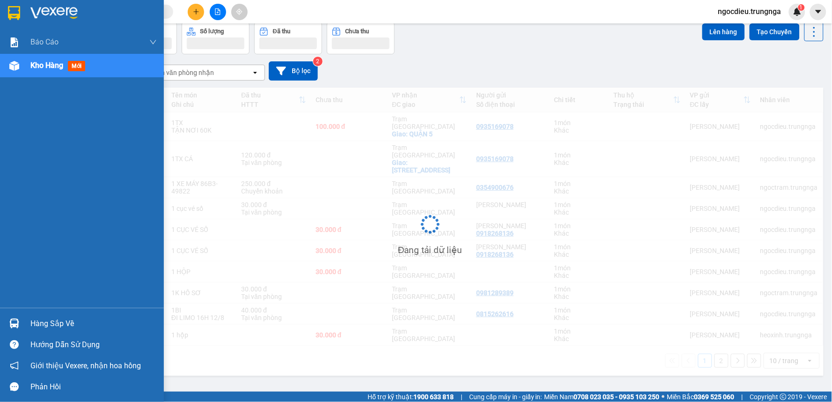
scroll to position [43, 0]
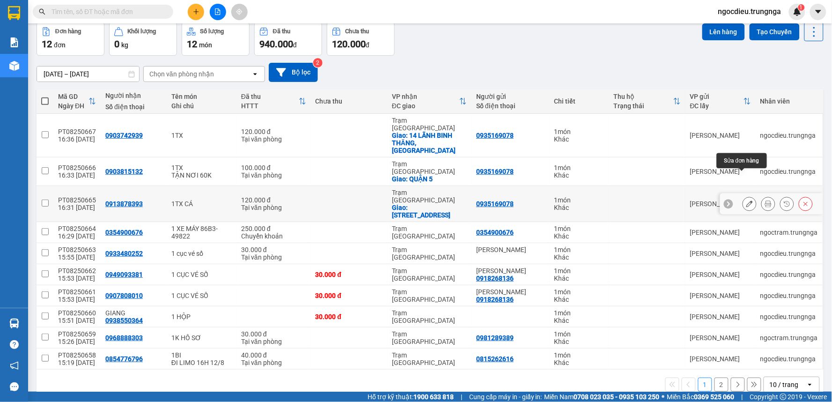
click at [743, 196] on button at bounding box center [749, 204] width 13 height 16
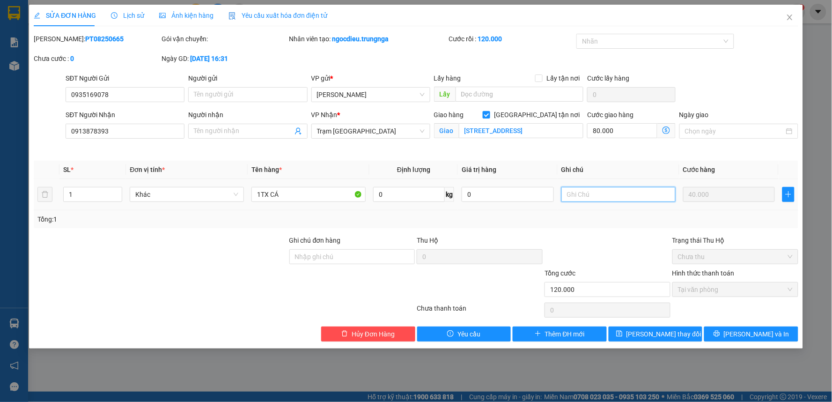
click at [614, 195] on input "text" at bounding box center [618, 194] width 114 height 15
type input "t"
drag, startPoint x: 607, startPoint y: 194, endPoint x: 497, endPoint y: 194, distance: 110.0
click at [497, 194] on tr "1 Khác 1TX CÁ 0 kg 0 TẬN NƠI 80K 40.000" at bounding box center [416, 194] width 764 height 31
type input "TẬN NƠI 80K"
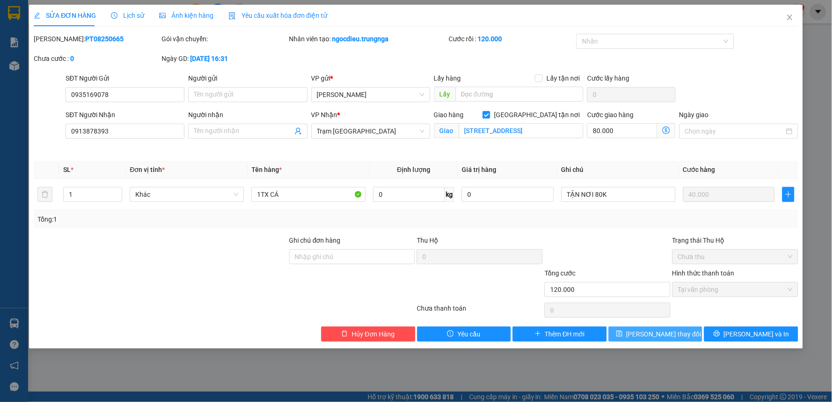
click at [669, 334] on span "[PERSON_NAME] thay đổi" at bounding box center [663, 334] width 75 height 10
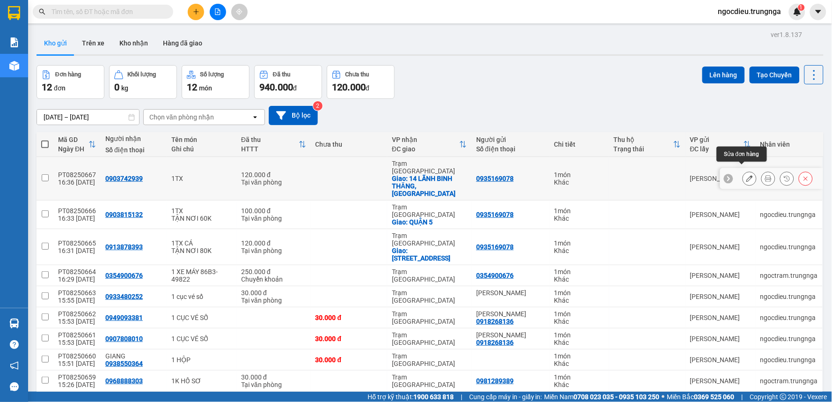
click at [746, 170] on button at bounding box center [749, 178] width 13 height 16
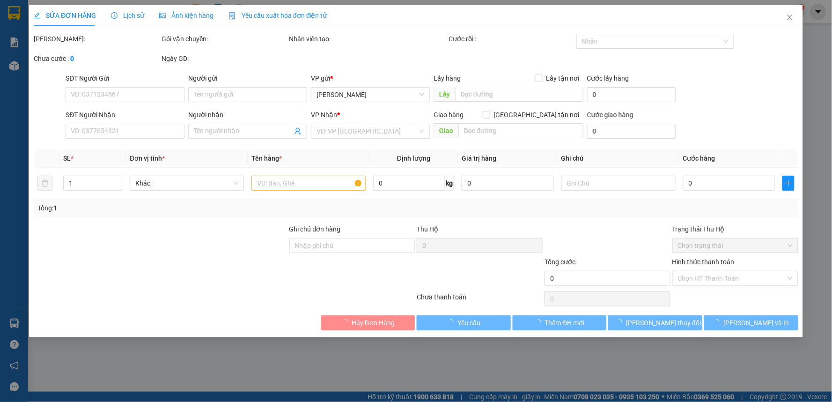
type input "0935169078"
type input "0903742939"
checkbox input "true"
type input "14 LÃNH BINH THĂNG, [GEOGRAPHIC_DATA]"
type input "120.000"
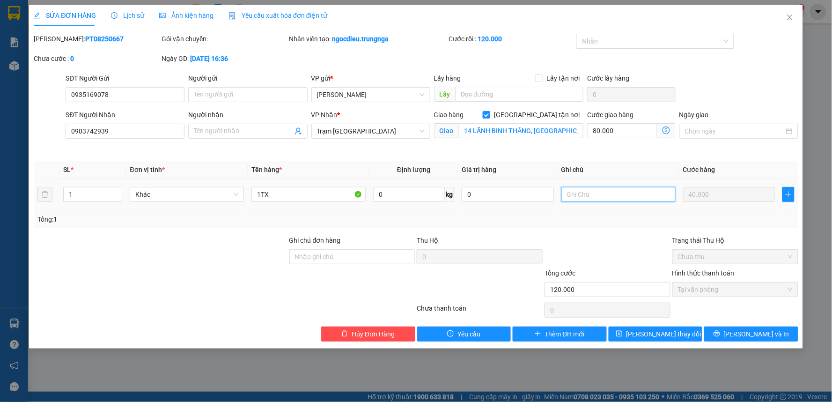
click at [615, 191] on input "text" at bounding box center [618, 194] width 114 height 15
paste input "TẬN NƠI 80K"
type input "TẬN NƠI 80K"
click at [662, 336] on span "[PERSON_NAME] thay đổi" at bounding box center [663, 334] width 75 height 10
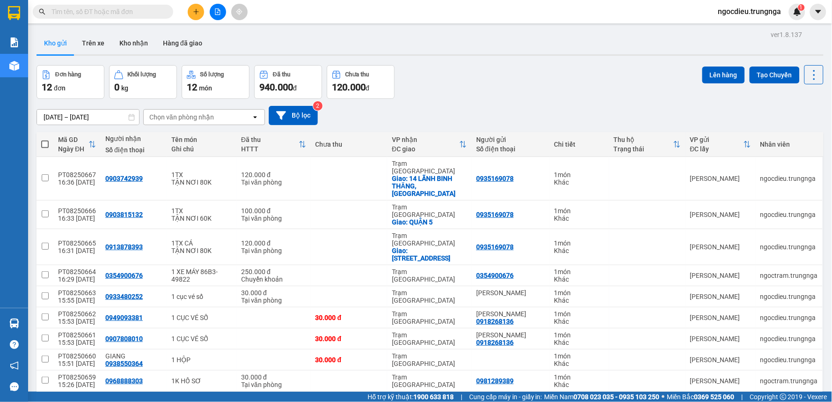
click at [199, 6] on button at bounding box center [196, 12] width 16 height 16
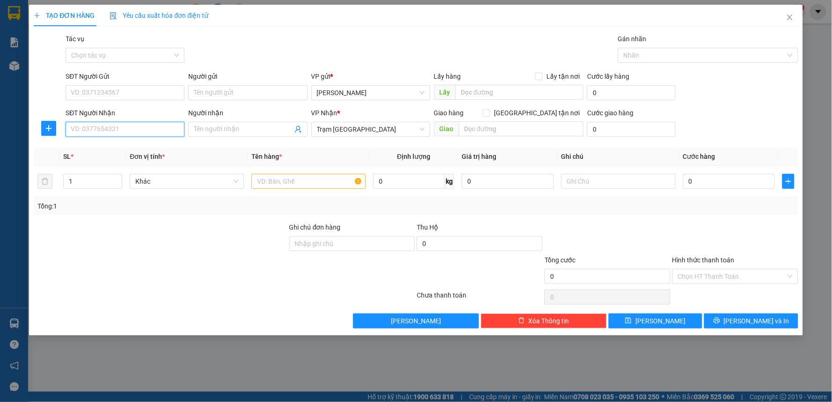
click at [100, 129] on input "SĐT Người Nhận" at bounding box center [125, 129] width 119 height 15
type input "0973333725"
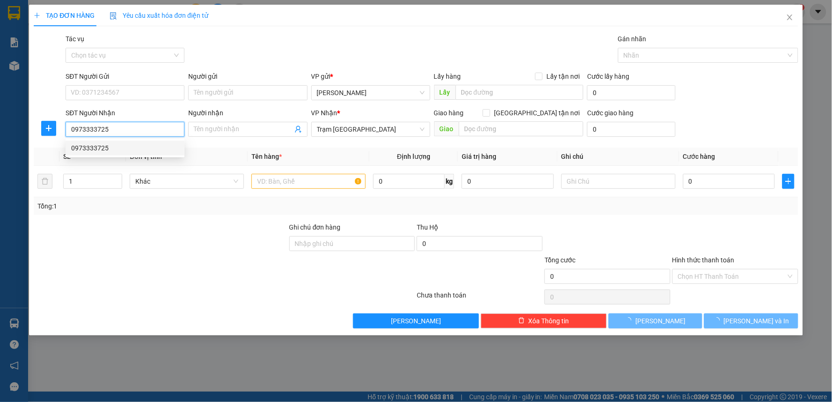
click at [113, 147] on div "0973333725" at bounding box center [125, 148] width 108 height 10
type input "30.000"
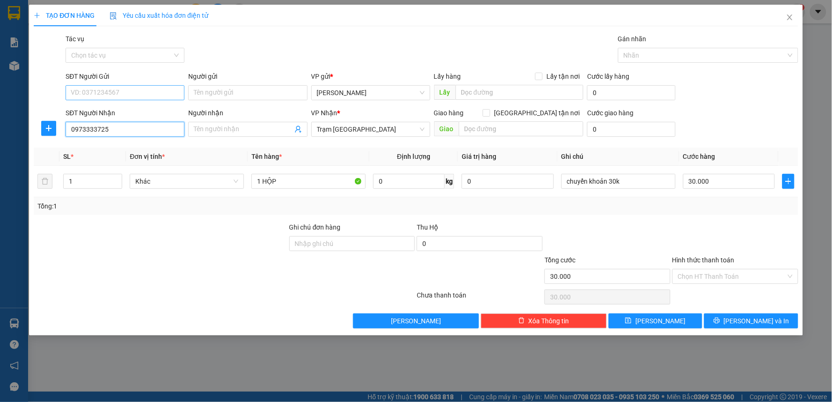
type input "0973333725"
click at [110, 90] on input "SĐT Người Gửi" at bounding box center [125, 92] width 119 height 15
click at [106, 129] on div "0973333725" at bounding box center [125, 126] width 108 height 10
type input "0973333725"
click at [186, 153] on th "Đơn vị tính *" at bounding box center [187, 156] width 122 height 18
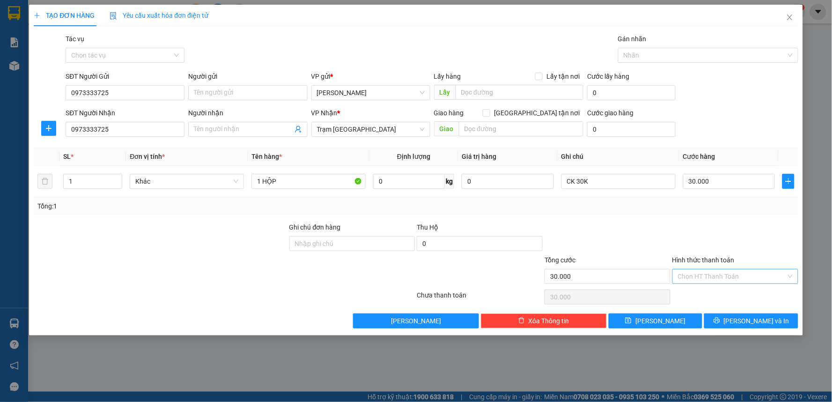
click at [712, 270] on input "Hình thức thanh toán" at bounding box center [732, 276] width 108 height 14
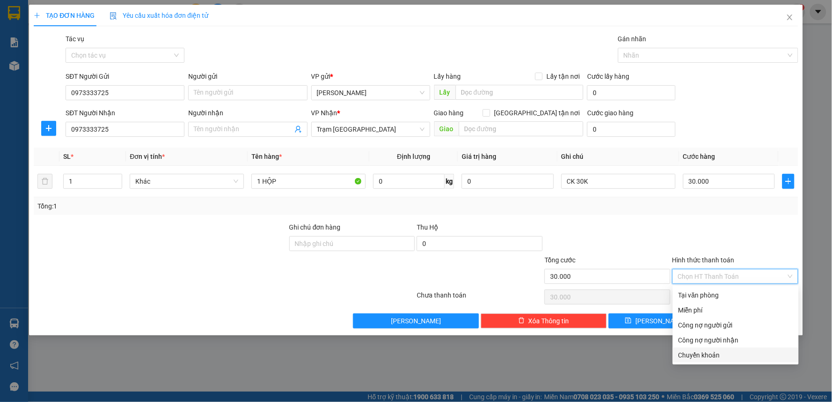
click at [703, 353] on div "Chuyển khoản" at bounding box center [735, 355] width 115 height 10
type input "0"
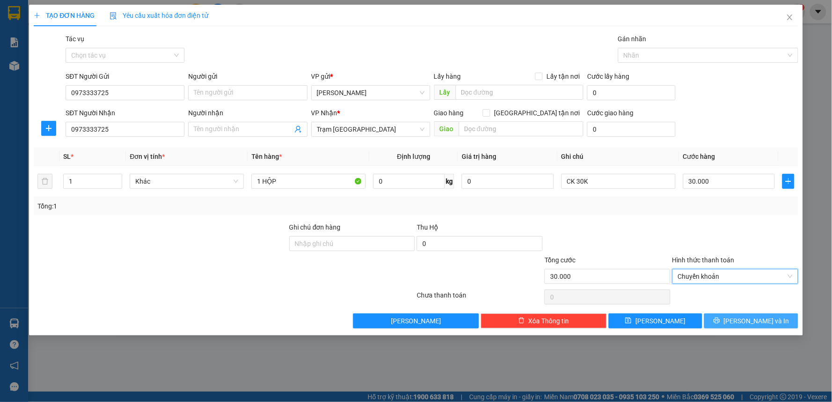
click at [724, 321] on button "[PERSON_NAME] và In" at bounding box center [751, 320] width 94 height 15
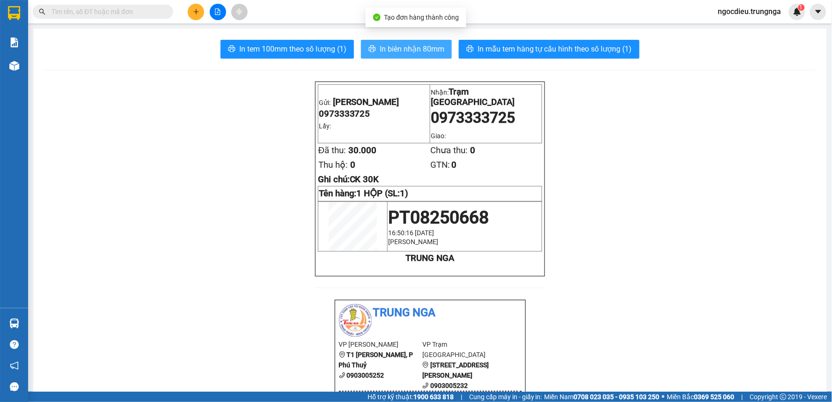
click at [388, 53] on span "In biên nhận 80mm" at bounding box center [412, 49] width 65 height 12
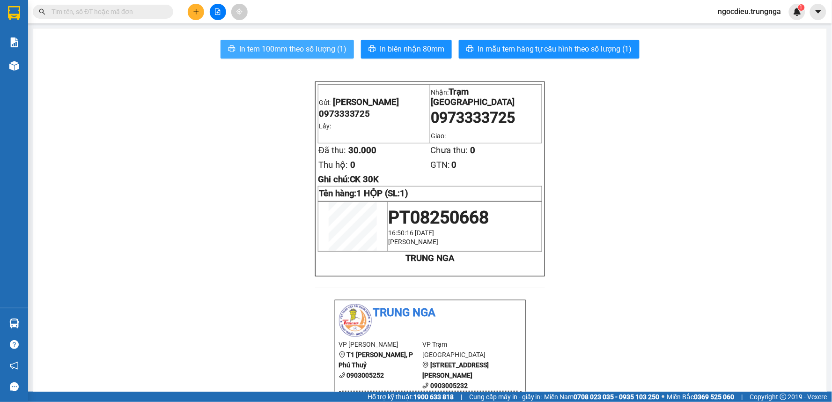
click at [264, 49] on span "In tem 100mm theo số lượng (1)" at bounding box center [292, 49] width 107 height 12
click at [264, 48] on span "In tem 100mm theo số lượng (1)" at bounding box center [292, 49] width 107 height 12
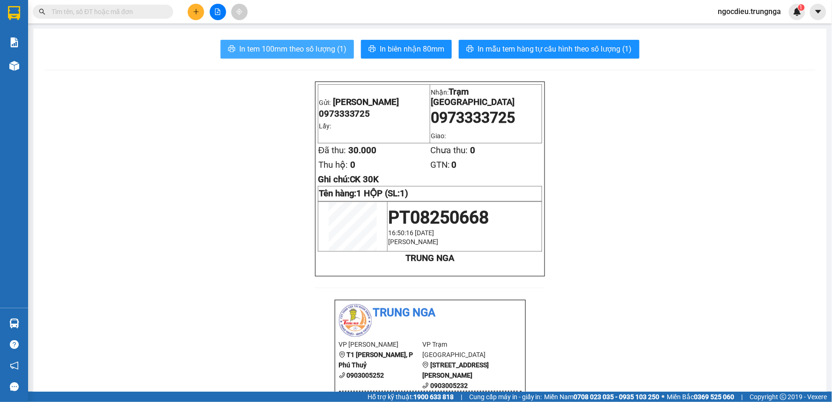
click at [264, 48] on span "In tem 100mm theo số lượng (1)" at bounding box center [292, 49] width 107 height 12
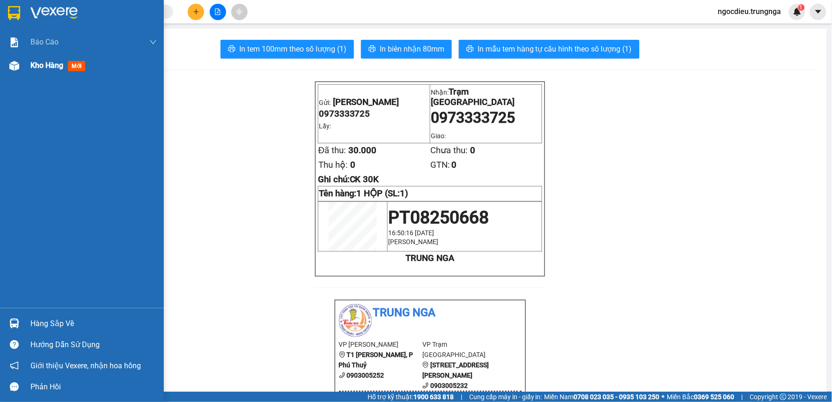
drag, startPoint x: 35, startPoint y: 65, endPoint x: 49, endPoint y: 58, distance: 15.5
click at [35, 64] on span "Kho hàng" at bounding box center [46, 65] width 33 height 9
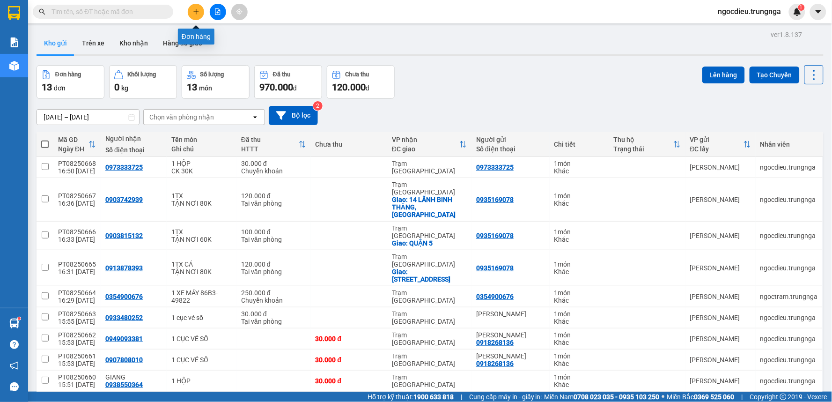
click at [198, 8] on icon "plus" at bounding box center [196, 11] width 7 height 7
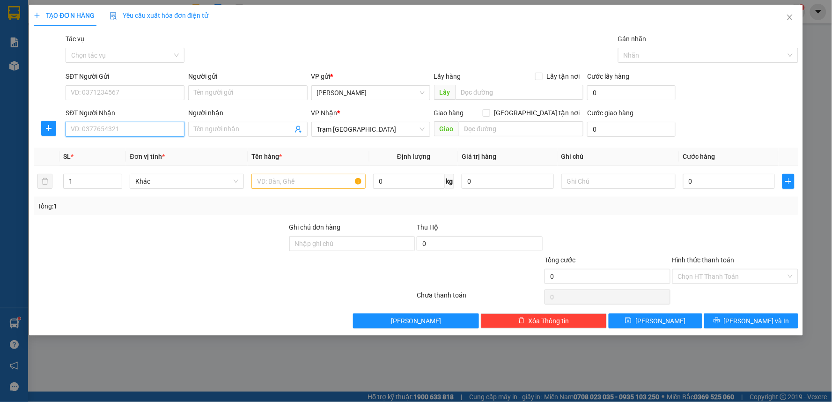
click at [102, 132] on input "SĐT Người Nhận" at bounding box center [125, 129] width 119 height 15
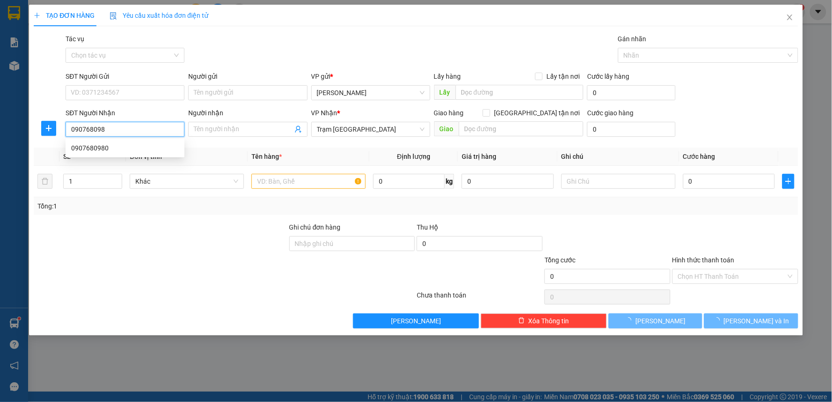
type input "0907680980"
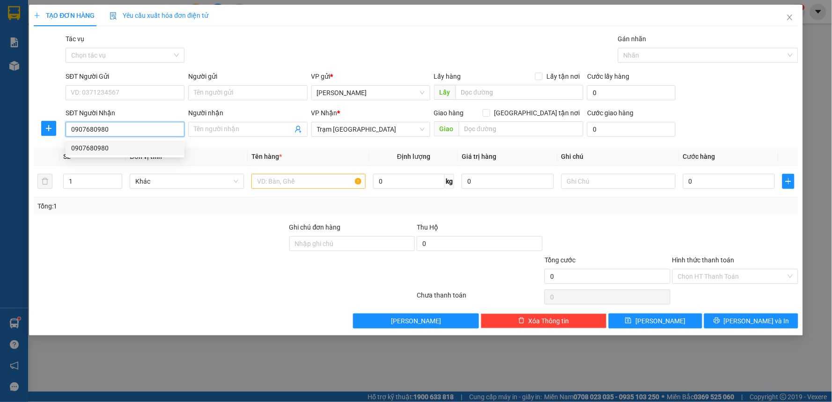
click at [95, 150] on div "0907680980" at bounding box center [125, 148] width 108 height 10
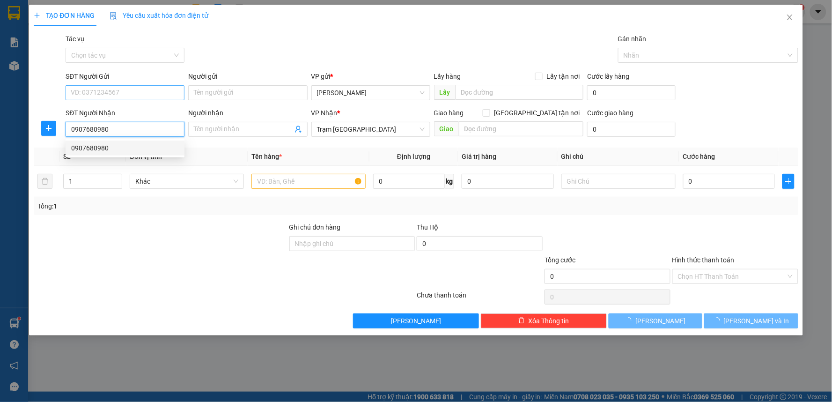
type input "30.000"
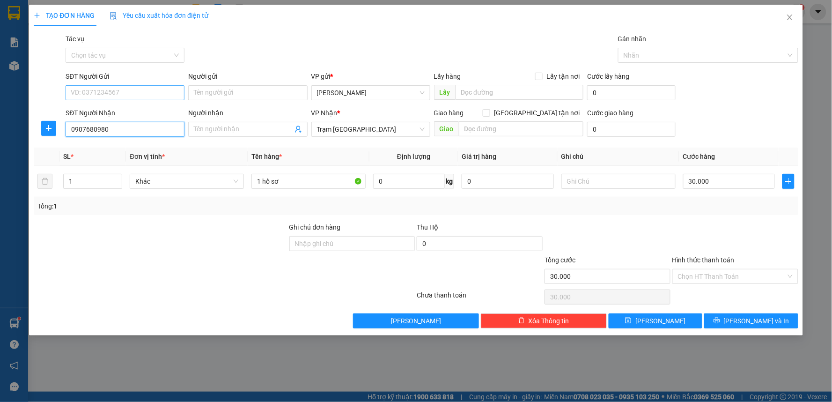
type input "0907680980"
click at [91, 92] on input "SĐT Người Gửi" at bounding box center [125, 92] width 119 height 15
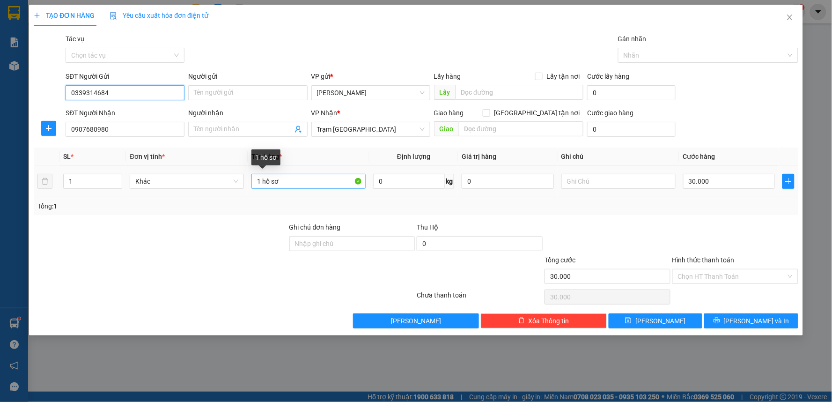
type input "0339314684"
click at [298, 184] on input "1 hồ sơ" at bounding box center [308, 181] width 114 height 15
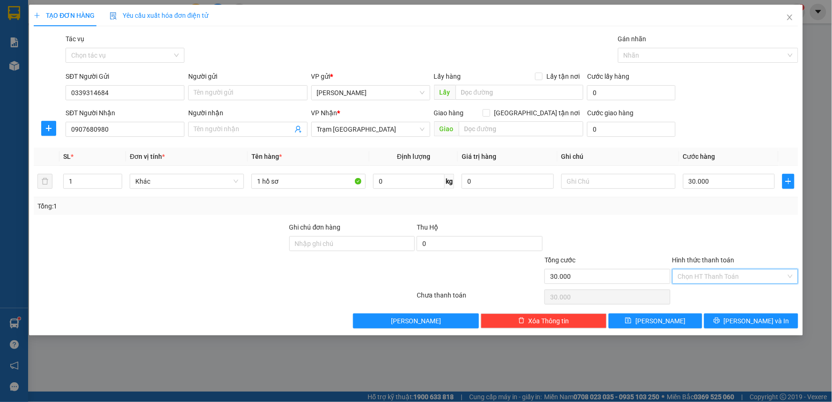
click at [732, 277] on input "Hình thức thanh toán" at bounding box center [732, 276] width 108 height 14
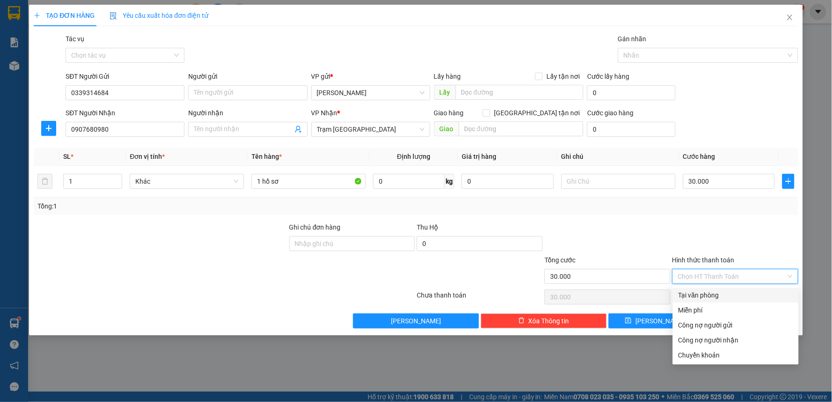
click at [699, 287] on div "Tại văn phòng" at bounding box center [736, 294] width 126 height 15
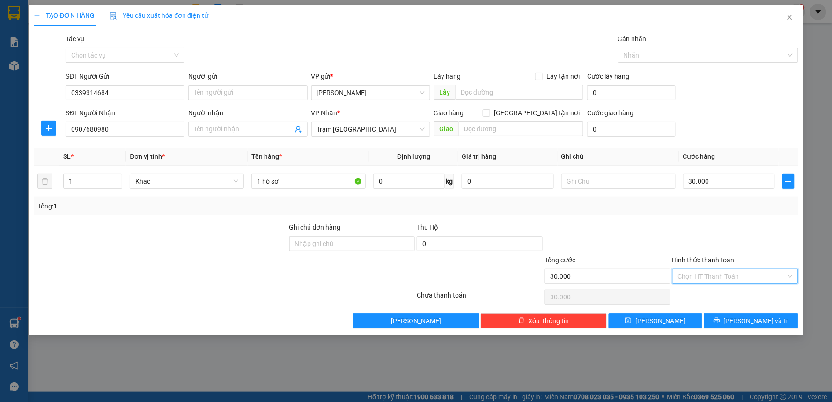
click at [751, 278] on input "Hình thức thanh toán" at bounding box center [732, 276] width 108 height 14
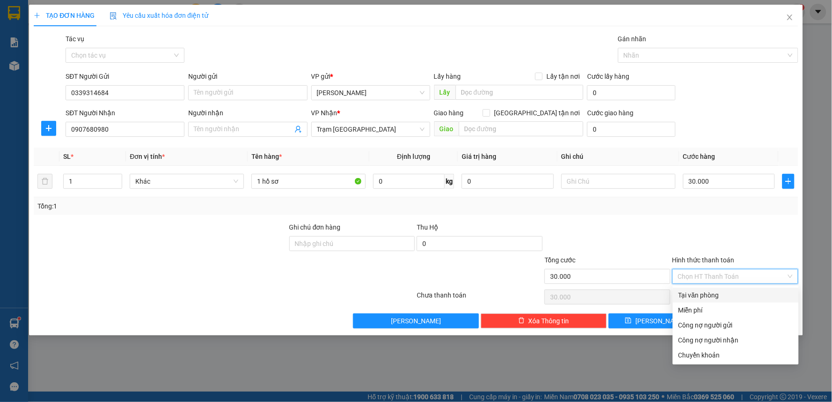
click at [714, 295] on div "Tại văn phòng" at bounding box center [735, 295] width 115 height 10
type input "0"
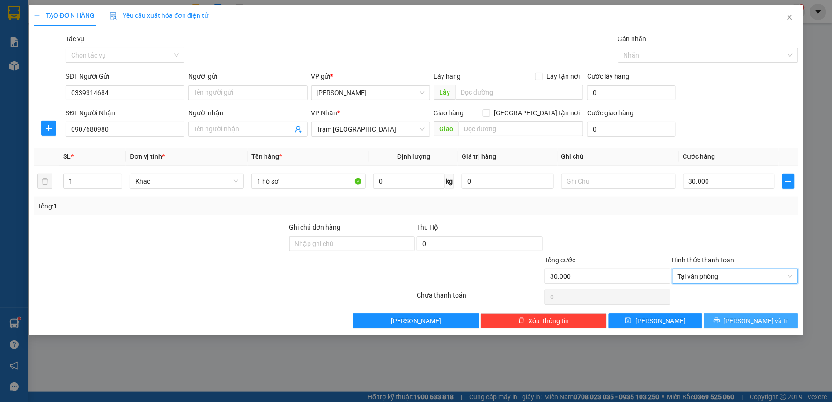
click at [723, 321] on button "[PERSON_NAME] và In" at bounding box center [751, 320] width 94 height 15
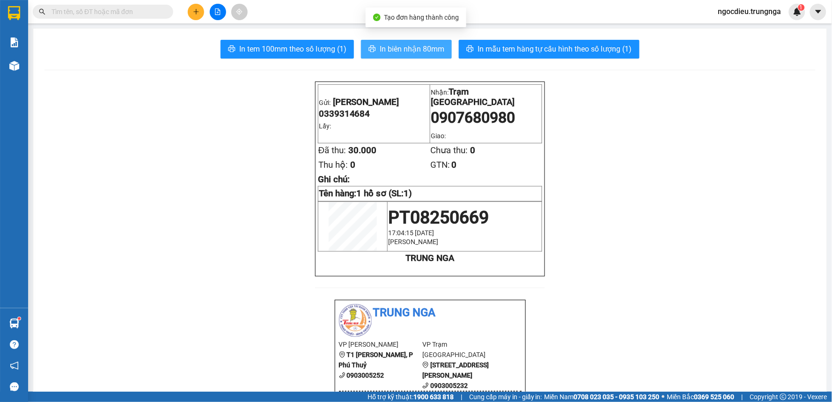
click at [392, 48] on span "In biên nhận 80mm" at bounding box center [412, 49] width 65 height 12
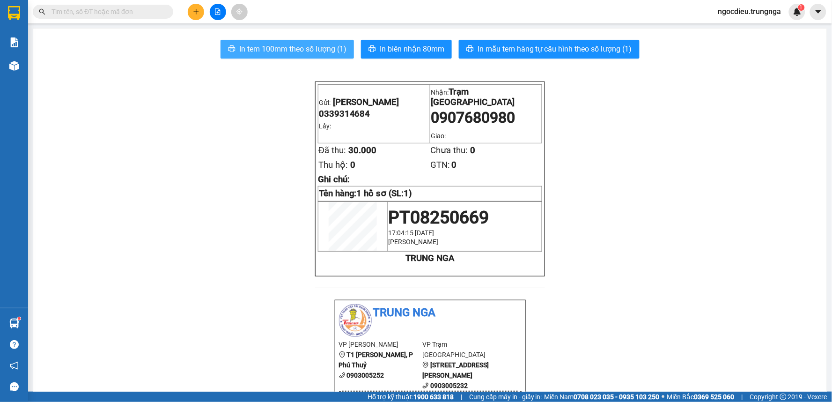
click at [251, 47] on span "In tem 100mm theo số lượng (1)" at bounding box center [292, 49] width 107 height 12
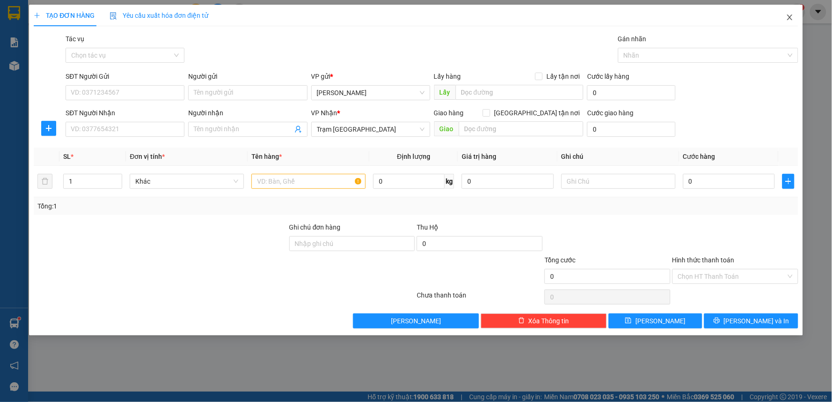
click at [797, 20] on span "Close" at bounding box center [789, 18] width 26 height 26
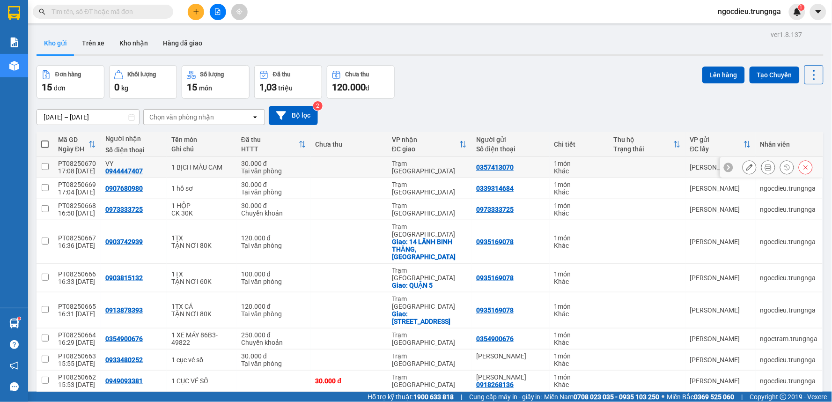
click at [253, 162] on div "30.000 đ" at bounding box center [273, 163] width 65 height 7
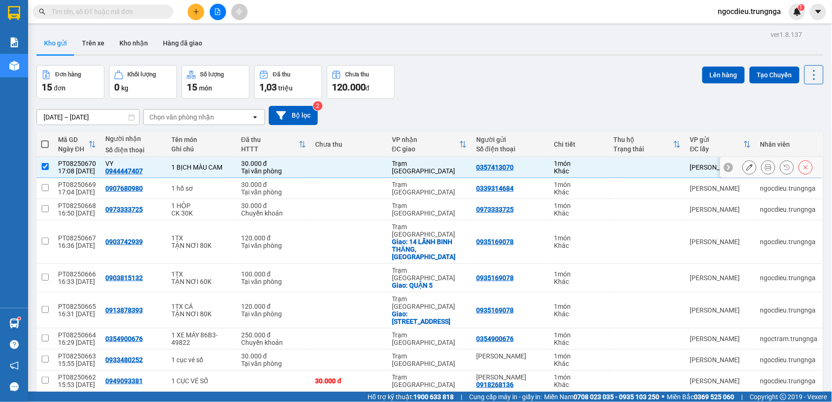
click at [253, 162] on div "30.000 đ" at bounding box center [273, 163] width 65 height 7
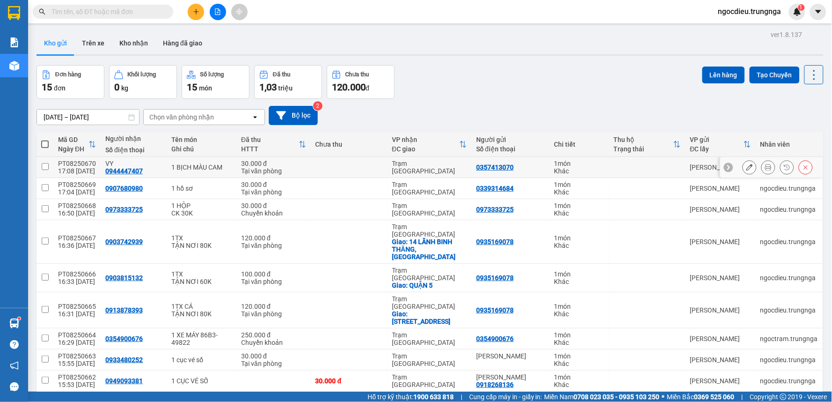
click at [176, 167] on div "1 BỊCH MÀU CAM" at bounding box center [201, 166] width 60 height 7
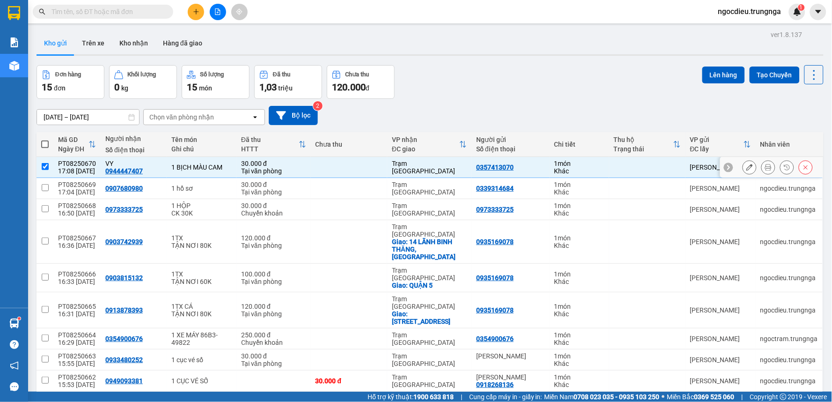
click at [176, 167] on div "1 BỊCH MÀU CAM" at bounding box center [201, 166] width 60 height 7
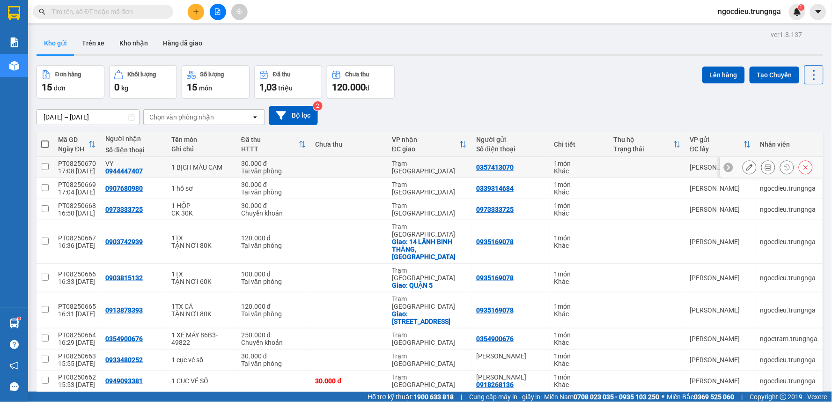
click at [73, 164] on div "PT08250670" at bounding box center [77, 163] width 38 height 7
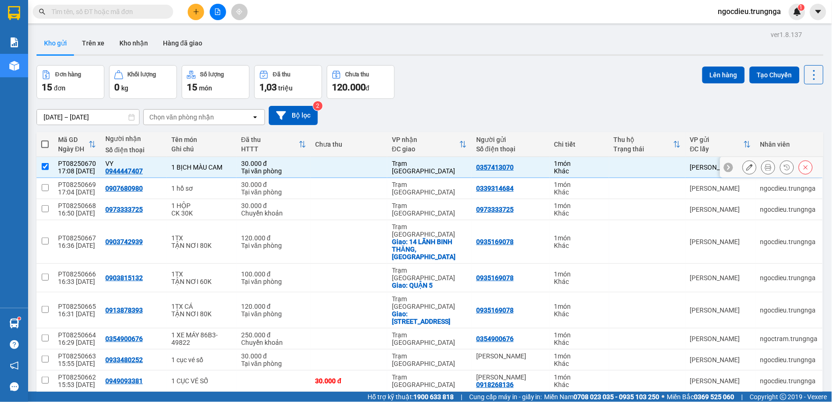
click at [73, 164] on div "PT08250670" at bounding box center [77, 163] width 38 height 7
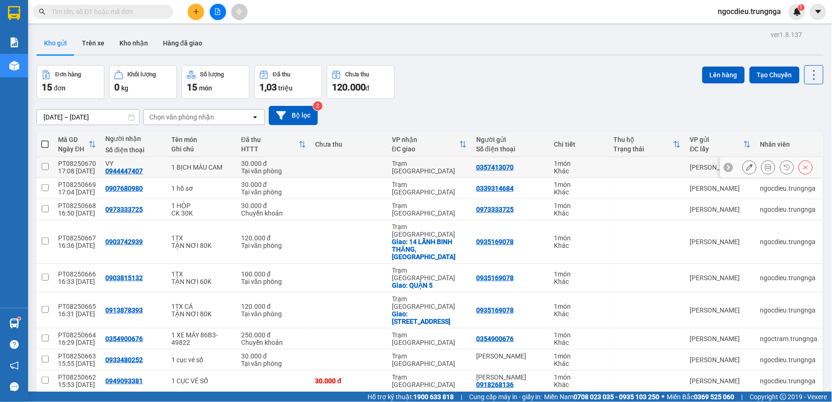
click at [73, 164] on div "PT08250670" at bounding box center [77, 163] width 38 height 7
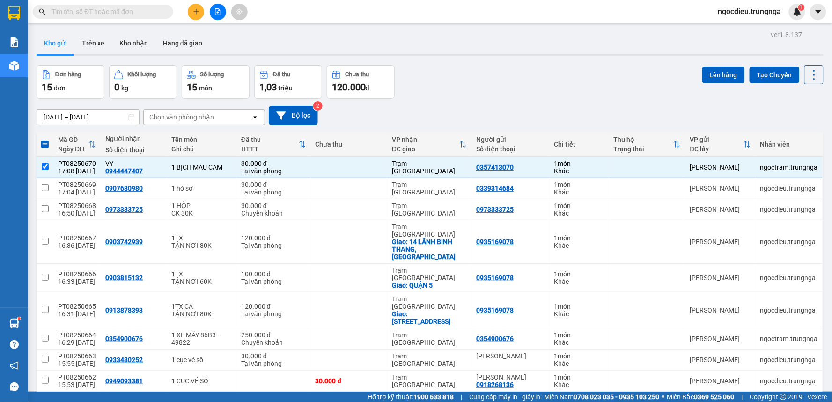
click at [298, 160] on table "Mã GD Ngày ĐH Người nhận Số điện thoại Tên món Ghi chú Đã thu HTTT Chưa thu VP …" at bounding box center [430, 272] width 787 height 280
click at [48, 165] on input "checkbox" at bounding box center [45, 166] width 7 height 7
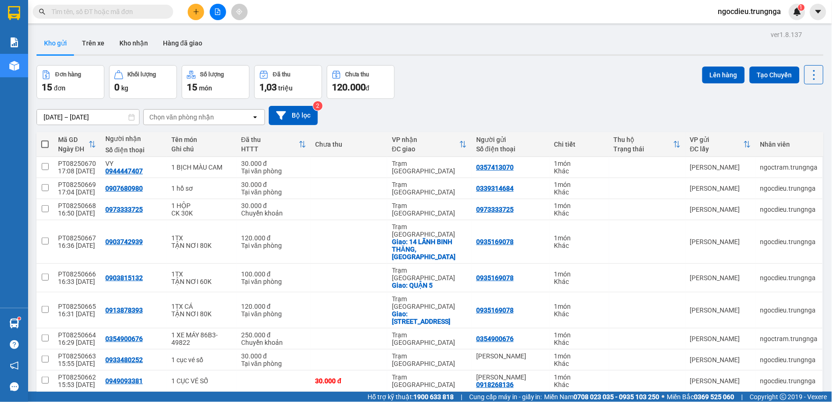
click at [474, 68] on div "Đơn hàng 15 đơn Khối lượng 0 kg Số lượng 15 món Đã thu 1,03 triệu Chưa thu 120.…" at bounding box center [430, 82] width 787 height 34
click at [454, 164] on div "Trạm [GEOGRAPHIC_DATA]" at bounding box center [429, 167] width 75 height 15
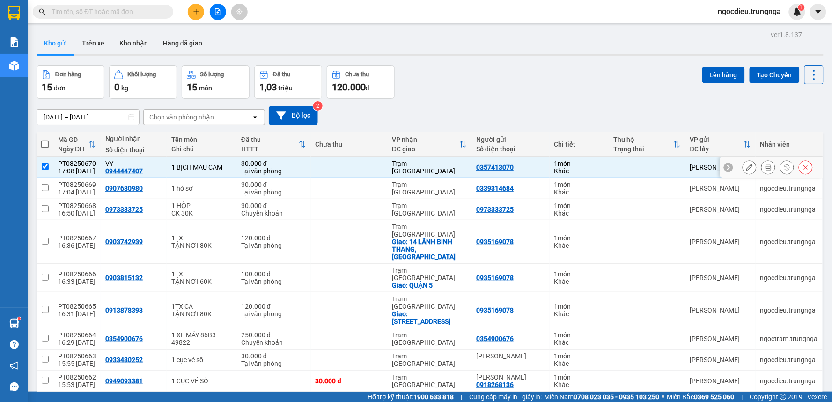
click at [454, 164] on div "Trạm [GEOGRAPHIC_DATA]" at bounding box center [429, 167] width 75 height 15
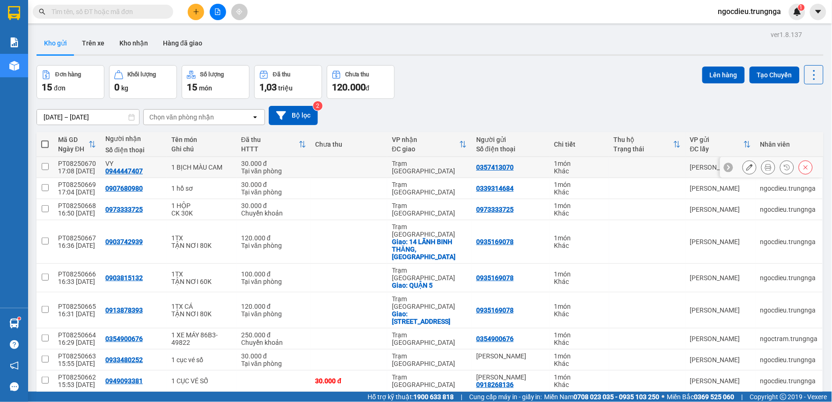
click at [454, 164] on div "Trạm [GEOGRAPHIC_DATA]" at bounding box center [429, 167] width 75 height 15
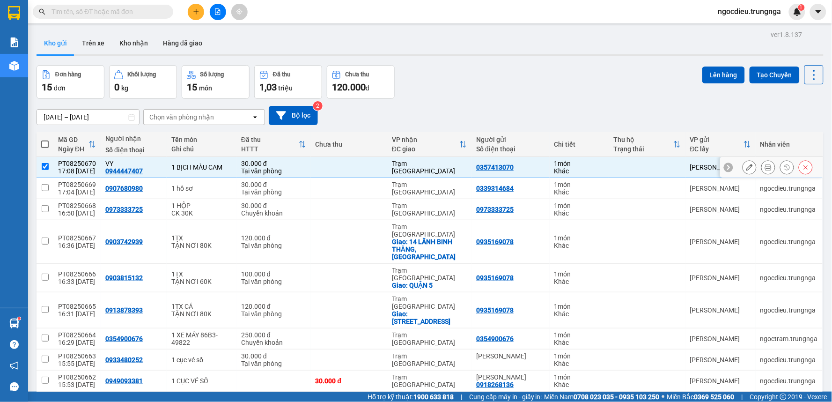
click at [454, 164] on div "Trạm [GEOGRAPHIC_DATA]" at bounding box center [429, 167] width 75 height 15
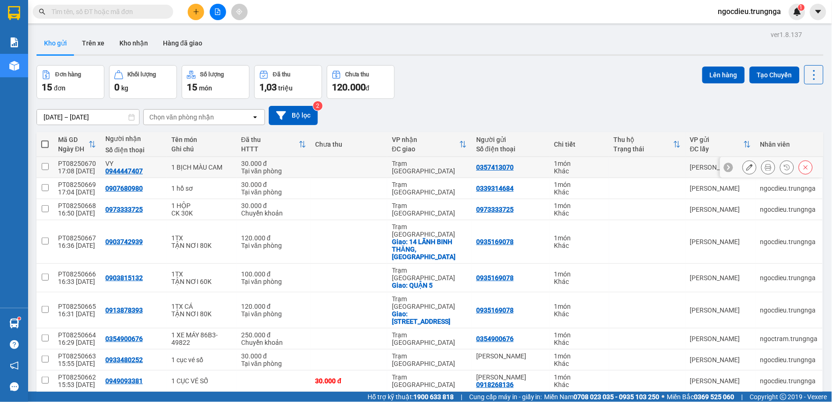
click at [454, 164] on div "Trạm [GEOGRAPHIC_DATA]" at bounding box center [429, 167] width 75 height 15
checkbox input "true"
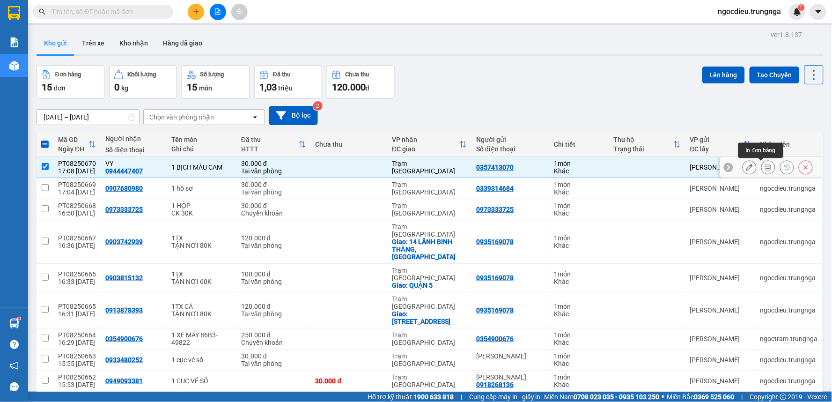
click at [765, 168] on icon at bounding box center [768, 167] width 7 height 7
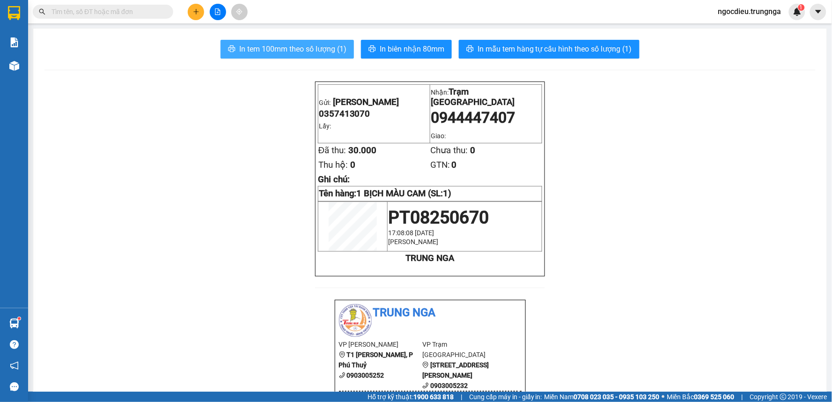
click at [315, 53] on span "In tem 100mm theo số lượng (1)" at bounding box center [292, 49] width 107 height 12
click at [196, 12] on icon "plus" at bounding box center [196, 11] width 0 height 5
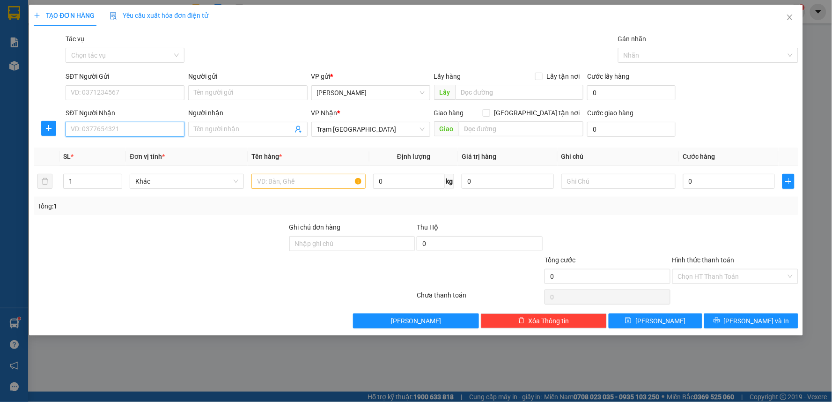
click at [101, 129] on input "SĐT Người Nhận" at bounding box center [125, 129] width 119 height 15
type input "0909251150"
click at [87, 150] on div "0909251150" at bounding box center [125, 148] width 108 height 10
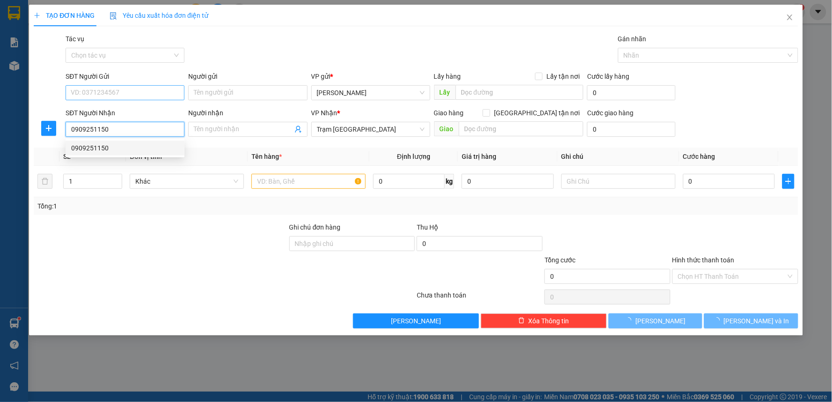
type input "60.000"
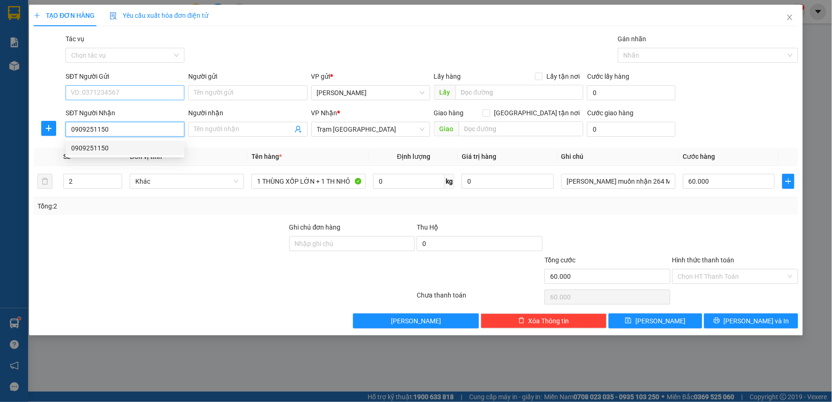
type input "0909251150"
click at [97, 92] on input "SĐT Người Gửi" at bounding box center [125, 92] width 119 height 15
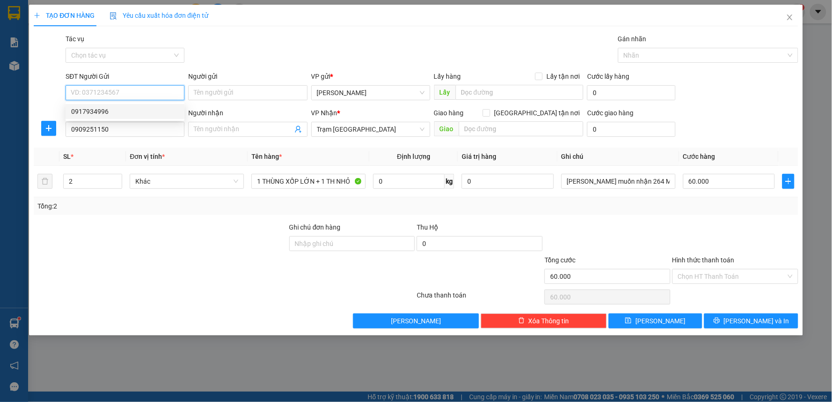
click at [86, 113] on div "0917934996" at bounding box center [125, 111] width 108 height 10
type input "0917934996"
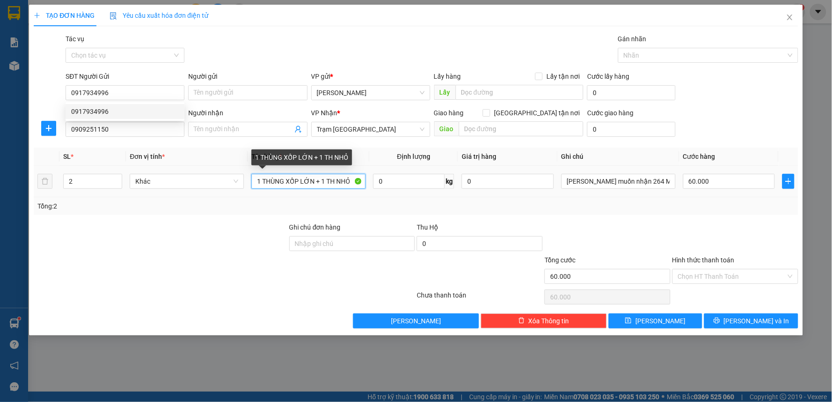
click at [337, 184] on input "1 THÙNG XỐP LỚN + 1 TH NHỎ" at bounding box center [308, 181] width 114 height 15
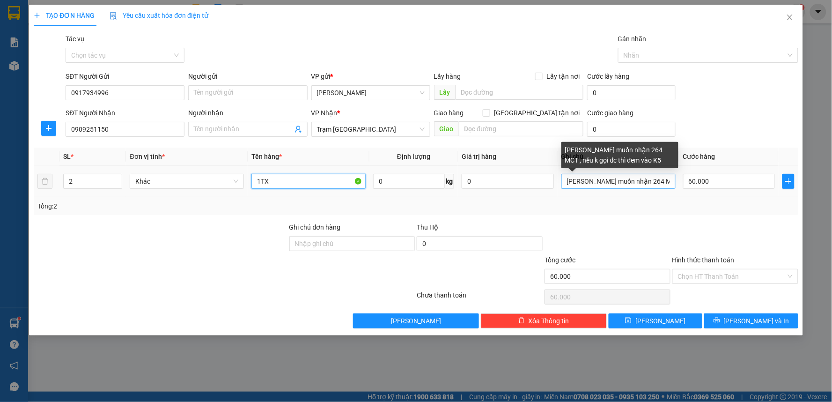
type input "1TX"
click at [605, 183] on input "[PERSON_NAME] muốn nhận 264 MCT , nếu k gọi đc thì đem vào K5" at bounding box center [618, 181] width 114 height 15
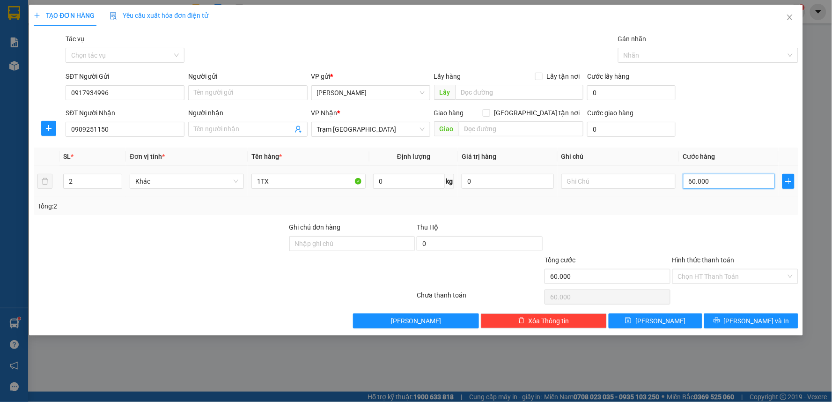
click at [728, 178] on input "60.000" at bounding box center [729, 181] width 92 height 15
type input "0"
type input "3"
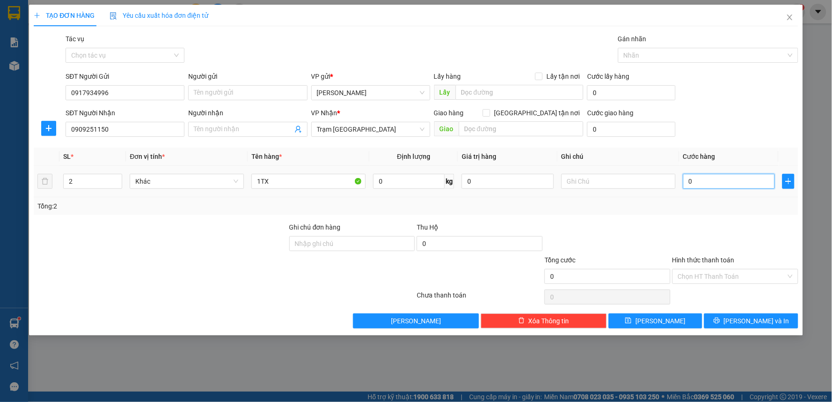
type input "3"
type input "03"
type input "30"
type input "030"
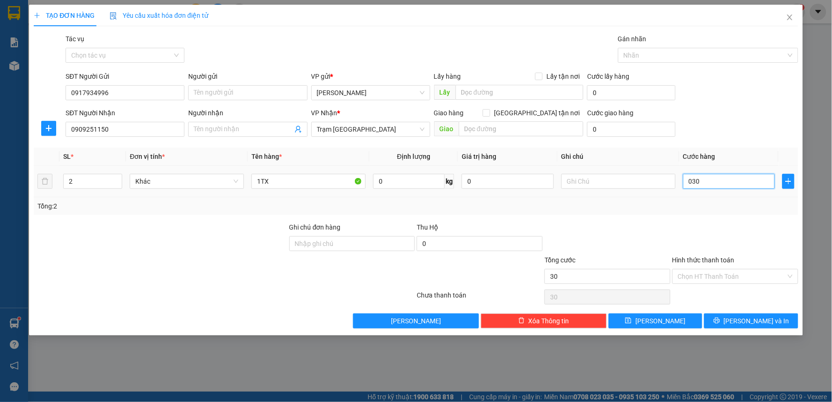
type input "3"
type input "03"
type input "0"
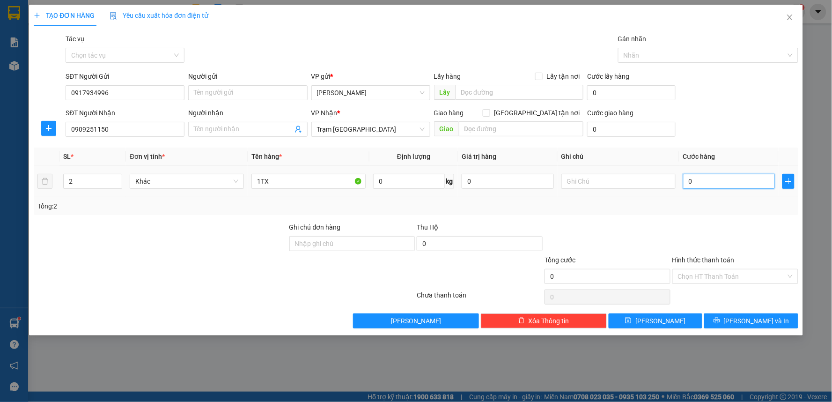
type input "0"
type input "3"
type input "30"
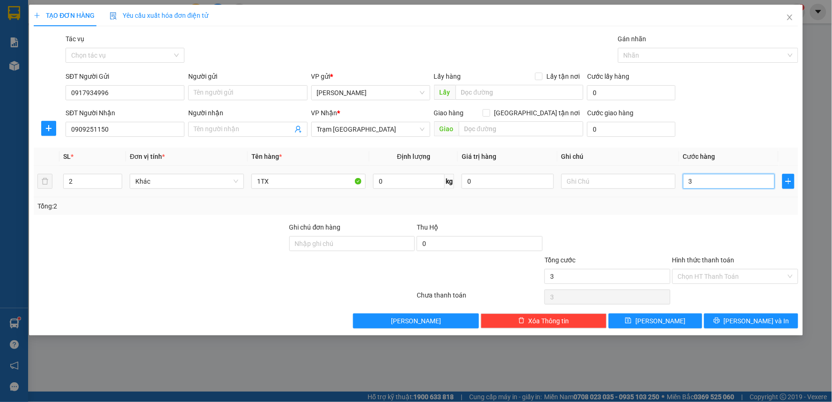
type input "30"
click at [724, 315] on button "[PERSON_NAME] và In" at bounding box center [751, 320] width 94 height 15
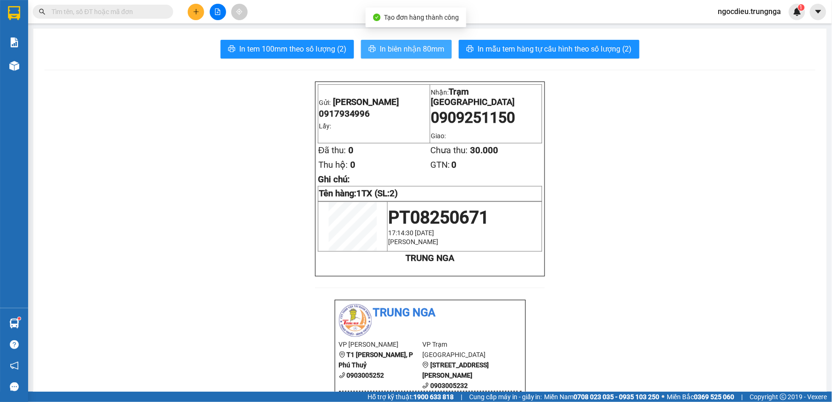
click at [415, 47] on span "In biên nhận 80mm" at bounding box center [412, 49] width 65 height 12
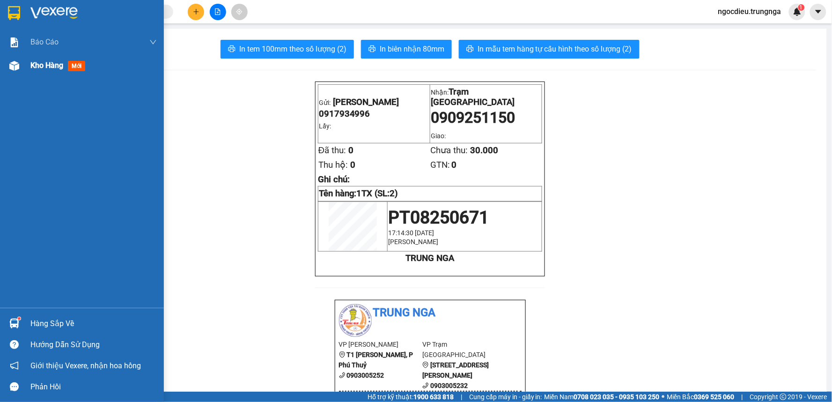
click at [24, 66] on div "Kho hàng mới" at bounding box center [82, 65] width 164 height 23
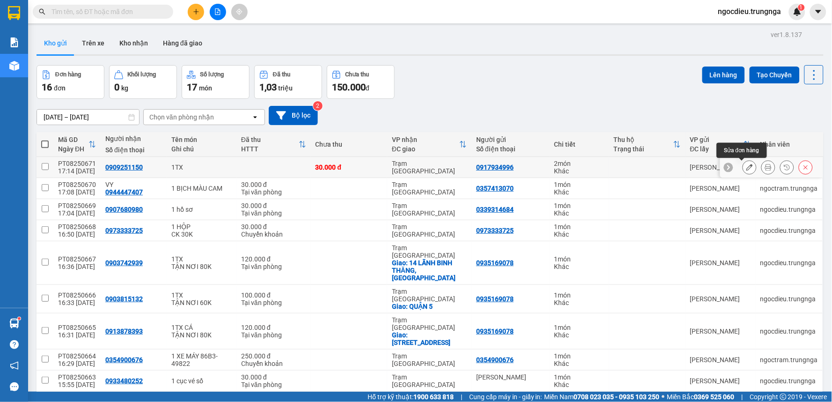
click at [746, 165] on icon at bounding box center [749, 167] width 7 height 7
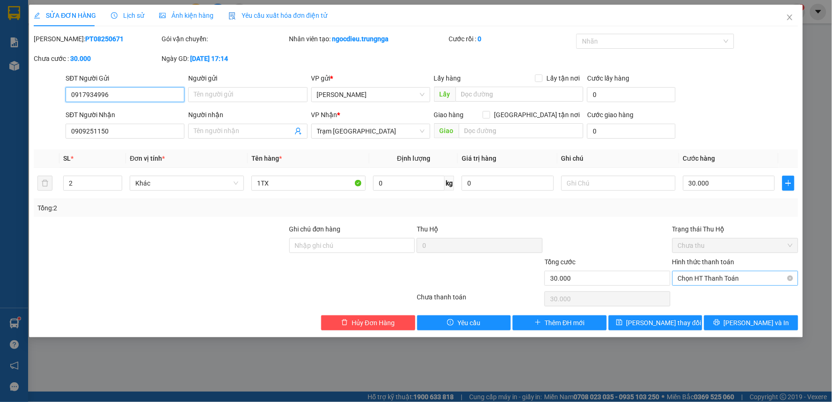
click at [723, 281] on span "Chọn HT Thanh Toán" at bounding box center [735, 278] width 115 height 14
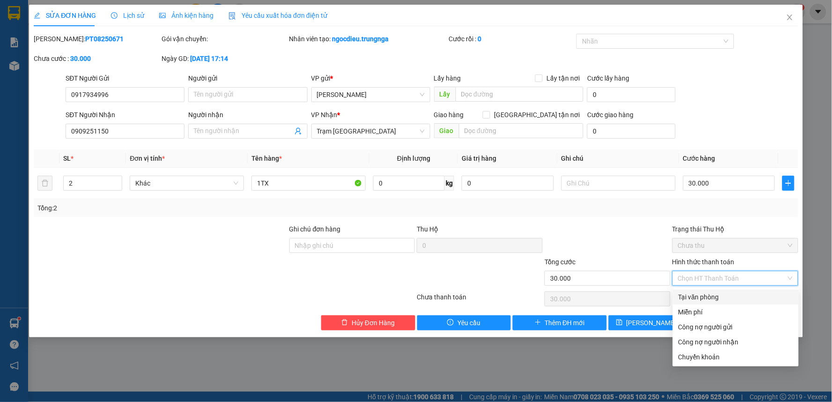
click at [713, 295] on div "Tại văn phòng" at bounding box center [735, 297] width 115 height 10
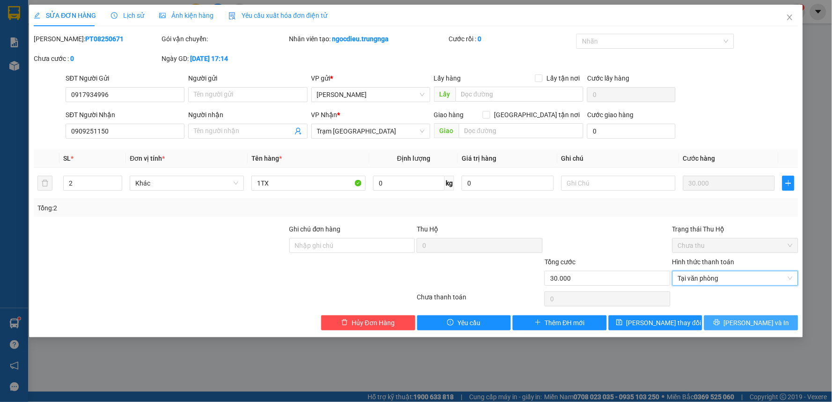
click at [754, 321] on span "[PERSON_NAME] và In" at bounding box center [757, 322] width 66 height 10
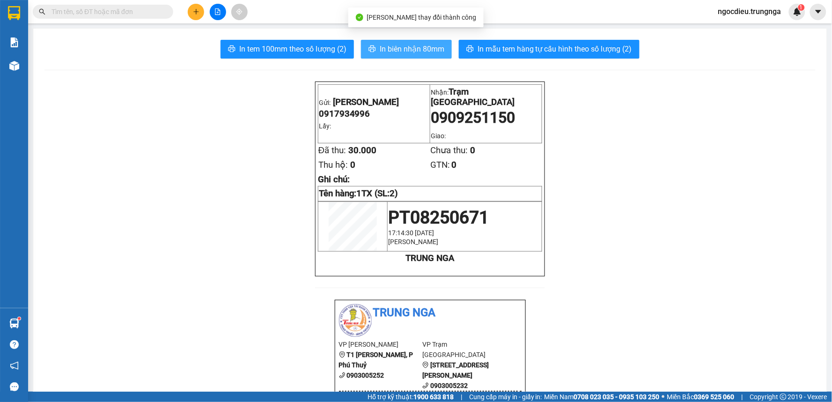
click at [415, 48] on span "In biên nhận 80mm" at bounding box center [412, 49] width 65 height 12
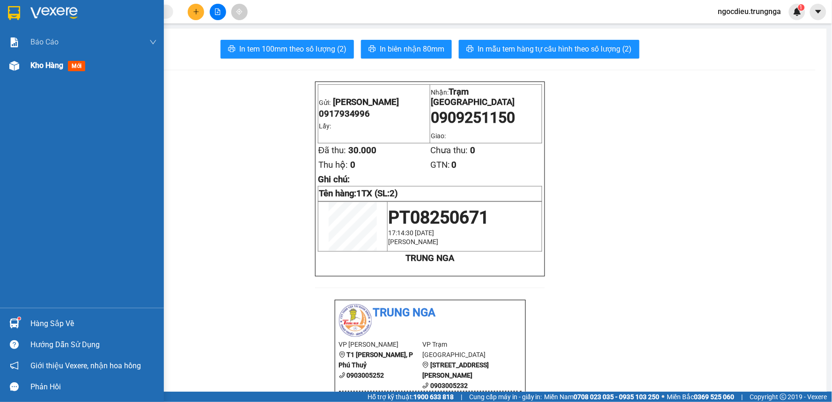
click at [35, 73] on div "Kho hàng mới" at bounding box center [93, 65] width 126 height 23
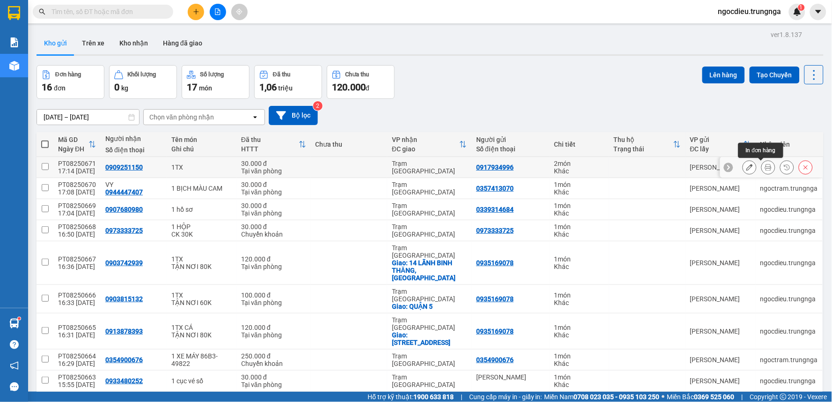
click at [765, 165] on icon at bounding box center [768, 167] width 7 height 7
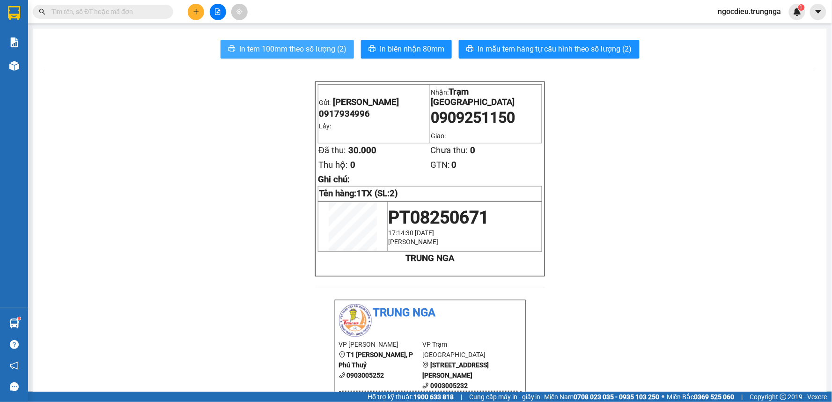
click at [282, 52] on span "In tem 100mm theo số lượng (2)" at bounding box center [292, 49] width 107 height 12
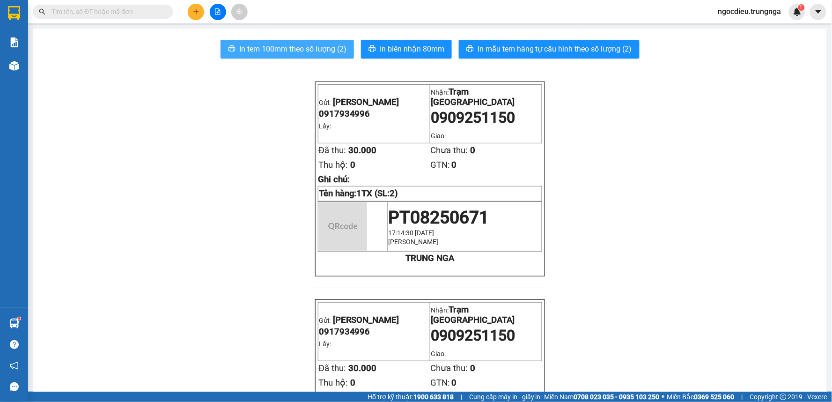
click at [282, 52] on span "In tem 100mm theo số lượng (2)" at bounding box center [292, 49] width 107 height 12
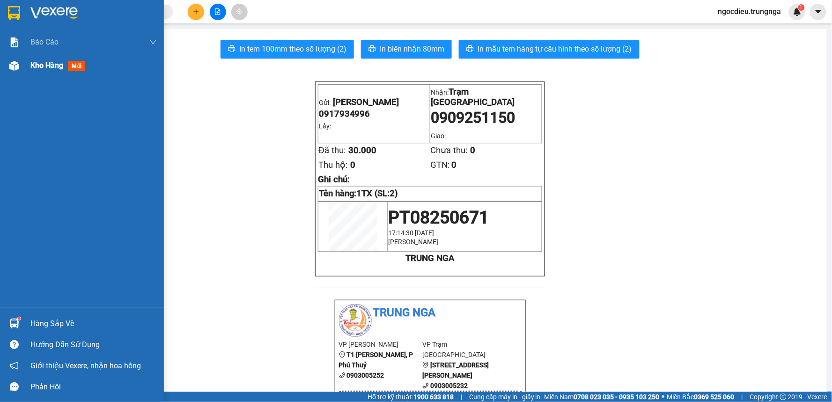
click at [41, 62] on span "Kho hàng" at bounding box center [46, 65] width 33 height 9
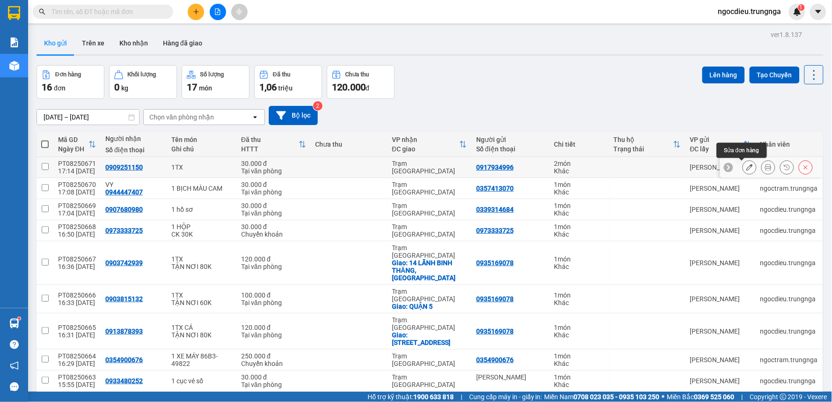
click at [745, 171] on button at bounding box center [749, 167] width 13 height 16
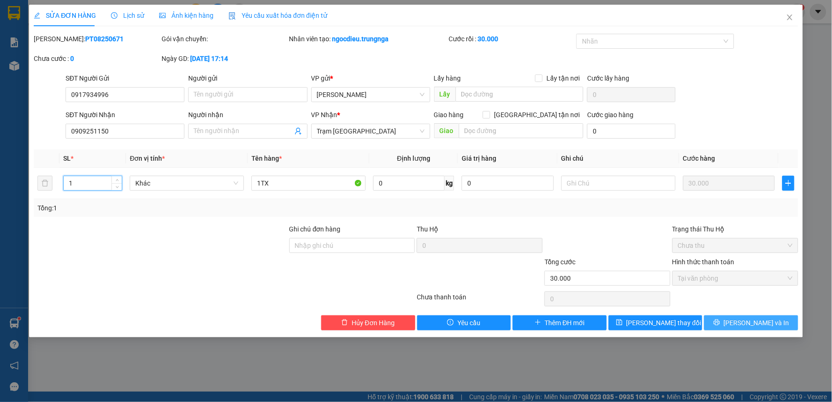
click at [739, 315] on button "[PERSON_NAME] và In" at bounding box center [751, 322] width 94 height 15
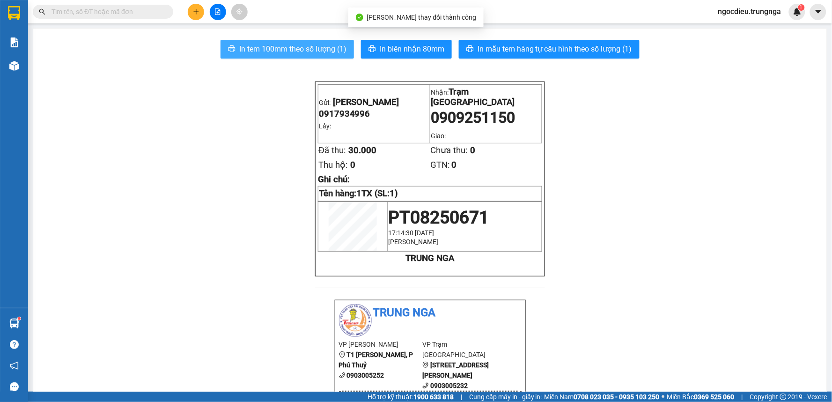
click at [316, 49] on span "In tem 100mm theo số lượng (1)" at bounding box center [292, 49] width 107 height 12
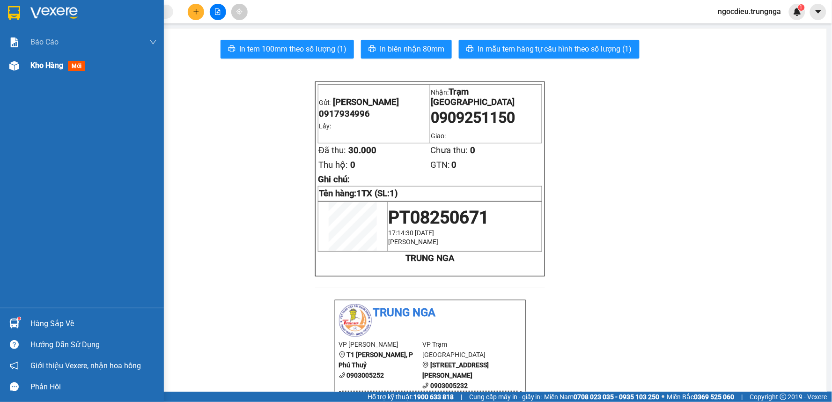
click at [40, 63] on span "Kho hàng" at bounding box center [46, 65] width 33 height 9
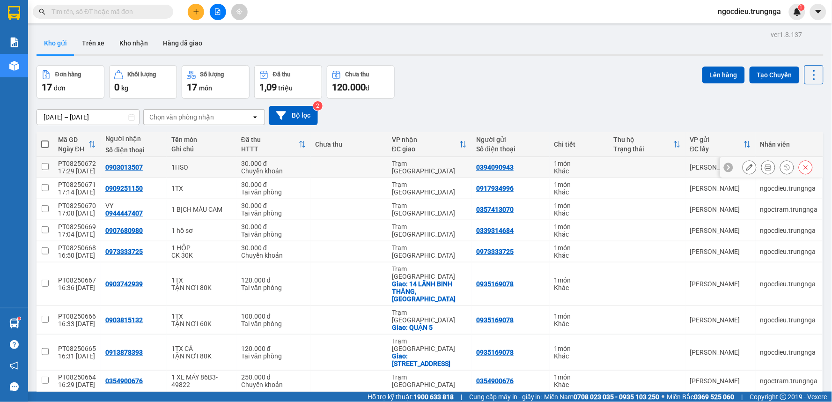
click at [761, 162] on button at bounding box center [767, 167] width 13 height 16
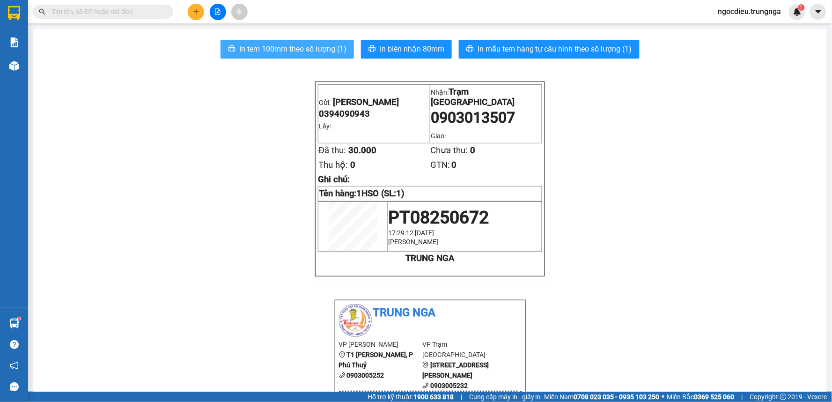
click at [321, 49] on span "In tem 100mm theo số lượng (1)" at bounding box center [292, 49] width 107 height 12
click at [320, 49] on span "In tem 100mm theo số lượng (1)" at bounding box center [292, 49] width 107 height 12
click at [195, 15] on button at bounding box center [196, 12] width 16 height 16
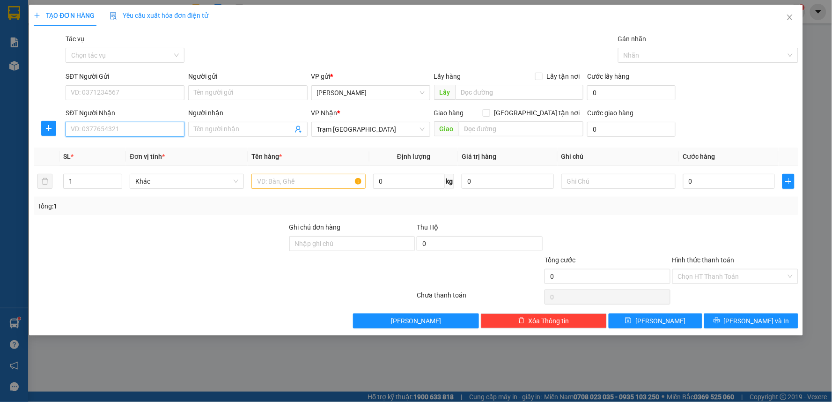
click at [110, 131] on input "SĐT Người Nhận" at bounding box center [125, 129] width 119 height 15
type input "0335237364"
click at [83, 150] on div "0335237364" at bounding box center [125, 148] width 108 height 10
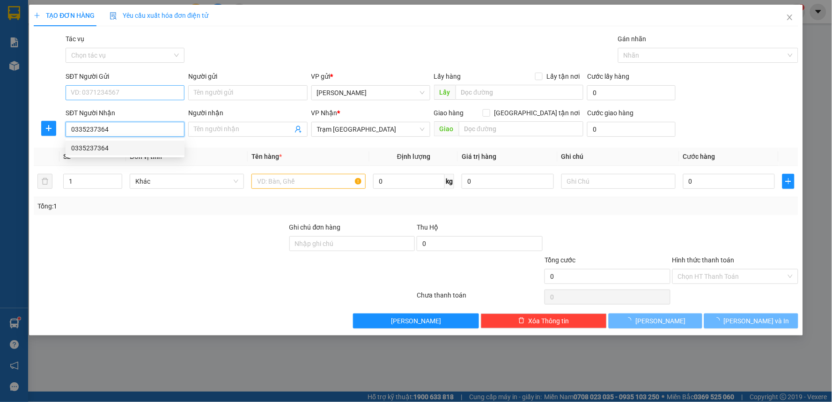
type input "30.000"
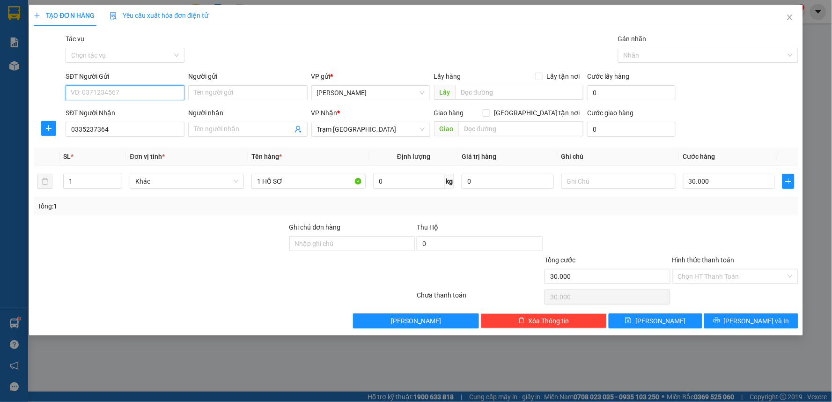
click at [86, 90] on input "SĐT Người Gửi" at bounding box center [125, 92] width 119 height 15
click at [92, 113] on div "0866783539" at bounding box center [125, 111] width 108 height 10
click at [741, 322] on button "[PERSON_NAME] và In" at bounding box center [751, 320] width 94 height 15
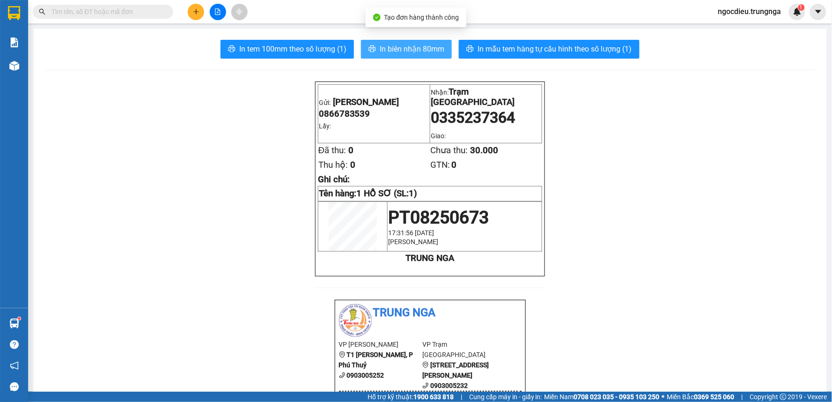
click at [388, 53] on span "In biên nhận 80mm" at bounding box center [412, 49] width 65 height 12
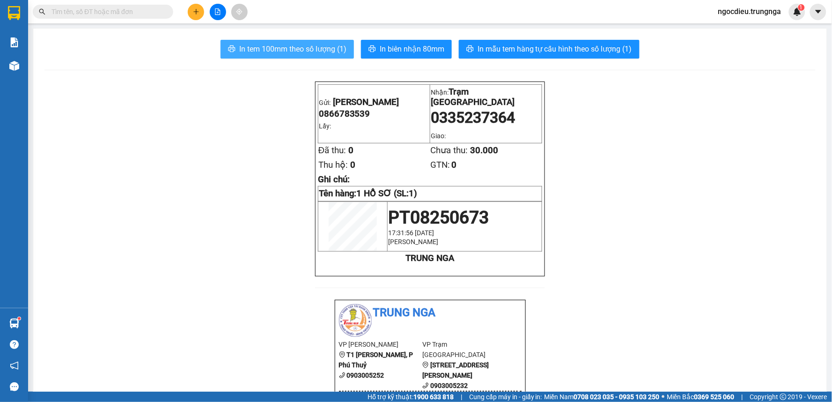
click at [251, 45] on span "In tem 100mm theo số lượng (1)" at bounding box center [292, 49] width 107 height 12
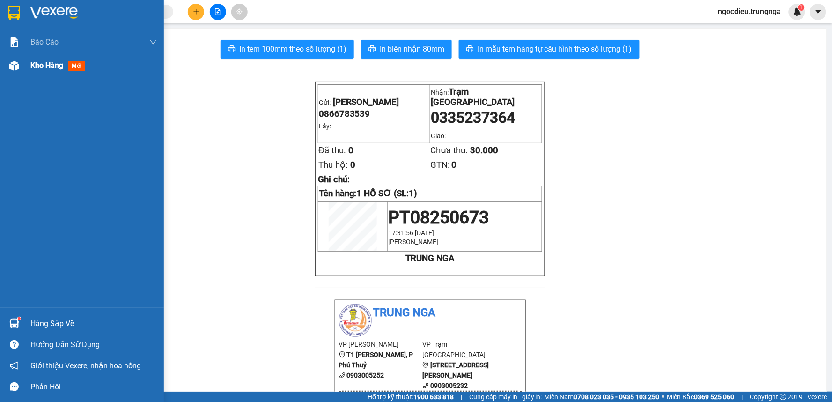
click at [39, 71] on div "Kho hàng mới" at bounding box center [59, 65] width 59 height 12
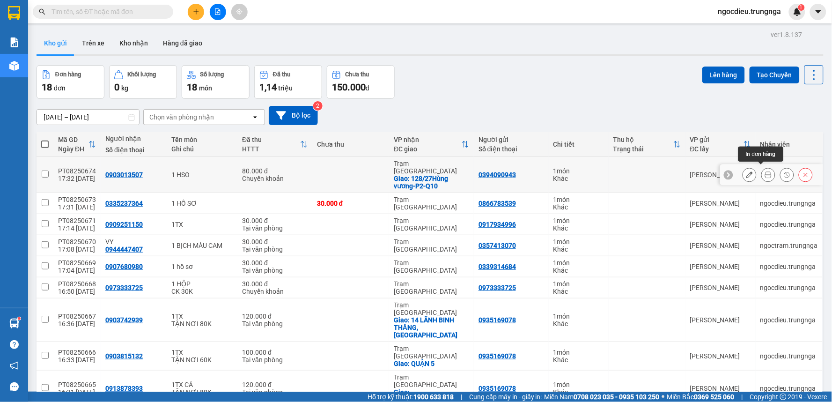
click at [765, 171] on icon at bounding box center [768, 174] width 7 height 7
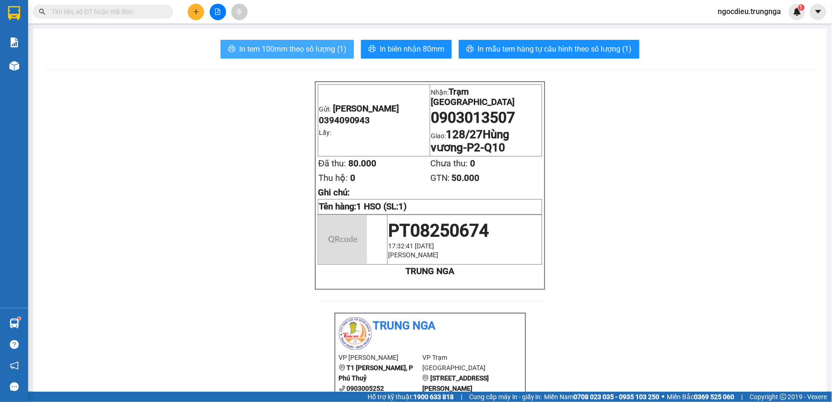
click at [292, 48] on span "In tem 100mm theo số lượng (1)" at bounding box center [292, 49] width 107 height 12
click at [291, 47] on span "In tem 100mm theo số lượng (1)" at bounding box center [292, 49] width 107 height 12
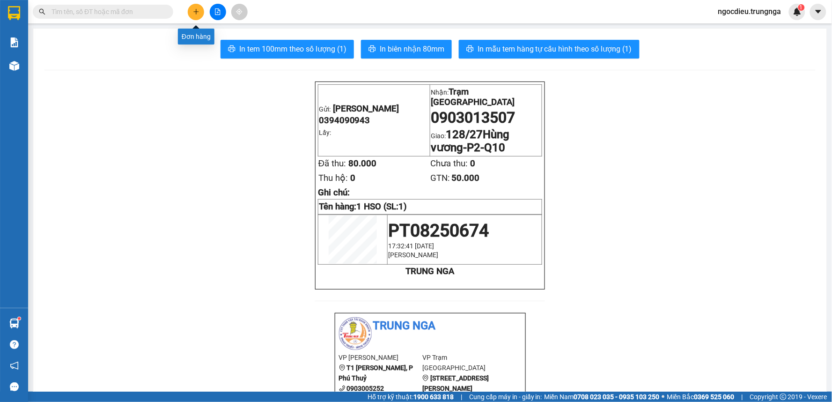
click at [194, 8] on icon "plus" at bounding box center [196, 11] width 7 height 7
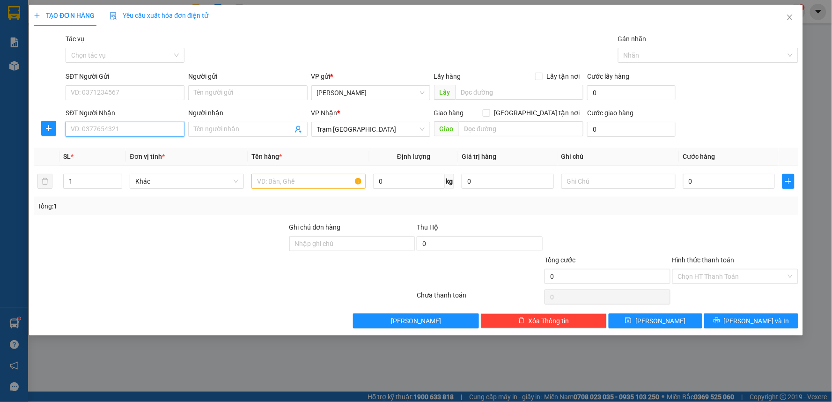
click at [82, 127] on input "SĐT Người Nhận" at bounding box center [125, 129] width 119 height 15
click at [104, 90] on input "SĐT Người Gửi" at bounding box center [125, 92] width 119 height 15
click at [108, 99] on input "SĐT Người Gửi" at bounding box center [125, 92] width 119 height 15
click at [315, 183] on input "text" at bounding box center [308, 181] width 114 height 15
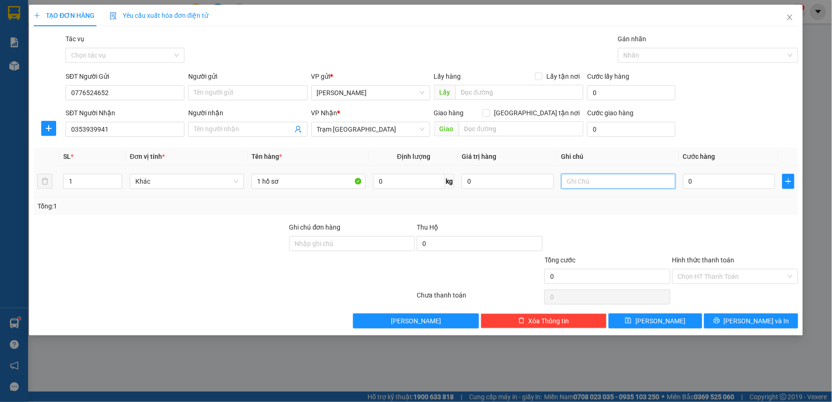
click at [616, 179] on input "text" at bounding box center [618, 181] width 114 height 15
click at [705, 178] on input "0" at bounding box center [729, 181] width 92 height 15
click at [600, 183] on input "text" at bounding box center [618, 181] width 114 height 15
click at [721, 274] on input "Hình thức thanh toán" at bounding box center [732, 276] width 108 height 14
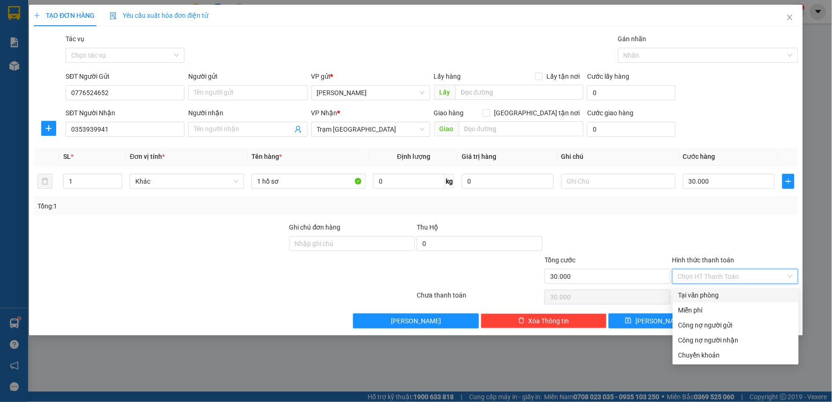
click at [707, 293] on div "Tại văn phòng" at bounding box center [735, 295] width 115 height 10
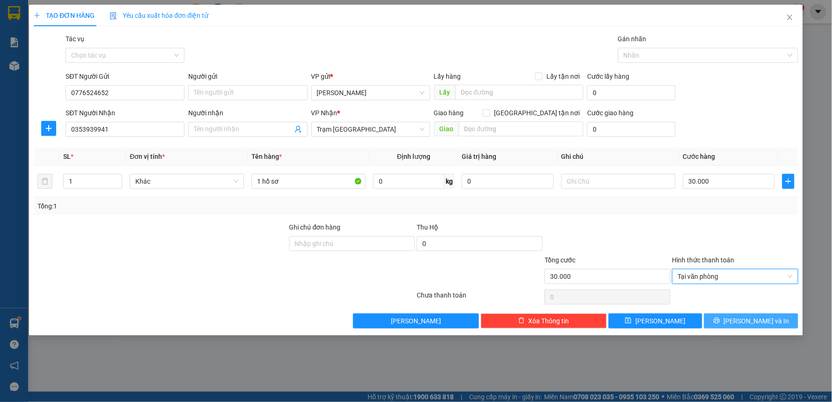
click at [728, 317] on button "[PERSON_NAME] và In" at bounding box center [751, 320] width 94 height 15
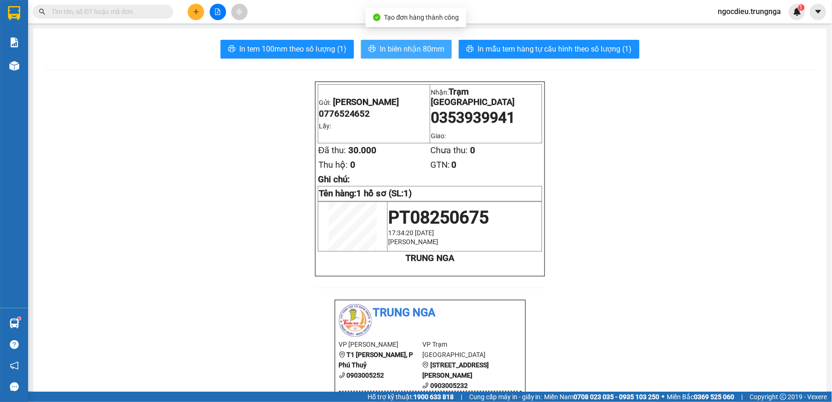
click at [423, 52] on span "In biên nhận 80mm" at bounding box center [412, 49] width 65 height 12
click at [405, 46] on span "In biên nhận 80mm" at bounding box center [412, 49] width 65 height 12
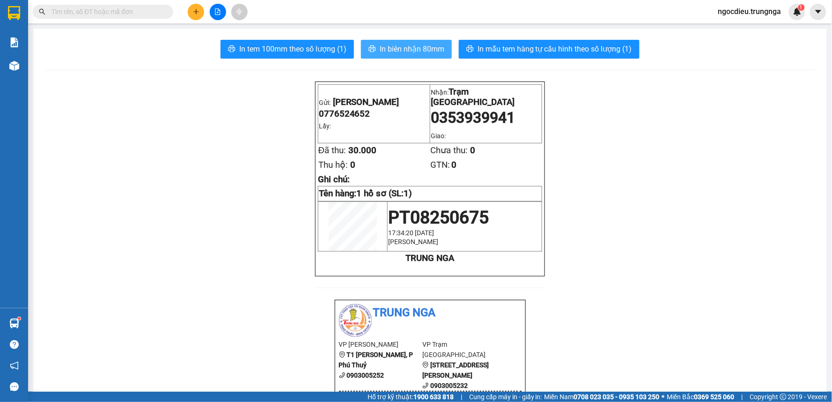
click at [402, 52] on span "In biên nhận 80mm" at bounding box center [412, 49] width 65 height 12
click at [401, 50] on span "In biên nhận 80mm" at bounding box center [412, 49] width 65 height 12
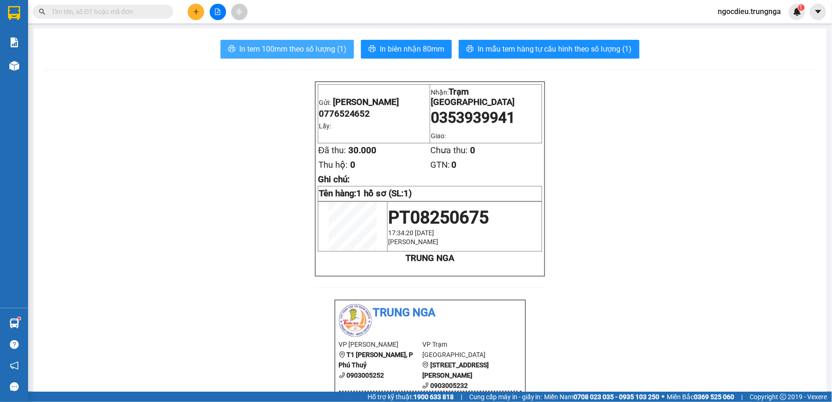
click at [263, 46] on span "In tem 100mm theo số lượng (1)" at bounding box center [292, 49] width 107 height 12
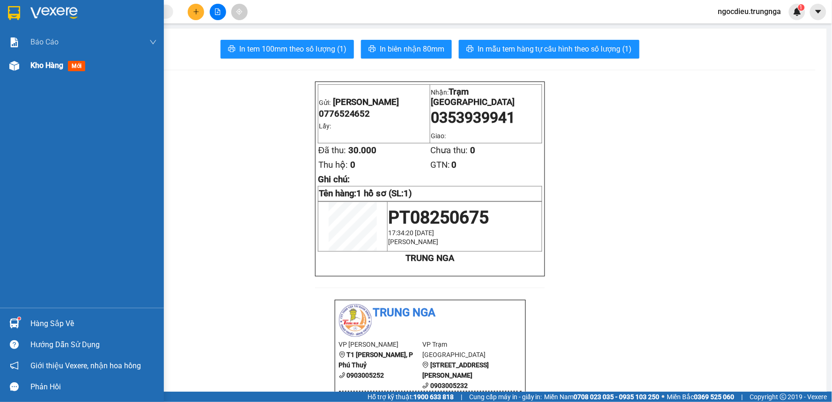
click at [30, 59] on div "Kho hàng mới" at bounding box center [59, 65] width 59 height 12
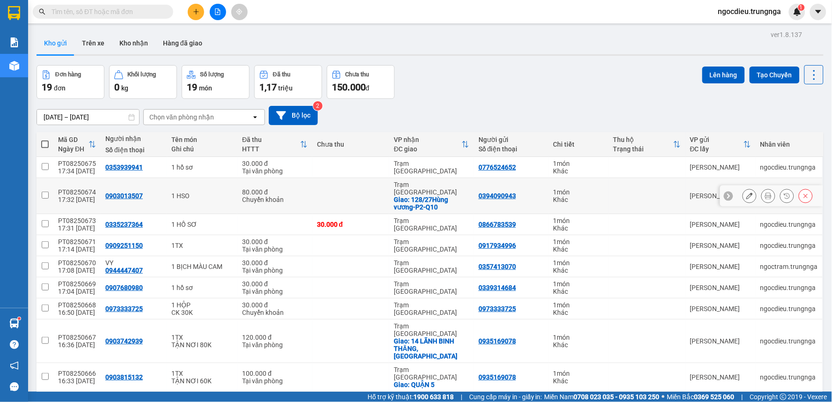
click at [746, 192] on icon at bounding box center [749, 195] width 7 height 7
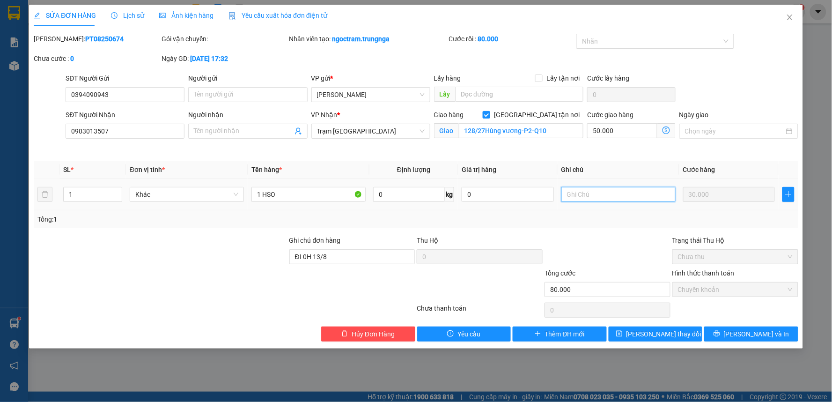
click at [597, 199] on input "text" at bounding box center [618, 194] width 114 height 15
click at [656, 335] on span "[PERSON_NAME] thay đổi" at bounding box center [663, 334] width 75 height 10
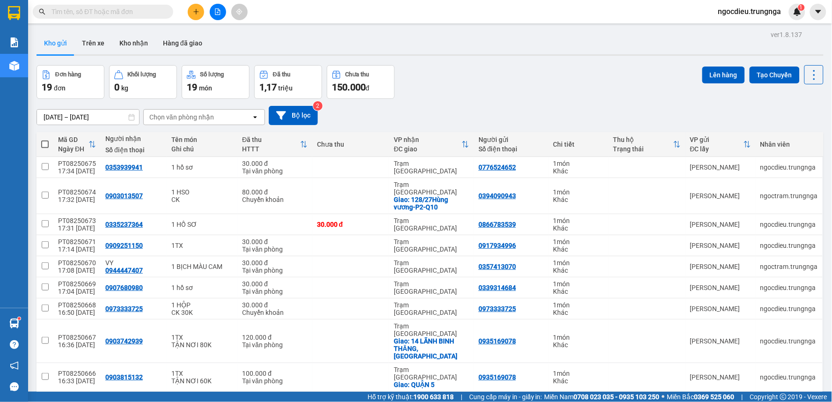
click at [766, 377] on div "100 / trang" at bounding box center [784, 385] width 56 height 17
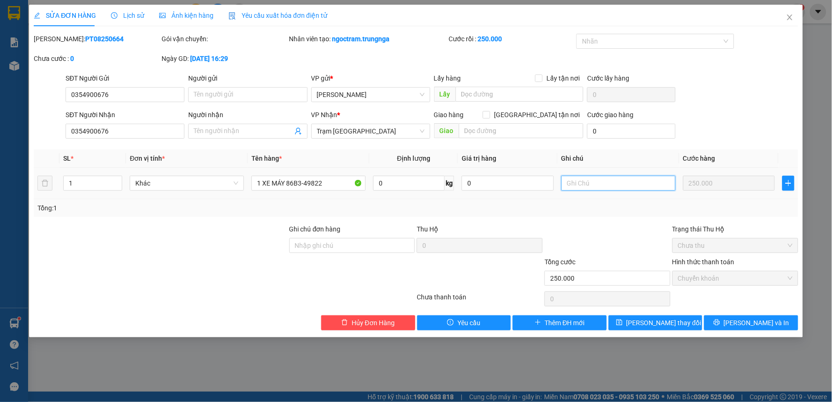
click at [596, 185] on input "text" at bounding box center [618, 183] width 114 height 15
click at [720, 321] on icon "printer" at bounding box center [716, 322] width 7 height 7
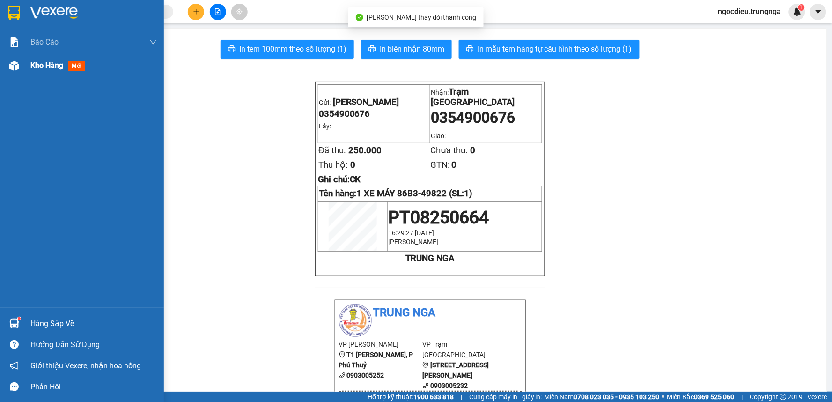
click at [32, 64] on span "Kho hàng" at bounding box center [46, 65] width 33 height 9
